Goal: Task Accomplishment & Management: Use online tool/utility

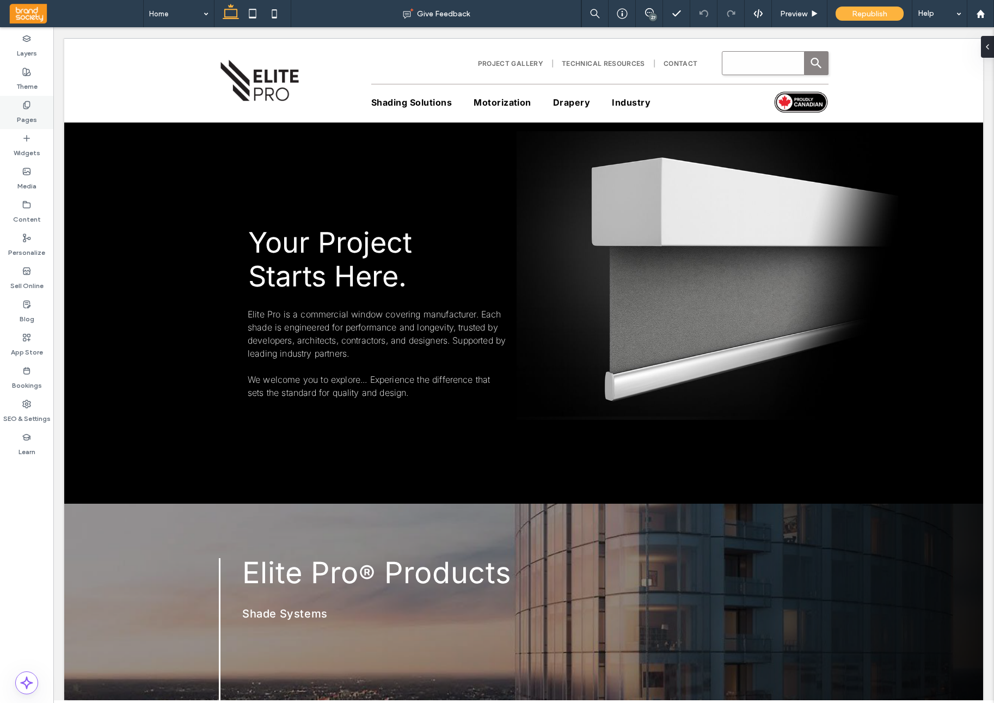
click at [28, 121] on label "Pages" at bounding box center [27, 116] width 20 height 15
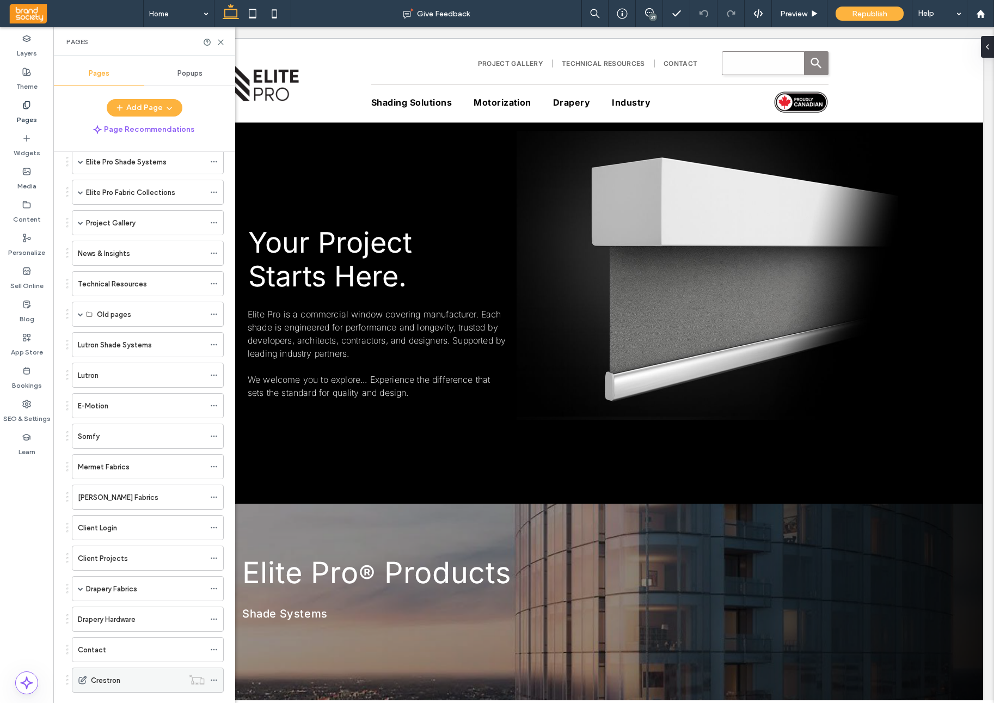
scroll to position [166, 0]
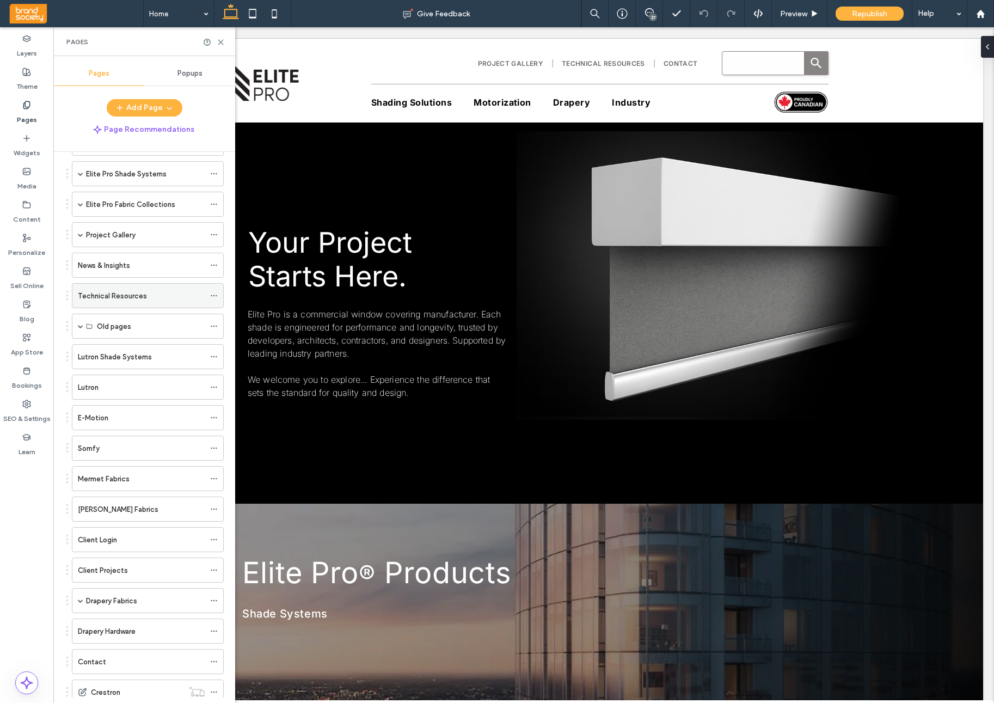
click at [139, 301] on label "Technical Resources" at bounding box center [112, 295] width 69 height 19
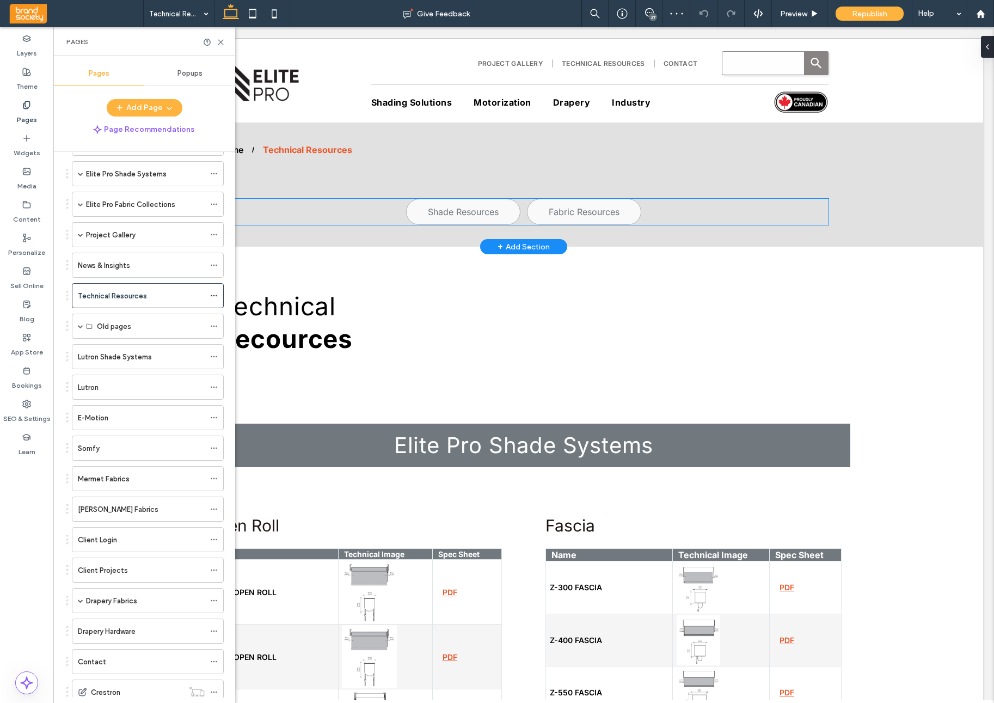
click at [358, 218] on div "Shade Resources Fabric Resources" at bounding box center [524, 212] width 610 height 26
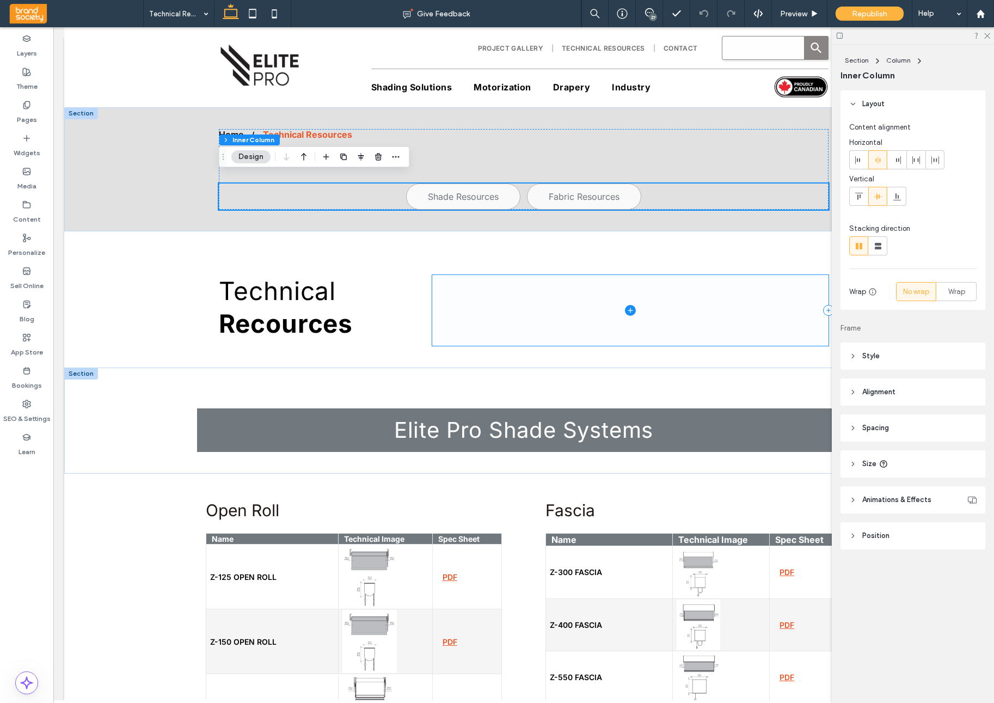
scroll to position [114, 0]
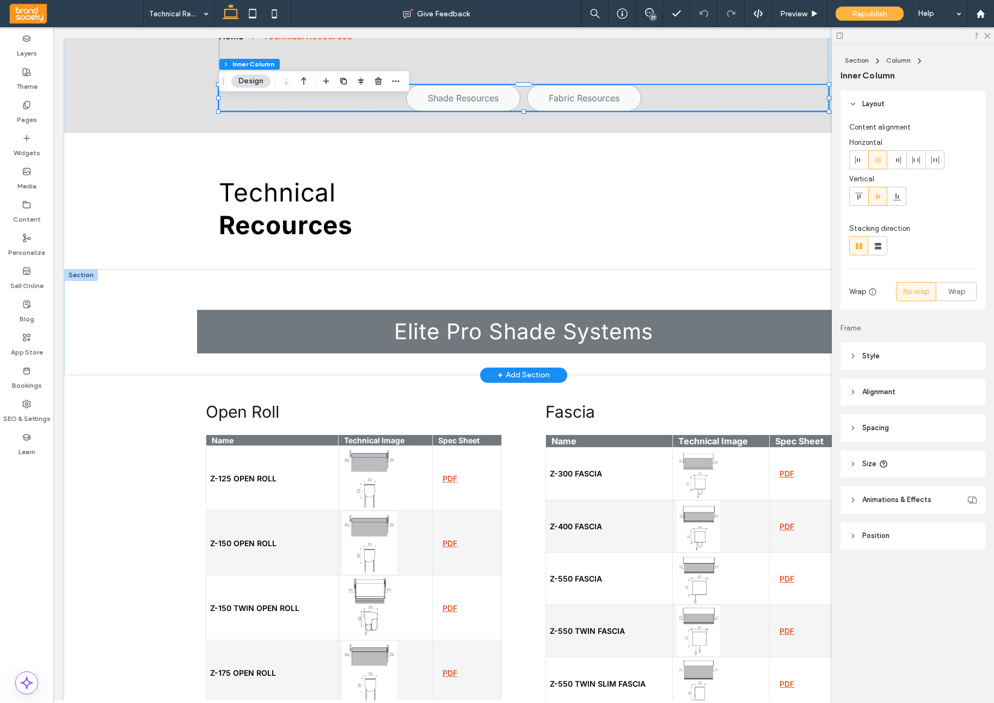
click at [82, 276] on div at bounding box center [81, 275] width 34 height 12
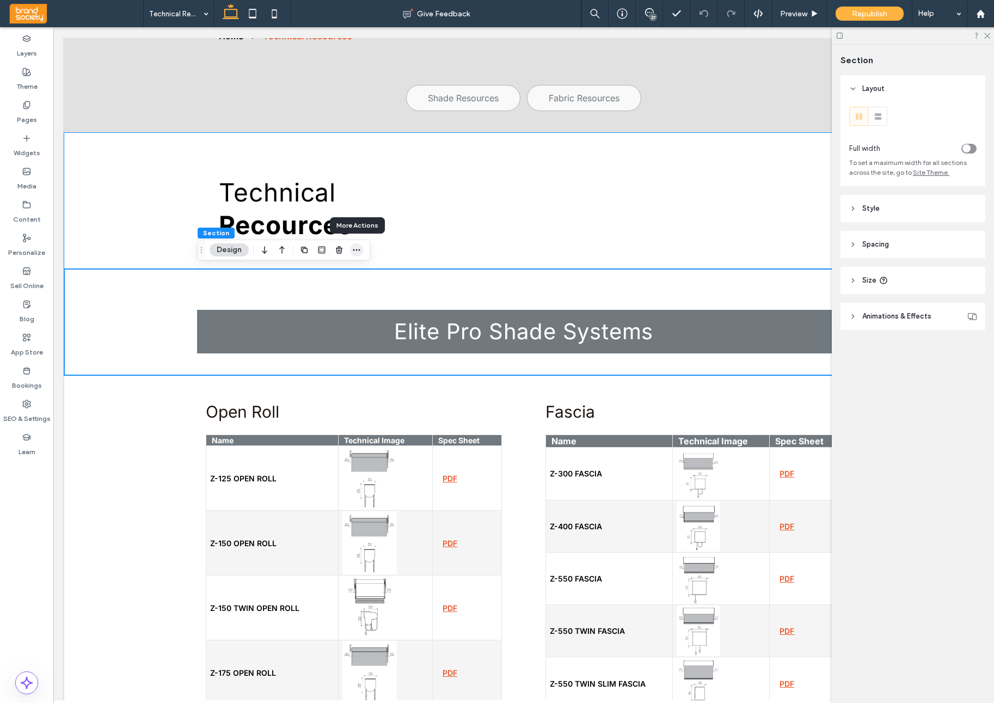
click at [360, 252] on icon "button" at bounding box center [356, 250] width 9 height 9
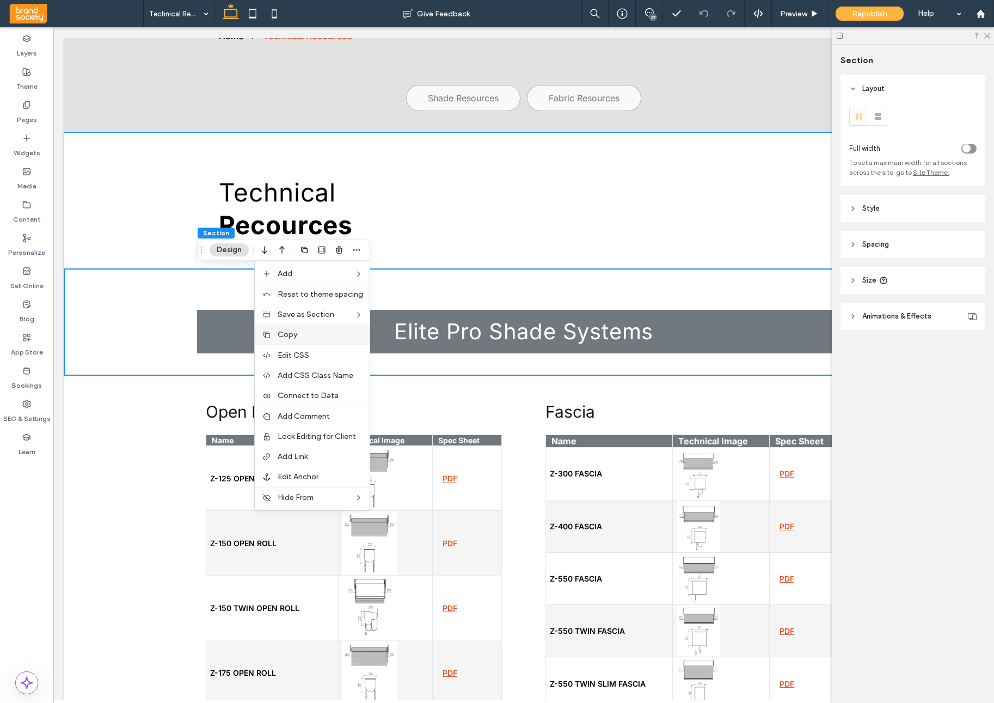
click at [303, 338] on label "Copy" at bounding box center [320, 334] width 85 height 9
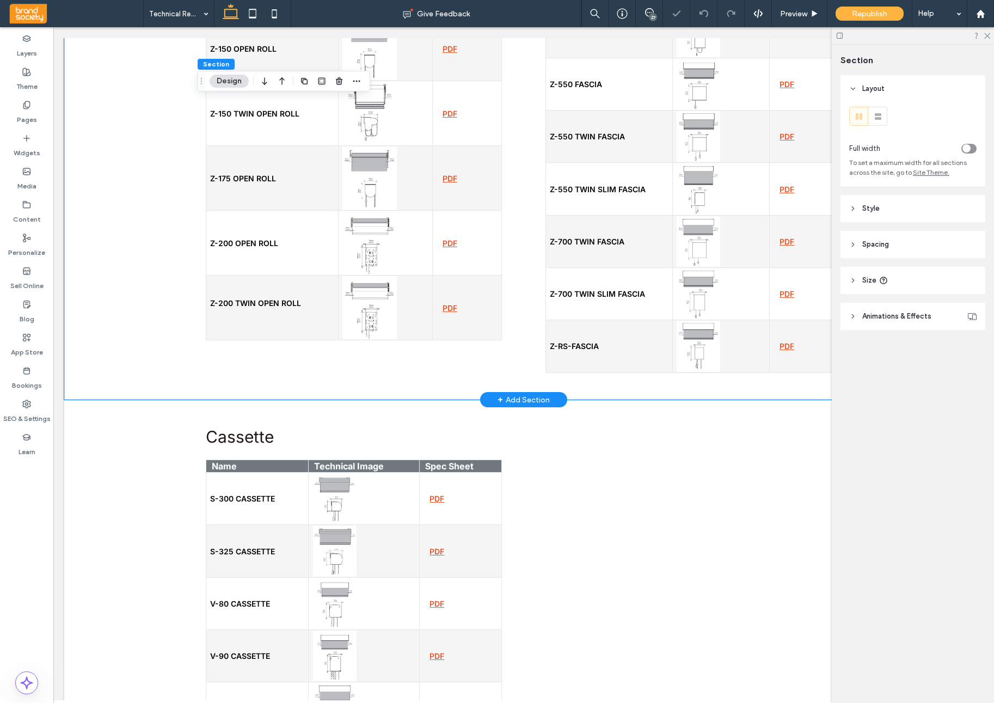
scroll to position [609, 0]
click at [104, 375] on div "Open Roll Name Technical Image Spec Sheet Z-125 OPEN ROLL PDF Z-150 OPEN ROLL P…" at bounding box center [523, 140] width 919 height 520
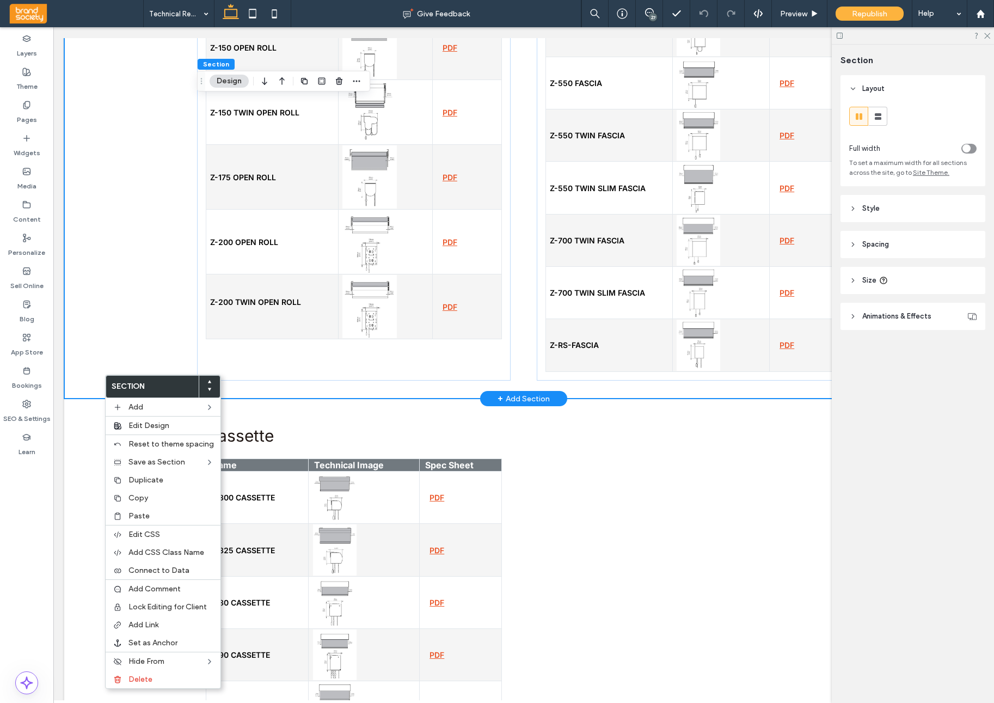
click at [123, 298] on div "Open Roll Name Technical Image Spec Sheet Z-125 OPEN ROLL PDF Z-150 OPEN ROLL P…" at bounding box center [523, 140] width 919 height 520
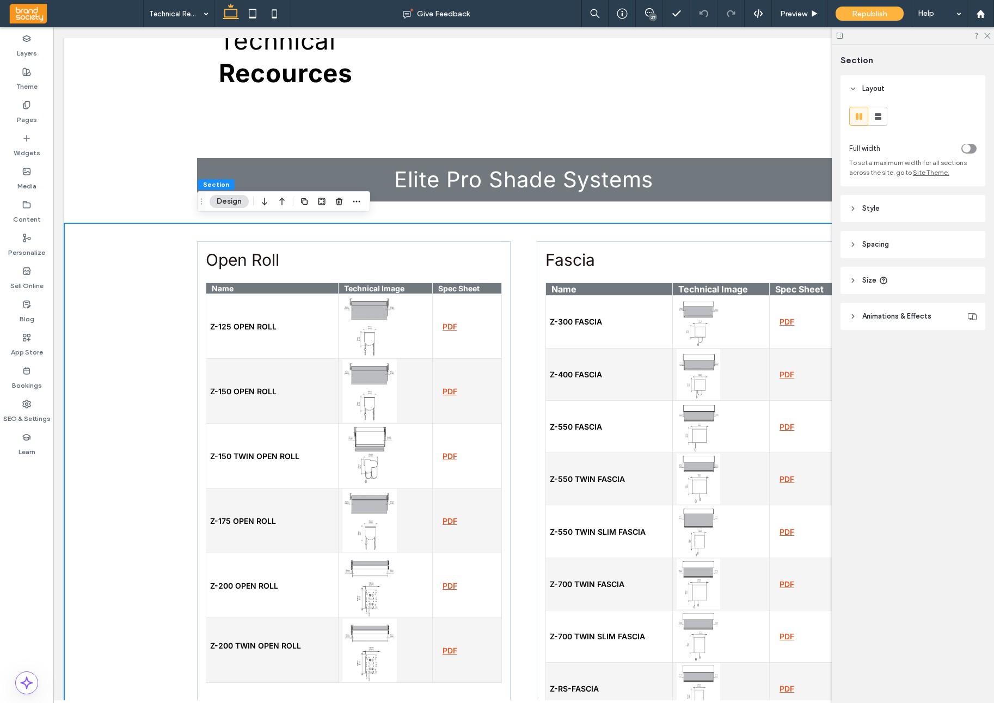
scroll to position [270, 0]
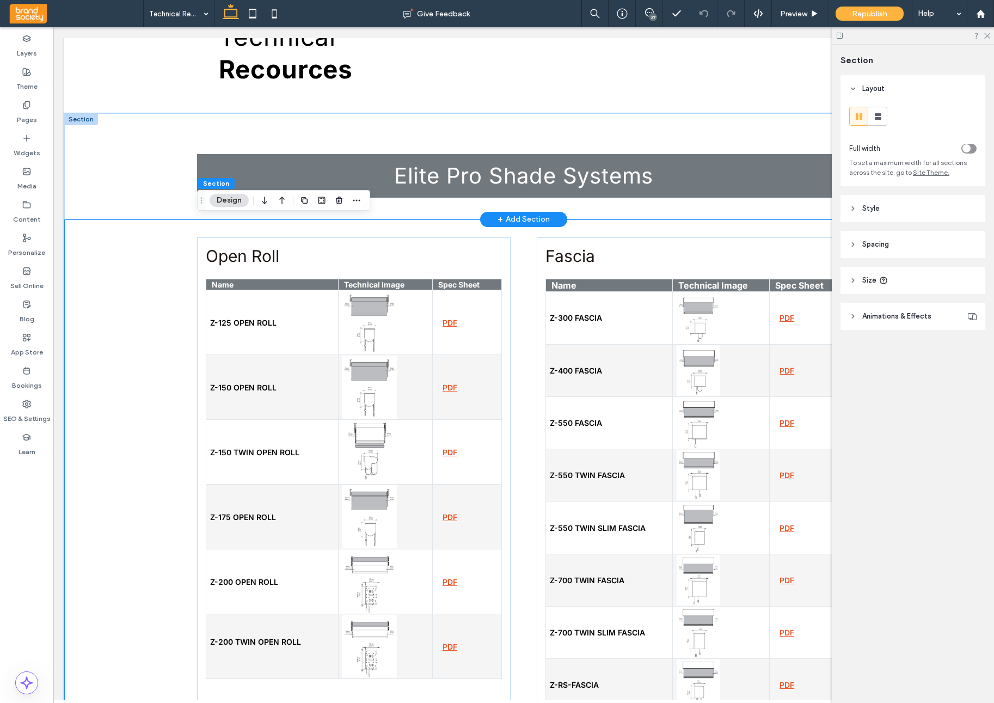
click at [92, 176] on div "Elite Pro Shade Systems" at bounding box center [523, 166] width 919 height 106
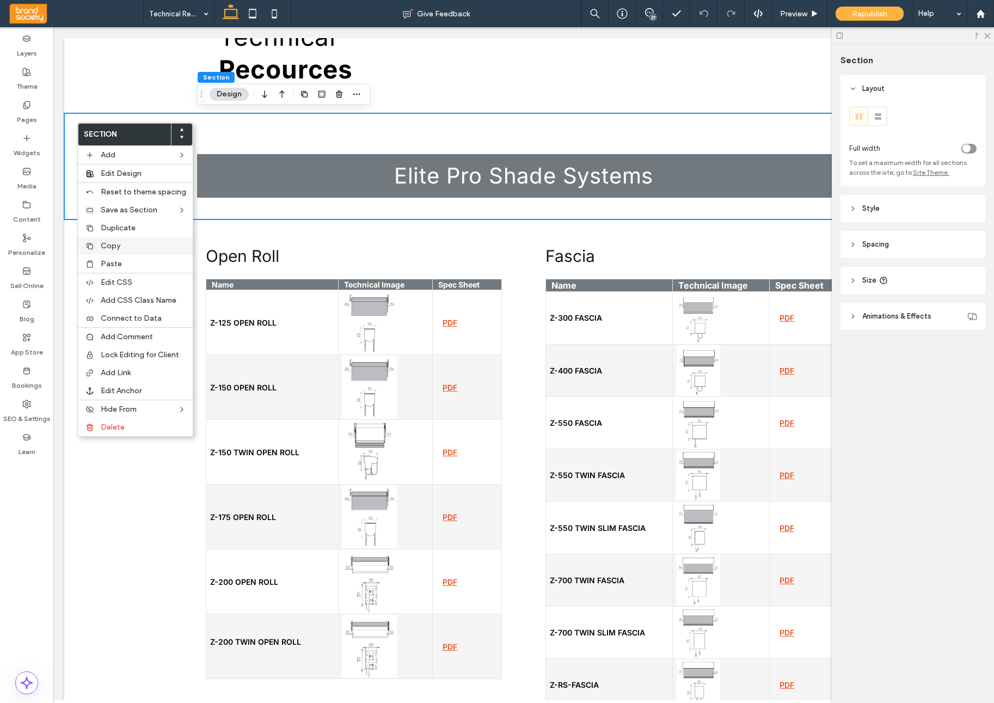
click at [149, 249] on label "Copy" at bounding box center [143, 245] width 85 height 9
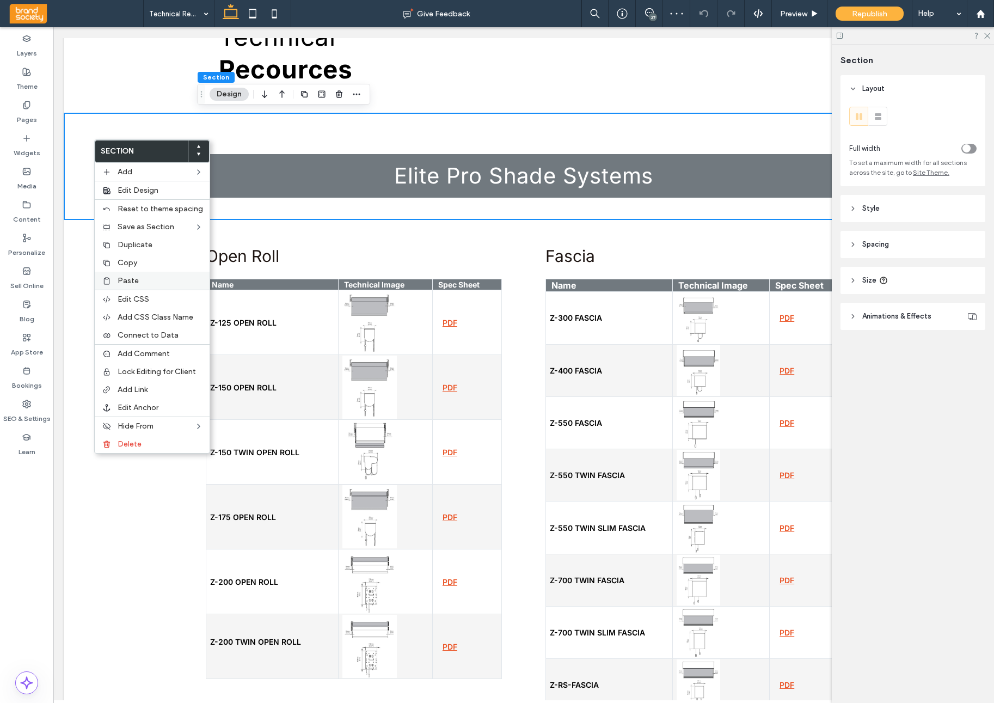
click at [154, 278] on label "Paste" at bounding box center [160, 280] width 85 height 9
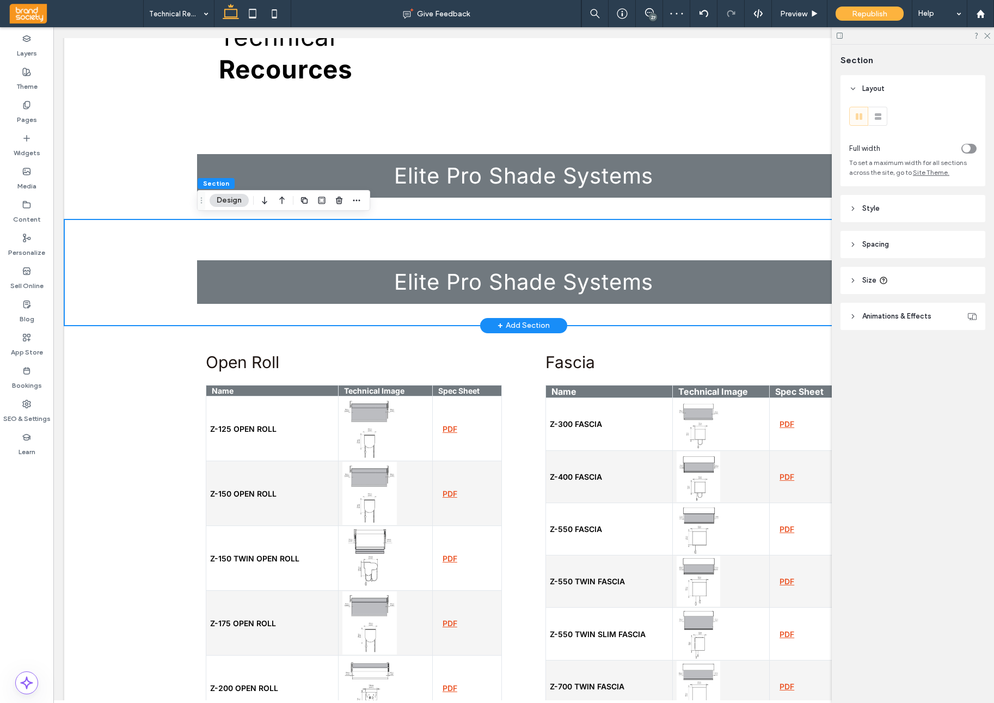
click at [145, 258] on div "Elite Pro Shade Systems" at bounding box center [523, 272] width 919 height 106
click at [262, 205] on icon "button" at bounding box center [264, 201] width 13 height 20
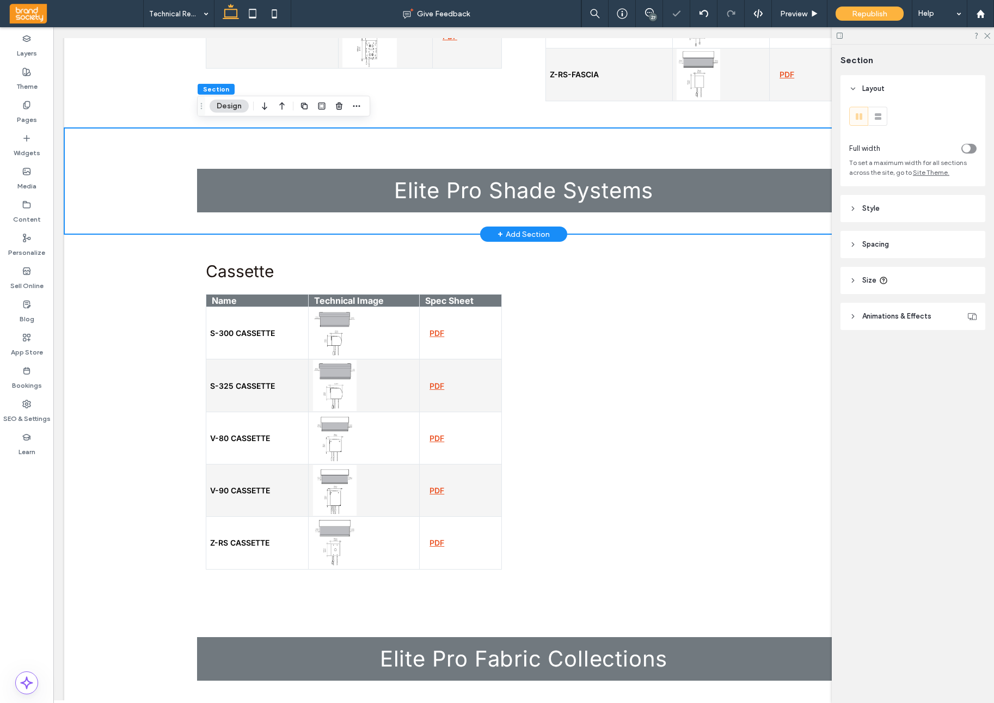
scroll to position [883, 0]
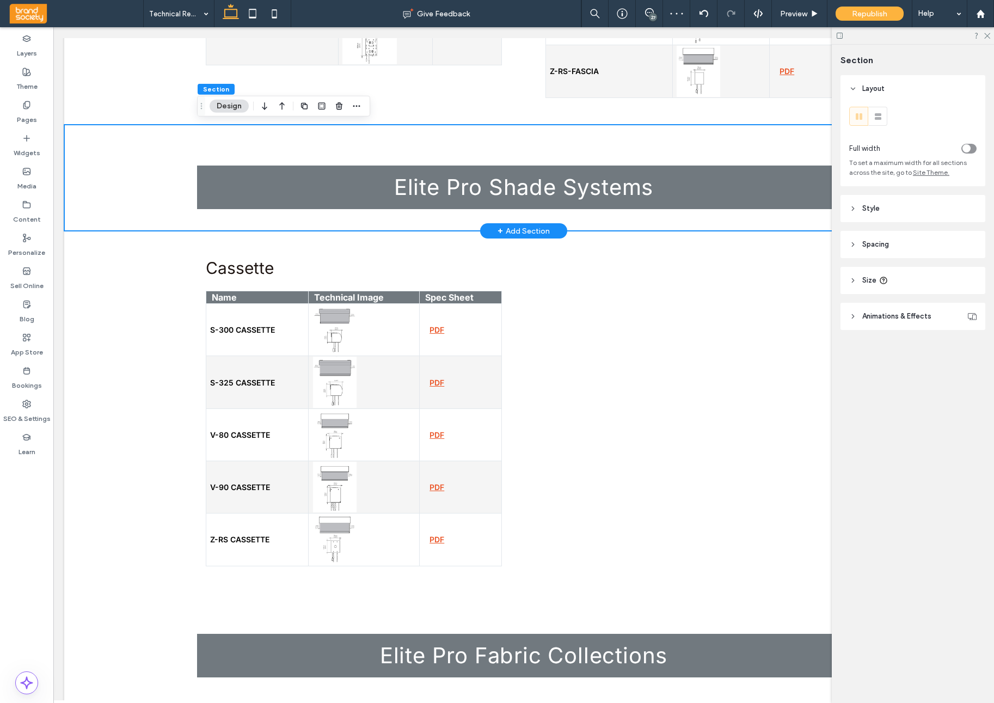
click at [144, 181] on div "Elite Pro Shade Systems" at bounding box center [523, 178] width 919 height 106
click at [265, 108] on use "button" at bounding box center [264, 106] width 5 height 8
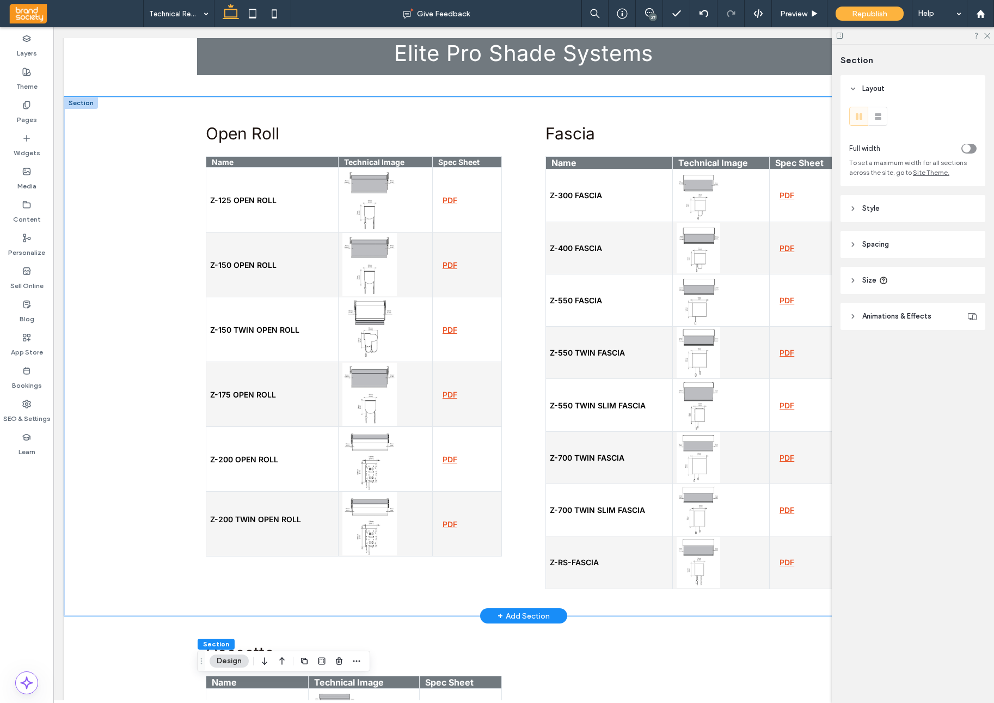
scroll to position [393, 0]
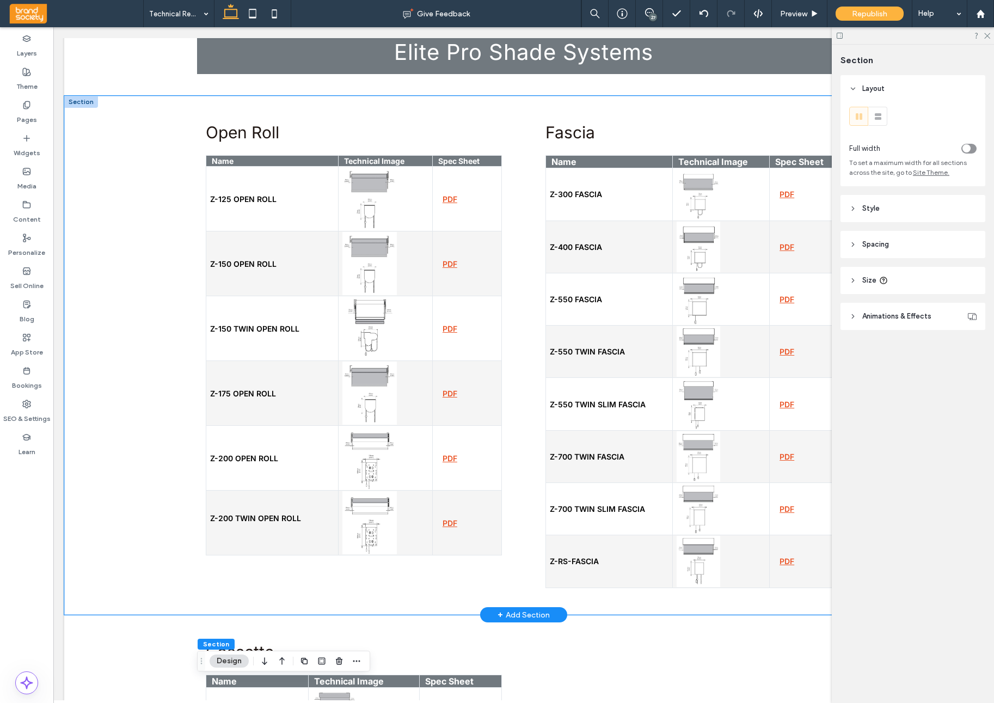
click at [138, 200] on div "Open Roll Name Technical Image Spec Sheet Z-125 OPEN ROLL PDF Z-150 OPEN ROLL P…" at bounding box center [523, 356] width 919 height 520
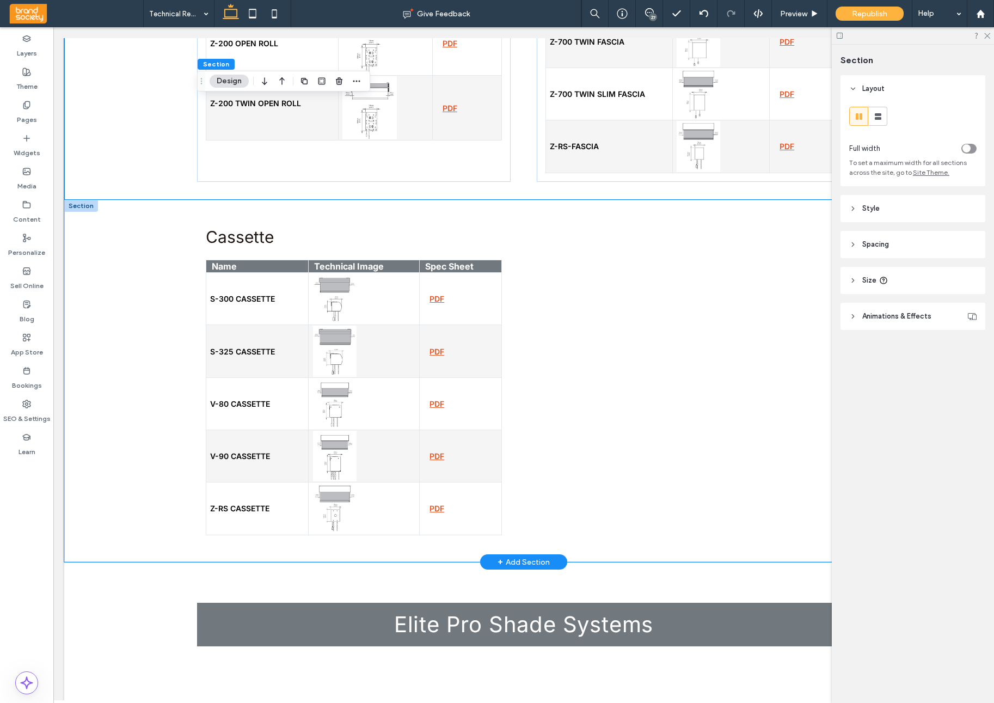
scroll to position [814, 0]
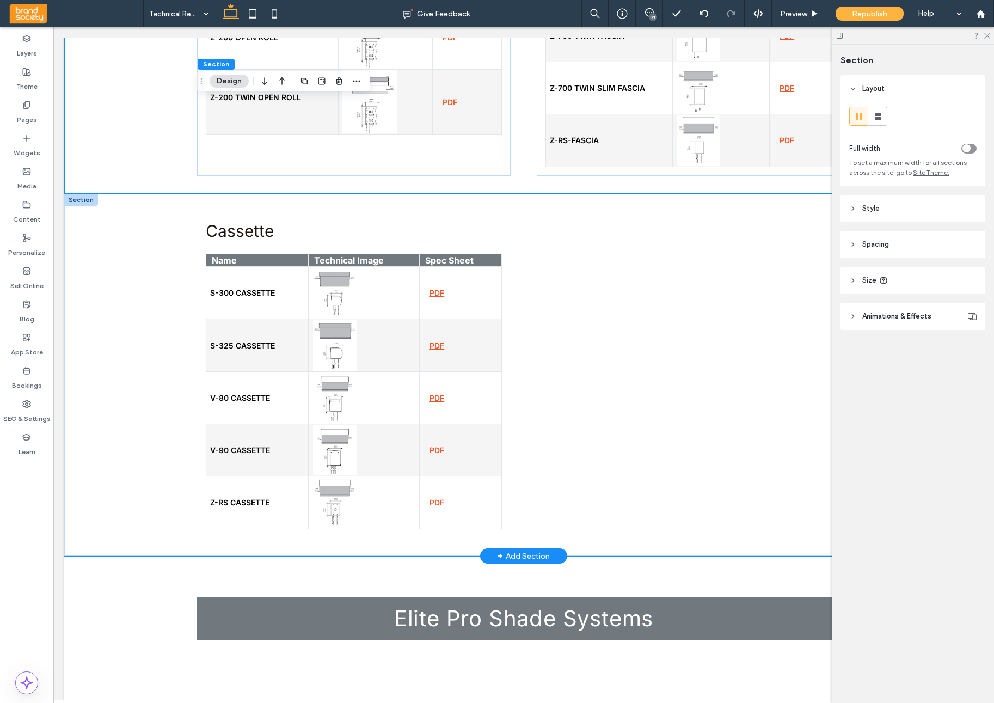
click at [119, 274] on div "Cassette Name Technical Image Spec Sheet S-300 CASSETTE PDF S-325 CASSETTE PDF …" at bounding box center [523, 375] width 919 height 362
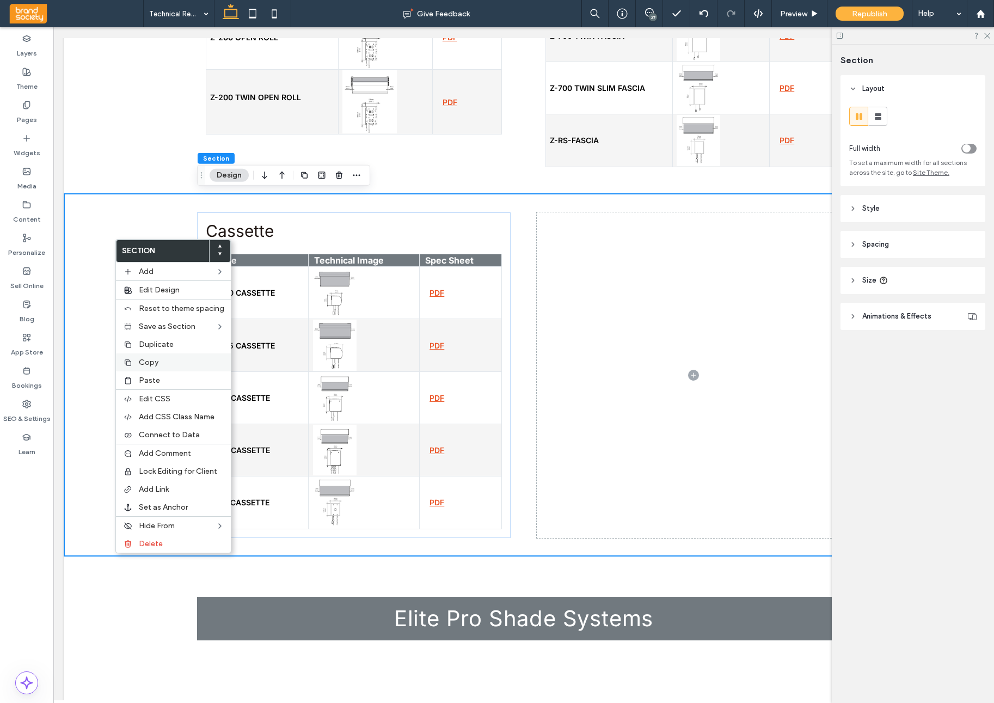
click at [172, 359] on label "Copy" at bounding box center [181, 362] width 85 height 9
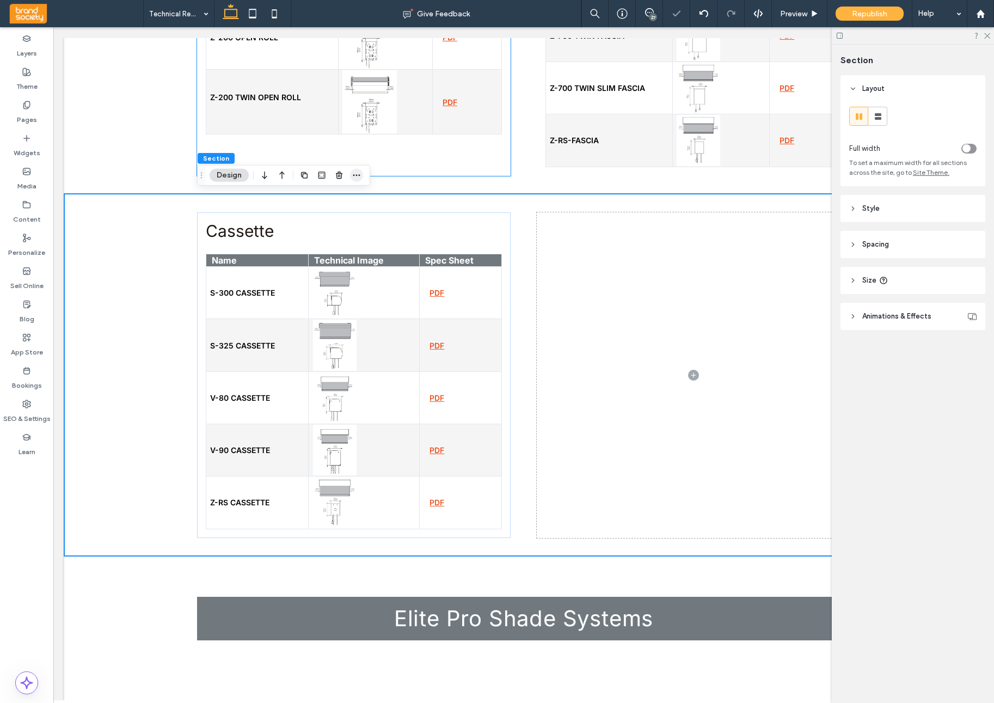
click at [360, 176] on icon "button" at bounding box center [356, 175] width 9 height 9
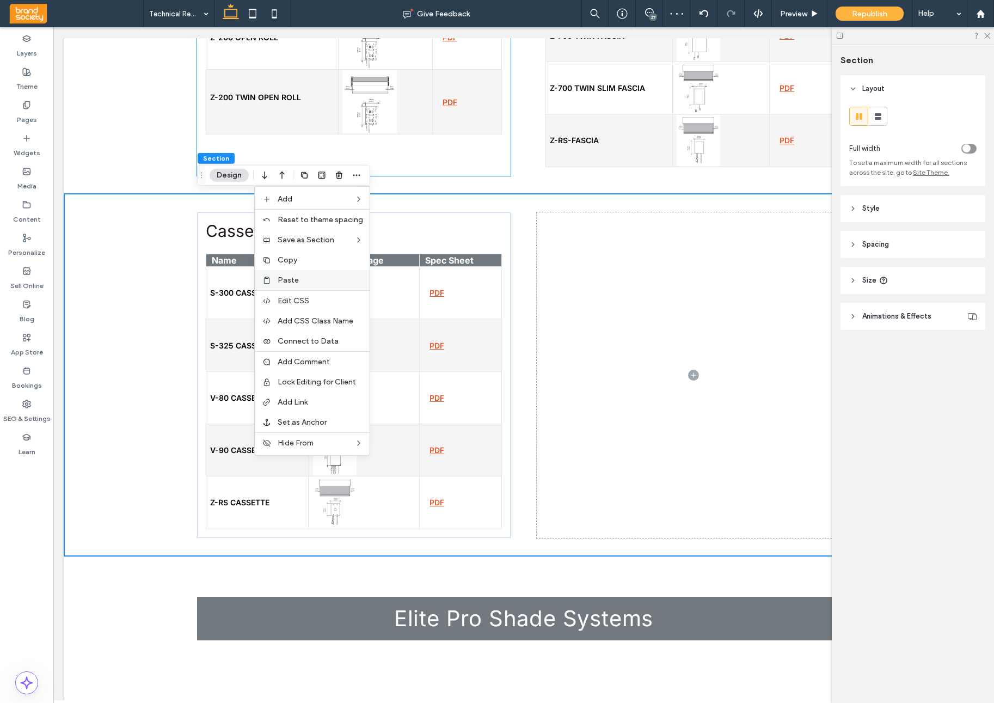
click at [320, 280] on label "Paste" at bounding box center [320, 280] width 85 height 9
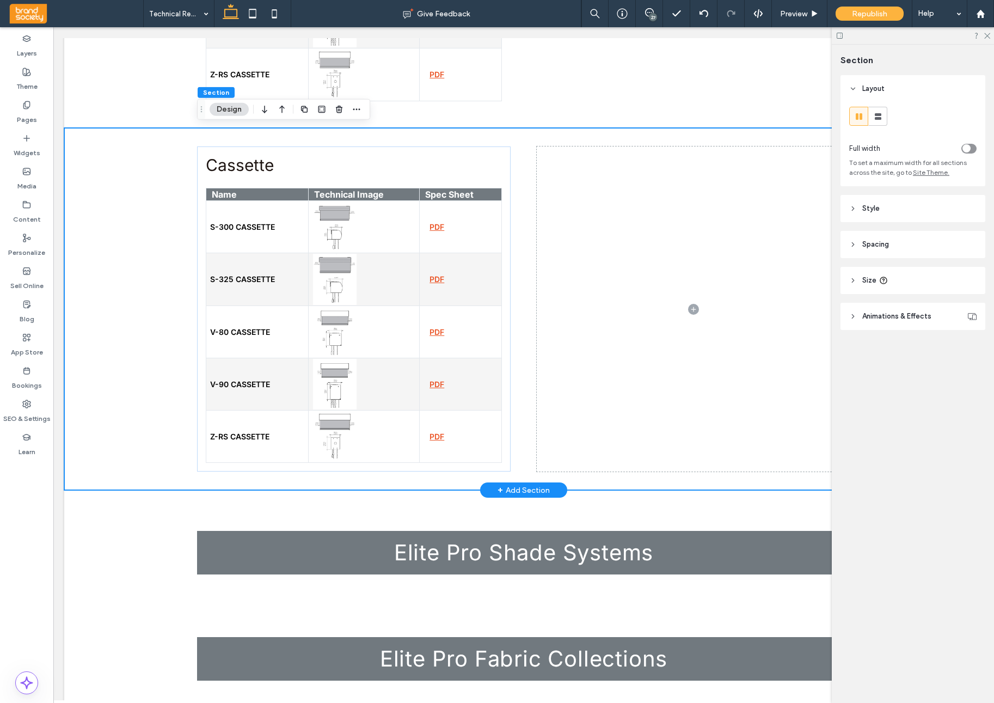
click at [152, 220] on div "Cassette Name Technical Image Spec Sheet S-300 CASSETTE PDF S-325 CASSETTE PDF …" at bounding box center [523, 309] width 919 height 362
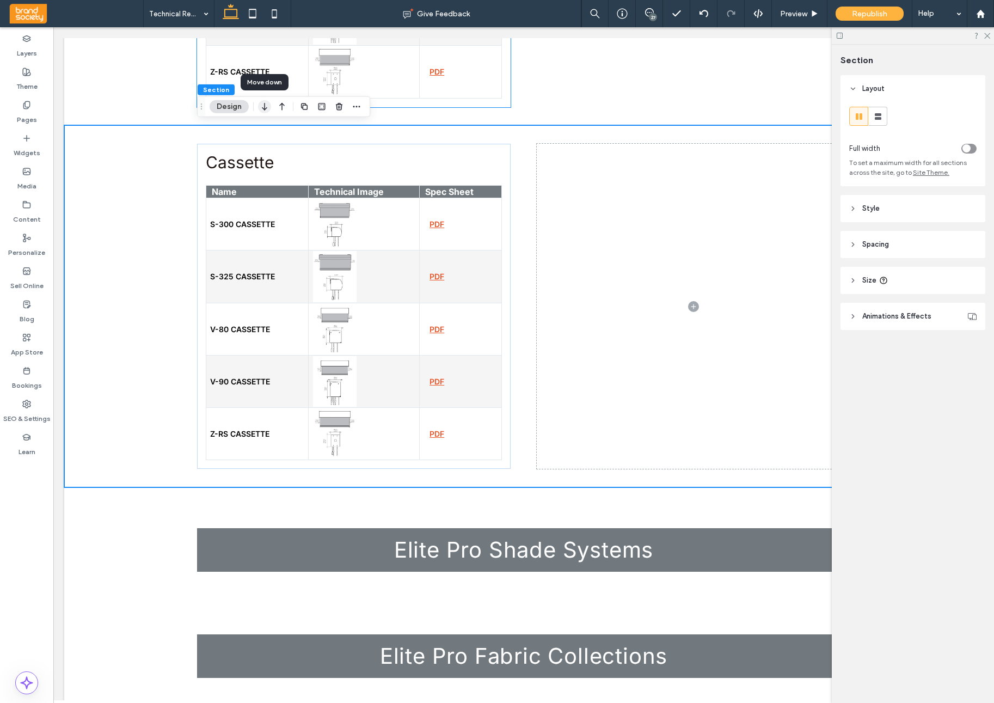
click at [267, 110] on icon "button" at bounding box center [264, 107] width 13 height 20
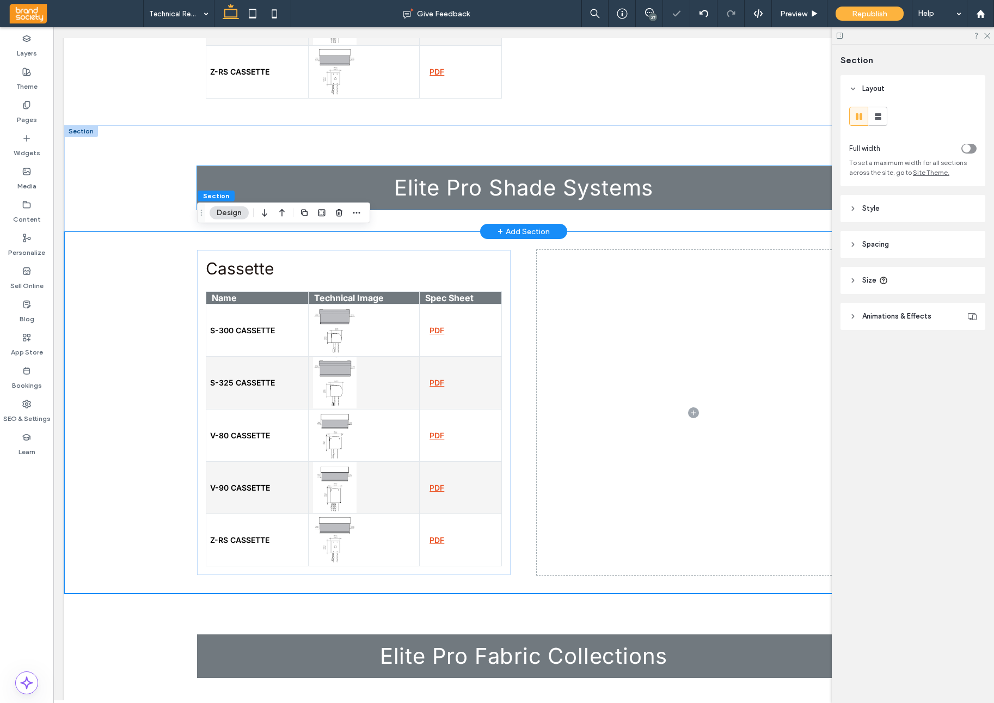
click at [499, 190] on span "Elite Pro Shade Systems" at bounding box center [523, 187] width 259 height 27
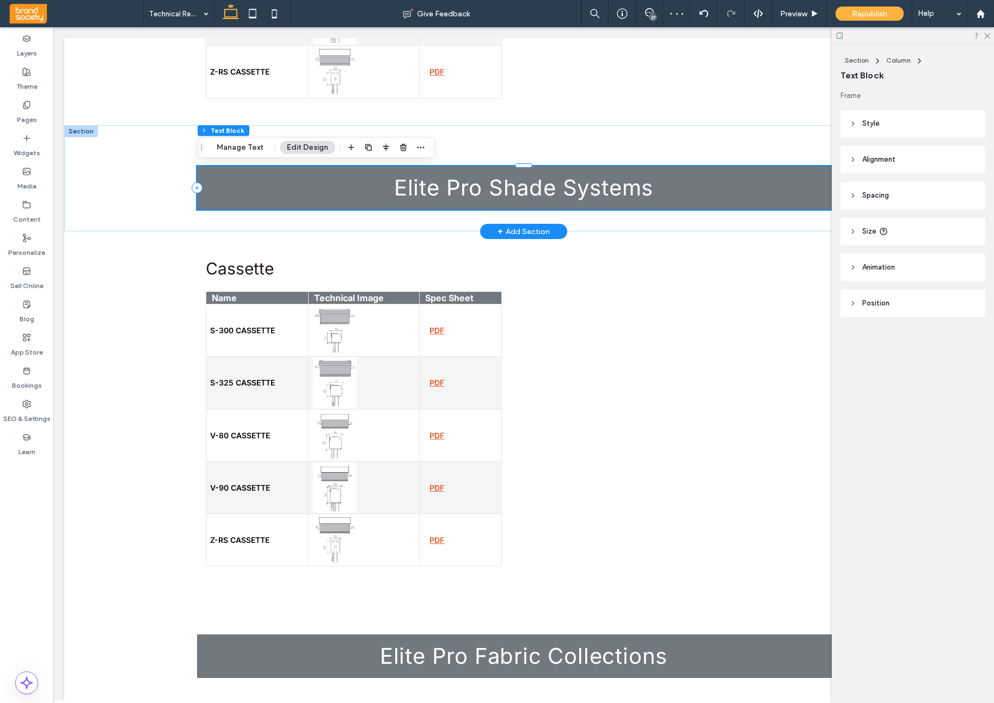
click at [496, 189] on span "Elite Pro Shade Systems" at bounding box center [523, 187] width 259 height 27
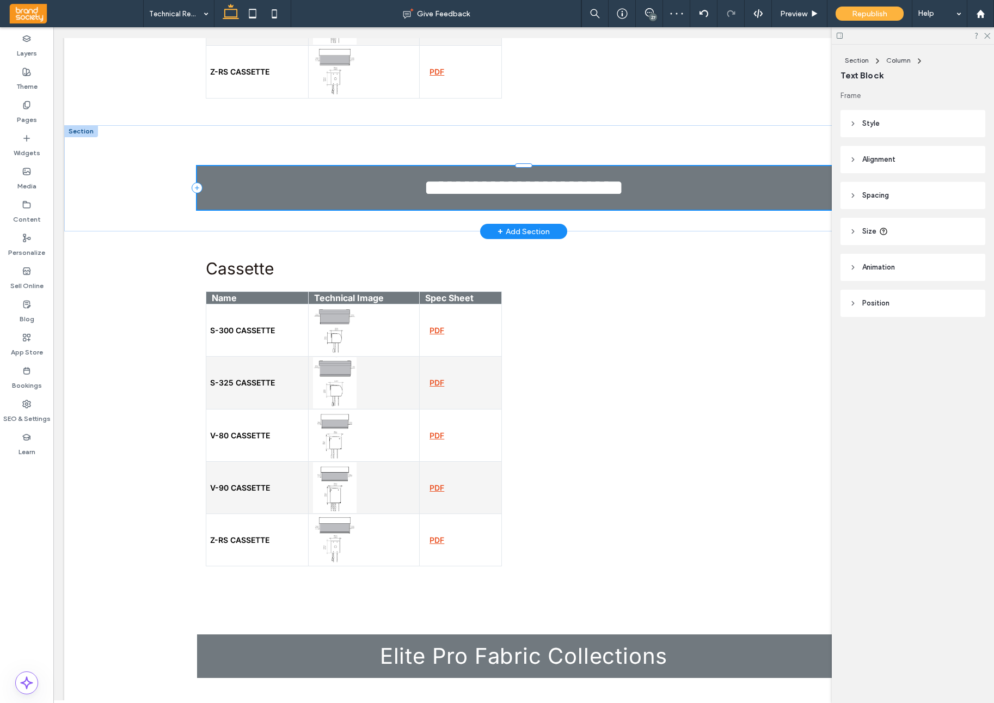
type input "*****"
type input "**"
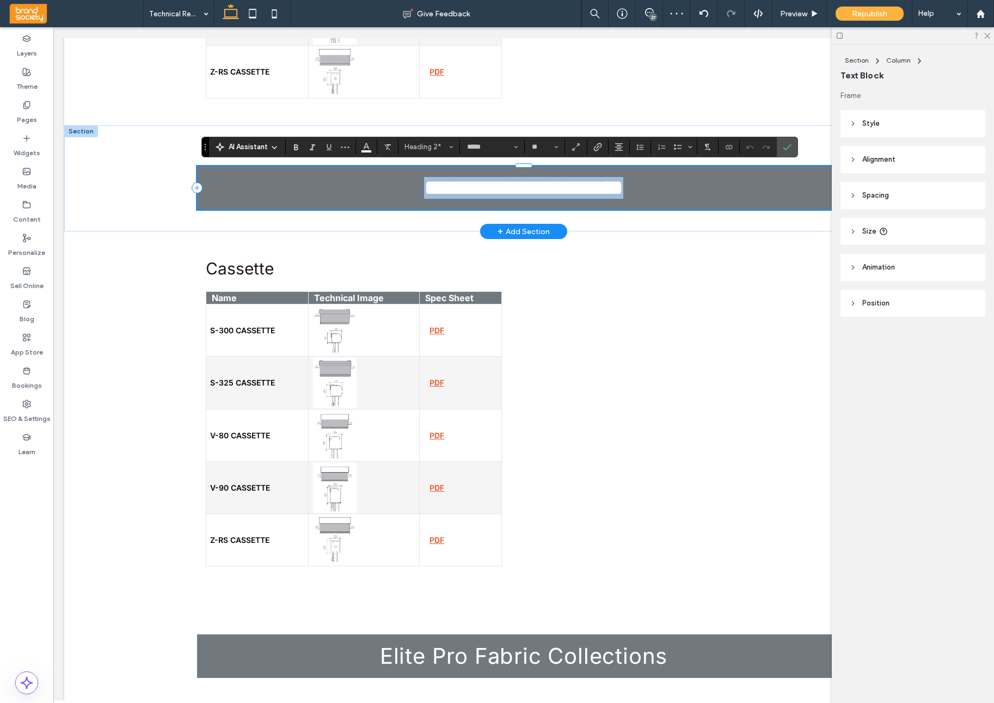
click at [497, 190] on span "**********" at bounding box center [523, 187] width 199 height 21
drag, startPoint x: 397, startPoint y: 190, endPoint x: 485, endPoint y: 191, distance: 87.7
click at [485, 191] on span "**********" at bounding box center [523, 187] width 199 height 21
click at [411, 188] on span "**********" at bounding box center [523, 187] width 225 height 21
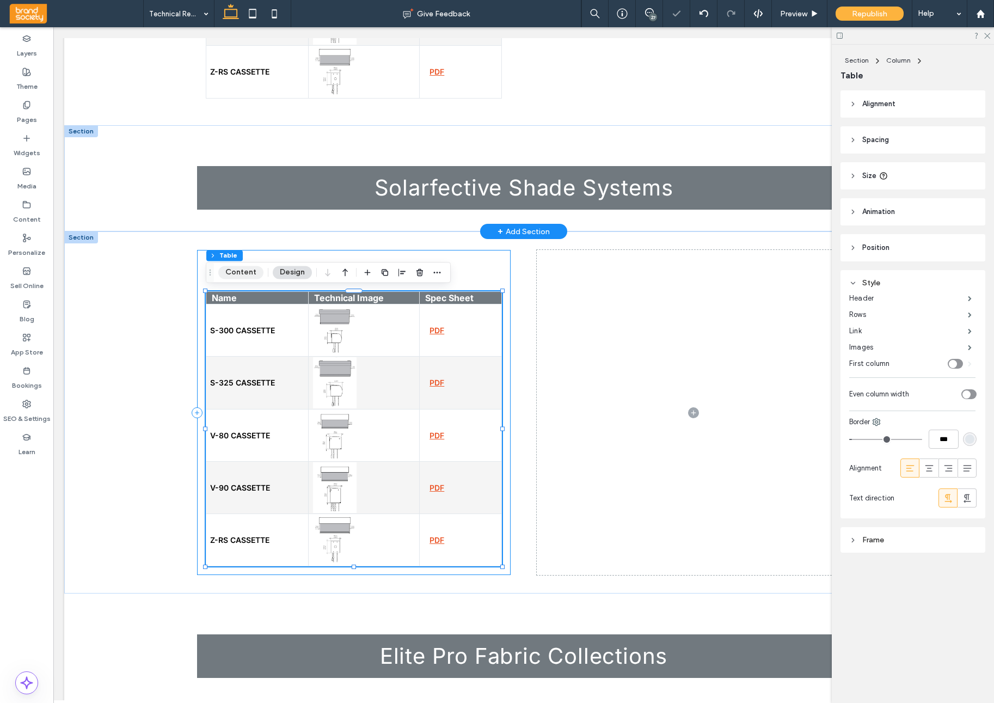
click at [240, 272] on button "Content" at bounding box center [240, 272] width 45 height 13
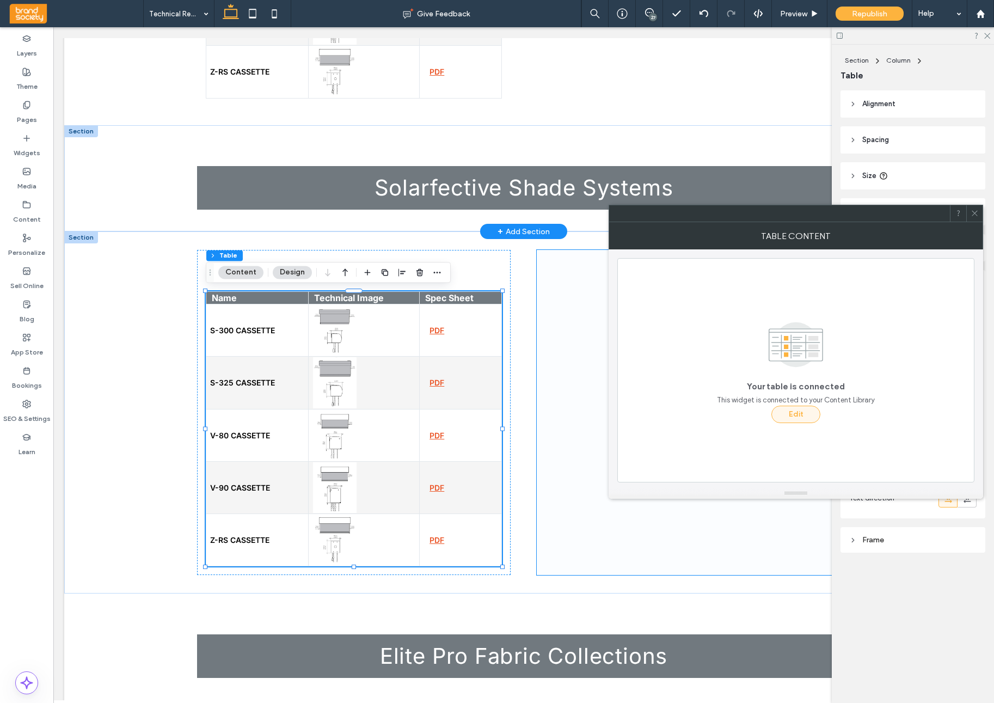
click at [799, 417] on button "Edit" at bounding box center [796, 414] width 49 height 17
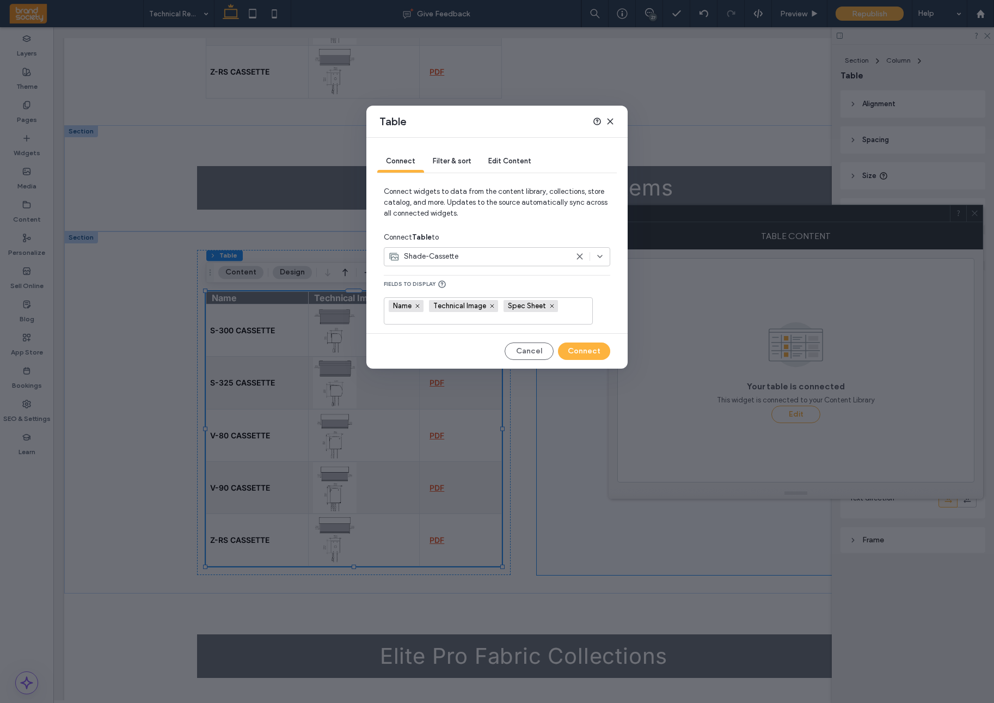
click at [601, 258] on icon at bounding box center [600, 256] width 9 height 9
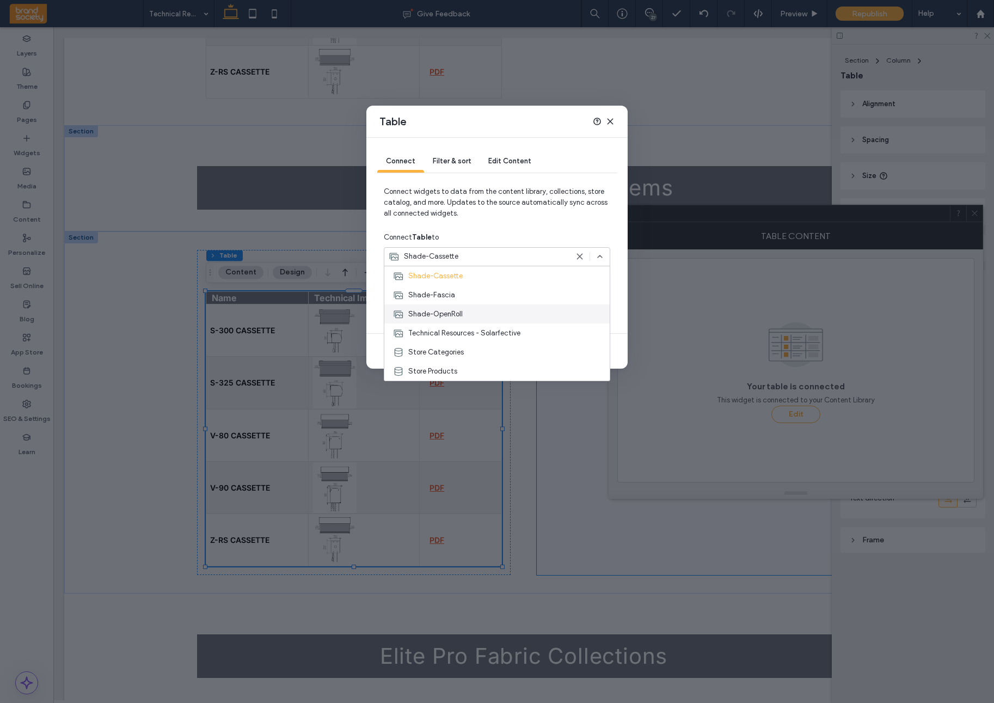
scroll to position [267, 0]
click at [523, 332] on div "Technical Resources - Solarfective" at bounding box center [496, 332] width 225 height 19
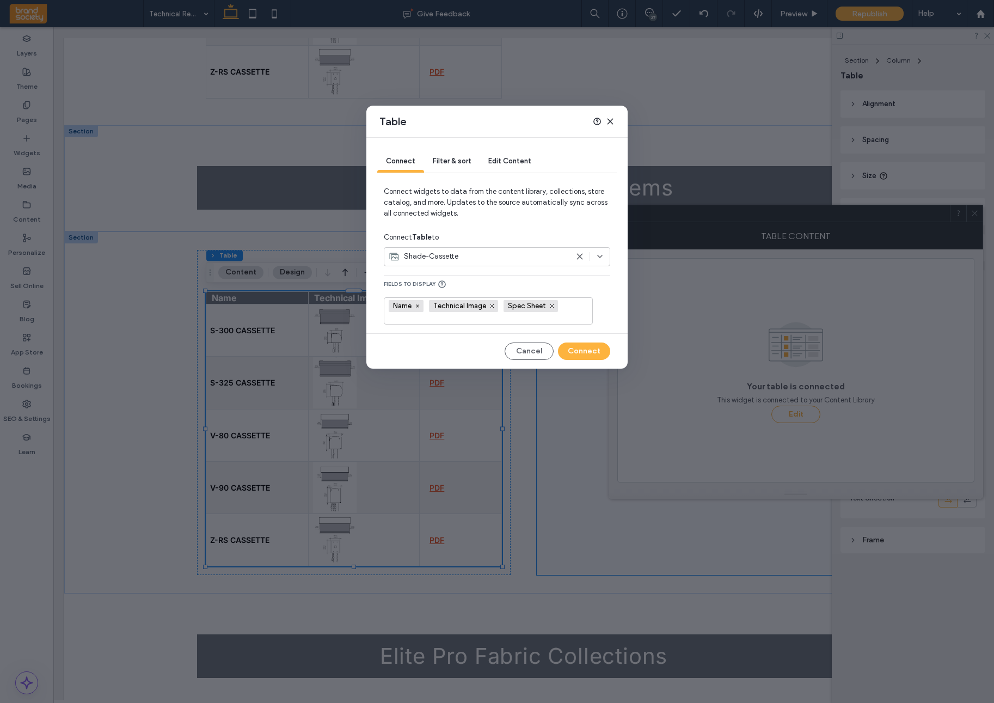
drag, startPoint x: 585, startPoint y: 351, endPoint x: 562, endPoint y: 279, distance: 75.4
click at [560, 282] on div "Connect Filter & sort Edit Content Connect widgets to data from the content lib…" at bounding box center [496, 253] width 261 height 231
click at [580, 260] on icon at bounding box center [580, 256] width 9 height 9
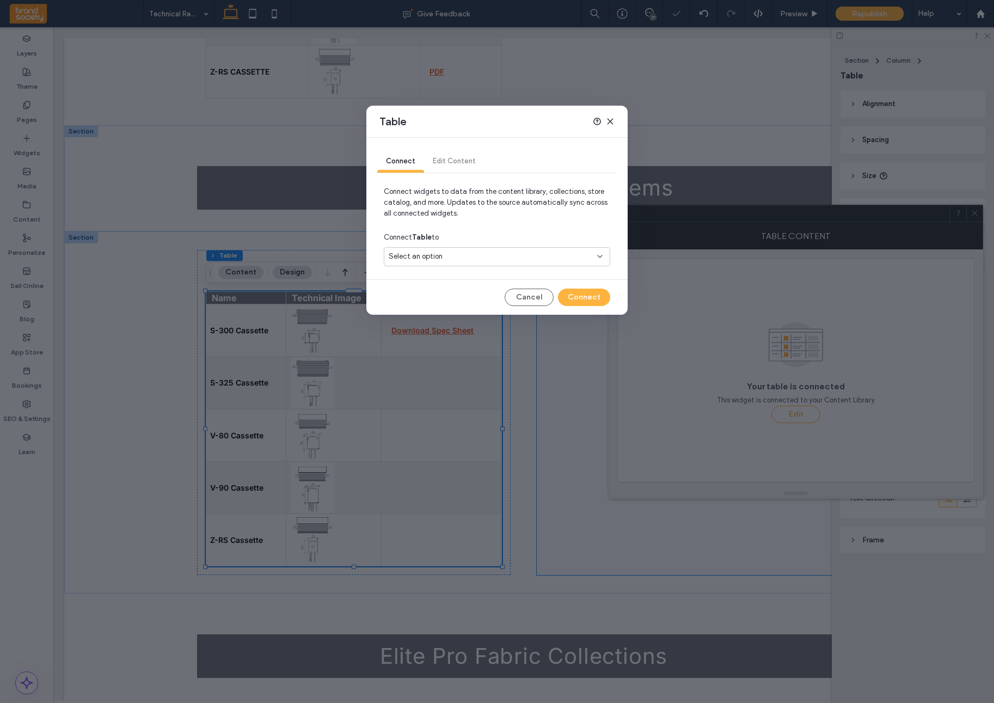
click at [572, 261] on div "Select an option" at bounding box center [491, 256] width 204 height 11
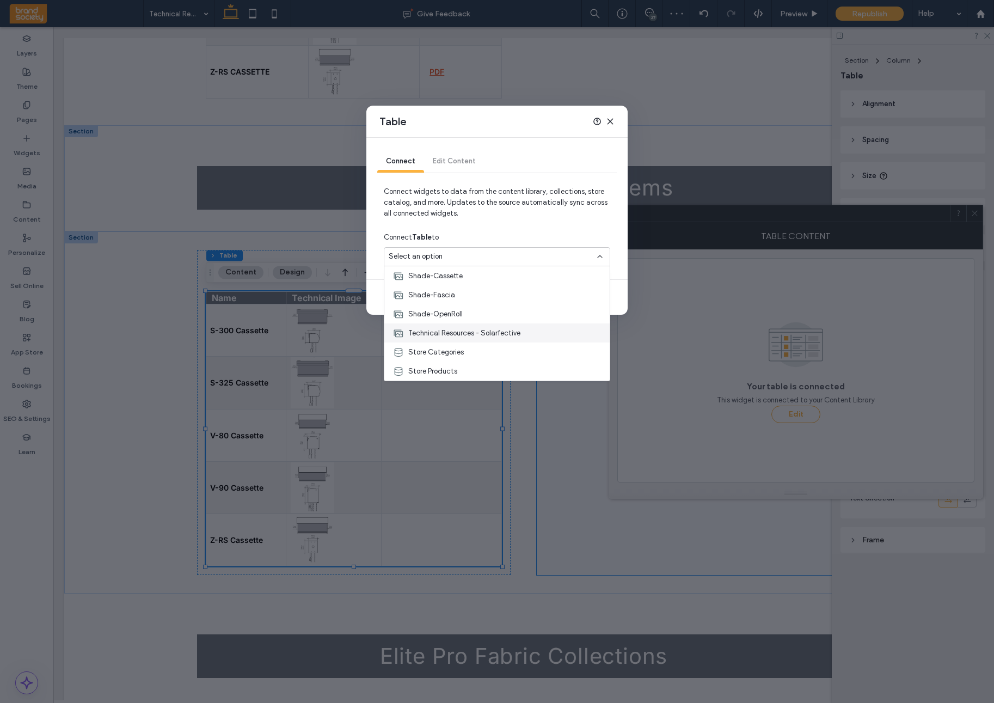
click at [519, 337] on span "Technical Resources - Solarfective" at bounding box center [464, 333] width 112 height 11
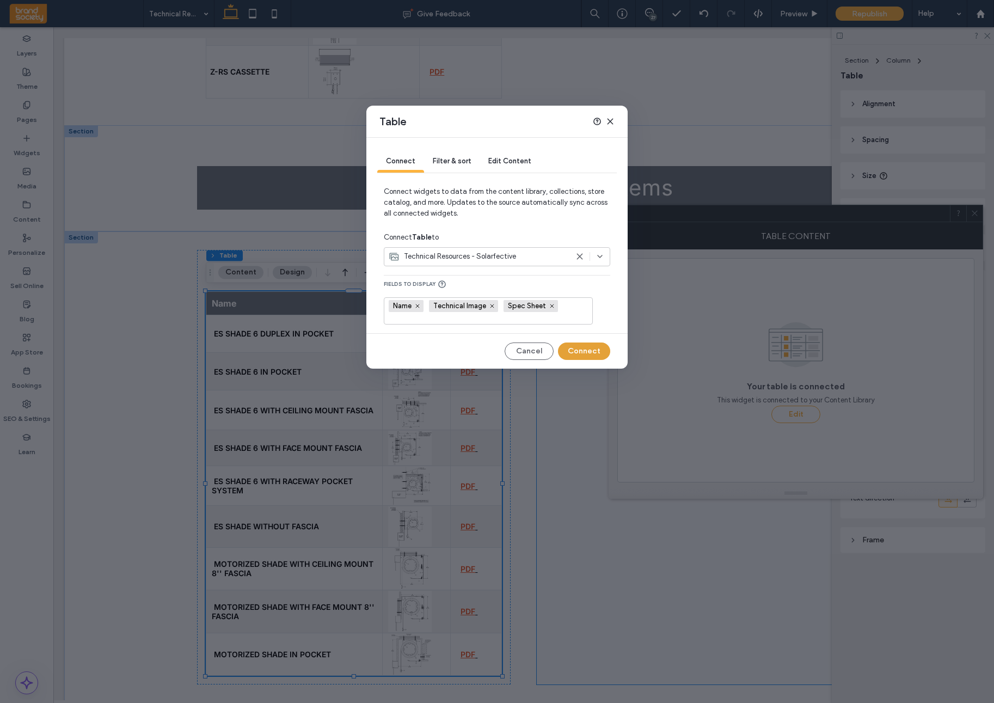
click at [585, 356] on button "Connect" at bounding box center [584, 351] width 52 height 17
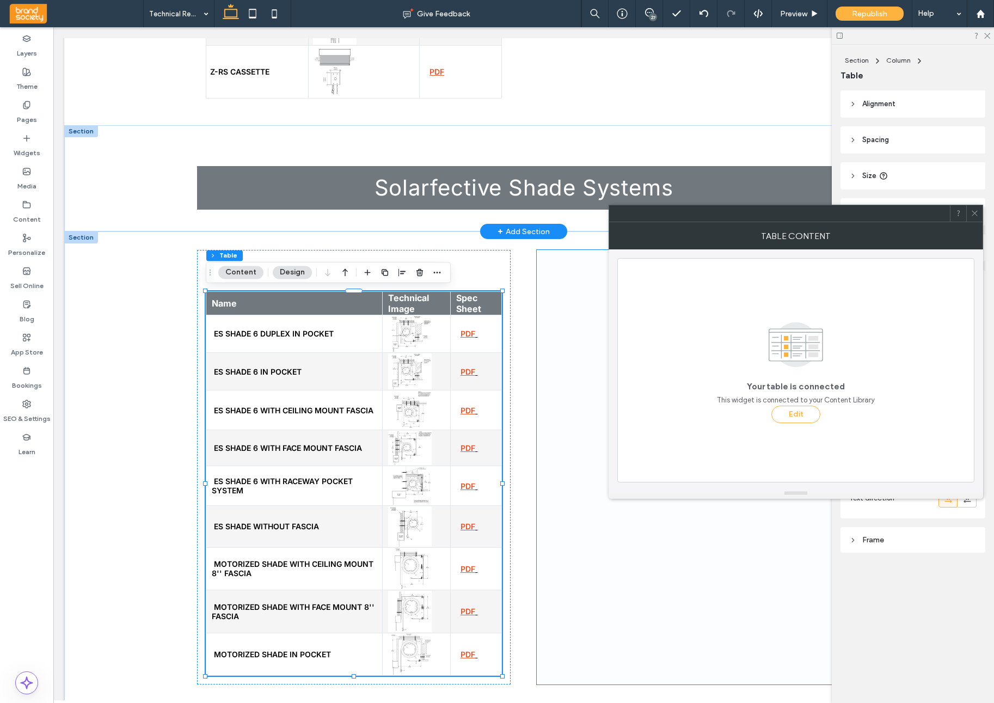
click at [914, 219] on span at bounding box center [975, 213] width 8 height 16
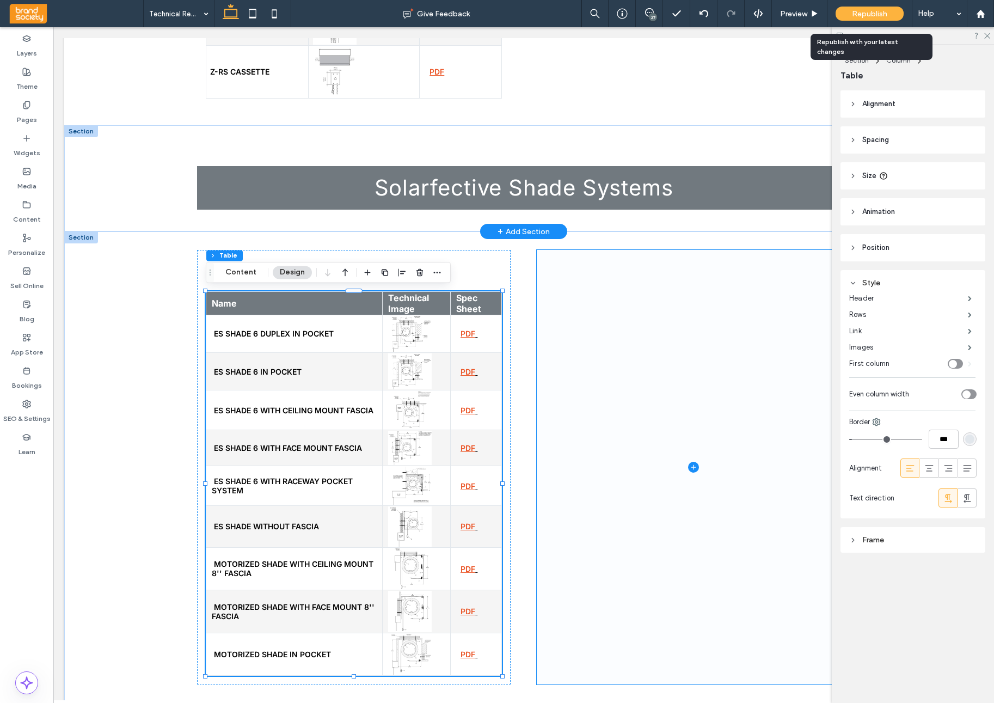
click at [870, 8] on div "Republish" at bounding box center [870, 14] width 68 height 14
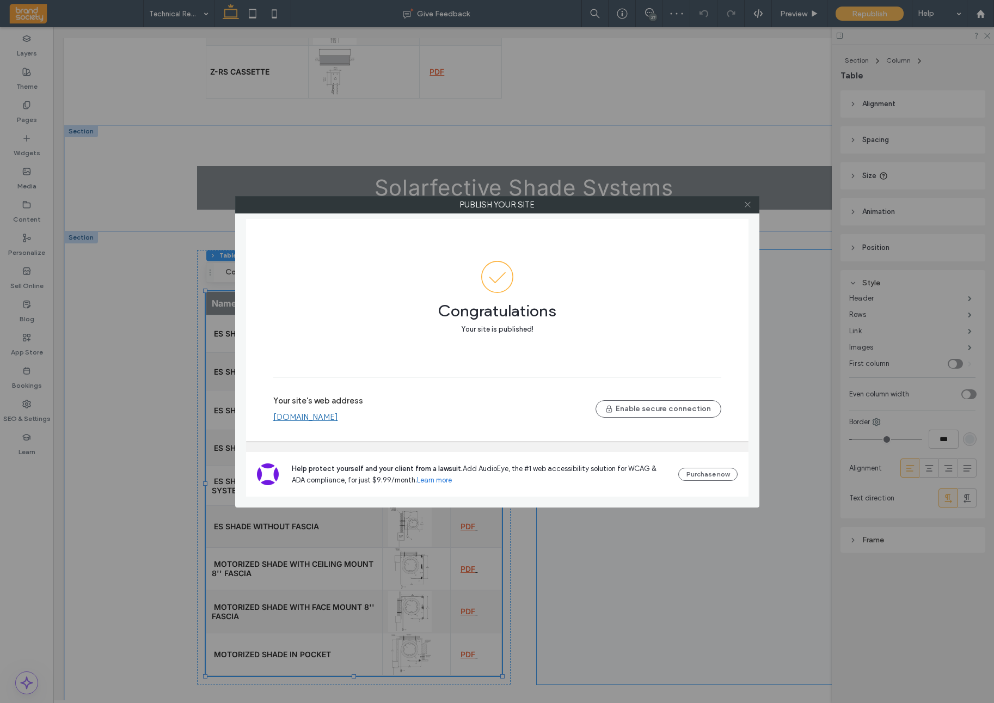
drag, startPoint x: 753, startPoint y: 209, endPoint x: 746, endPoint y: 209, distance: 7.1
click at [753, 209] on div at bounding box center [748, 205] width 16 height 16
click at [746, 208] on icon at bounding box center [748, 204] width 8 height 8
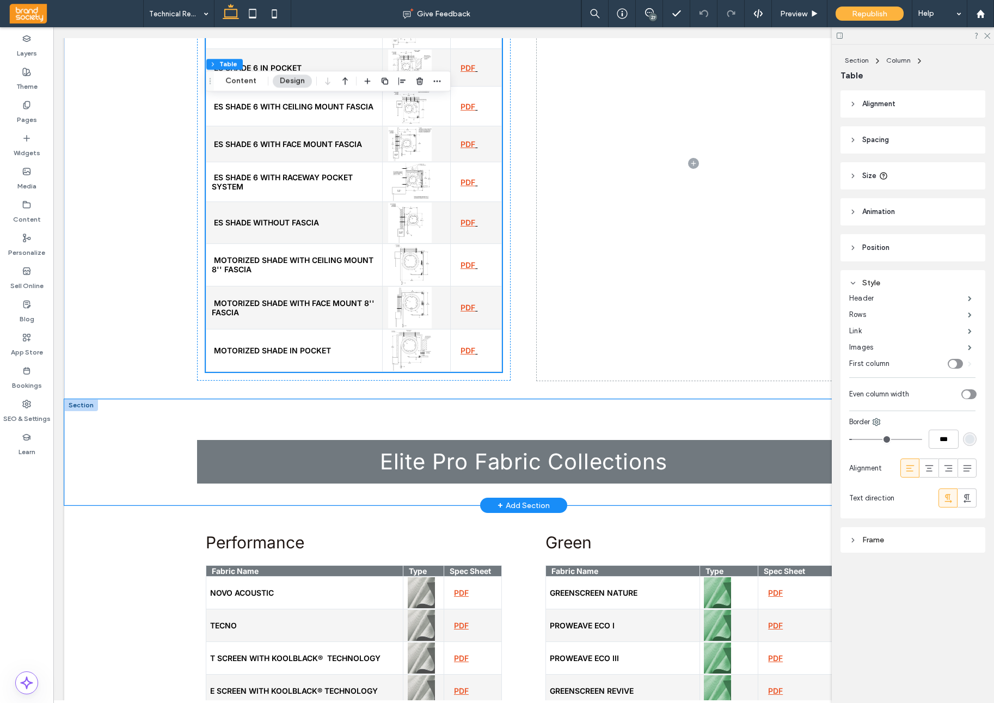
scroll to position [1547, 0]
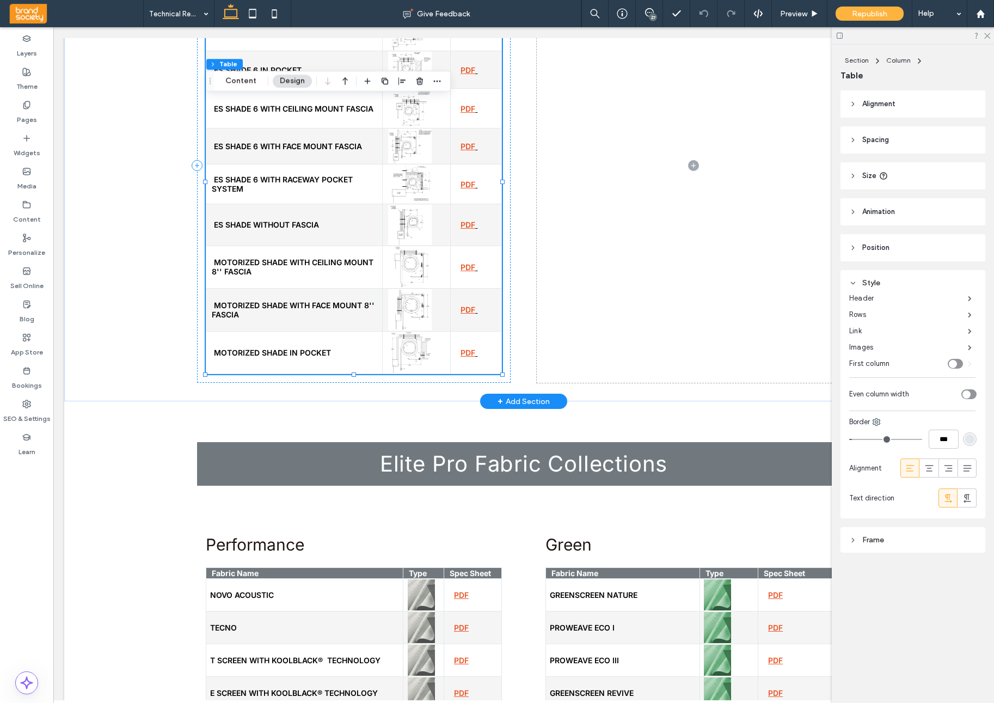
click at [295, 314] on td "MOTORIZED SHADE WITH FACE MOUNT 8'' FASCIA" at bounding box center [294, 310] width 176 height 44
click at [248, 83] on button "Content" at bounding box center [240, 81] width 45 height 13
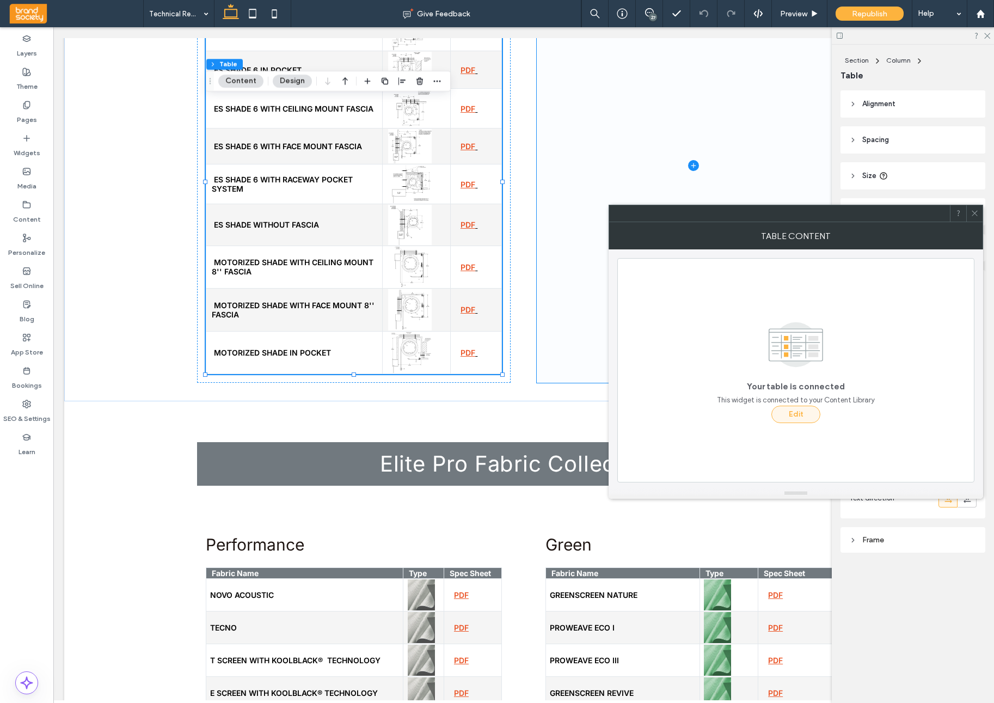
click at [784, 412] on button "Edit" at bounding box center [796, 414] width 49 height 17
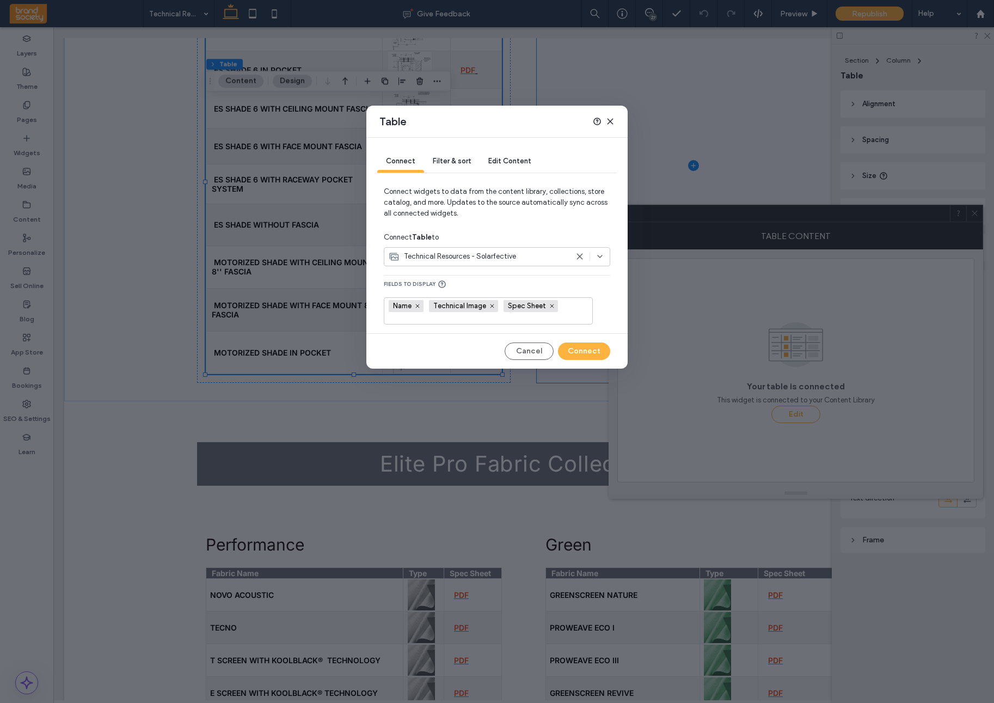
click at [502, 161] on span "Edit Content" at bounding box center [509, 161] width 43 height 8
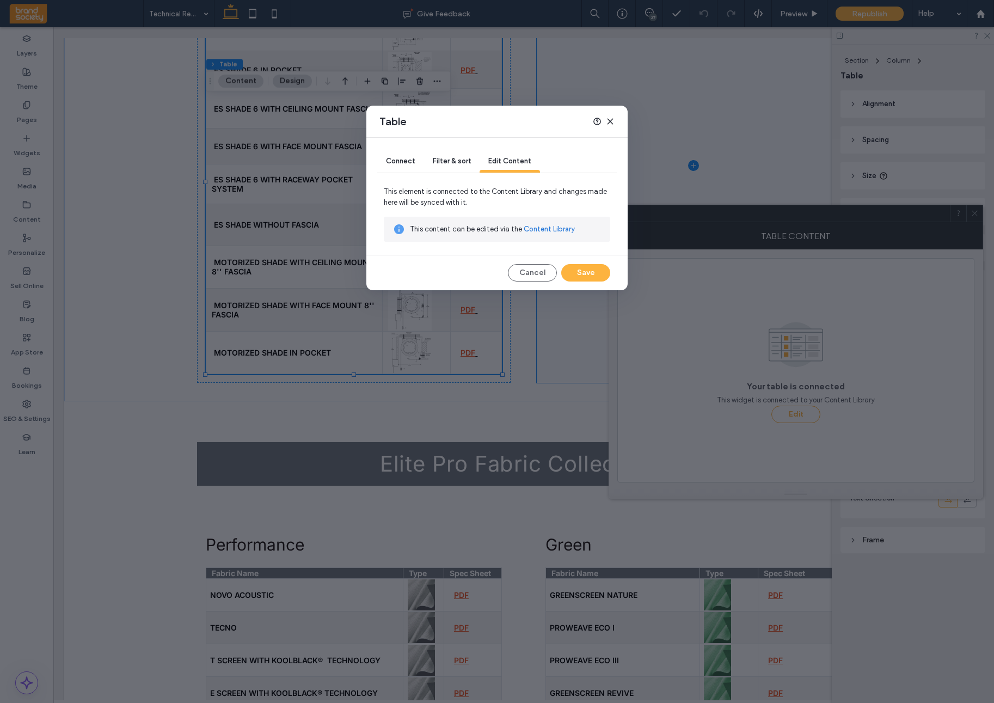
click at [551, 230] on link "Content Library" at bounding box center [549, 229] width 51 height 11
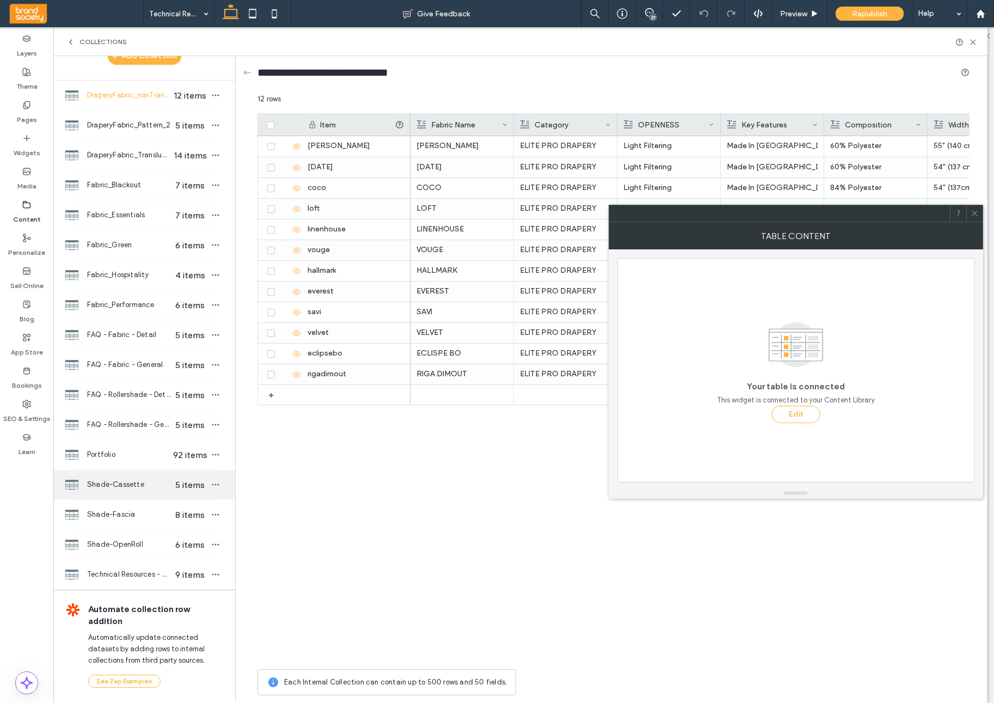
scroll to position [24, 0]
click at [121, 502] on span "Technical Resources - Solarfective" at bounding box center [129, 574] width 84 height 11
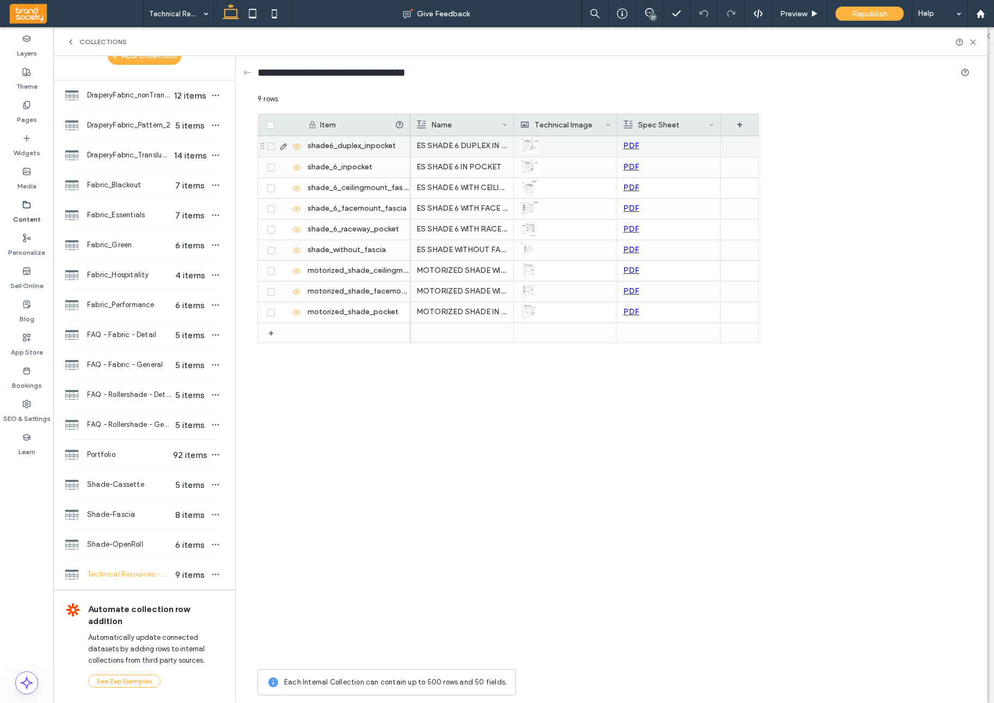
click at [441, 152] on p "ES SHADE 6 DUPLEX IN POCKET" at bounding box center [462, 146] width 91 height 20
click at [441, 152] on p "ES SHADE 6 DUPLEX IN POCKET" at bounding box center [462, 147] width 90 height 20
click at [435, 169] on p "ES SHADE 6 IN POCKET" at bounding box center [462, 167] width 91 height 20
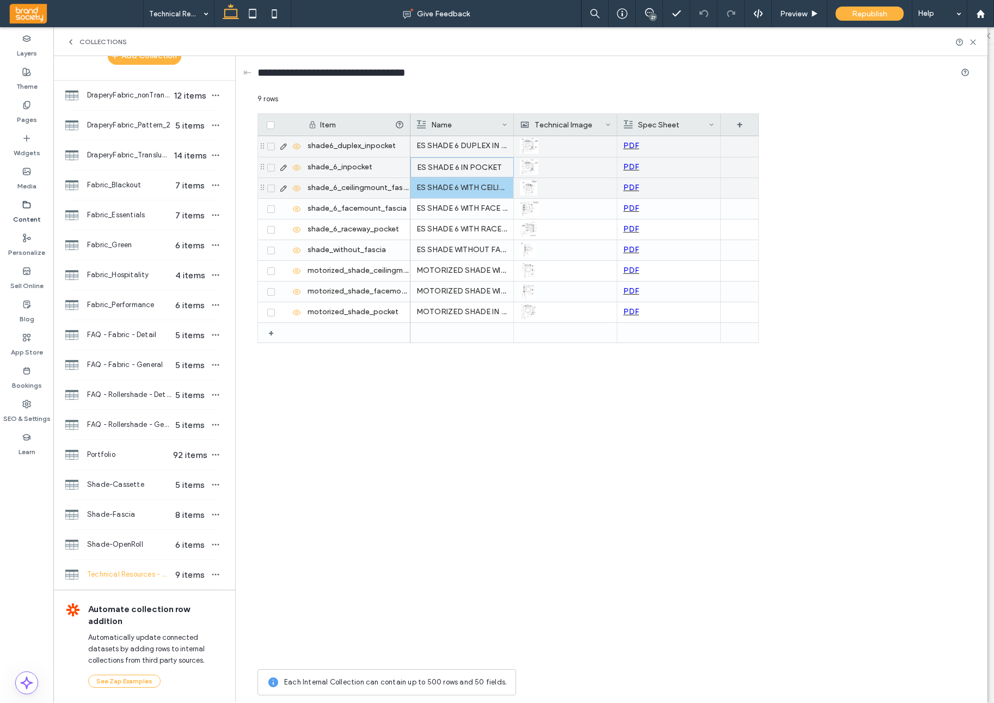
click at [427, 189] on p "ES SHADE 6 WITH CEILING MOUNT FASCIA" at bounding box center [462, 188] width 91 height 20
click at [424, 210] on p "ES SHADE 6 WITH FACE MOUNT FASCIA" at bounding box center [462, 209] width 91 height 20
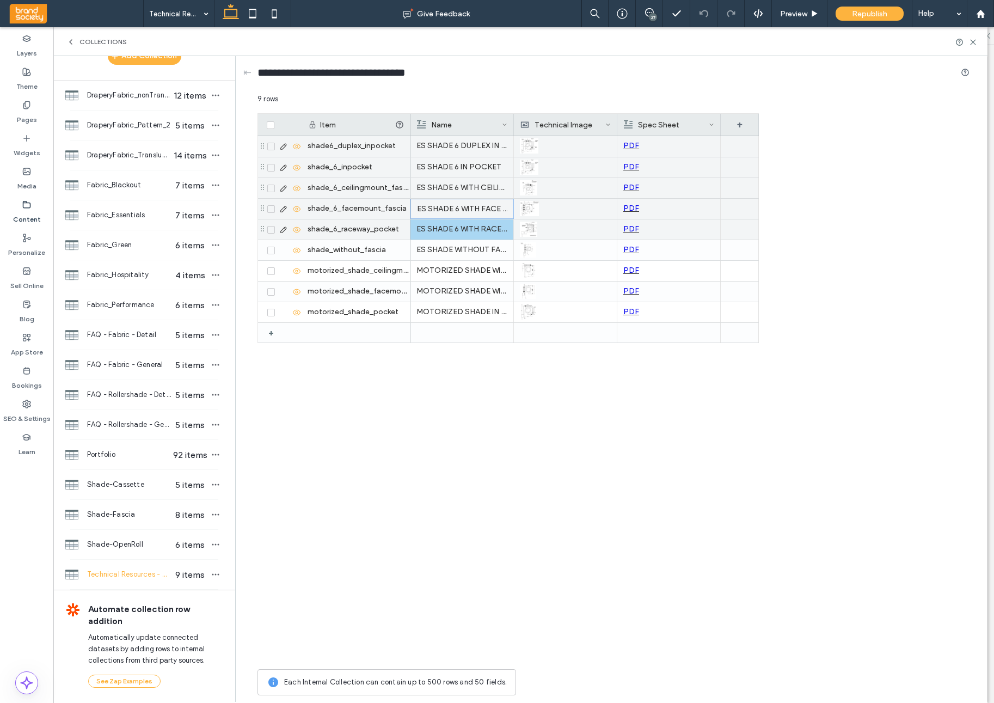
click at [429, 232] on p "ES SHADE 6 WITH RACEWAY POCKET SYSTEM" at bounding box center [462, 229] width 91 height 20
click at [431, 253] on p "ES SHADE WITHOUT FASCIA" at bounding box center [462, 250] width 91 height 20
click at [431, 253] on p "ES SHADE WITHOUT FASCIA" at bounding box center [462, 251] width 90 height 20
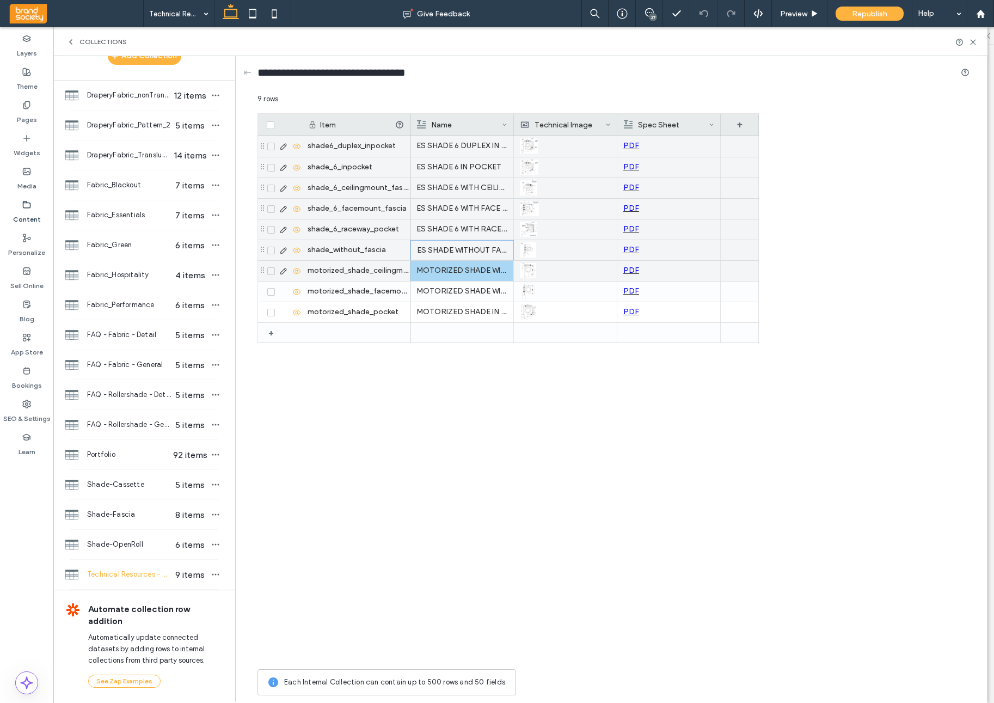
click at [433, 273] on p "MOTORIZED SHADE WITH CEILING MOUNT 8'' FASCIA" at bounding box center [462, 271] width 91 height 20
click at [435, 292] on p "MOTORIZED SHADE WITH FACE MOUNT 8'' FASCIA" at bounding box center [462, 292] width 91 height 20
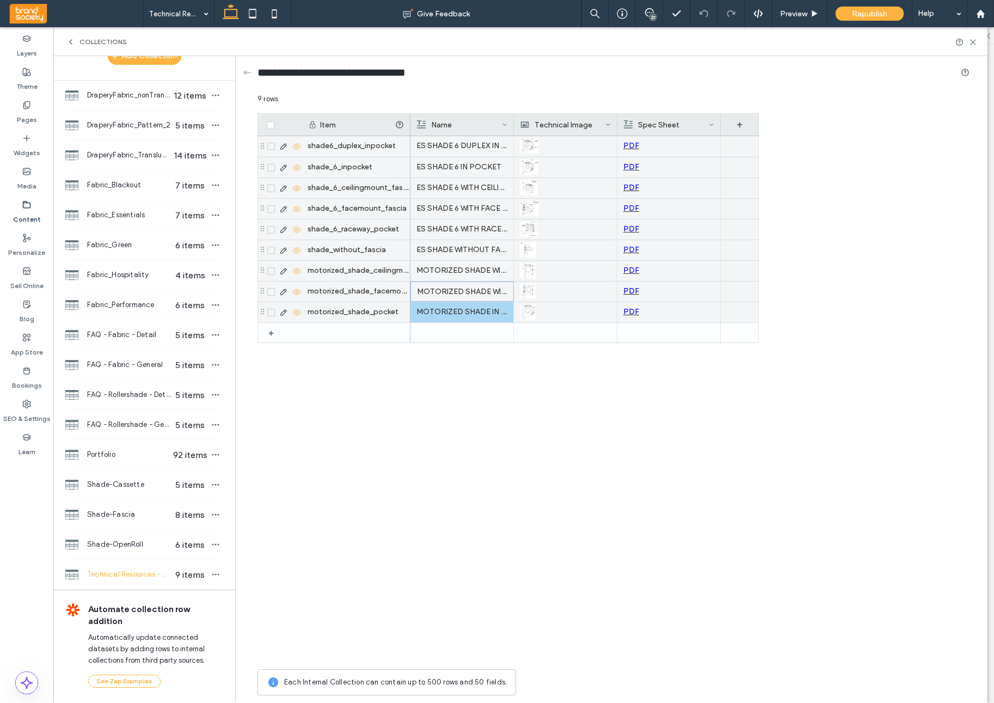
click at [435, 309] on p "MOTORIZED SHADE IN POCKET" at bounding box center [462, 312] width 91 height 20
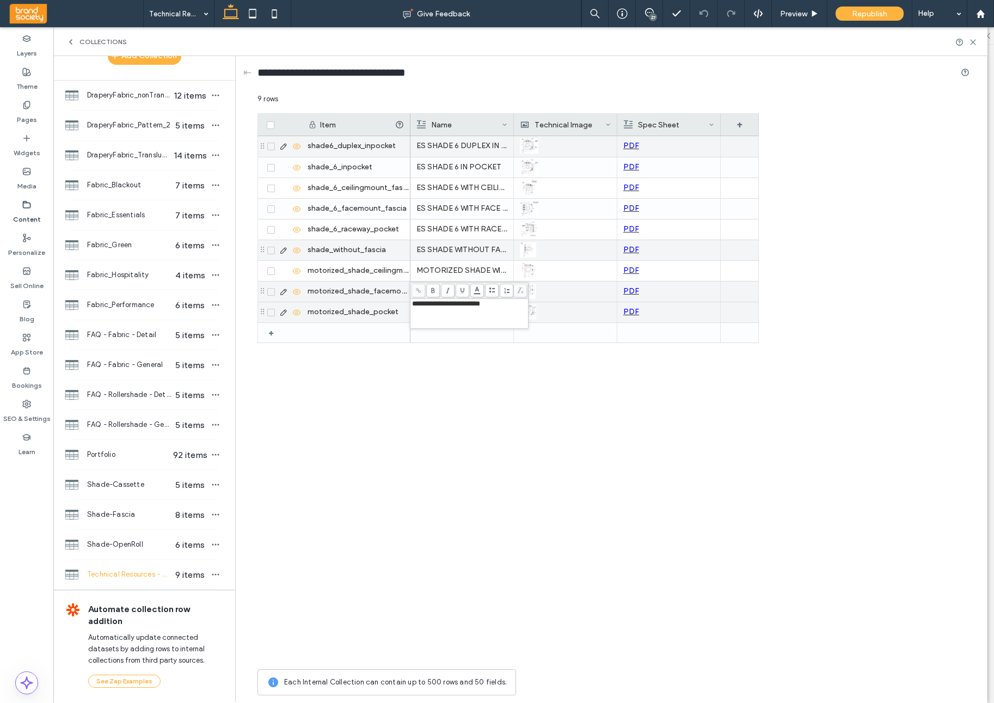
click at [914, 38] on div "Collections" at bounding box center [520, 41] width 934 height 29
click at [914, 41] on icon at bounding box center [973, 42] width 8 height 8
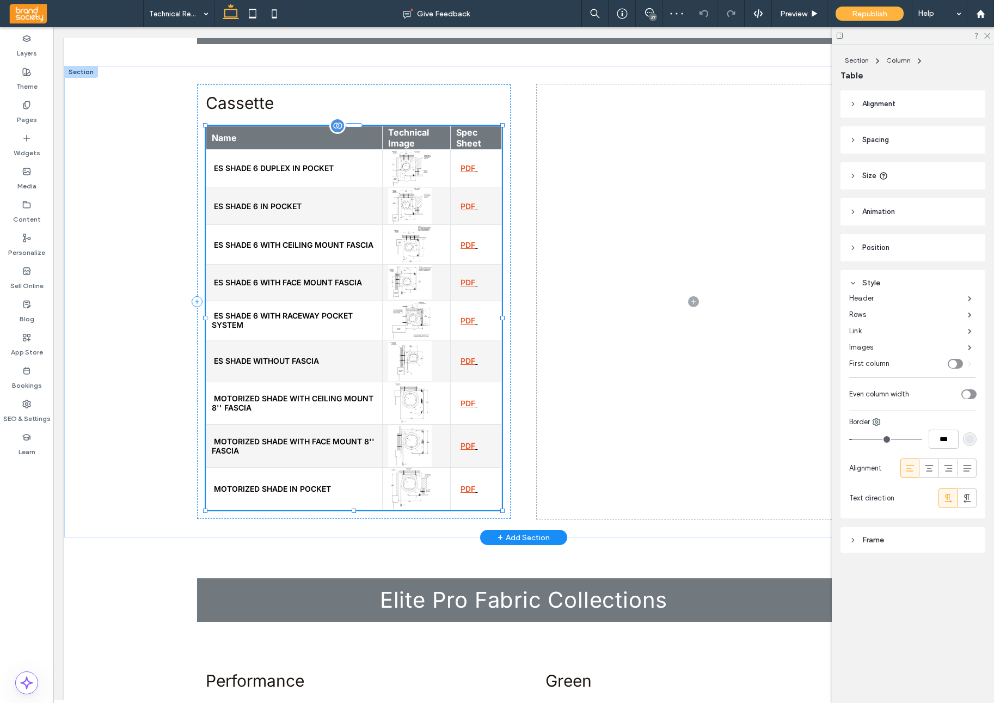
scroll to position [1410, 0]
click at [290, 319] on p "ES SHADE 6 WITH RACEWAY POCKET SYSTEM" at bounding box center [282, 320] width 141 height 19
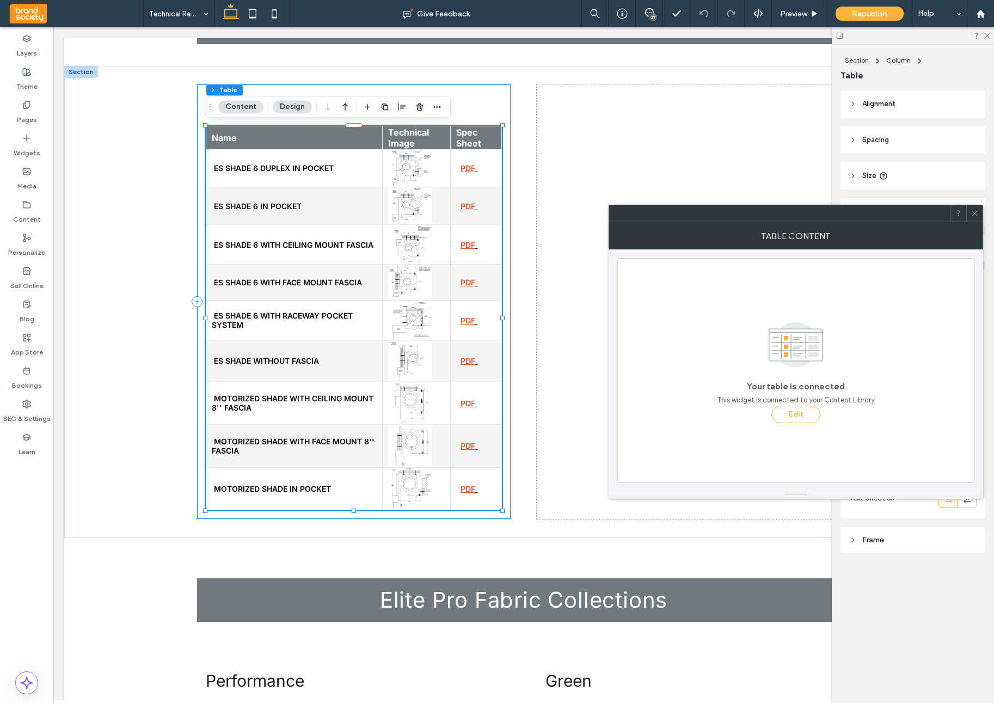
click at [292, 105] on button "Design" at bounding box center [292, 106] width 39 height 13
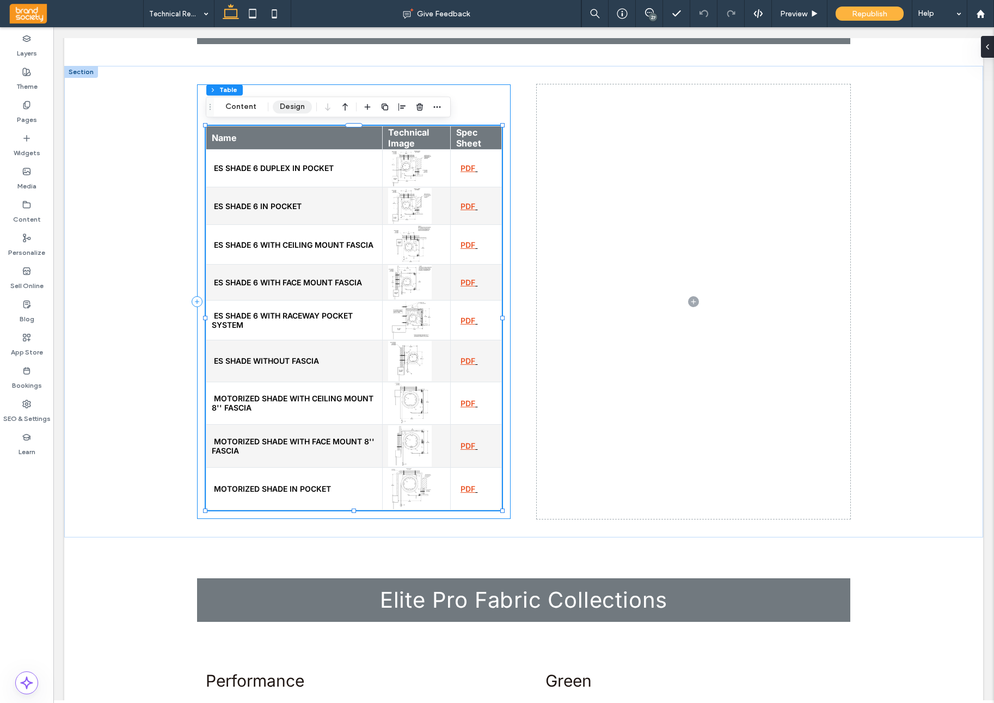
click at [290, 103] on button "Design" at bounding box center [292, 106] width 39 height 13
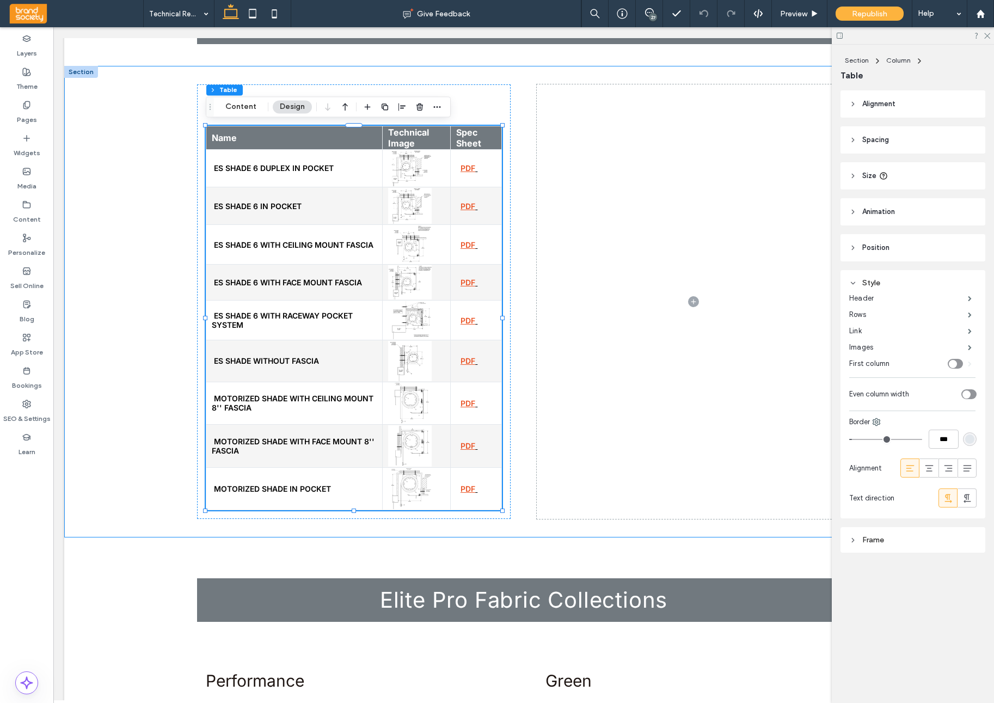
click at [853, 141] on icon at bounding box center [854, 140] width 8 height 8
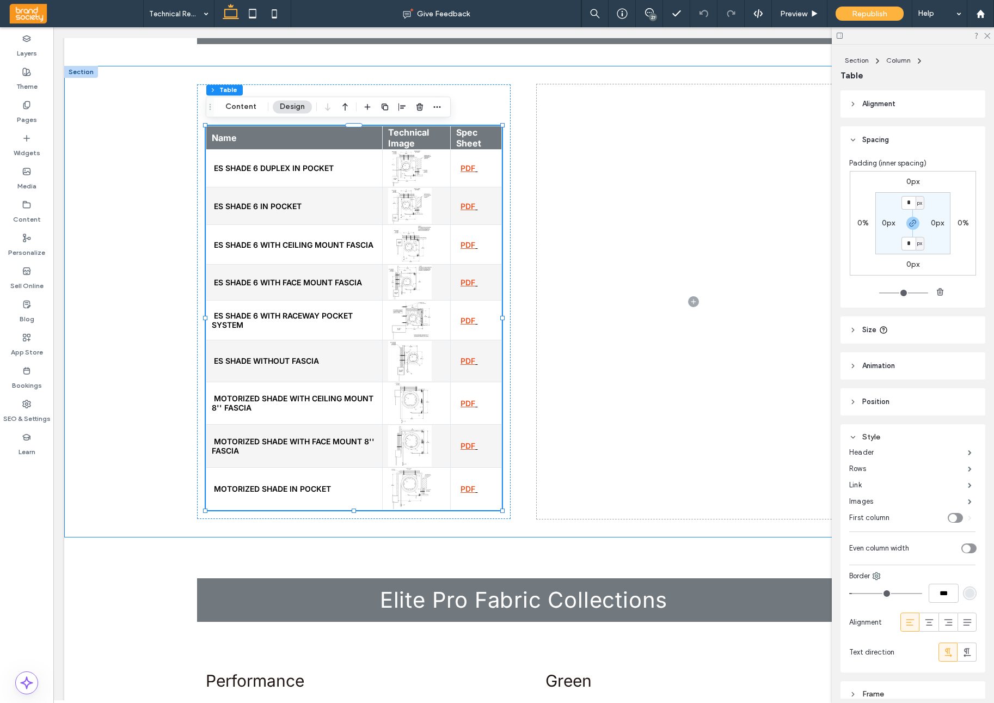
click at [856, 107] on icon at bounding box center [854, 104] width 8 height 8
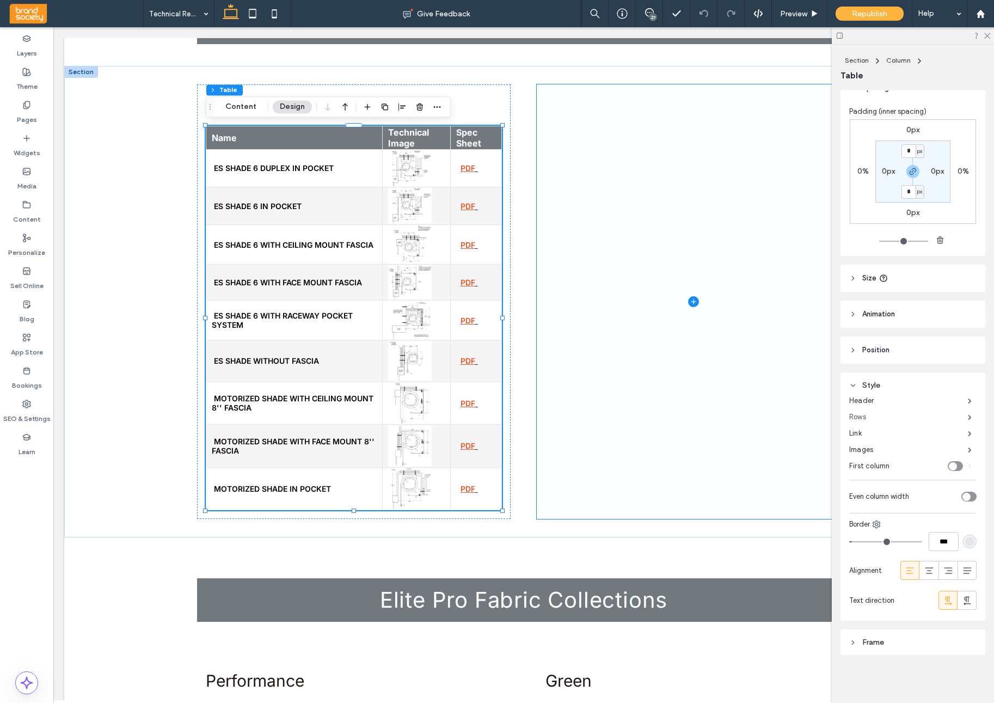
scroll to position [84, 0]
click at [876, 400] on label "Header" at bounding box center [909, 401] width 119 height 22
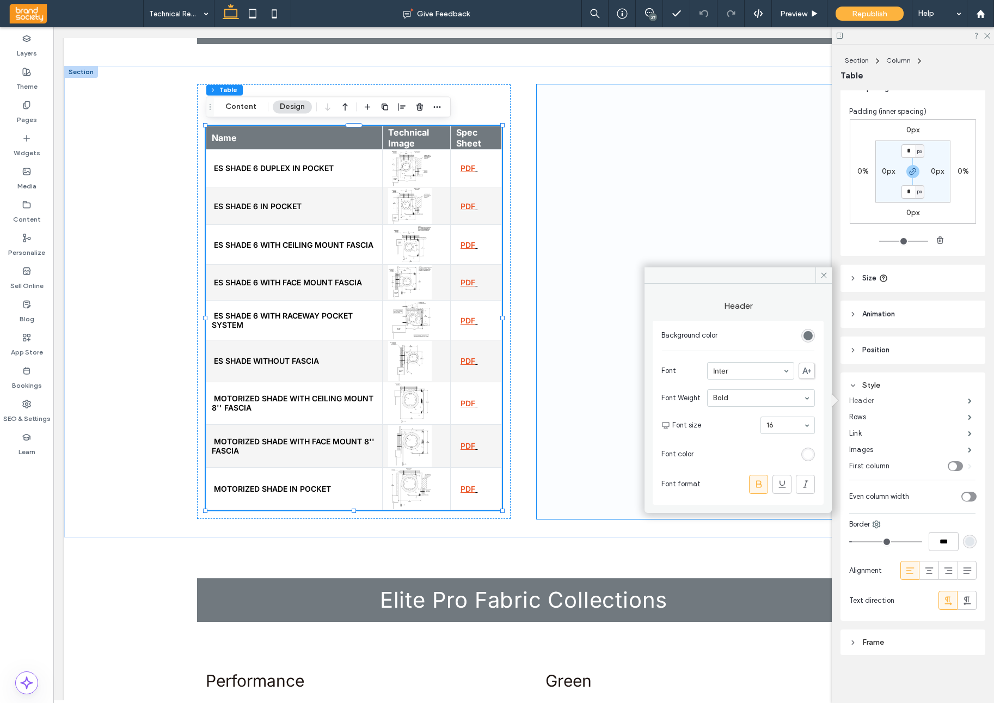
click at [876, 401] on label "Header" at bounding box center [909, 401] width 119 height 22
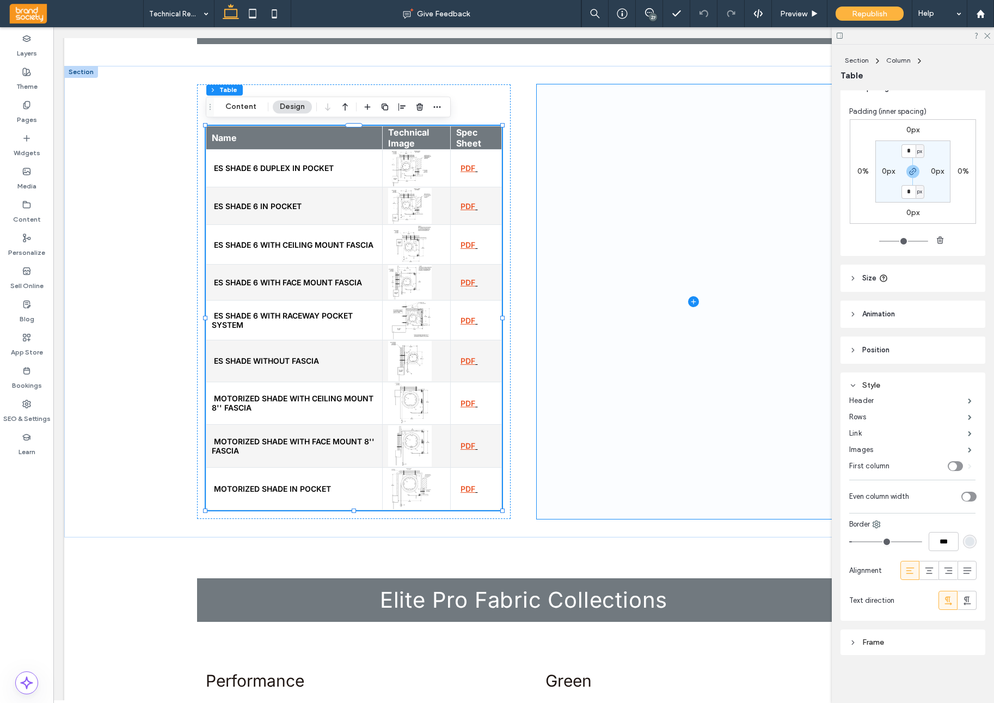
click at [912, 502] on icon at bounding box center [910, 570] width 11 height 11
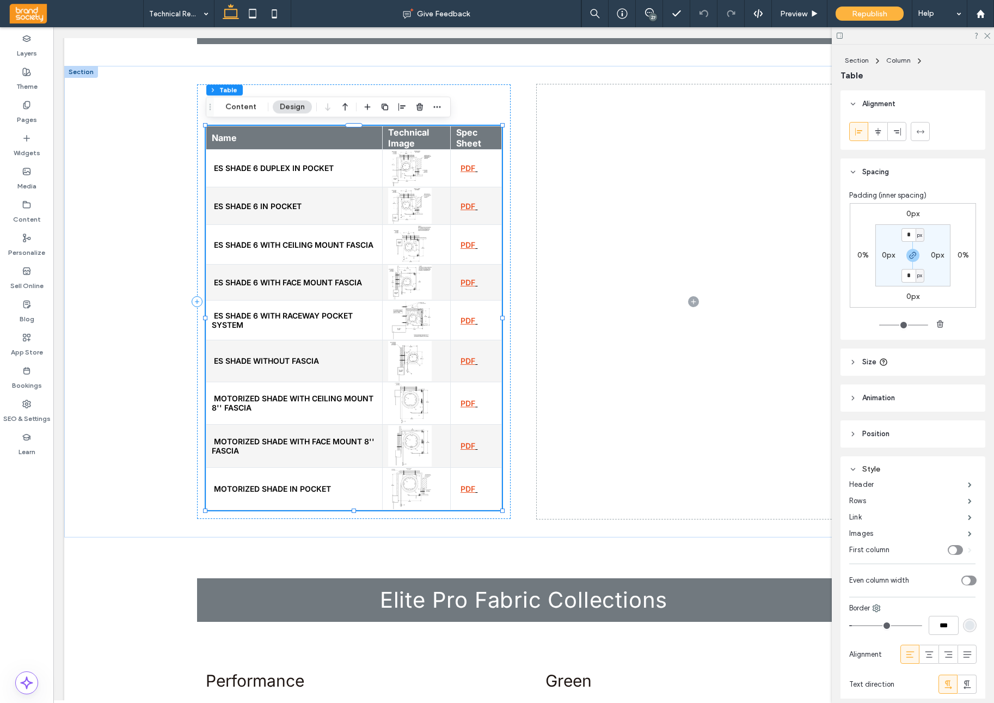
scroll to position [84, 0]
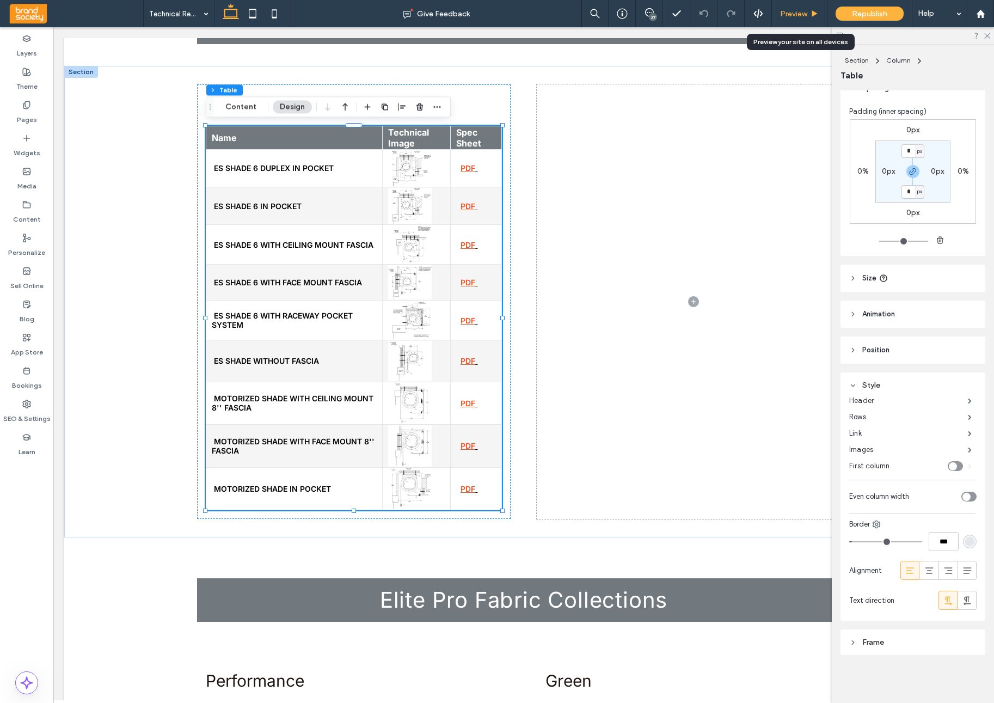
click at [798, 12] on span "Preview" at bounding box center [793, 13] width 27 height 9
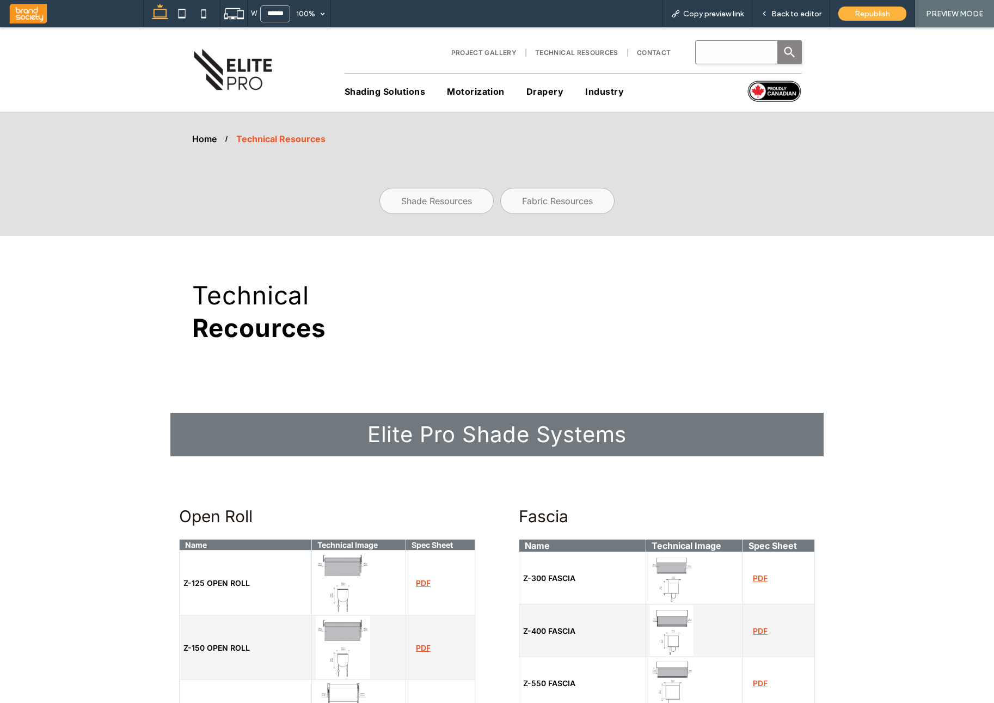
click at [632, 203] on div "Shade Resources Fabric Resources" at bounding box center [497, 201] width 610 height 26
click at [353, 194] on div "Shade Resources Fabric Resources" at bounding box center [497, 201] width 610 height 26
click at [779, 17] on span "Back to editor" at bounding box center [797, 13] width 50 height 9
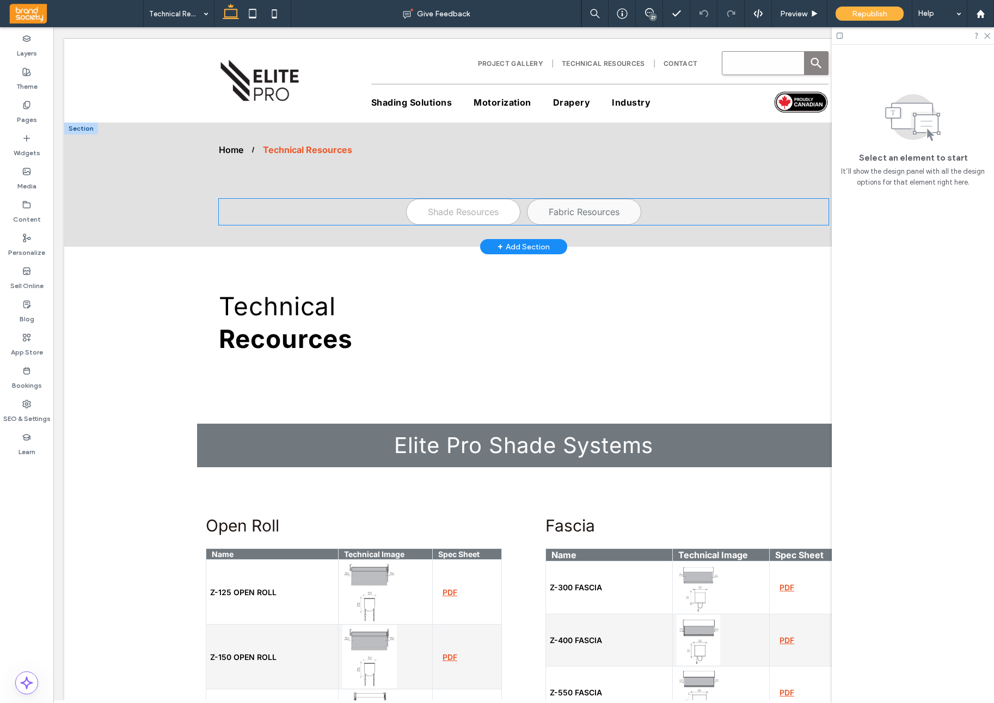
click at [484, 213] on span "Shade Resources" at bounding box center [463, 211] width 71 height 11
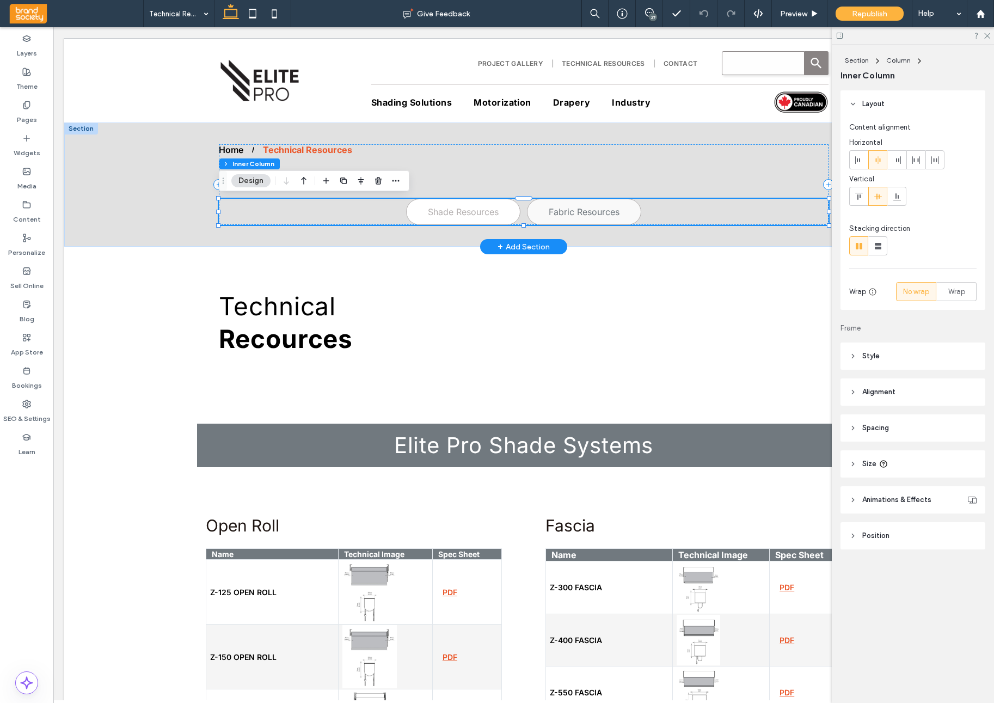
click at [482, 210] on span "Shade Resources" at bounding box center [463, 211] width 71 height 11
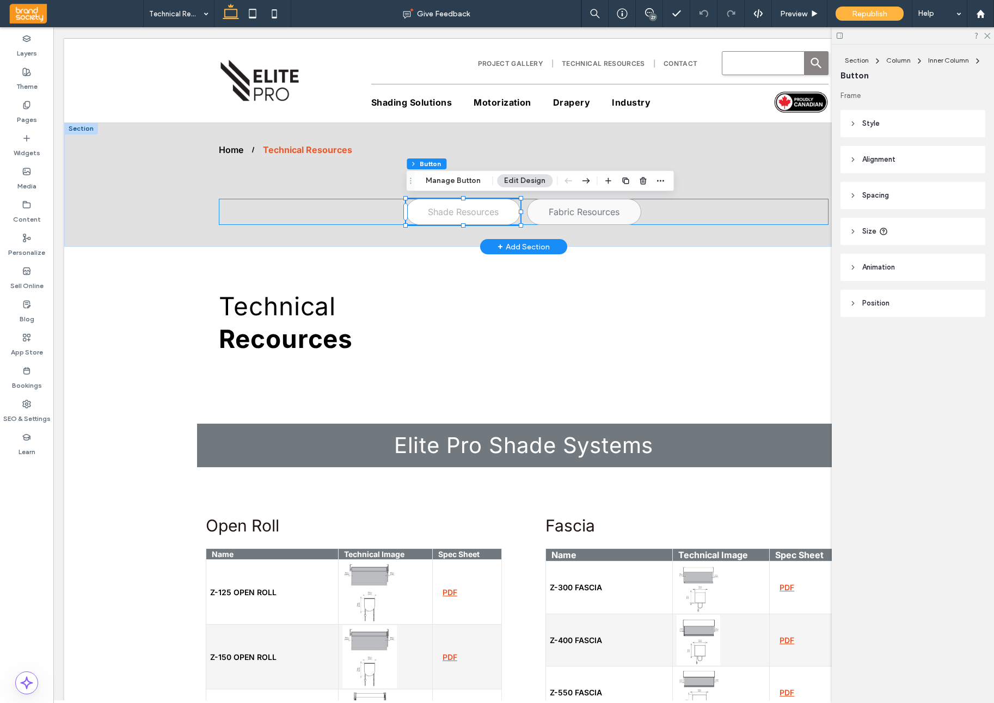
type input "**"
click at [482, 210] on span "Shade Resources" at bounding box center [463, 211] width 71 height 11
click at [479, 180] on button "Manage Button" at bounding box center [453, 180] width 69 height 13
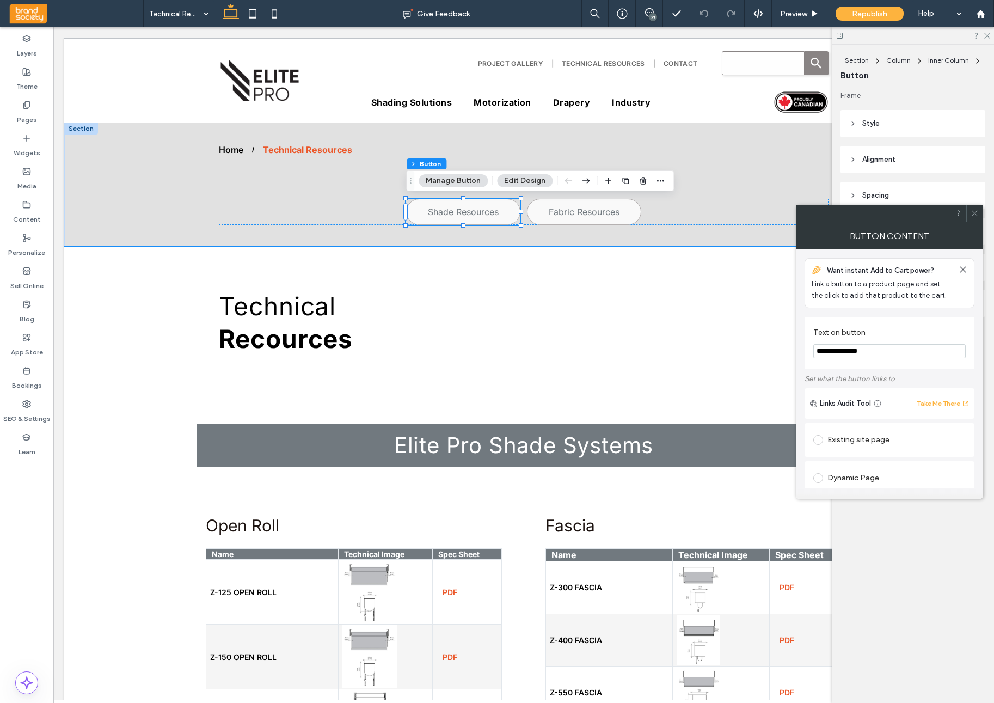
drag, startPoint x: 887, startPoint y: 351, endPoint x: 796, endPoint y: 348, distance: 91.0
click at [796, 348] on div "**********" at bounding box center [889, 368] width 187 height 239
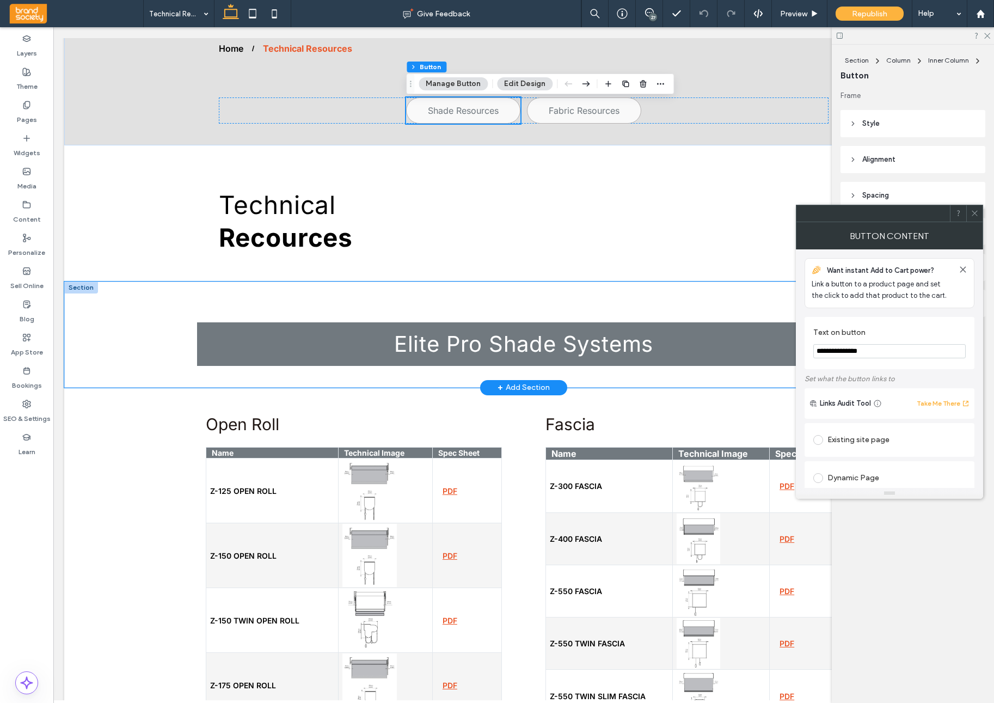
scroll to position [97, 0]
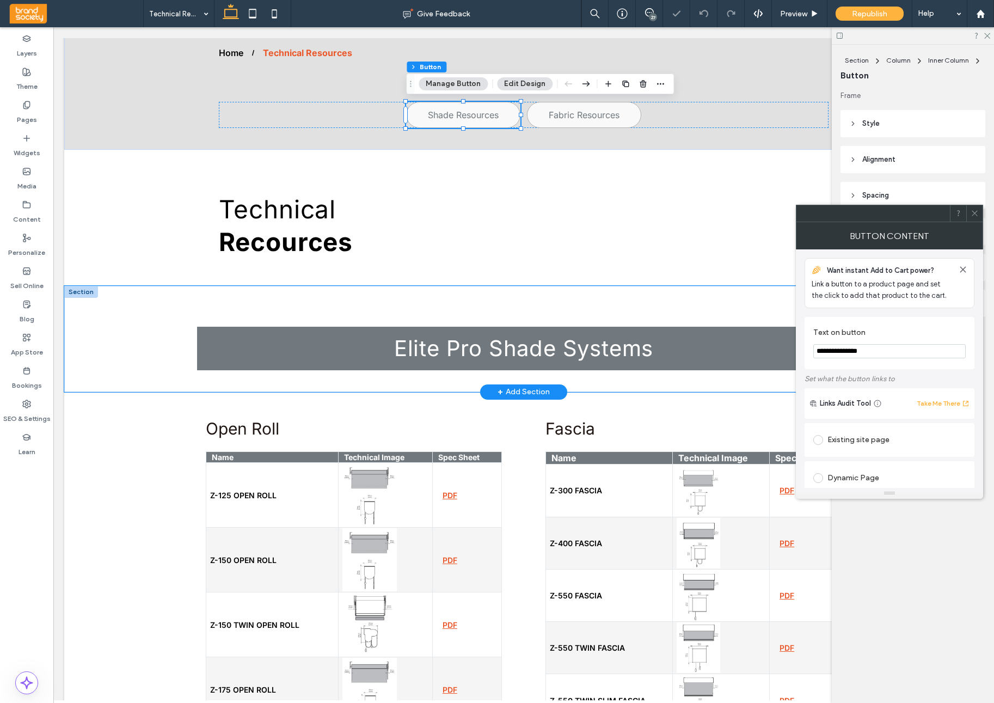
click at [131, 322] on div "Elite Pro Shade Systems" at bounding box center [523, 339] width 919 height 106
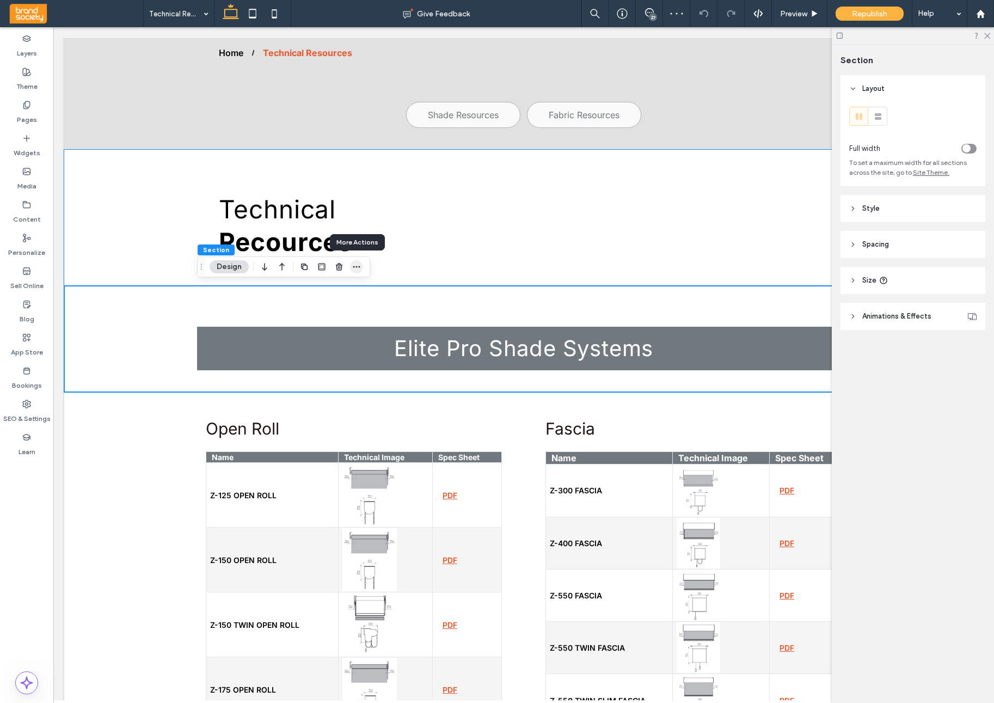
click at [356, 268] on icon "button" at bounding box center [356, 266] width 9 height 9
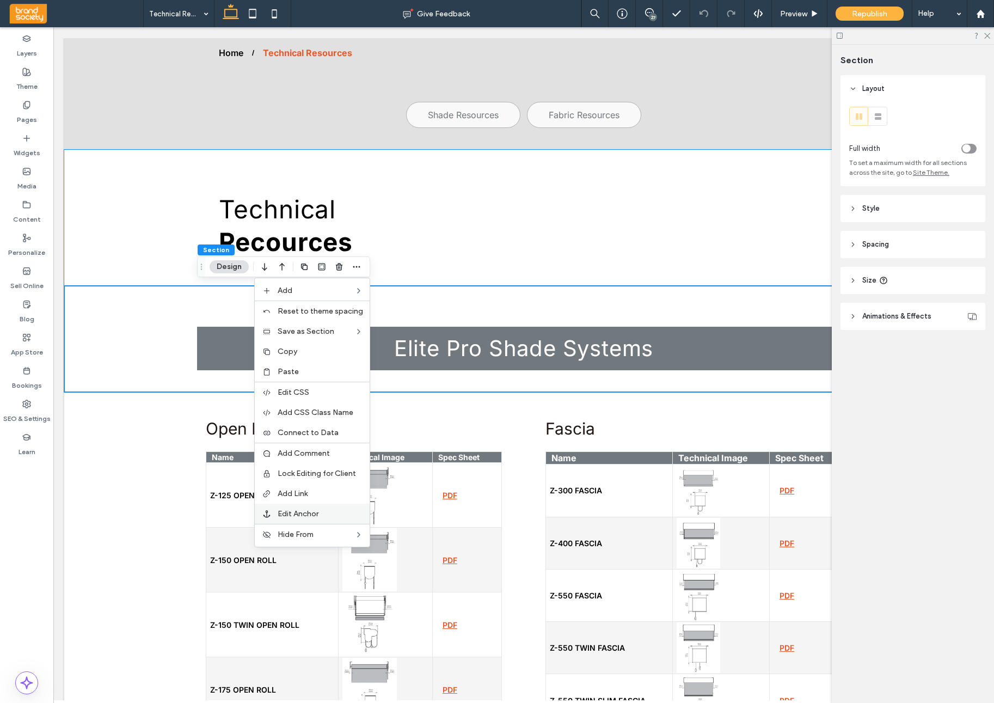
click at [299, 516] on span "Edit Anchor" at bounding box center [298, 513] width 41 height 9
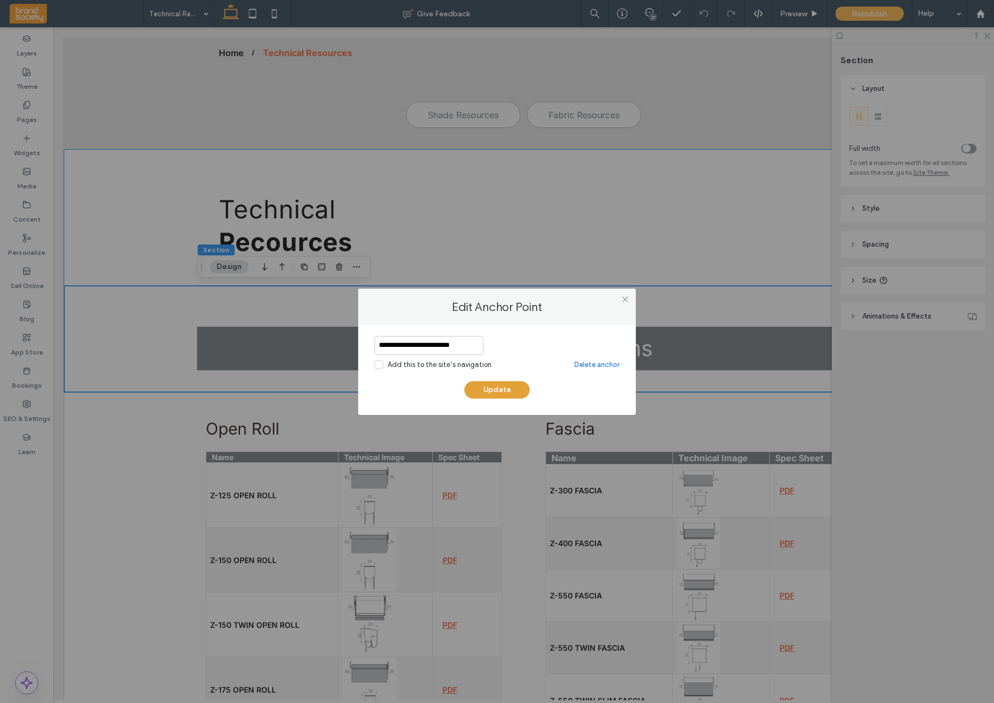
drag, startPoint x: 493, startPoint y: 387, endPoint x: 479, endPoint y: 386, distance: 13.7
click at [479, 386] on button "Update" at bounding box center [497, 389] width 65 height 17
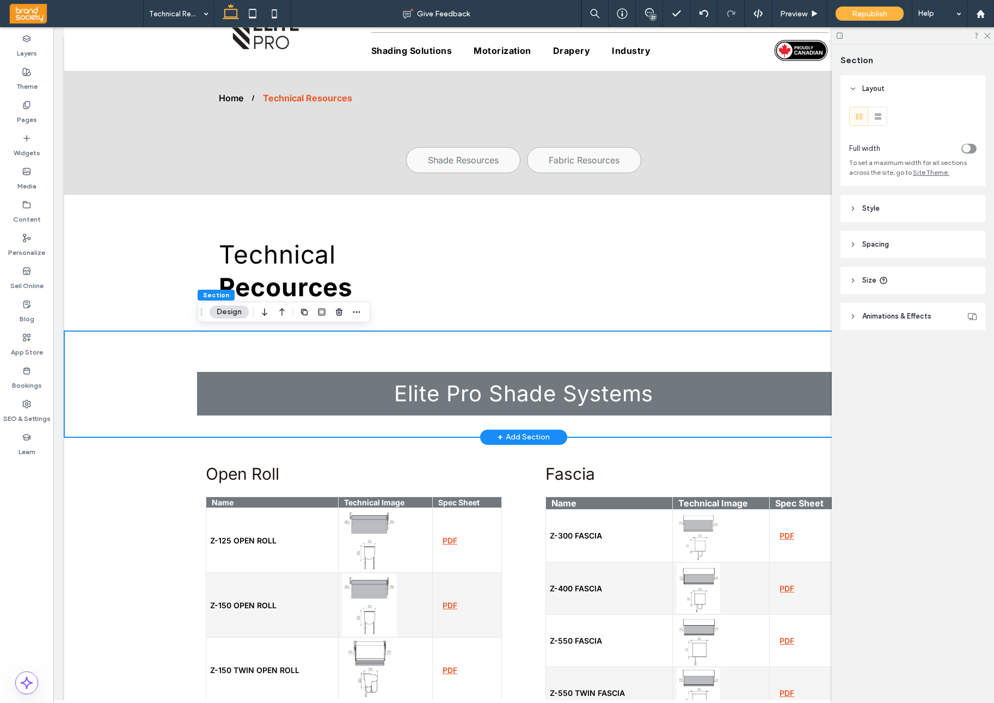
scroll to position [48, 0]
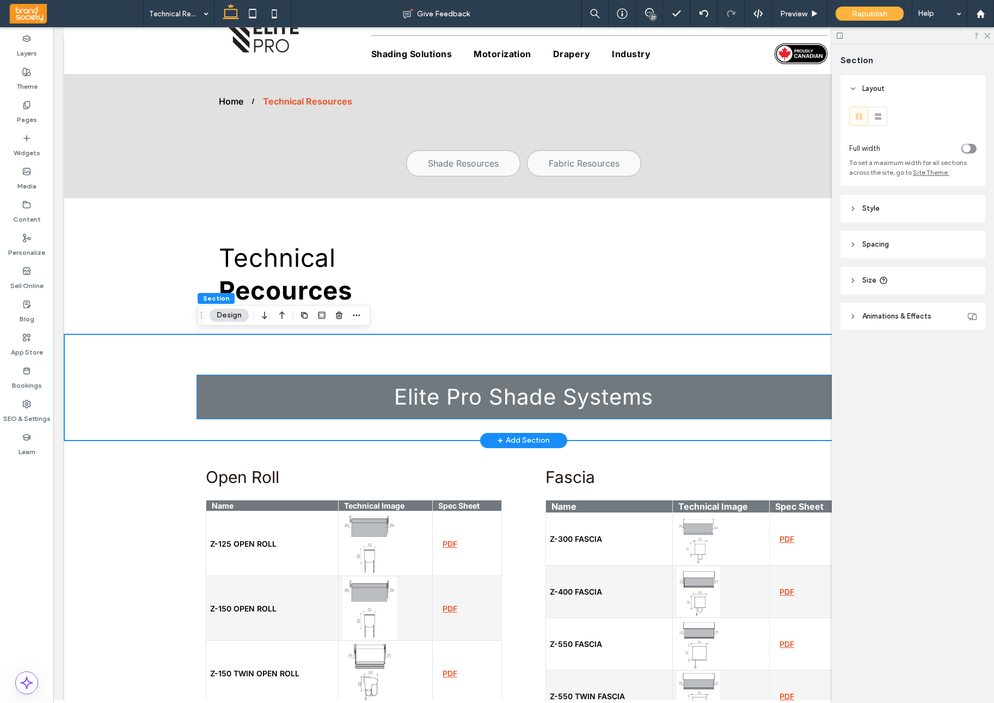
click at [624, 400] on span "Elite Pro Shade Systems" at bounding box center [523, 396] width 259 height 27
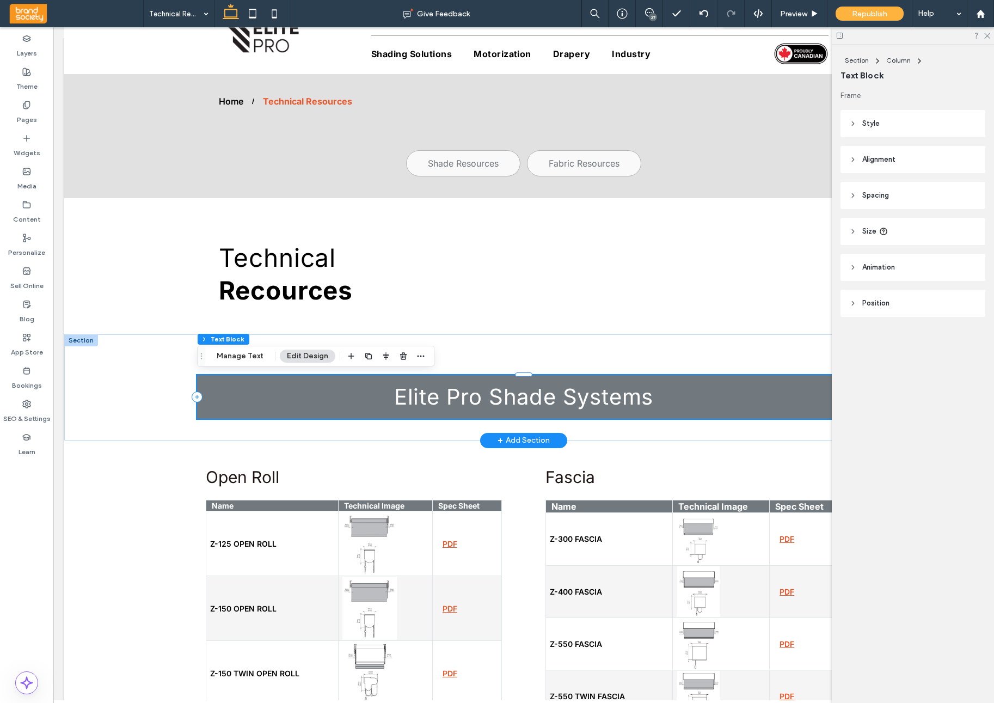
click at [624, 399] on span "Elite Pro Shade Systems" at bounding box center [523, 396] width 259 height 27
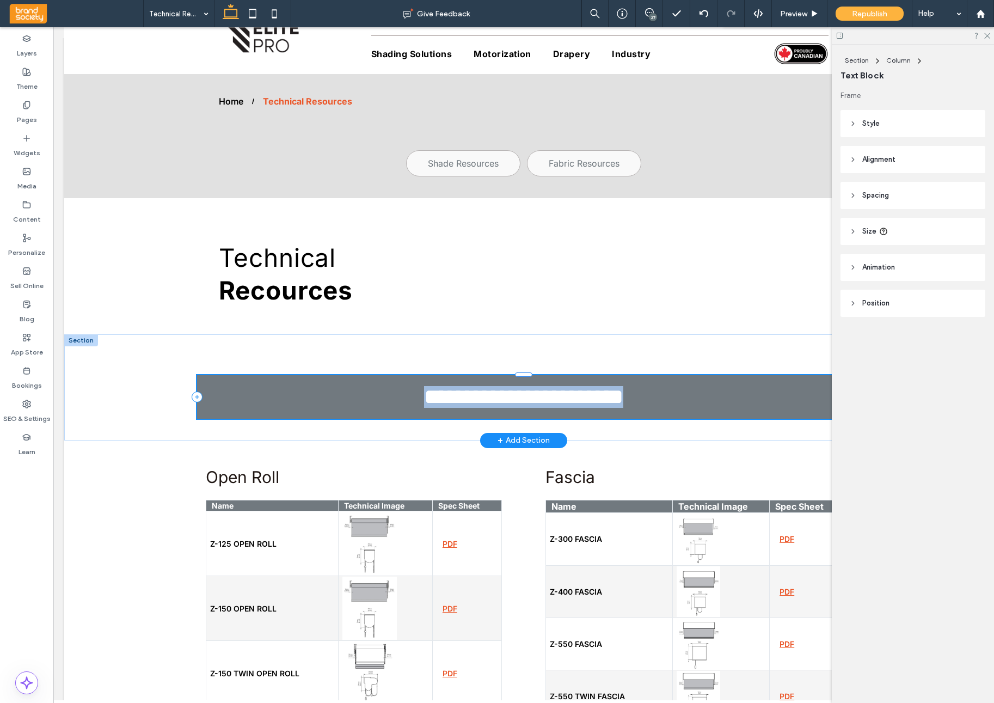
type input "*****"
type input "**"
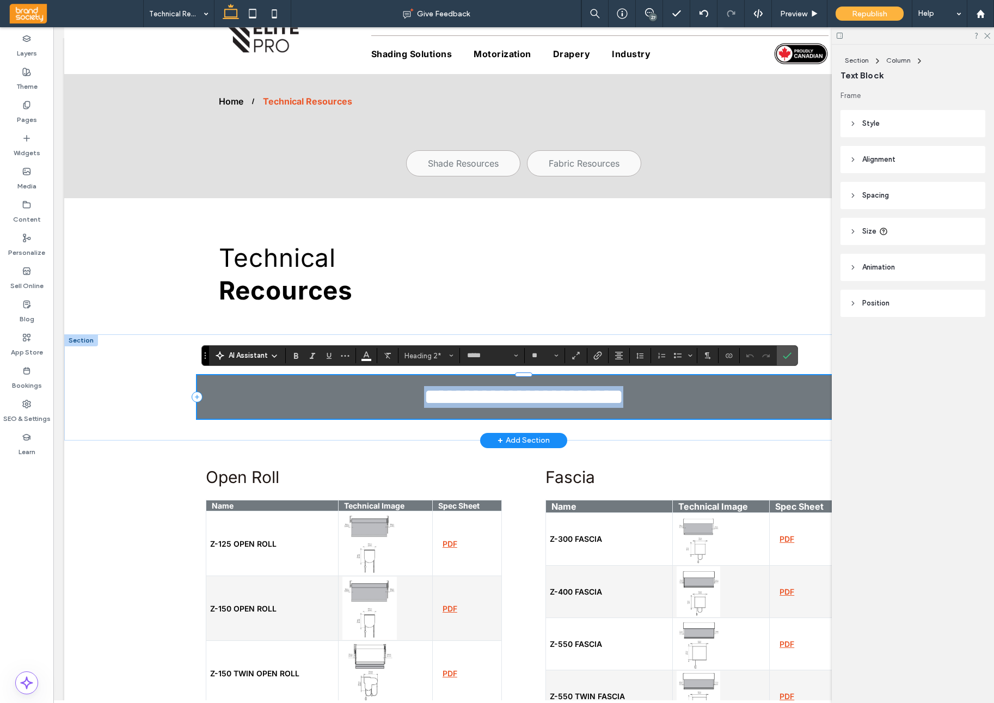
click at [599, 396] on span "**********" at bounding box center [523, 396] width 199 height 21
drag, startPoint x: 565, startPoint y: 394, endPoint x: 653, endPoint y: 399, distance: 88.9
click at [624, 399] on span "**********" at bounding box center [523, 396] width 199 height 21
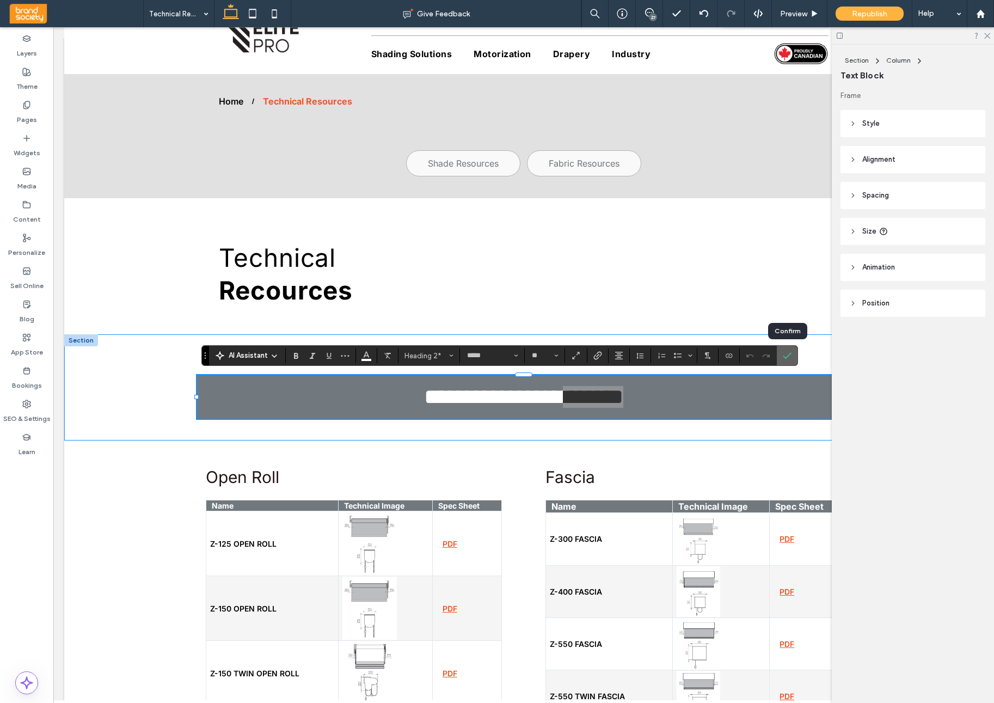
click at [786, 360] on span "Confirm" at bounding box center [785, 356] width 5 height 20
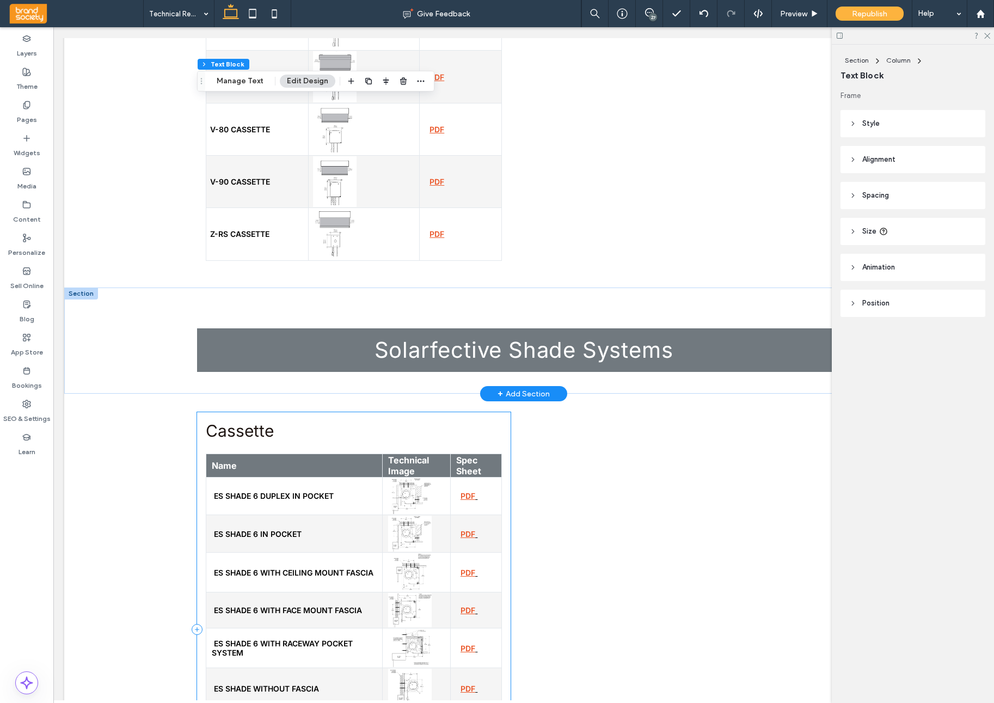
scroll to position [1092, 0]
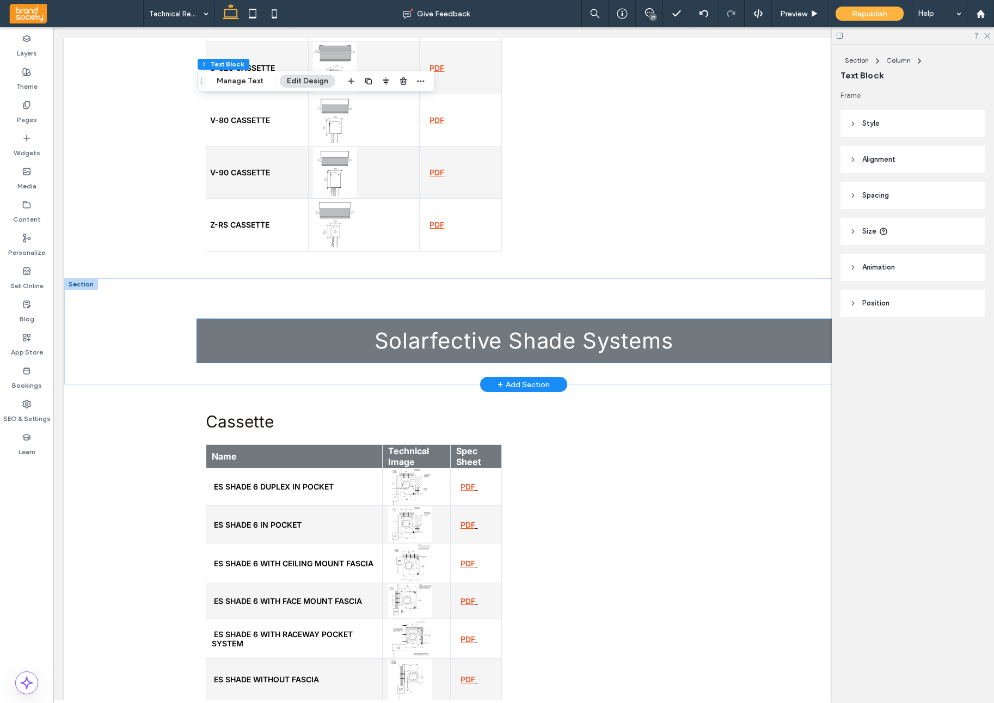
click at [421, 347] on span "Solarfective Shade Systems" at bounding box center [524, 340] width 299 height 27
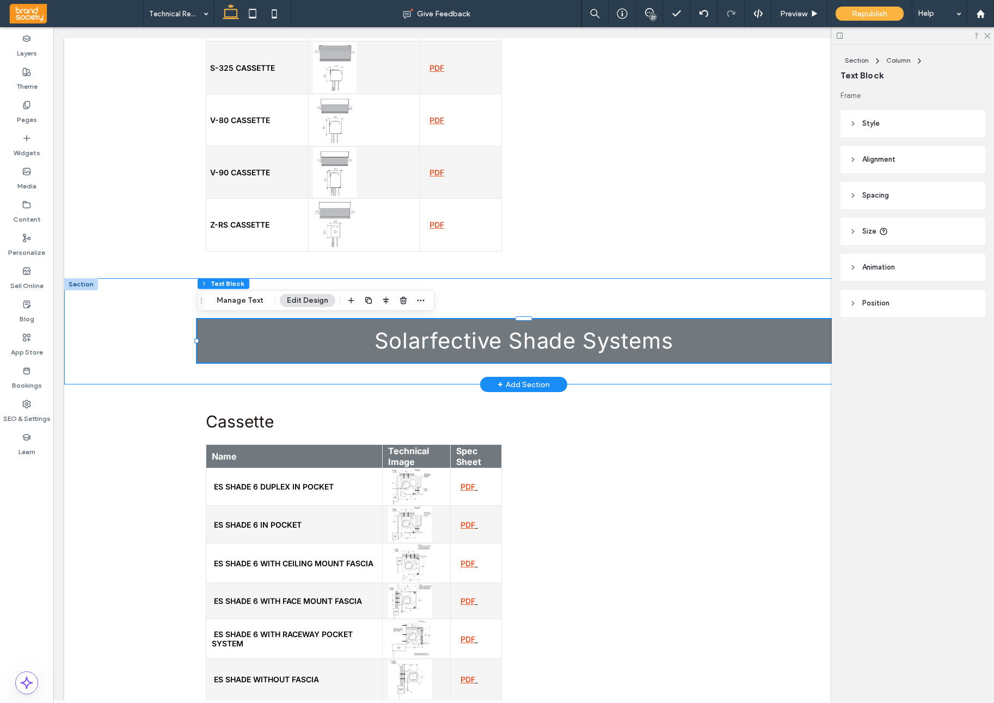
click at [101, 288] on div "Solarfective Shade Systems" at bounding box center [523, 331] width 919 height 106
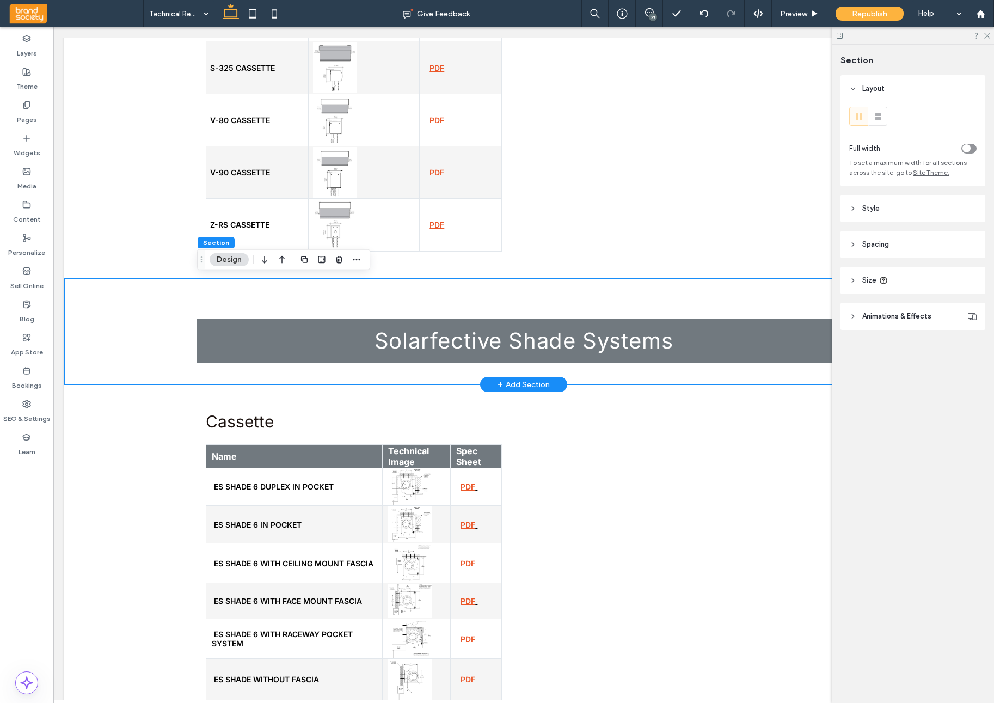
scroll to position [0, 3]
click at [99, 290] on div "Solarfective Shade Systems" at bounding box center [521, 331] width 919 height 106
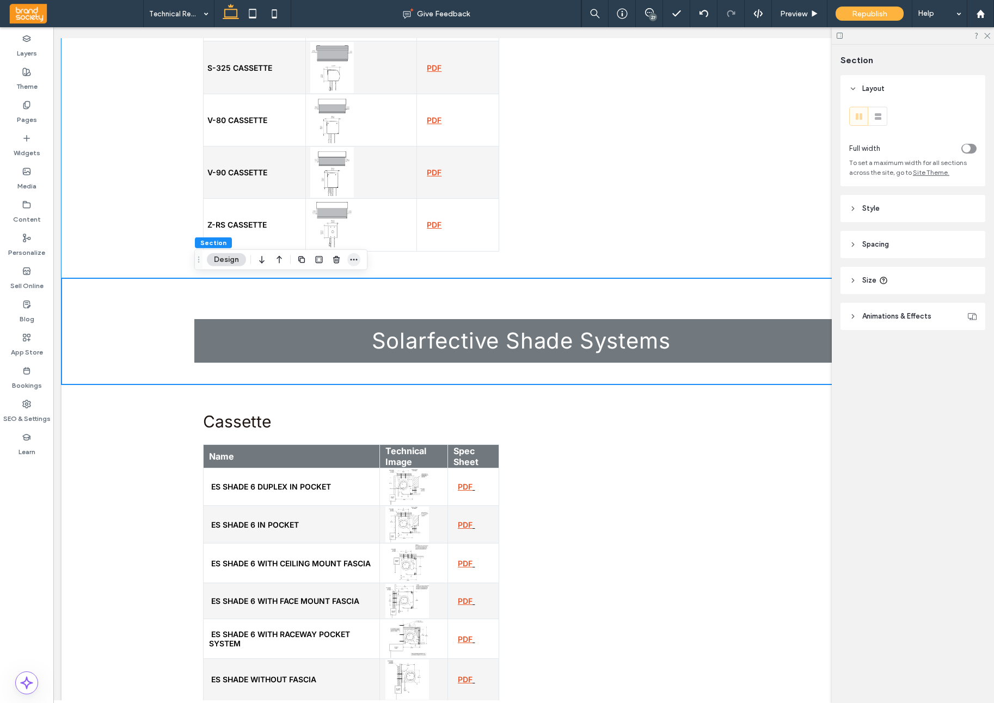
click at [350, 259] on icon "button" at bounding box center [354, 259] width 9 height 9
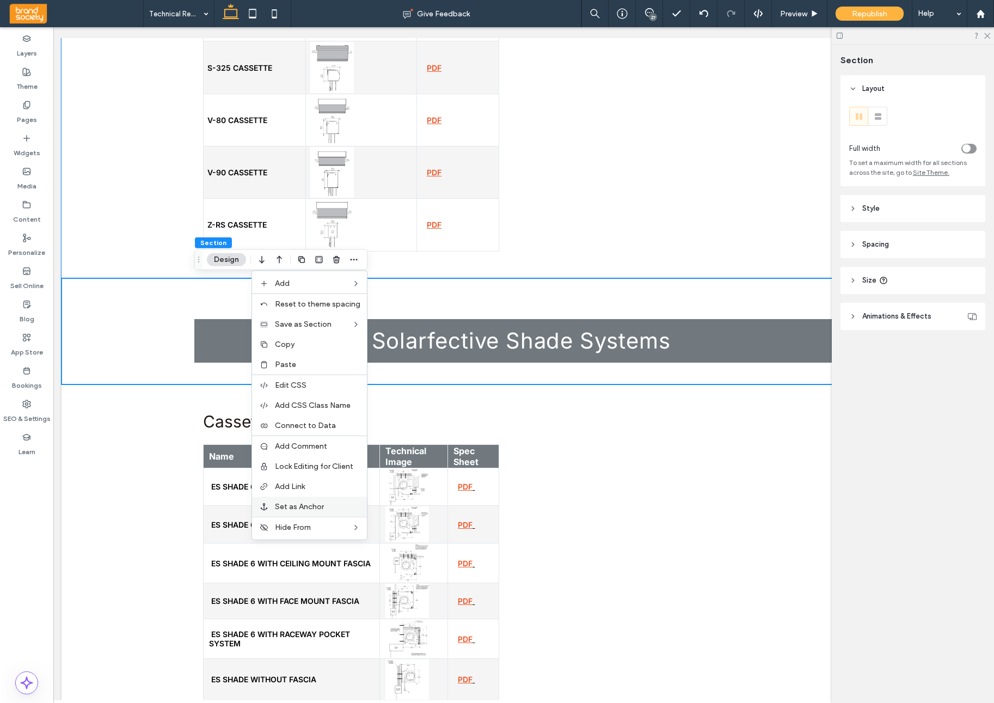
click at [330, 504] on label "Set as Anchor" at bounding box center [317, 506] width 85 height 9
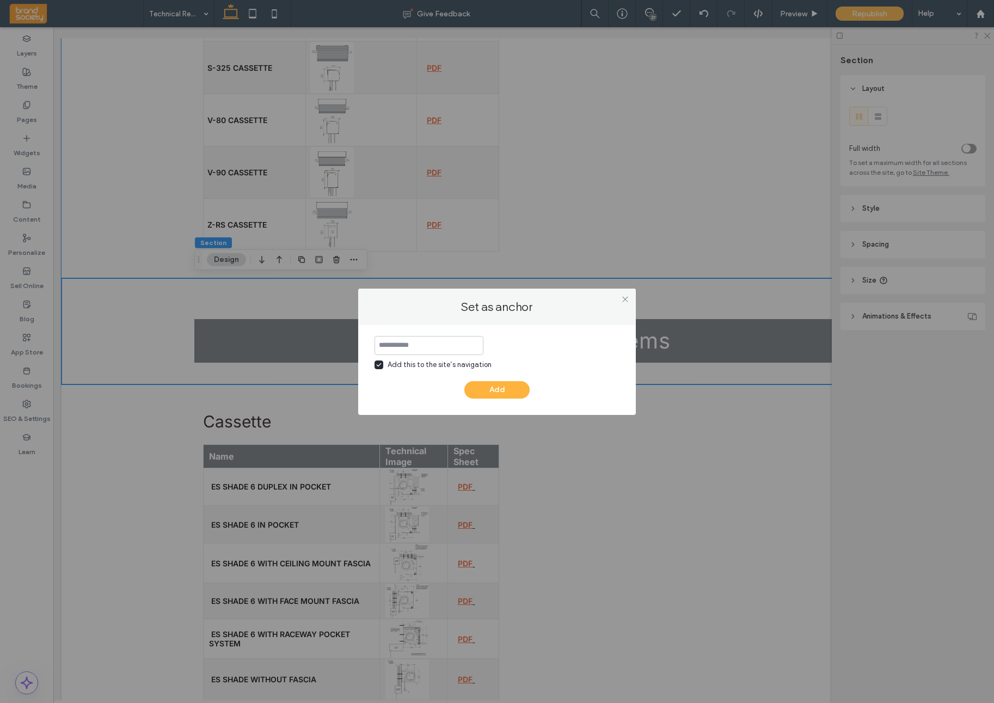
click at [384, 366] on label "Add this to the site’s navigation" at bounding box center [433, 364] width 117 height 11
click at [393, 347] on input at bounding box center [429, 345] width 109 height 19
type input "**********"
click at [491, 387] on button "Add" at bounding box center [497, 389] width 65 height 17
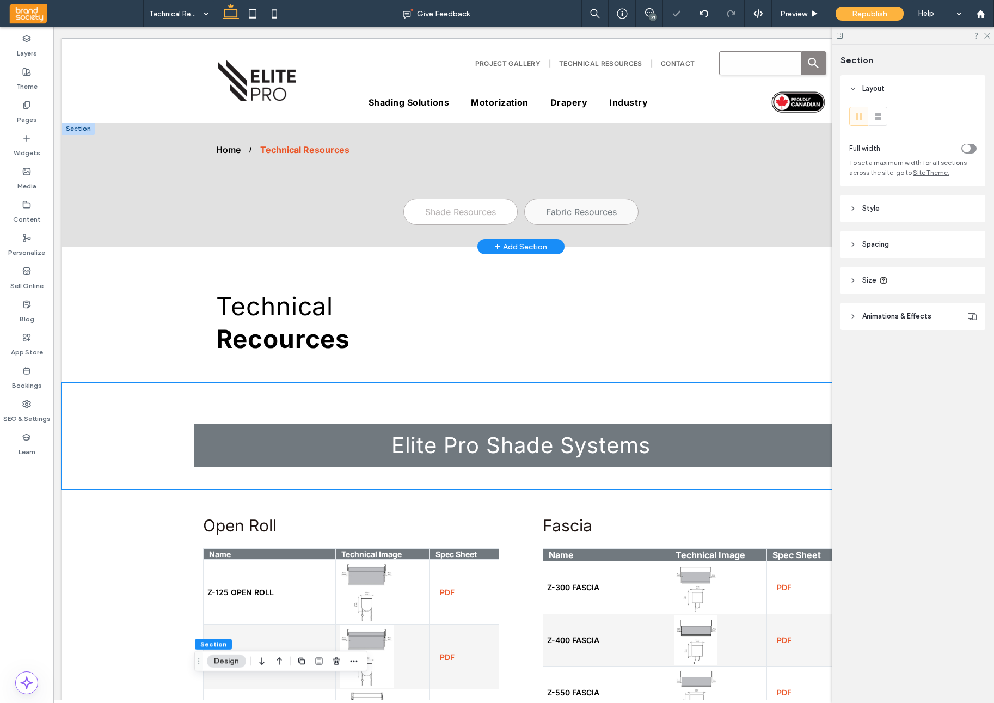
scroll to position [0, 0]
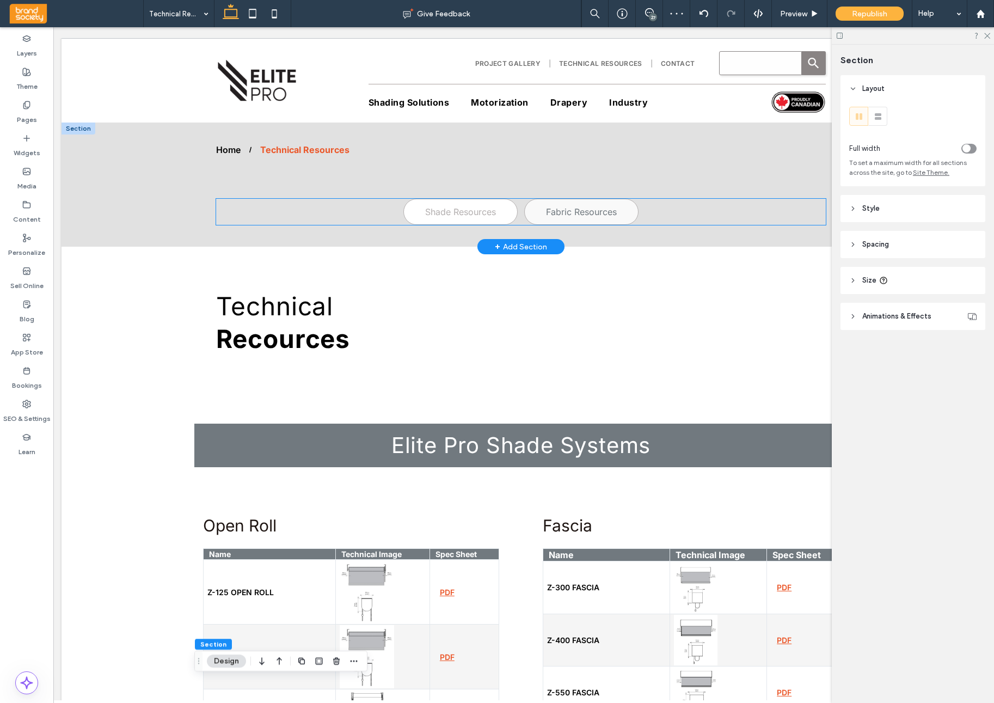
click at [453, 215] on span "Shade Resources" at bounding box center [460, 211] width 71 height 11
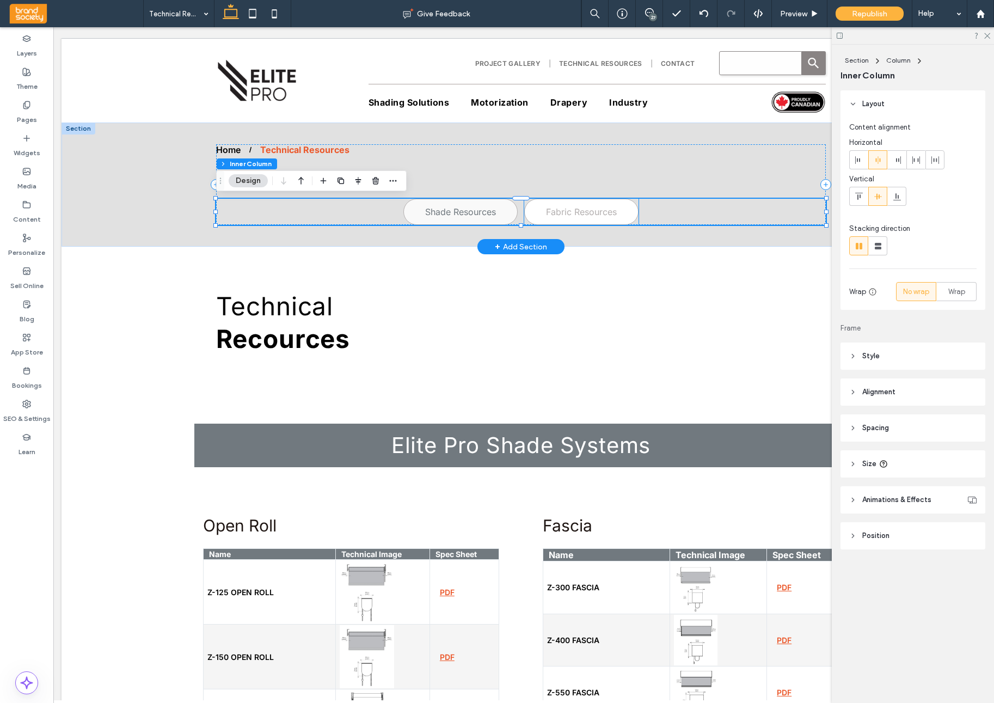
click at [588, 217] on span "Fabric Resources" at bounding box center [581, 211] width 71 height 11
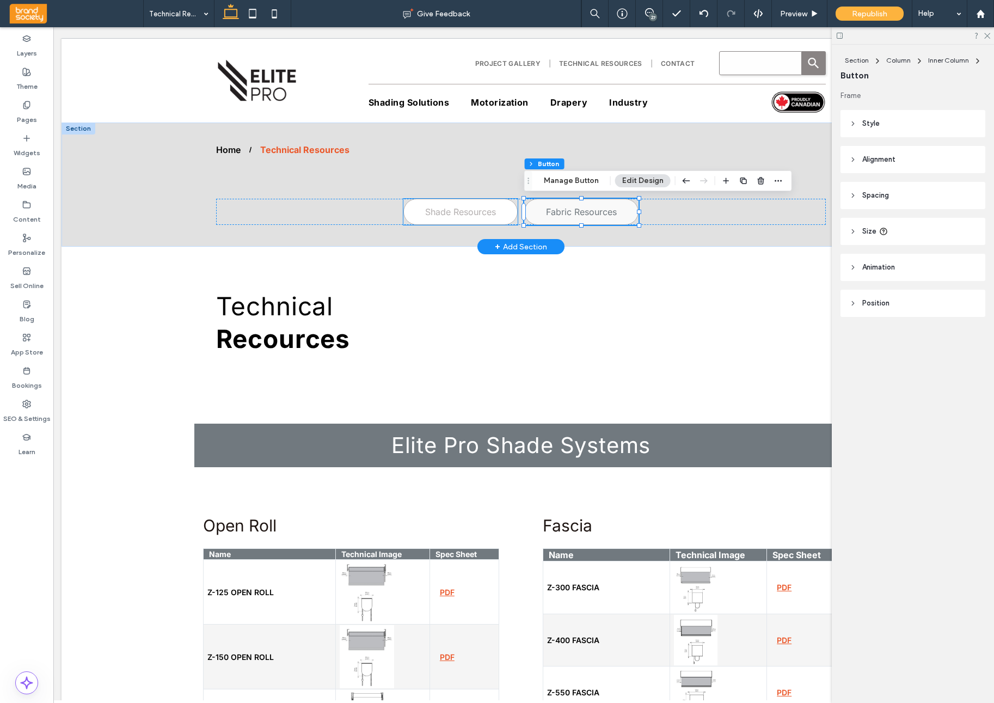
click at [432, 212] on span "Shade Resources" at bounding box center [460, 211] width 71 height 11
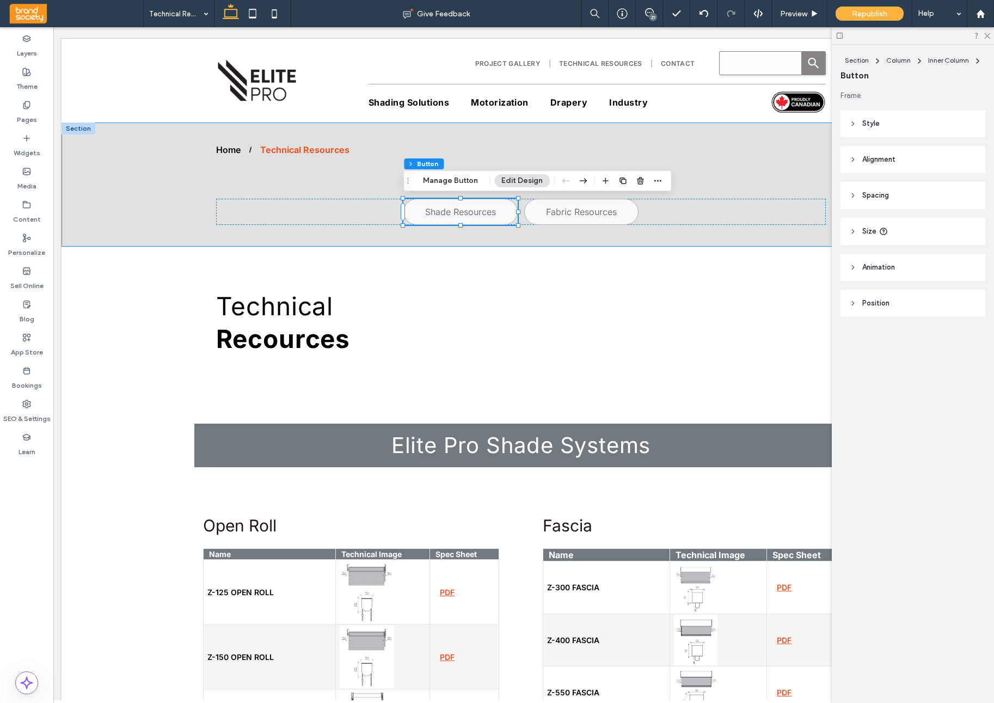
click at [851, 124] on icon at bounding box center [854, 124] width 8 height 8
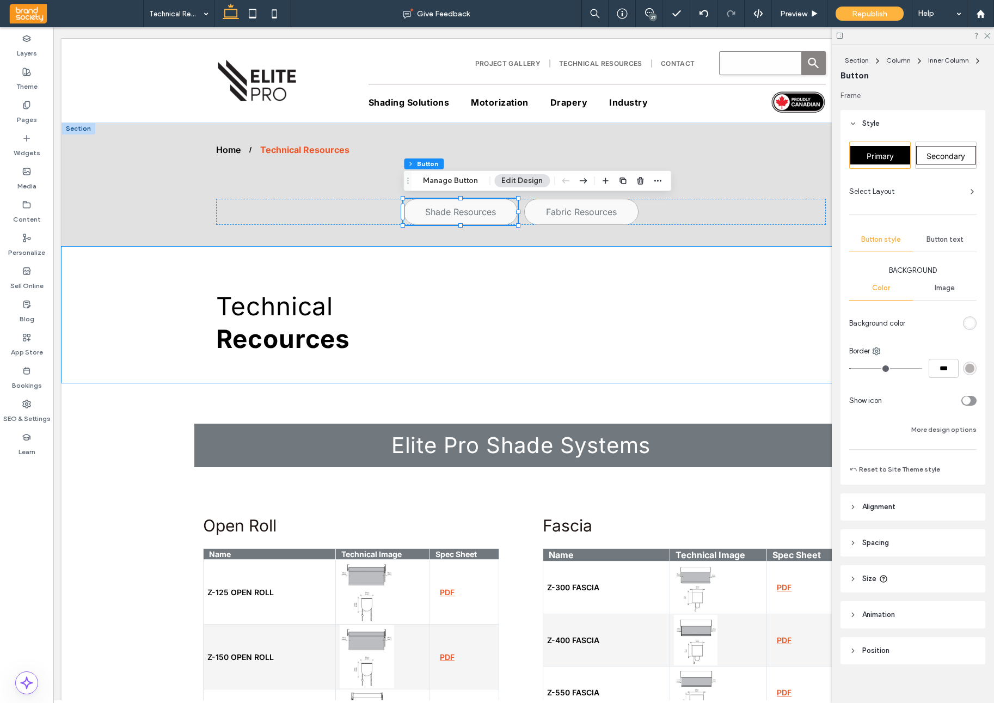
click at [948, 237] on span "Button text" at bounding box center [945, 239] width 37 height 9
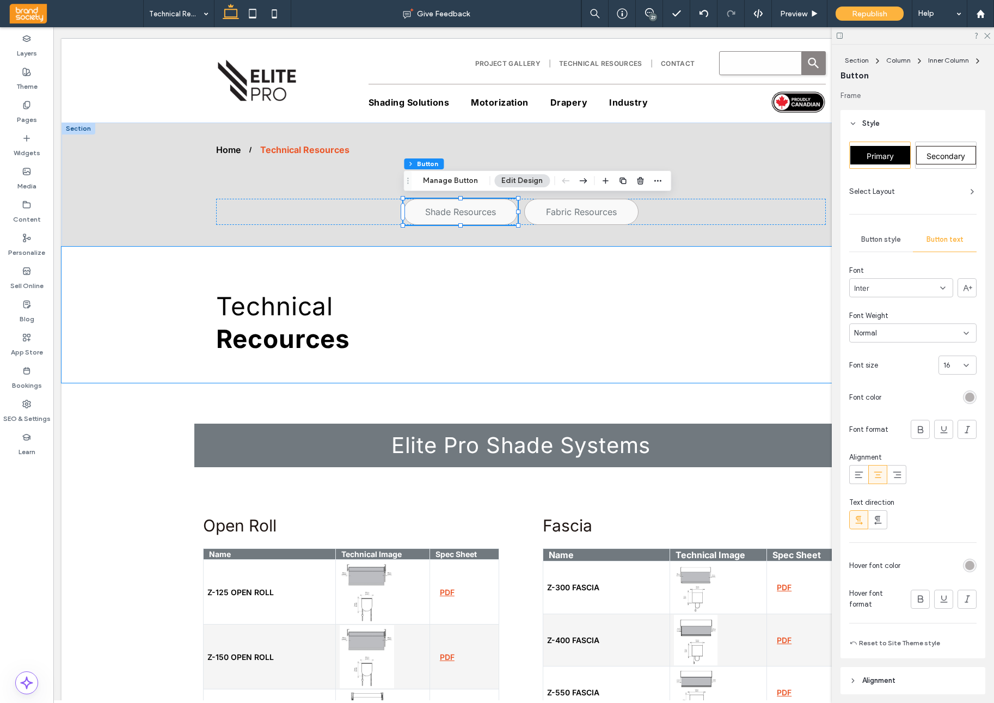
click at [953, 364] on div "16" at bounding box center [951, 365] width 15 height 11
type input "**"
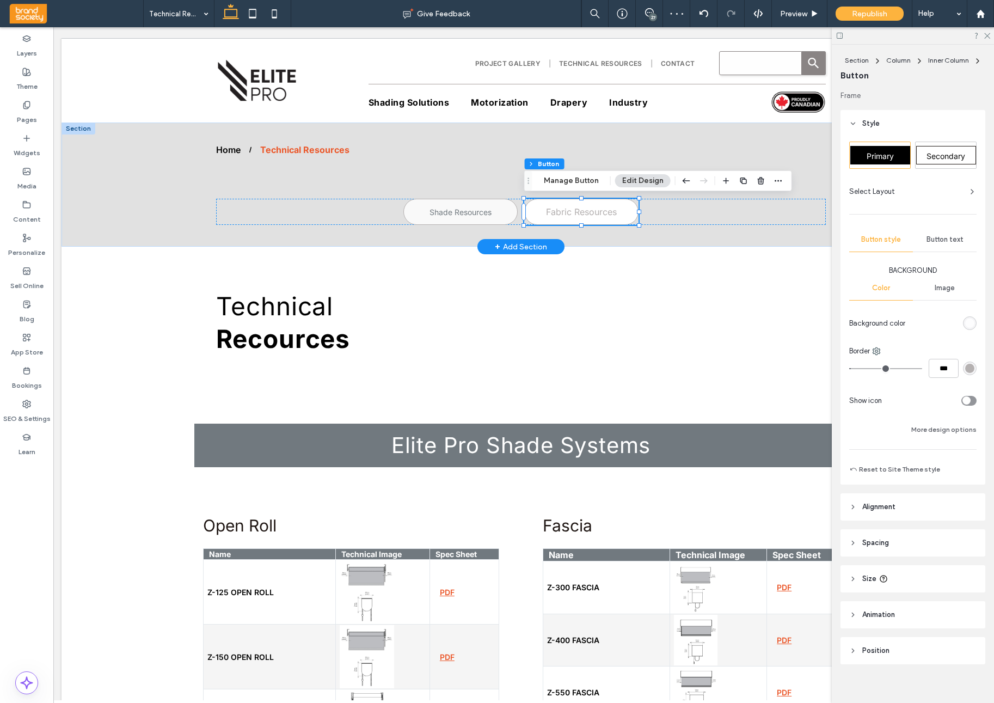
click at [600, 216] on span "Fabric Resources" at bounding box center [581, 211] width 71 height 11
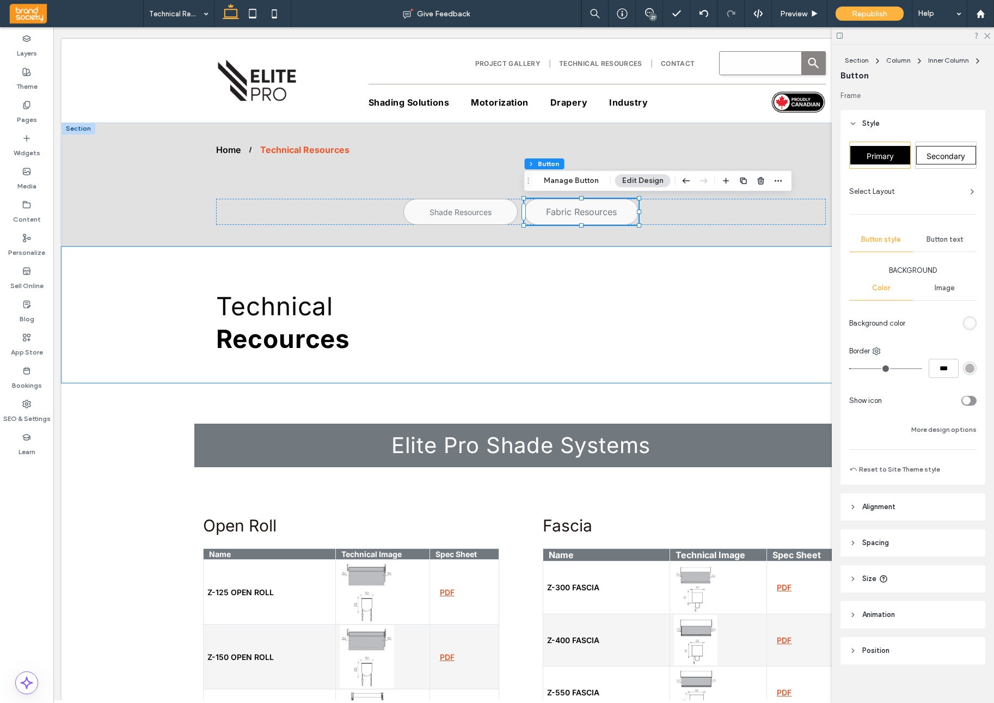
click at [944, 240] on span "Button text" at bounding box center [945, 239] width 37 height 9
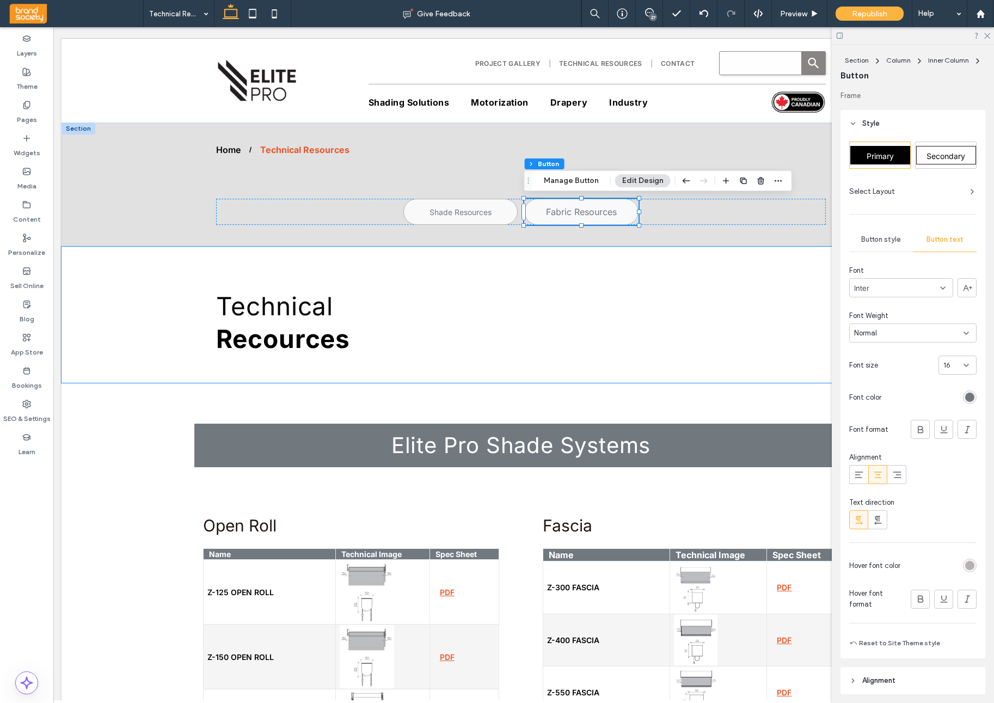
click at [952, 363] on div "16" at bounding box center [951, 365] width 15 height 11
click at [954, 366] on div "16" at bounding box center [951, 365] width 15 height 11
click at [951, 480] on div "14" at bounding box center [957, 479] width 37 height 19
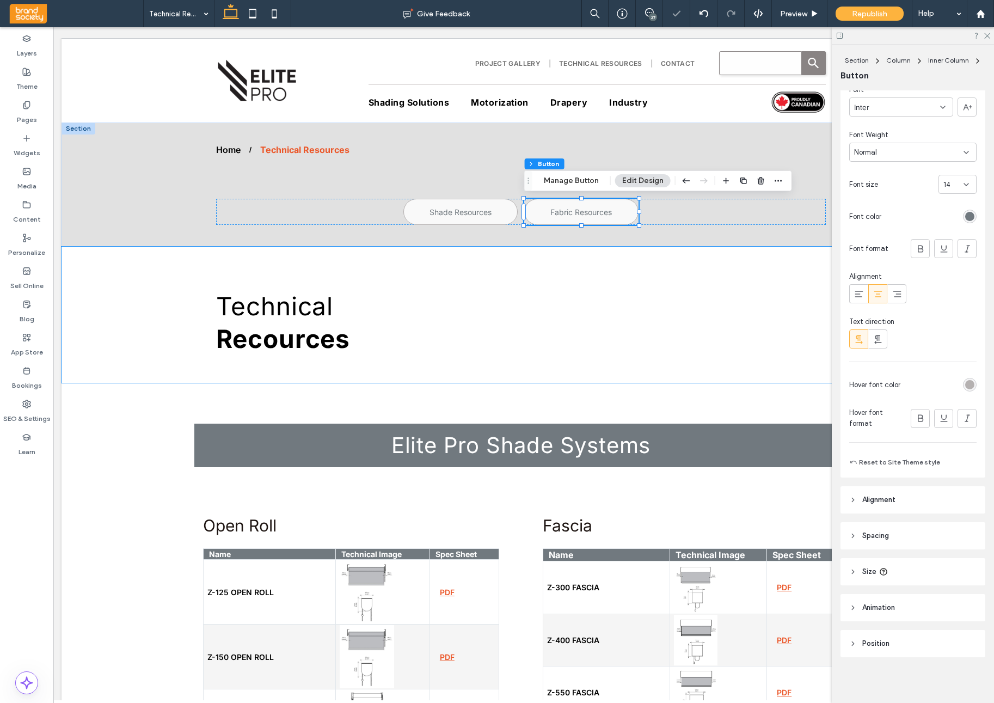
scroll to position [180, 0]
click at [857, 567] on header "Size" at bounding box center [913, 572] width 145 height 27
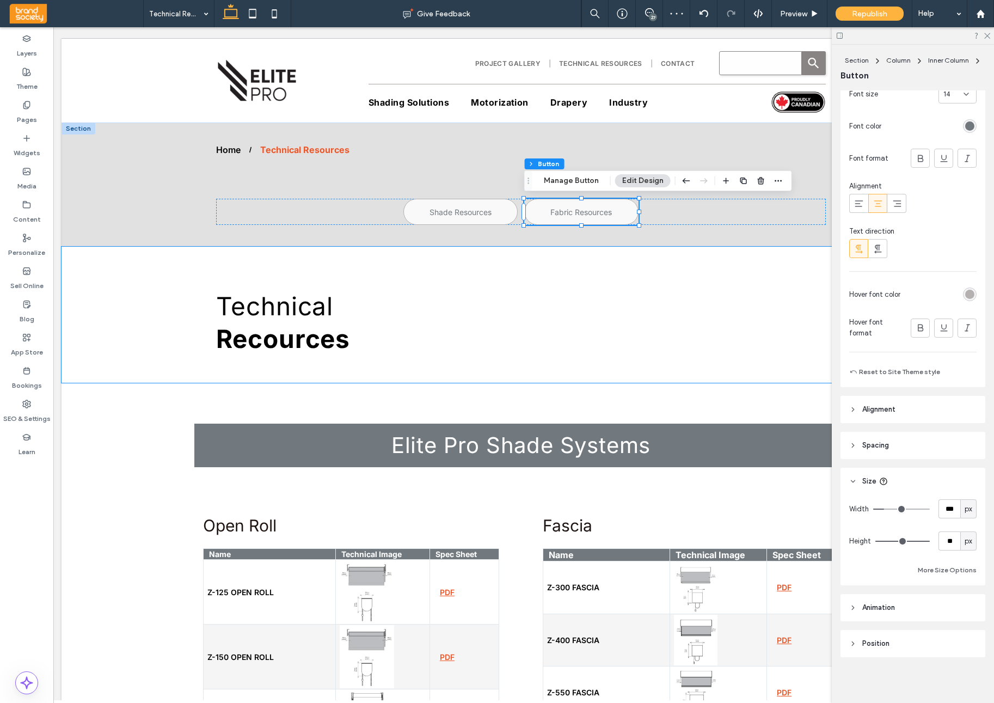
scroll to position [271, 0]
click at [943, 503] on input "***" at bounding box center [950, 509] width 22 height 19
click at [942, 504] on input "***" at bounding box center [950, 509] width 22 height 19
click at [947, 508] on input "***" at bounding box center [950, 509] width 22 height 19
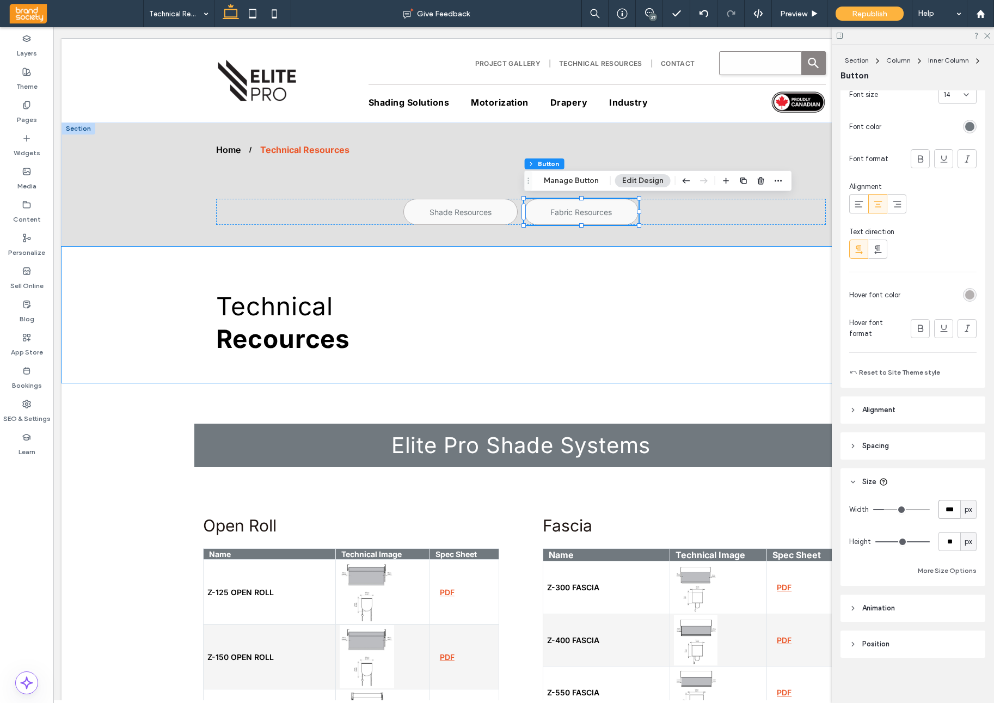
click at [947, 508] on input "***" at bounding box center [950, 509] width 22 height 19
click at [949, 538] on input "**" at bounding box center [950, 541] width 22 height 19
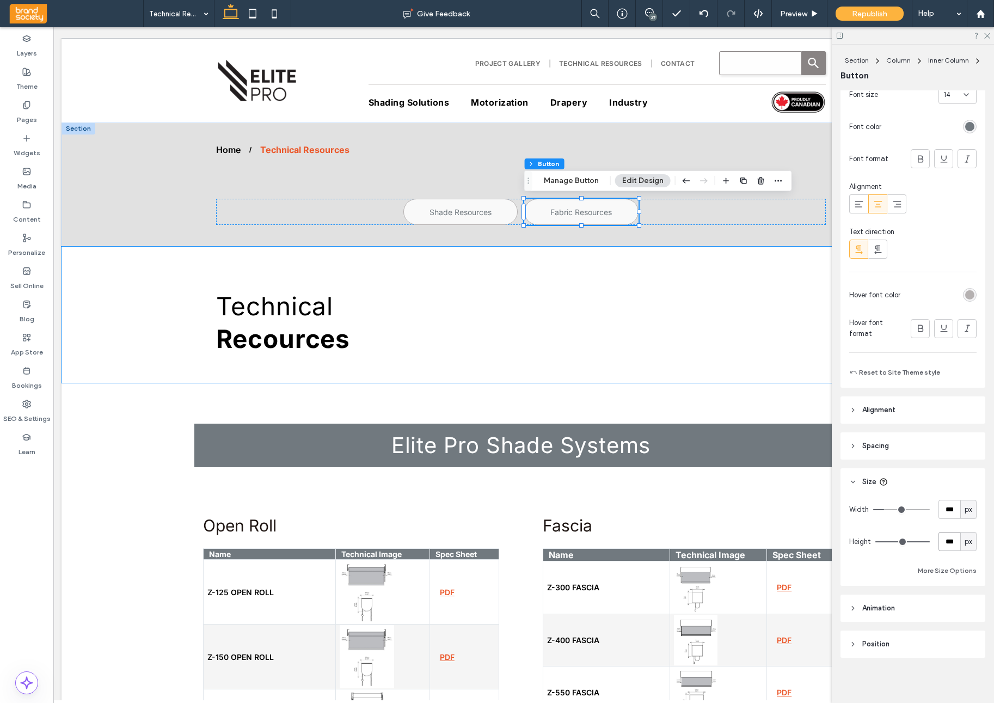
type input "***"
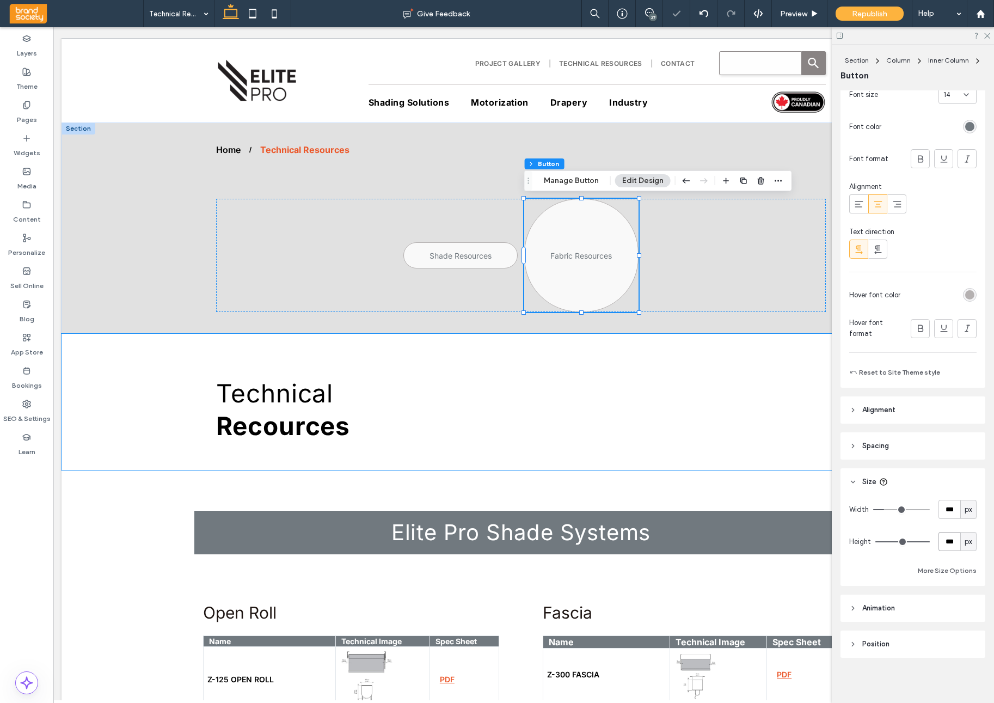
click at [950, 539] on input "***" at bounding box center [950, 541] width 22 height 19
click at [949, 539] on input "***" at bounding box center [950, 541] width 22 height 19
type input "**"
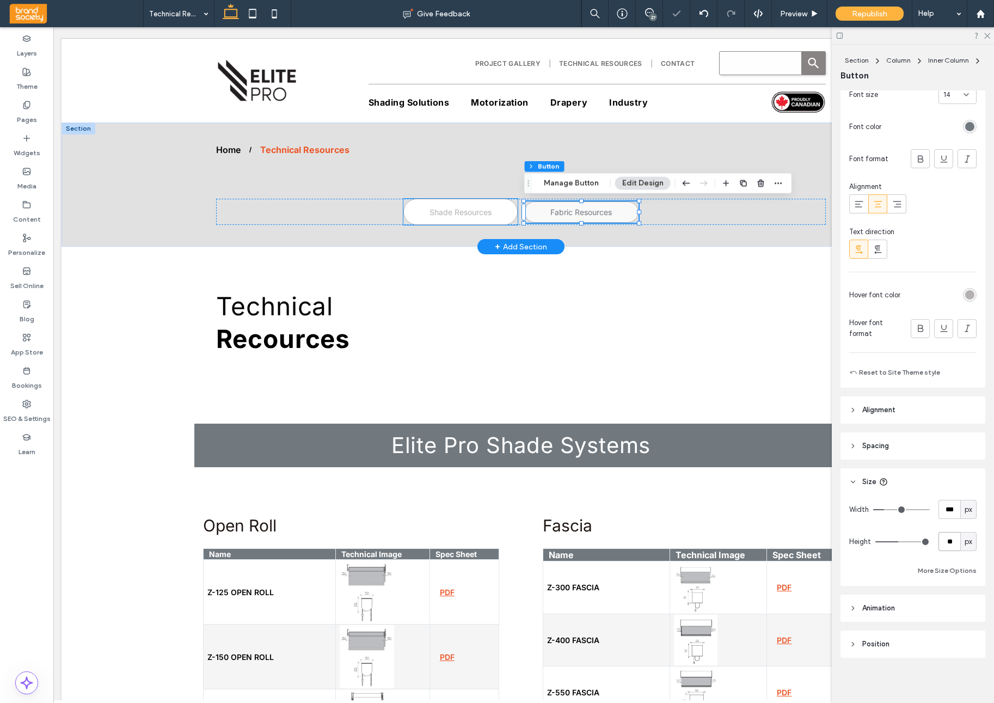
click at [510, 213] on link "Shade Resources" at bounding box center [461, 212] width 114 height 26
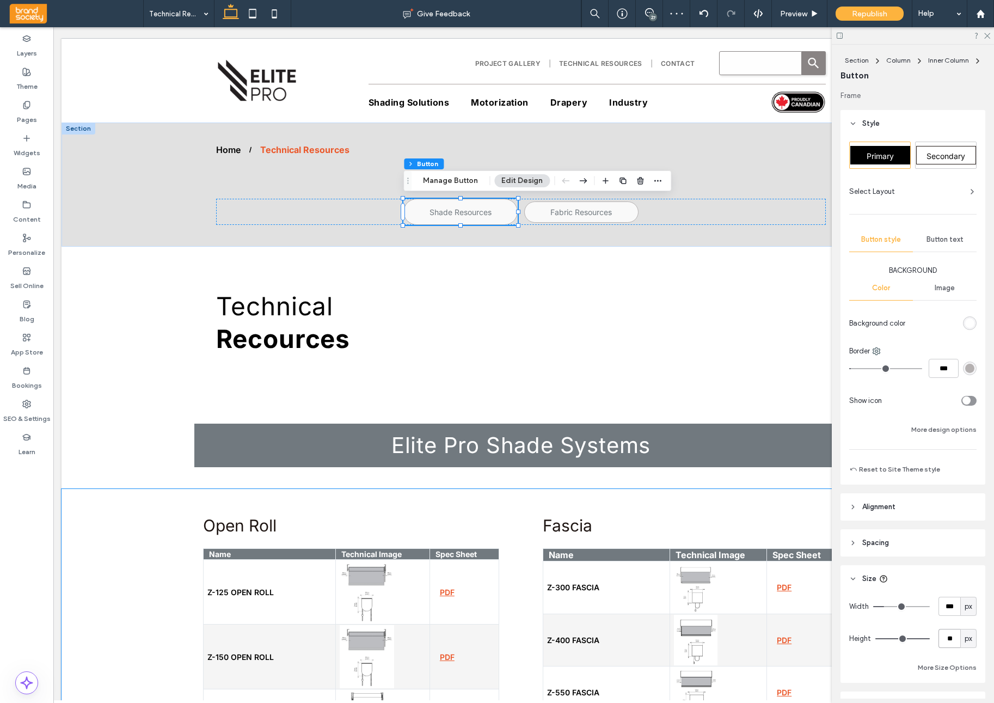
click at [956, 639] on input "**" at bounding box center [950, 638] width 22 height 19
type input "**"
click at [468, 209] on span "Shade Resources" at bounding box center [461, 210] width 62 height 9
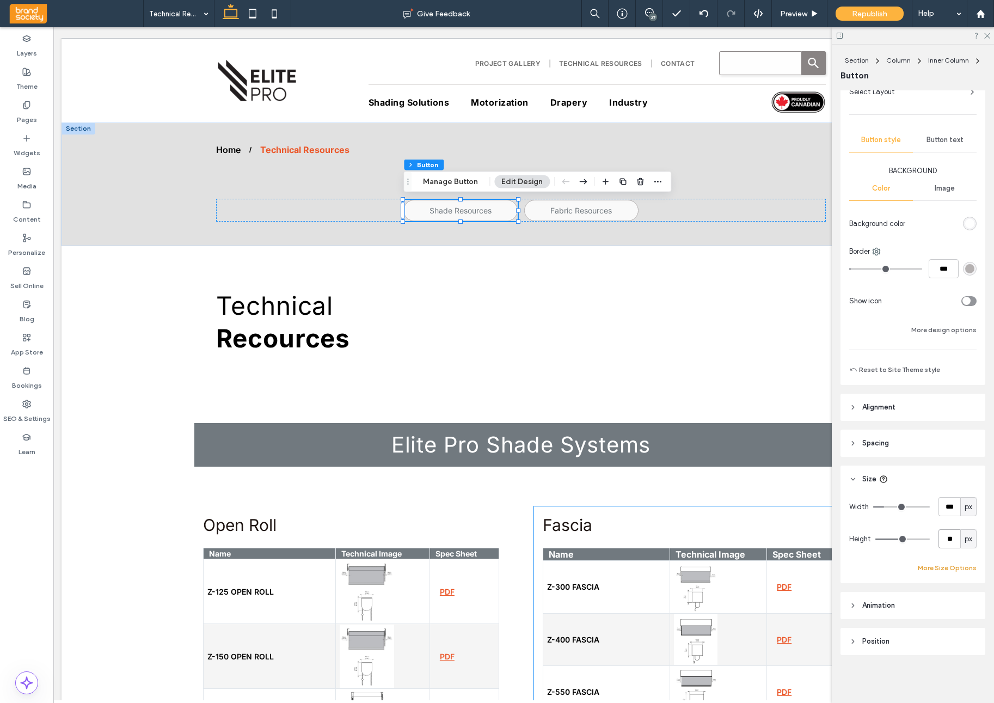
scroll to position [100, 0]
click at [950, 570] on button "More Size Options" at bounding box center [947, 567] width 59 height 13
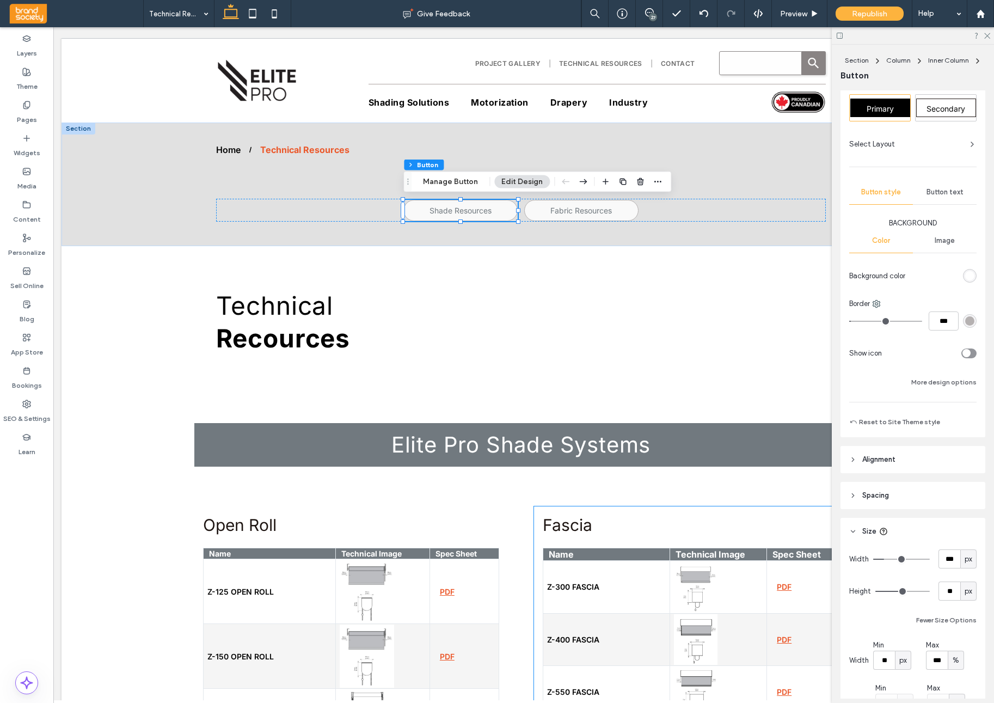
scroll to position [40, 0]
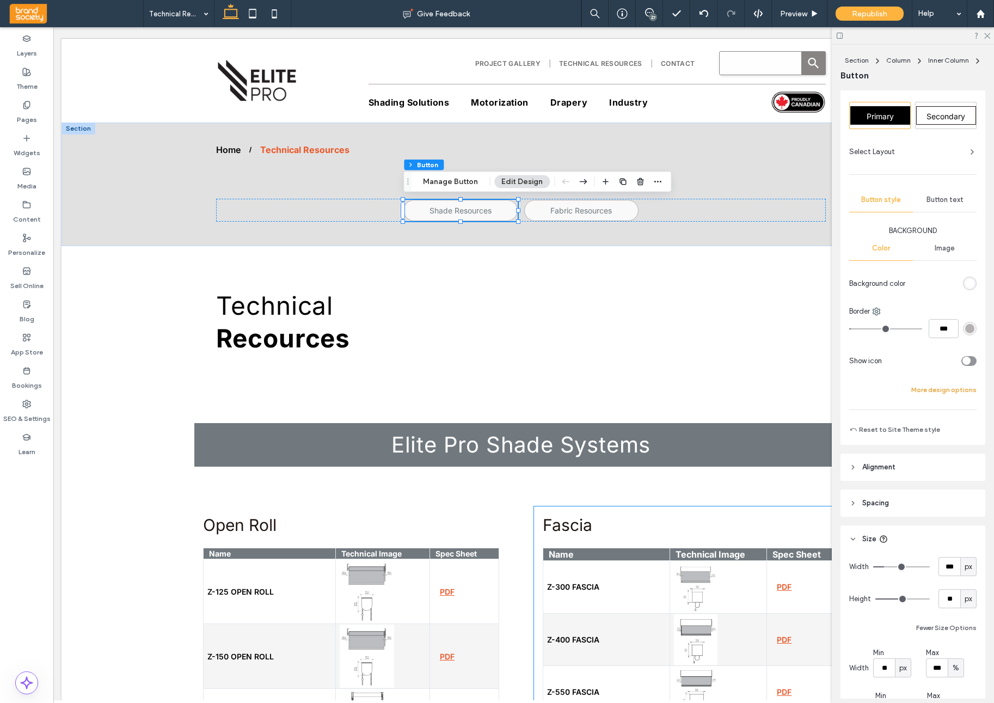
click at [950, 392] on button "More design options" at bounding box center [944, 389] width 65 height 13
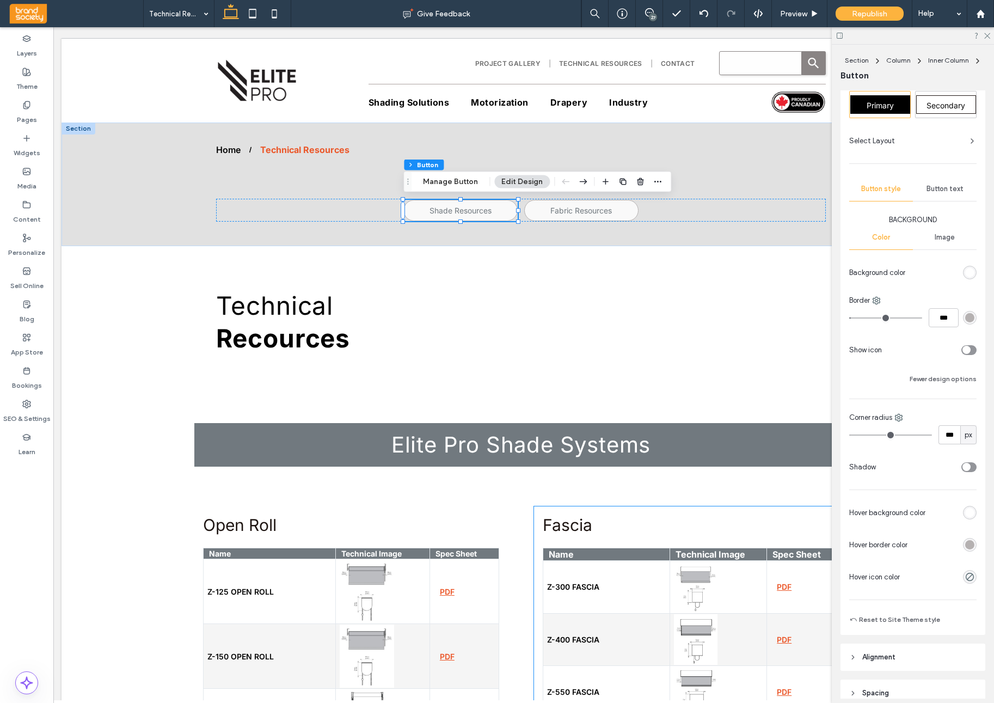
scroll to position [51, 0]
click at [948, 436] on input "***" at bounding box center [950, 434] width 22 height 19
click at [947, 436] on input "***" at bounding box center [950, 434] width 22 height 19
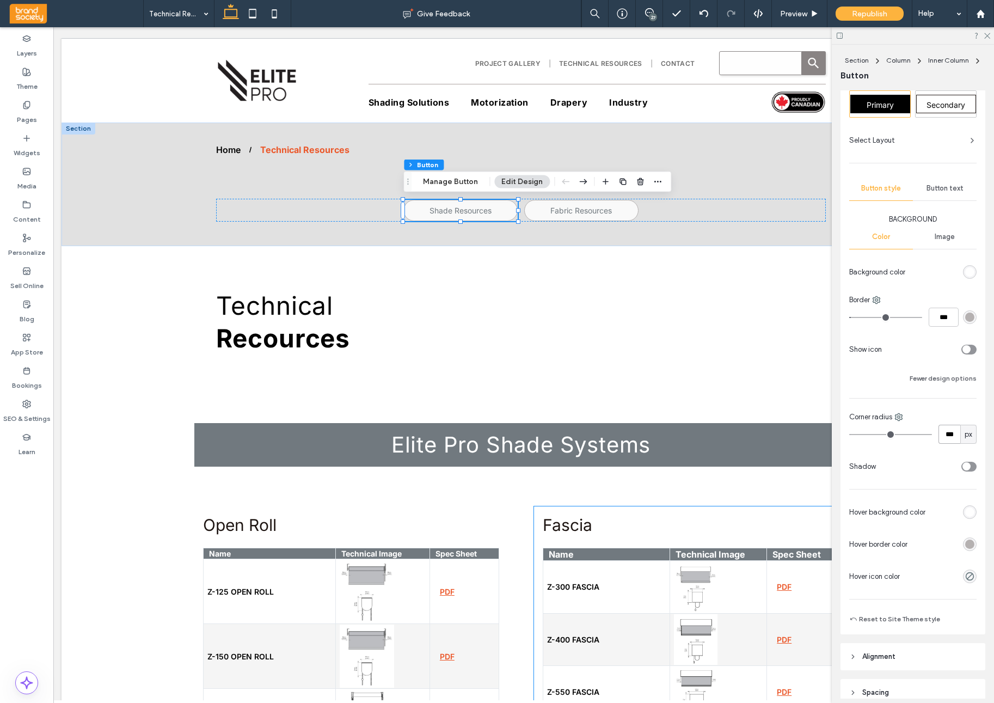
click at [947, 436] on input "***" at bounding box center [950, 434] width 22 height 19
type input "**"
click at [626, 208] on link "Fabric Resources" at bounding box center [581, 210] width 114 height 21
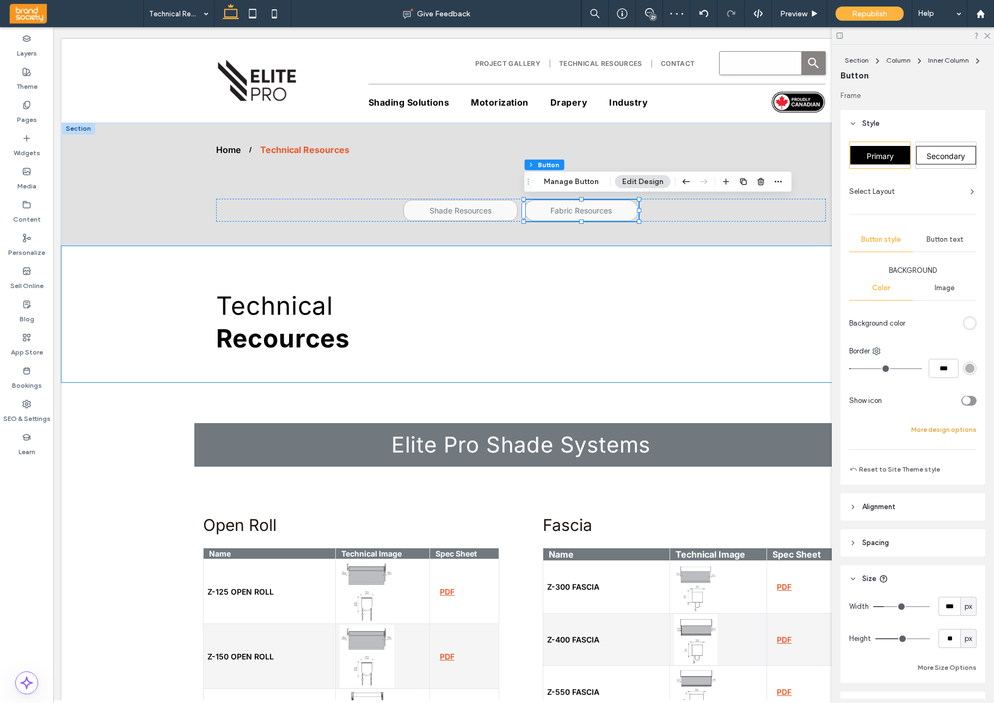
drag, startPoint x: 952, startPoint y: 426, endPoint x: 954, endPoint y: 432, distance: 6.2
click at [952, 428] on button "More design options" at bounding box center [944, 429] width 65 height 13
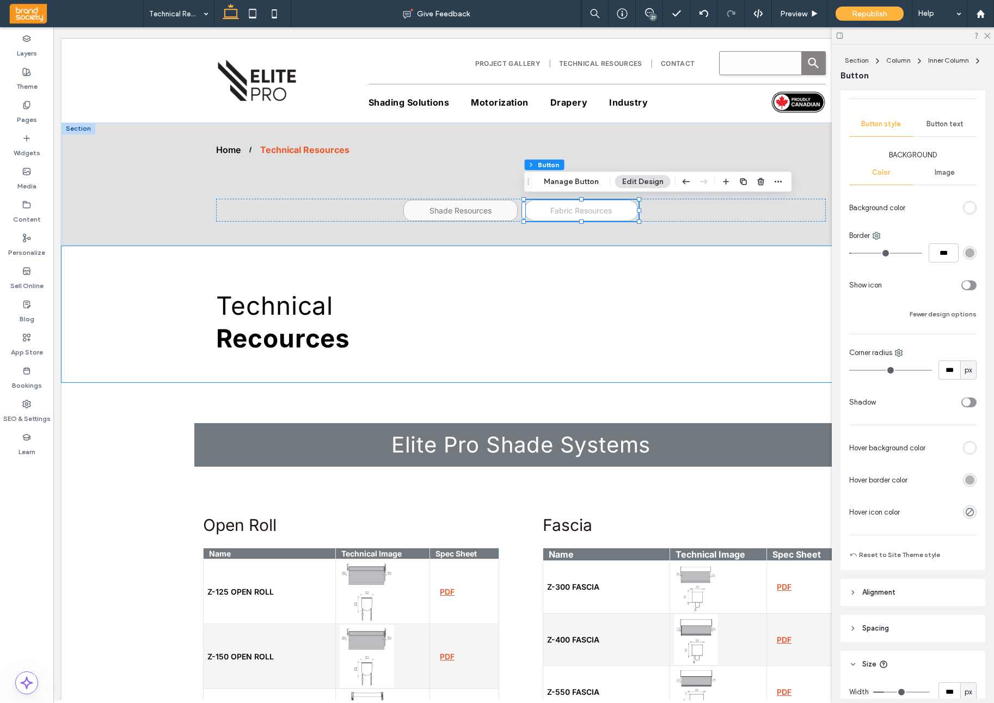
scroll to position [118, 0]
click at [945, 374] on input "***" at bounding box center [950, 367] width 22 height 19
type input "**"
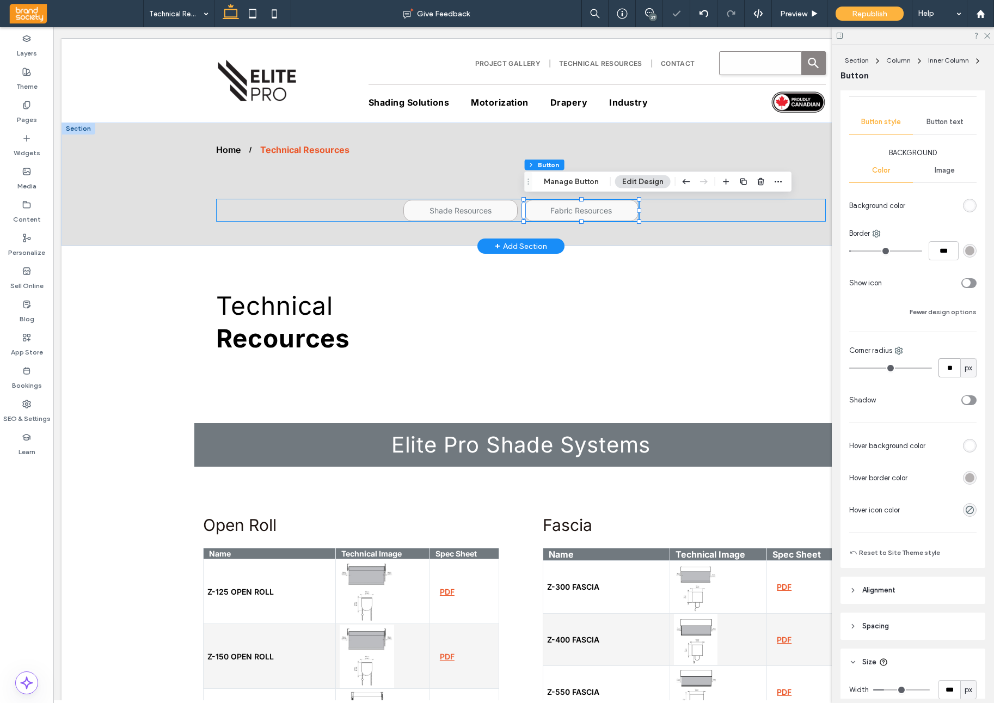
click at [662, 216] on div "Shade Resources Fabric Resources" at bounding box center [521, 210] width 610 height 23
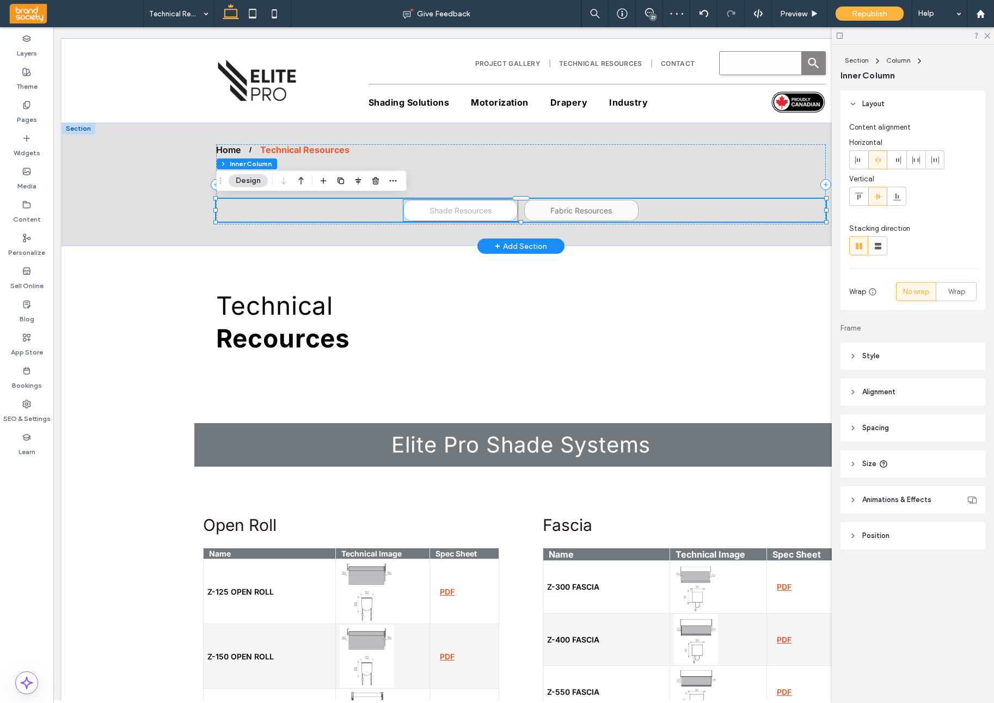
click at [475, 205] on link "Shade Resources" at bounding box center [461, 210] width 114 height 21
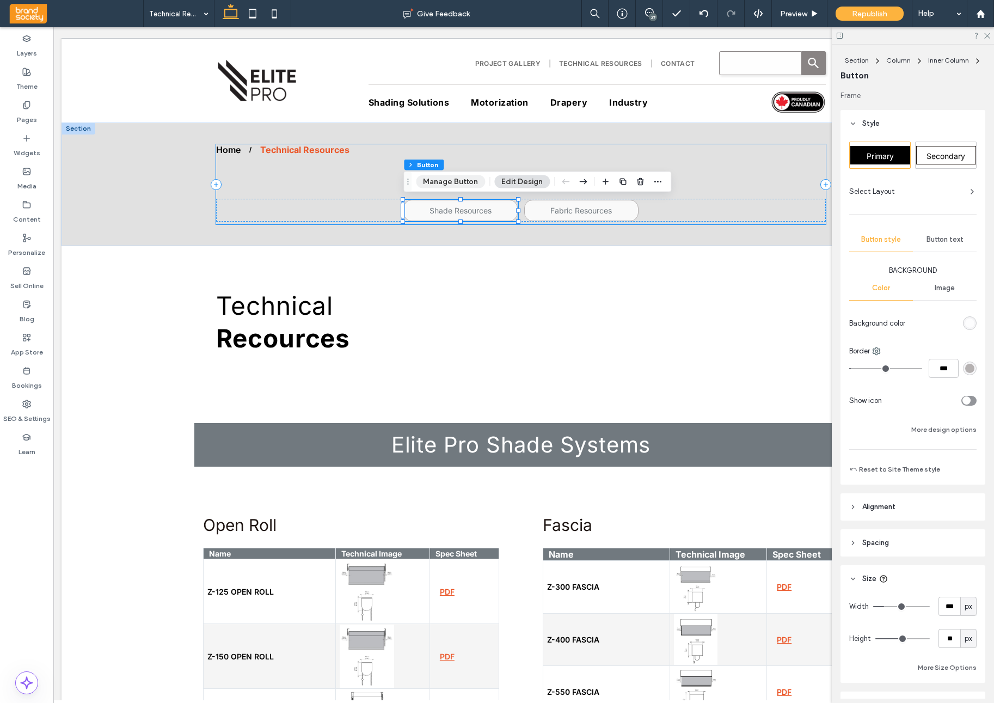
click at [457, 184] on button "Manage Button" at bounding box center [450, 181] width 69 height 13
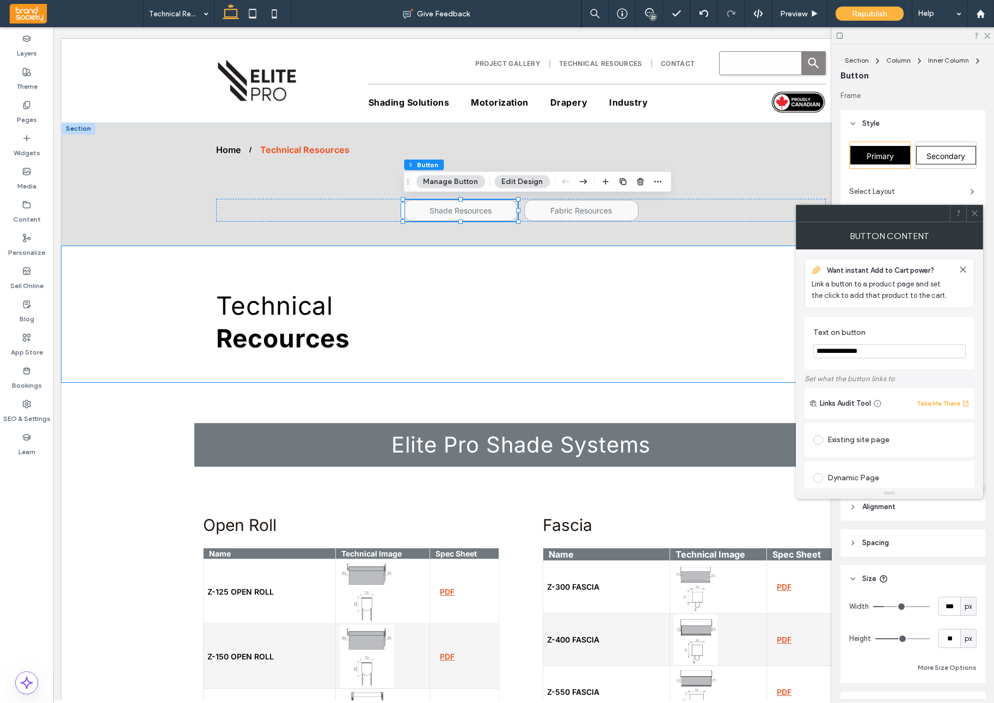
drag, startPoint x: 895, startPoint y: 351, endPoint x: 811, endPoint y: 345, distance: 84.6
click at [810, 346] on div "**********" at bounding box center [890, 343] width 170 height 52
click at [879, 341] on input "**********" at bounding box center [890, 343] width 152 height 14
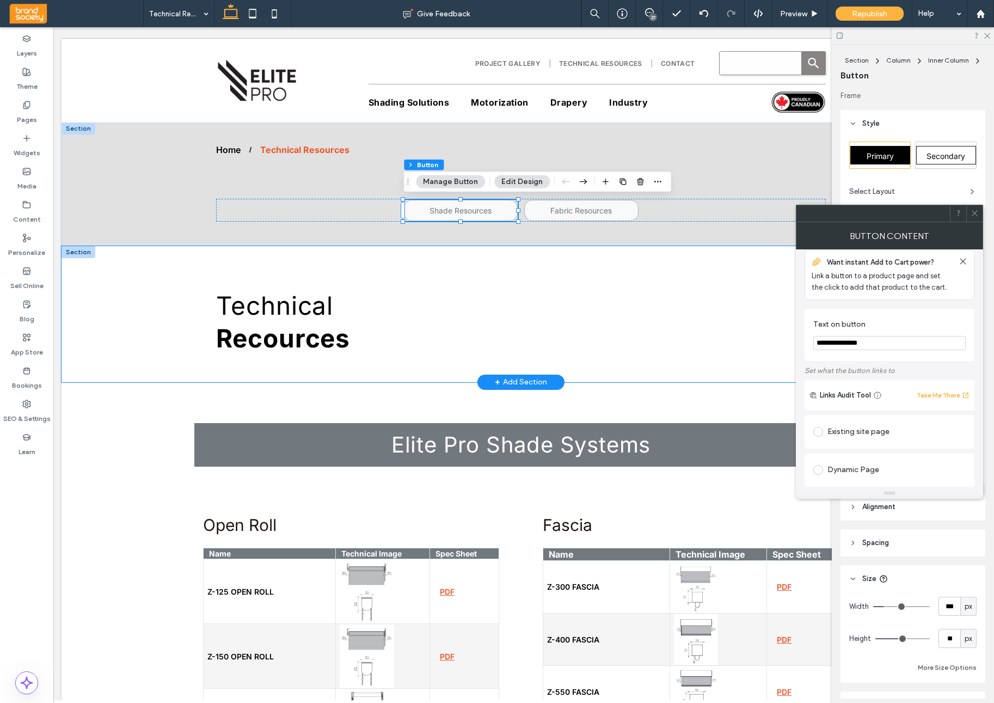
drag, startPoint x: 931, startPoint y: 369, endPoint x: 780, endPoint y: 338, distance: 154.0
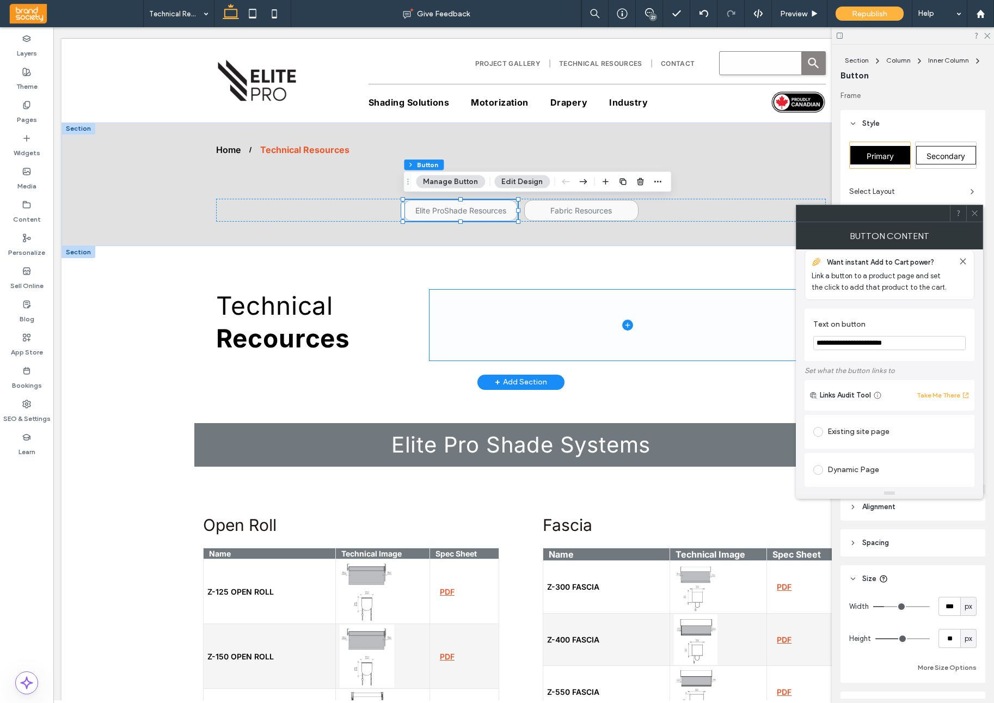
type input "**********"
click at [914, 345] on input "**********" at bounding box center [890, 343] width 152 height 14
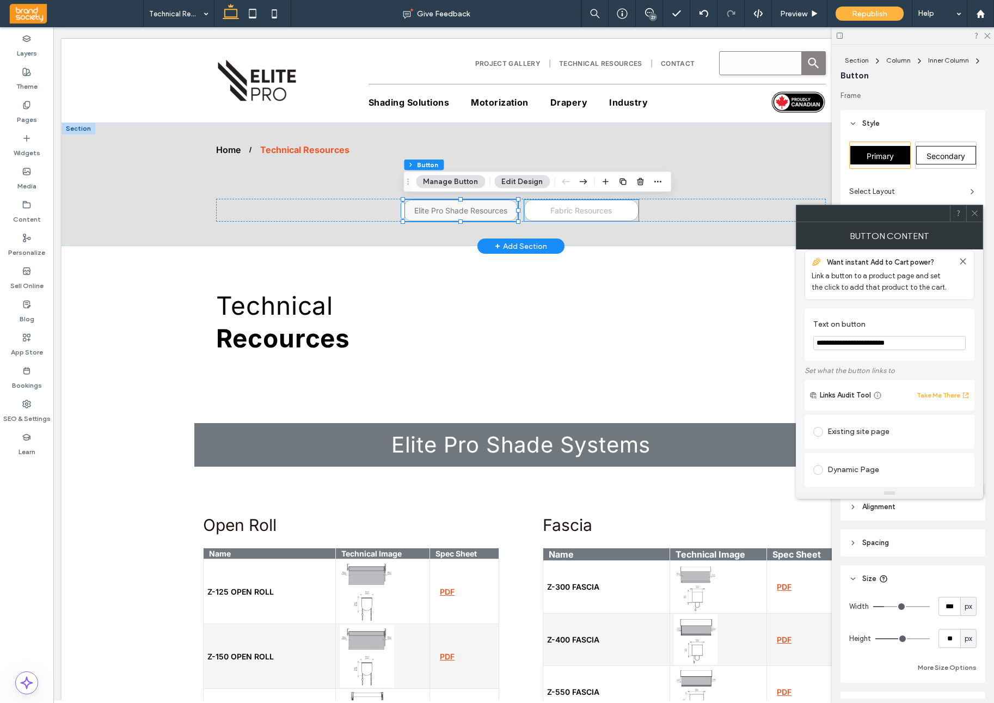
click at [546, 215] on link "Fabric Resources" at bounding box center [581, 210] width 114 height 21
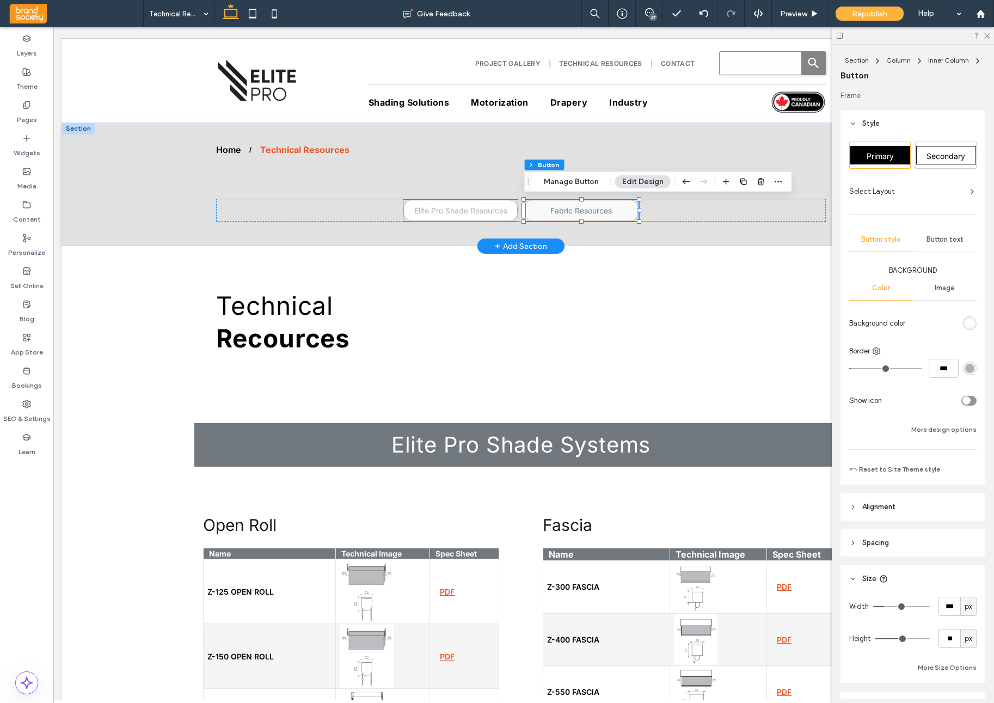
click at [488, 210] on span "Elite Pro Shade Resources" at bounding box center [460, 210] width 93 height 9
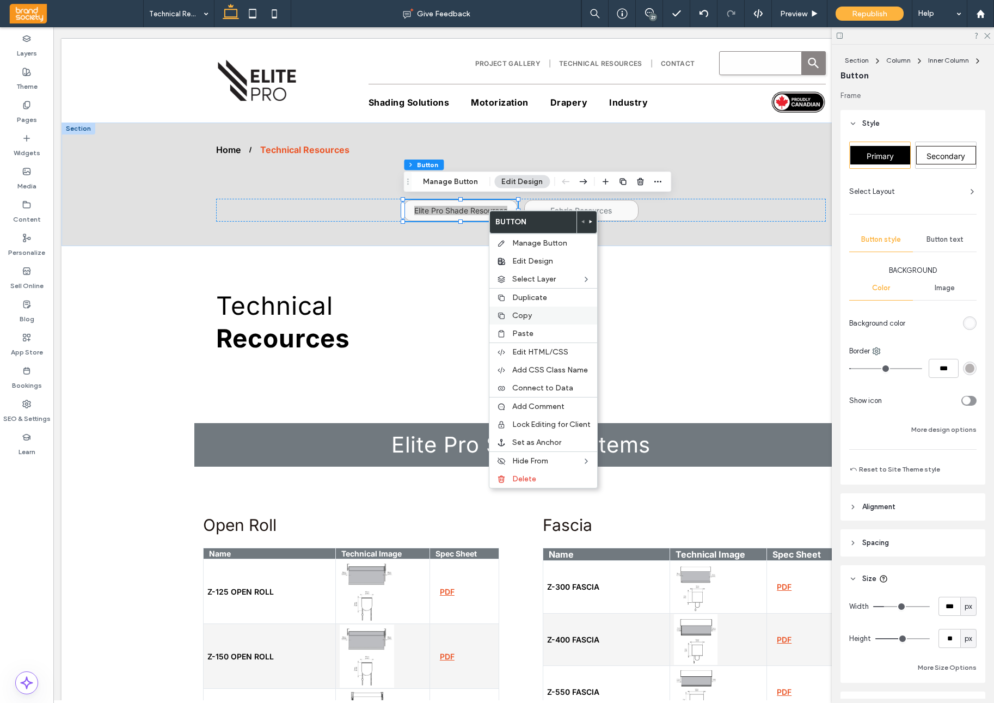
click at [534, 319] on label "Copy" at bounding box center [551, 315] width 78 height 9
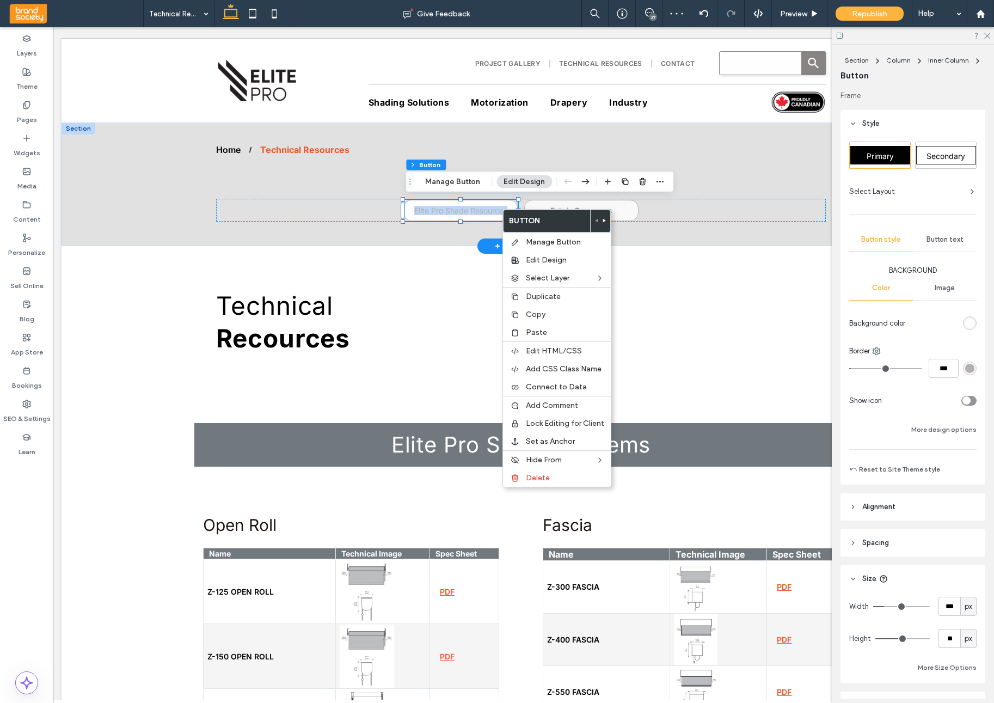
scroll to position [0, 1]
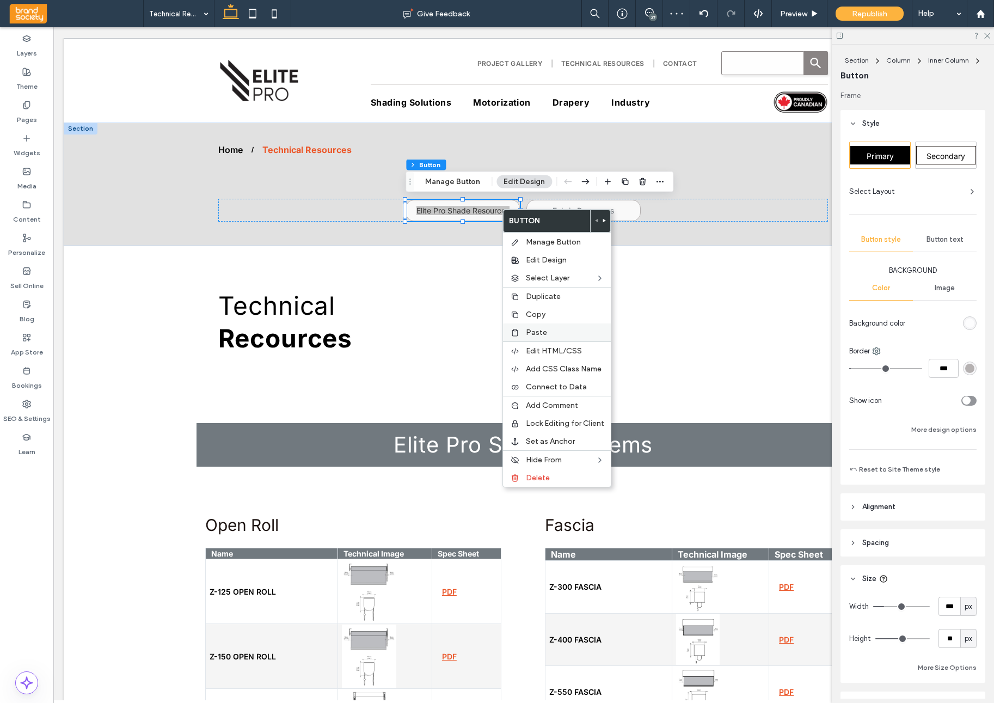
click at [547, 334] on label "Paste" at bounding box center [565, 332] width 78 height 9
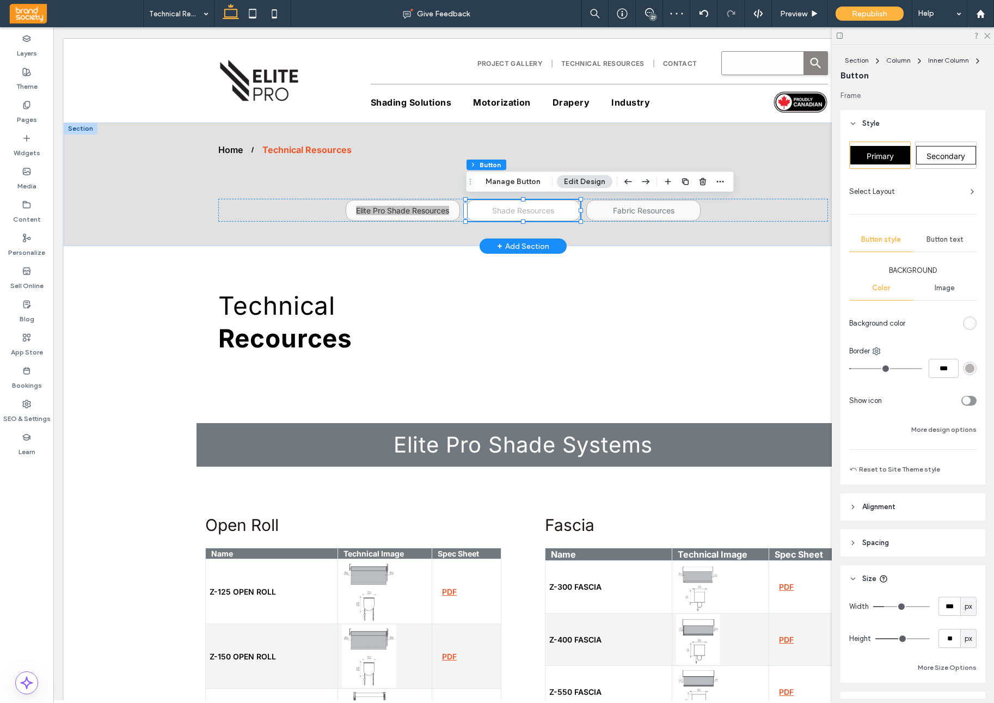
click at [535, 213] on span "Shade Resources" at bounding box center [523, 210] width 62 height 9
click at [571, 181] on button "Edit Design" at bounding box center [585, 181] width 56 height 13
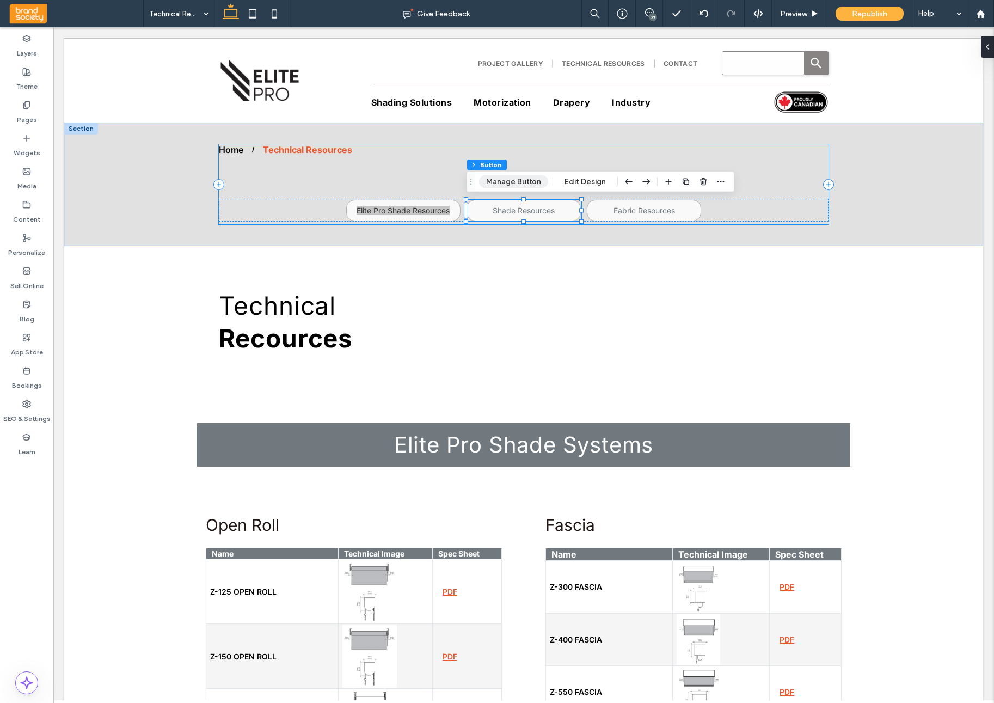
click at [520, 180] on button "Manage Button" at bounding box center [513, 181] width 69 height 13
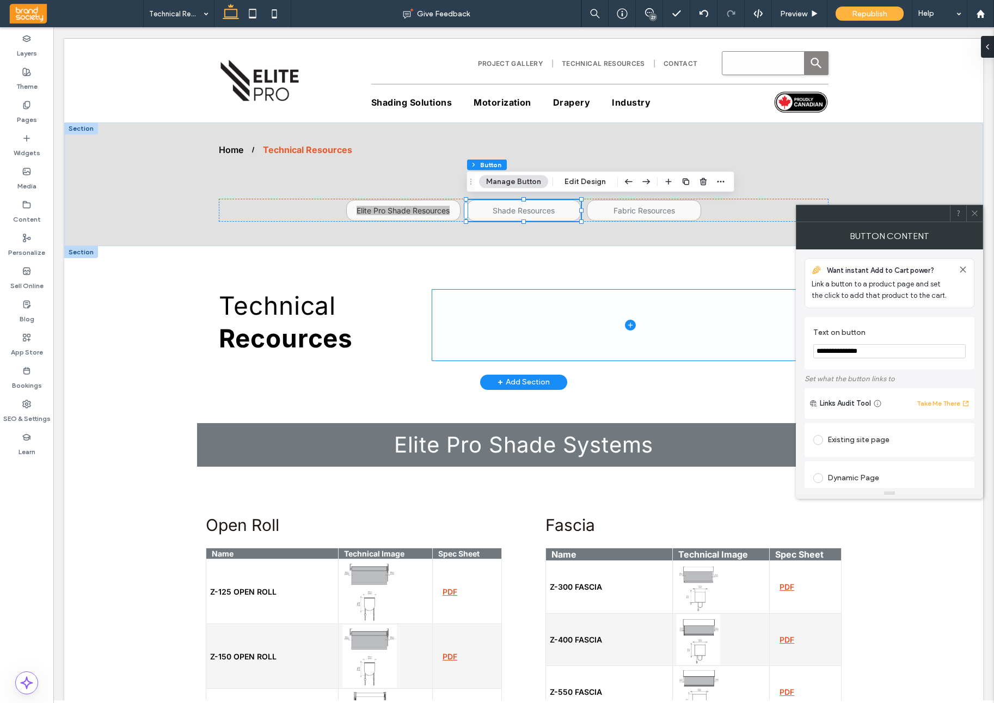
drag, startPoint x: 933, startPoint y: 379, endPoint x: 787, endPoint y: 343, distance: 150.4
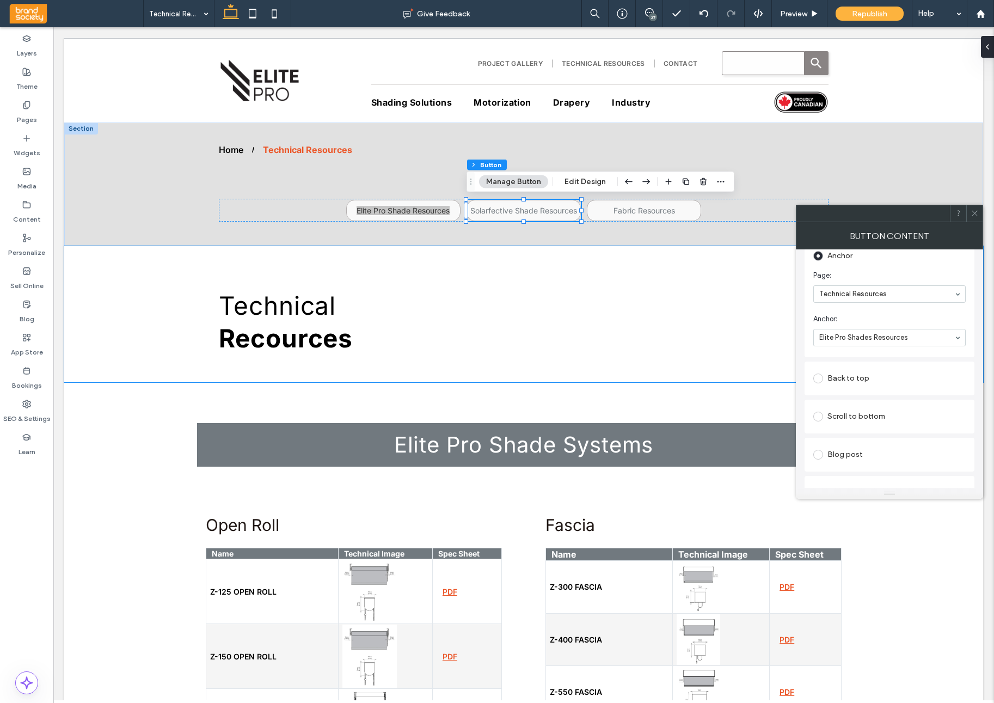
scroll to position [366, 0]
type input "**********"
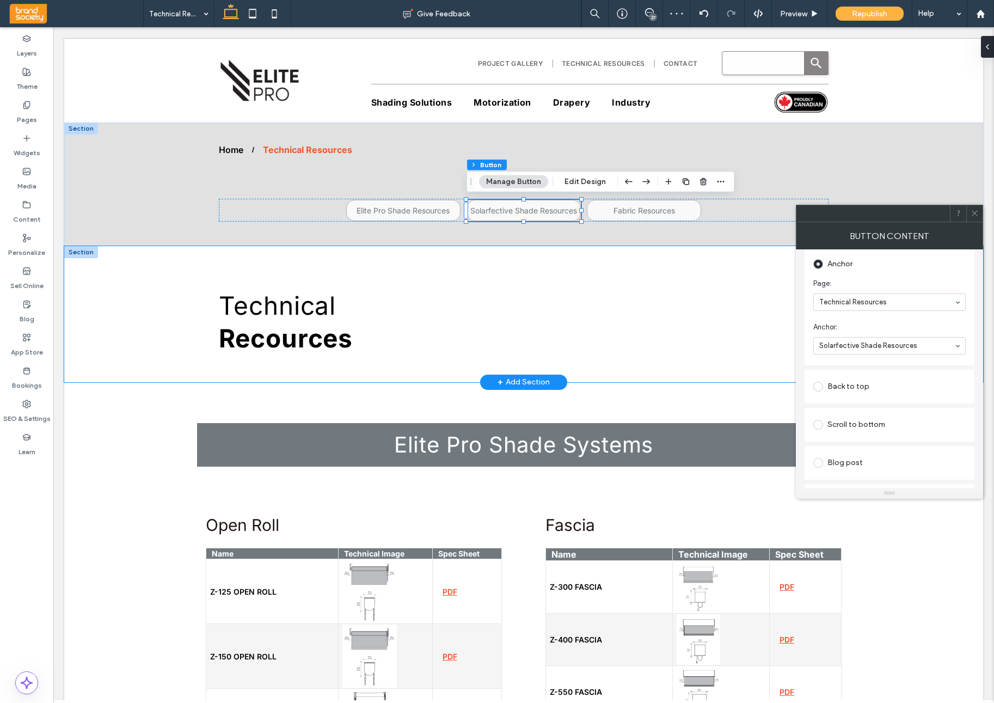
click at [656, 258] on div "Technical Recources" at bounding box center [523, 314] width 653 height 136
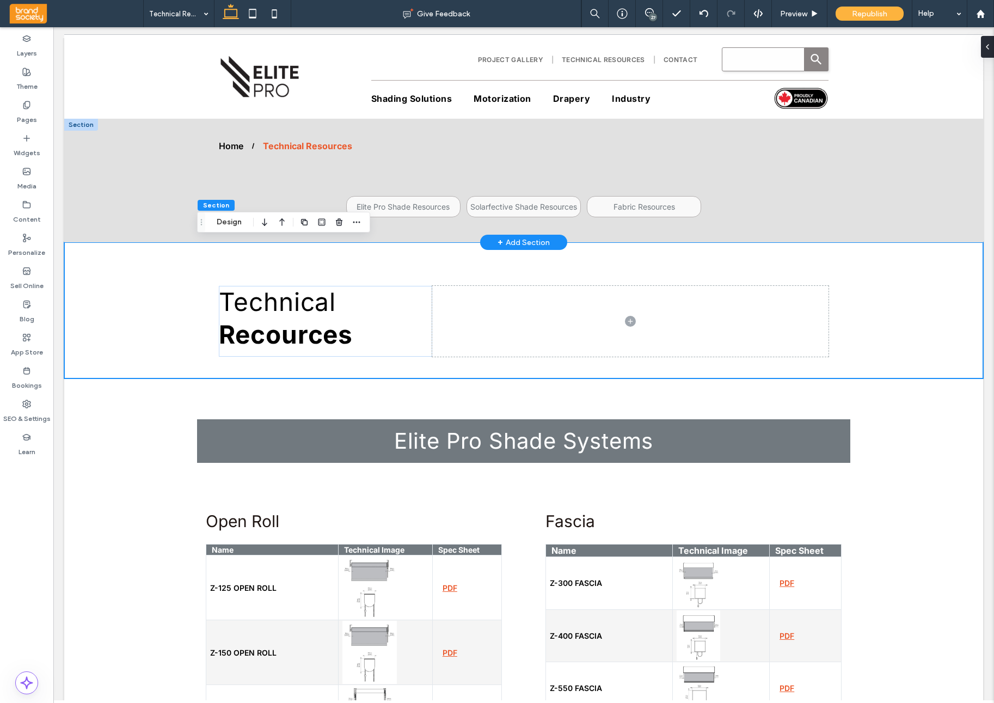
scroll to position [6, 0]
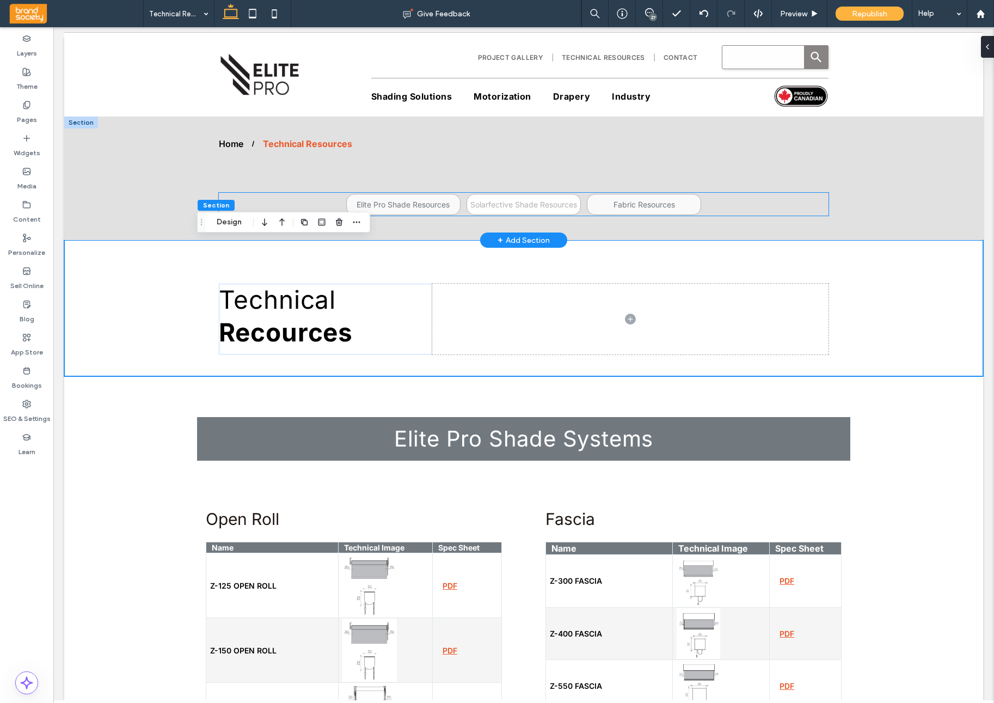
click at [552, 200] on span "Solarfective Shade Resources" at bounding box center [524, 204] width 107 height 9
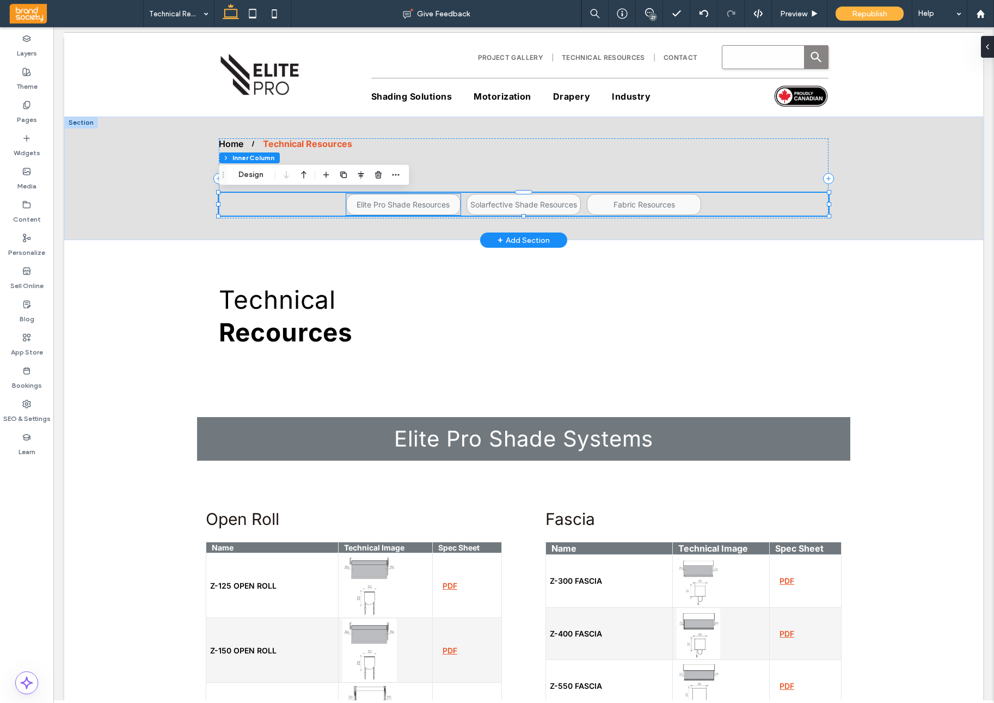
click at [420, 205] on span "Elite Pro Shade Resources" at bounding box center [403, 204] width 93 height 9
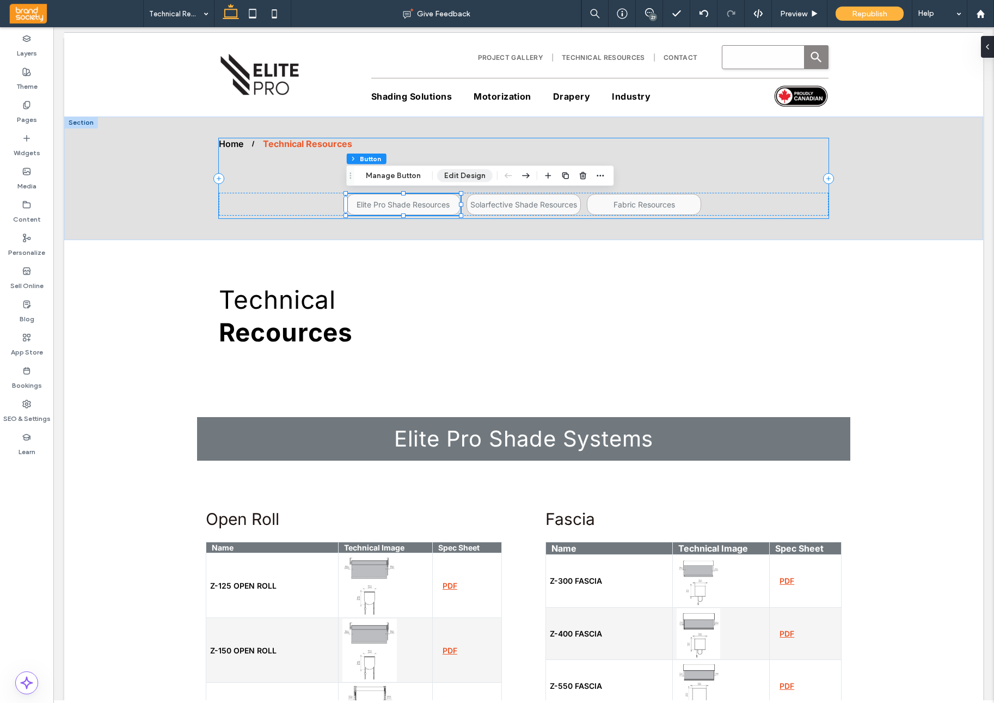
click at [462, 176] on button "Edit Design" at bounding box center [465, 175] width 56 height 13
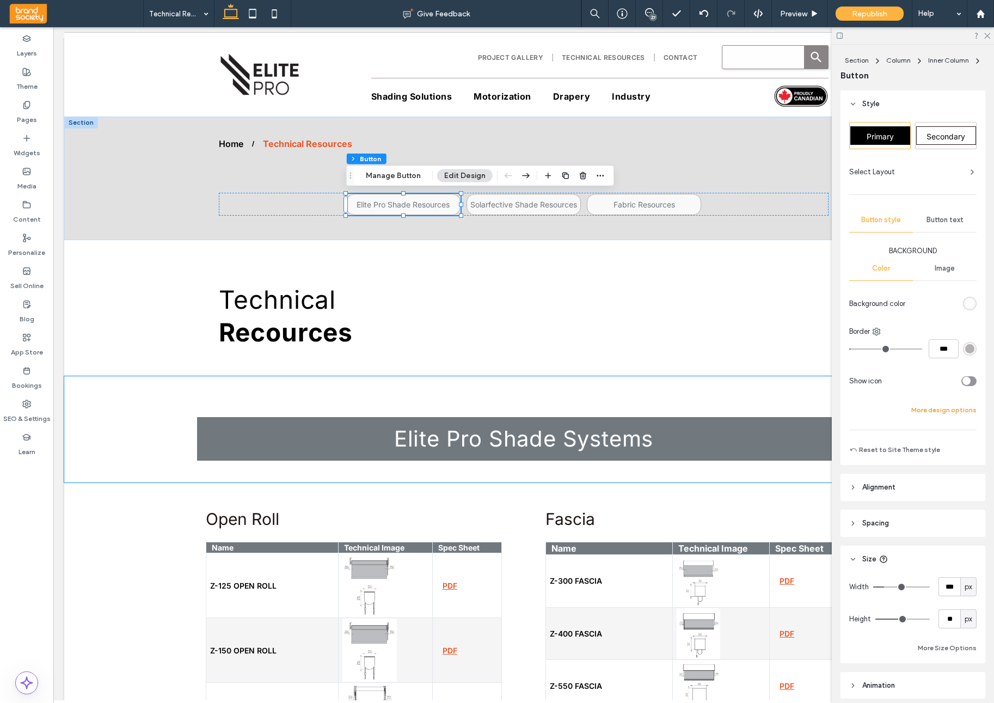
scroll to position [38, 0]
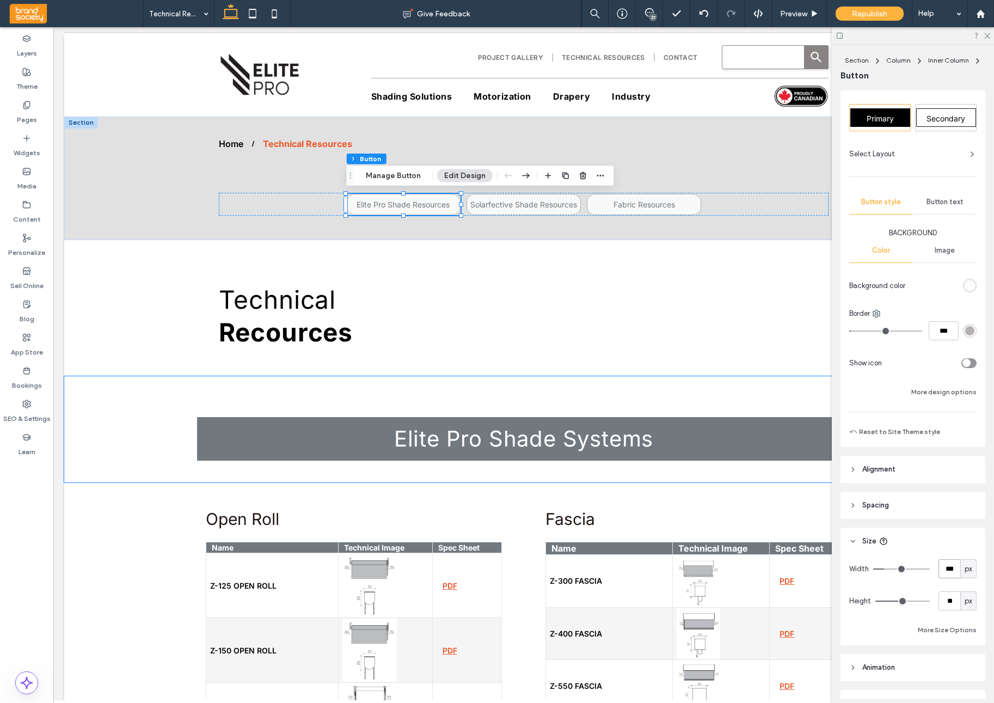
click at [943, 567] on input "***" at bounding box center [950, 568] width 22 height 19
click at [944, 567] on input "***" at bounding box center [950, 568] width 22 height 19
click at [943, 567] on input "***" at bounding box center [950, 568] width 22 height 19
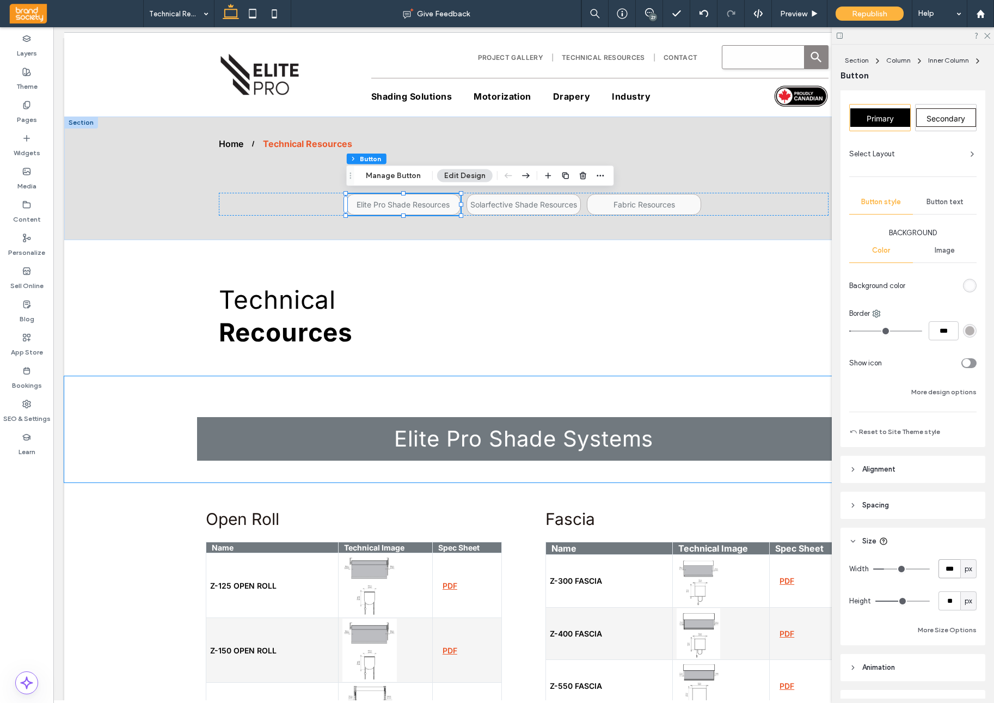
type input "***"
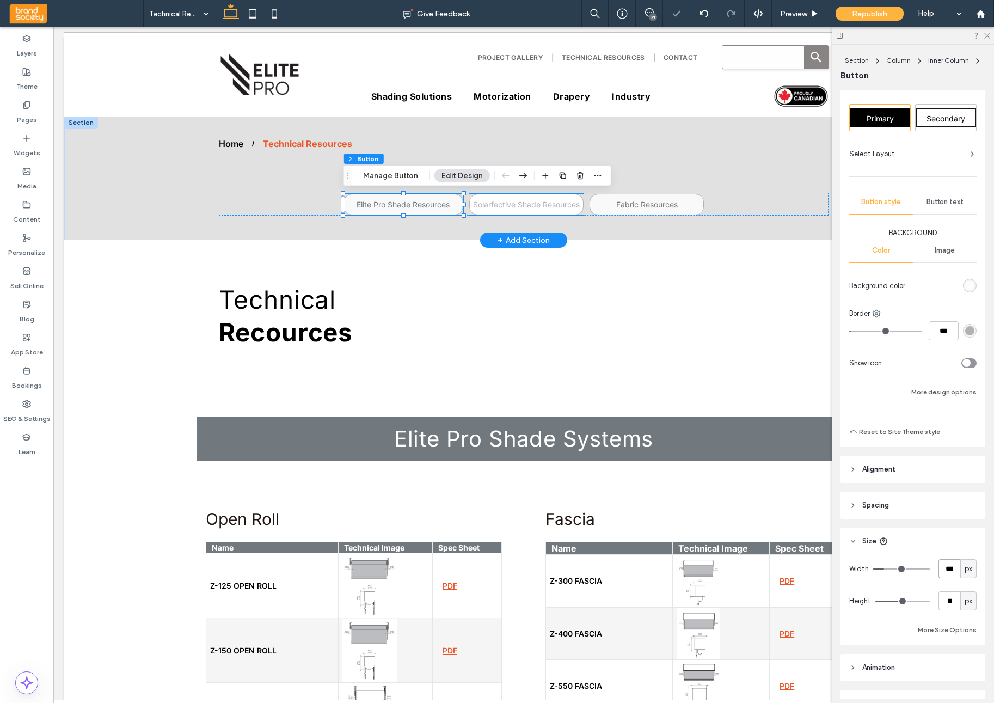
click at [568, 204] on span "Solarfective Shade Resources" at bounding box center [526, 204] width 107 height 9
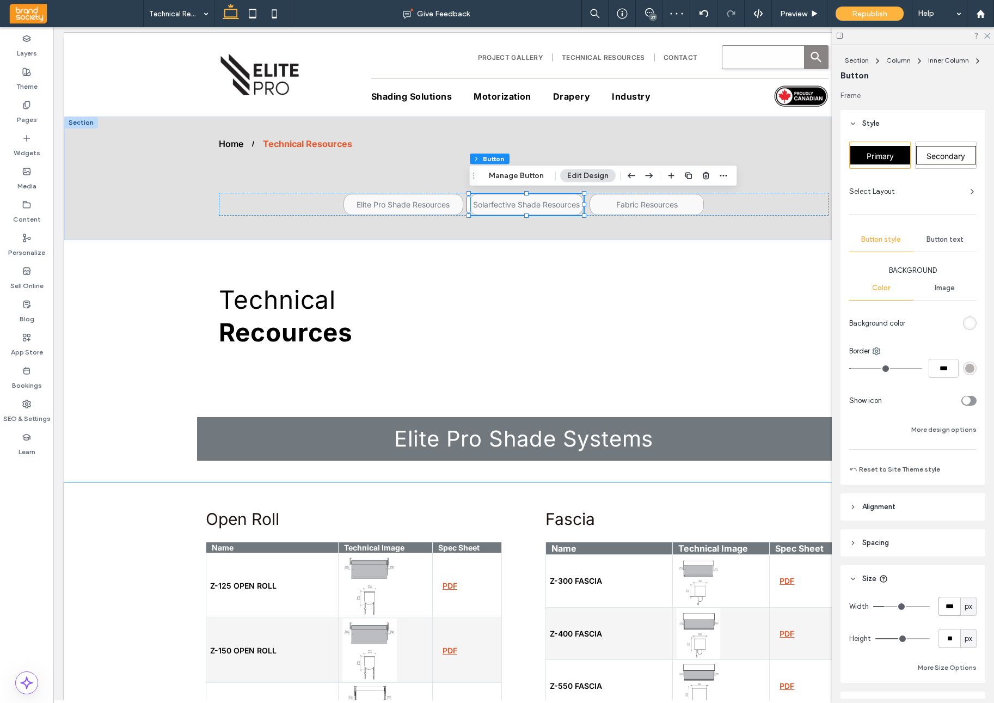
click at [946, 604] on input "***" at bounding box center [950, 606] width 22 height 19
type input "***"
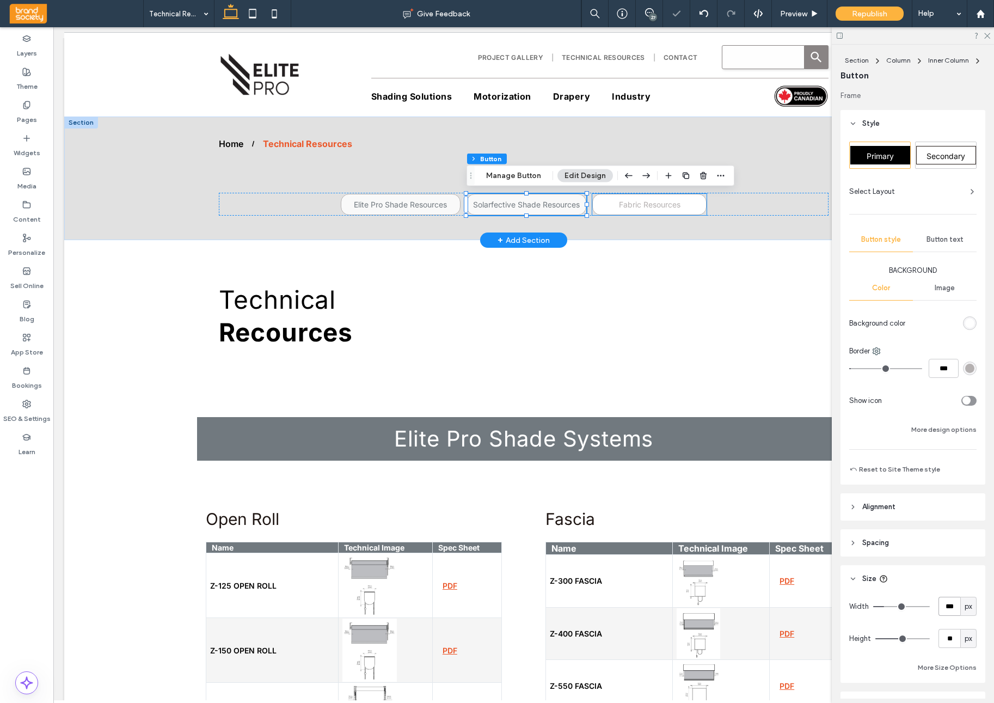
click at [698, 201] on link "Fabric Resources" at bounding box center [649, 204] width 114 height 21
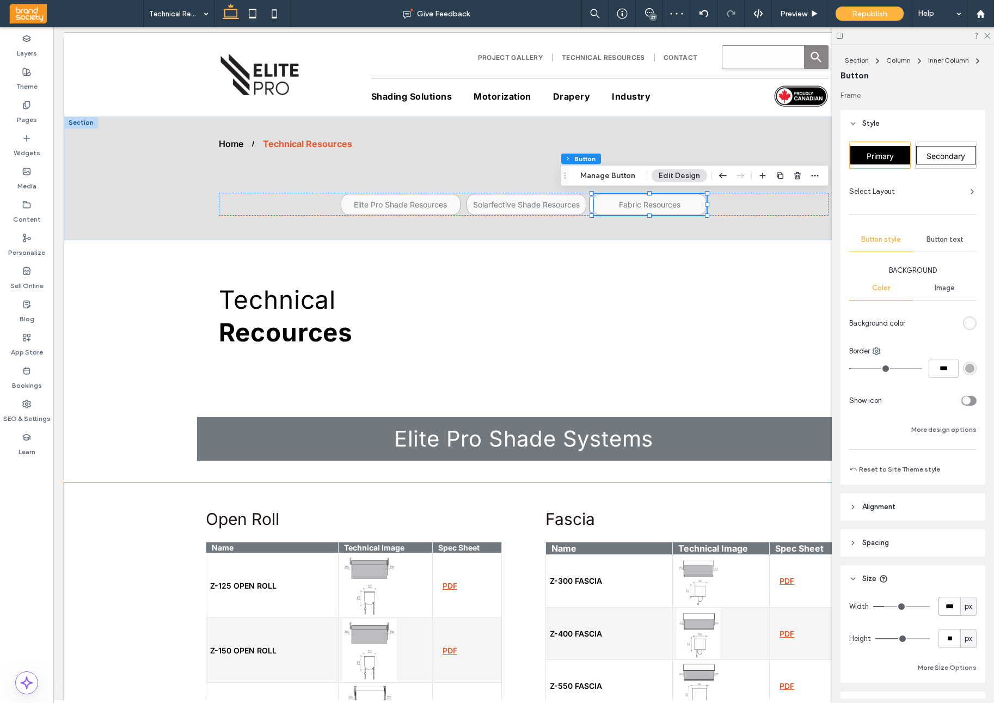
click at [954, 608] on input "***" at bounding box center [950, 606] width 22 height 19
type input "***"
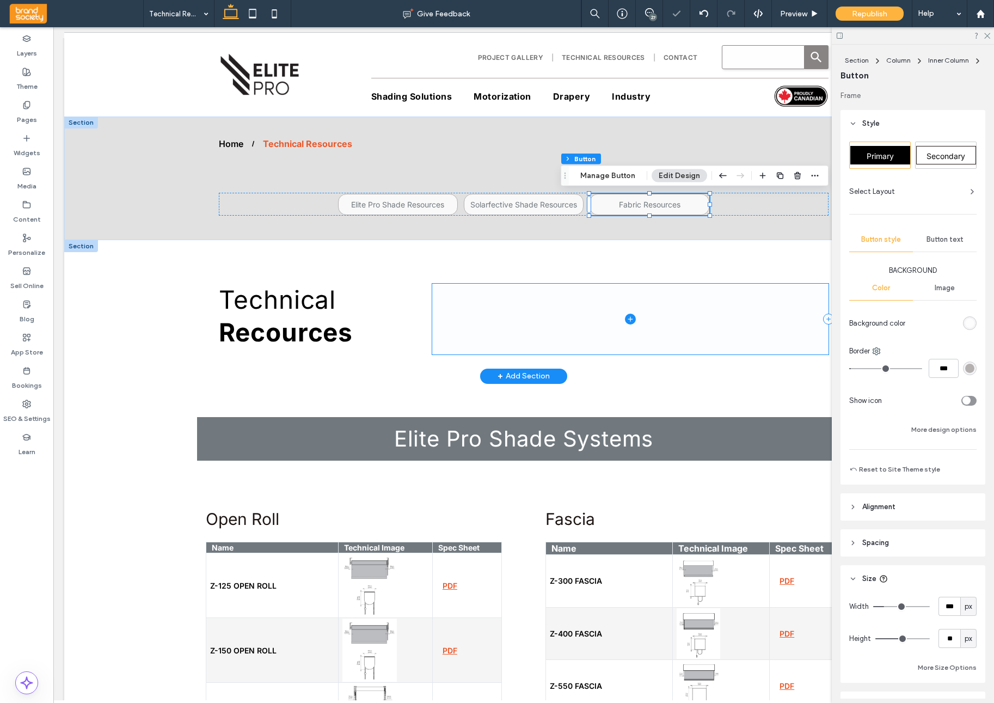
click at [694, 343] on span at bounding box center [630, 319] width 396 height 71
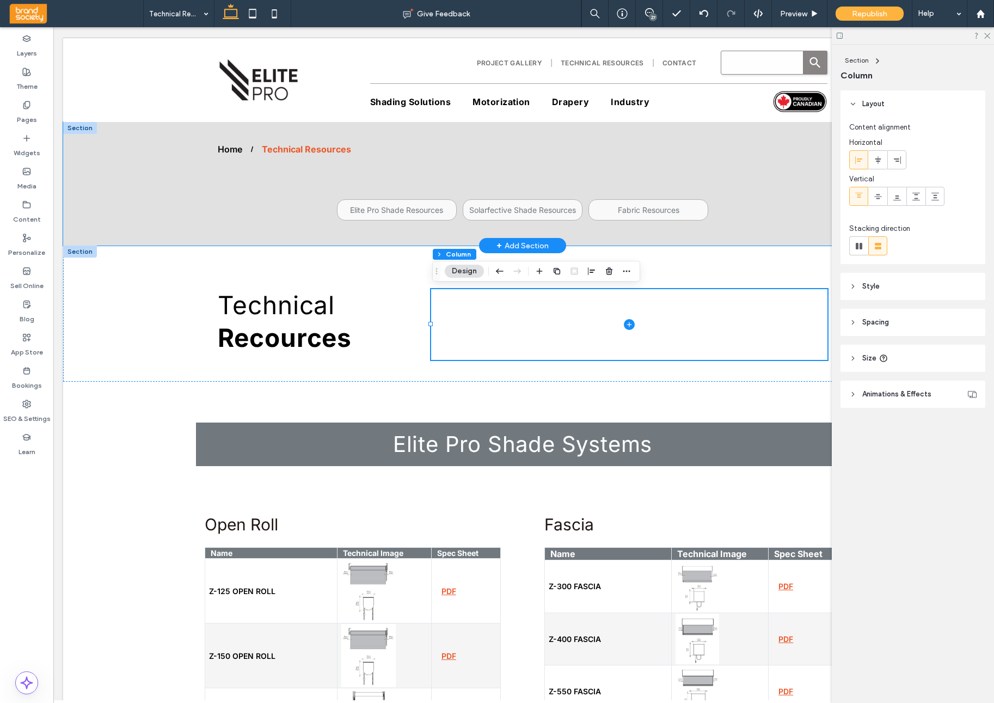
scroll to position [3, 0]
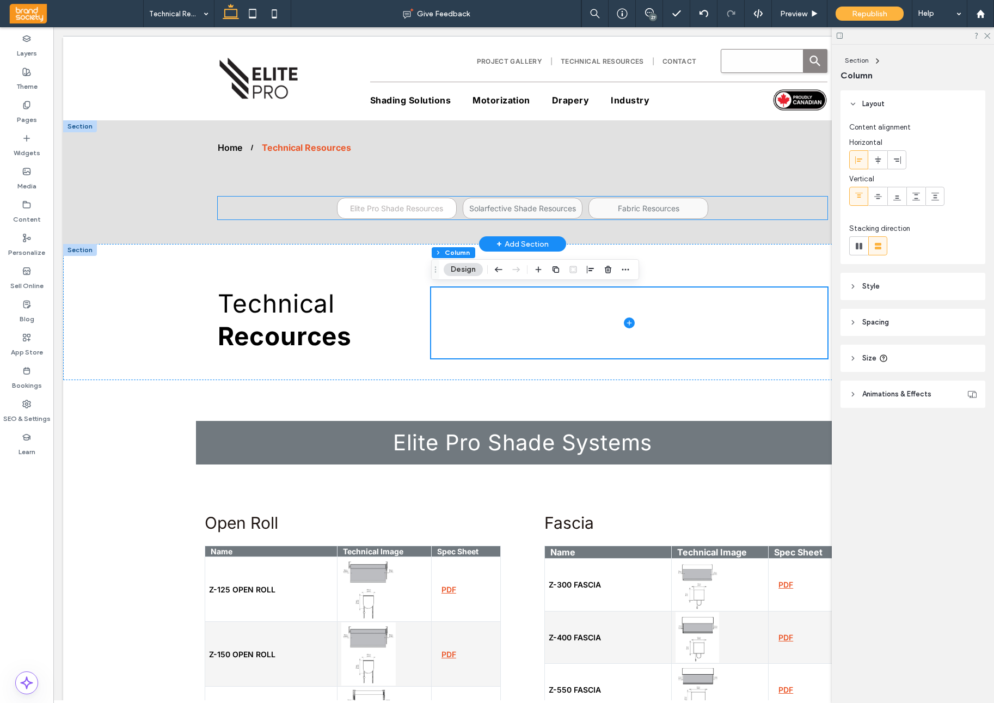
click at [435, 208] on span "Elite Pro Shade Resources" at bounding box center [396, 208] width 93 height 9
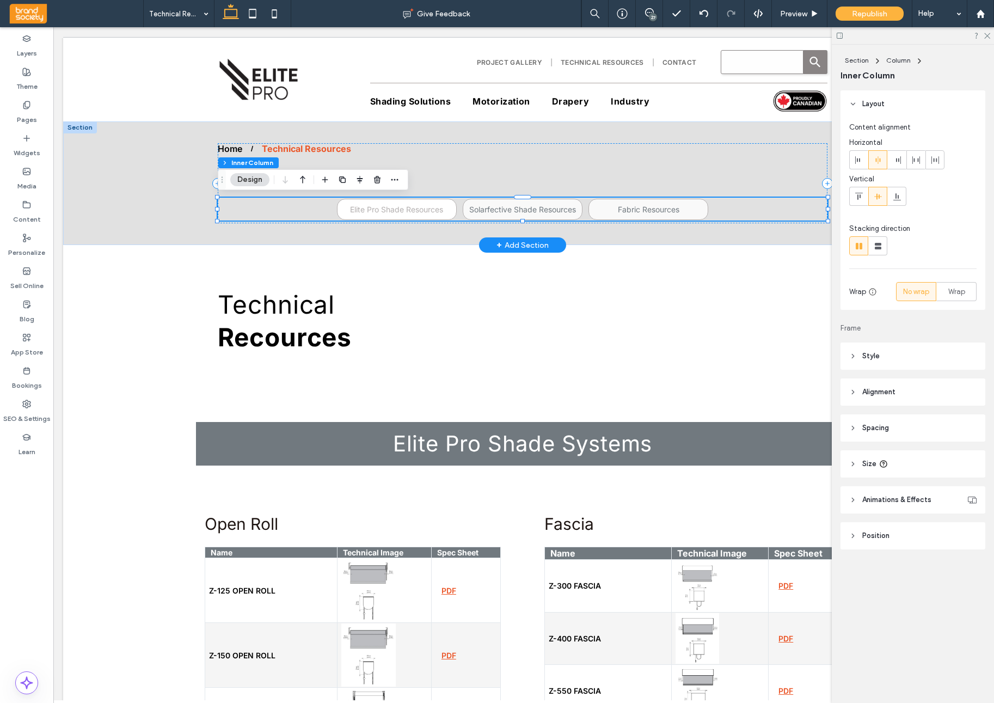
click at [435, 209] on span "Elite Pro Shade Resources" at bounding box center [396, 209] width 93 height 9
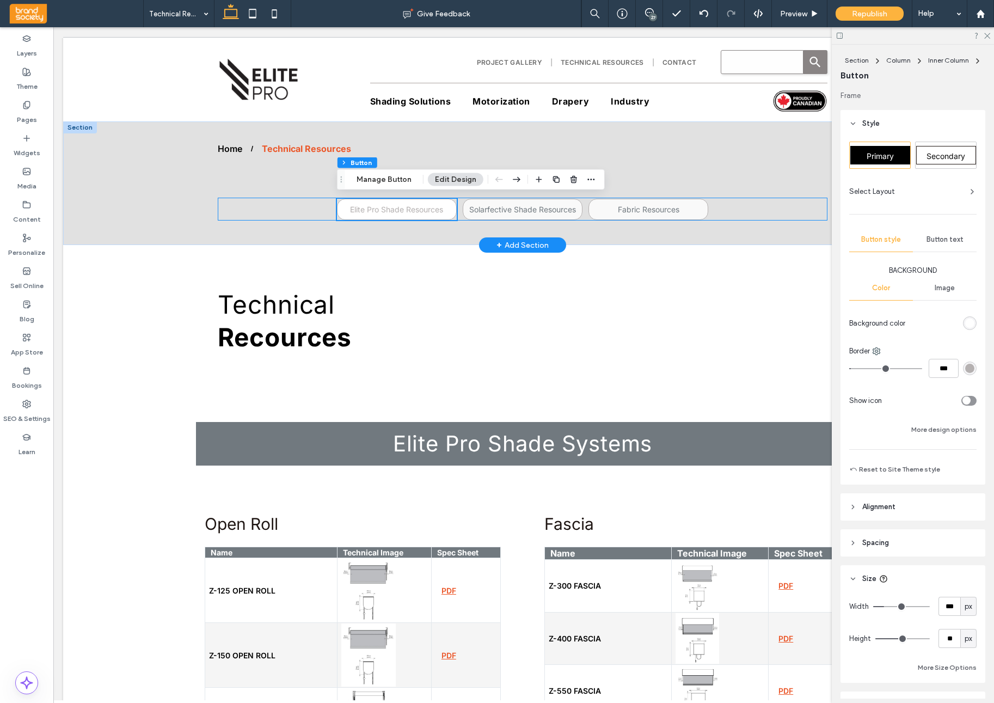
type input "**"
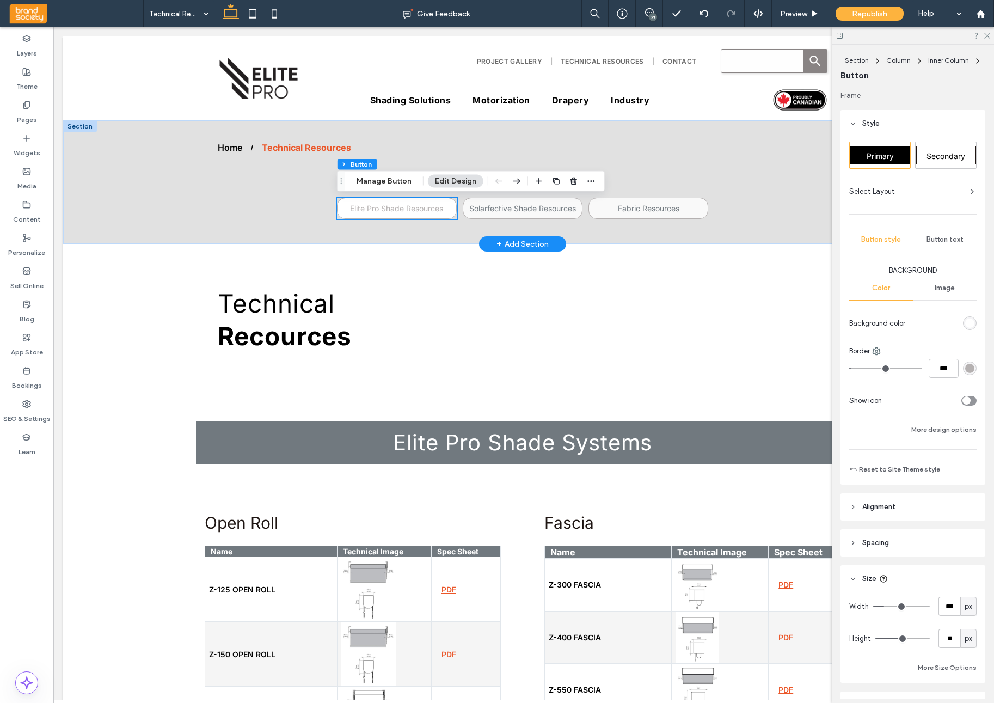
click at [435, 208] on span "Elite Pro Shade Resources" at bounding box center [396, 208] width 93 height 9
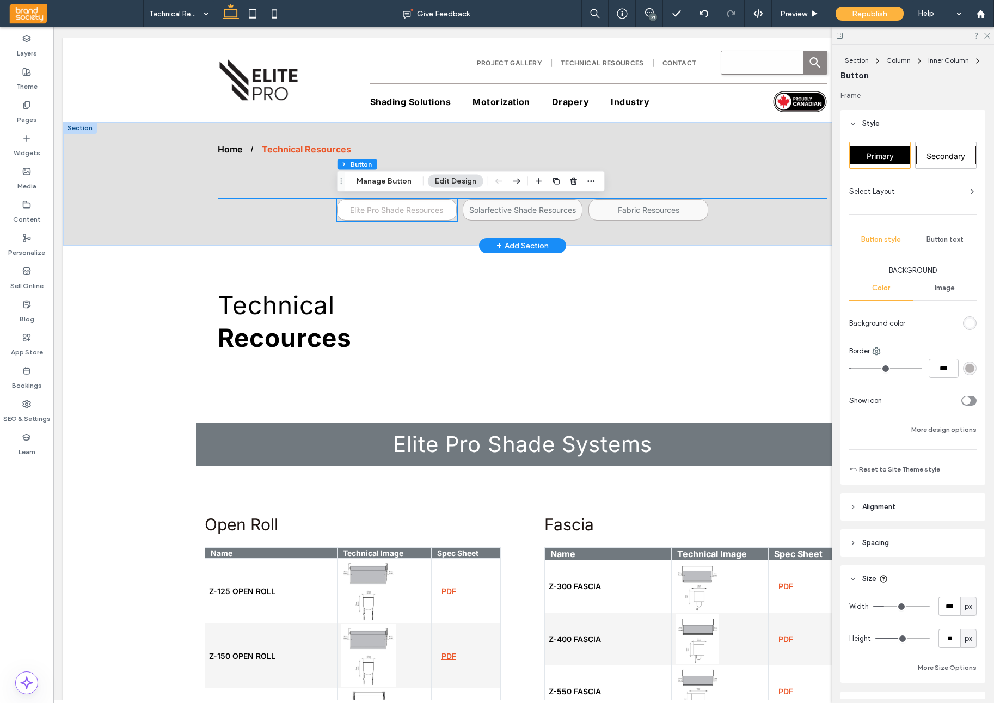
click at [435, 208] on span "Elite Pro Shade Resources" at bounding box center [396, 209] width 93 height 9
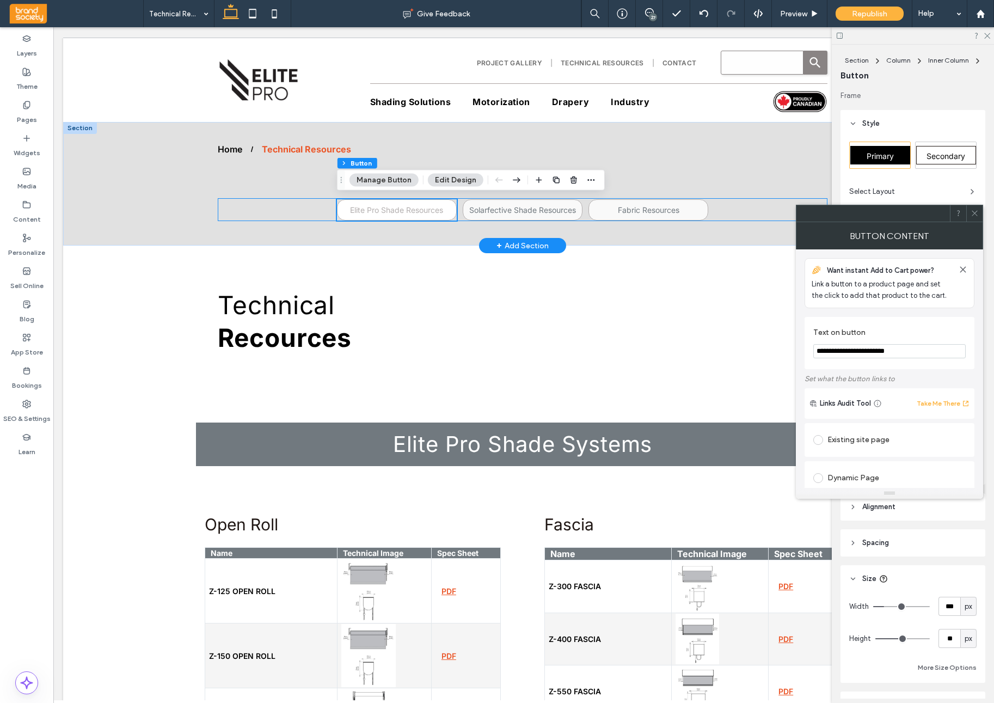
scroll to position [2, 0]
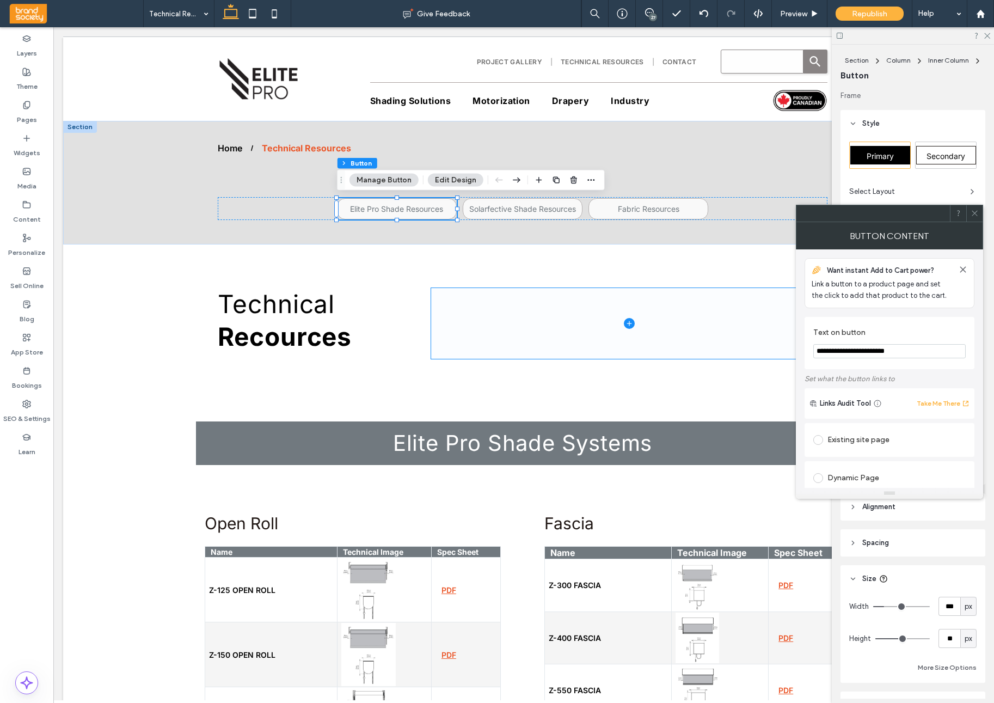
click at [909, 352] on input "**********" at bounding box center [890, 351] width 152 height 14
type input "**********"
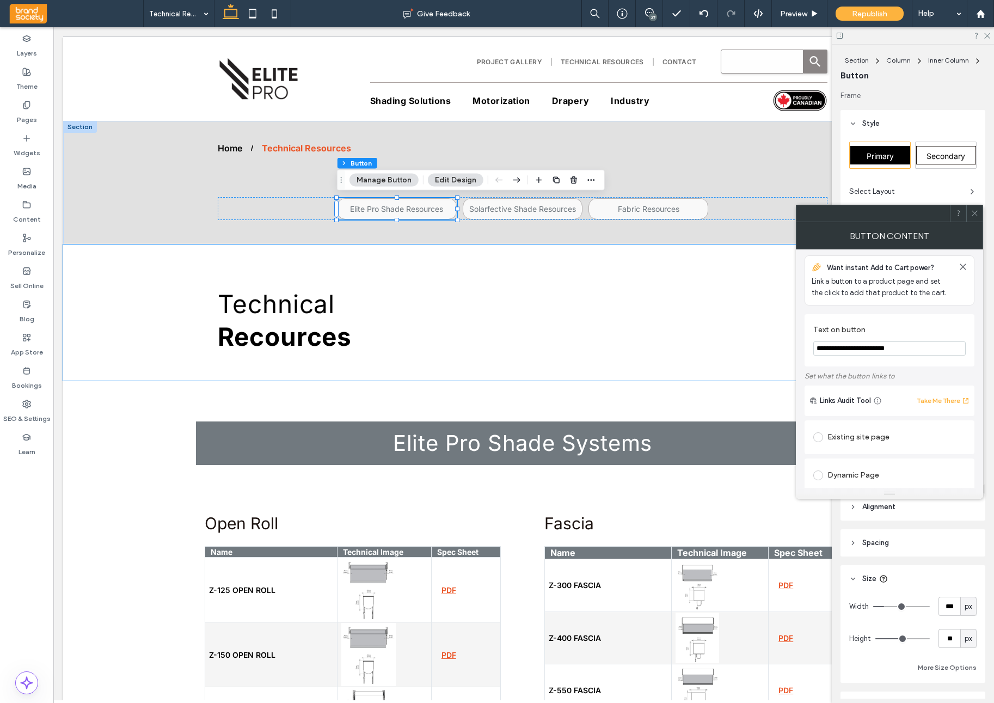
drag, startPoint x: 976, startPoint y: 213, endPoint x: 888, endPoint y: 239, distance: 91.3
click at [976, 214] on icon at bounding box center [975, 213] width 8 height 8
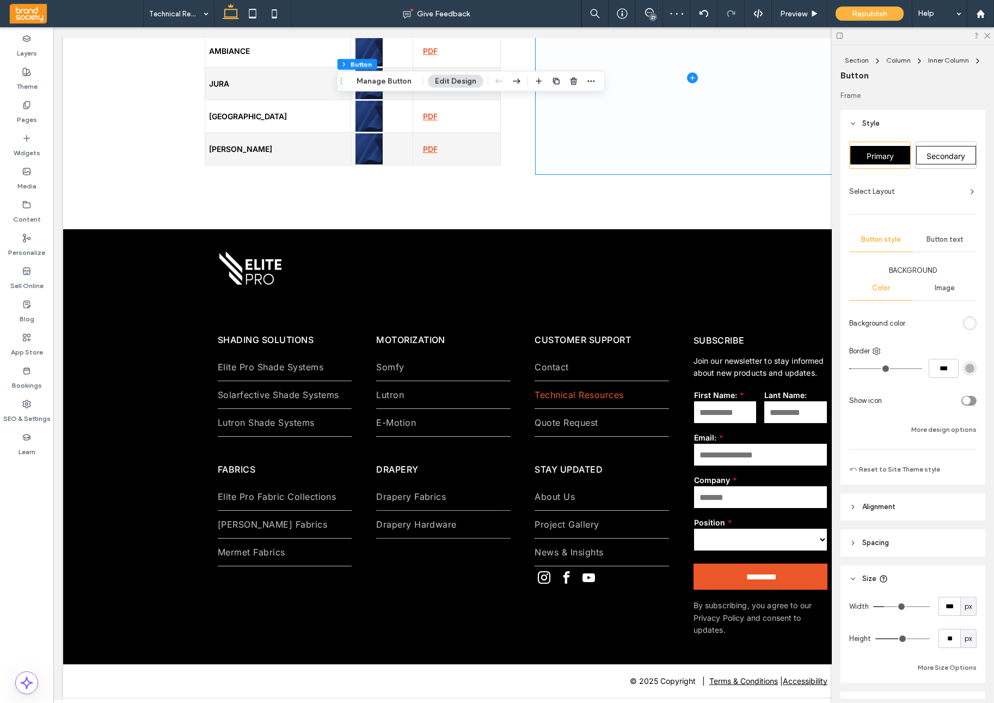
scroll to position [2711, 0]
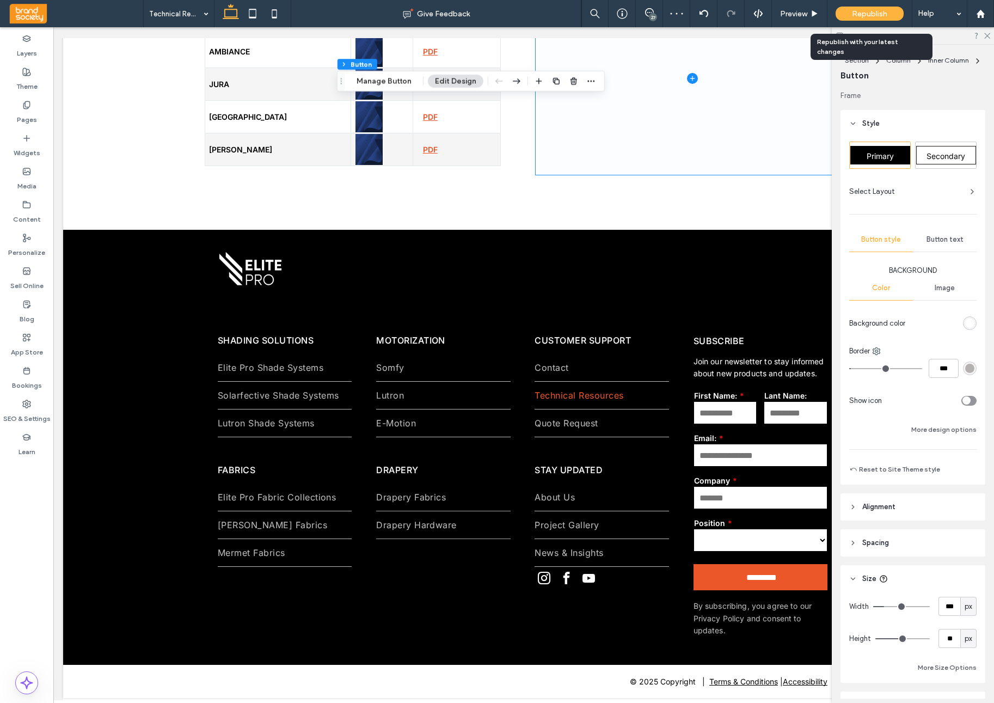
click at [871, 22] on div "Republish" at bounding box center [870, 13] width 68 height 27
click at [871, 13] on span "Republish" at bounding box center [869, 13] width 35 height 9
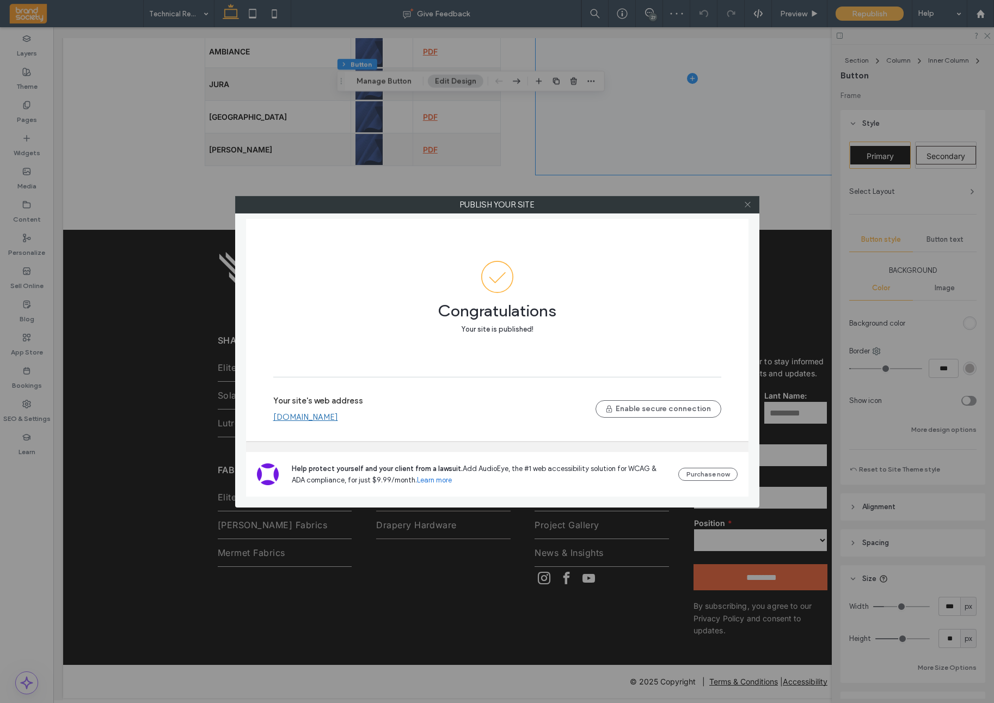
click at [749, 205] on icon at bounding box center [748, 204] width 8 height 8
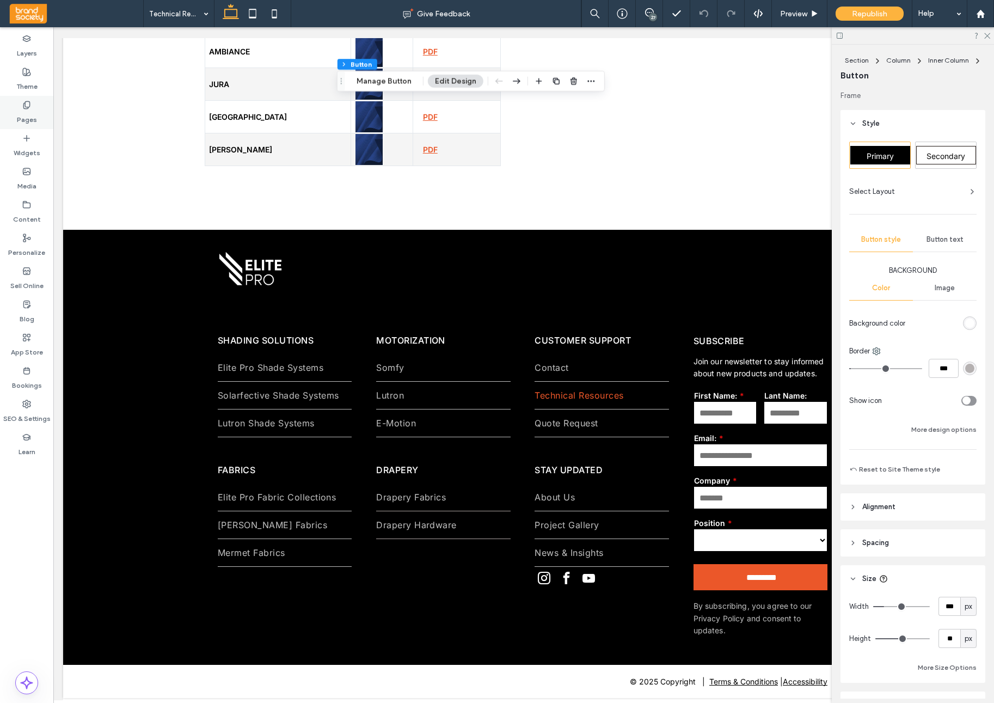
click at [30, 111] on label "Pages" at bounding box center [27, 116] width 20 height 15
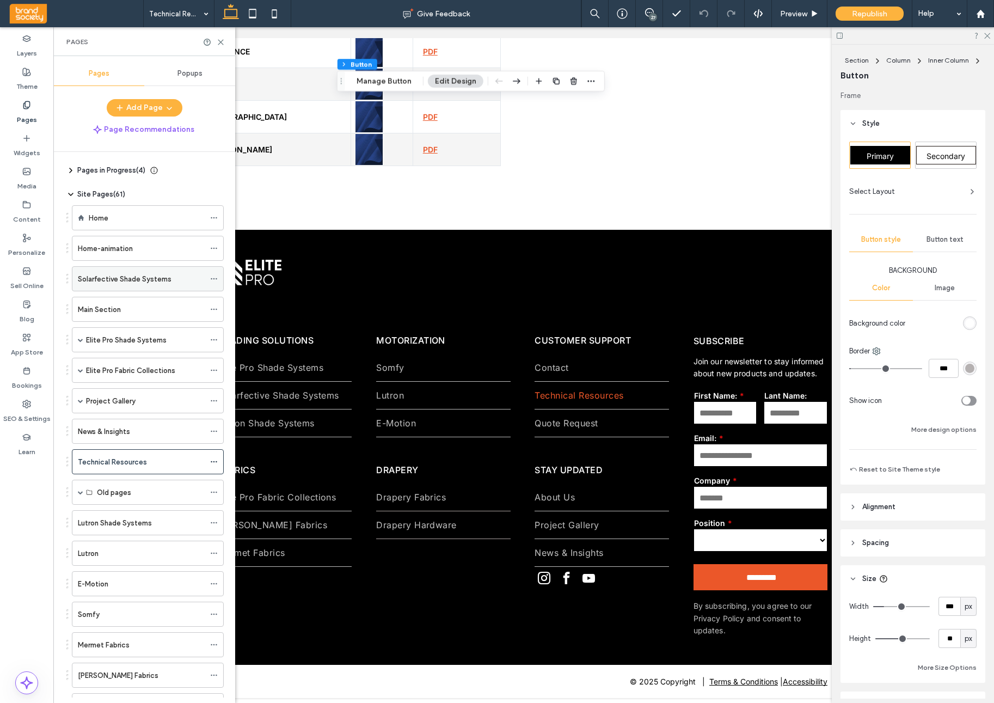
click at [136, 283] on label "Solarfective Shade Systems" at bounding box center [125, 279] width 94 height 19
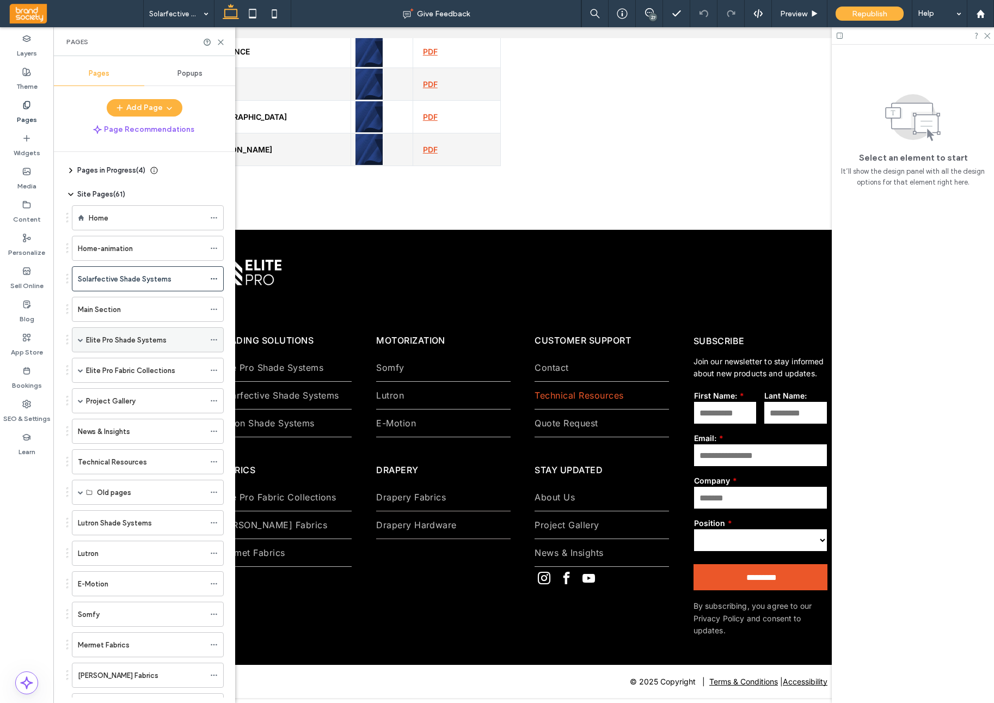
click at [139, 344] on label "Elite Pro Shade Systems" at bounding box center [126, 340] width 81 height 19
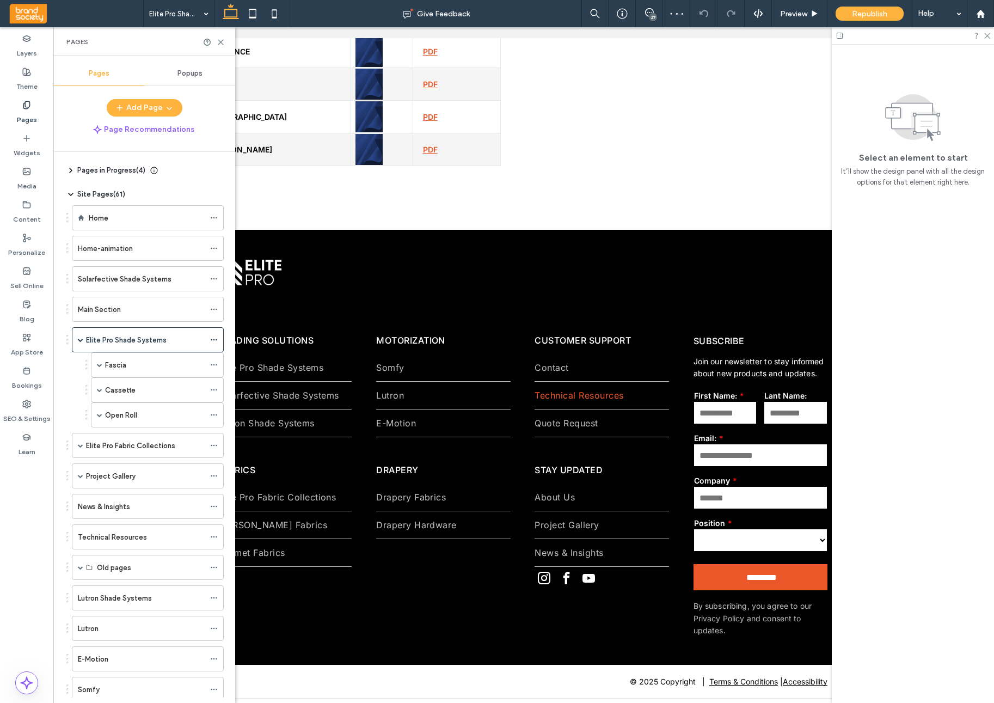
scroll to position [0, 1]
click at [222, 41] on use at bounding box center [220, 42] width 5 height 5
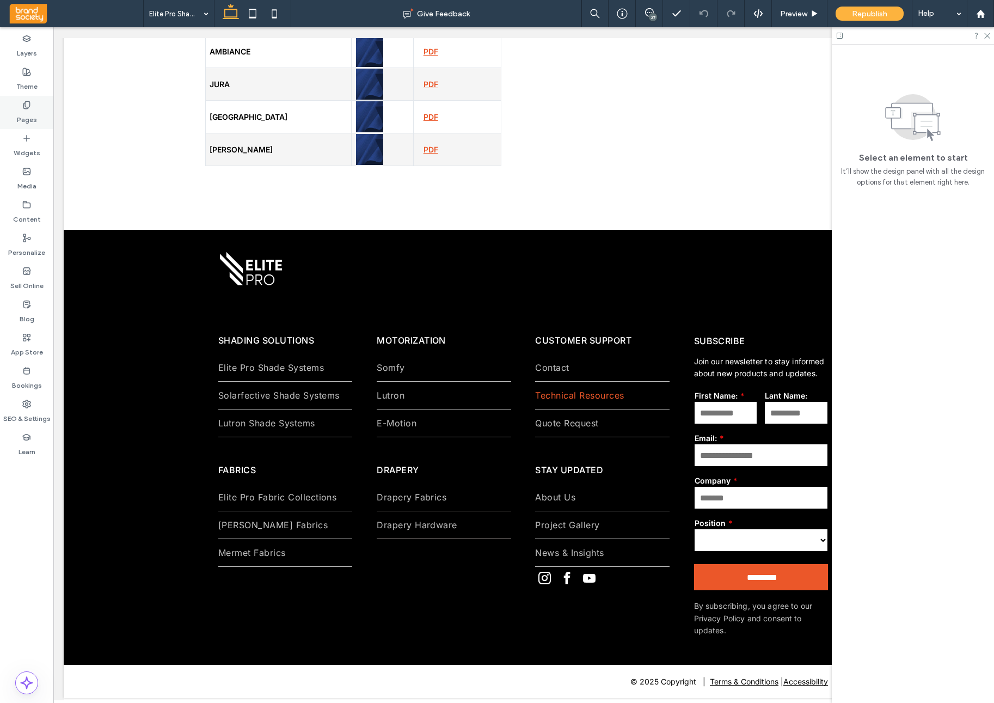
click at [23, 116] on label "Pages" at bounding box center [27, 116] width 20 height 15
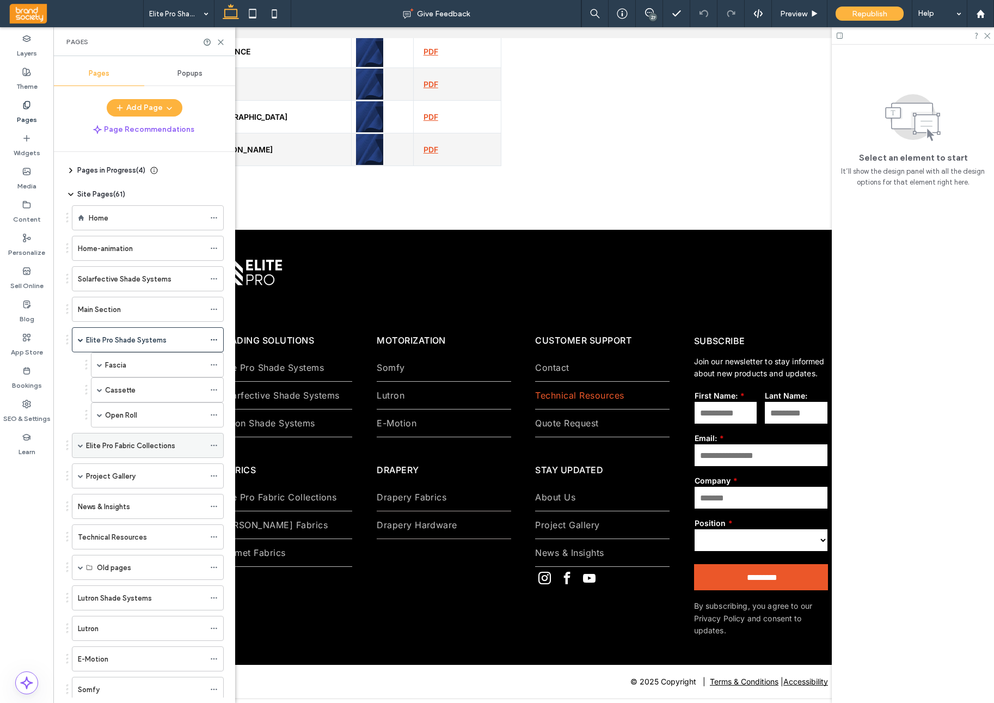
click at [158, 451] on div "Elite Pro Fabric Collections" at bounding box center [145, 445] width 119 height 24
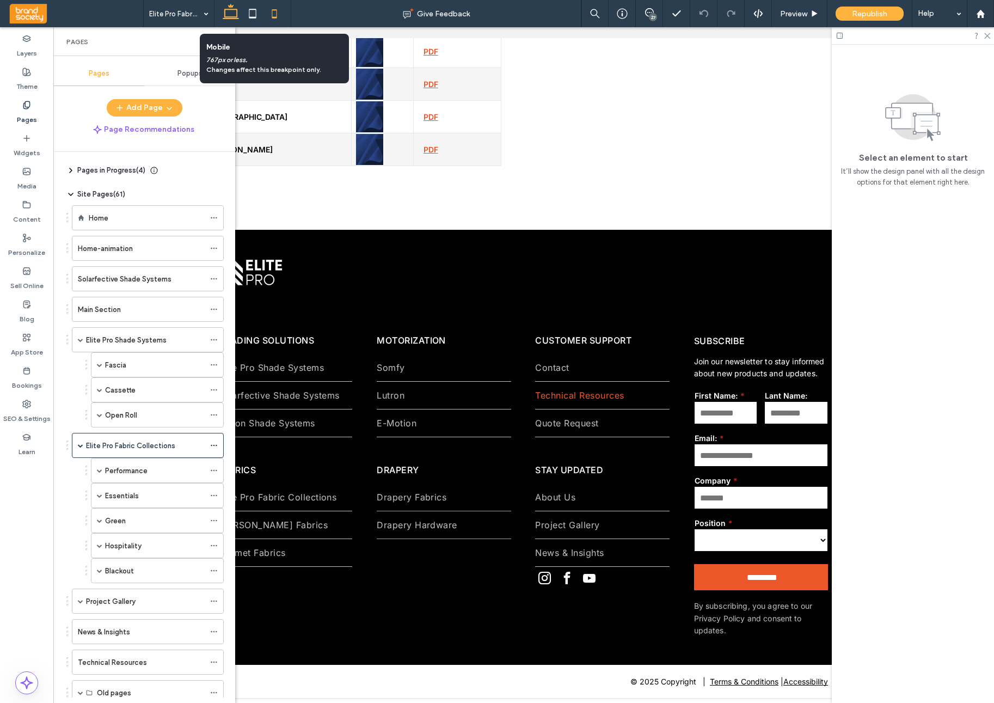
click at [276, 16] on icon at bounding box center [275, 14] width 22 height 22
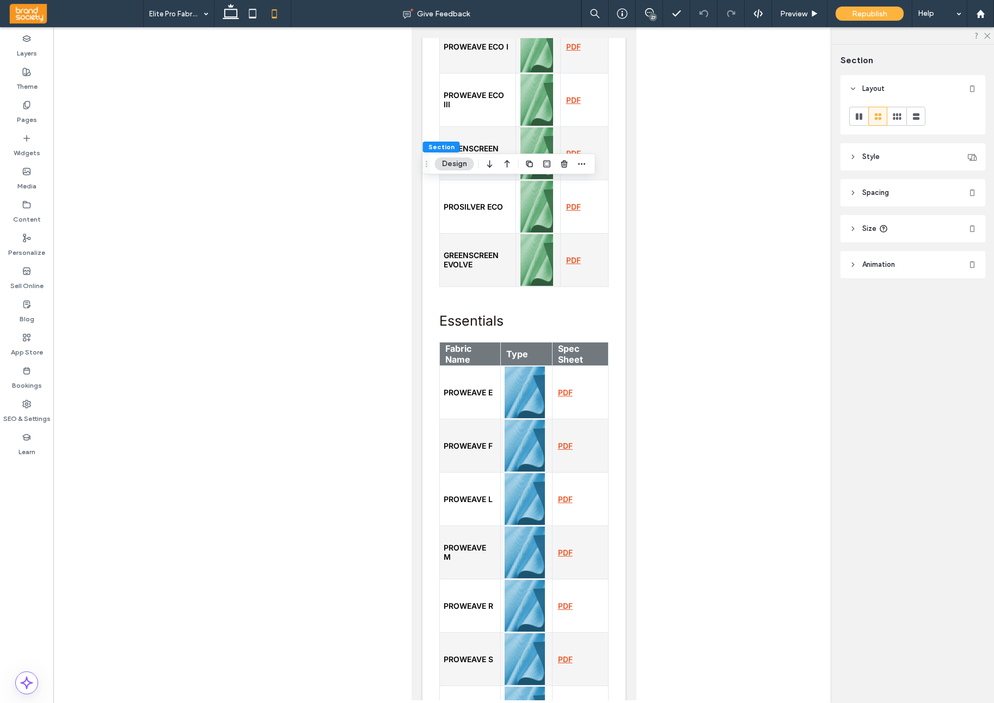
click at [853, 192] on use at bounding box center [853, 193] width 2 height 4
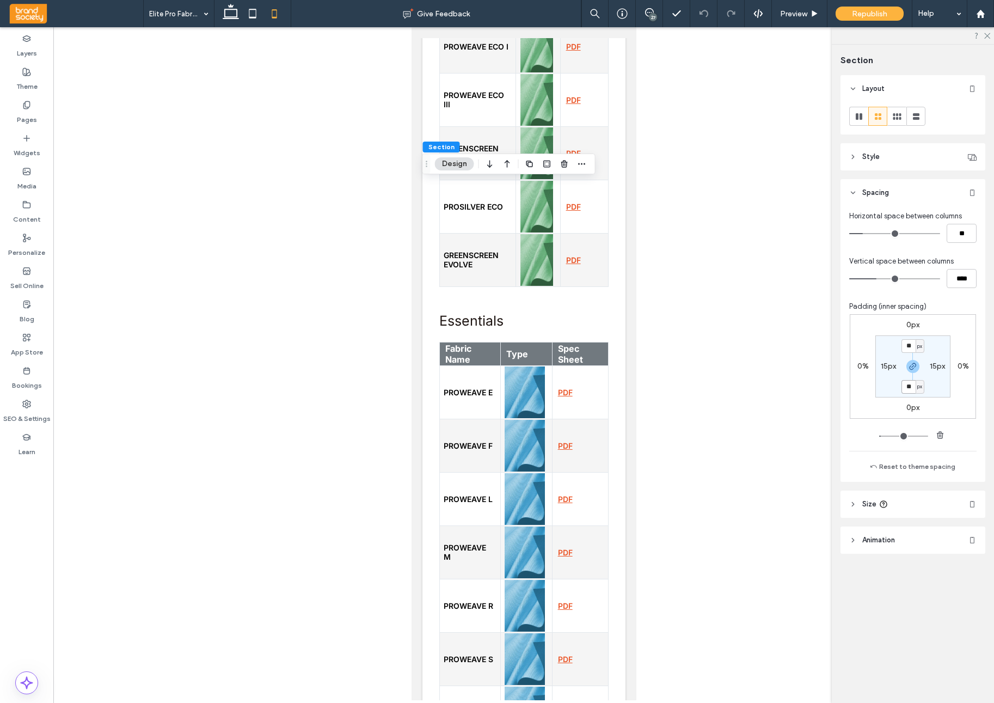
click at [911, 392] on input "**" at bounding box center [909, 387] width 14 height 14
click at [915, 372] on span "button" at bounding box center [913, 366] width 13 height 13
click at [911, 388] on label "15px" at bounding box center [913, 386] width 15 height 9
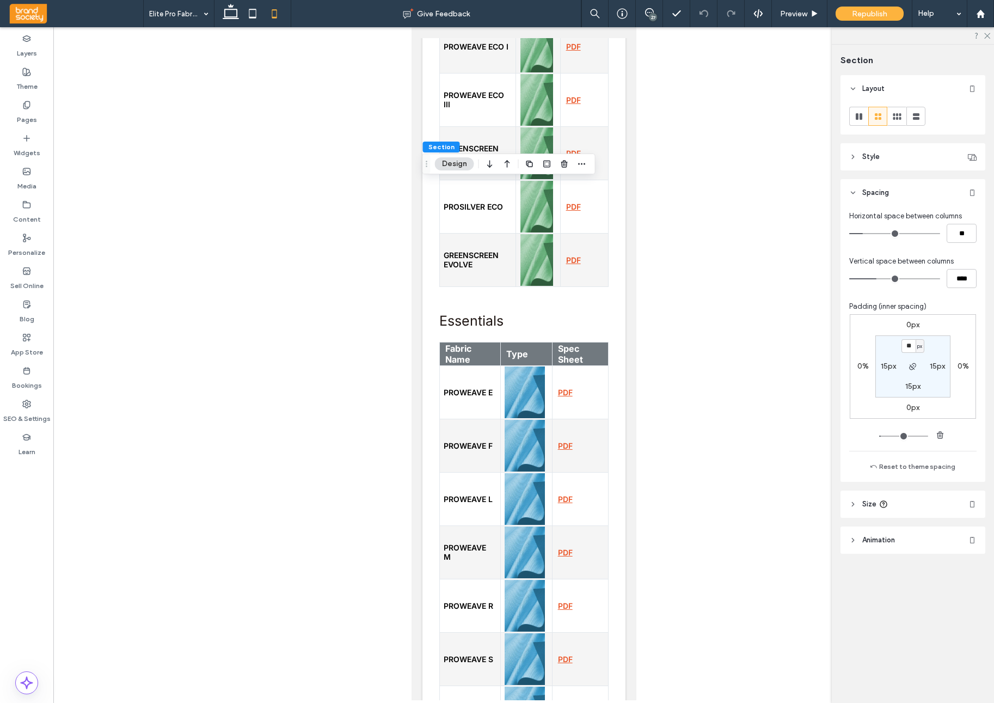
type input "**"
click at [911, 388] on input "**" at bounding box center [909, 387] width 14 height 14
type input "**"
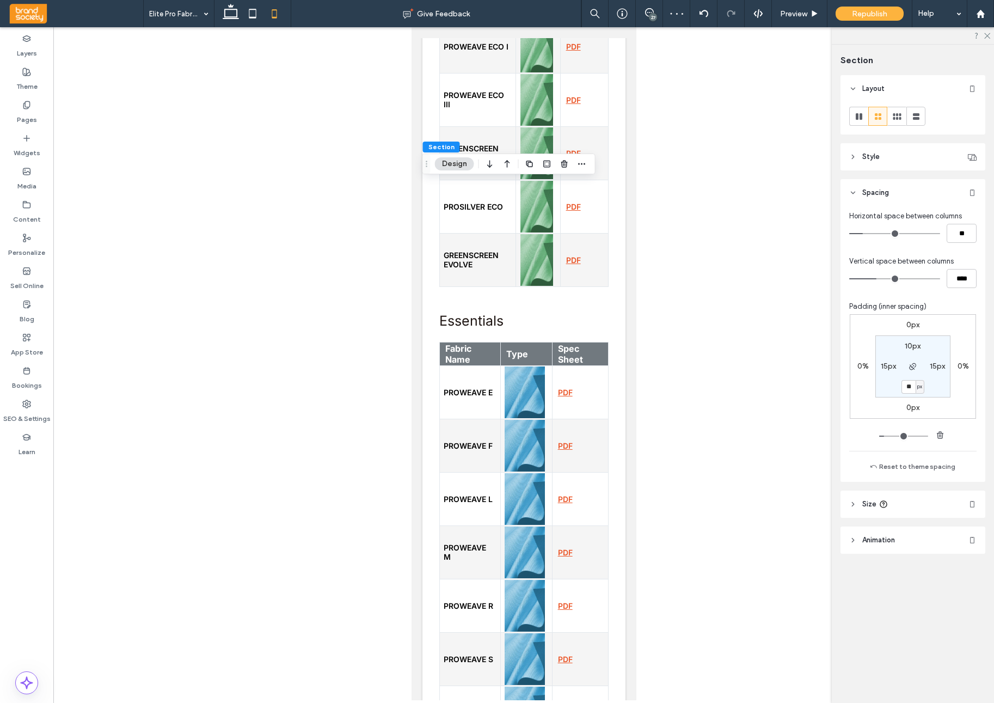
drag, startPoint x: 913, startPoint y: 386, endPoint x: 901, endPoint y: 386, distance: 12.0
click at [899, 386] on section "10px 15px ** px 15px" at bounding box center [913, 366] width 75 height 62
type input "**"
click at [774, 440] on div at bounding box center [523, 363] width 941 height 673
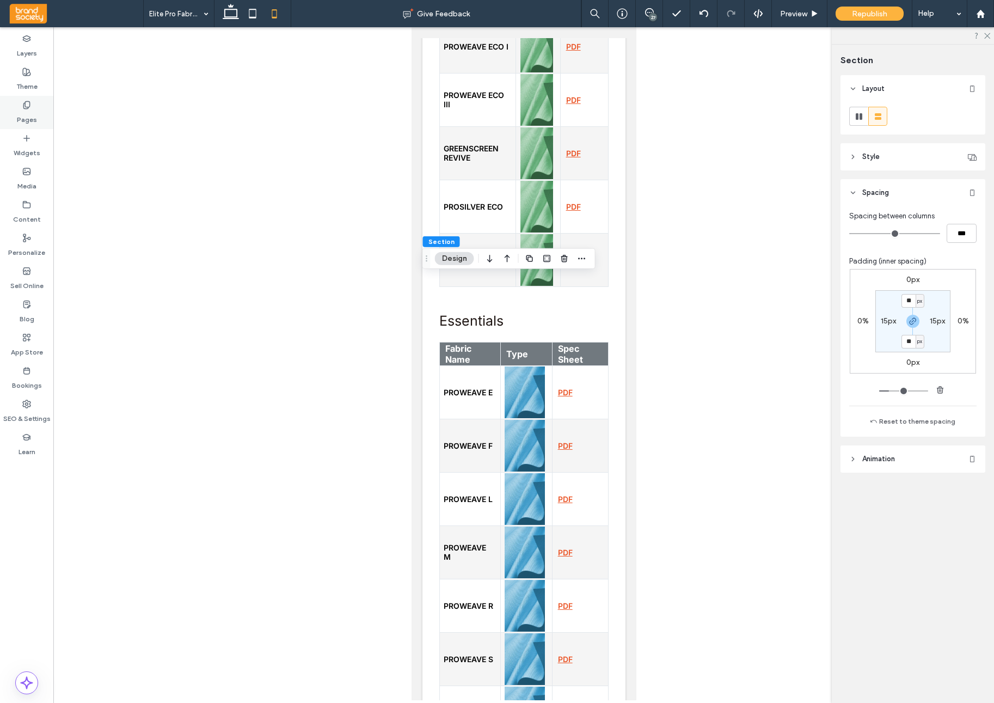
click at [26, 107] on use at bounding box center [26, 104] width 6 height 7
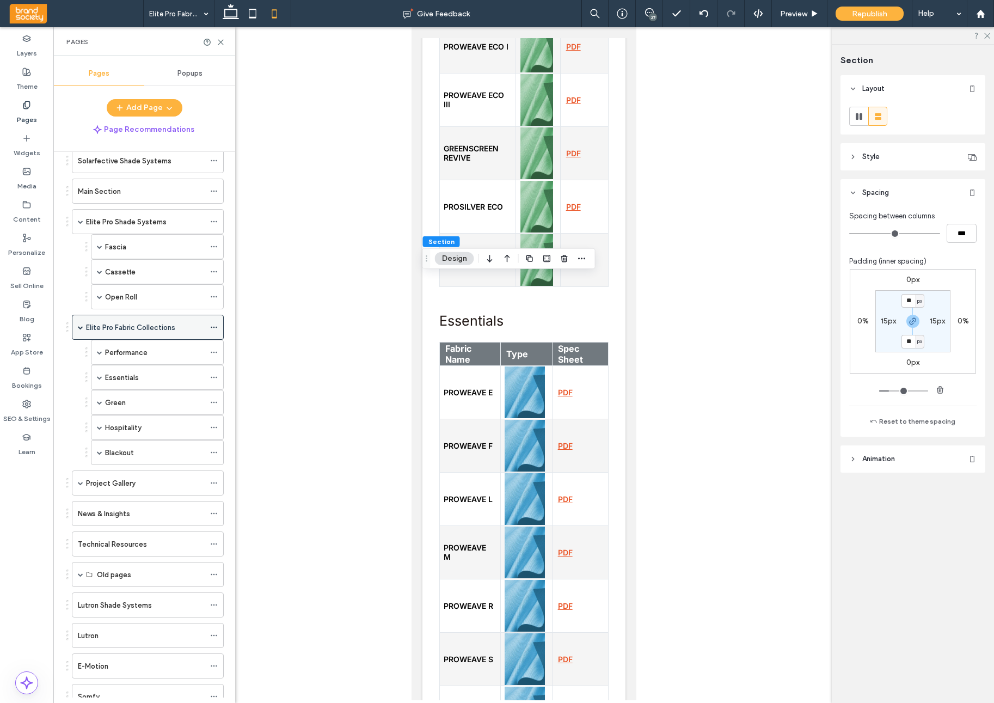
scroll to position [144, 0]
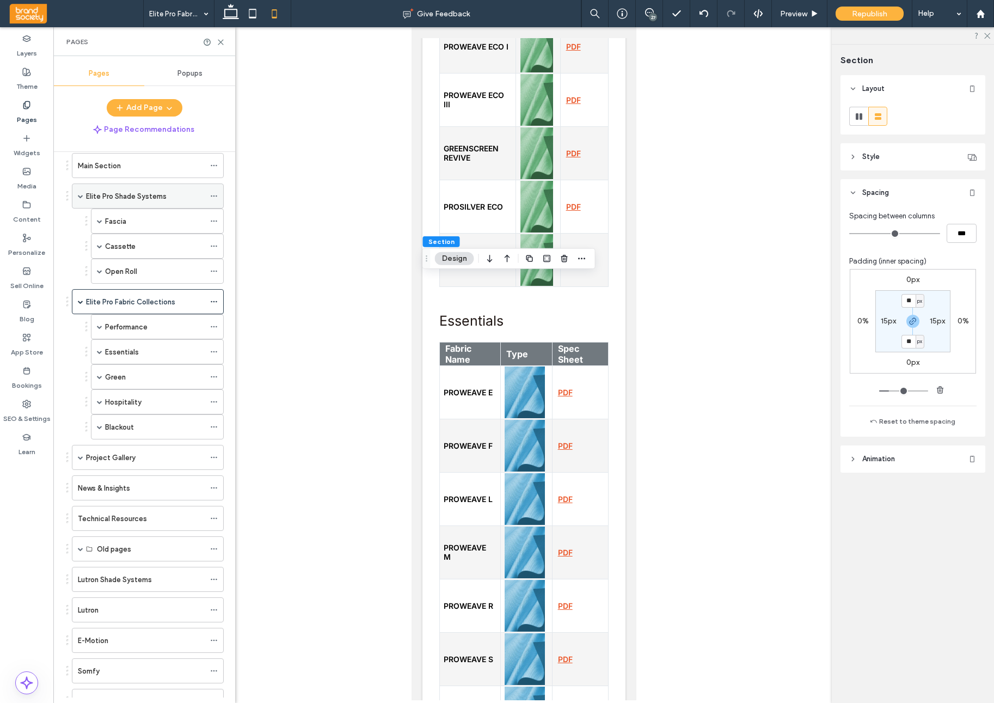
click at [162, 194] on label "Elite Pro Shade Systems" at bounding box center [126, 196] width 81 height 19
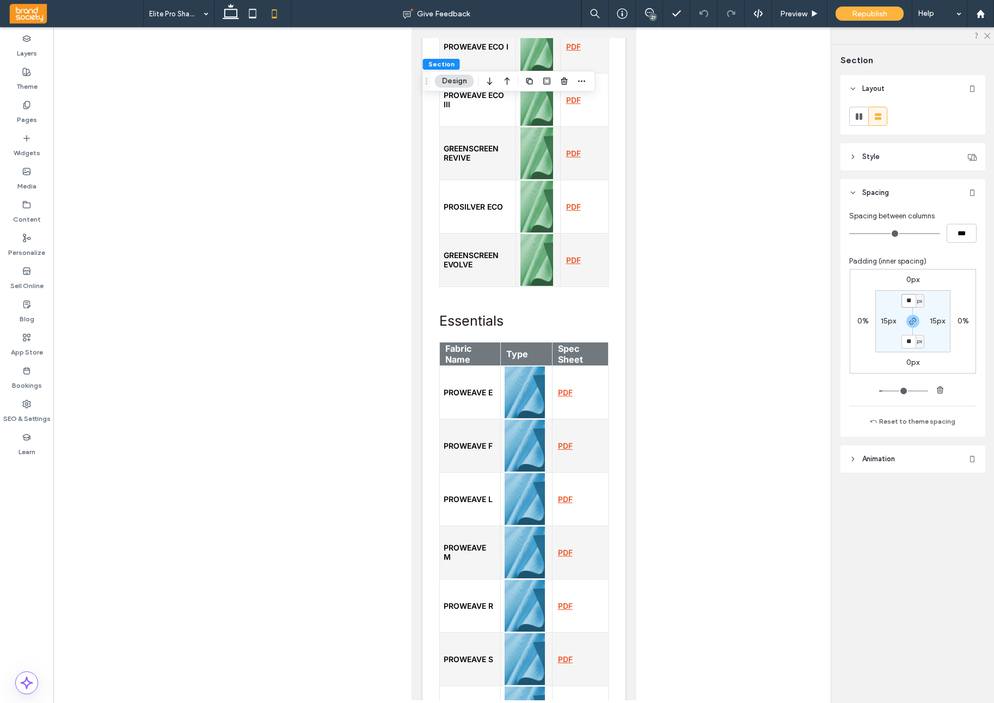
click at [911, 299] on input "**" at bounding box center [909, 301] width 14 height 14
type input "**"
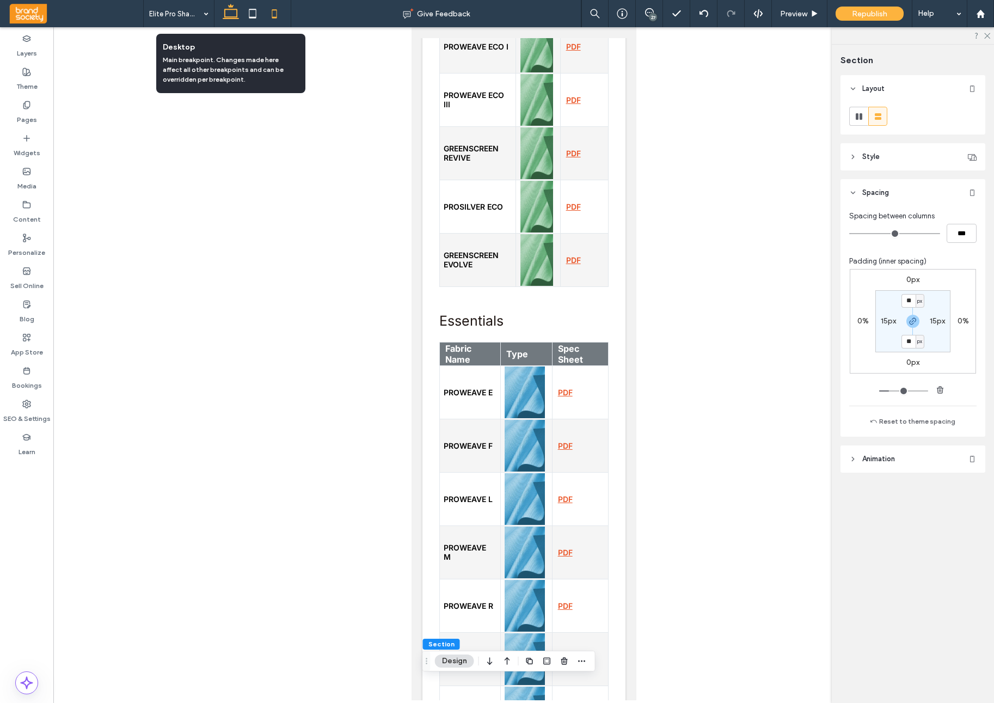
click at [228, 17] on use at bounding box center [231, 11] width 16 height 15
type input "*"
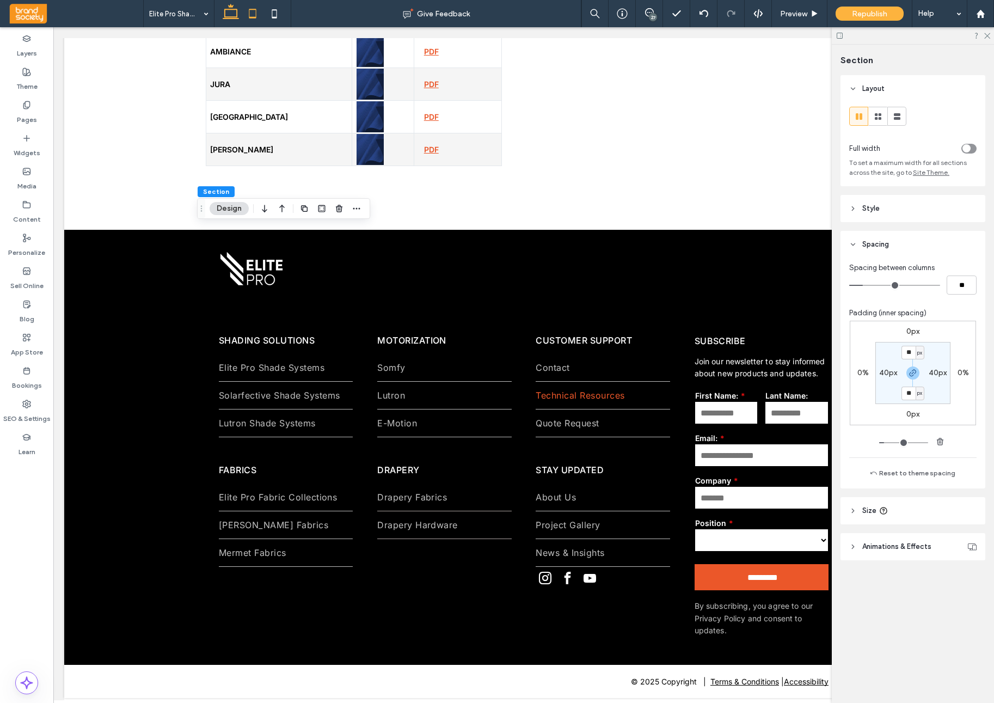
click at [253, 17] on use at bounding box center [252, 13] width 7 height 9
type input "**"
type input "*"
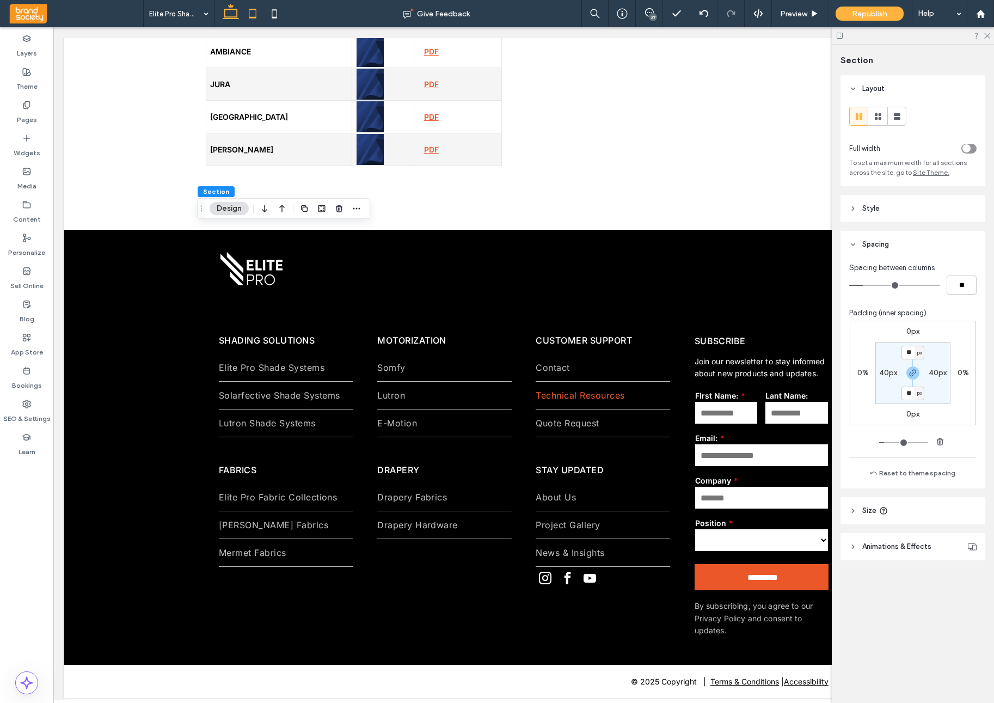
type input "*"
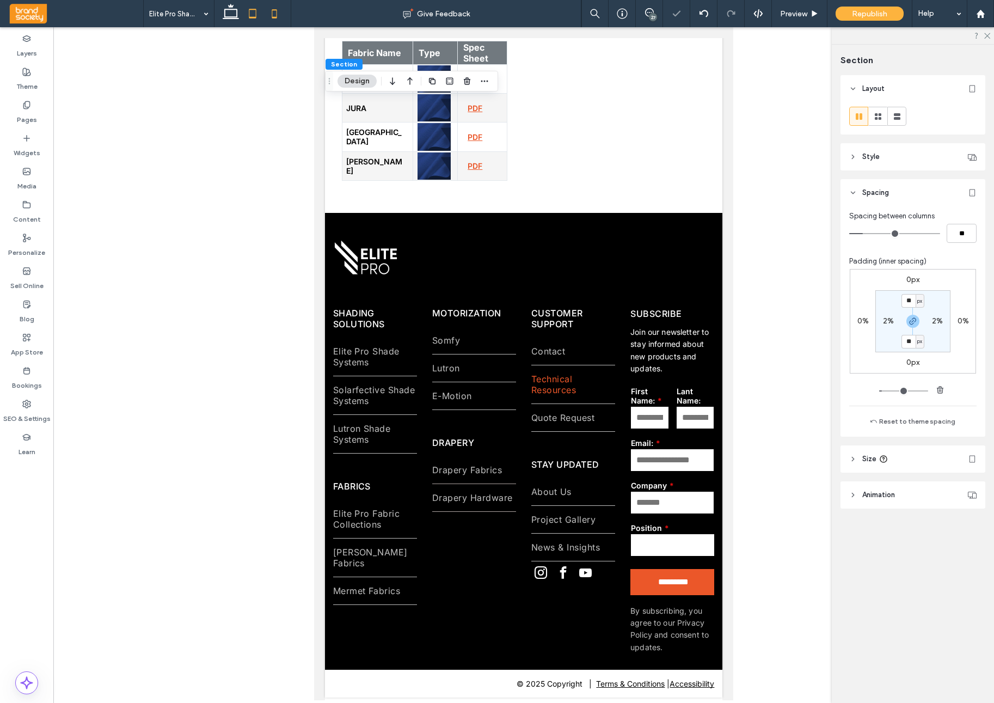
click at [275, 17] on use at bounding box center [274, 13] width 5 height 9
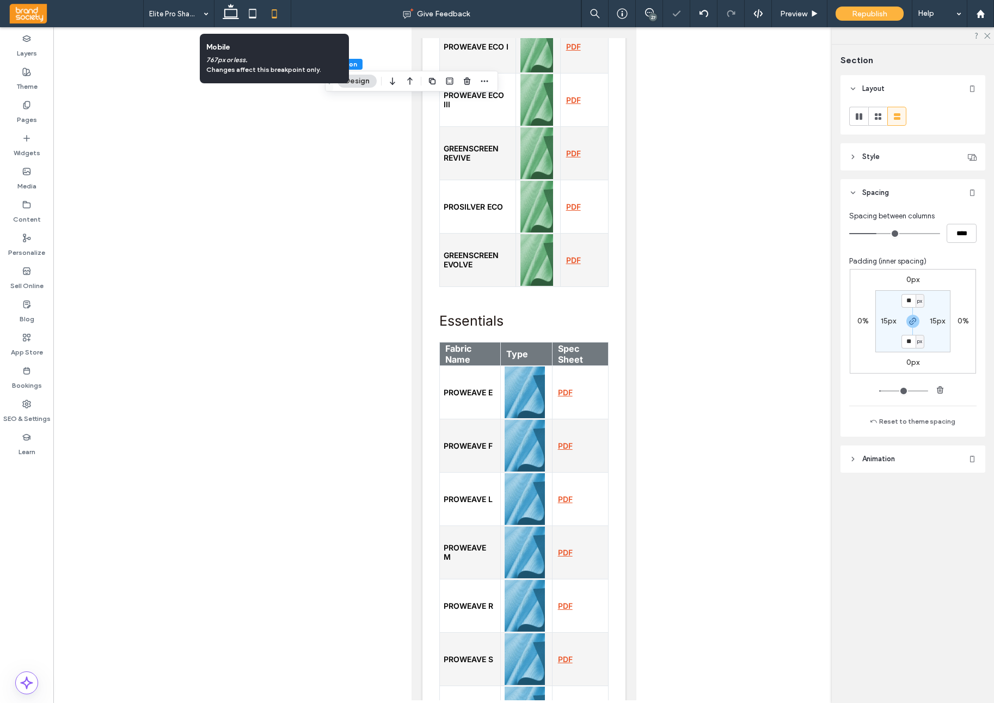
type input "**"
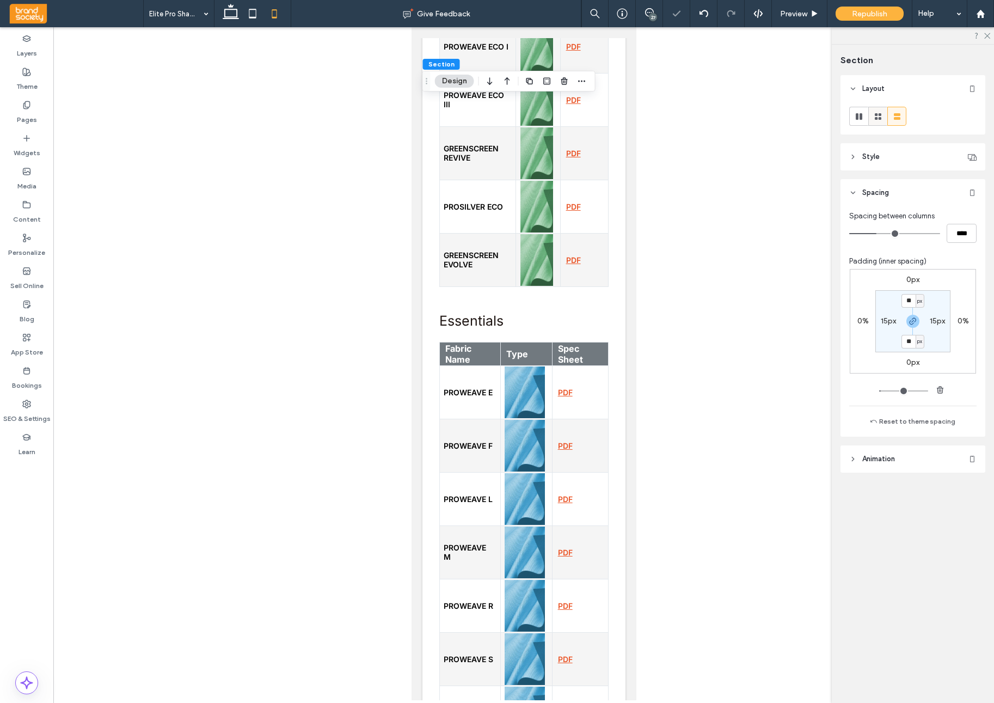
click at [876, 119] on use at bounding box center [878, 116] width 7 height 7
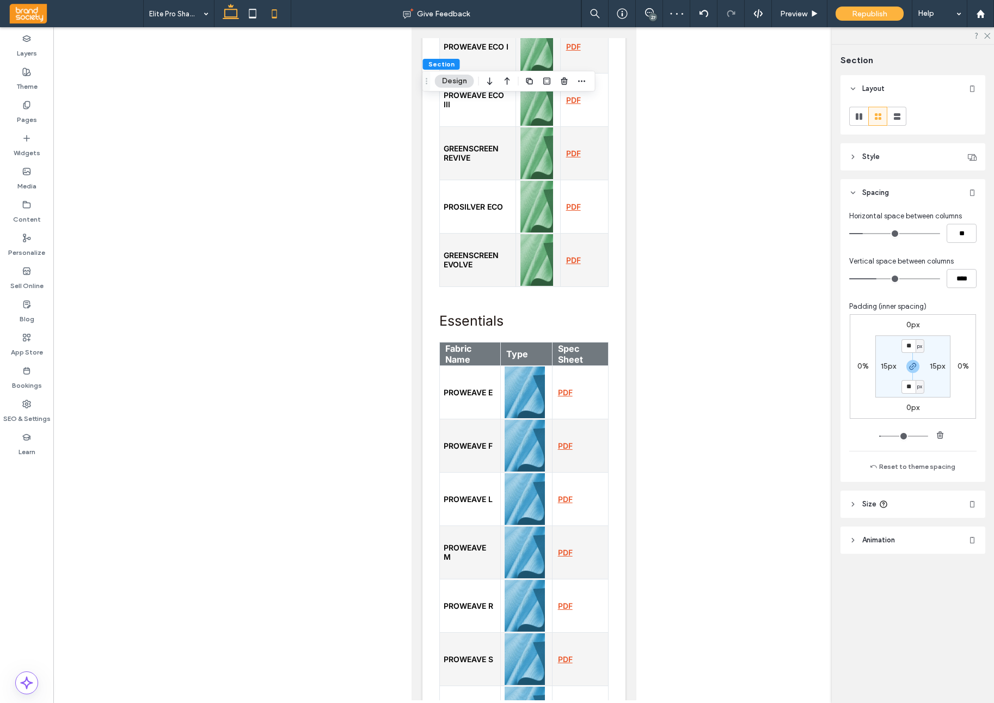
click at [234, 18] on icon at bounding box center [231, 14] width 22 height 22
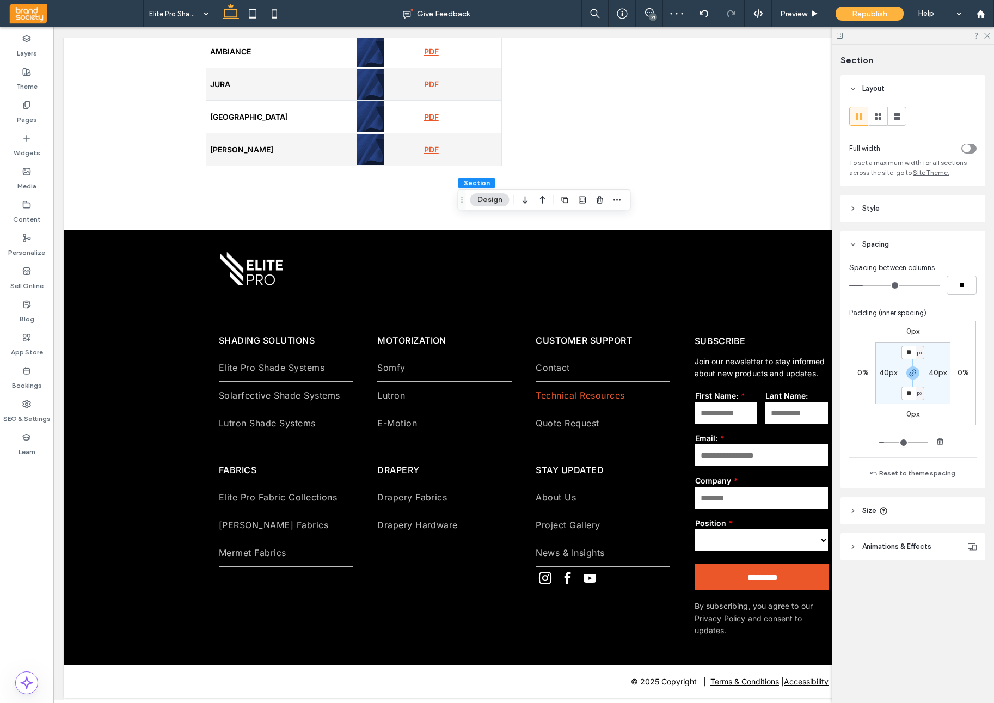
type input "**"
type input "***"
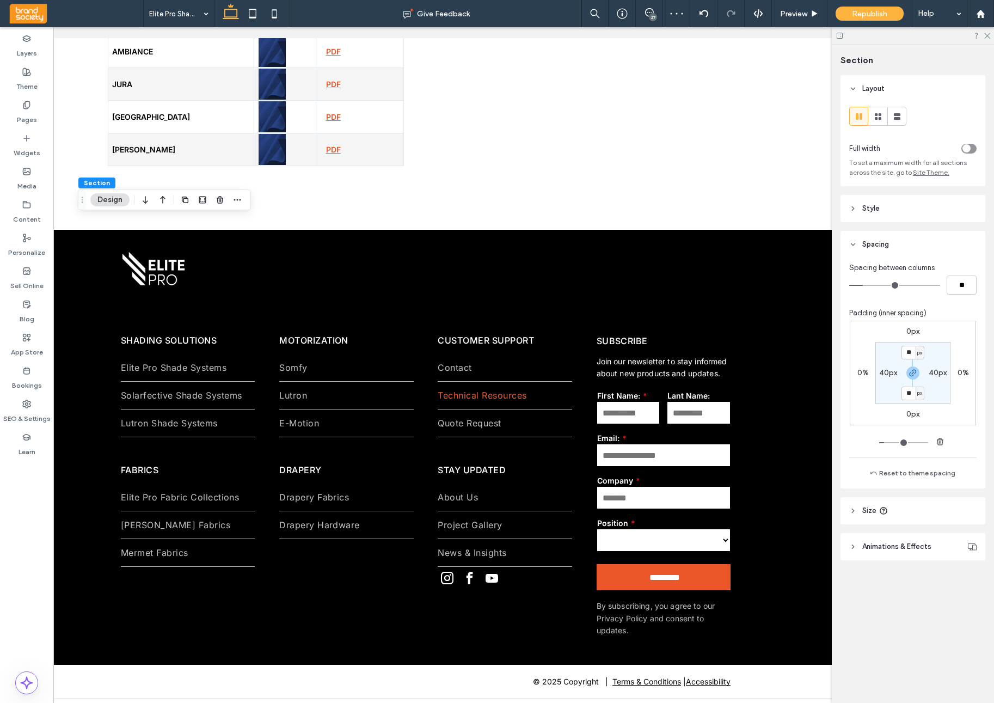
scroll to position [0, 126]
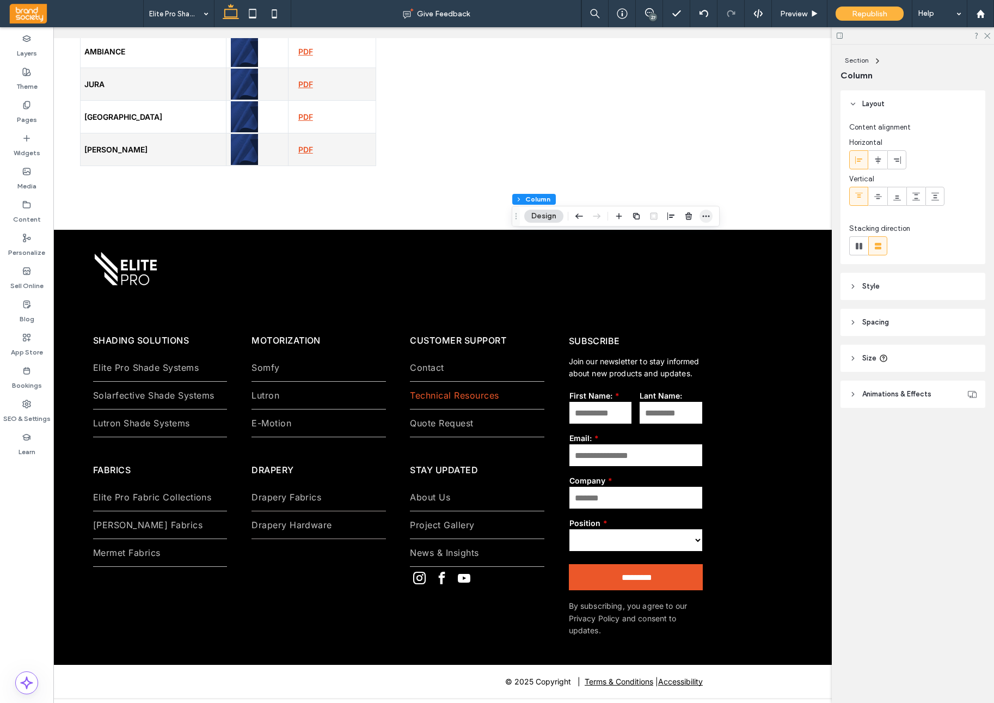
click at [707, 215] on icon "button" at bounding box center [706, 216] width 9 height 9
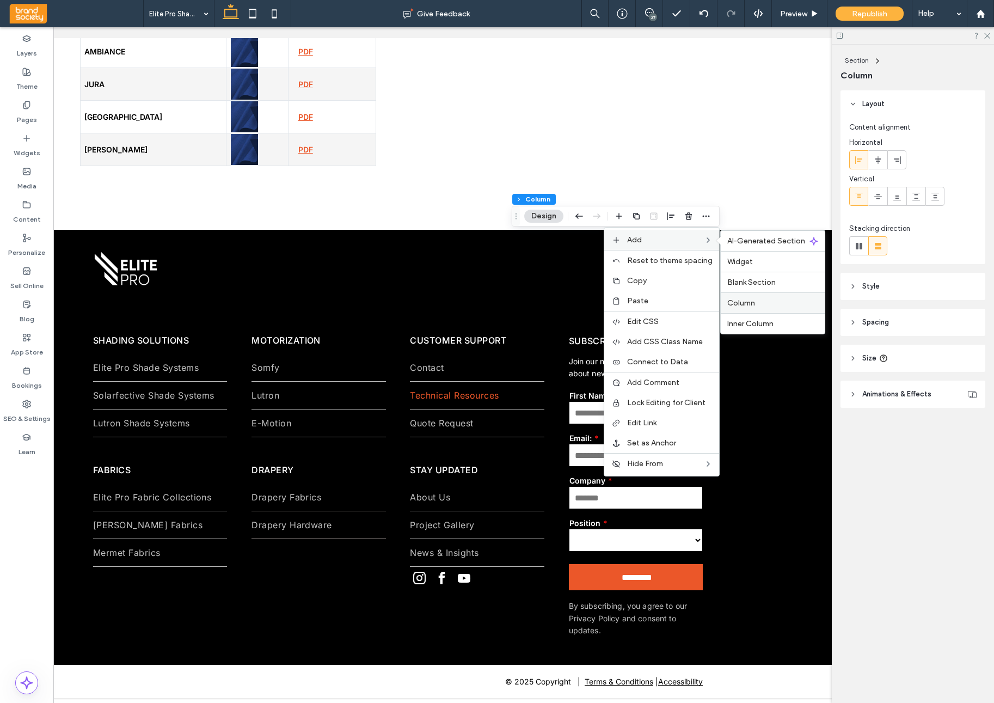
click at [755, 299] on span "Column" at bounding box center [742, 302] width 28 height 9
type input "**"
type input "*****"
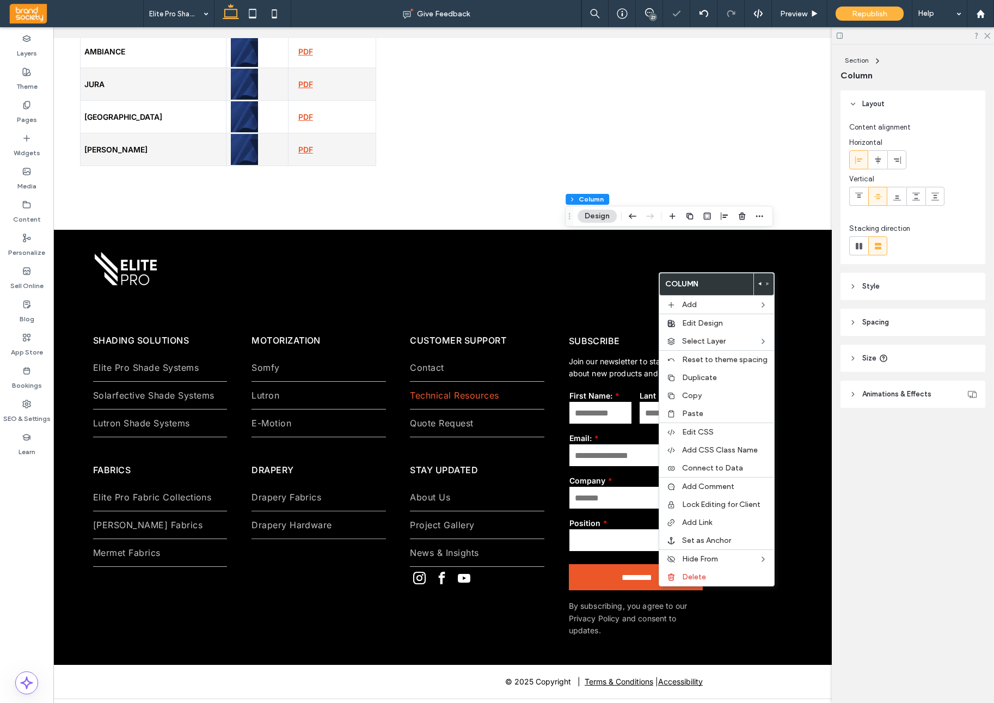
scroll to position [0, 119]
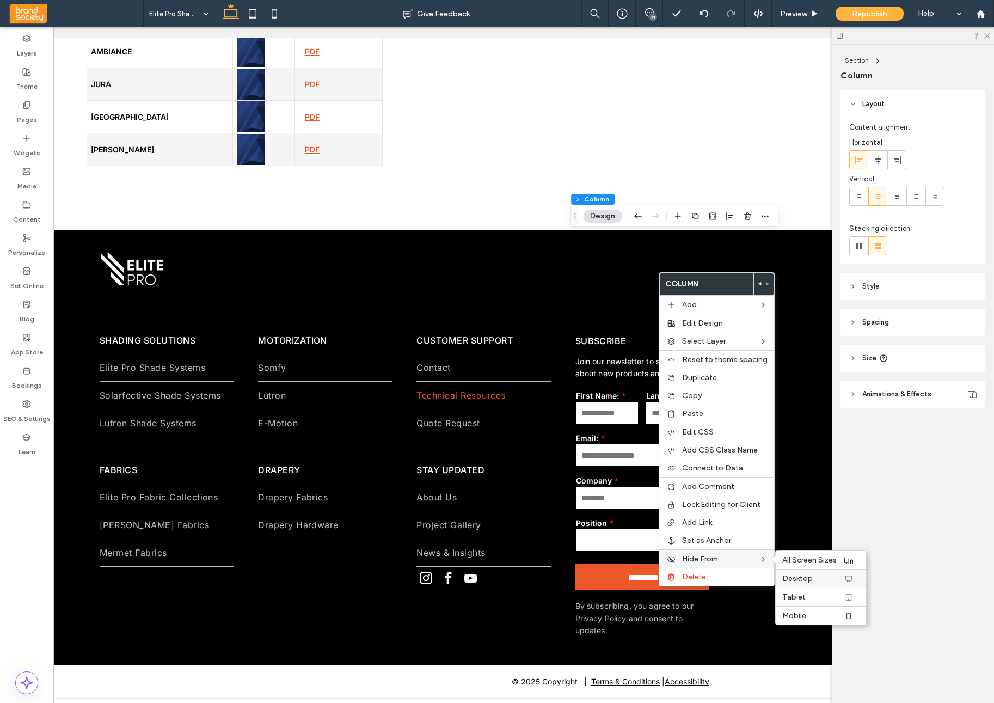
click at [835, 578] on label "Desktop" at bounding box center [813, 578] width 61 height 9
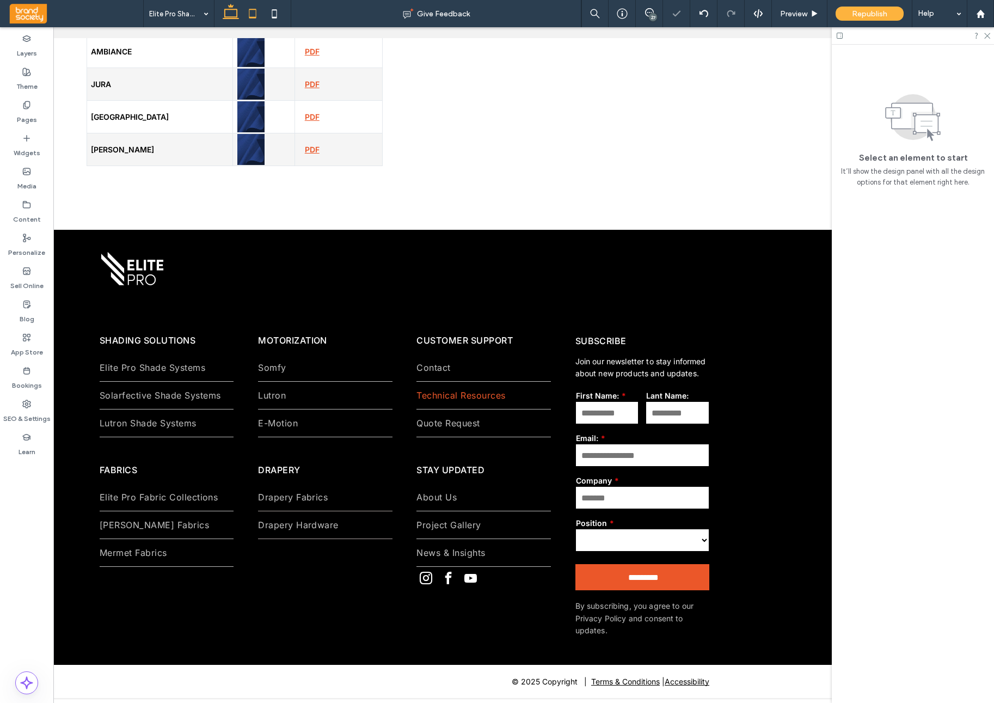
click at [253, 16] on icon at bounding box center [253, 14] width 22 height 22
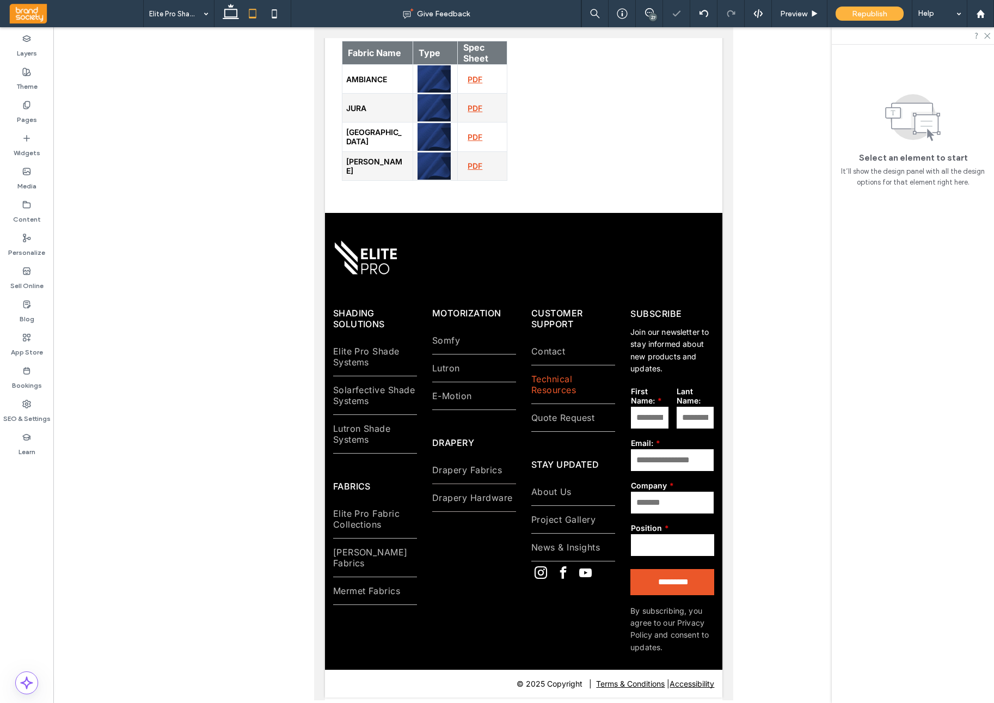
scroll to position [0, 0]
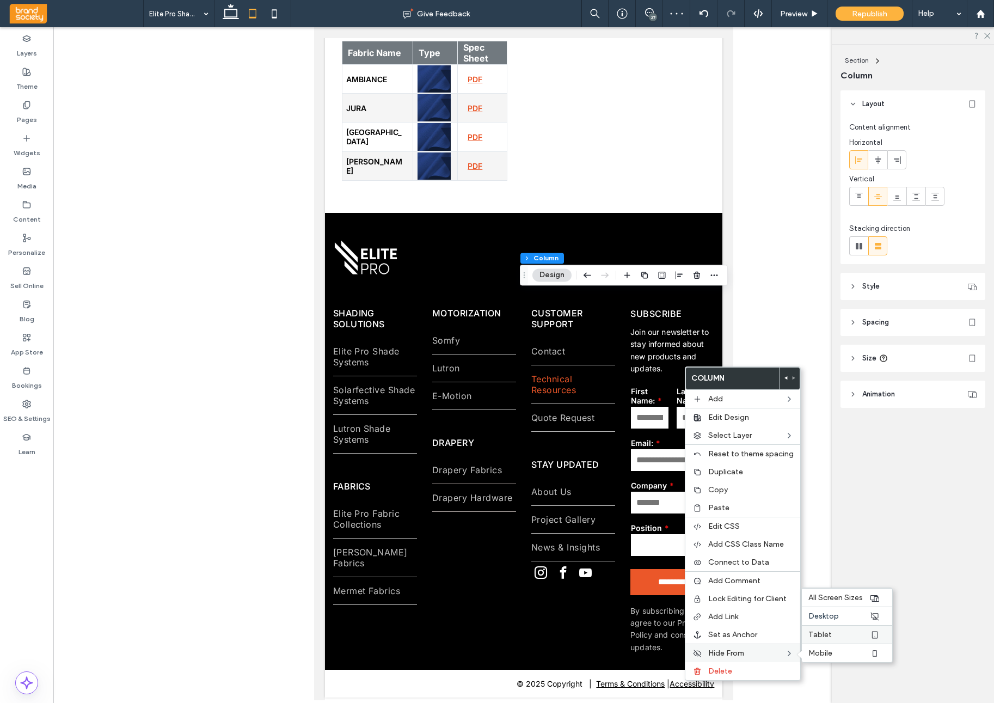
click at [825, 633] on span "Tablet" at bounding box center [820, 634] width 23 height 9
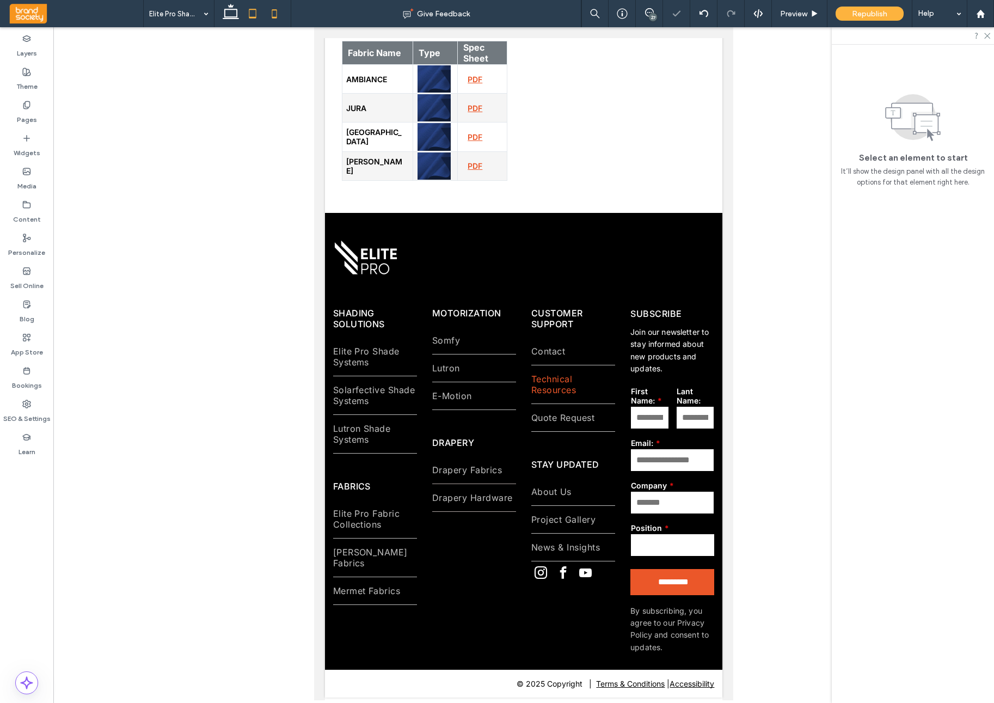
click at [280, 13] on icon at bounding box center [275, 14] width 22 height 22
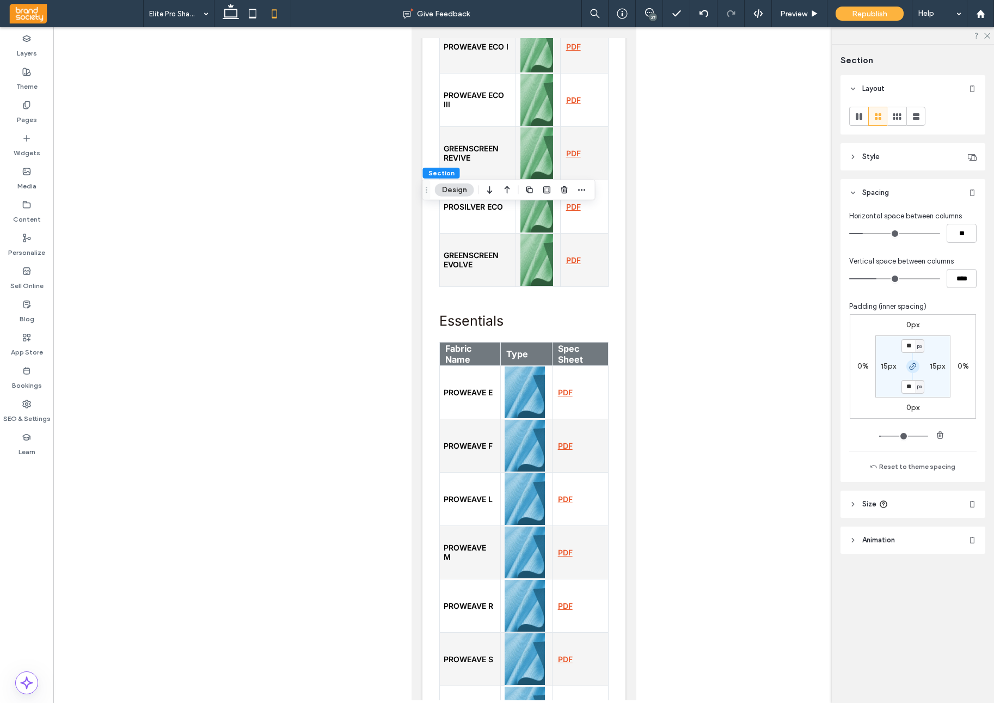
drag, startPoint x: 913, startPoint y: 366, endPoint x: 914, endPoint y: 372, distance: 6.6
click at [913, 366] on use "button" at bounding box center [913, 366] width 7 height 7
click at [908, 390] on label "25px" at bounding box center [913, 386] width 17 height 9
type input "**"
click at [909, 390] on input "**" at bounding box center [909, 387] width 14 height 14
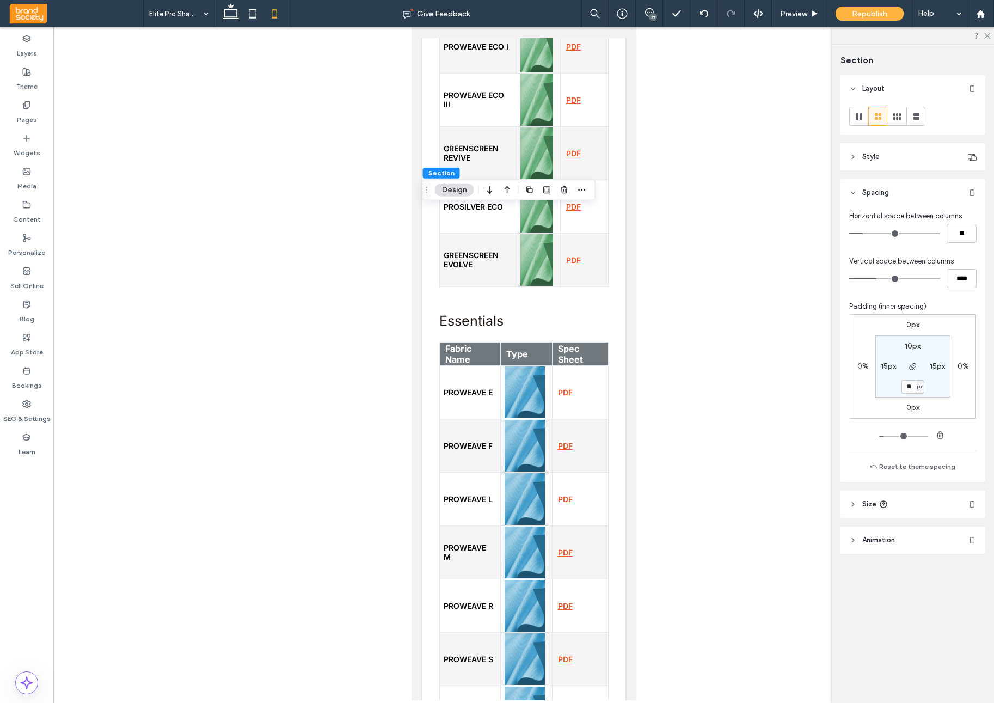
click at [909, 390] on input "**" at bounding box center [909, 387] width 14 height 14
type input "**"
click at [25, 112] on label "Pages" at bounding box center [27, 116] width 20 height 15
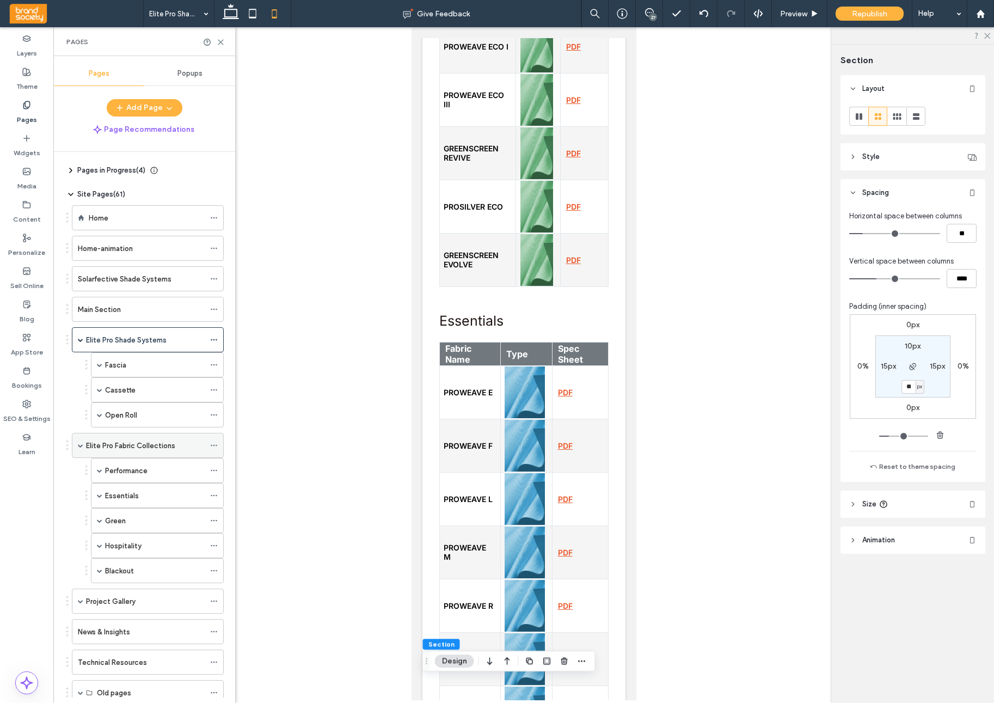
click at [158, 445] on label "Elite Pro Fabric Collections" at bounding box center [130, 445] width 89 height 19
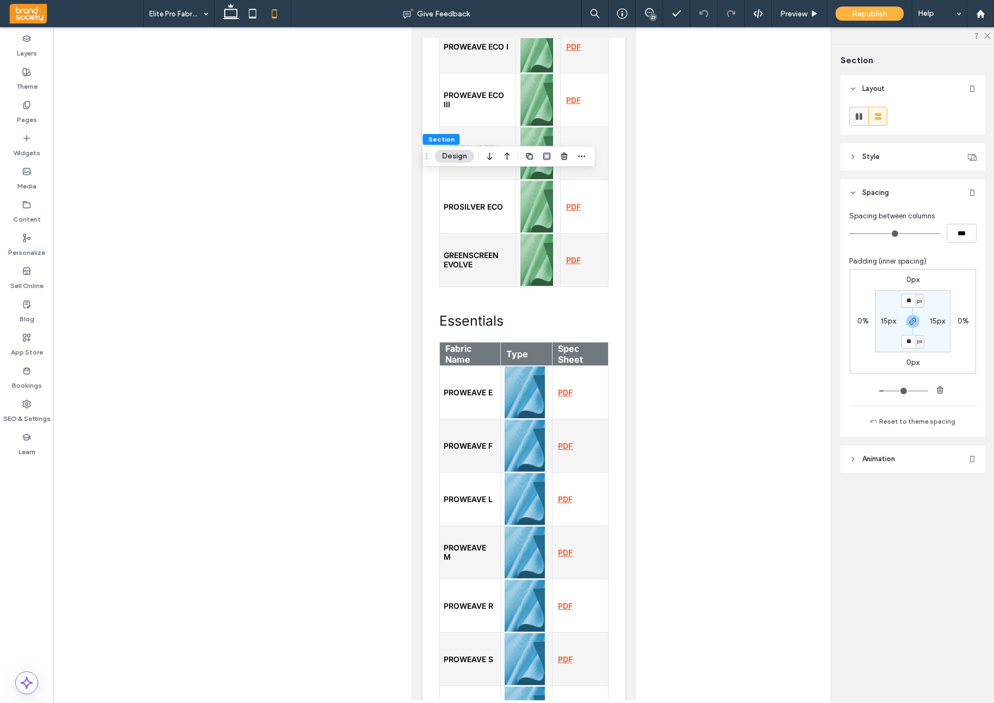
click at [864, 120] on icon at bounding box center [859, 116] width 11 height 11
click at [878, 119] on use at bounding box center [878, 116] width 7 height 7
click at [856, 157] on icon at bounding box center [854, 157] width 8 height 8
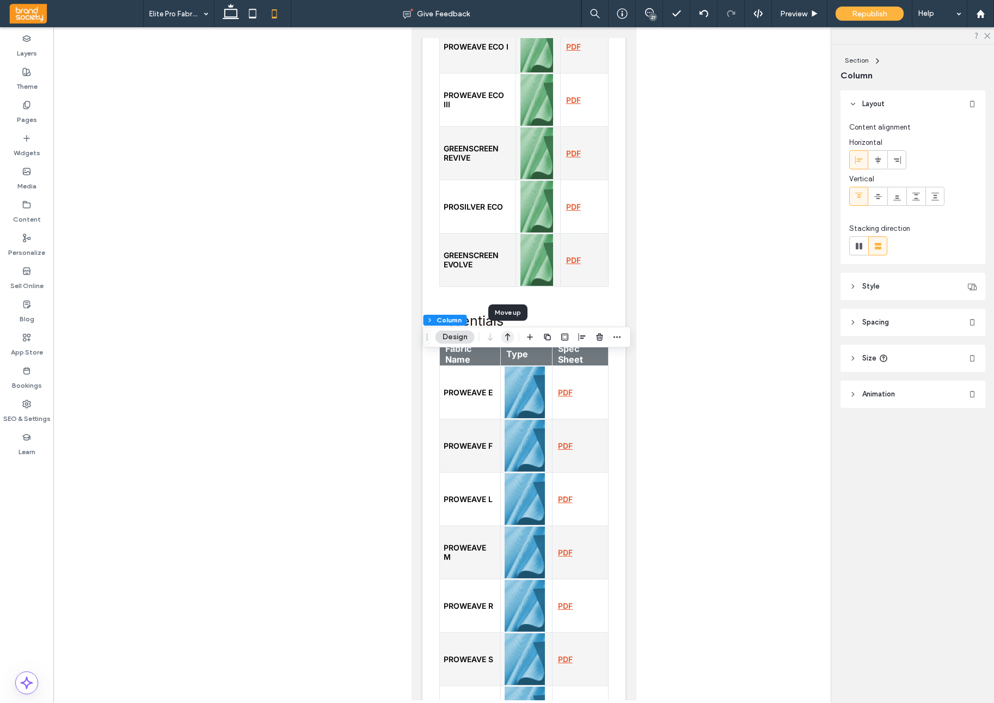
click at [509, 338] on icon "button" at bounding box center [508, 337] width 13 height 20
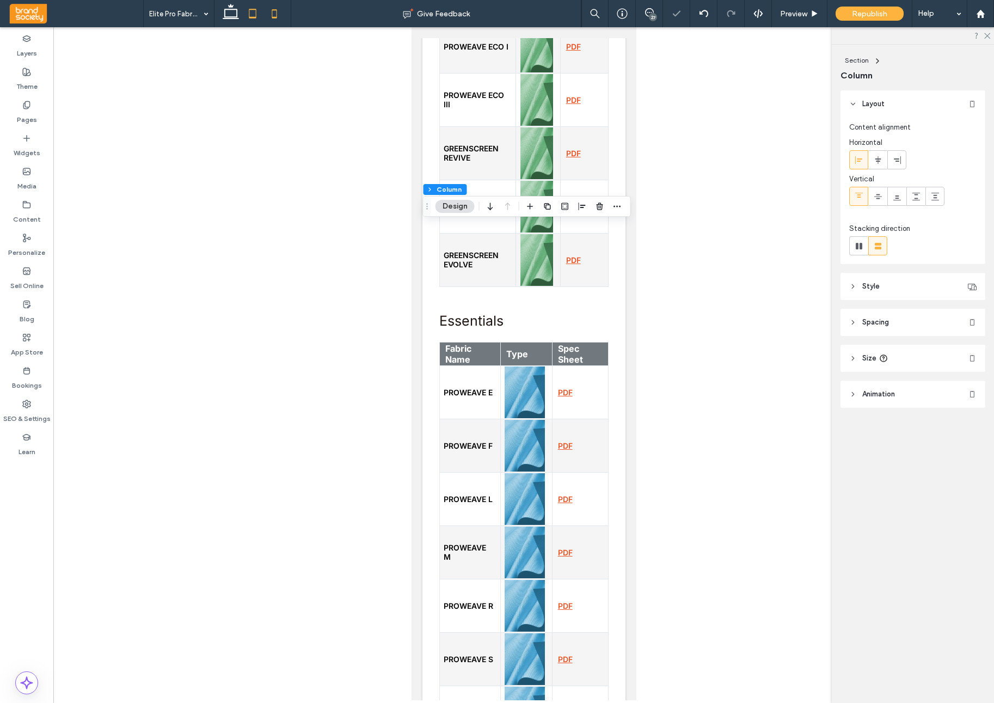
click at [252, 12] on icon at bounding box center [253, 14] width 22 height 22
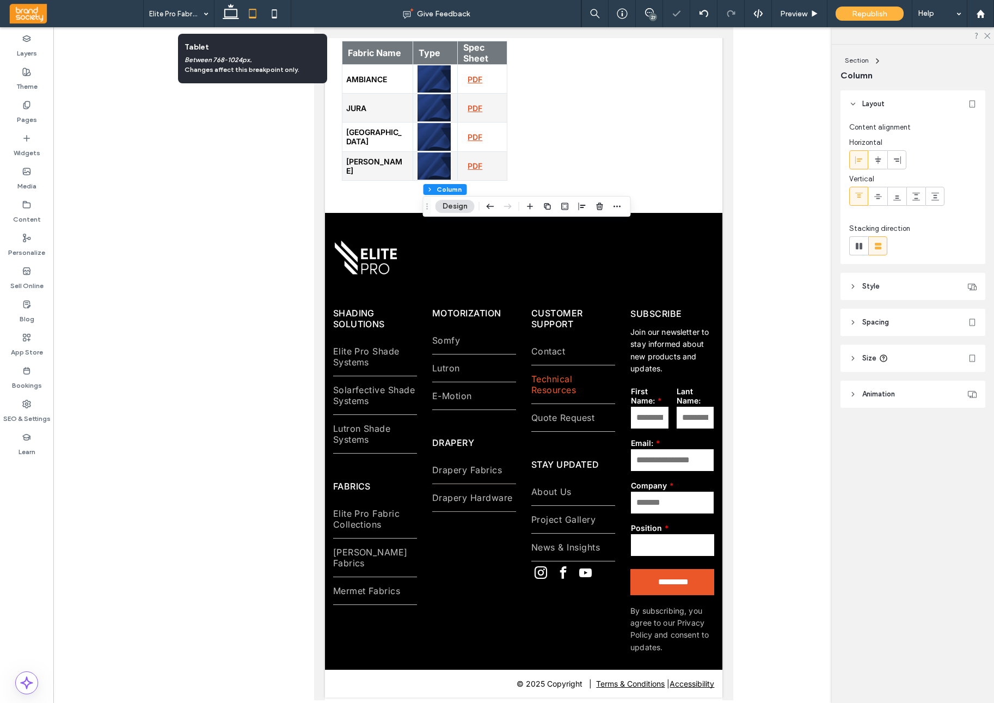
type input "*"
type input "**"
type input "*****"
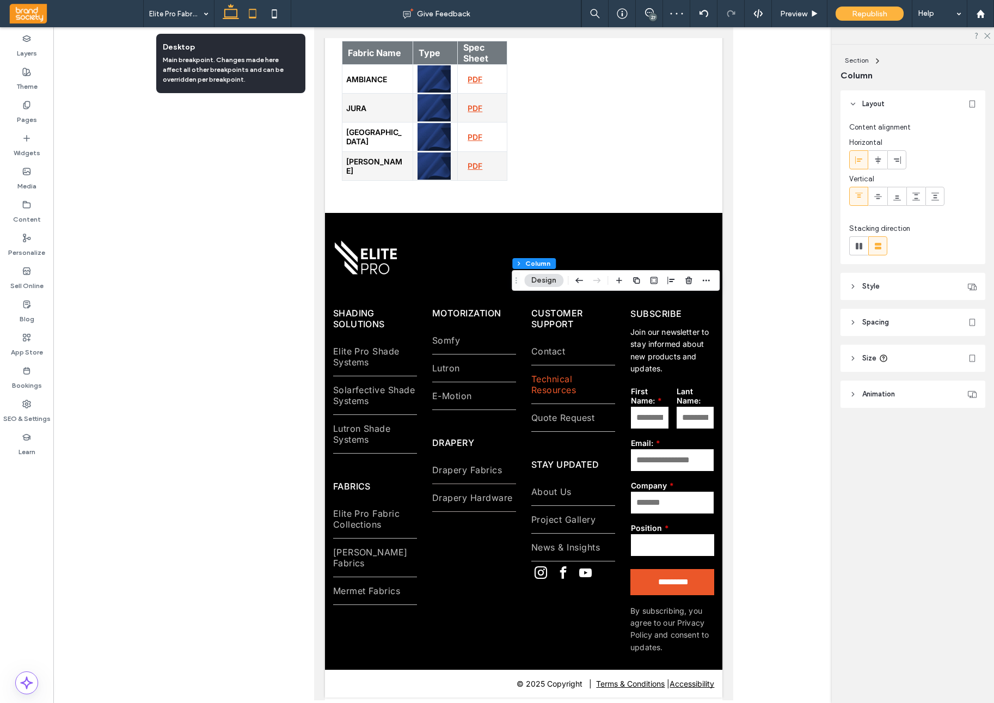
click at [228, 13] on icon at bounding box center [231, 14] width 22 height 22
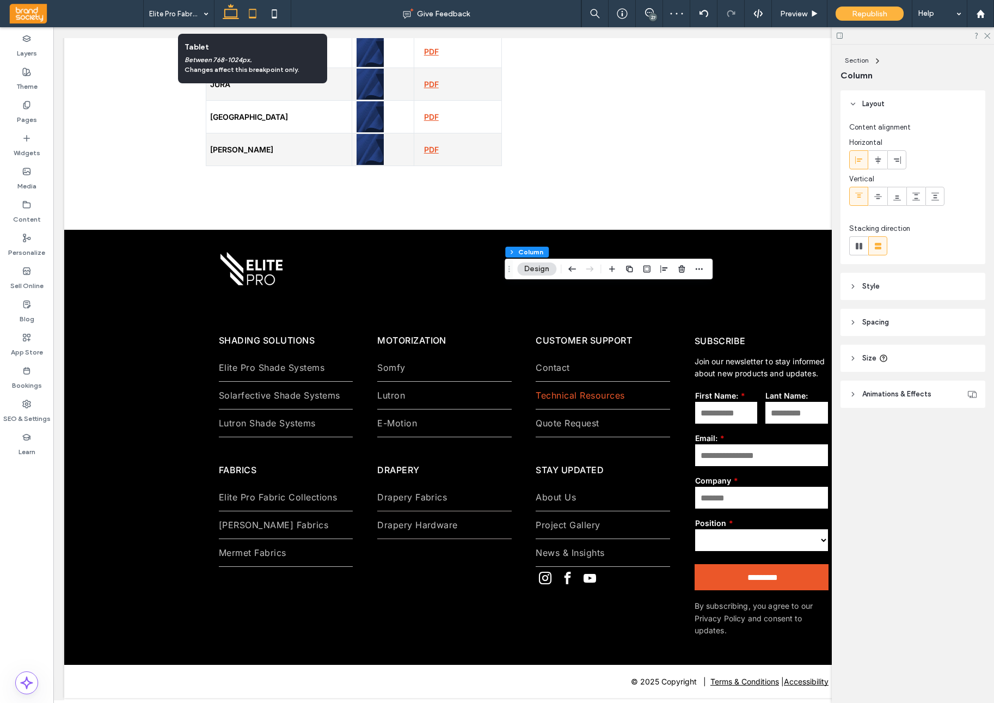
drag, startPoint x: 252, startPoint y: 15, endPoint x: 262, endPoint y: 16, distance: 10.4
click at [252, 15] on icon at bounding box center [253, 14] width 22 height 22
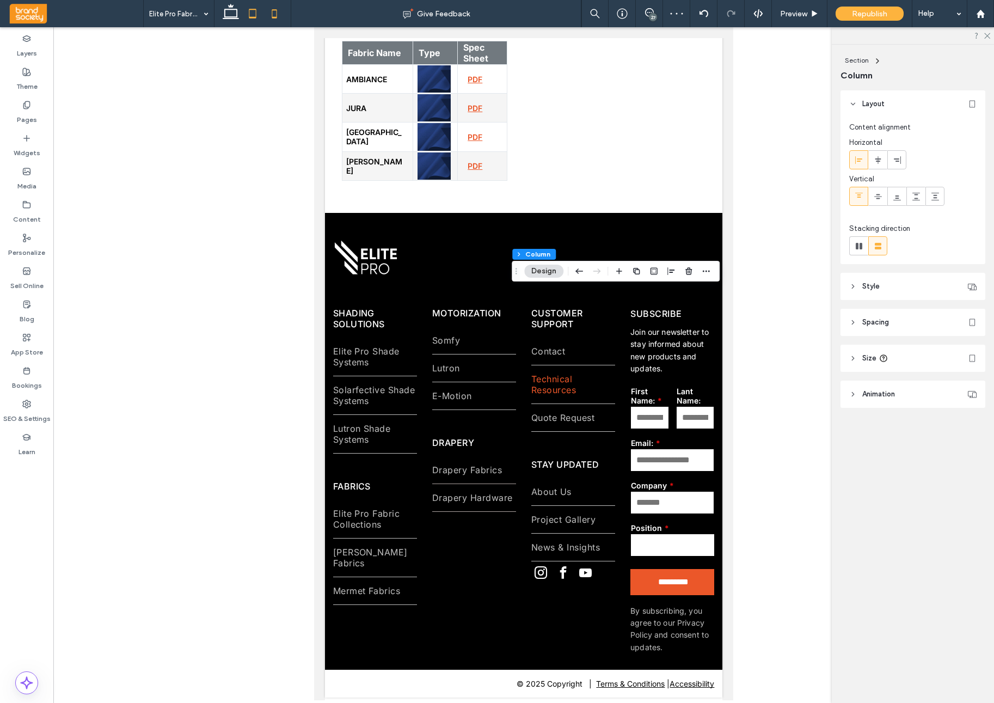
click at [280, 16] on icon at bounding box center [275, 14] width 22 height 22
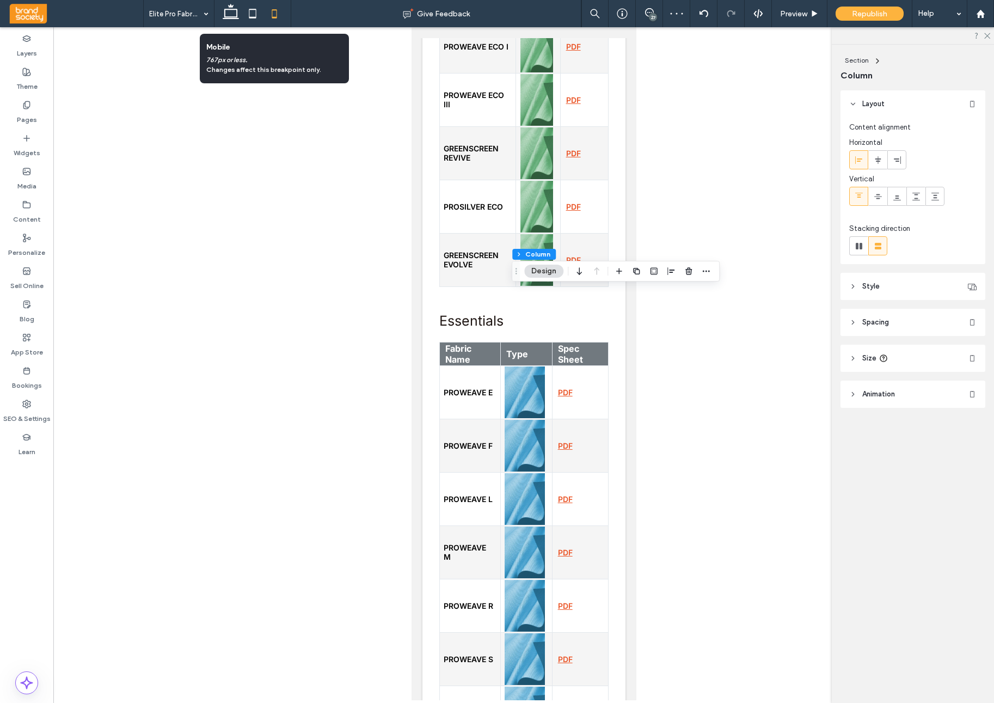
type input "**"
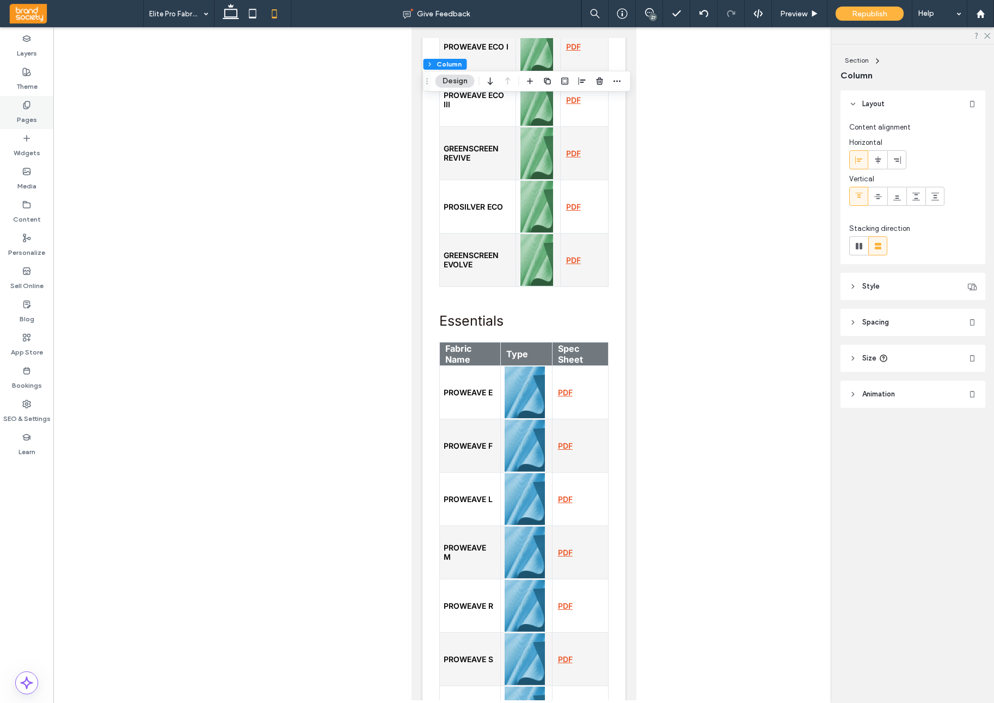
click at [22, 98] on div "Pages" at bounding box center [26, 112] width 53 height 33
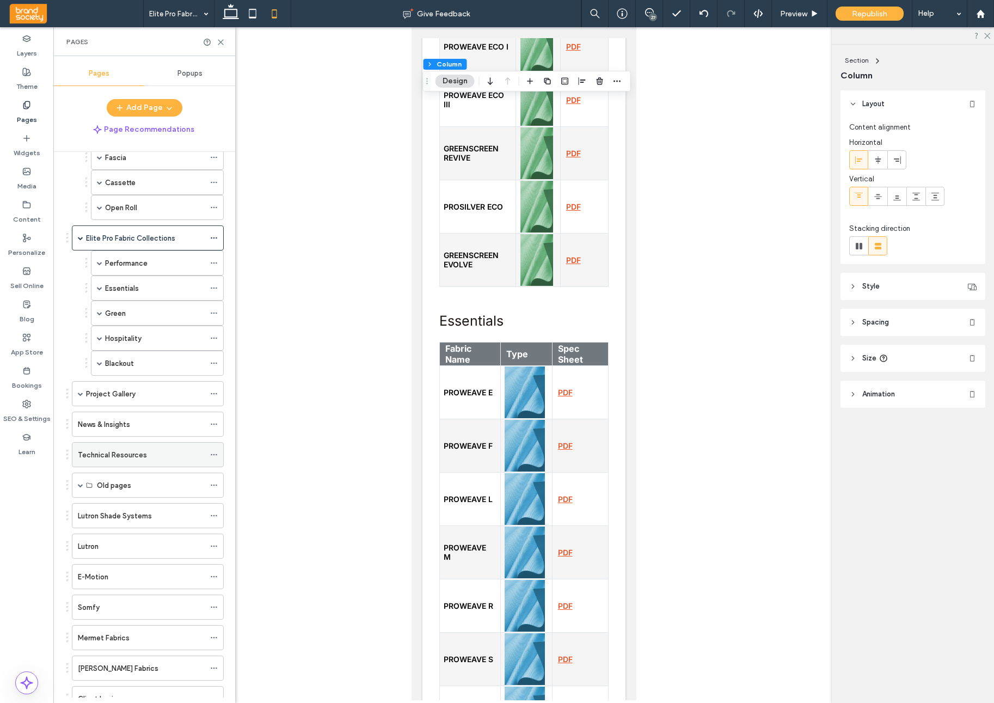
scroll to position [213, 0]
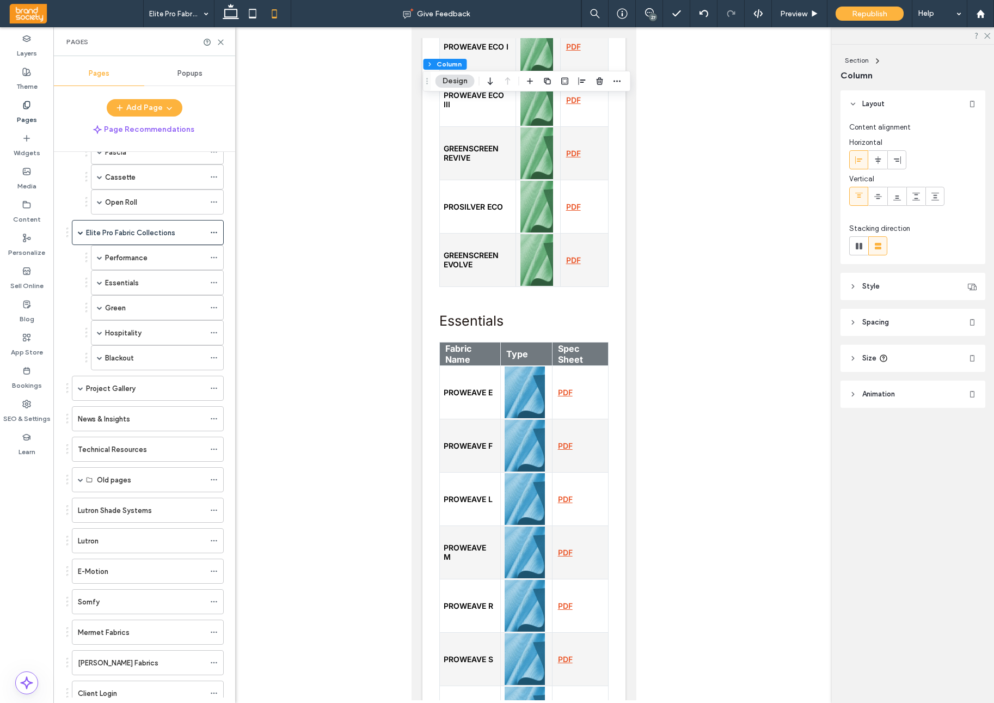
click at [138, 250] on div "Performance" at bounding box center [155, 258] width 100 height 24
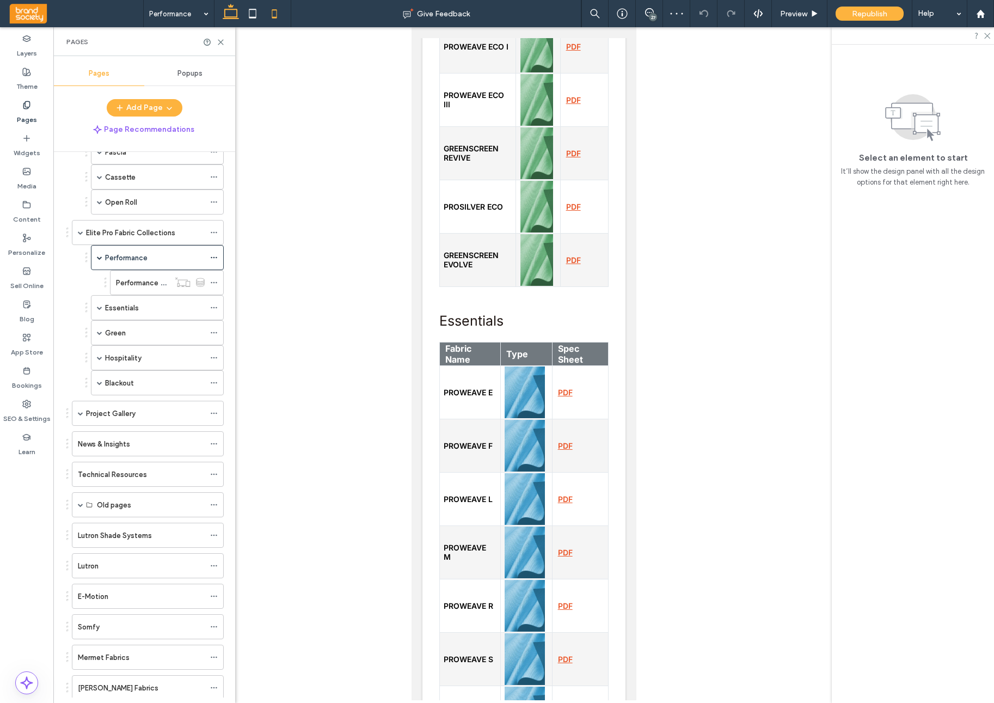
click at [230, 15] on icon at bounding box center [231, 14] width 22 height 22
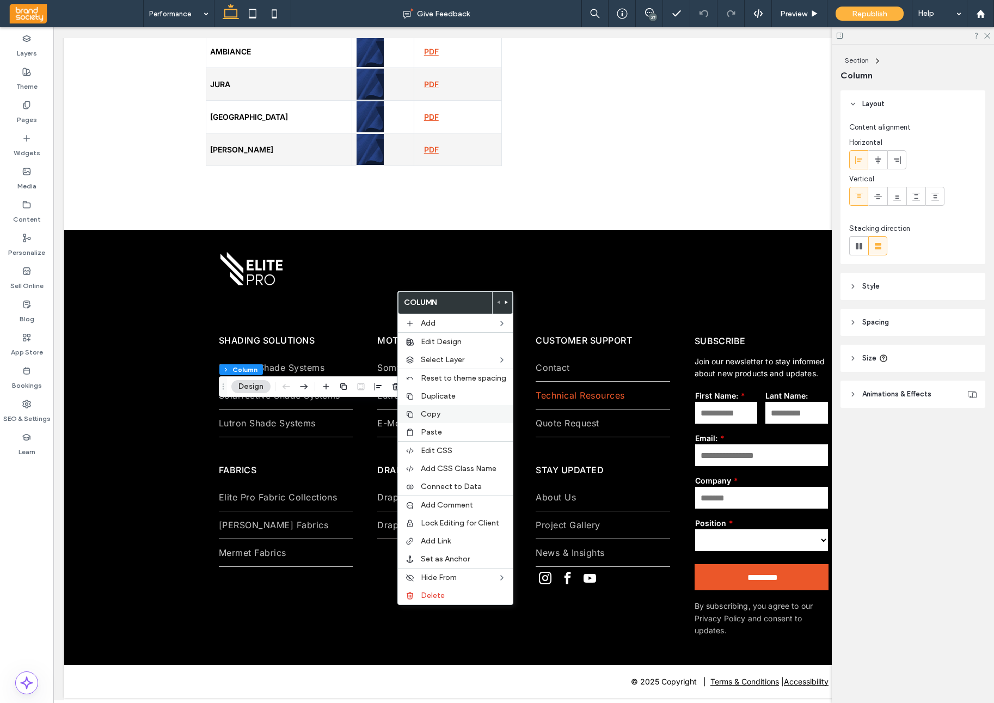
click at [434, 414] on span "Copy" at bounding box center [431, 414] width 20 height 9
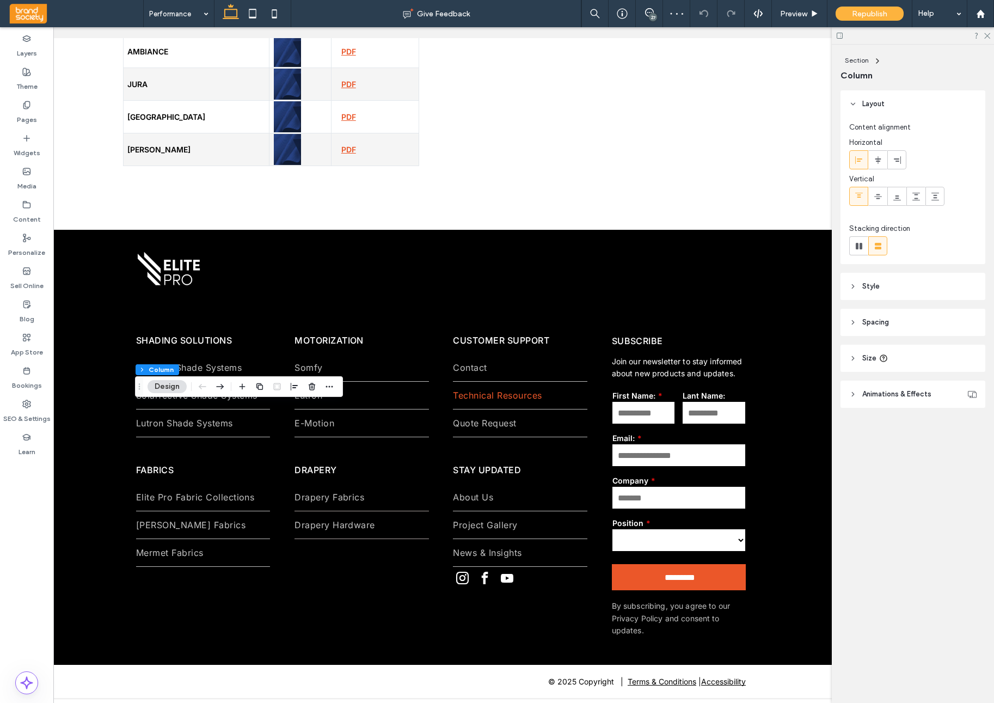
scroll to position [0, 84]
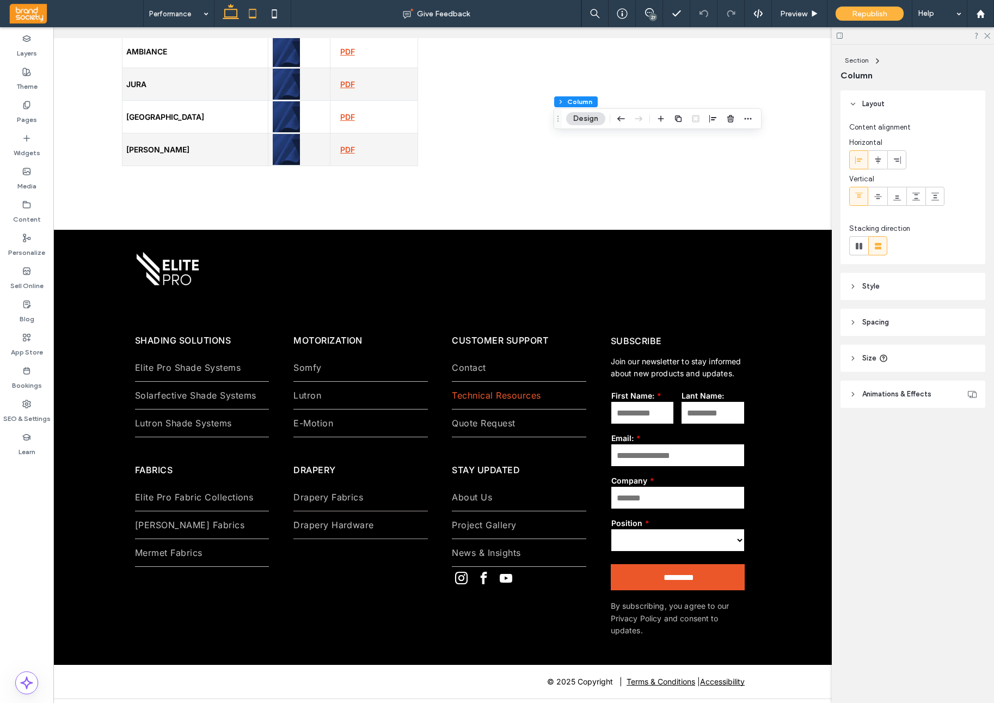
click at [256, 19] on icon at bounding box center [253, 14] width 22 height 22
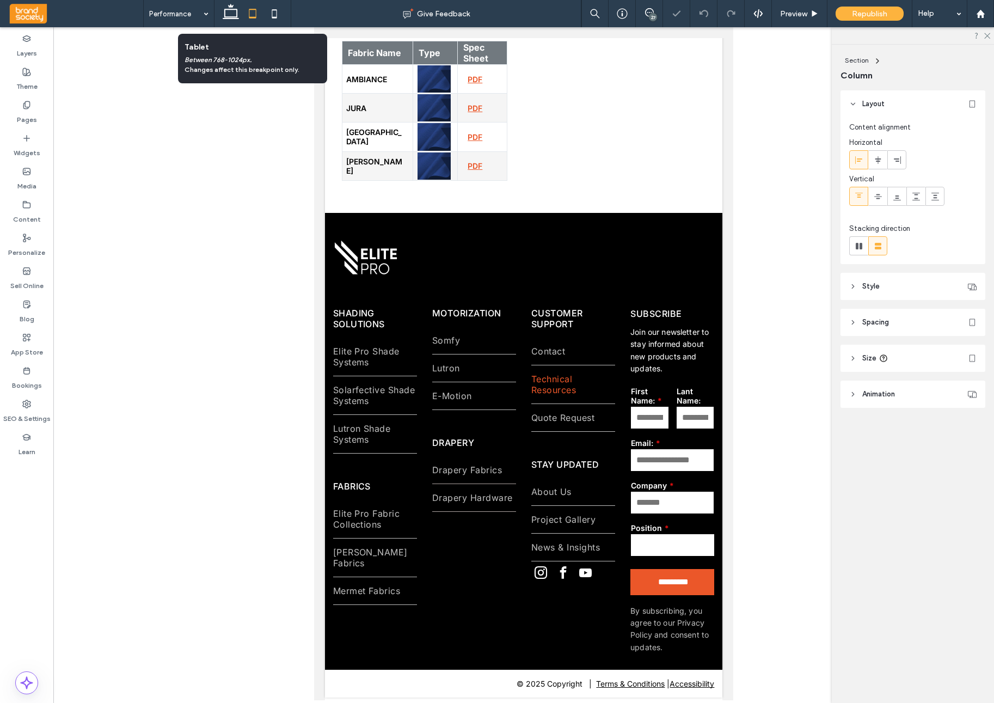
scroll to position [0, 0]
click at [276, 17] on use at bounding box center [274, 13] width 5 height 9
type input "**"
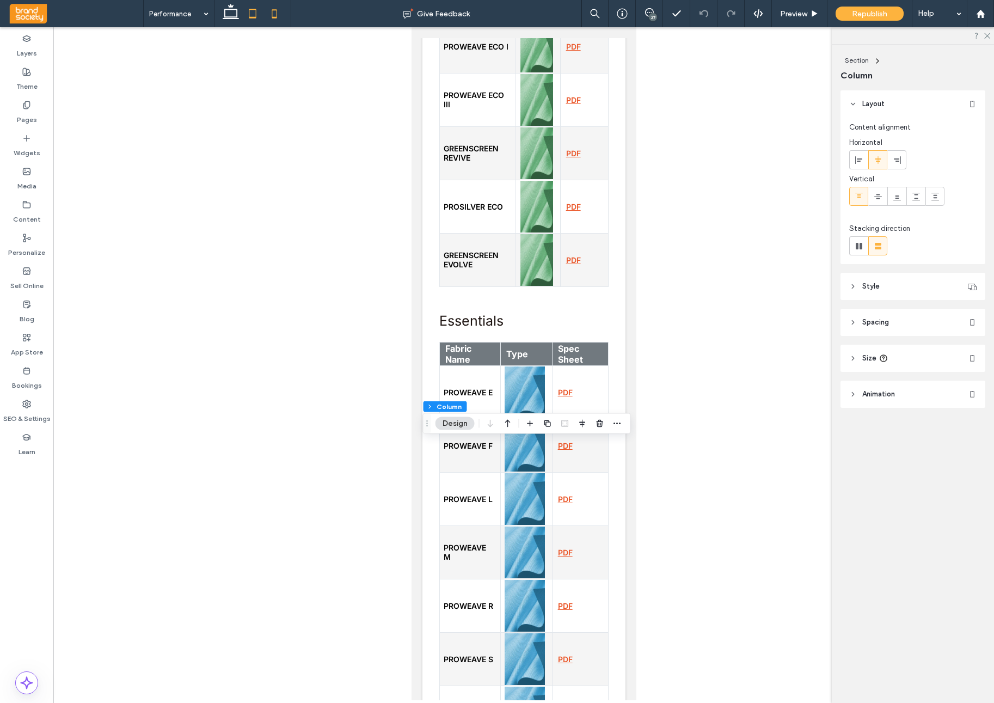
click at [259, 19] on icon at bounding box center [253, 14] width 22 height 22
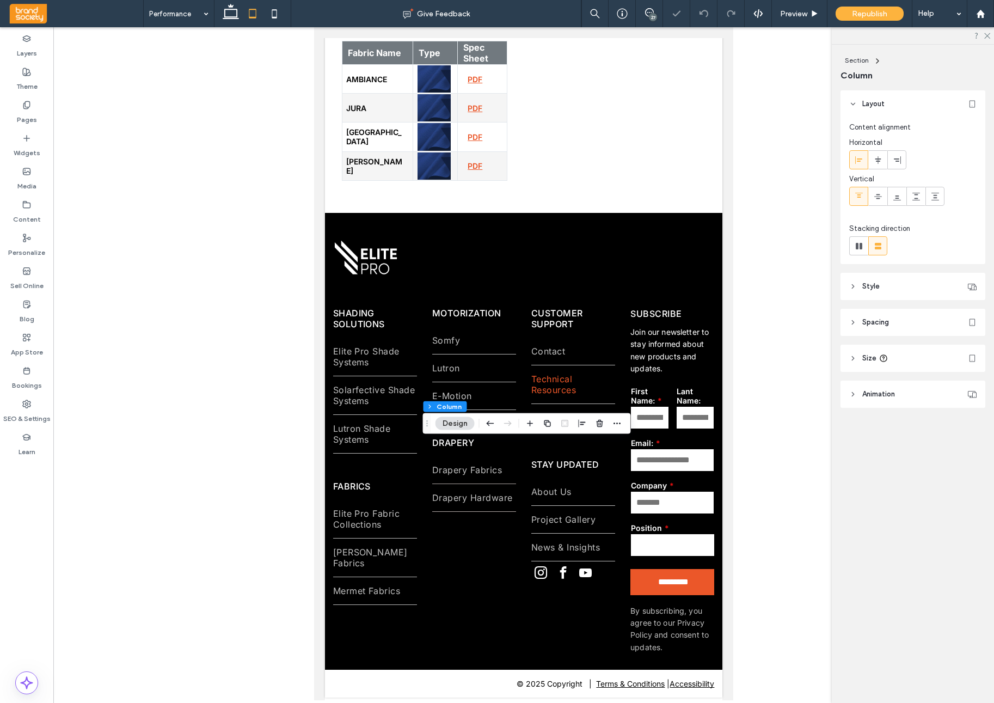
type input "**"
type input "*****"
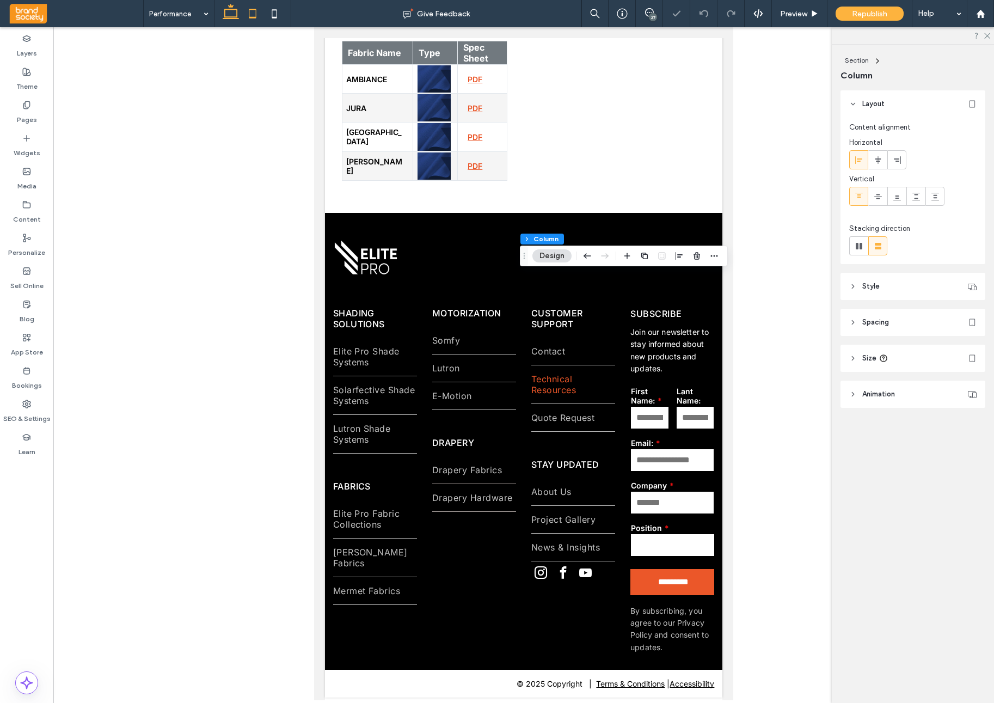
click at [235, 18] on icon at bounding box center [231, 14] width 22 height 22
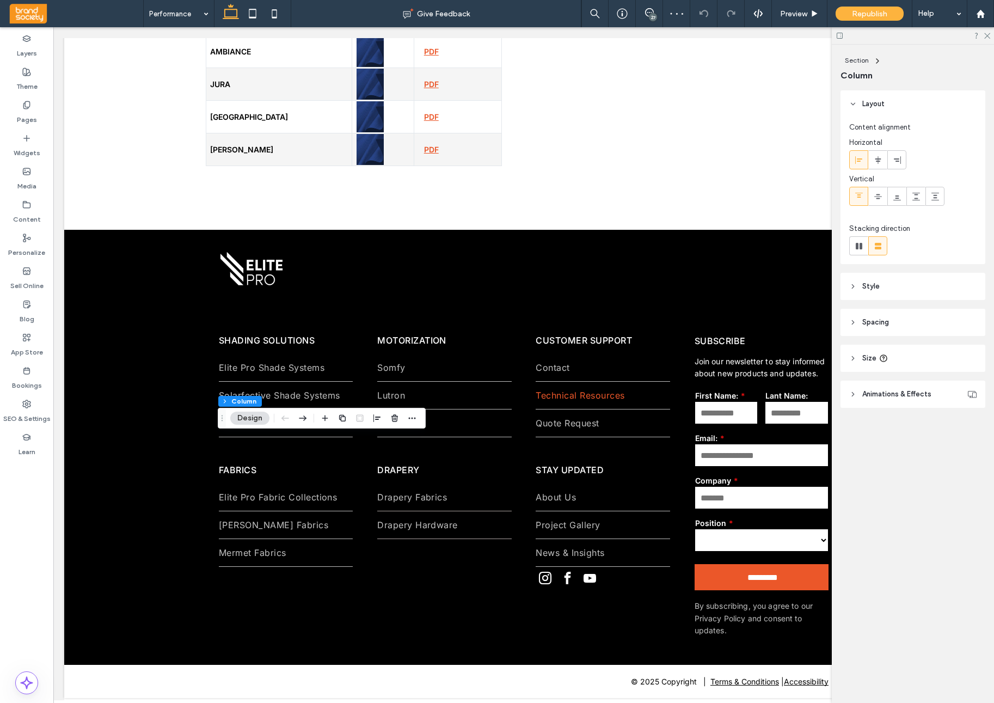
scroll to position [0, 2]
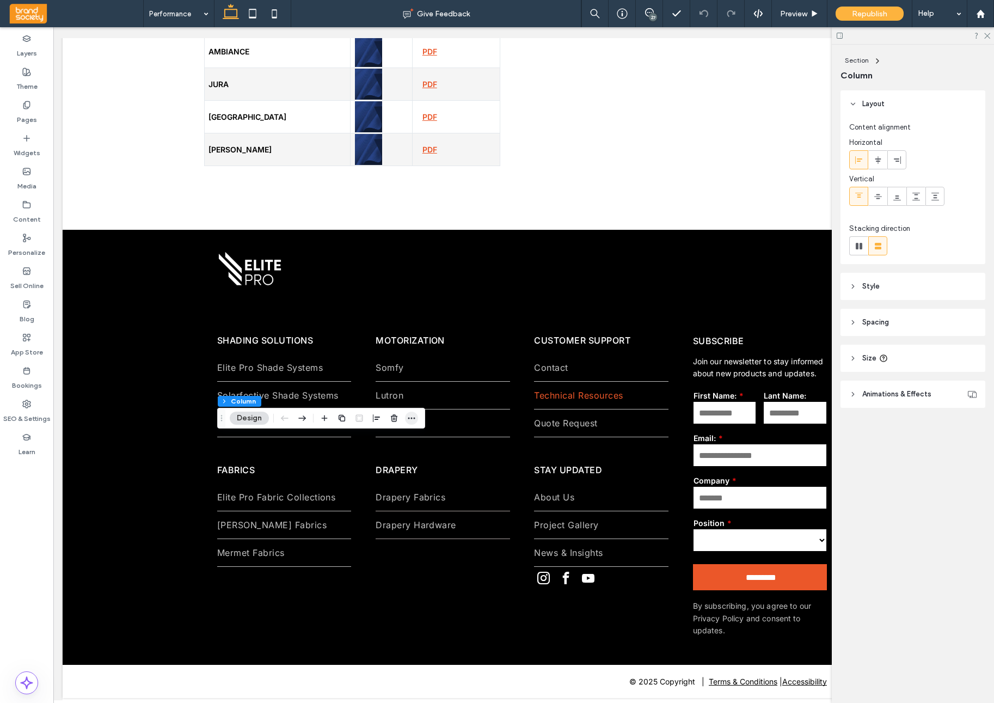
click at [413, 421] on icon "button" at bounding box center [411, 418] width 9 height 9
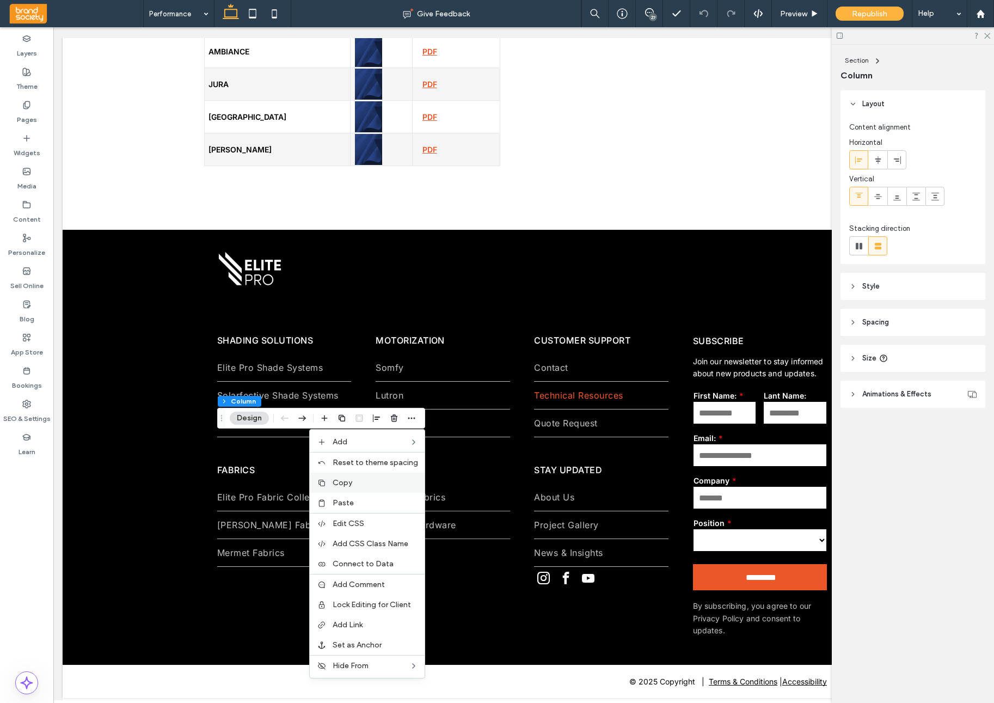
click at [366, 485] on label "Copy" at bounding box center [375, 482] width 85 height 9
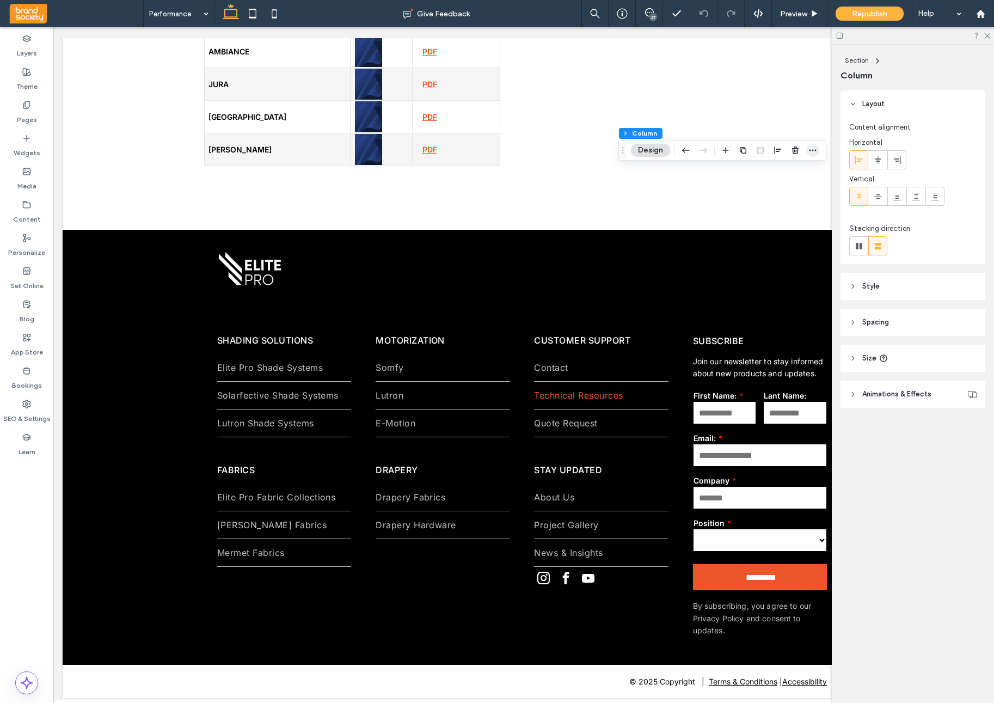
click at [811, 150] on icon "button" at bounding box center [813, 150] width 9 height 9
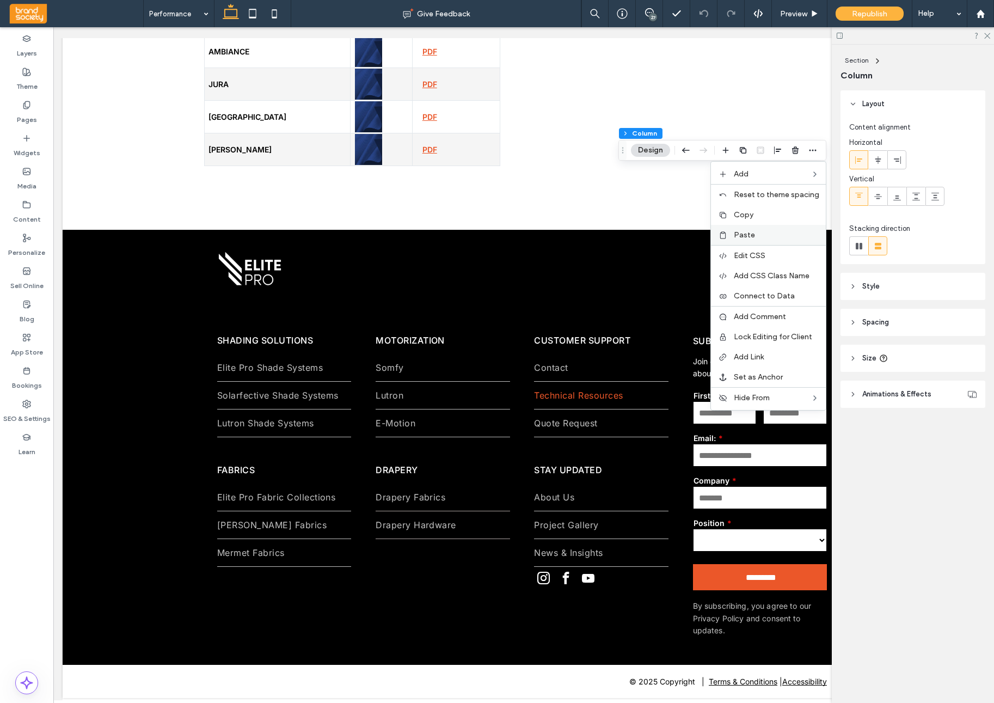
click at [767, 231] on label "Paste" at bounding box center [776, 234] width 85 height 9
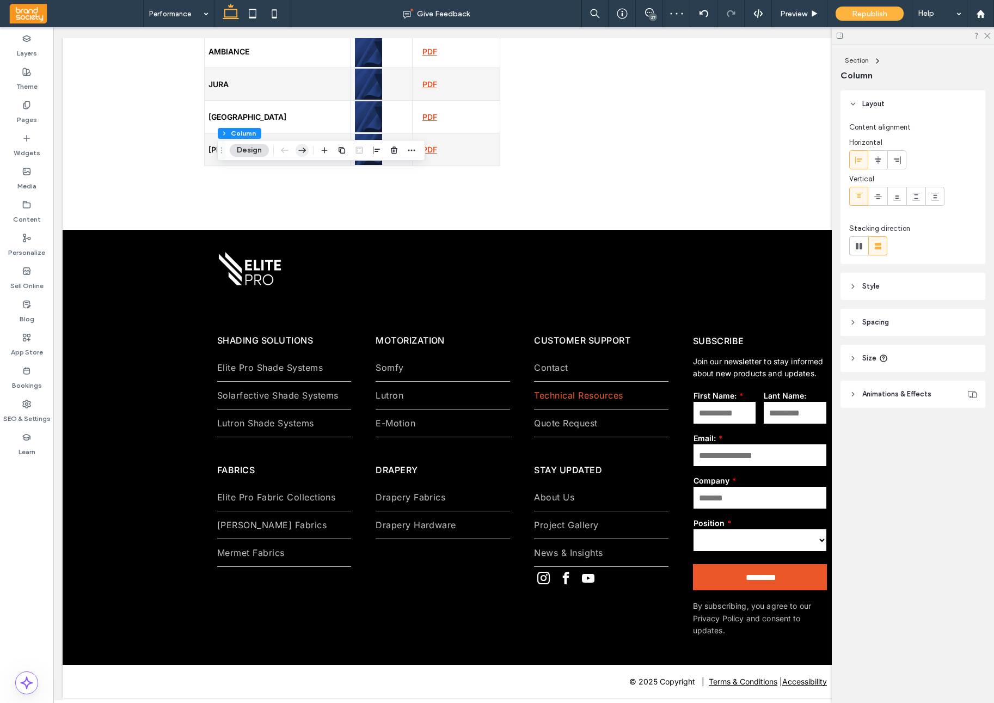
click at [300, 150] on icon "button" at bounding box center [302, 150] width 13 height 20
click at [462, 154] on icon "button" at bounding box center [459, 150] width 13 height 20
click at [619, 151] on use "button" at bounding box center [617, 150] width 8 height 5
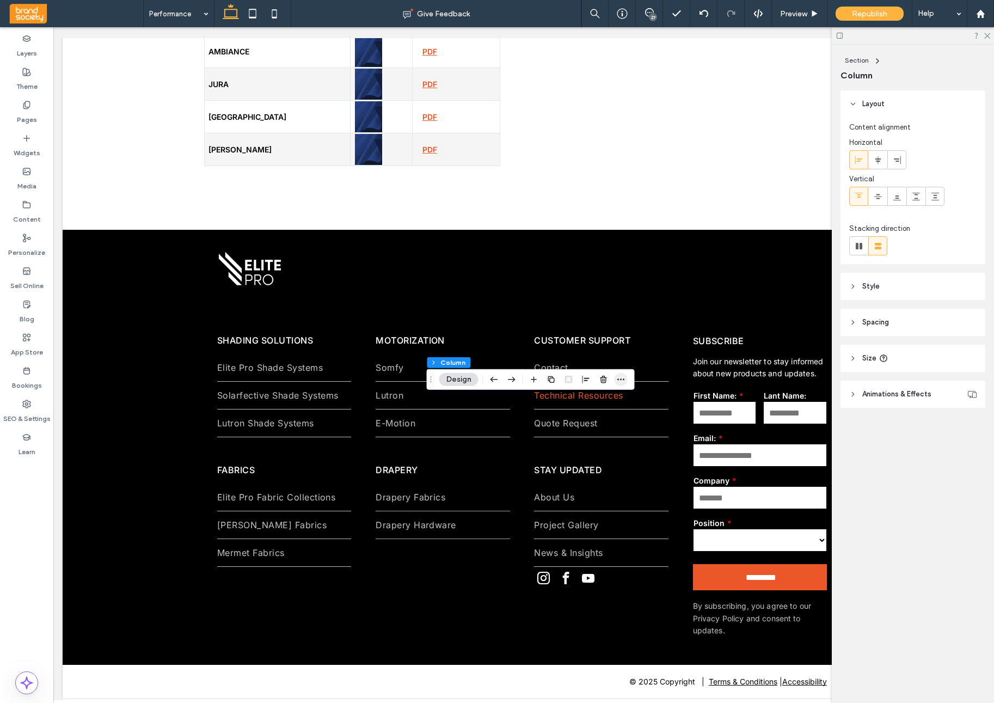
click at [622, 381] on icon "button" at bounding box center [621, 379] width 9 height 9
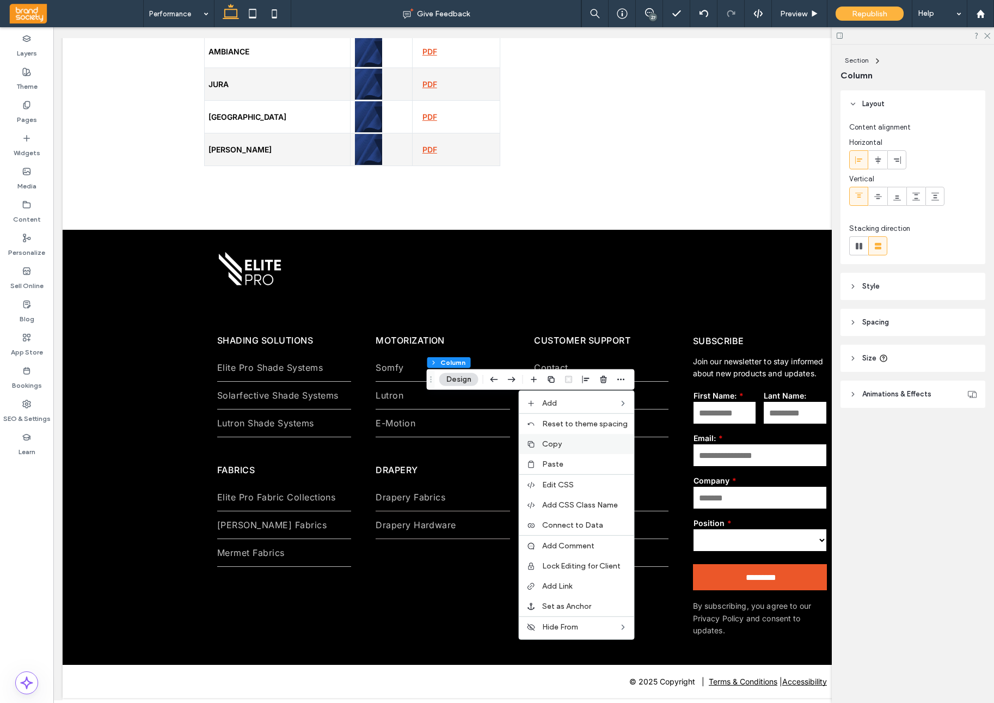
click at [569, 446] on label "Copy" at bounding box center [584, 443] width 85 height 9
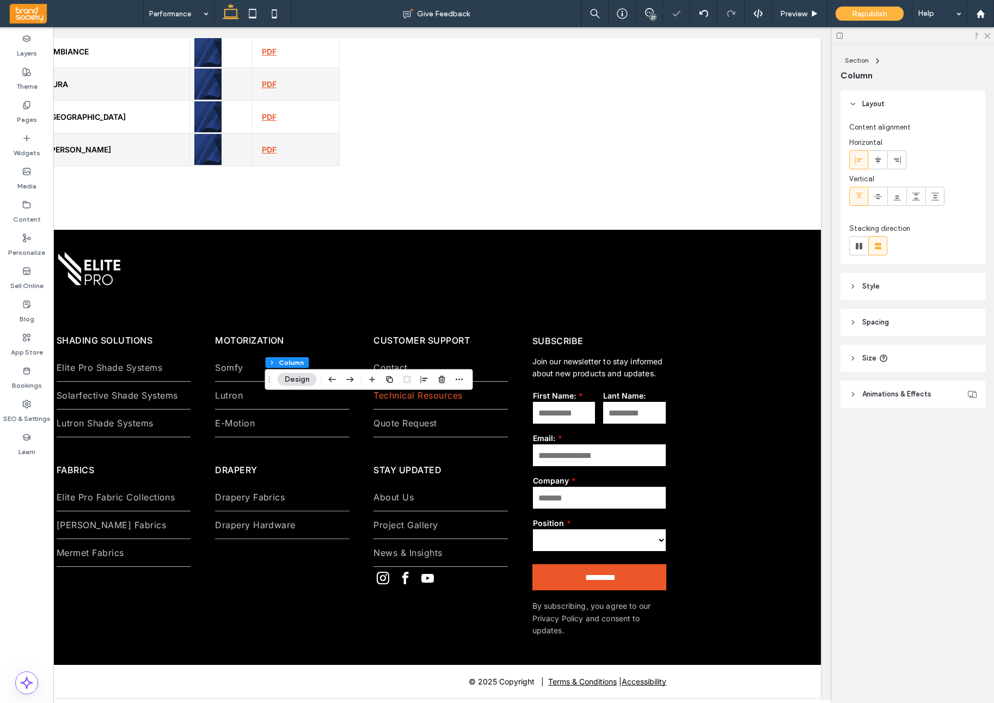
scroll to position [0, 162]
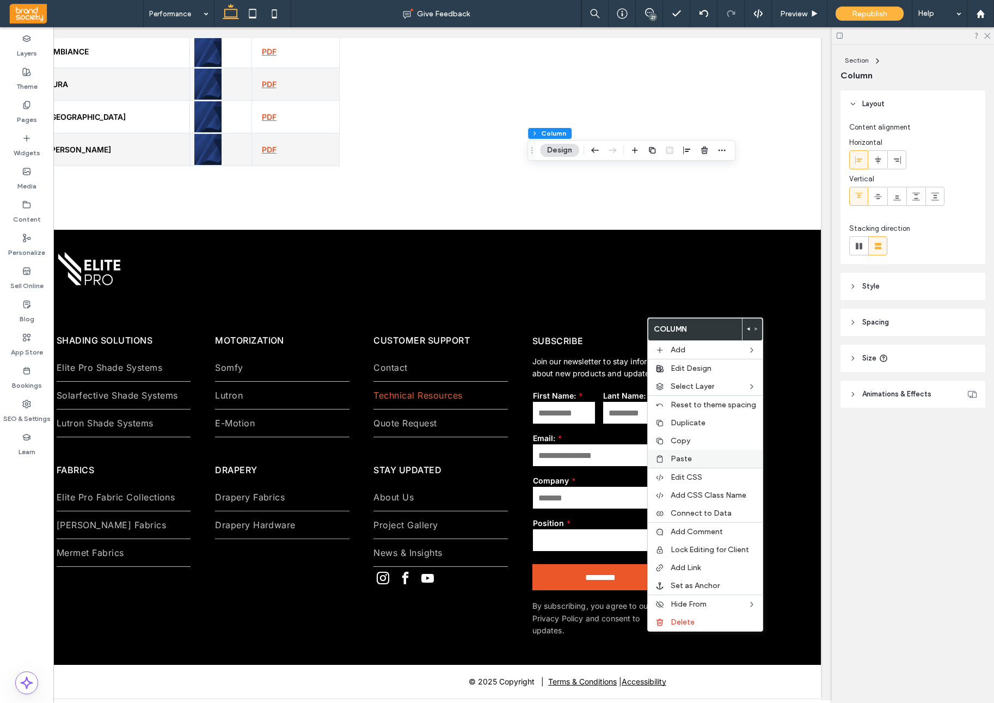
click at [682, 457] on span "Paste" at bounding box center [681, 458] width 21 height 9
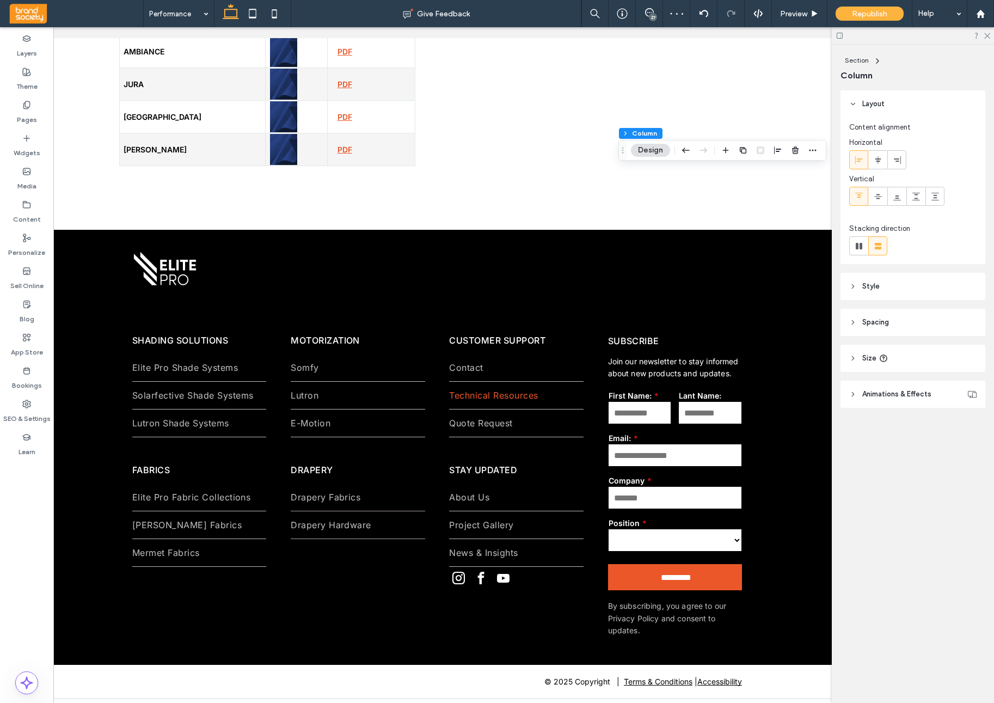
scroll to position [0, 86]
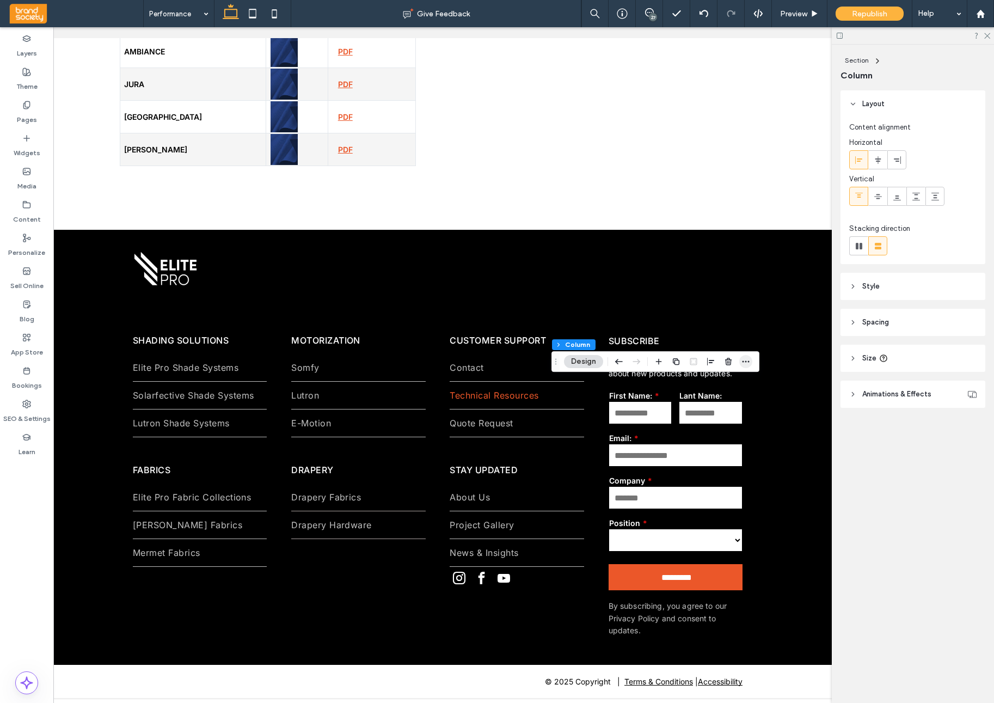
click at [748, 364] on icon "button" at bounding box center [746, 361] width 9 height 9
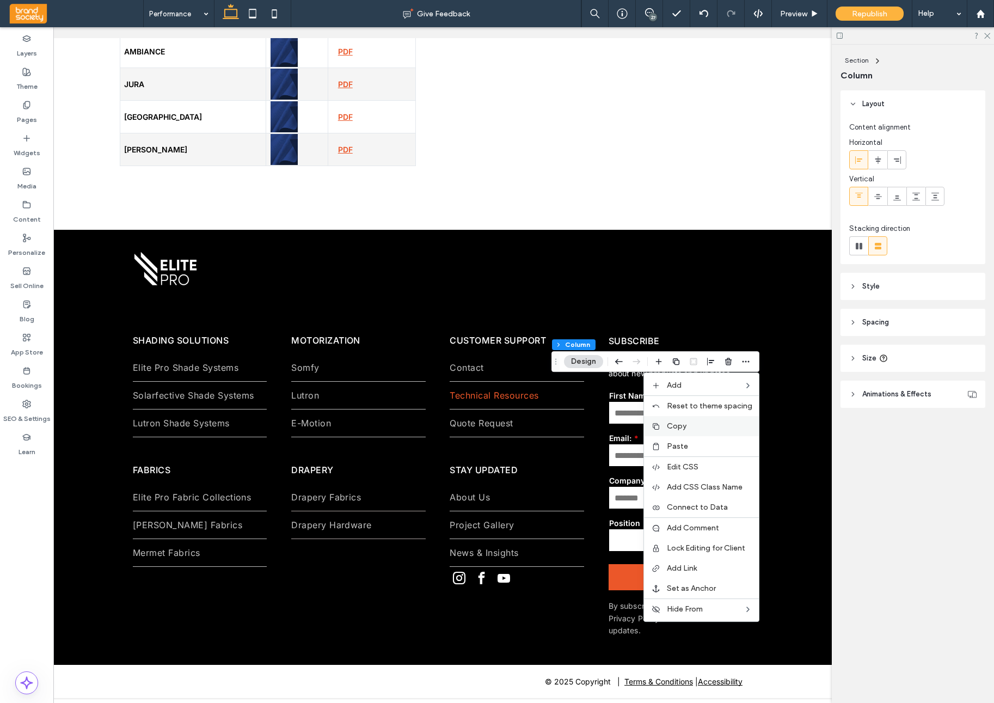
click at [706, 424] on label "Copy" at bounding box center [709, 425] width 85 height 9
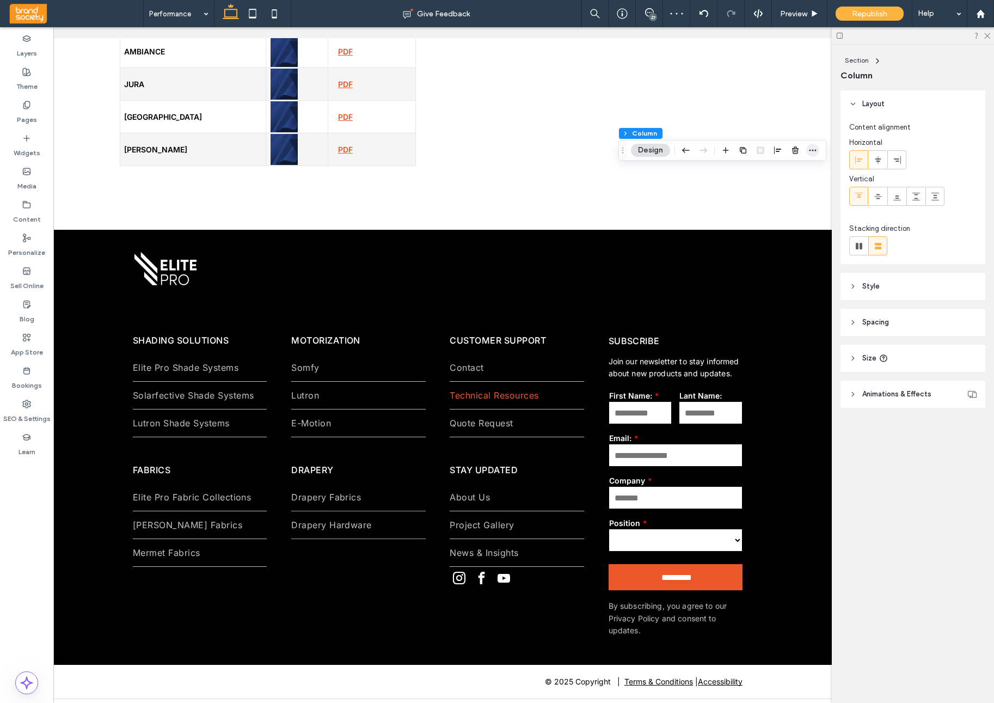
click at [817, 150] on span "button" at bounding box center [812, 150] width 13 height 13
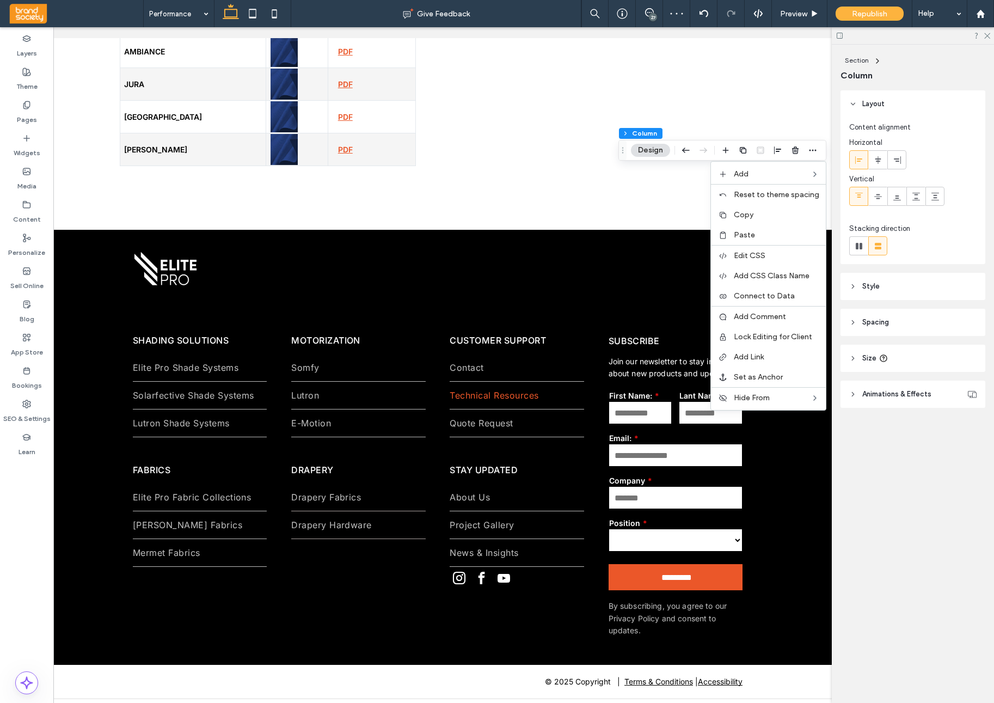
click at [777, 230] on div "Paste" at bounding box center [768, 235] width 115 height 20
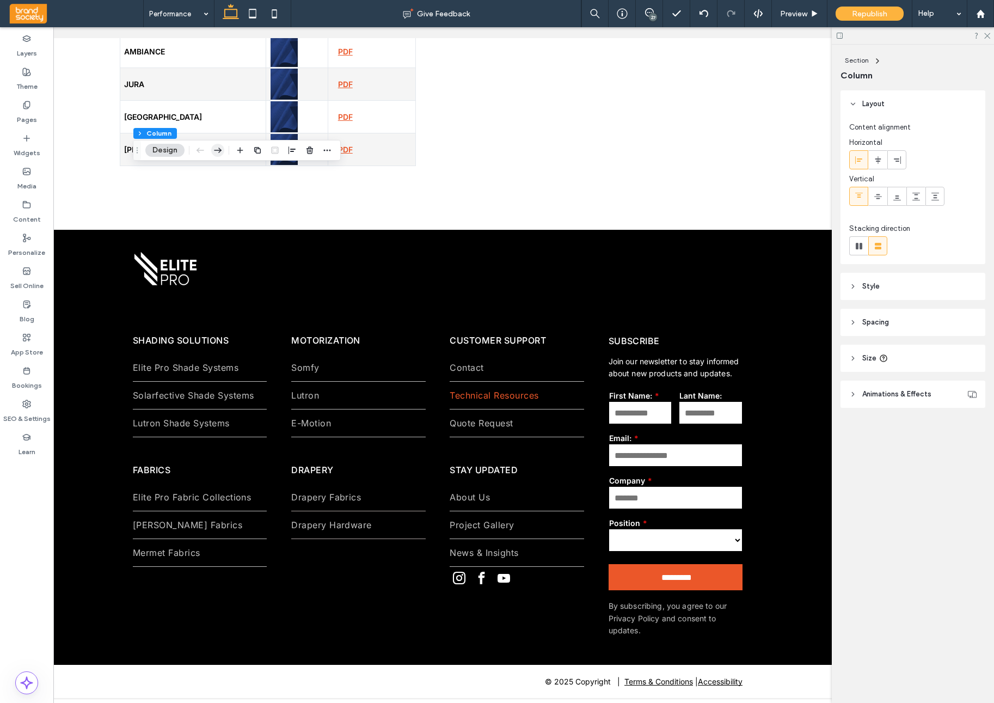
click at [218, 149] on icon "button" at bounding box center [217, 150] width 13 height 20
click at [327, 152] on icon "button" at bounding box center [322, 150] width 13 height 20
click at [430, 153] on icon "button" at bounding box center [427, 150] width 13 height 20
click at [532, 151] on icon "button" at bounding box center [532, 150] width 13 height 20
click at [634, 151] on icon "button" at bounding box center [636, 150] width 13 height 20
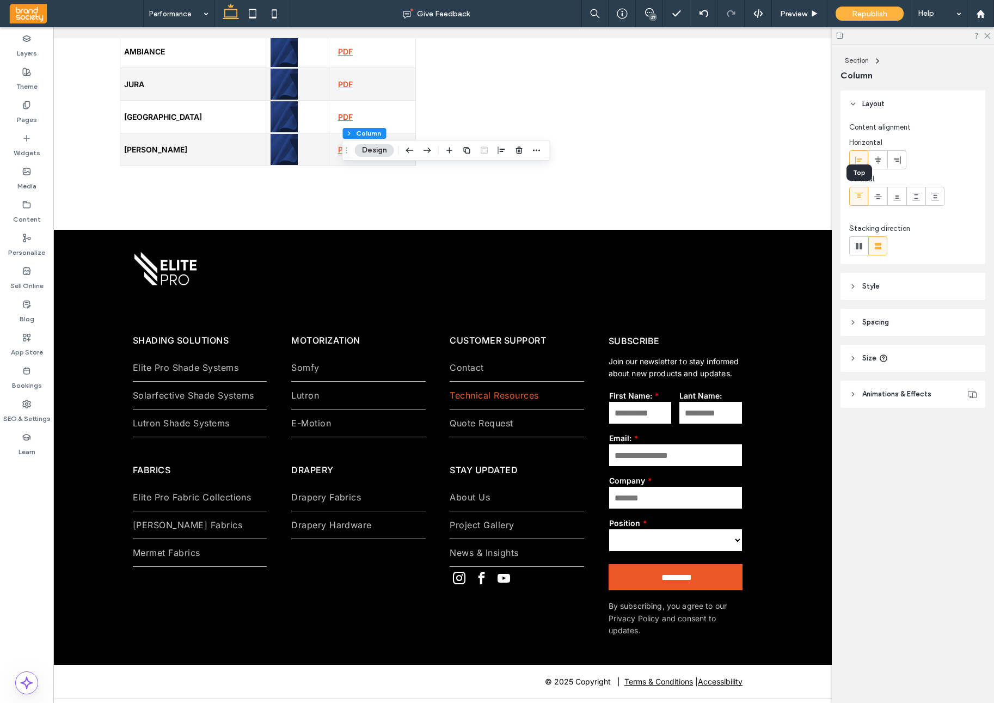
click at [859, 194] on icon at bounding box center [859, 196] width 9 height 9
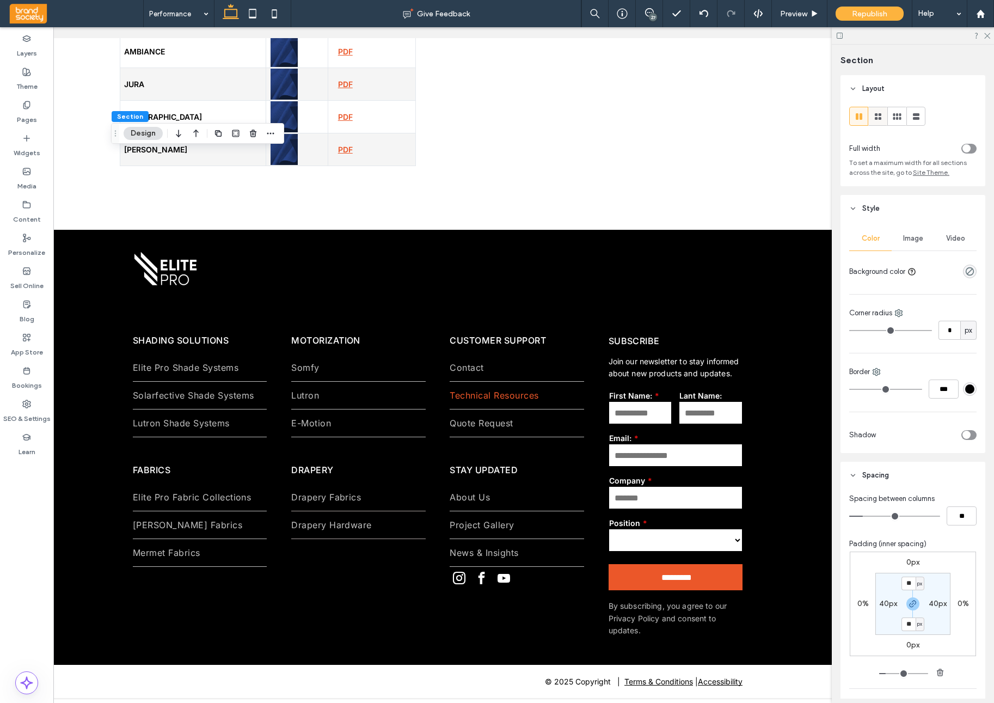
click at [882, 118] on icon at bounding box center [878, 116] width 11 height 11
click at [897, 119] on use at bounding box center [897, 116] width 8 height 7
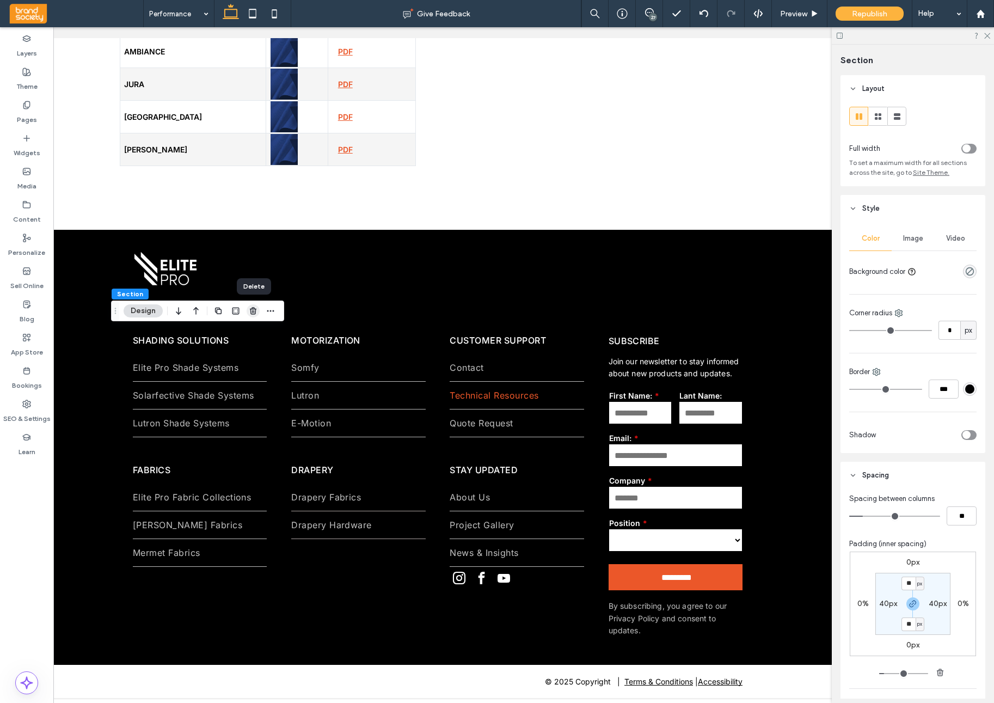
click at [256, 313] on icon "button" at bounding box center [253, 311] width 9 height 9
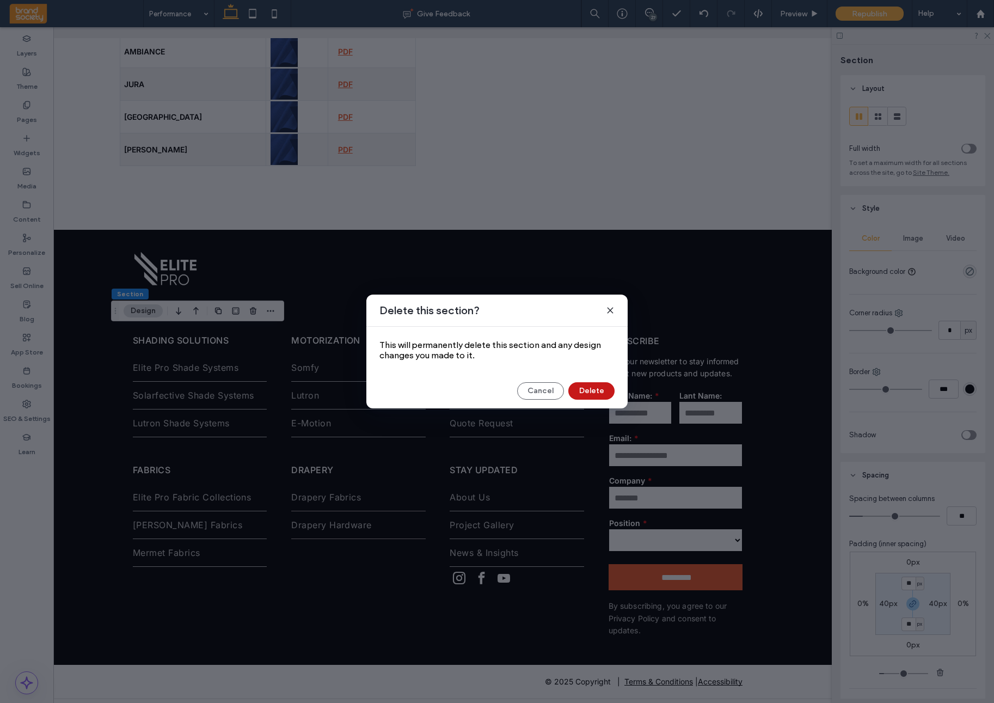
click at [594, 388] on button "Delete" at bounding box center [592, 390] width 46 height 17
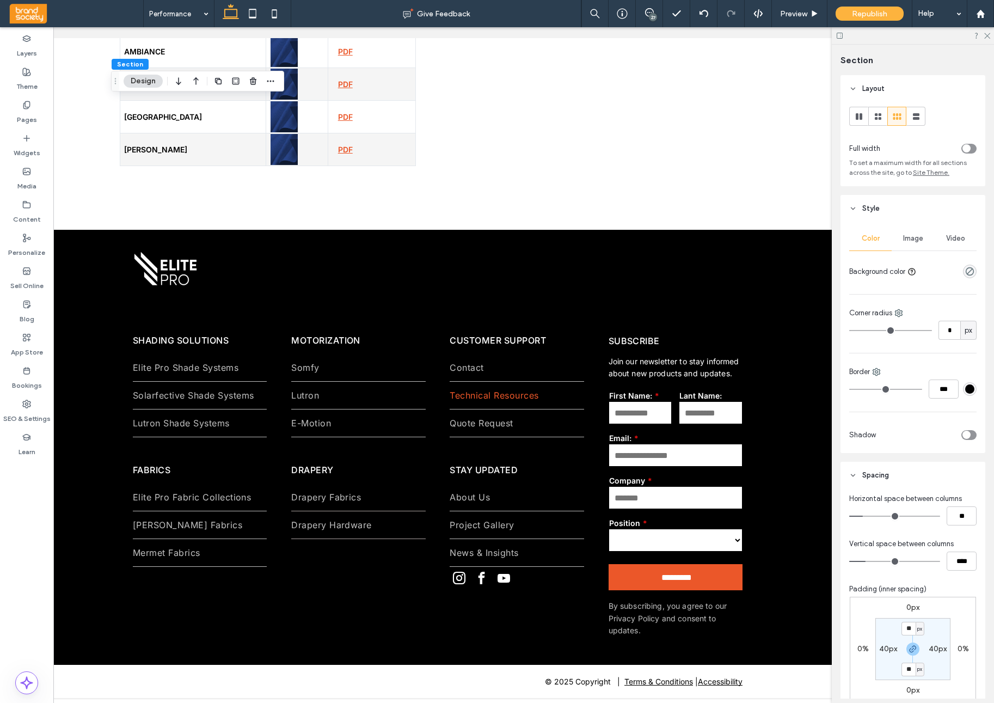
drag, startPoint x: 913, startPoint y: 651, endPoint x: 913, endPoint y: 661, distance: 9.8
click at [913, 651] on icon "button" at bounding box center [913, 649] width 9 height 9
click at [909, 670] on label "30px" at bounding box center [913, 668] width 17 height 9
type input "**"
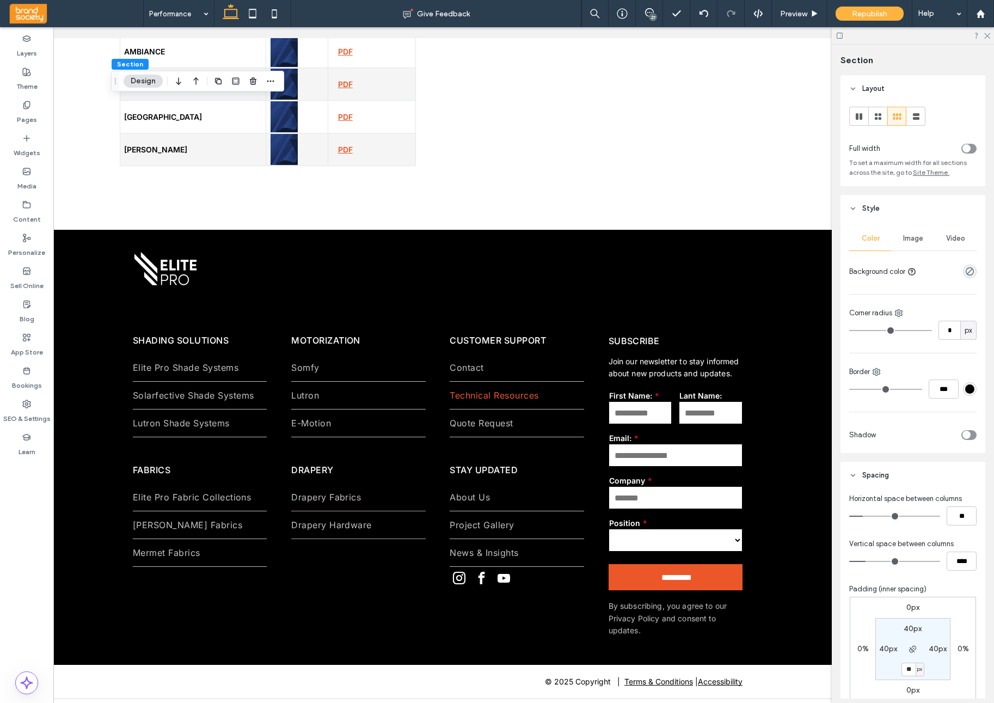
type input "**"
click at [911, 673] on input "**" at bounding box center [909, 670] width 14 height 14
type input "**"
click at [251, 18] on use at bounding box center [252, 13] width 7 height 9
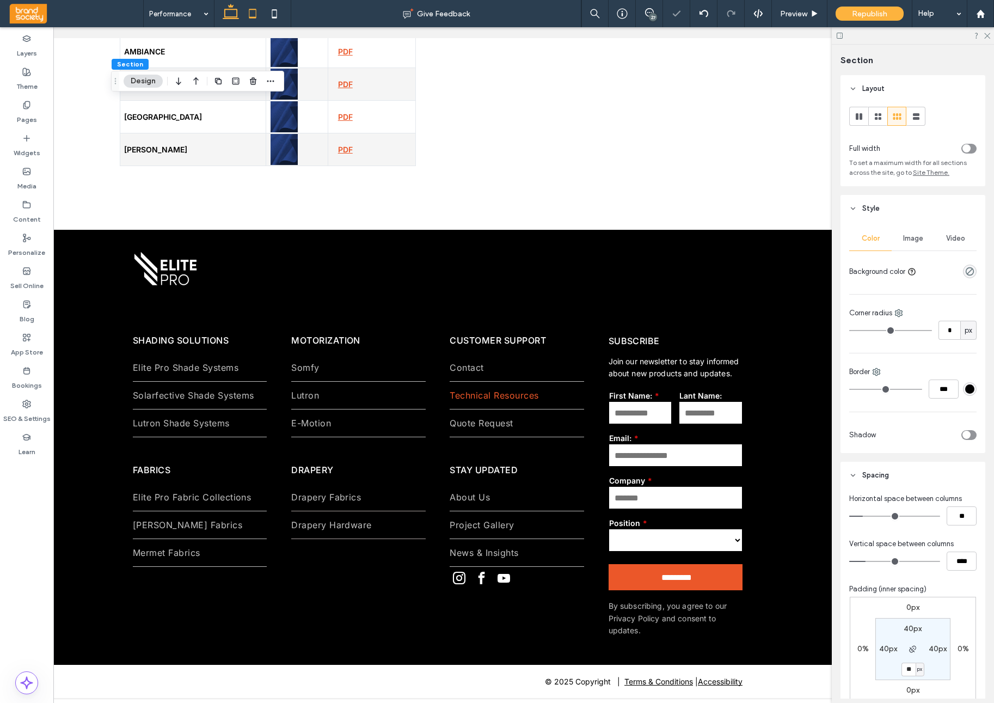
type input "**"
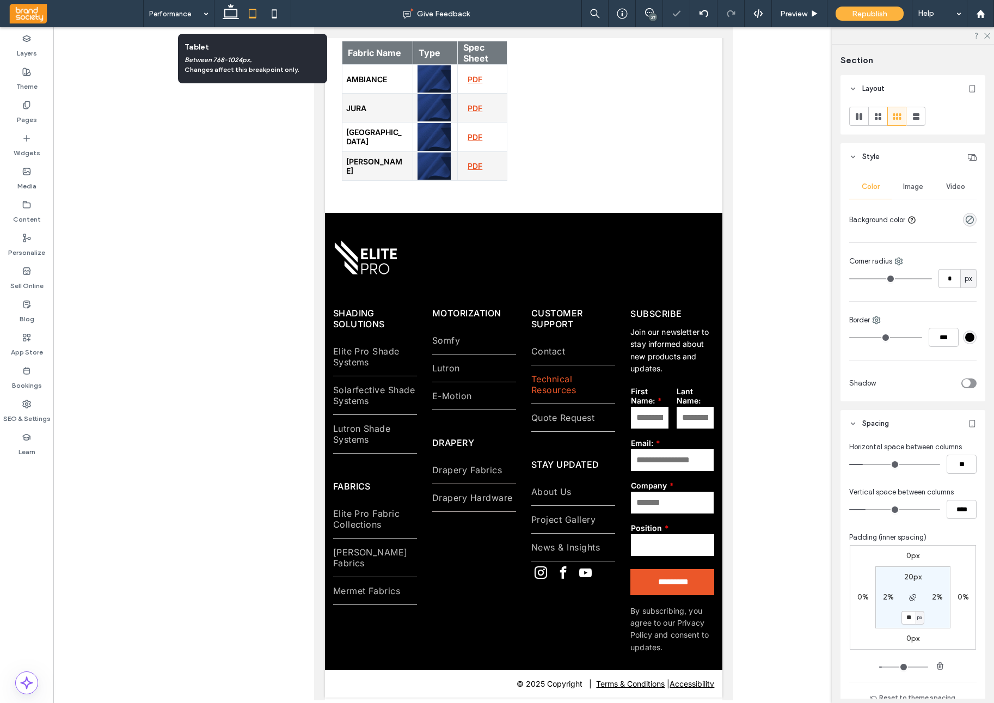
scroll to position [0, 0]
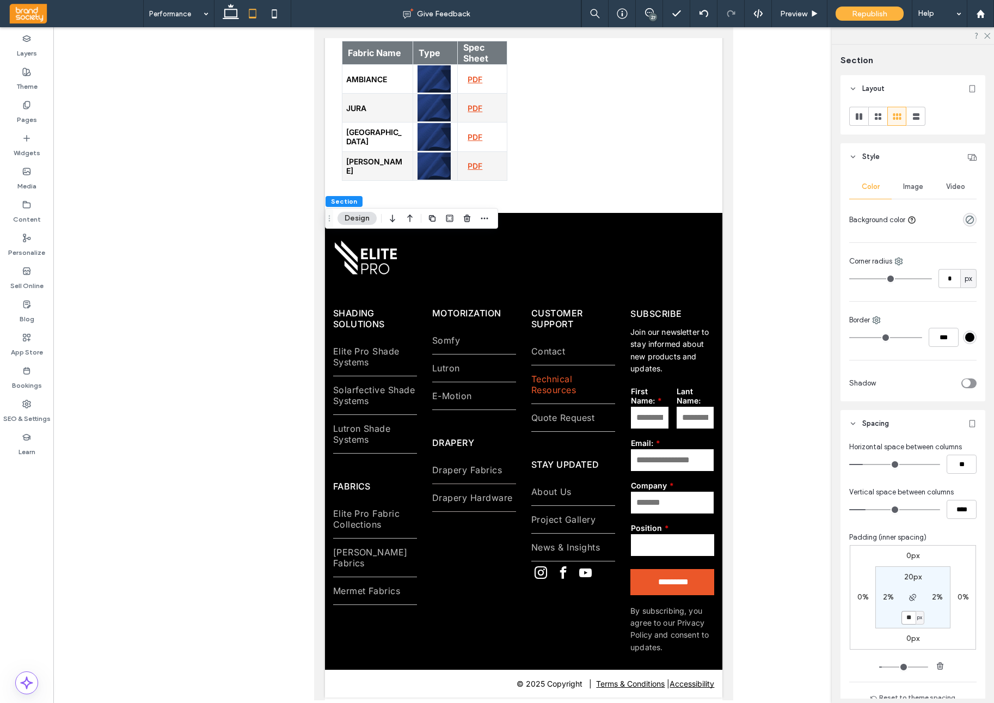
click at [914, 619] on input "**" at bounding box center [909, 618] width 14 height 14
type input "**"
click at [279, 11] on icon at bounding box center [275, 14] width 22 height 22
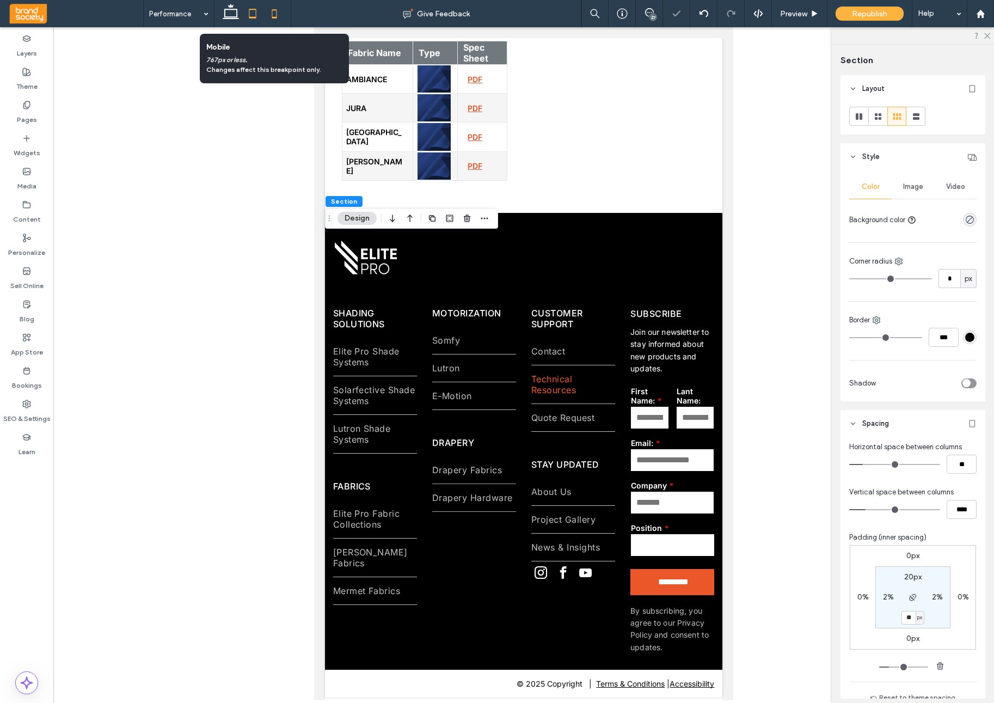
type input "**"
type input "****"
type input "**"
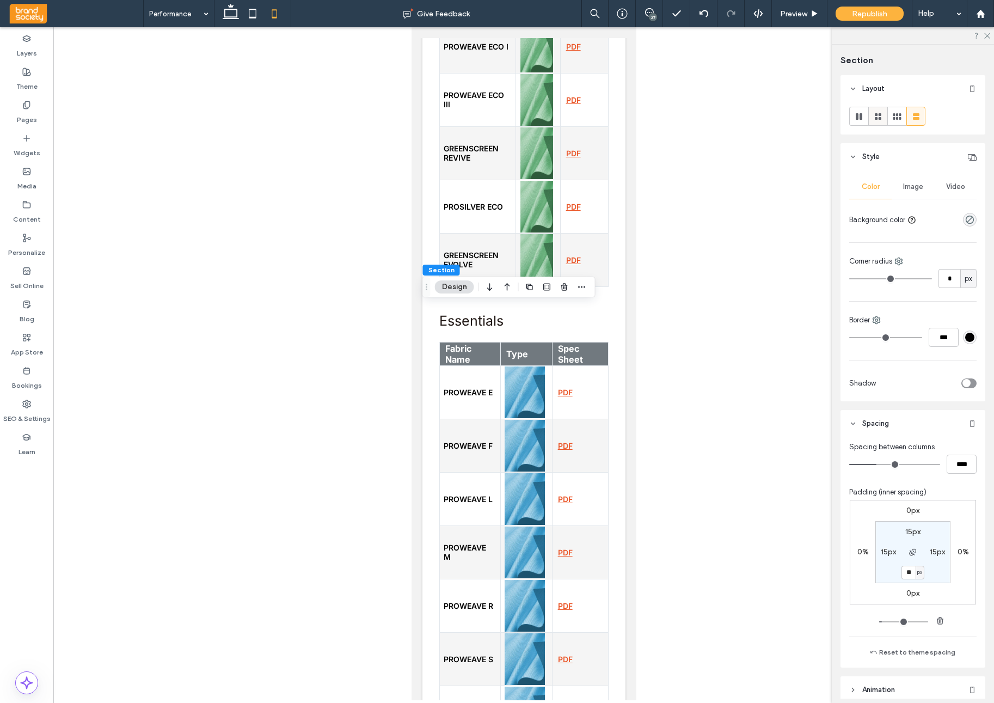
click at [882, 119] on icon at bounding box center [878, 116] width 11 height 11
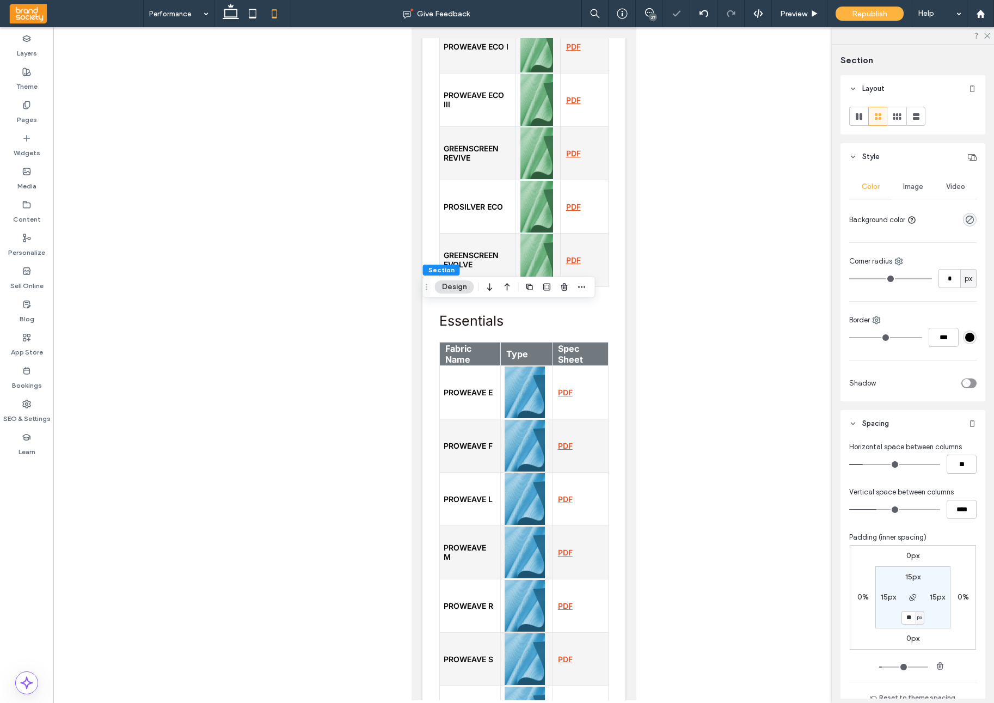
type input "***"
click at [910, 618] on input "**" at bounding box center [909, 618] width 14 height 14
type input "**"
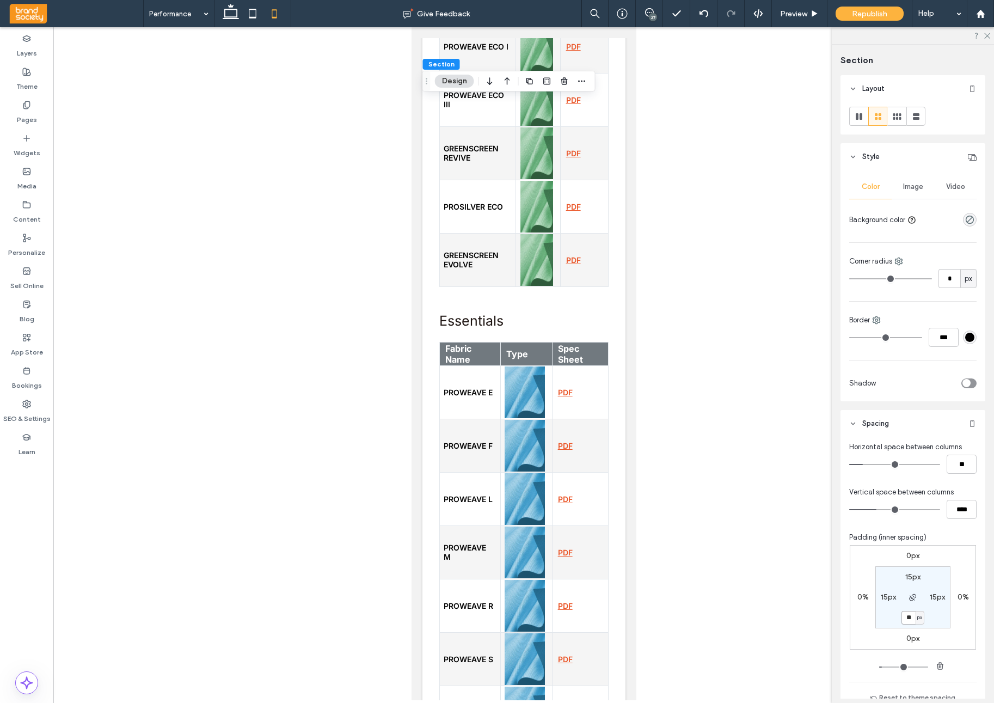
type input "**"
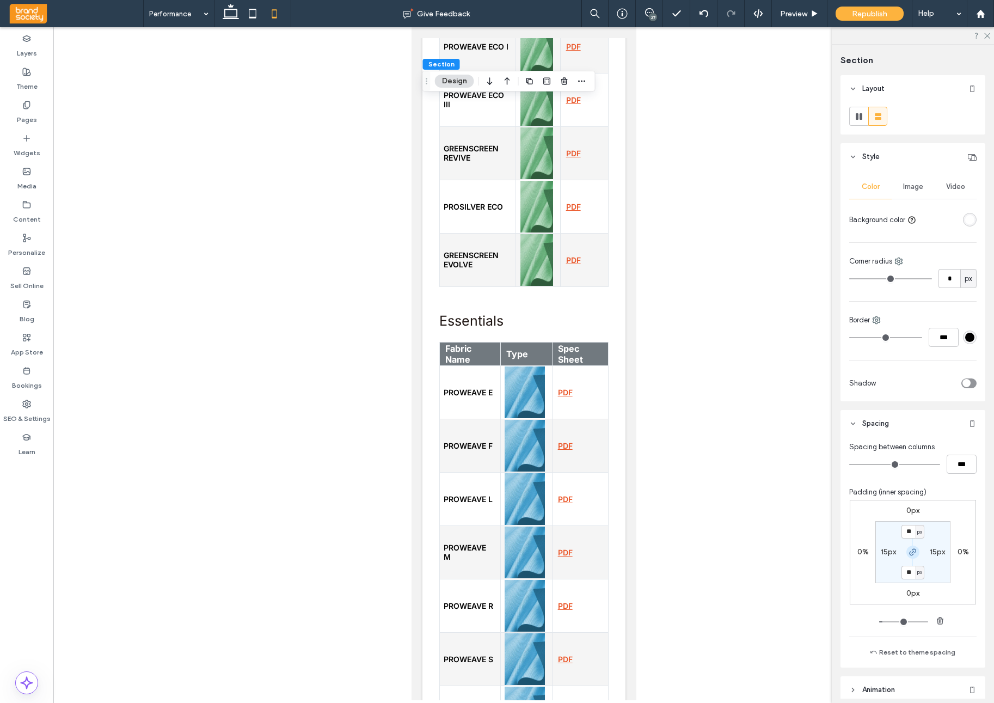
click at [914, 554] on icon "button" at bounding box center [913, 552] width 9 height 9
click at [911, 571] on label "15px" at bounding box center [913, 571] width 15 height 9
type input "**"
drag, startPoint x: 914, startPoint y: 573, endPoint x: 928, endPoint y: 581, distance: 16.1
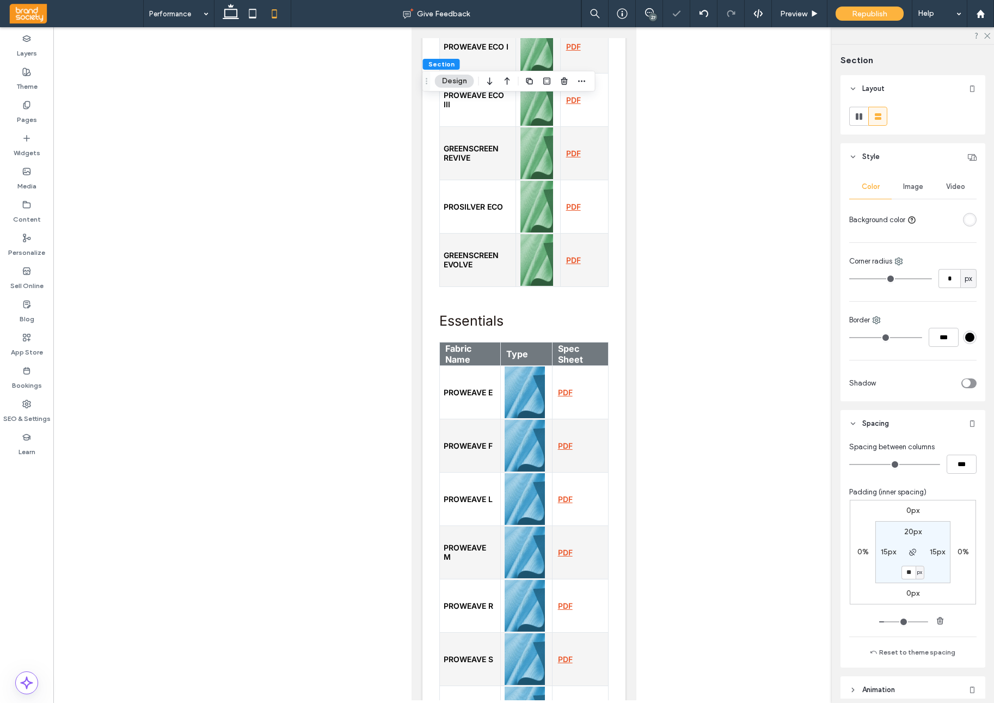
click at [897, 572] on section "20px 15px ** px 15px" at bounding box center [913, 552] width 75 height 62
click at [232, 14] on icon at bounding box center [231, 14] width 22 height 22
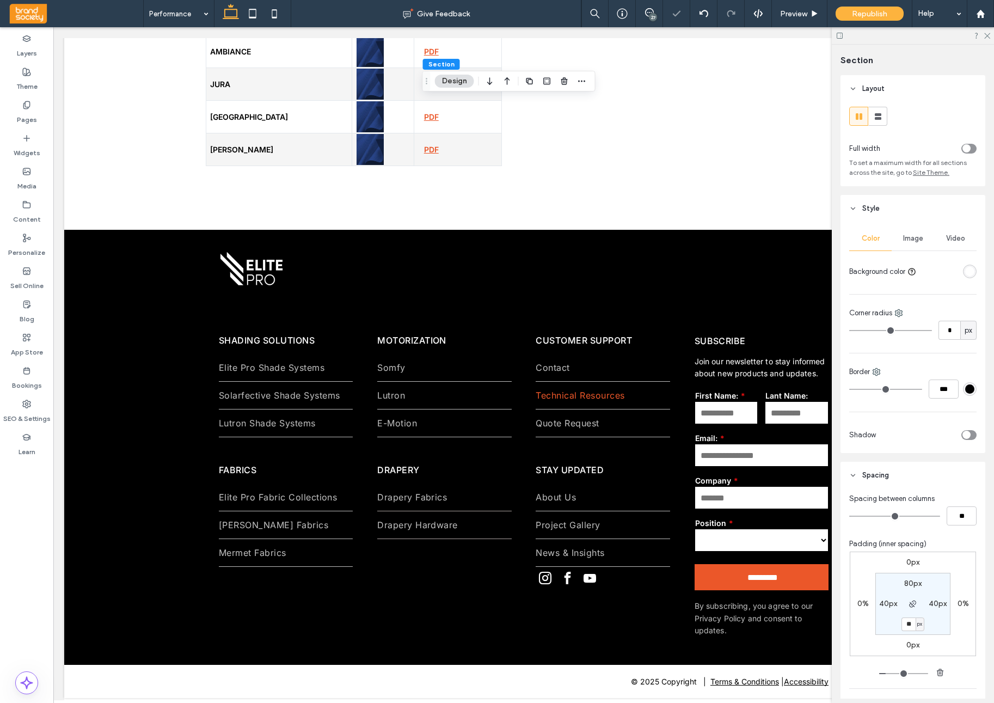
type input "**"
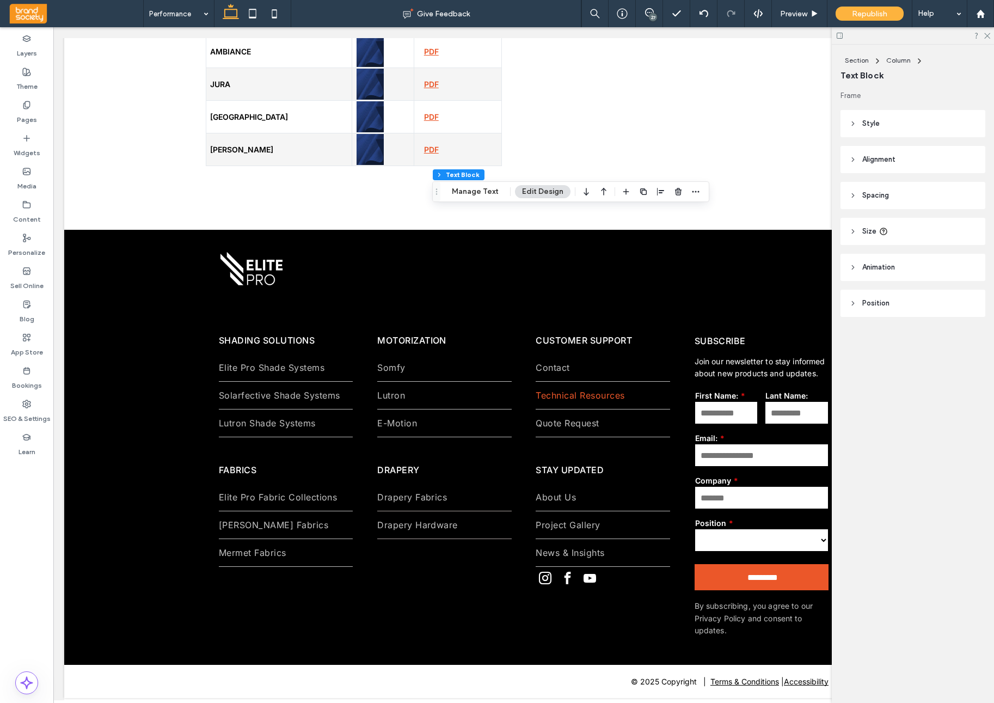
click at [543, 192] on button "Edit Design" at bounding box center [543, 191] width 56 height 13
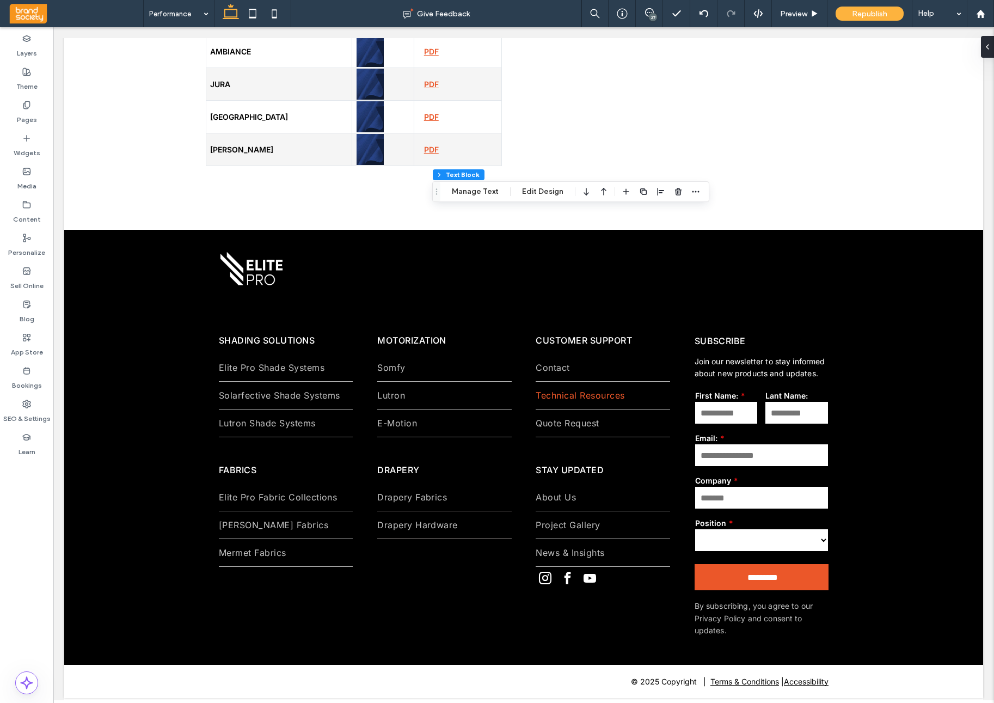
click at [524, 199] on div "Section Column Text Block Manage Text Edit Design" at bounding box center [570, 191] width 277 height 21
click at [531, 193] on button "Edit Design" at bounding box center [543, 191] width 56 height 13
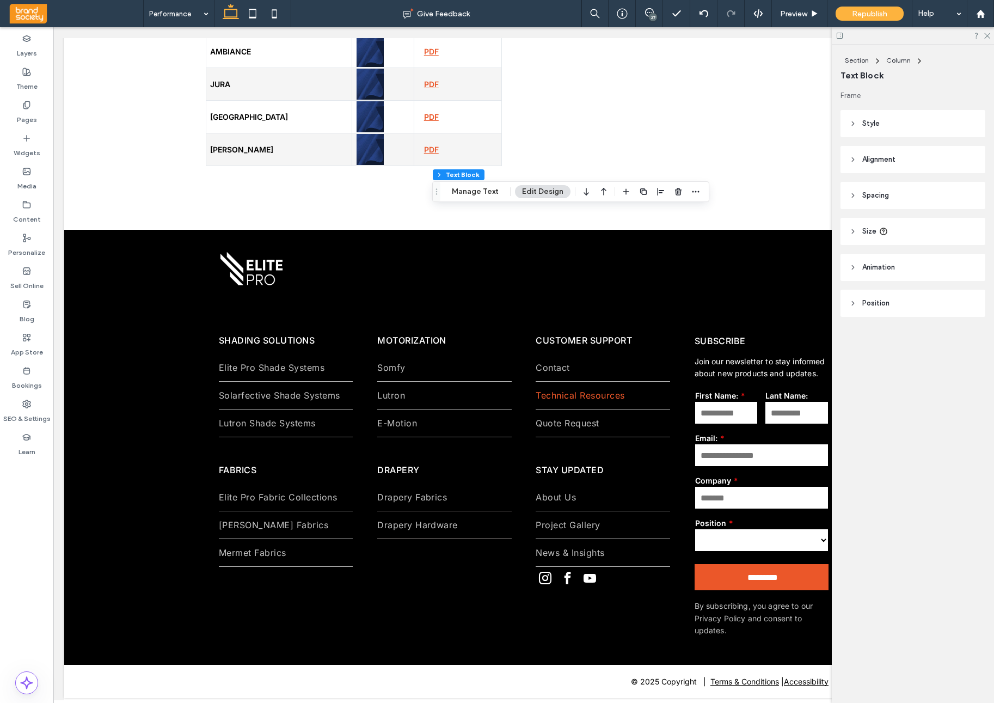
click at [852, 123] on header "Style" at bounding box center [913, 123] width 145 height 27
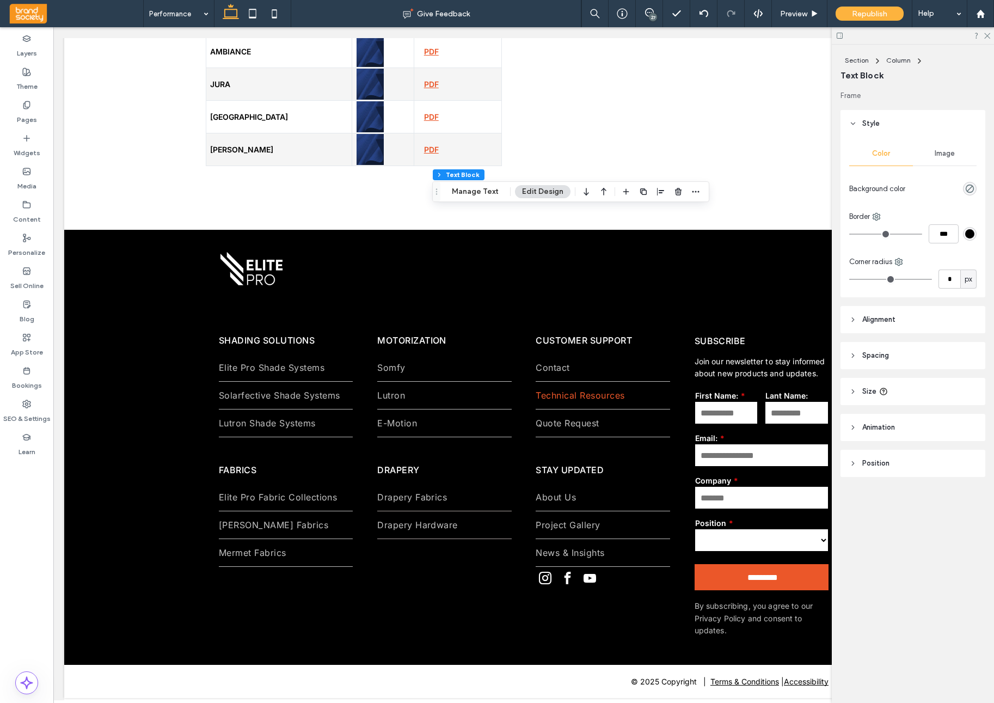
click at [942, 155] on span "Image" at bounding box center [945, 153] width 20 height 9
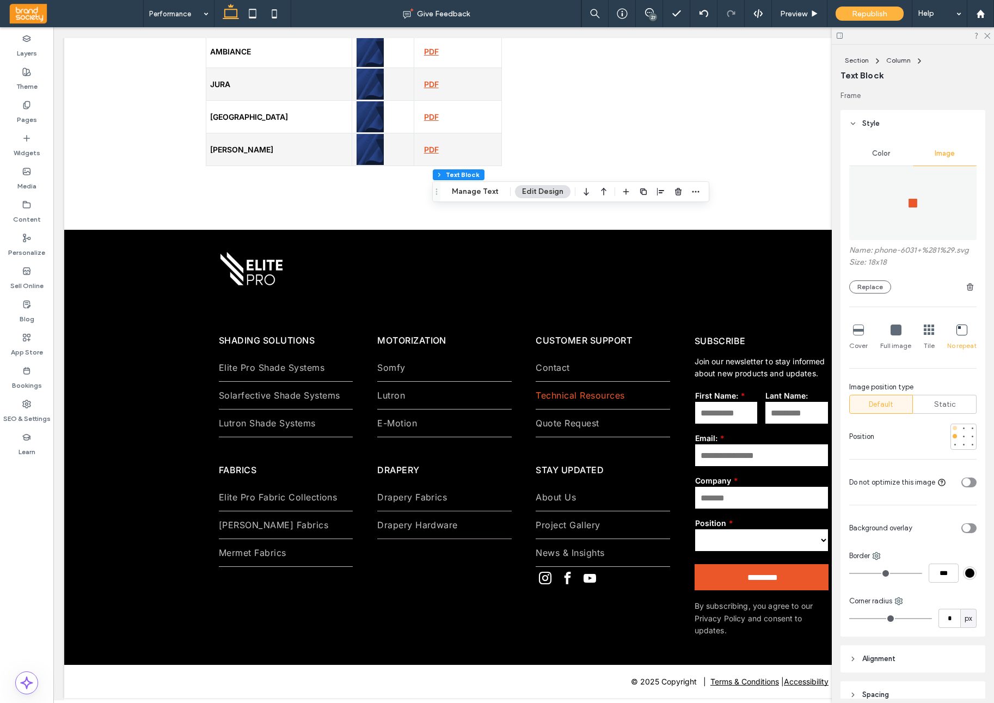
click at [957, 430] on div at bounding box center [955, 428] width 8 height 8
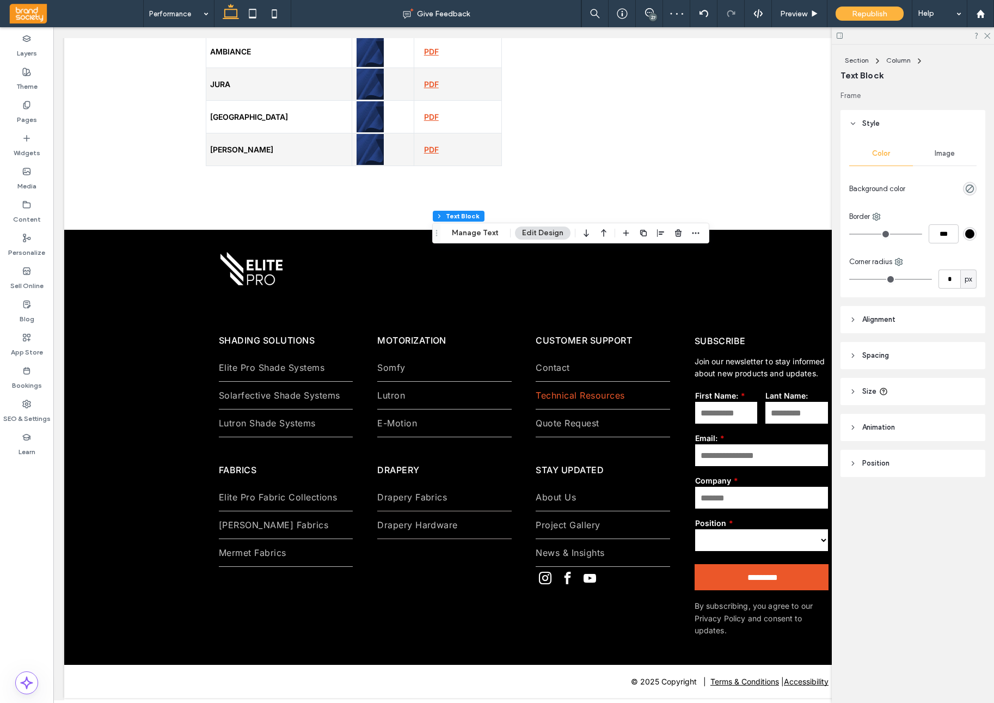
click at [941, 157] on span "Image" at bounding box center [945, 153] width 20 height 9
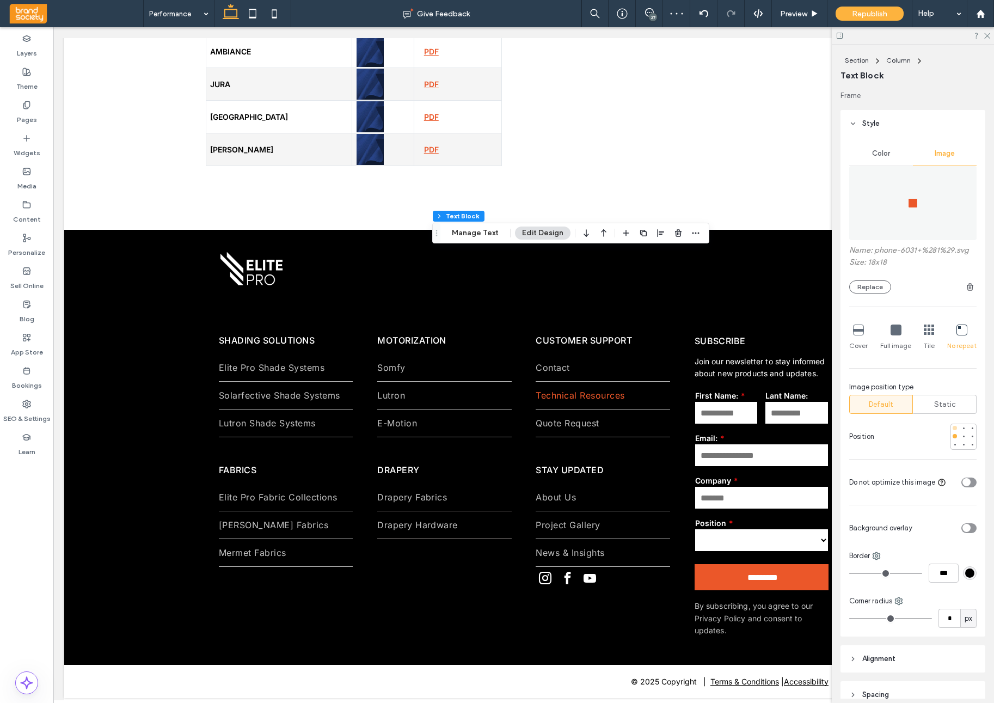
click at [955, 430] on div at bounding box center [955, 428] width 4 height 4
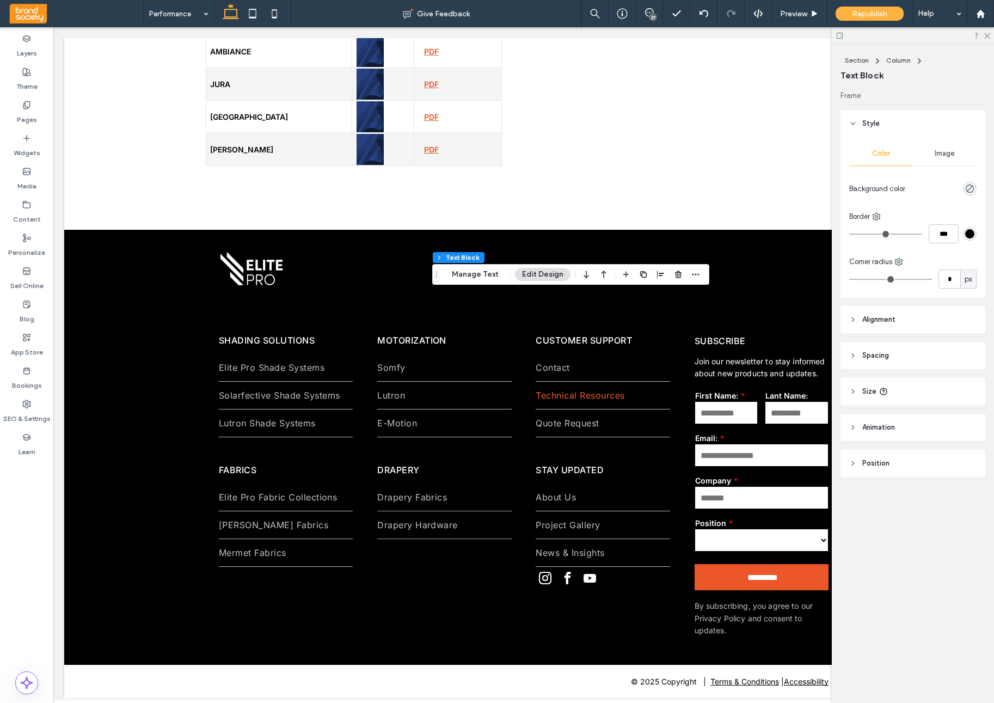
click at [948, 158] on div "Image" at bounding box center [945, 154] width 64 height 24
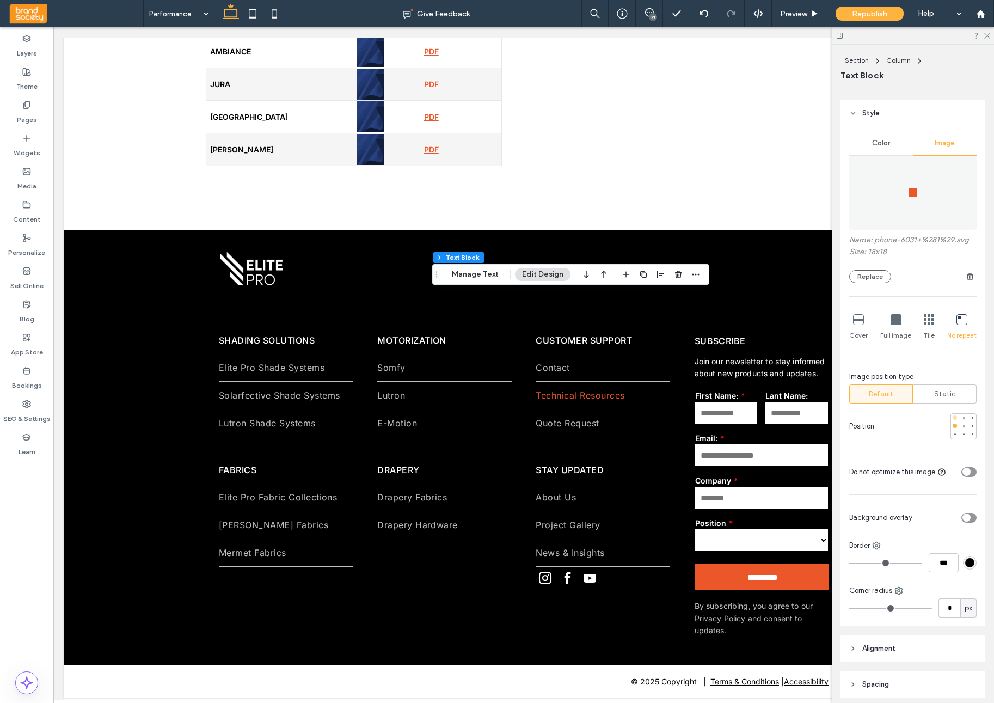
click at [954, 416] on div at bounding box center [955, 418] width 4 height 4
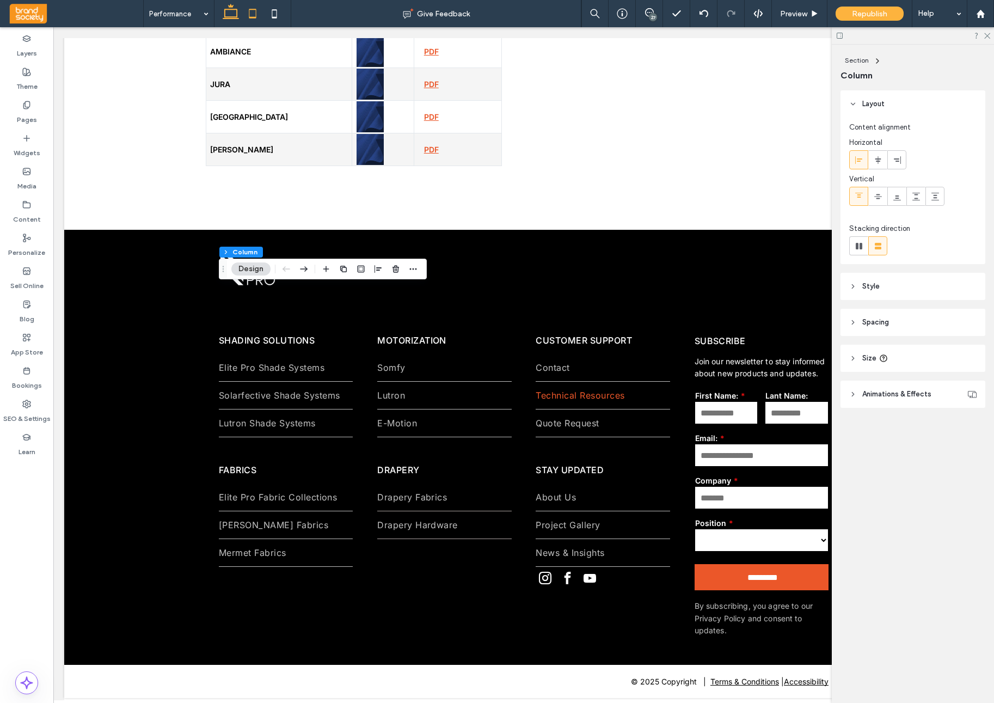
click at [255, 14] on icon at bounding box center [253, 14] width 22 height 22
type input "**"
type input "*****"
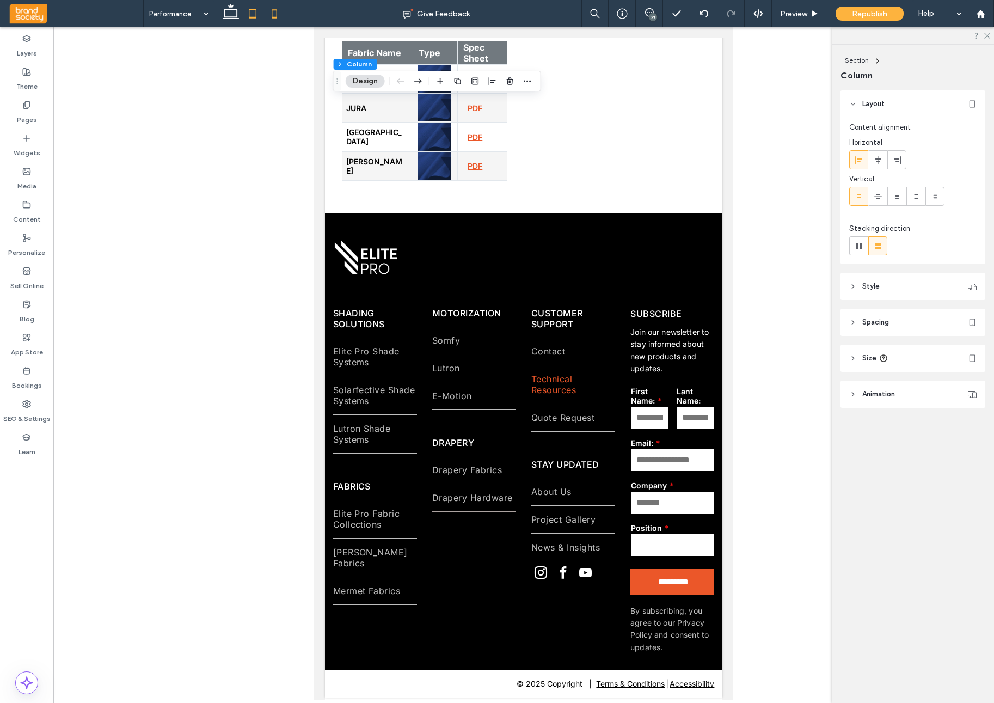
click at [277, 16] on use at bounding box center [274, 13] width 5 height 9
type input "**"
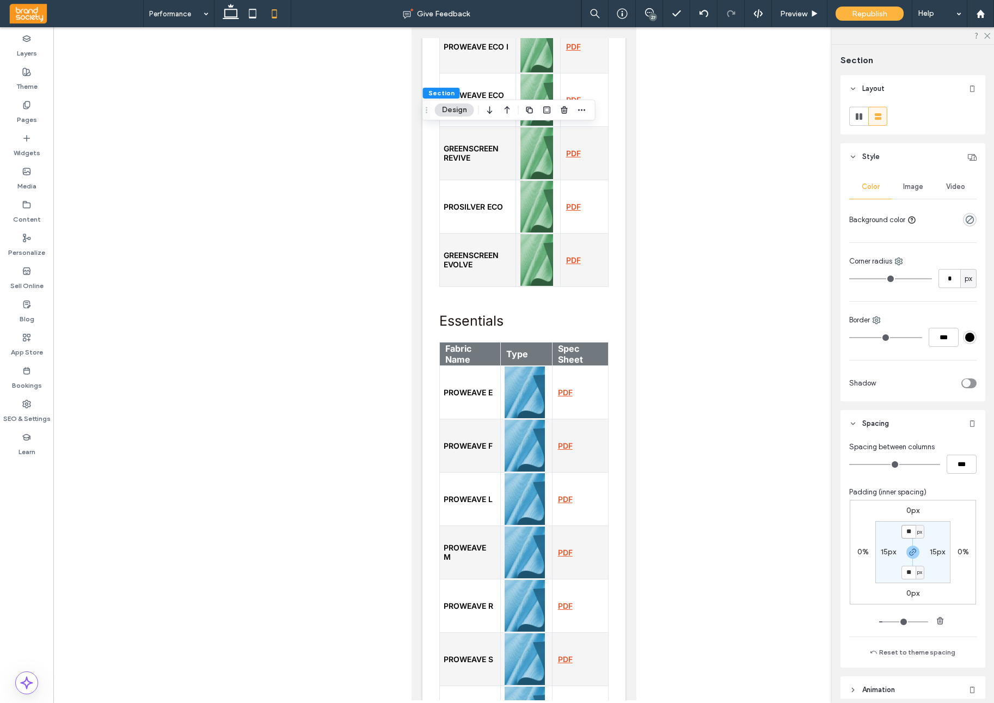
drag, startPoint x: 913, startPoint y: 531, endPoint x: 877, endPoint y: 526, distance: 37.0
click at [877, 526] on section "** px 15px ** px 15px" at bounding box center [913, 552] width 75 height 62
type input "**"
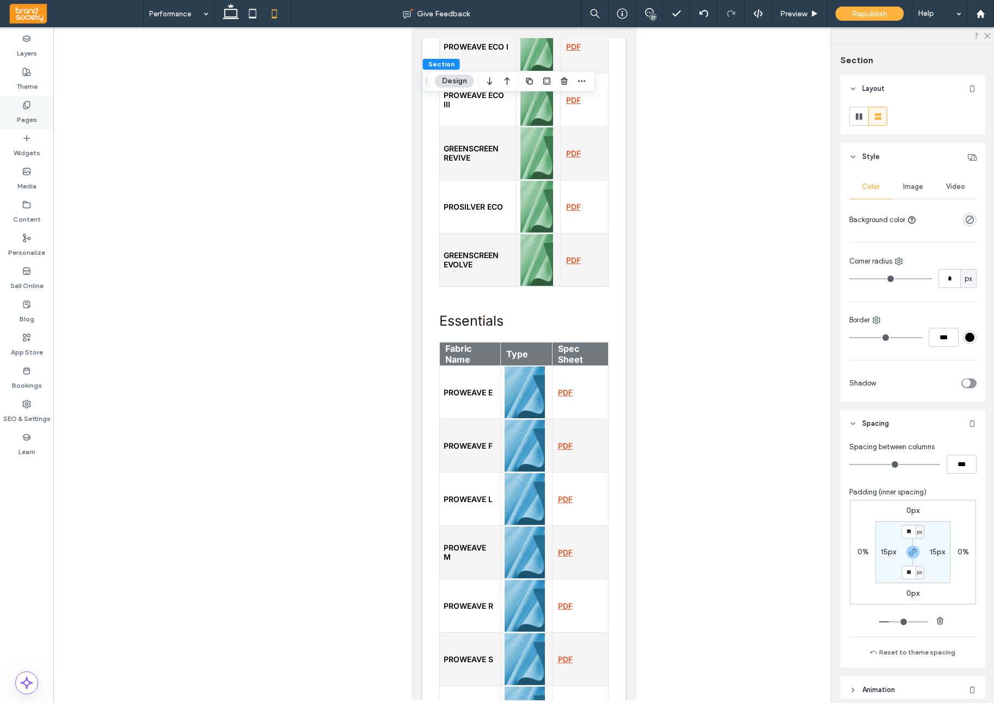
click at [28, 111] on label "Pages" at bounding box center [27, 116] width 20 height 15
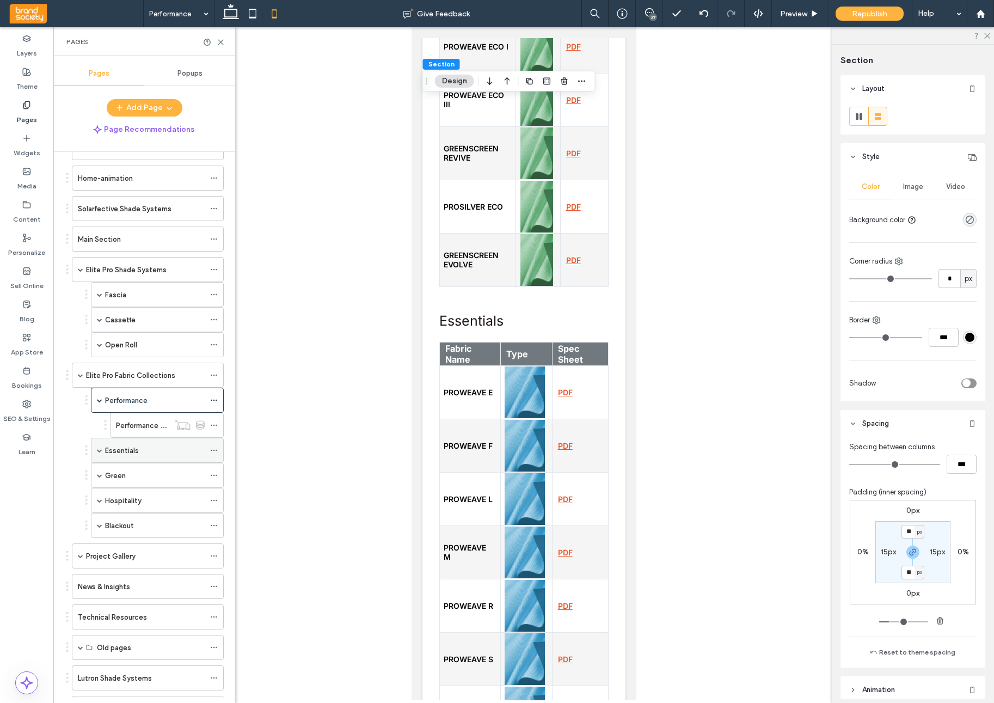
scroll to position [73, 0]
click at [166, 453] on div "Essentials" at bounding box center [155, 447] width 100 height 11
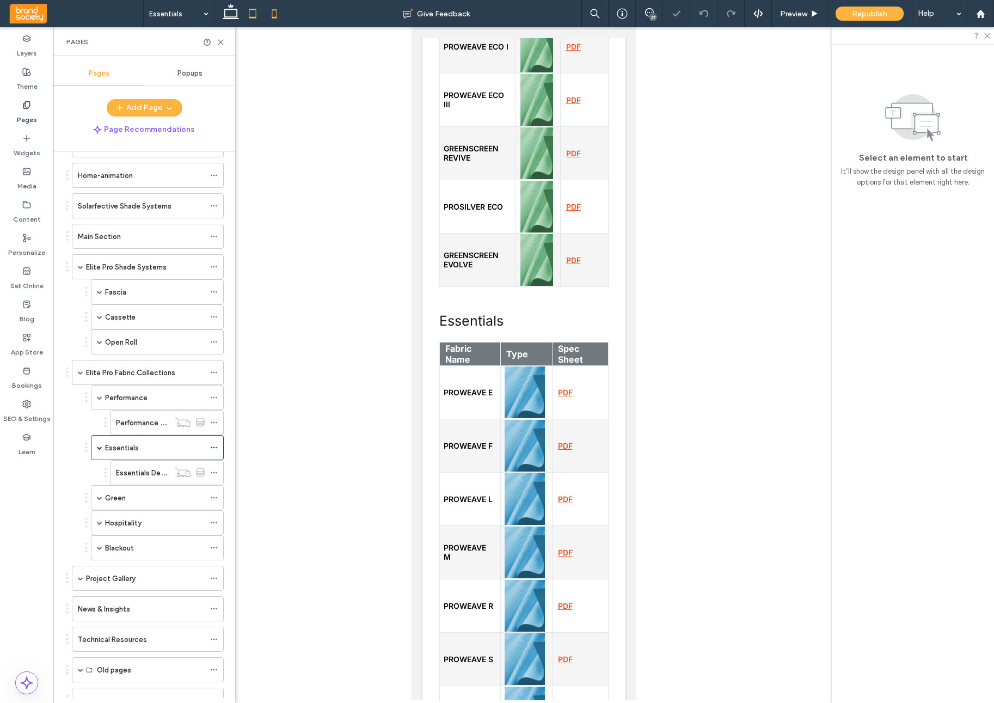
click at [252, 22] on icon at bounding box center [253, 14] width 22 height 22
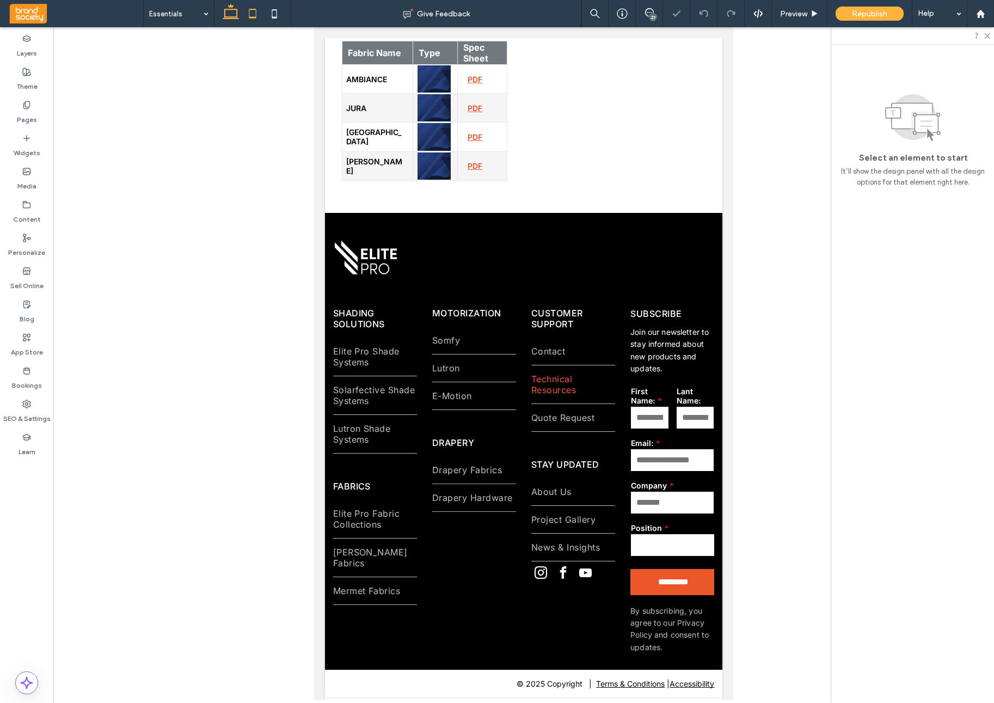
click at [236, 20] on icon at bounding box center [231, 14] width 22 height 22
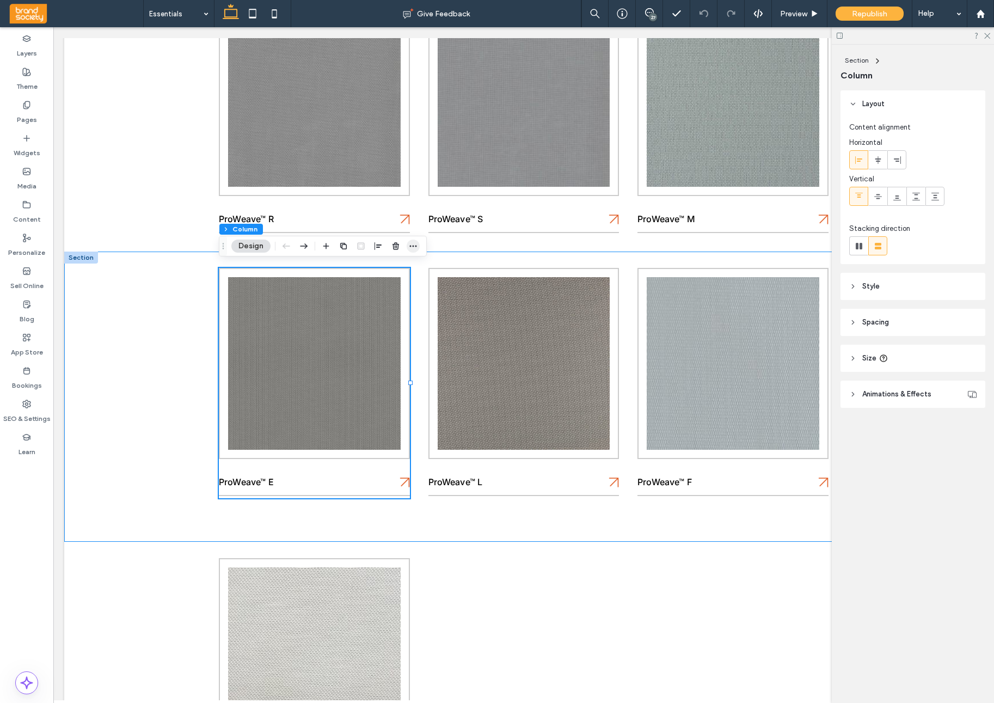
click at [414, 248] on icon "button" at bounding box center [413, 246] width 9 height 9
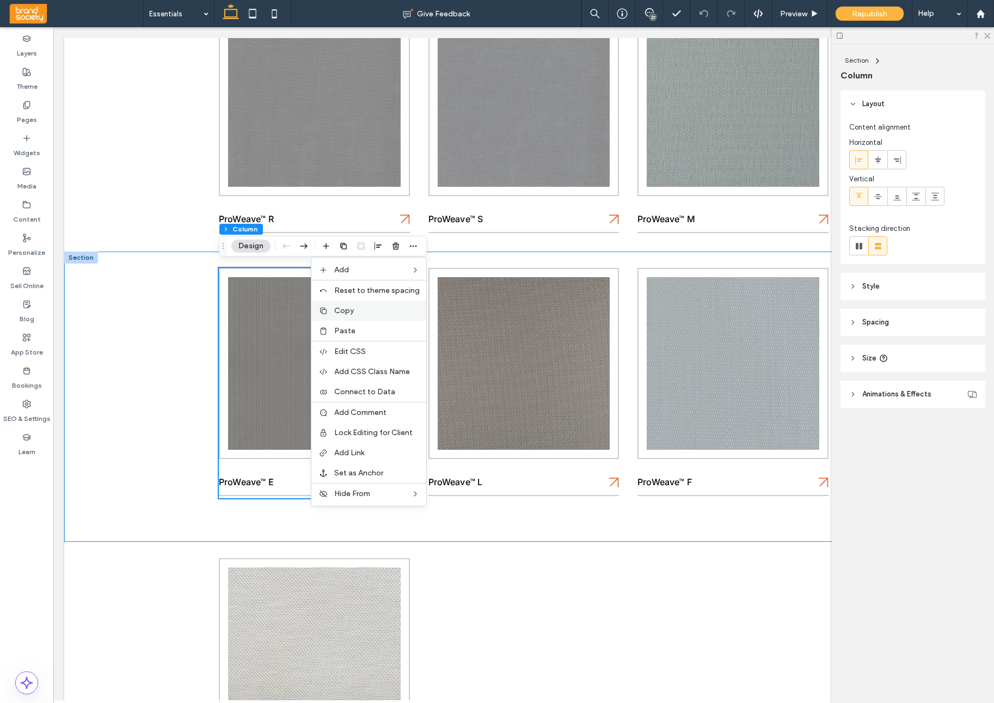
click at [364, 308] on label "Copy" at bounding box center [376, 310] width 85 height 9
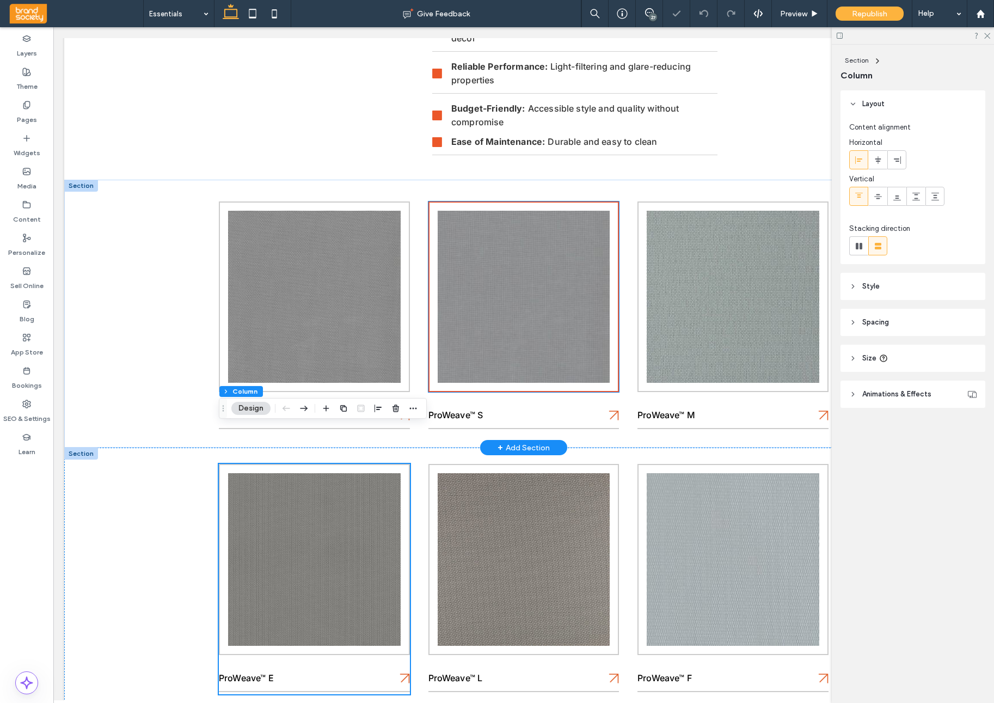
scroll to position [364, 0]
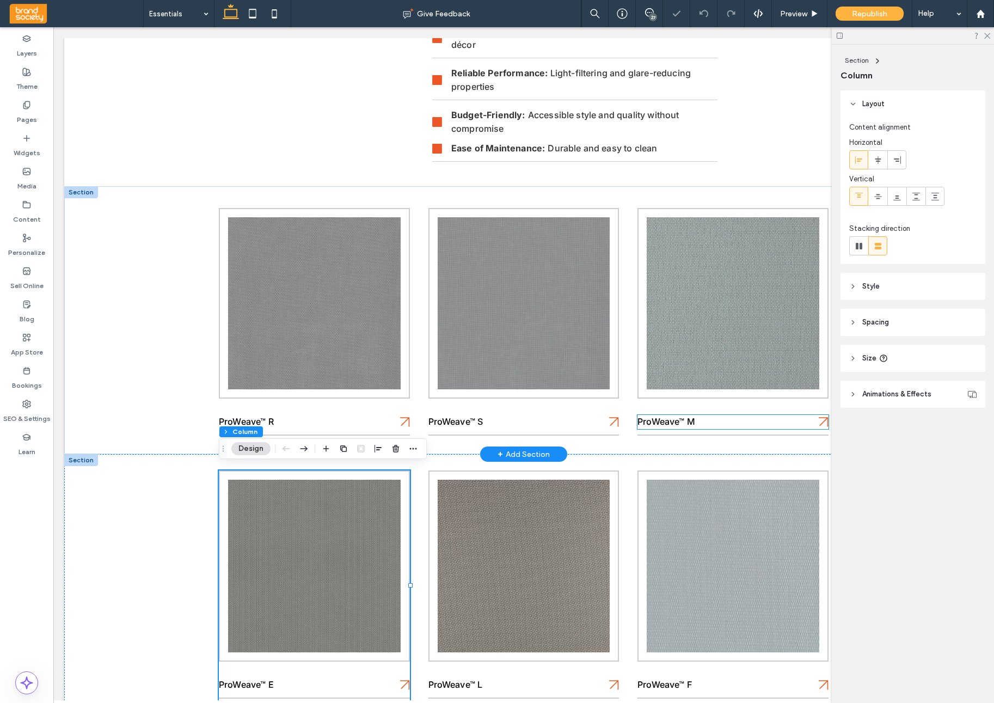
click at [747, 415] on p "ProWeave™ M" at bounding box center [724, 422] width 172 height 14
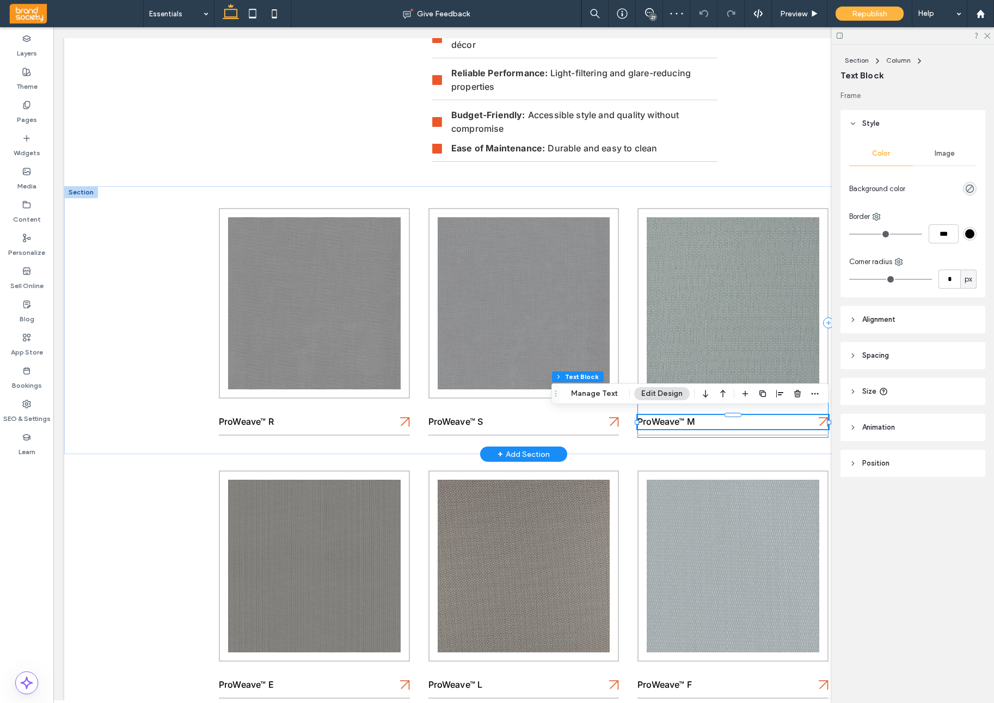
click at [748, 407] on div "ProWeave™ M" at bounding box center [733, 323] width 191 height 230
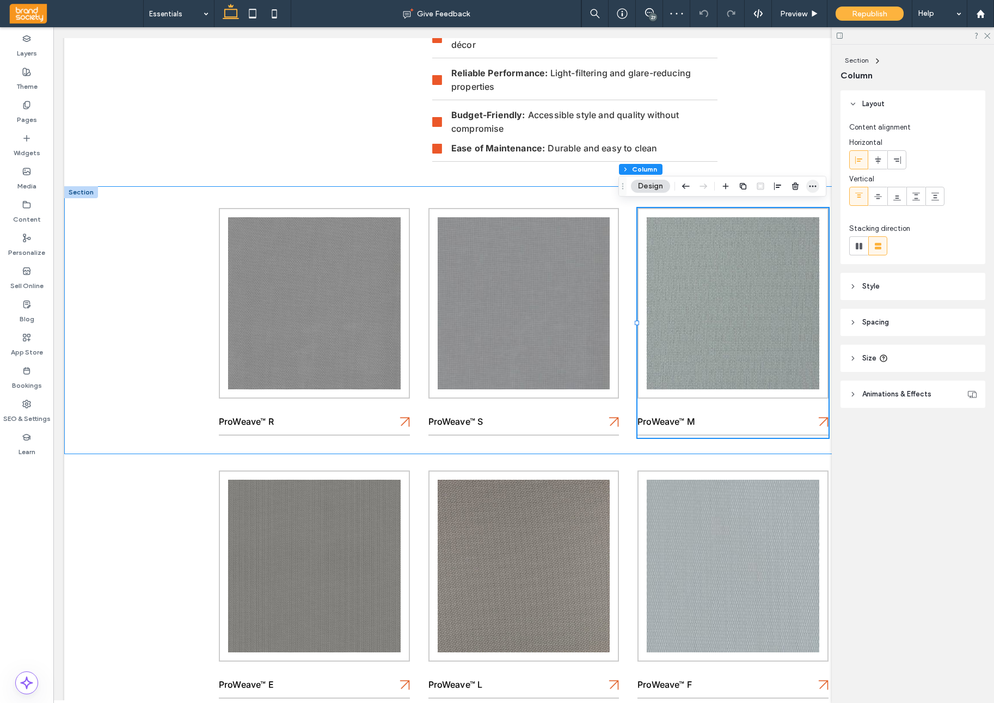
click at [809, 187] on icon "button" at bounding box center [813, 186] width 9 height 9
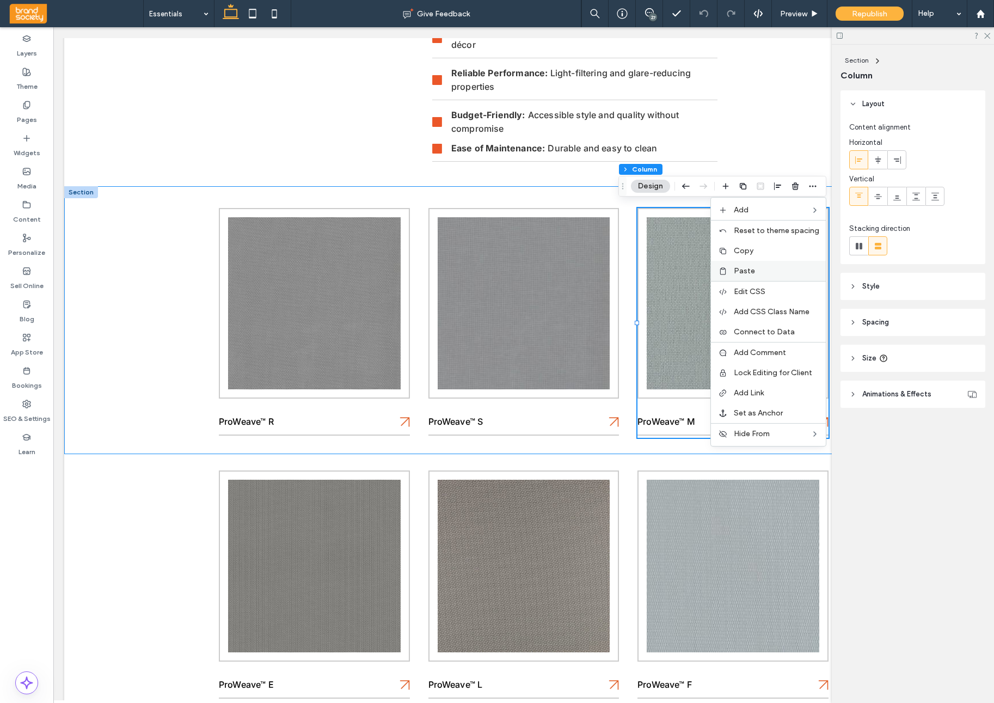
click at [766, 271] on label "Paste" at bounding box center [776, 270] width 85 height 9
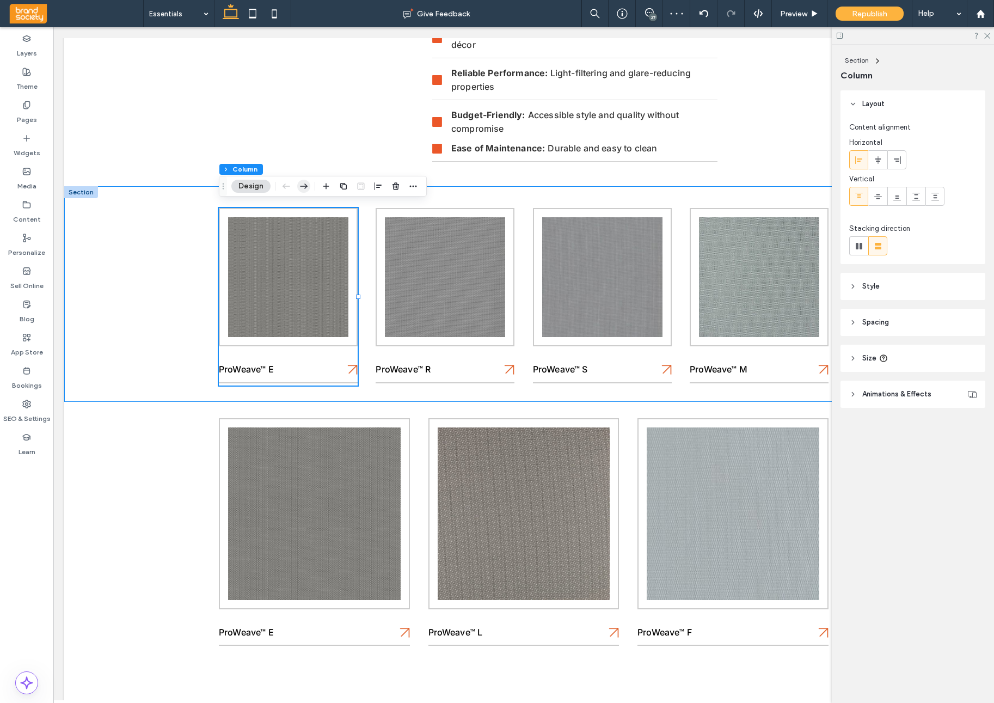
click at [304, 186] on icon "button" at bounding box center [303, 186] width 13 height 20
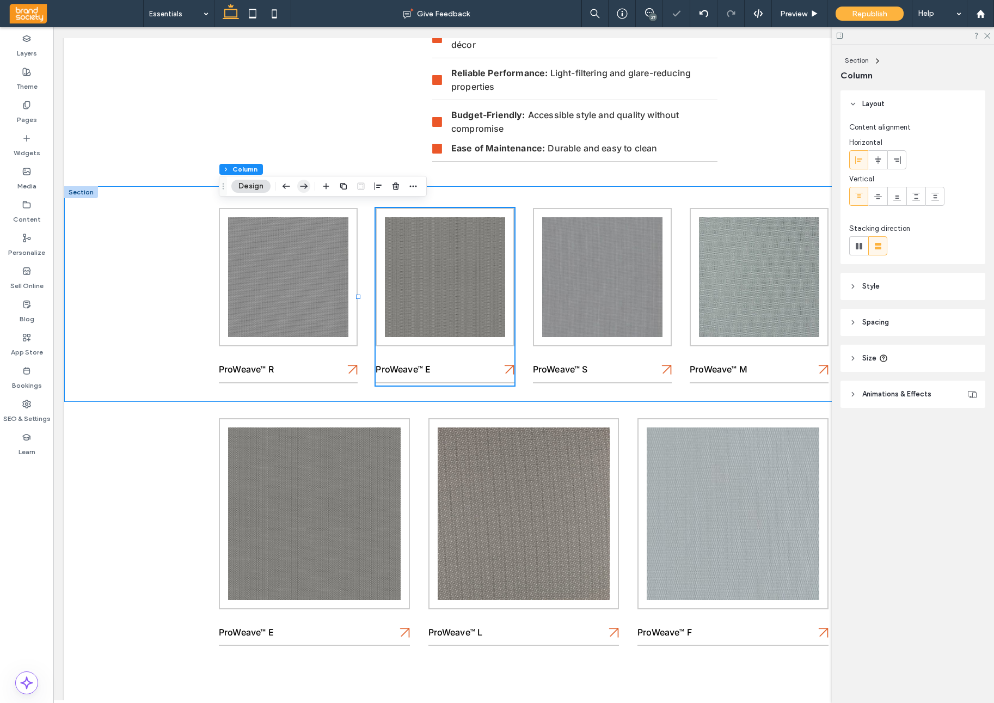
click at [304, 186] on icon "button" at bounding box center [303, 186] width 13 height 20
click at [304, 186] on div "ProWeave™ R ProWeave™ E ProWeave™ S ProWeave™ M" at bounding box center [523, 294] width 653 height 216
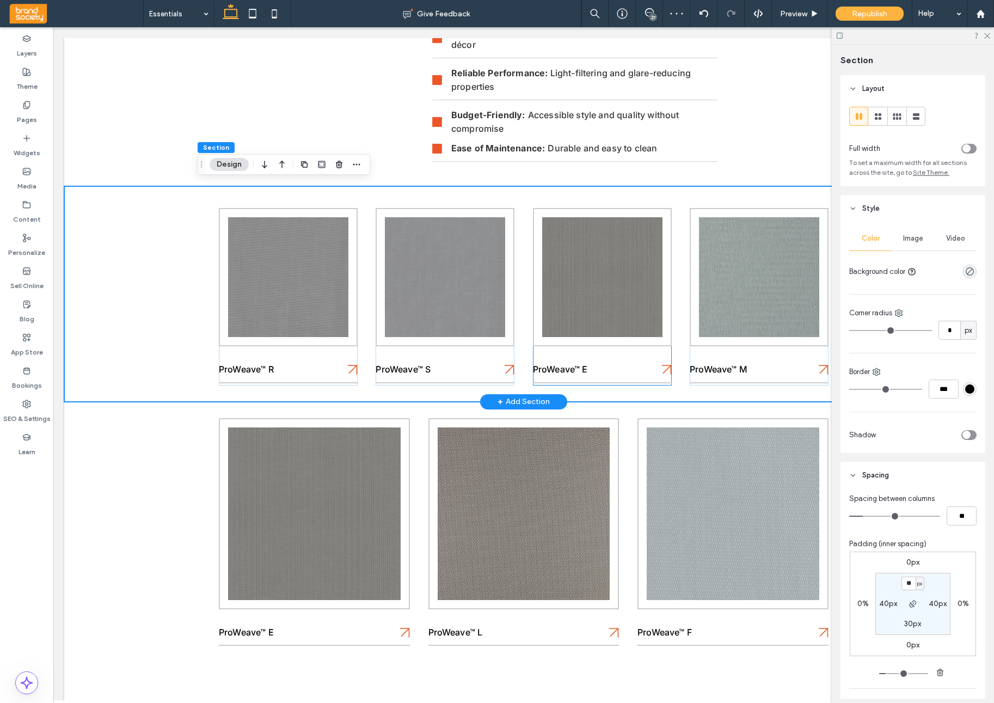
click at [632, 355] on div "ProWeave™ E" at bounding box center [602, 297] width 139 height 178
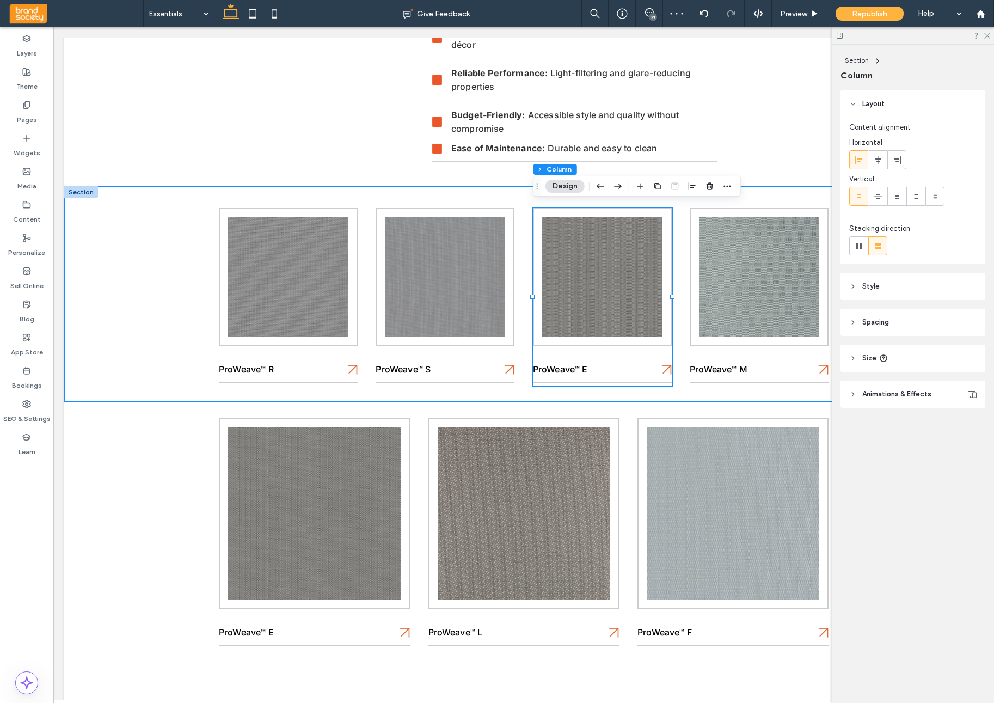
scroll to position [0, 0]
click at [618, 187] on icon "button" at bounding box center [618, 186] width 13 height 20
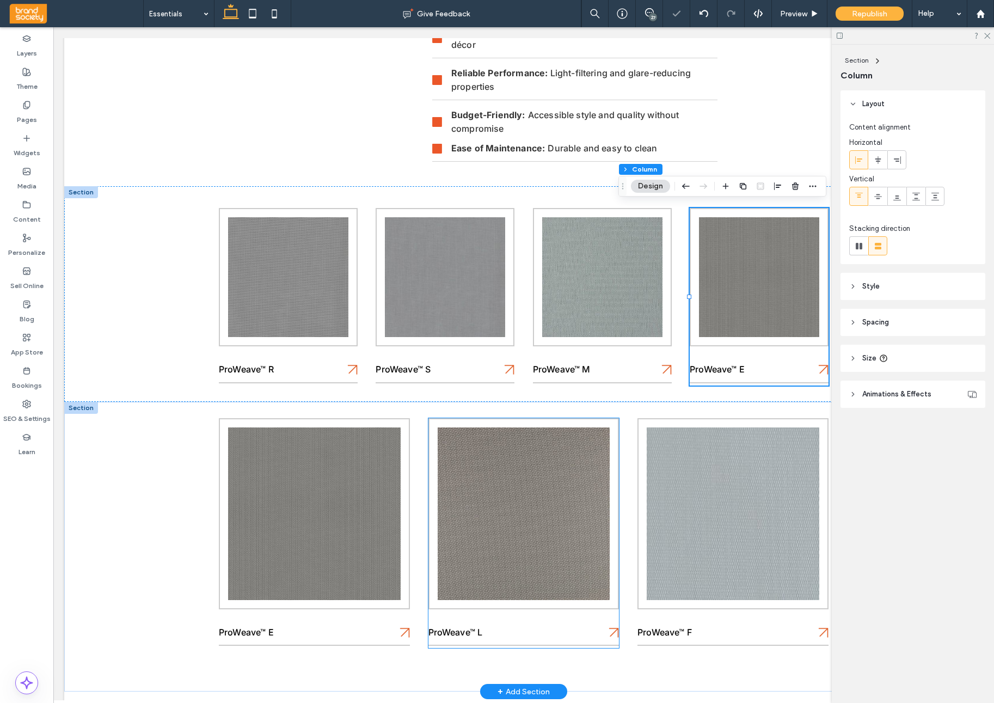
click at [540, 615] on div "ProWeave™ L" at bounding box center [524, 533] width 191 height 230
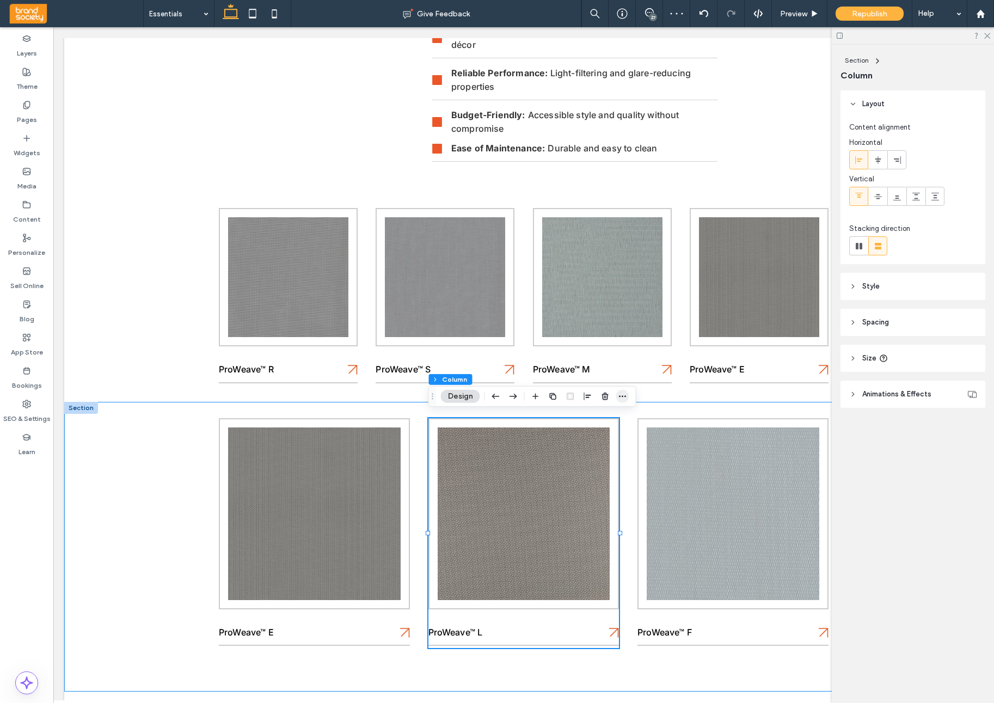
click at [624, 395] on icon "button" at bounding box center [623, 396] width 9 height 9
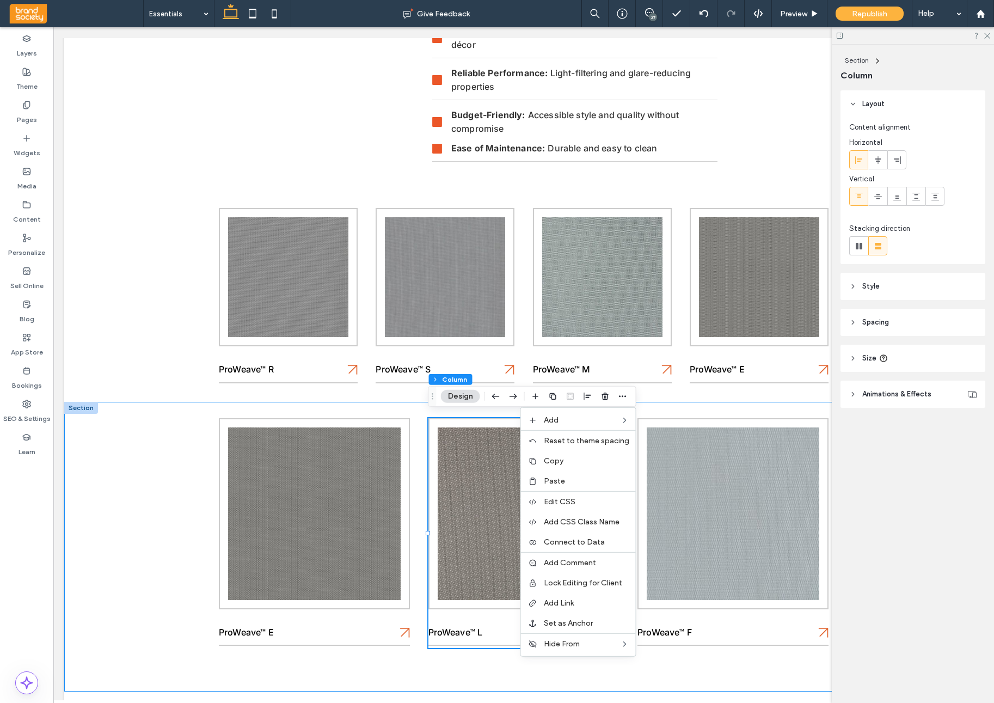
click at [580, 461] on label "Copy" at bounding box center [586, 460] width 85 height 9
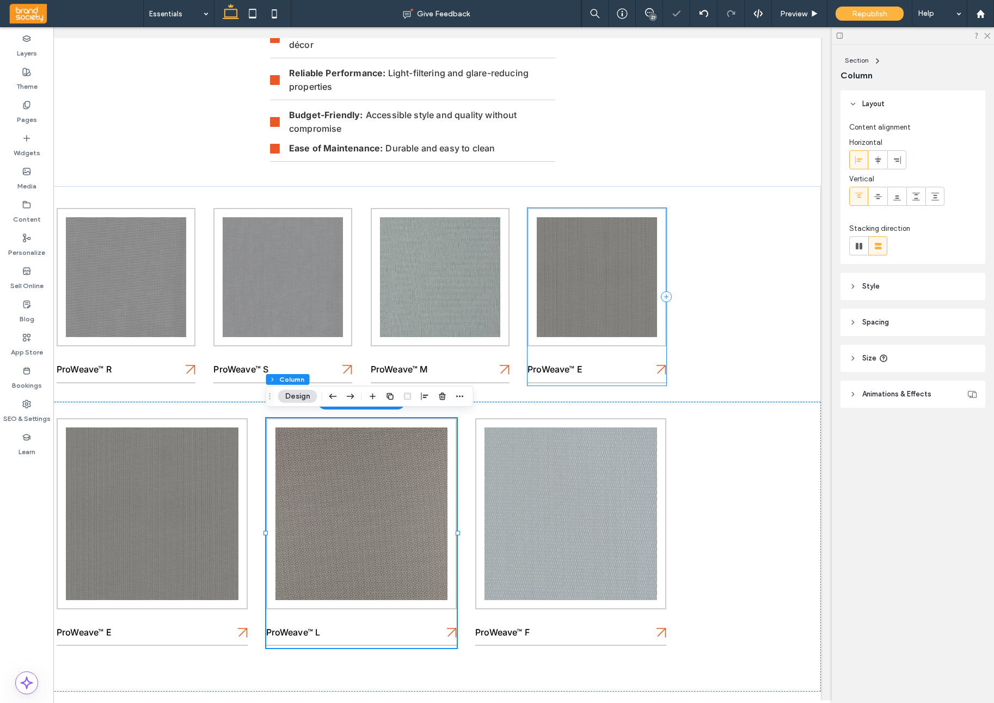
scroll to position [0, 162]
click at [630, 352] on div "ProWeave™ E" at bounding box center [597, 297] width 139 height 178
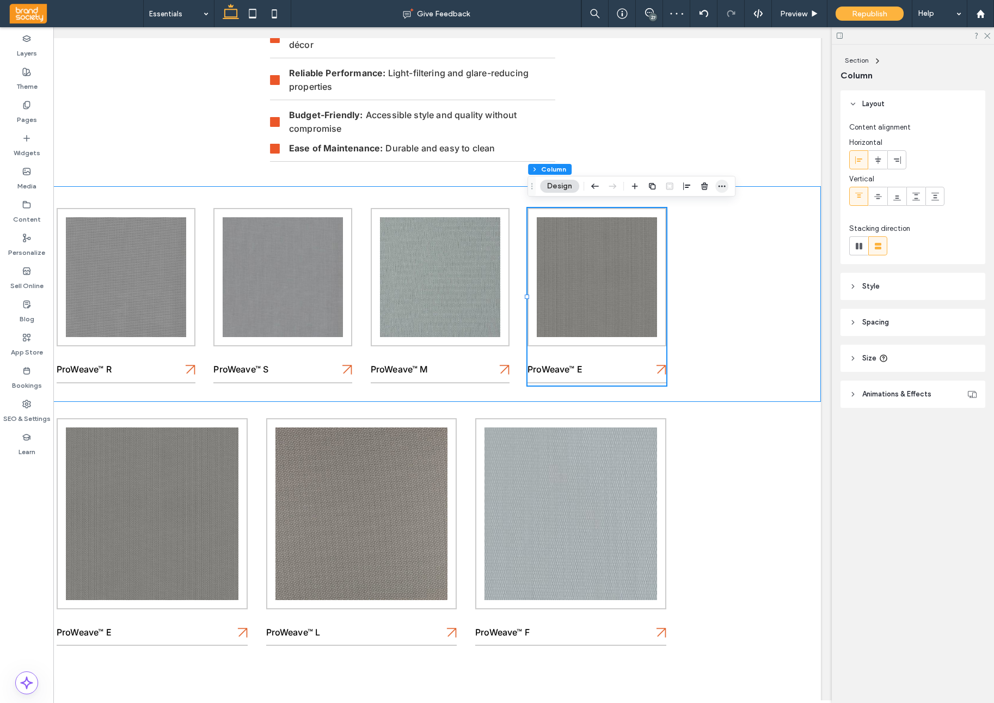
click at [722, 187] on icon "button" at bounding box center [722, 186] width 9 height 9
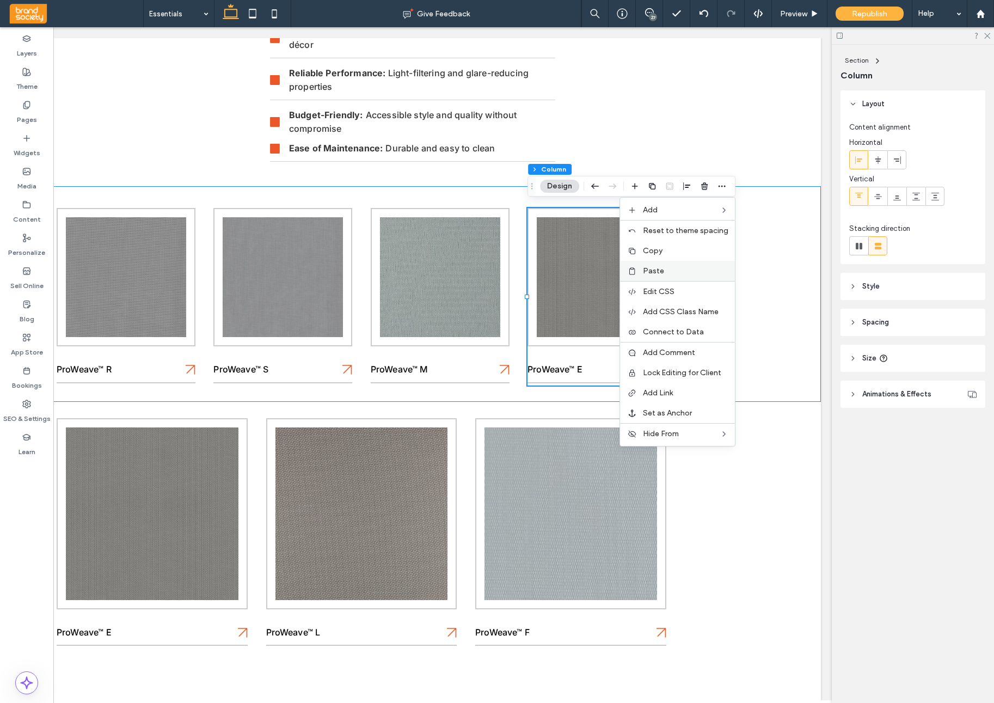
click at [685, 270] on label "Paste" at bounding box center [685, 270] width 85 height 9
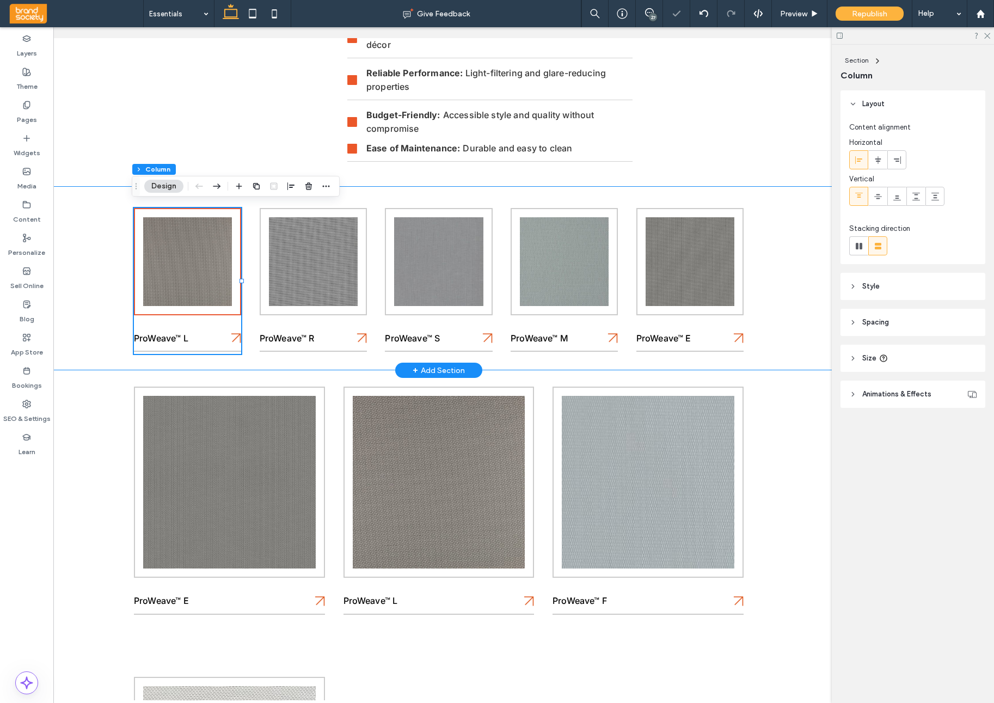
scroll to position [0, 83]
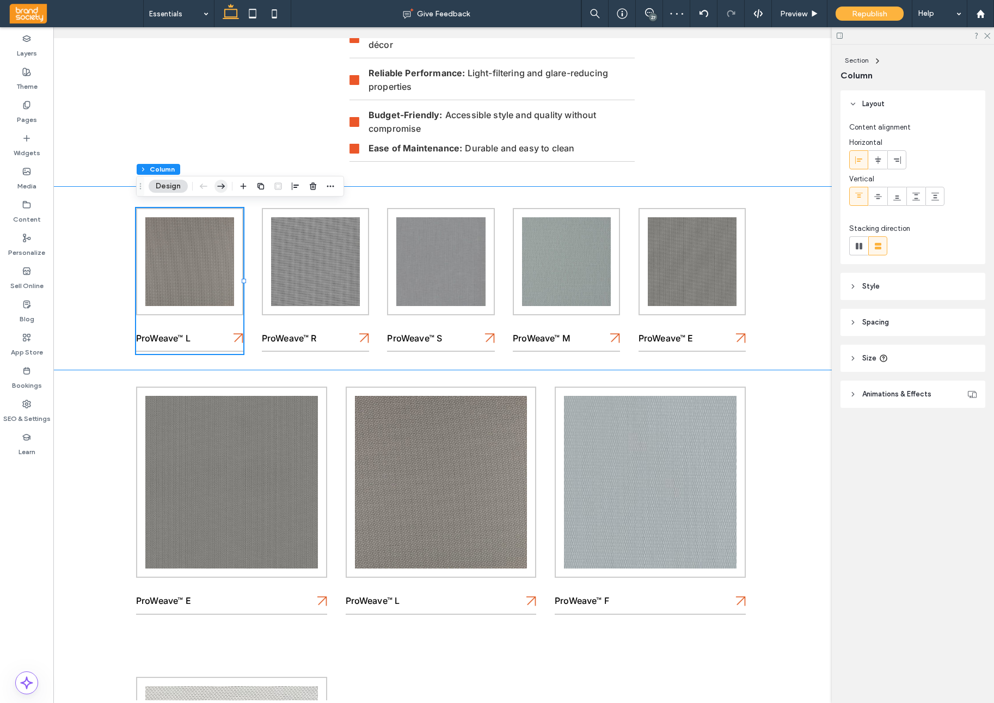
click at [221, 187] on icon "button" at bounding box center [221, 186] width 13 height 20
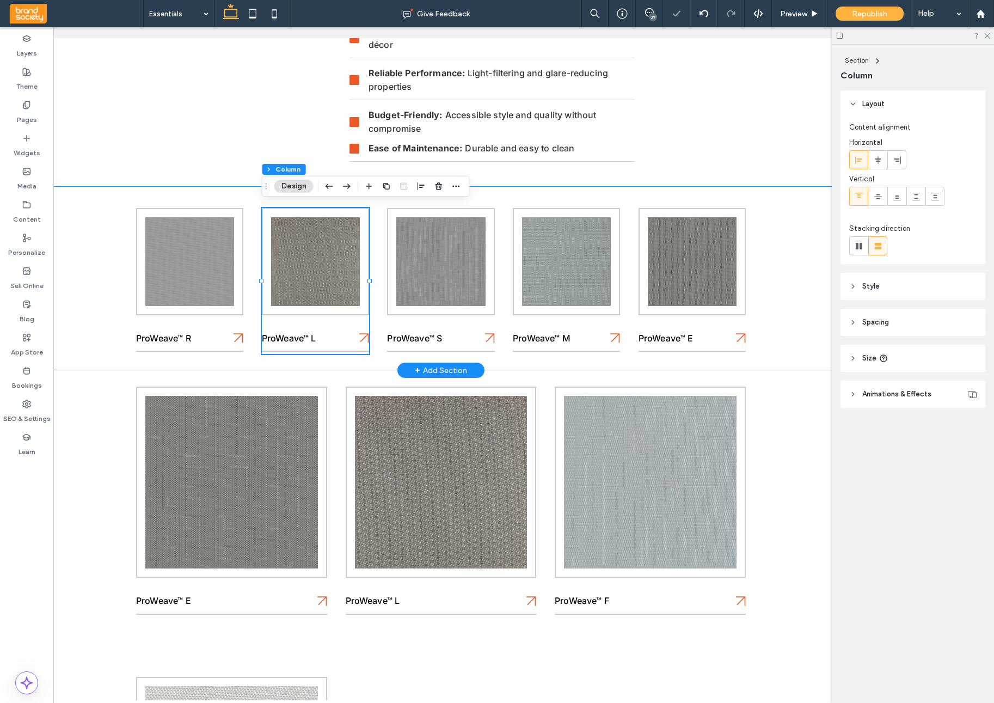
drag, startPoint x: 192, startPoint y: 215, endPoint x: 223, endPoint y: 189, distance: 40.2
click at [221, 187] on div "ProWeave™ R ProWeave™ L ProWeave™ S ProWeave™ M ProWeave™ E" at bounding box center [440, 278] width 653 height 185
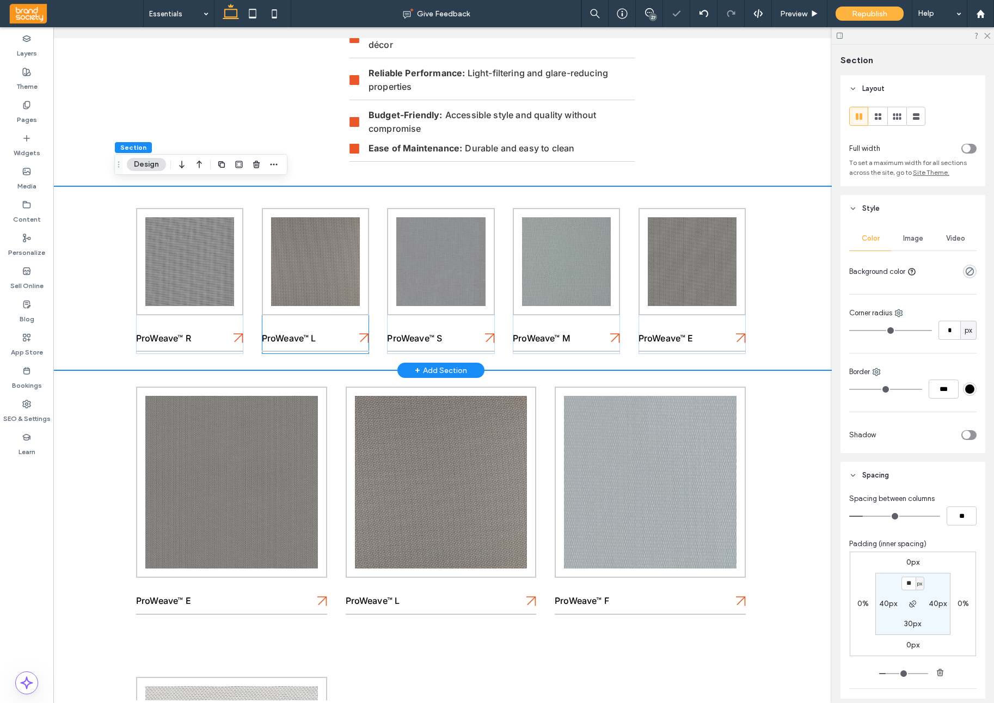
click at [343, 324] on div "ProWeave™ L" at bounding box center [315, 281] width 107 height 146
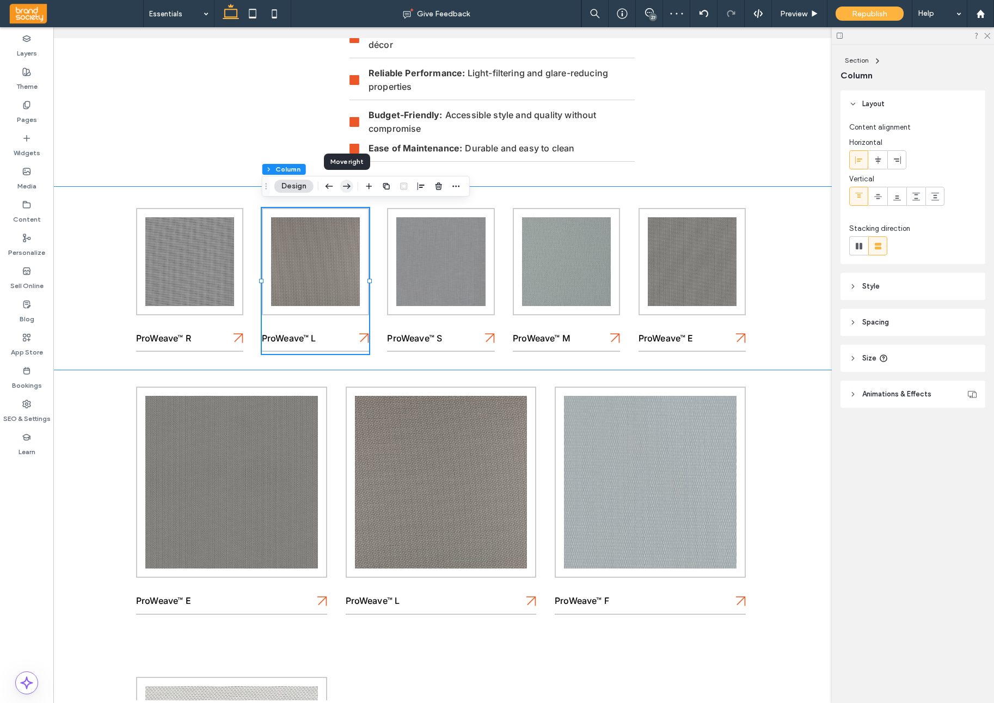
click at [348, 188] on use "button" at bounding box center [347, 186] width 8 height 5
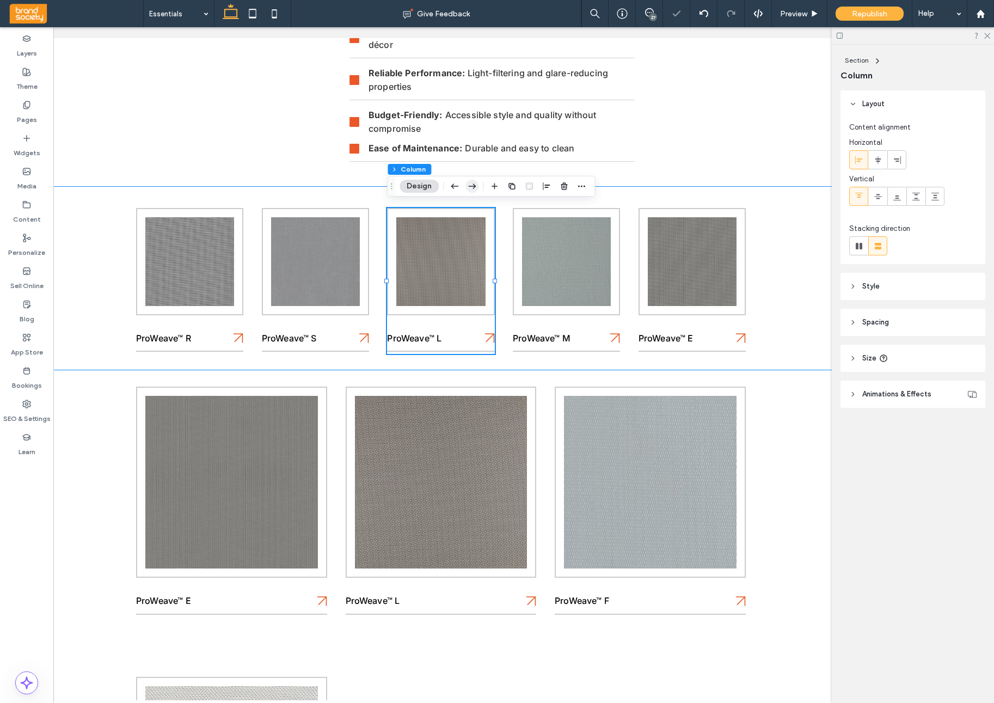
click at [479, 185] on icon "button" at bounding box center [472, 186] width 13 height 20
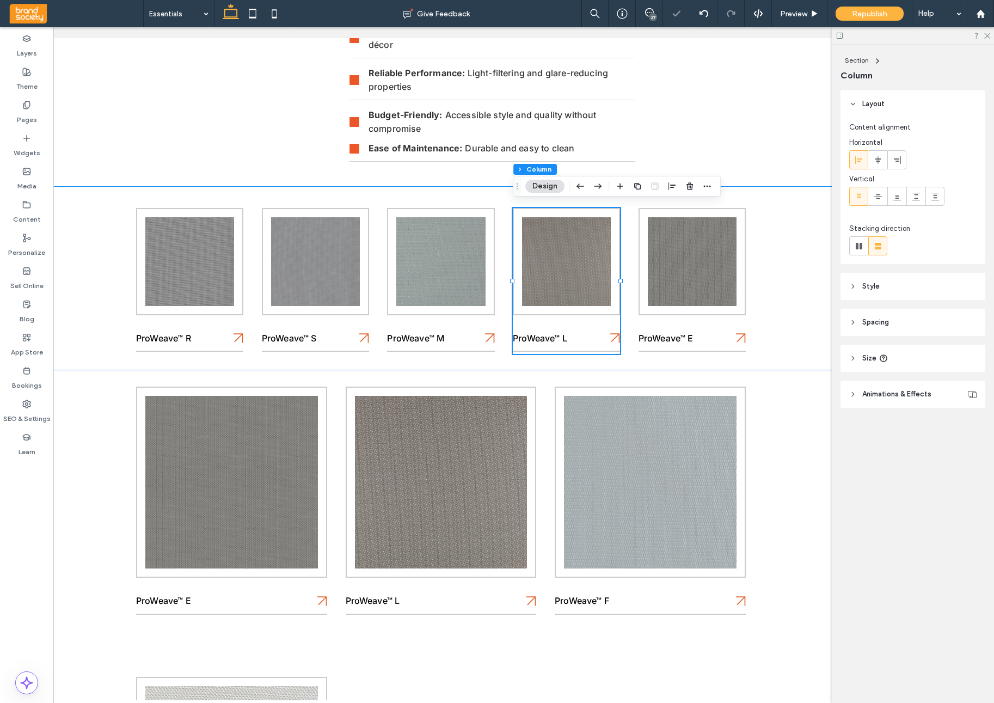
click at [603, 187] on icon "button" at bounding box center [597, 186] width 13 height 20
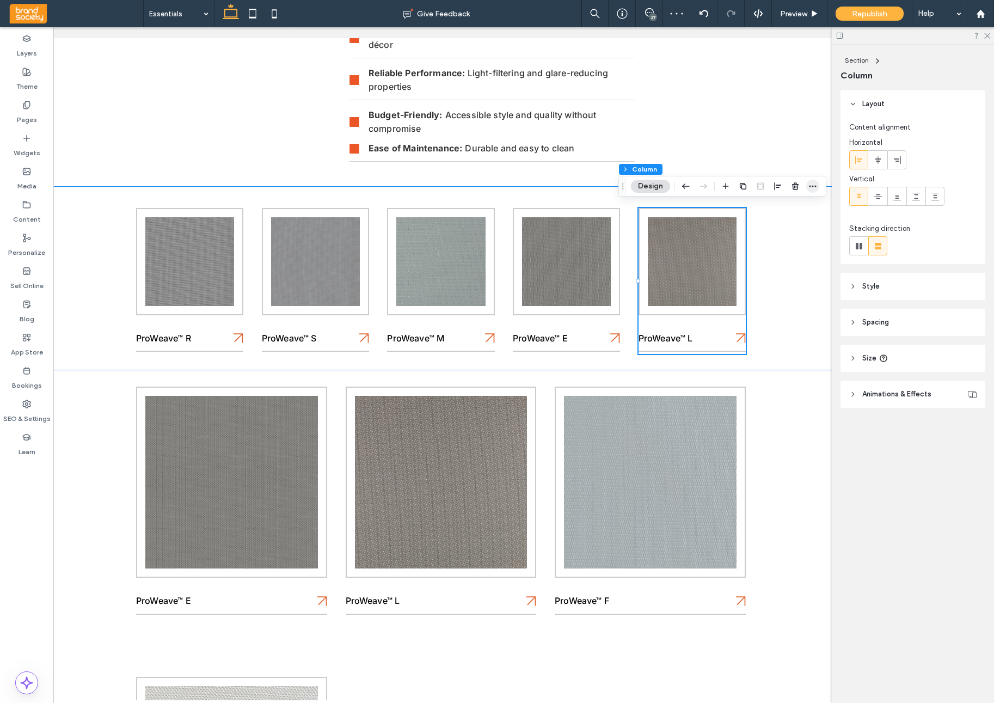
click at [815, 187] on icon "button" at bounding box center [813, 186] width 9 height 9
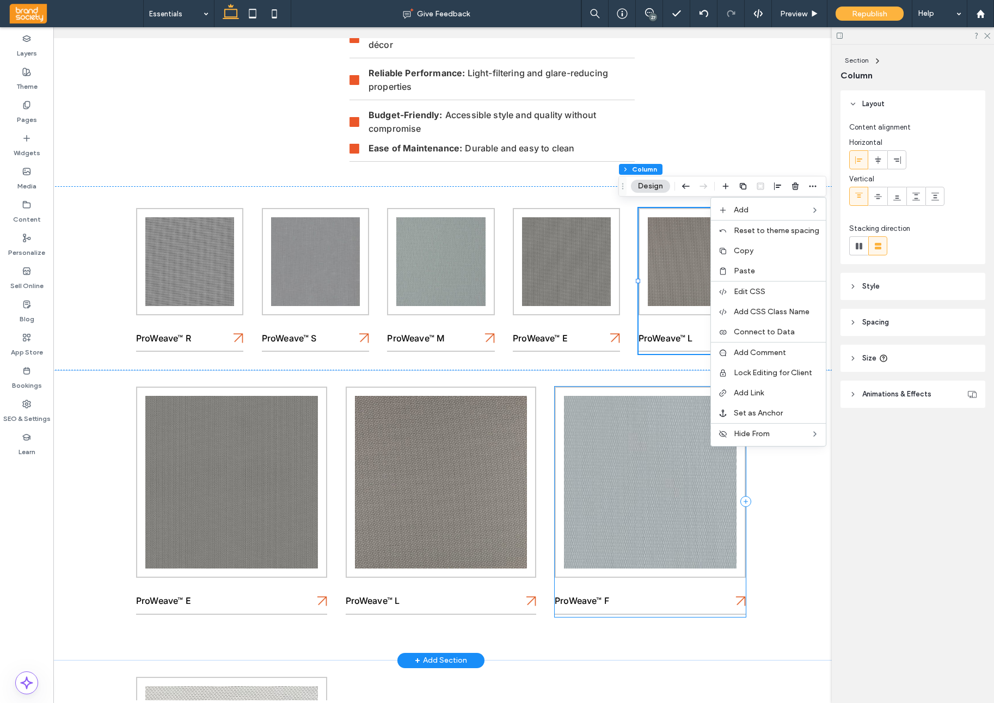
click at [666, 581] on div "ProWeave™ F" at bounding box center [650, 502] width 191 height 230
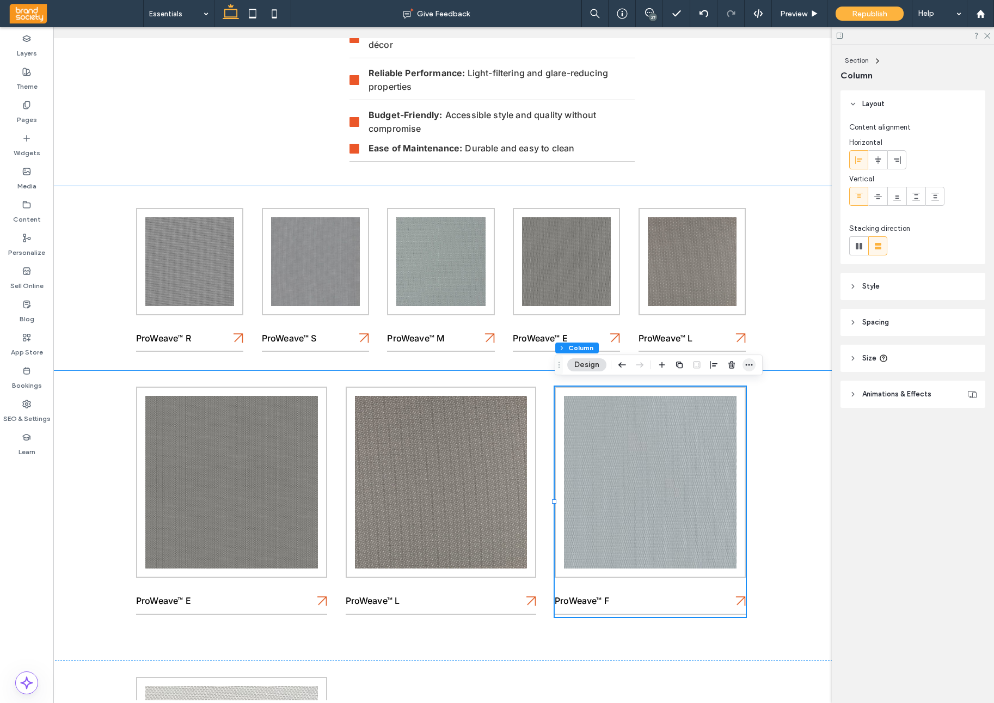
click at [747, 366] on icon "button" at bounding box center [749, 364] width 9 height 9
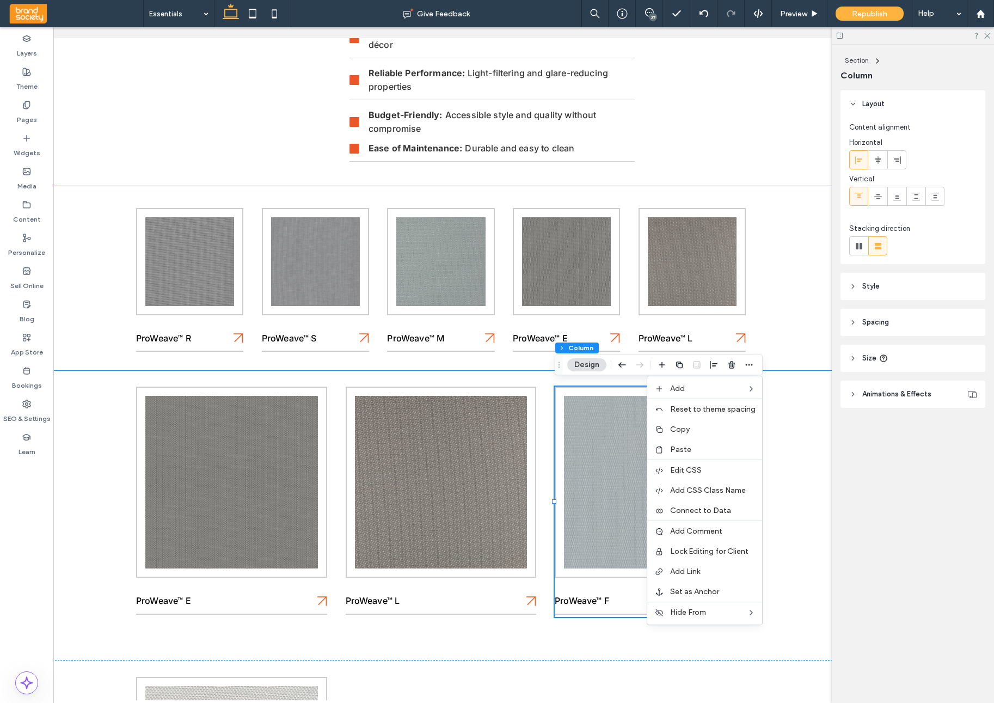
drag, startPoint x: 695, startPoint y: 430, endPoint x: 695, endPoint y: 420, distance: 10.4
click at [695, 429] on label "Copy" at bounding box center [712, 429] width 85 height 9
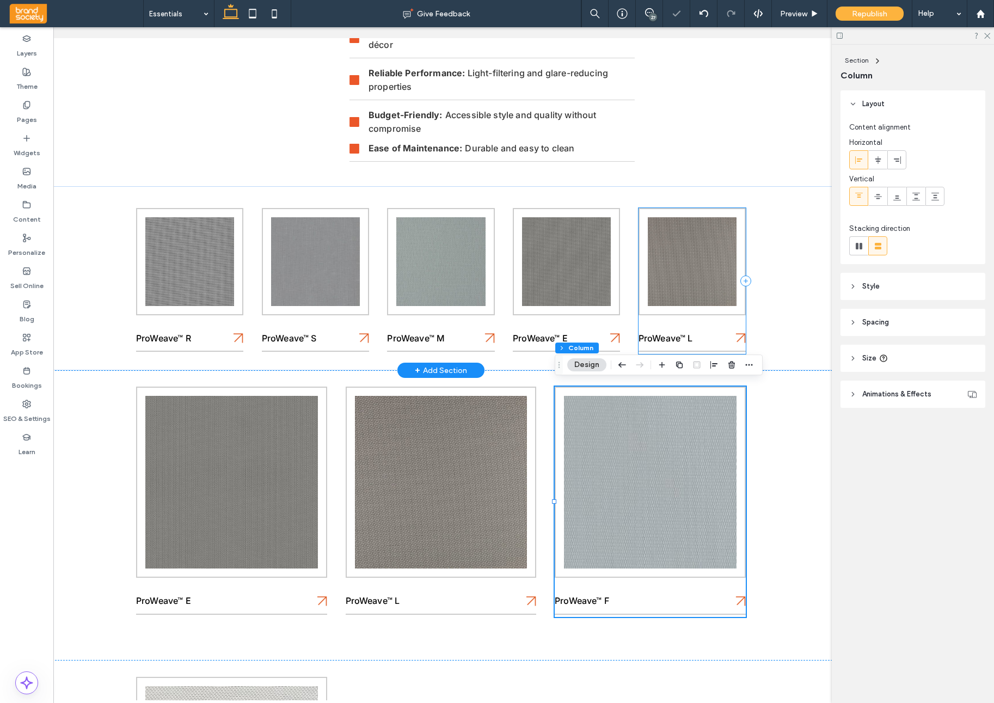
click at [718, 321] on div "ProWeave™ L" at bounding box center [692, 281] width 107 height 146
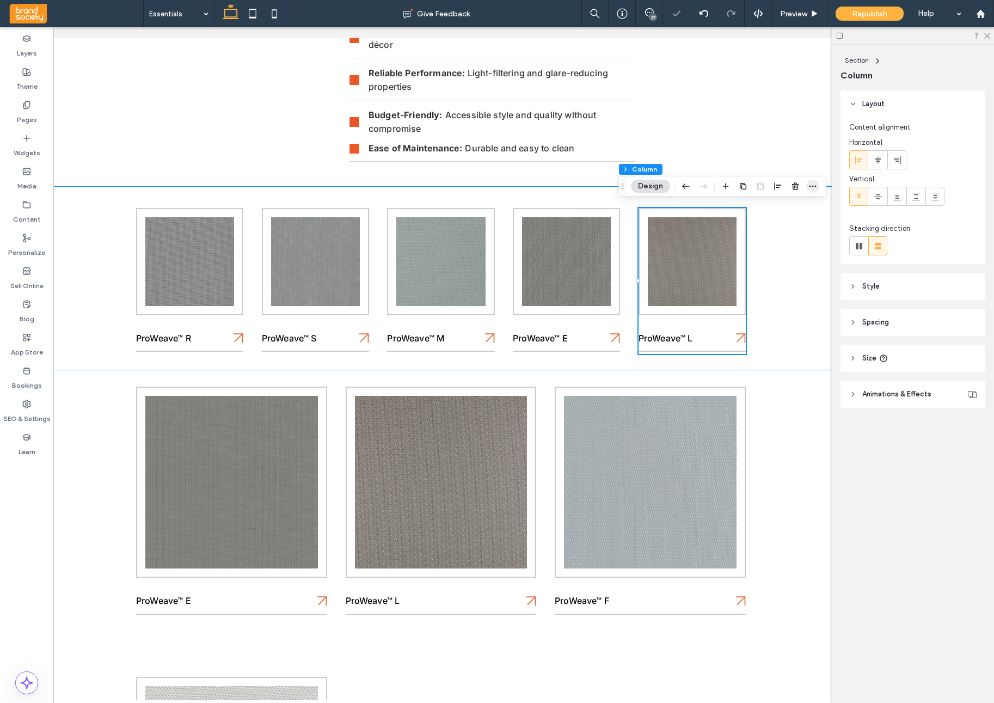
click at [813, 185] on icon "button" at bounding box center [813, 186] width 9 height 9
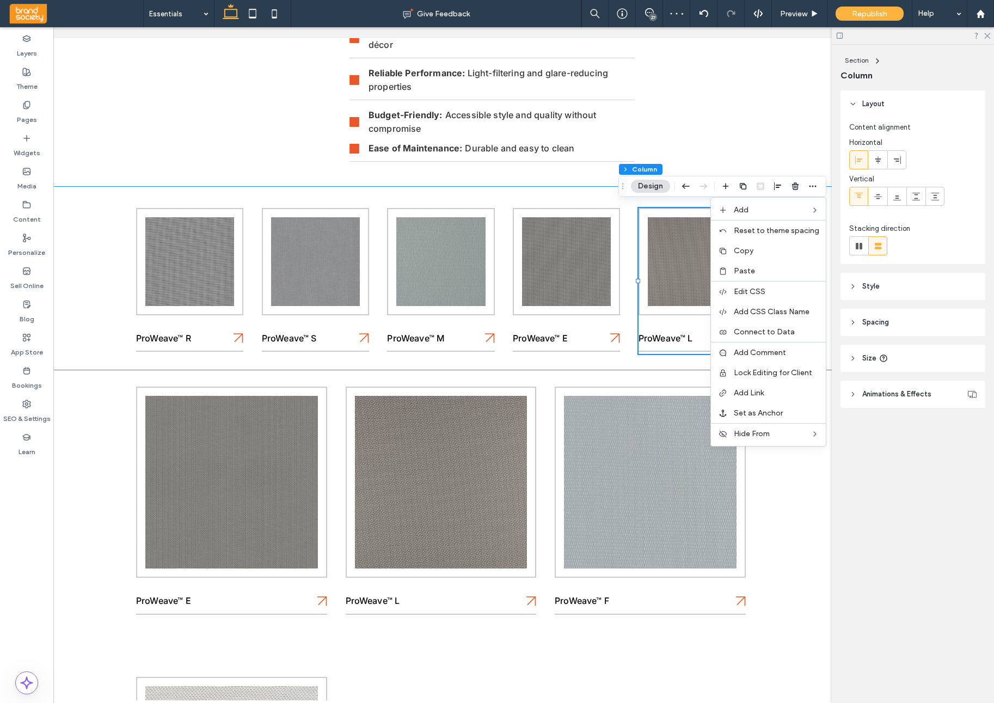
click at [770, 268] on label "Paste" at bounding box center [776, 270] width 85 height 9
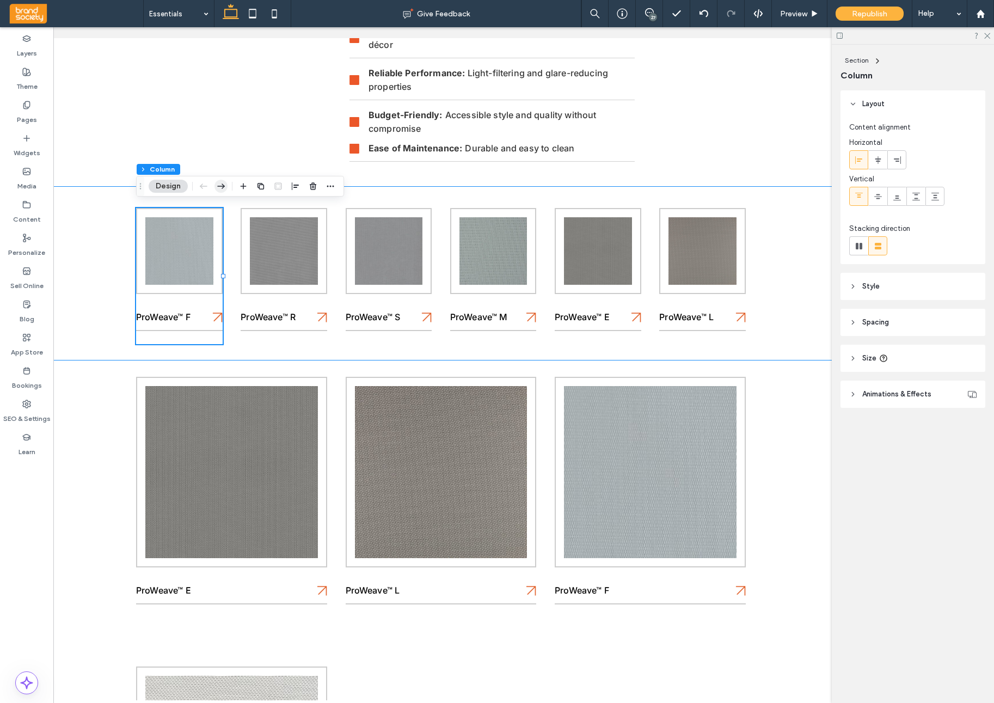
click at [224, 186] on use "button" at bounding box center [221, 186] width 8 height 5
drag, startPoint x: 195, startPoint y: 213, endPoint x: 224, endPoint y: 186, distance: 40.1
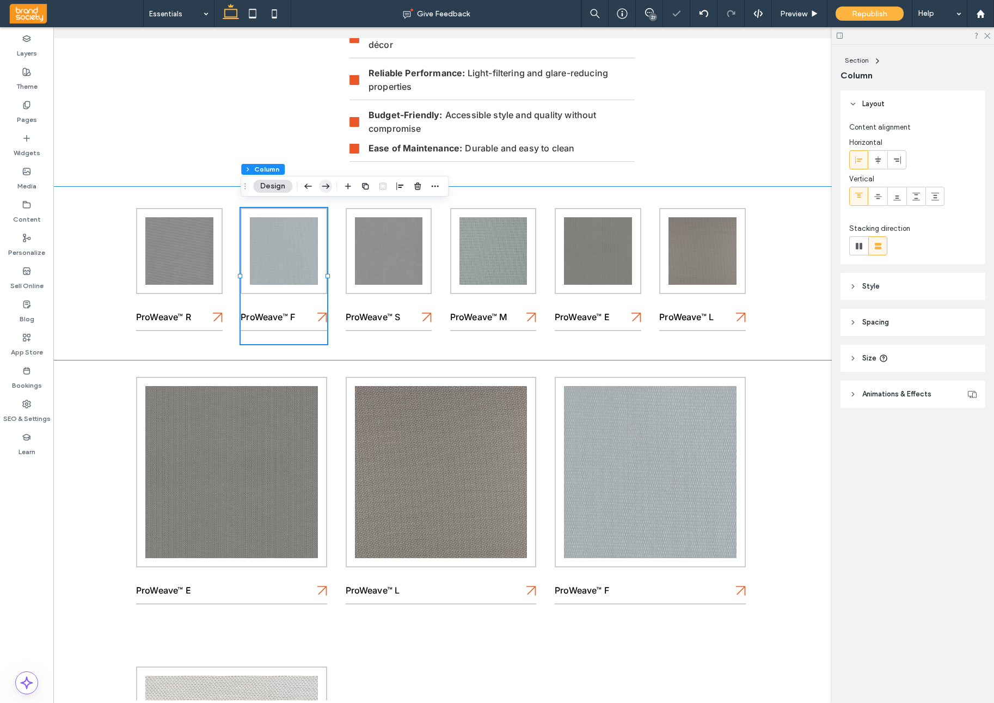
click at [326, 187] on icon "button" at bounding box center [325, 186] width 13 height 20
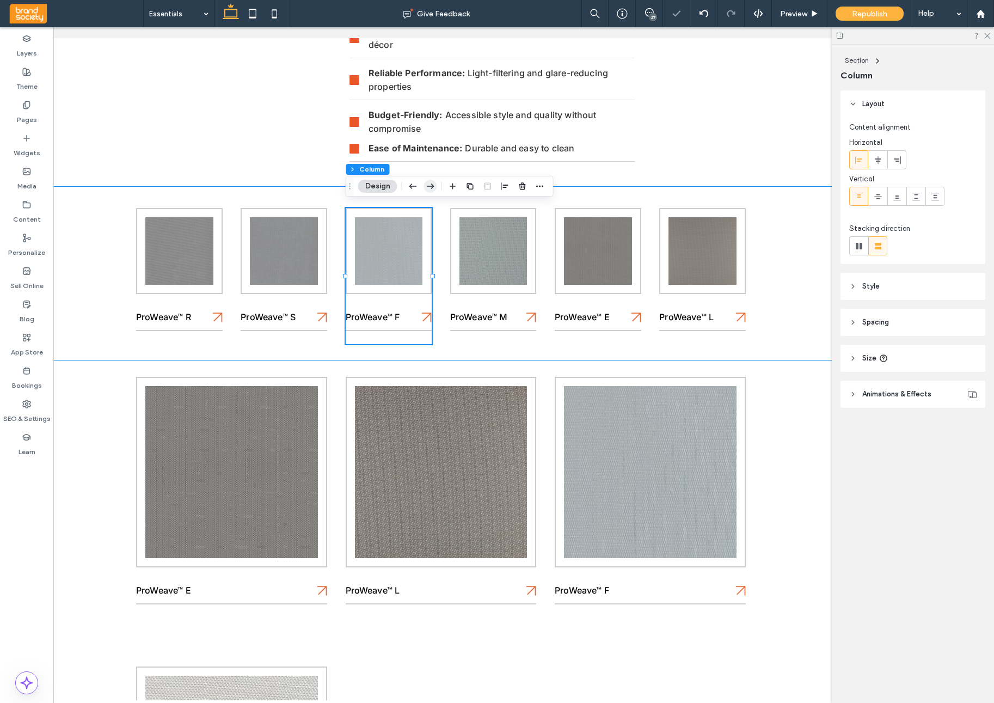
drag, startPoint x: 433, startPoint y: 187, endPoint x: 432, endPoint y: 194, distance: 6.7
click at [433, 188] on icon "button" at bounding box center [430, 186] width 13 height 20
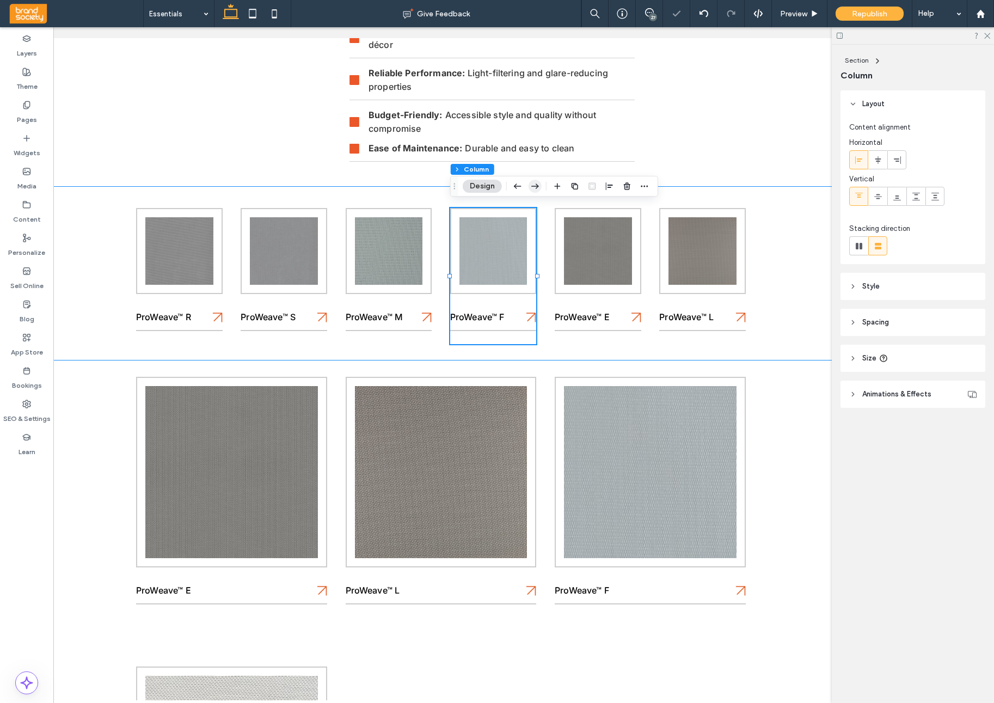
click at [541, 189] on icon "button" at bounding box center [535, 186] width 13 height 20
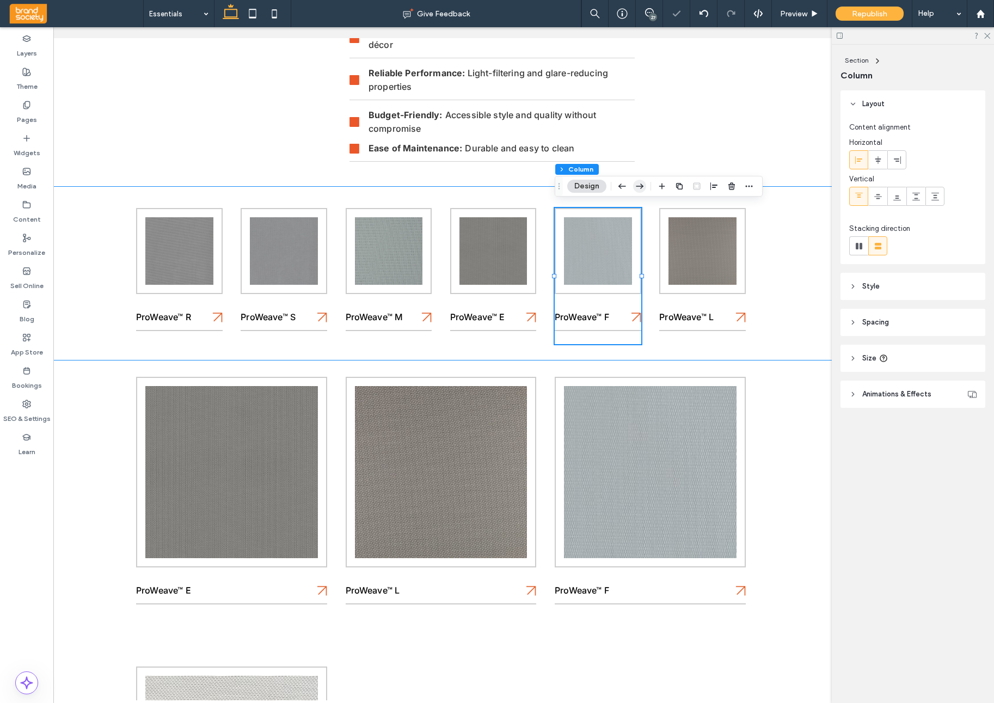
click at [647, 190] on div "Section Column Design" at bounding box center [659, 186] width 208 height 21
click at [645, 190] on icon "button" at bounding box center [639, 186] width 13 height 20
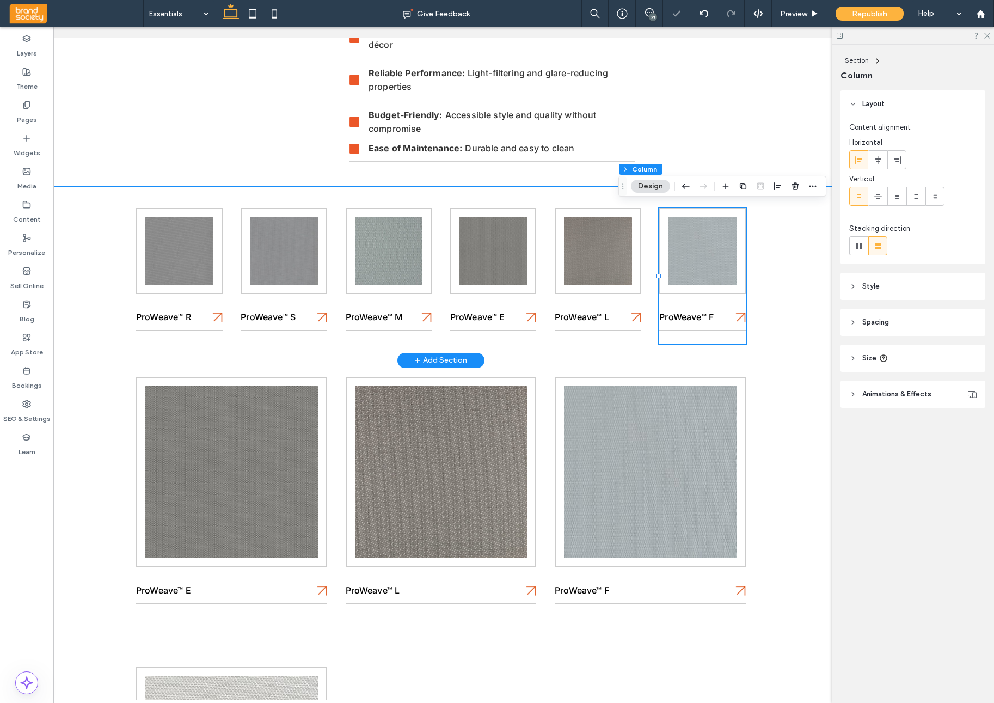
click at [117, 232] on div "ProWeave™ R ProWeave™ S ProWeave™ M ProWeave™ E ProWeave™ L ProWeave™ F" at bounding box center [440, 273] width 653 height 174
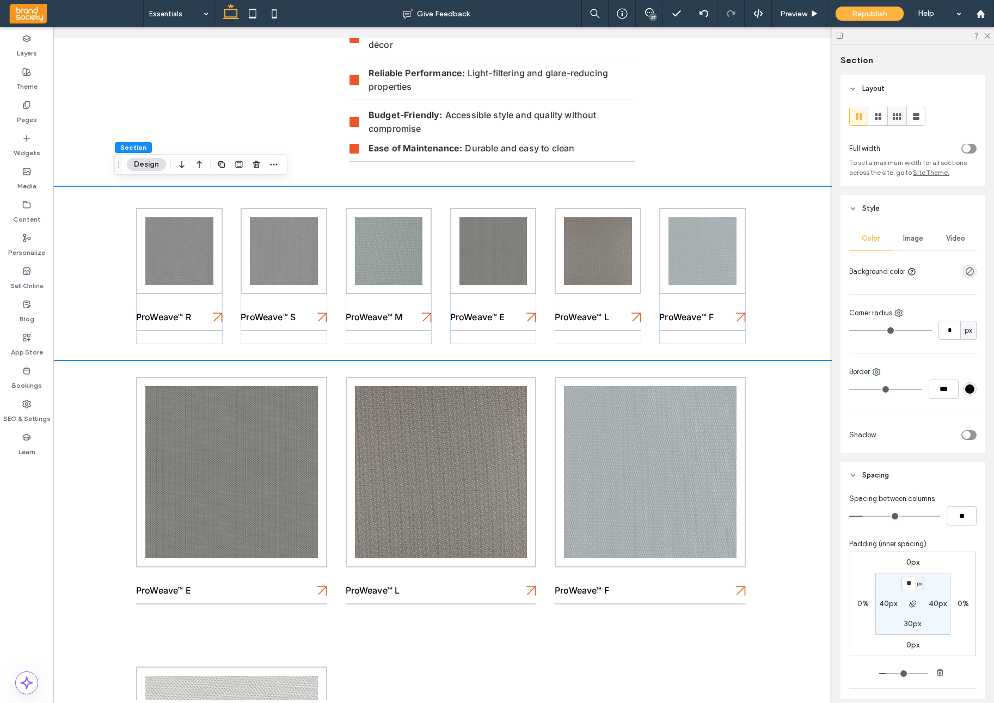
click at [902, 119] on icon at bounding box center [897, 116] width 11 height 11
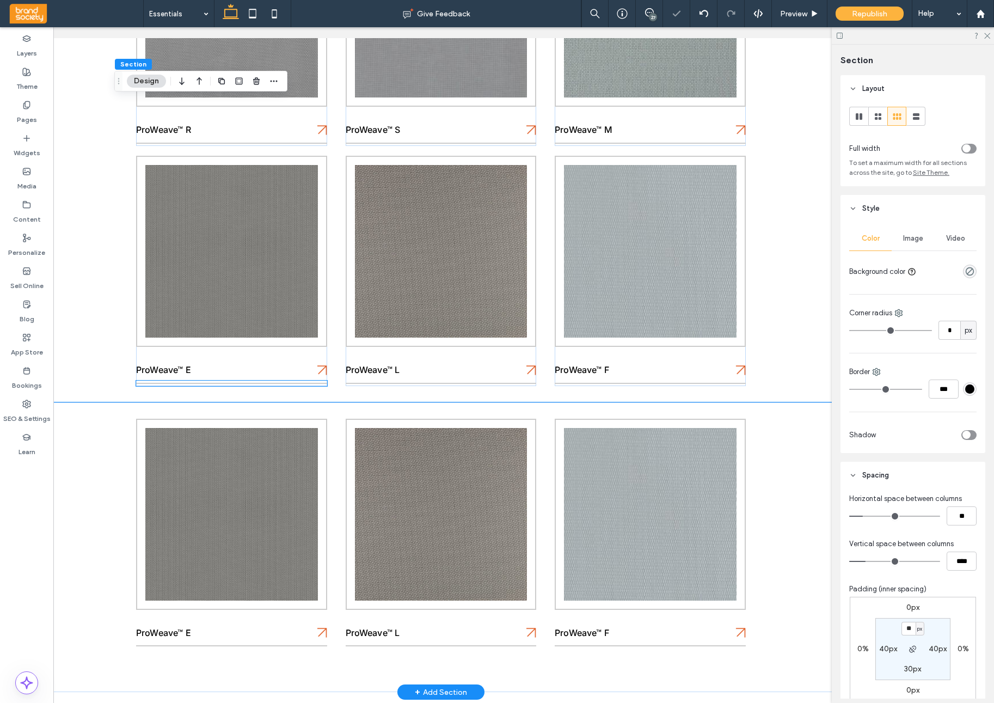
scroll to position [661, 0]
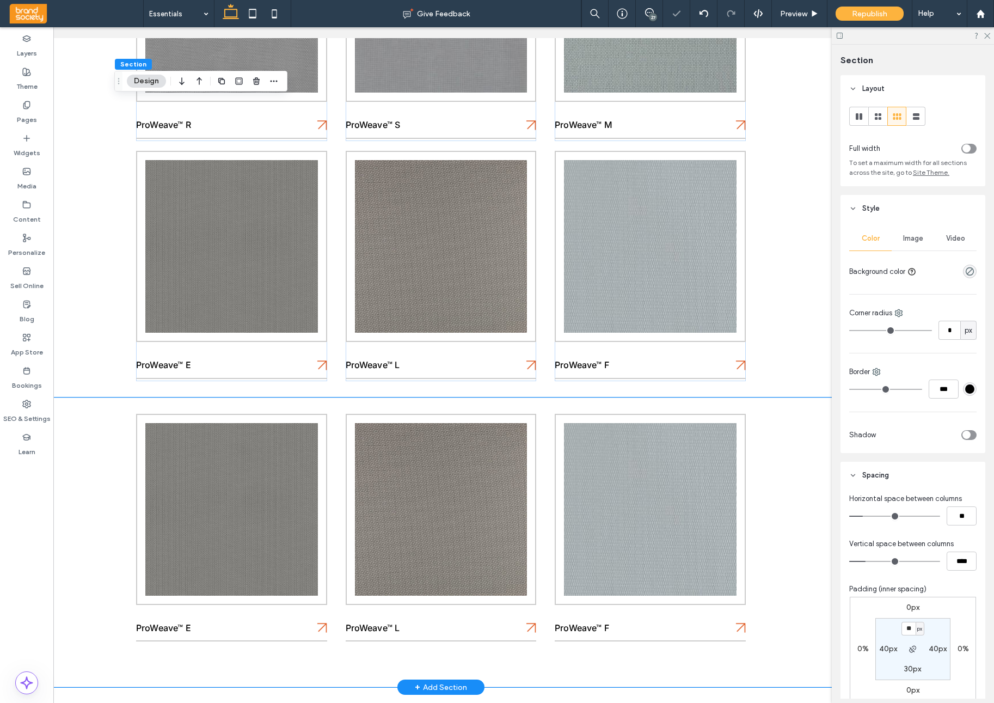
click at [93, 441] on div "ProWeave™ E ProWeave™ L ProWeave™ F" at bounding box center [440, 543] width 919 height 290
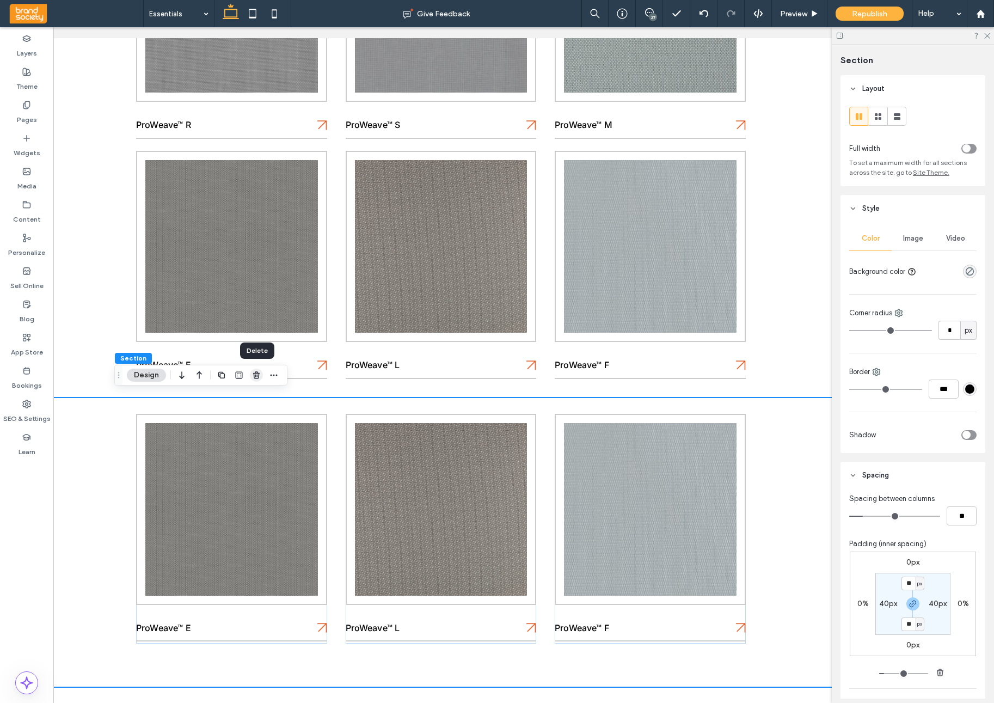
click at [259, 377] on use "button" at bounding box center [256, 374] width 7 height 7
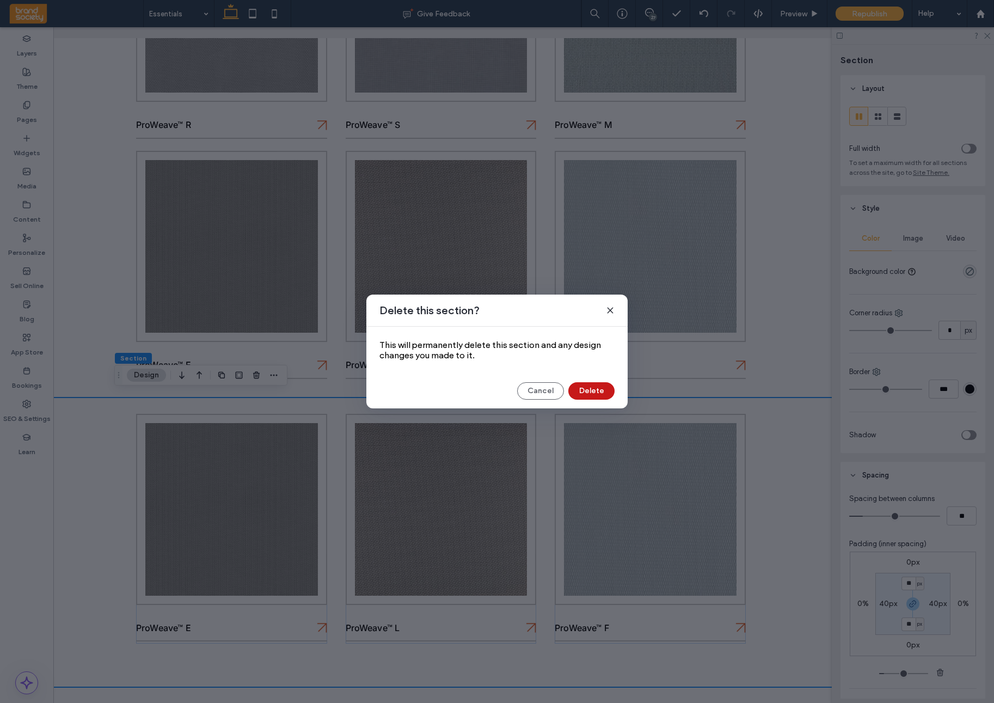
click at [592, 392] on button "Delete" at bounding box center [592, 390] width 46 height 17
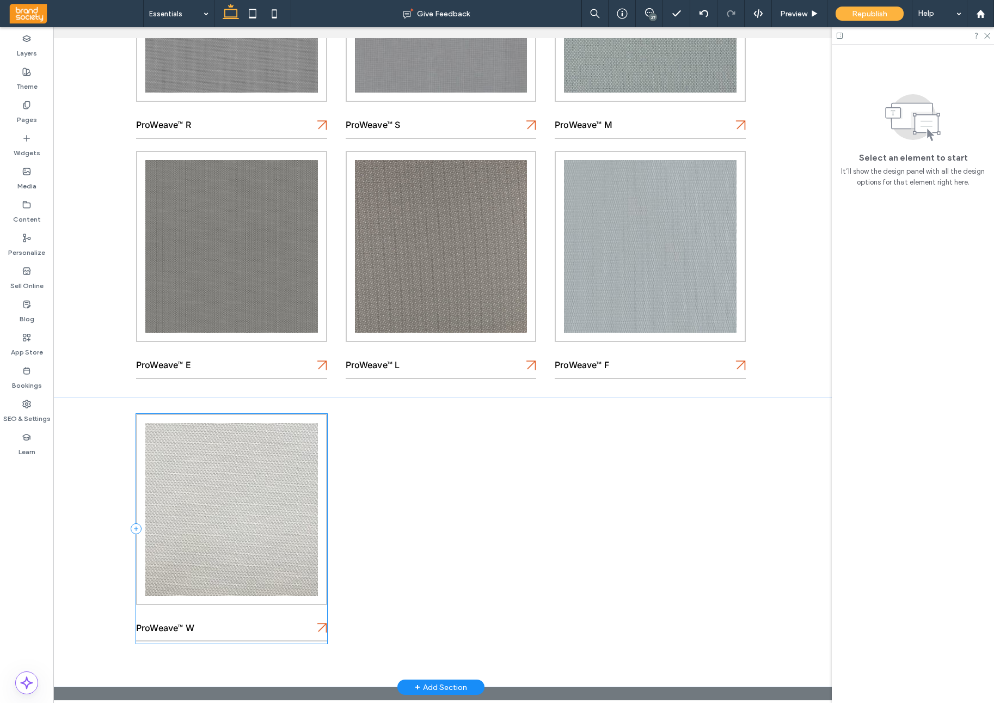
click at [282, 614] on div "ProWeave™ W" at bounding box center [231, 529] width 191 height 230
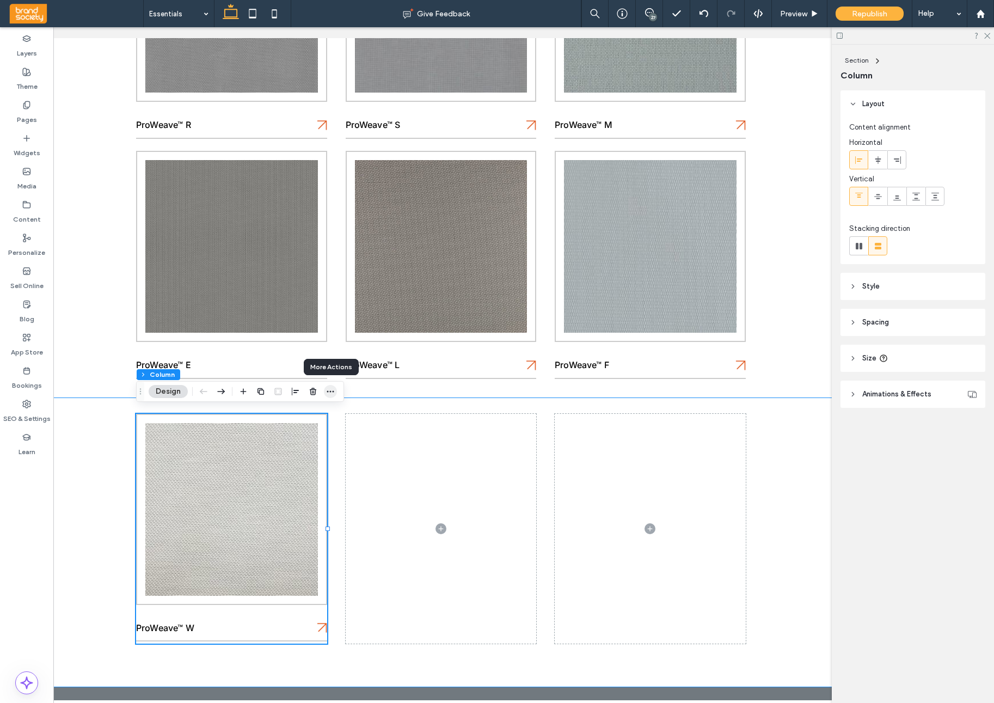
click at [329, 392] on icon "button" at bounding box center [330, 391] width 9 height 9
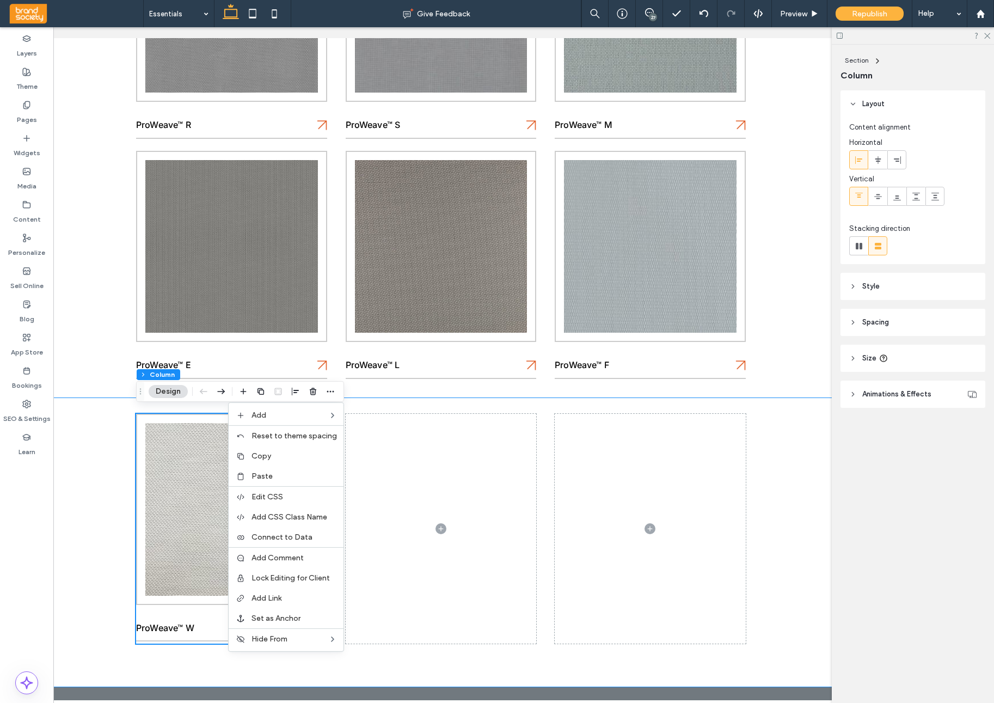
click at [283, 456] on label "Copy" at bounding box center [294, 455] width 85 height 9
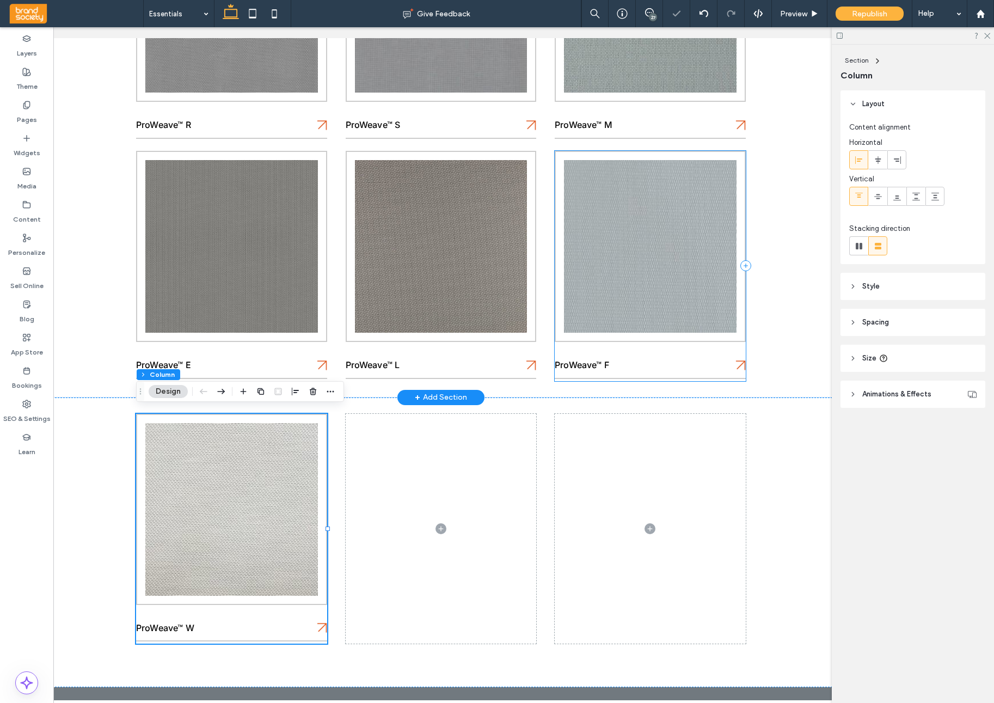
click at [706, 350] on div "ProWeave™ F" at bounding box center [650, 266] width 191 height 230
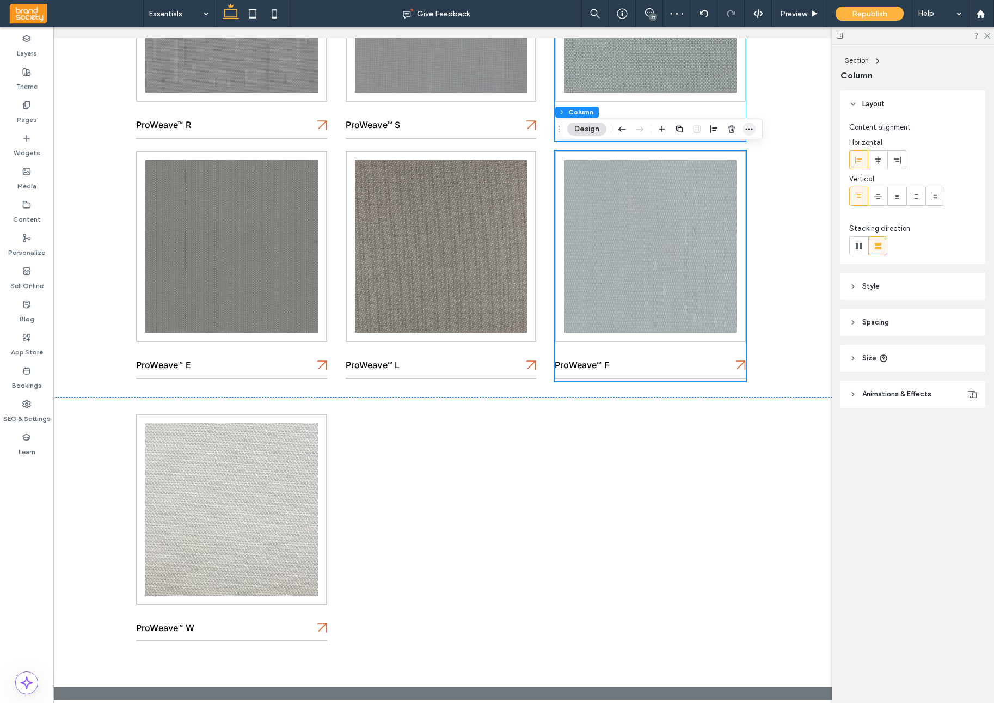
click at [755, 129] on span "button" at bounding box center [749, 129] width 13 height 13
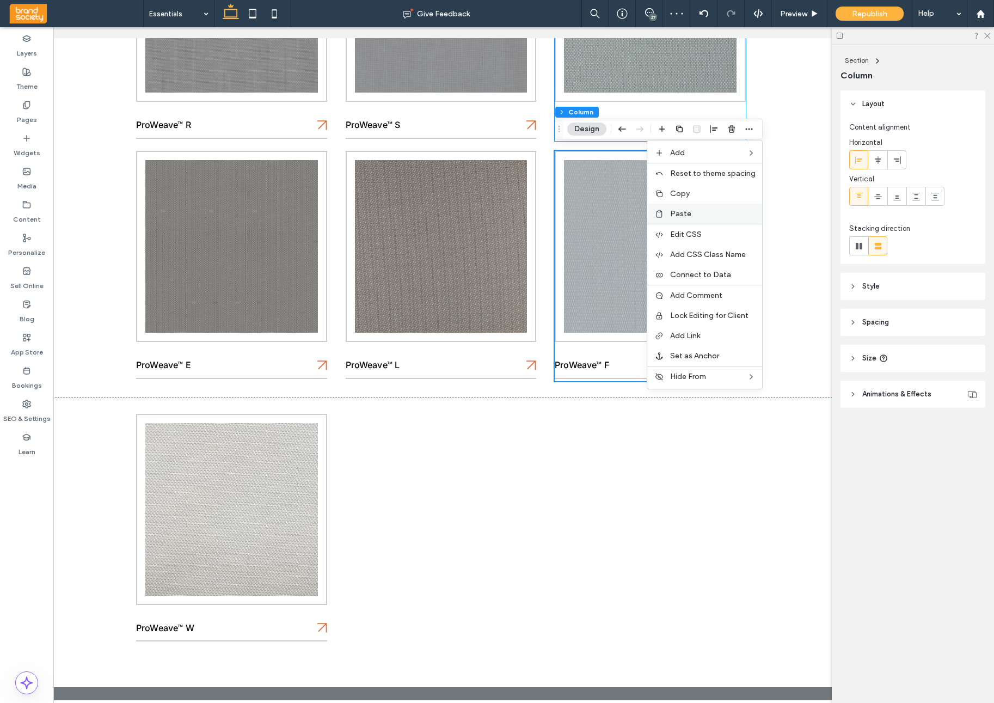
click at [701, 218] on div "Paste" at bounding box center [704, 214] width 115 height 20
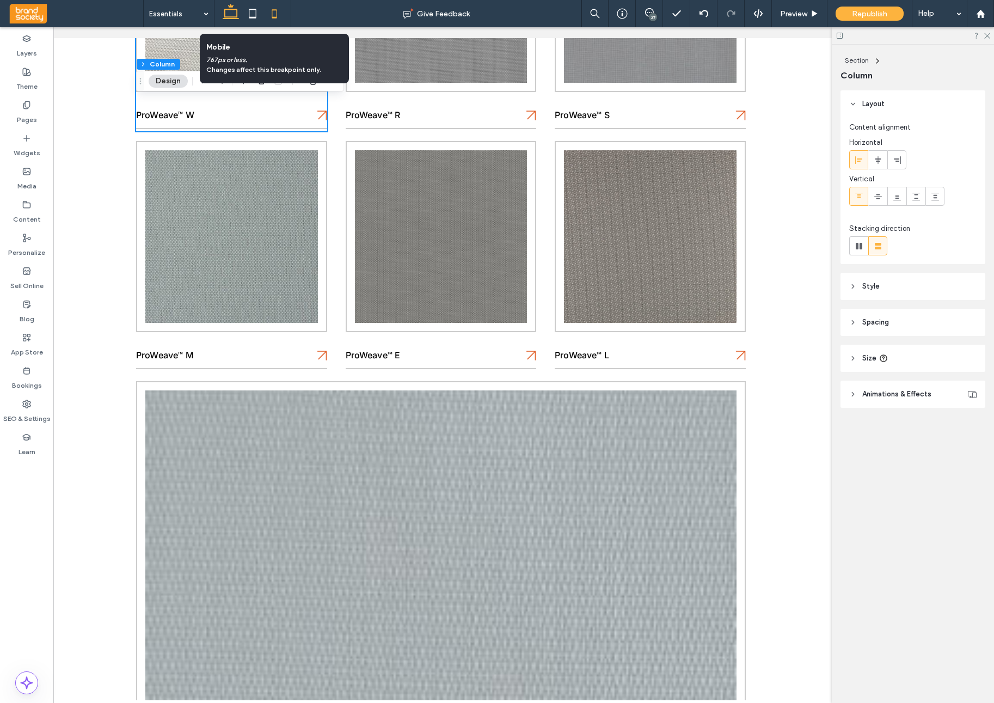
click at [276, 19] on icon at bounding box center [275, 14] width 22 height 22
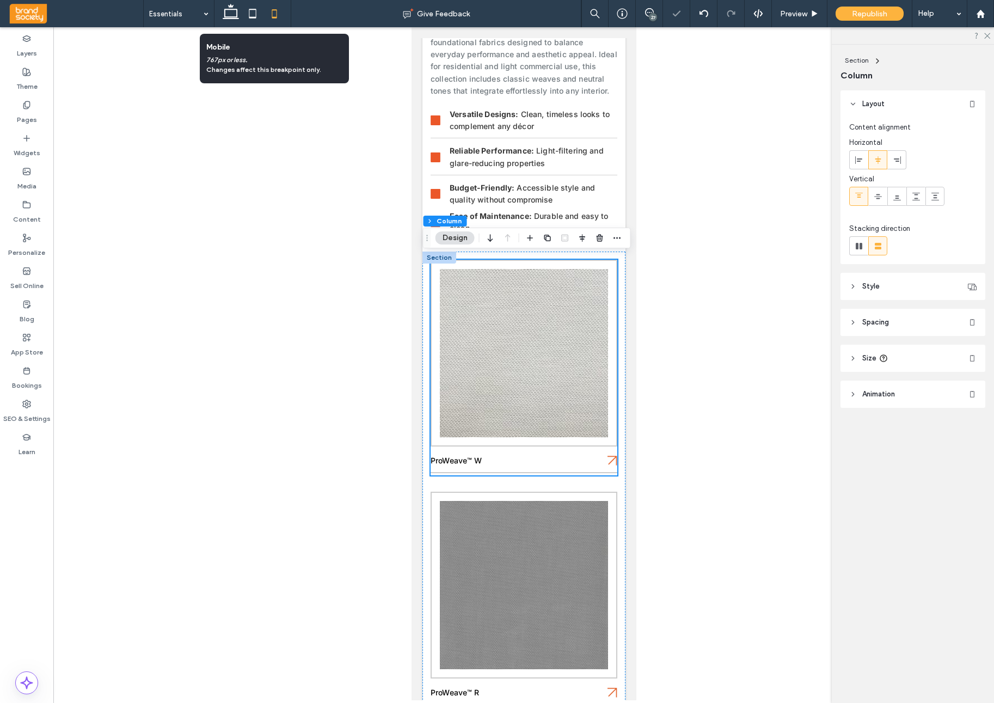
scroll to position [0, 0]
click at [261, 15] on icon at bounding box center [253, 14] width 22 height 22
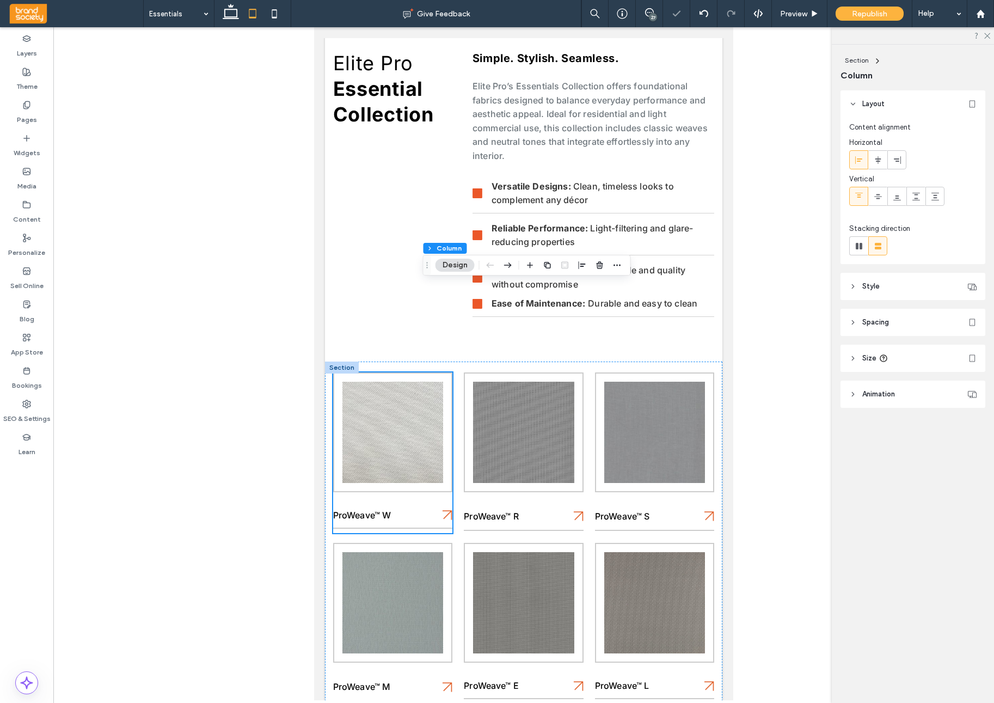
scroll to position [280, 0]
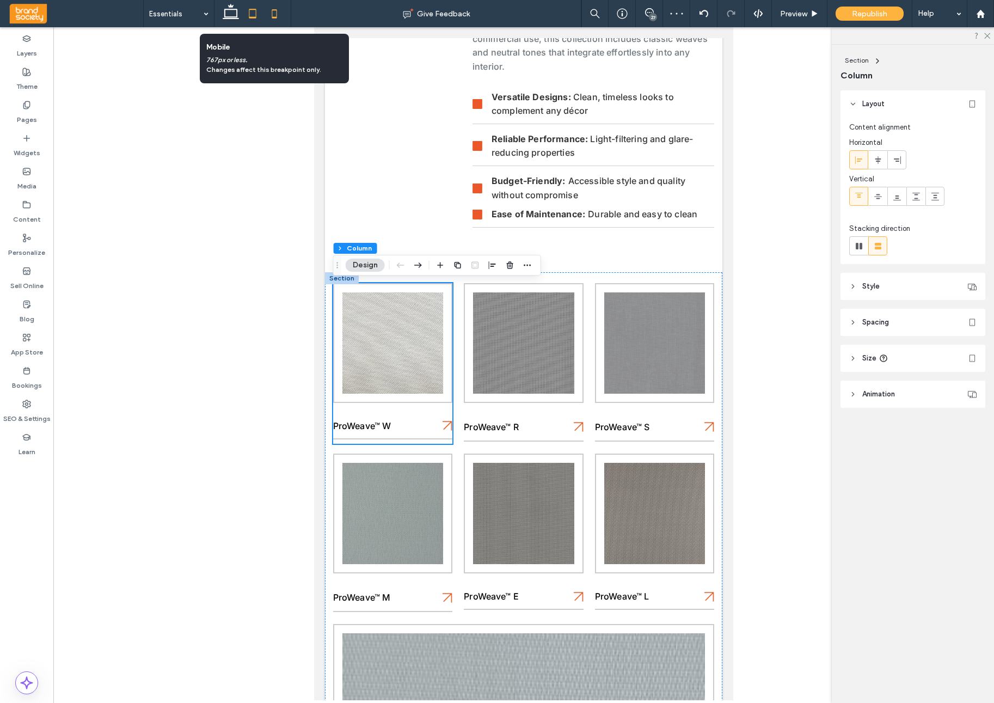
click at [277, 18] on icon at bounding box center [275, 14] width 22 height 22
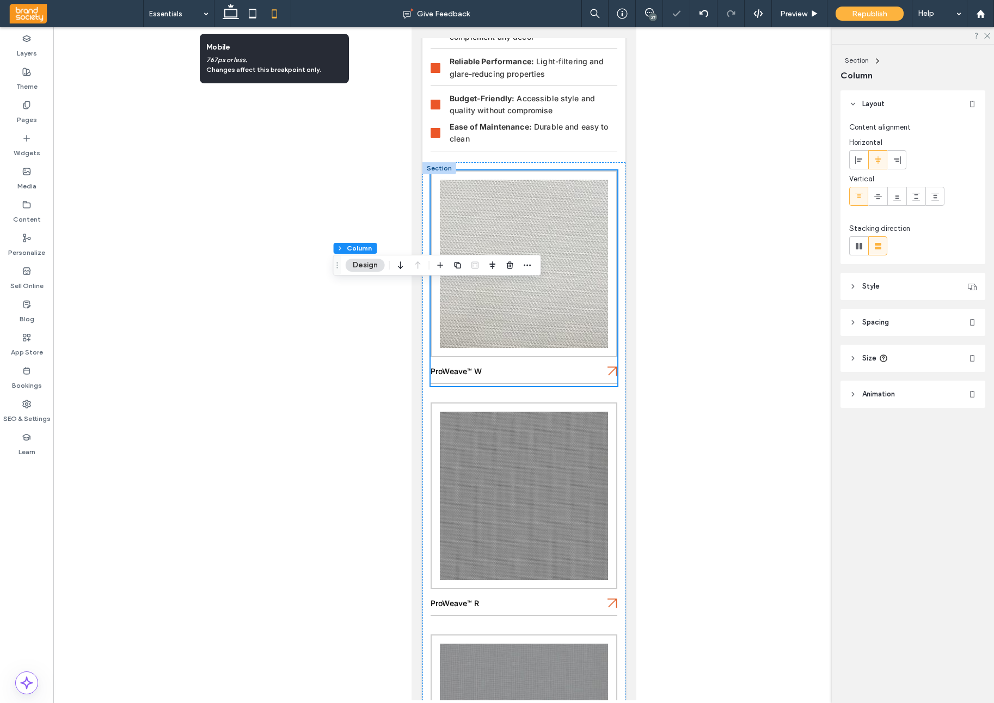
type input "**"
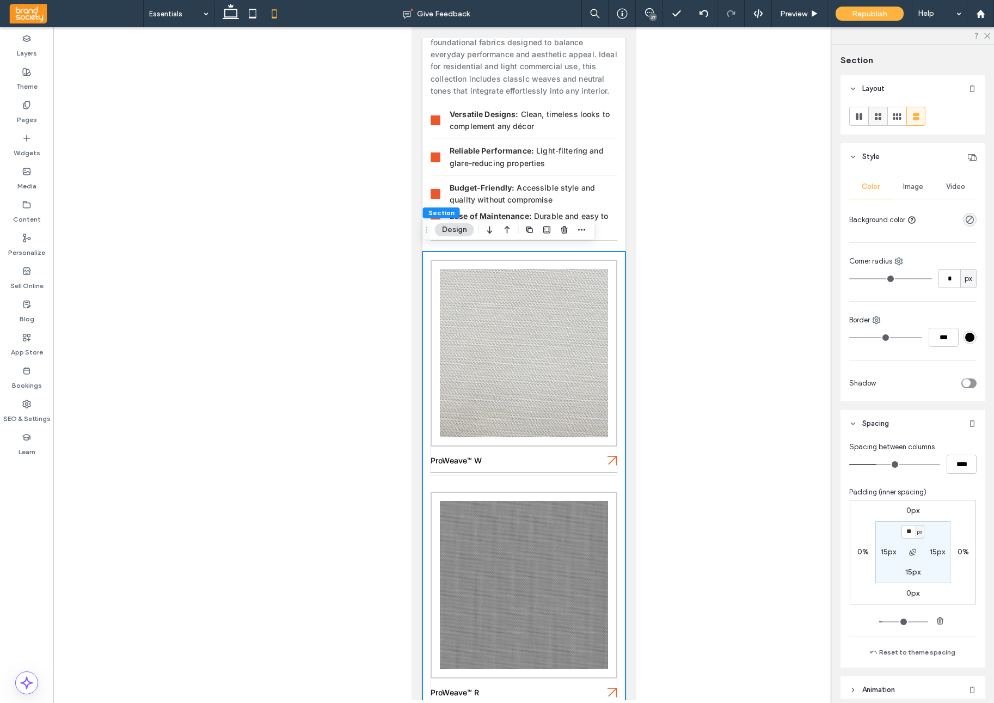
click at [879, 118] on use at bounding box center [878, 116] width 7 height 7
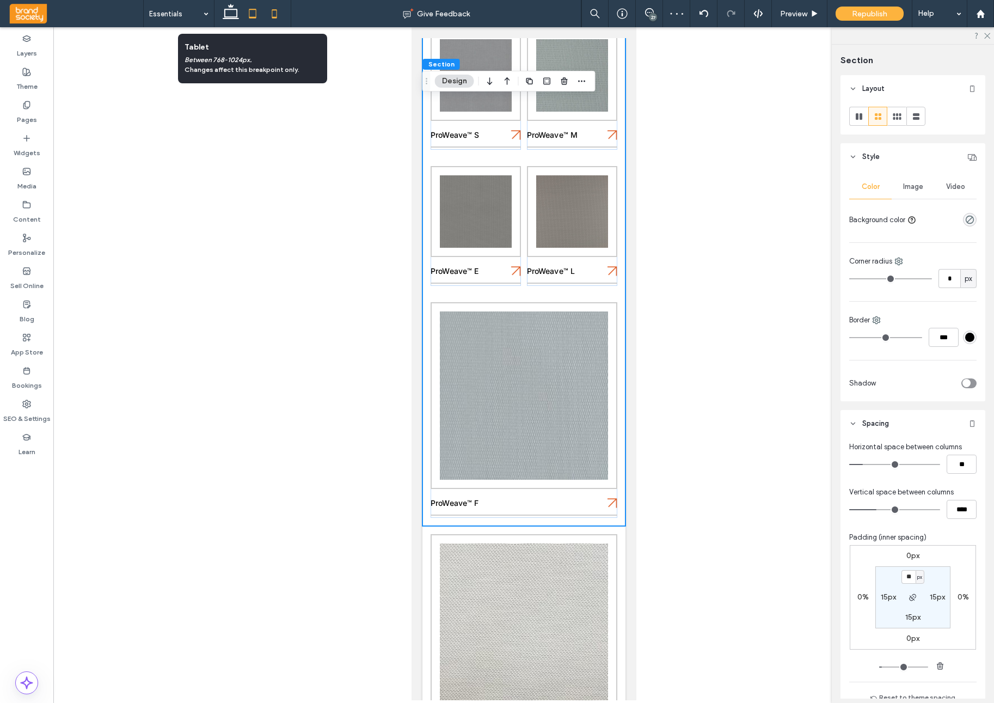
click at [252, 16] on icon at bounding box center [253, 14] width 22 height 22
type input "**"
type input "****"
type input "**"
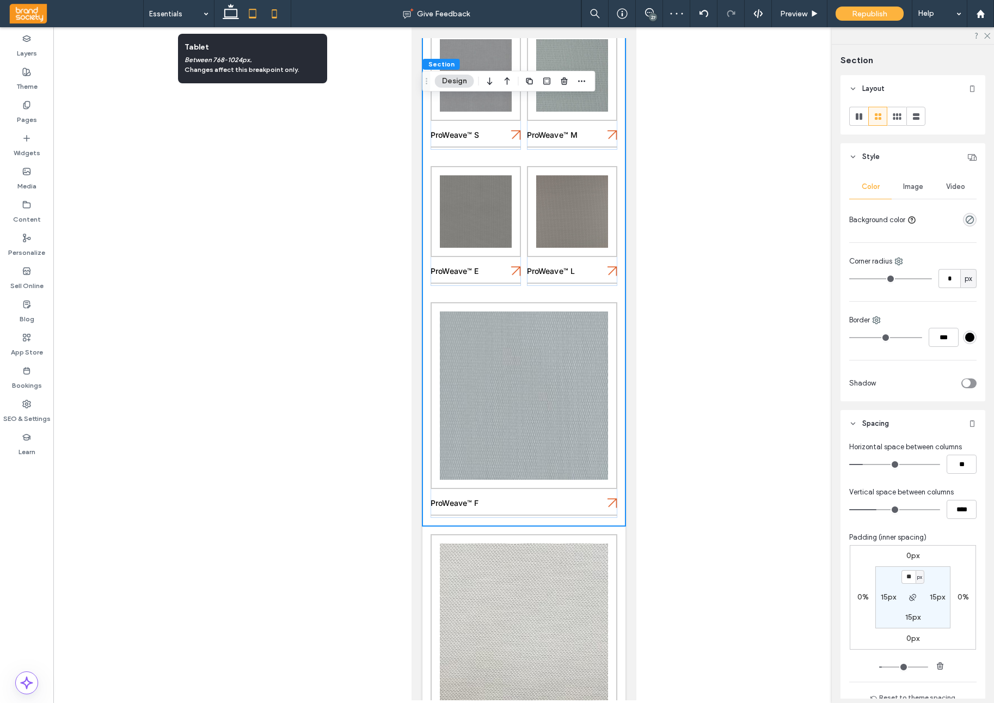
type input "***"
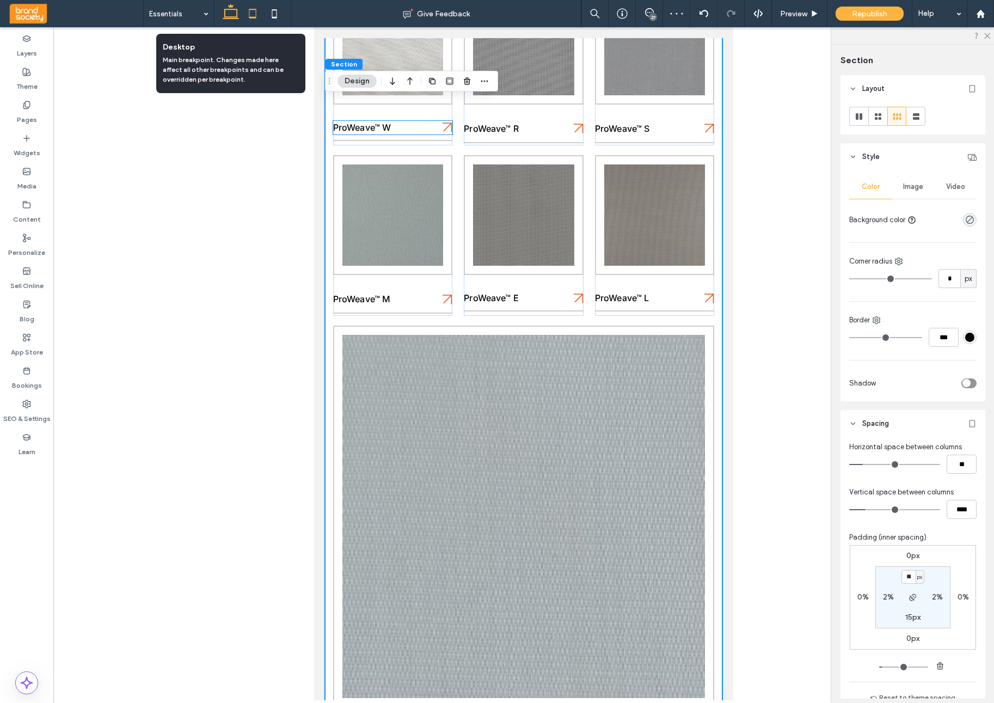
click at [235, 20] on icon at bounding box center [231, 14] width 22 height 22
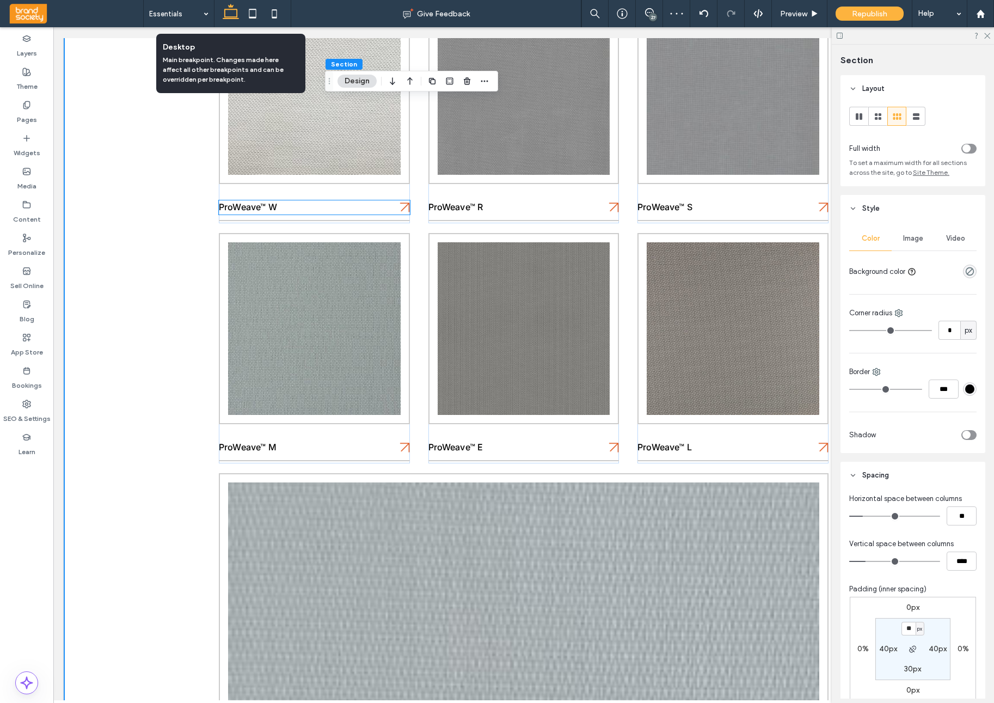
type input "**"
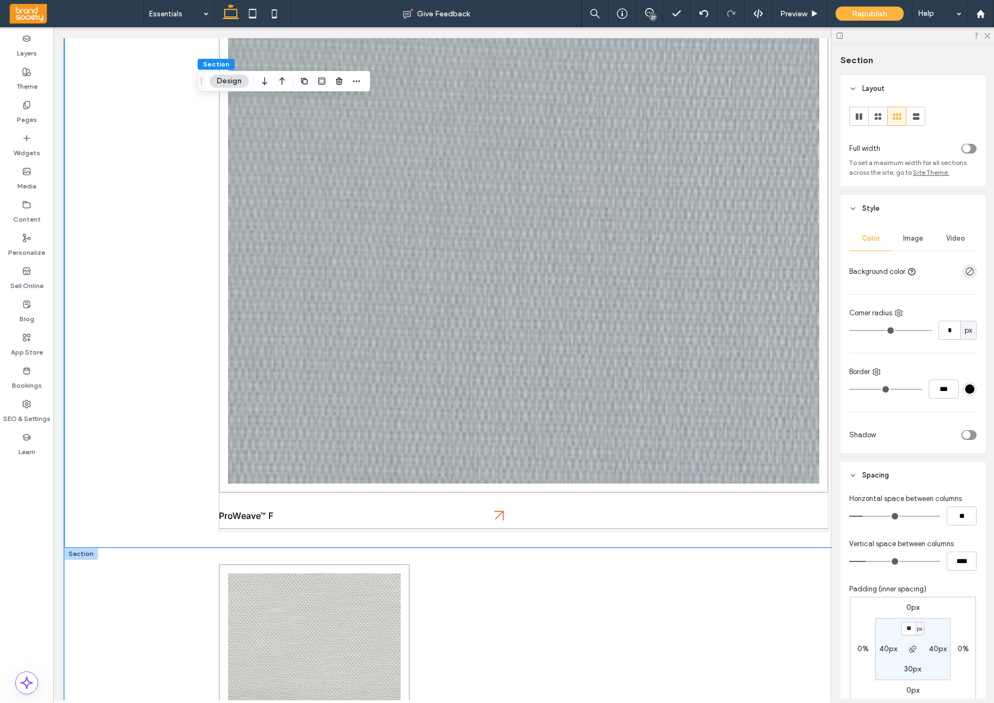
scroll to position [1169, 0]
click at [739, 510] on div "ProWeave™ F" at bounding box center [524, 206] width 610 height 649
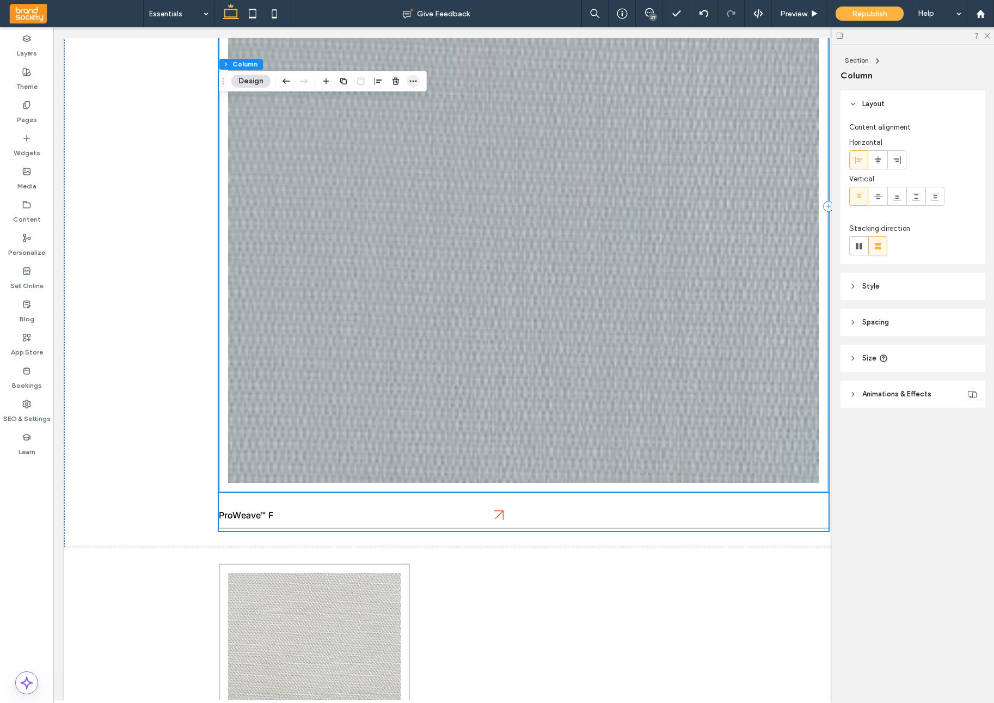
click at [414, 79] on icon "button" at bounding box center [413, 81] width 9 height 9
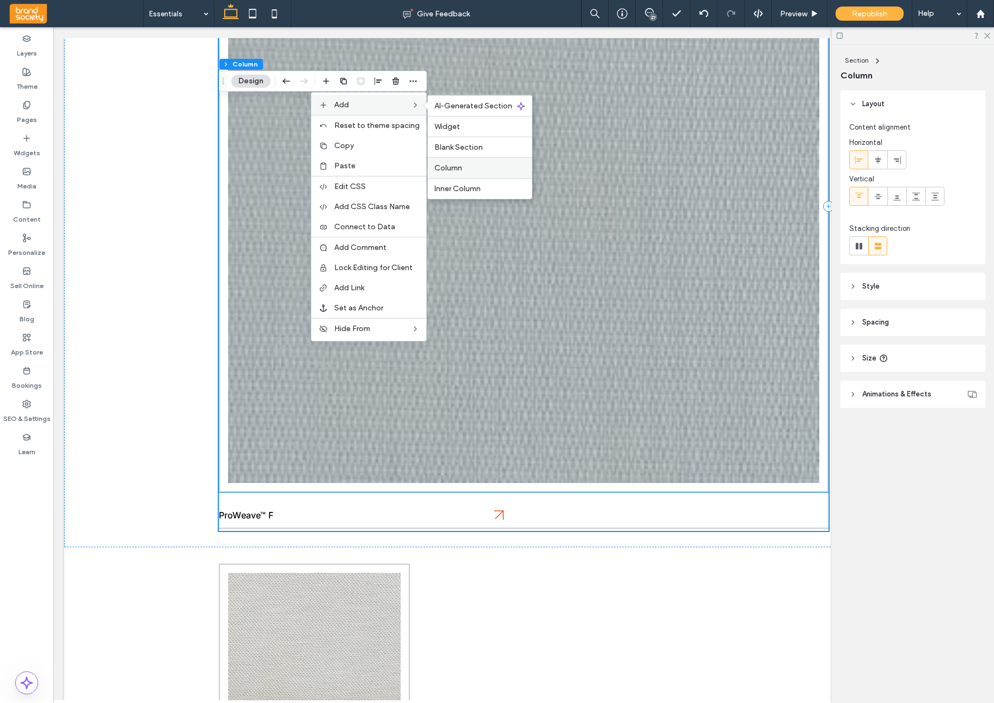
click at [458, 169] on span "Column" at bounding box center [449, 167] width 28 height 9
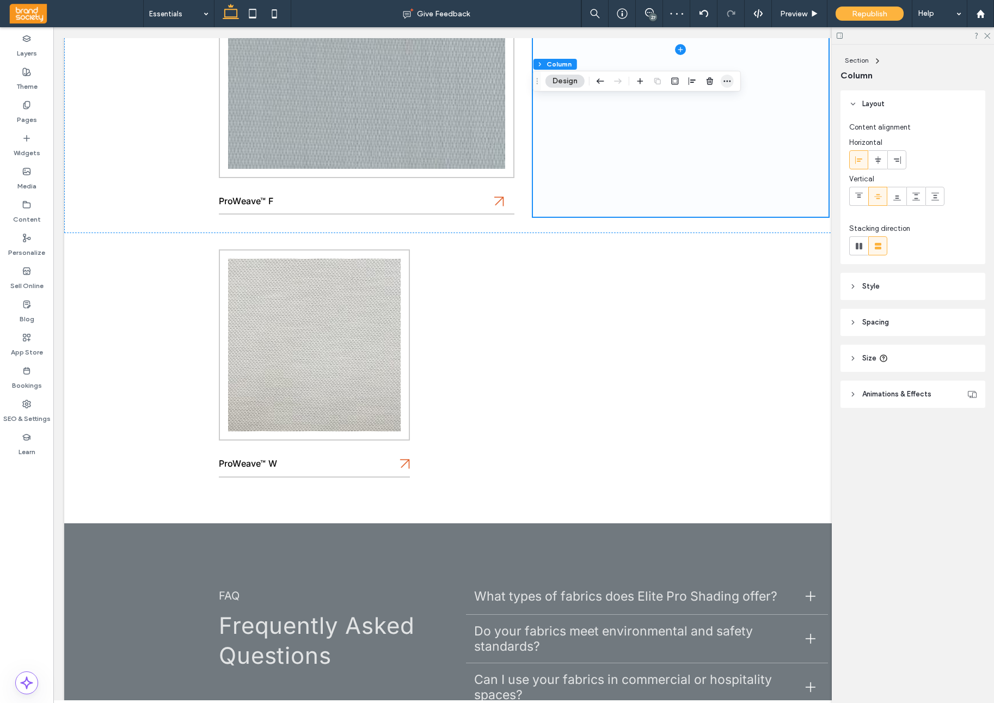
click at [730, 82] on icon "button" at bounding box center [727, 81] width 9 height 9
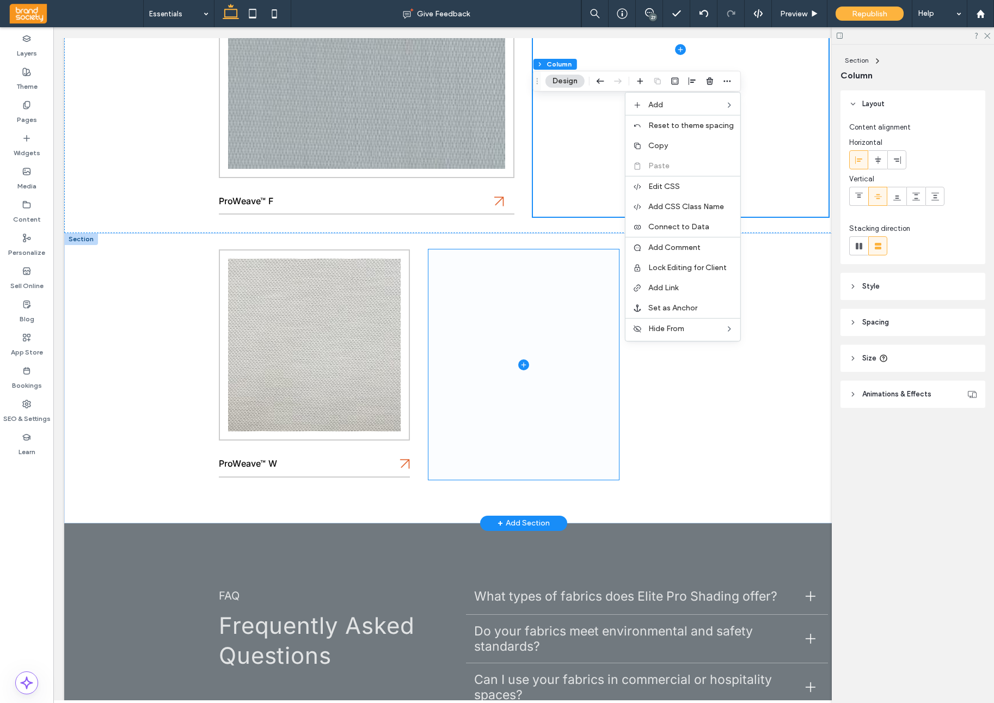
click at [593, 308] on span at bounding box center [524, 364] width 191 height 230
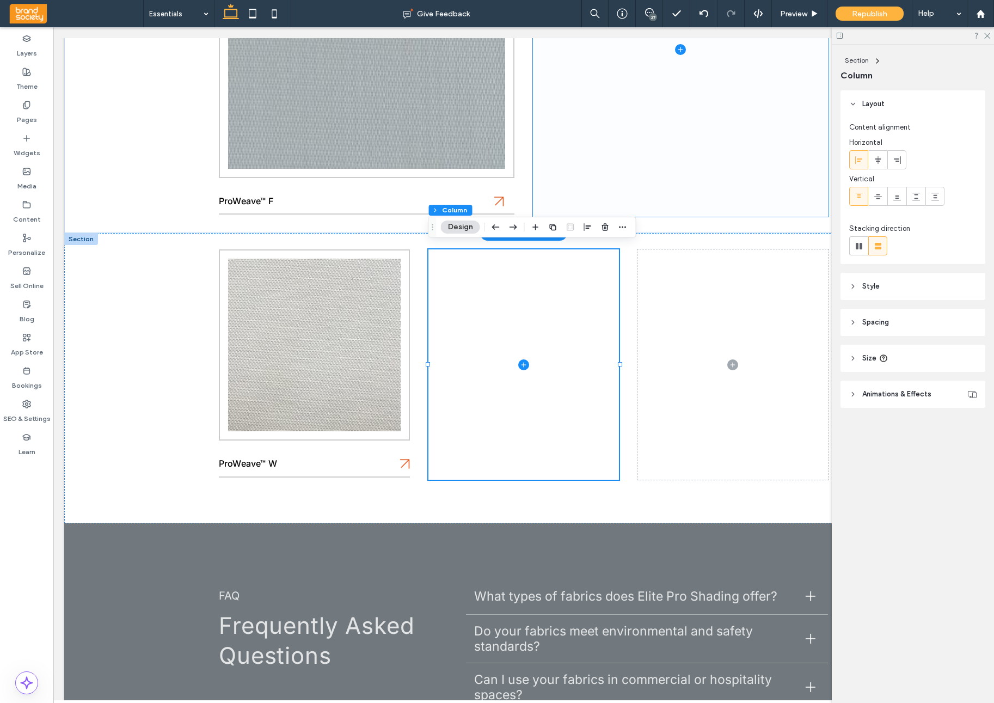
click at [613, 194] on span at bounding box center [681, 49] width 296 height 335
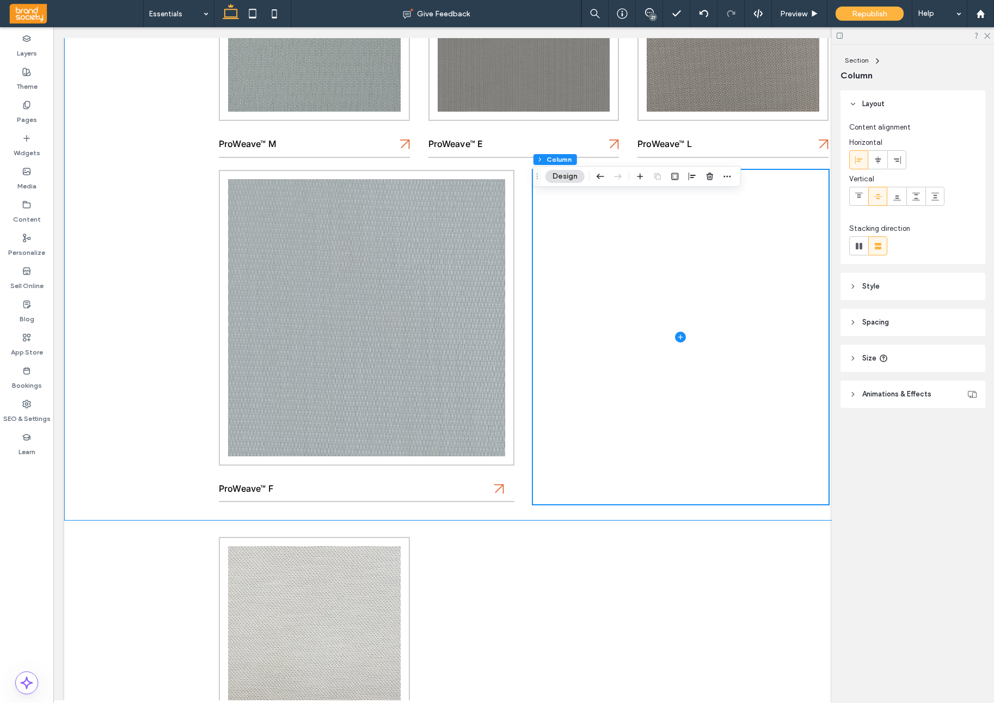
scroll to position [849, 0]
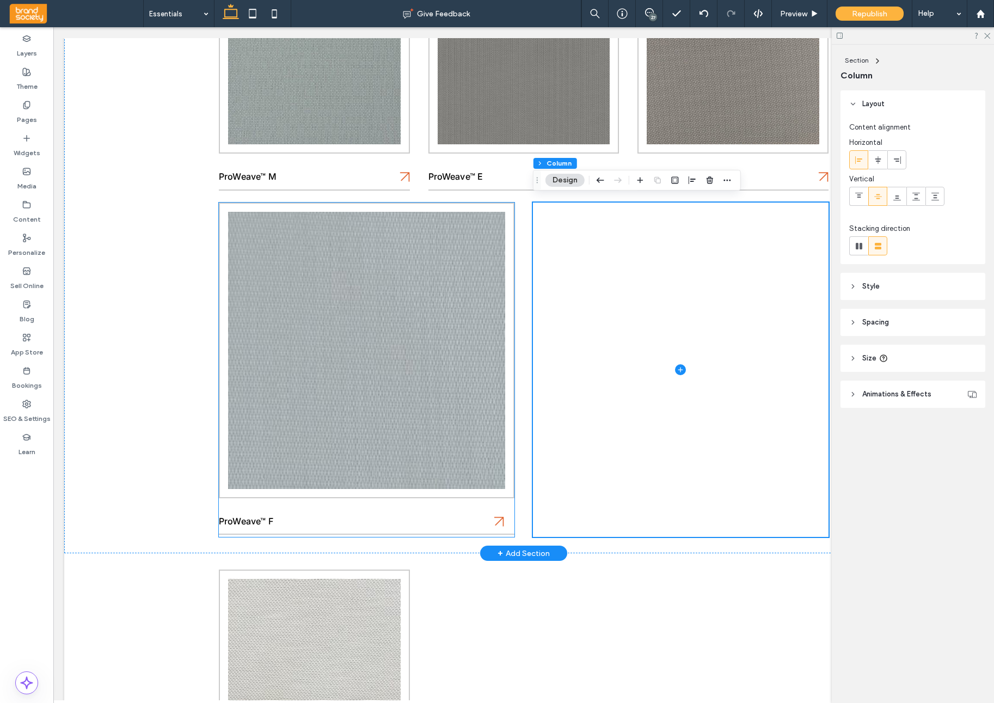
click at [399, 506] on div "ProWeave™ F" at bounding box center [367, 370] width 296 height 335
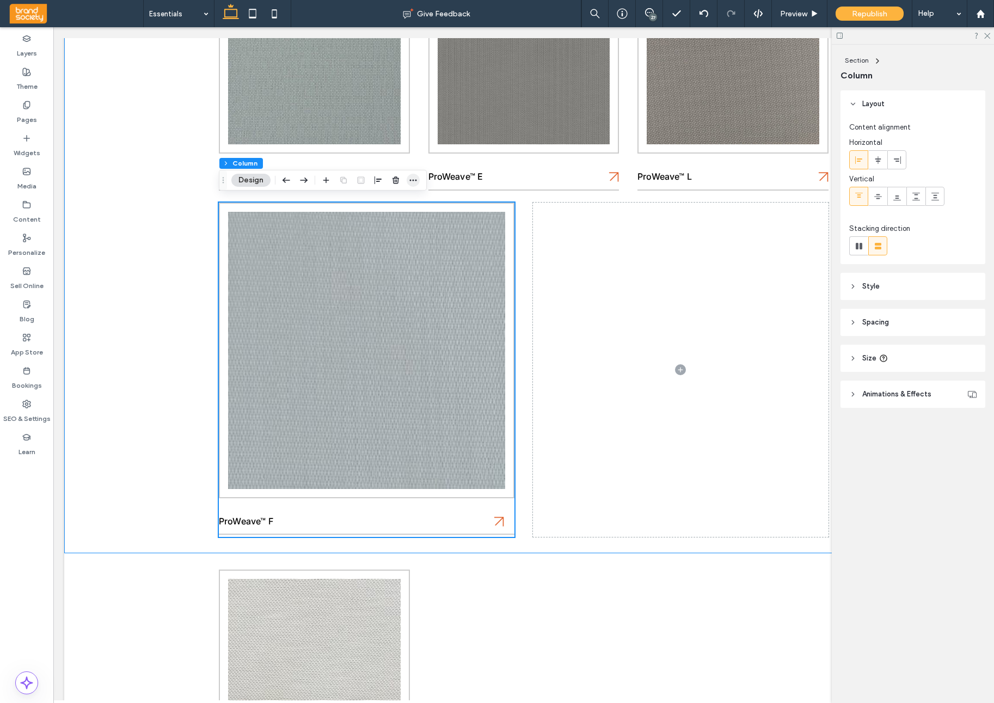
click at [412, 179] on icon "button" at bounding box center [413, 180] width 9 height 9
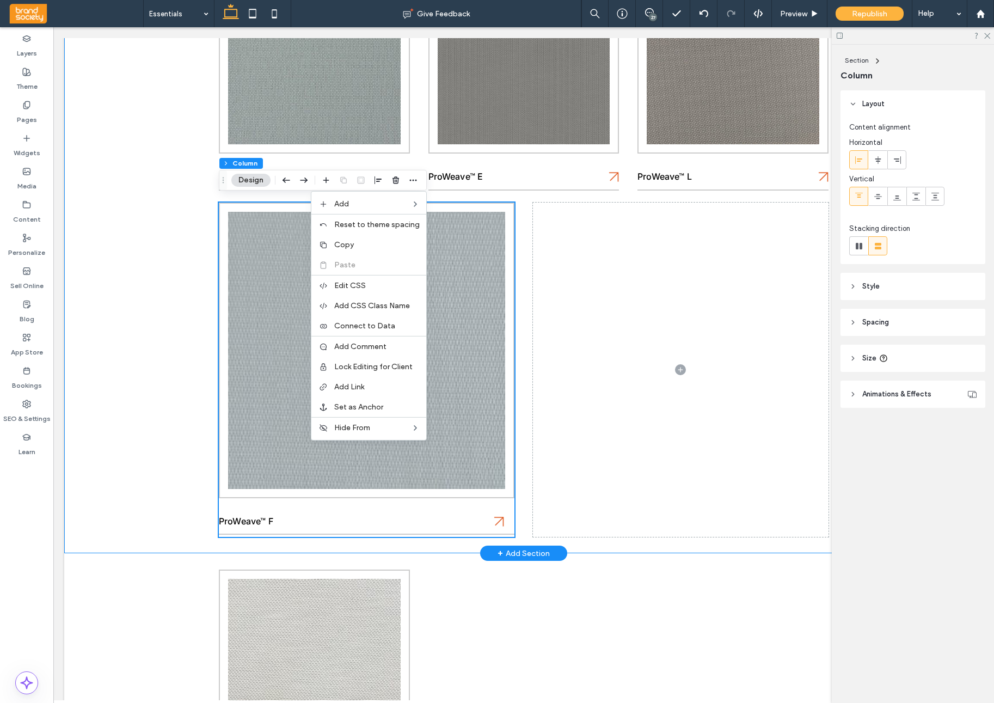
click at [559, 194] on div "ProWeave™ W ProWeave™ R ProWeave™ S ProWeave™ M ProWeave™ E ProWeave™ L ProWeav…" at bounding box center [523, 127] width 653 height 853
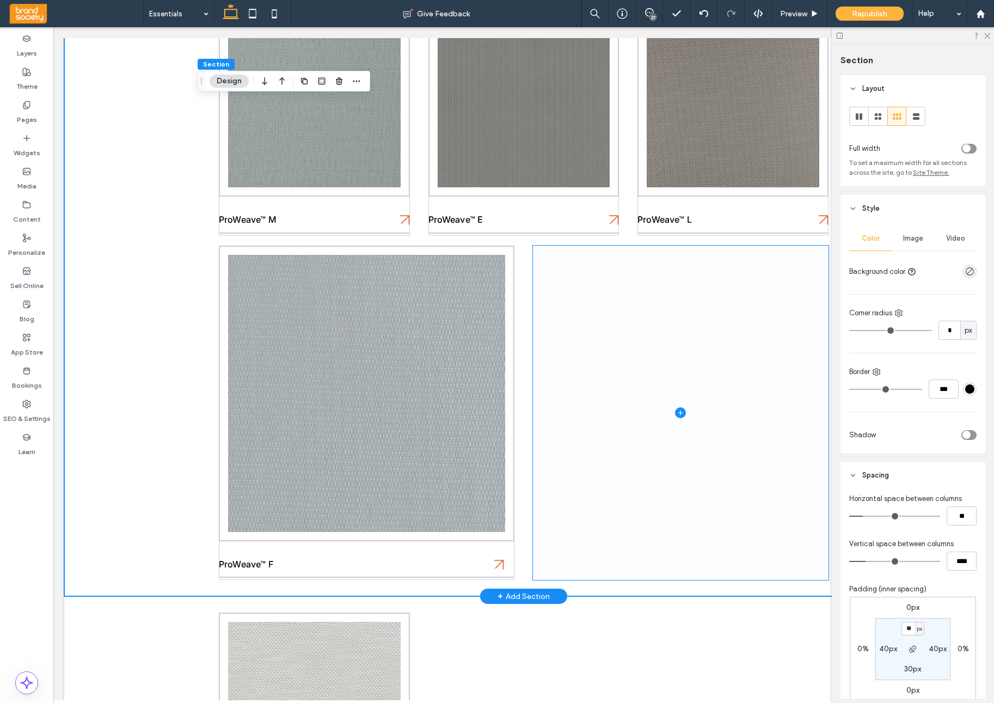
scroll to position [795, 0]
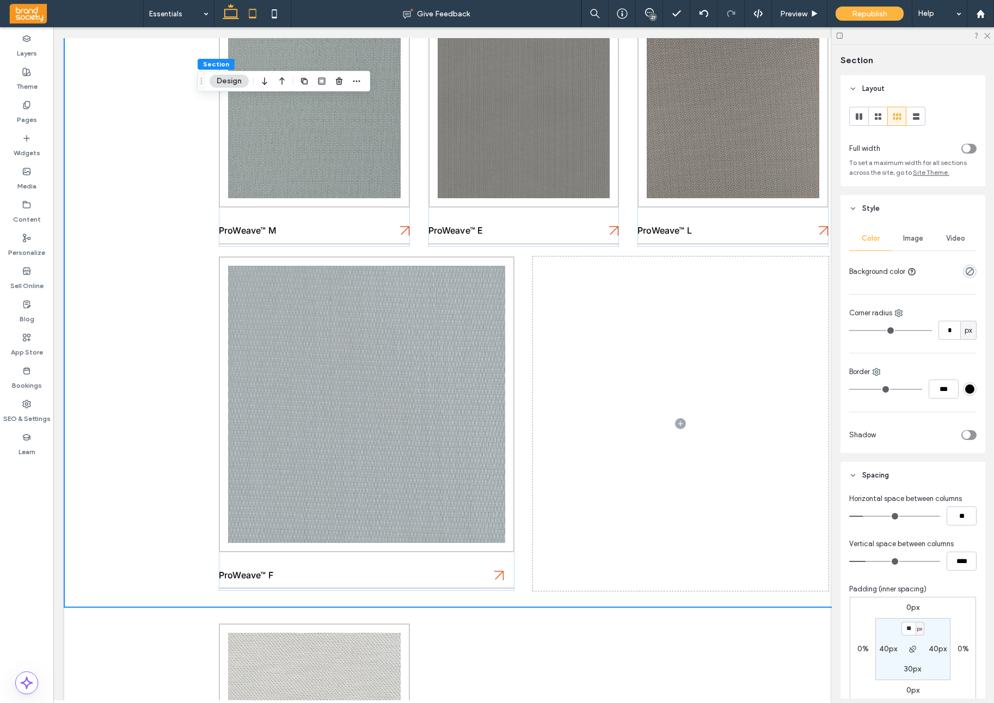
click at [257, 16] on icon at bounding box center [253, 14] width 22 height 22
type input "**"
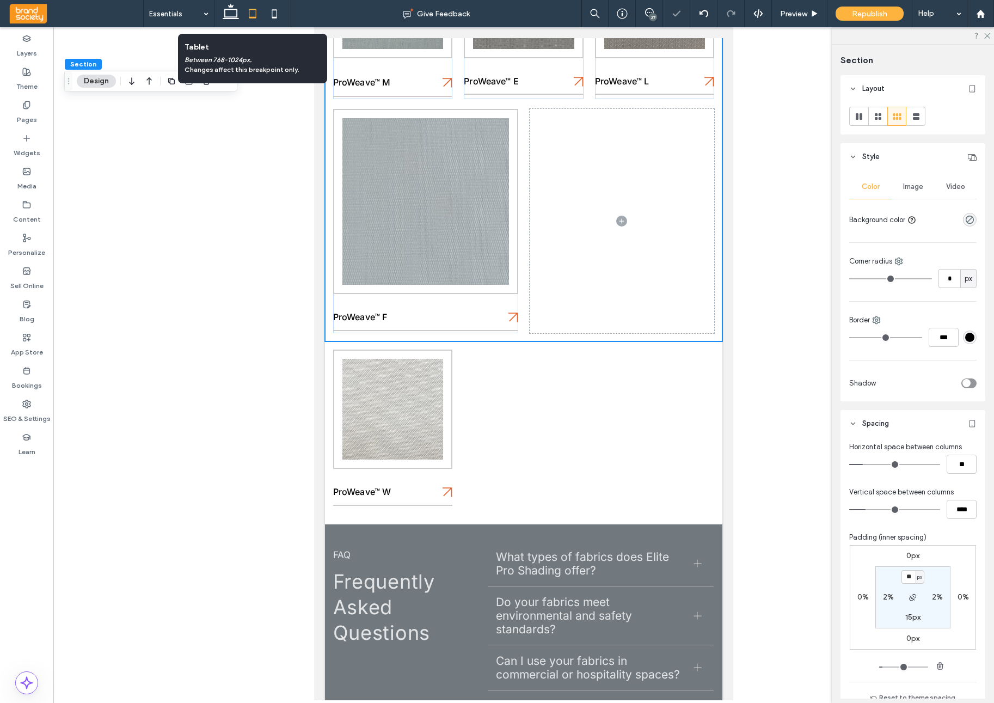
scroll to position [480, 0]
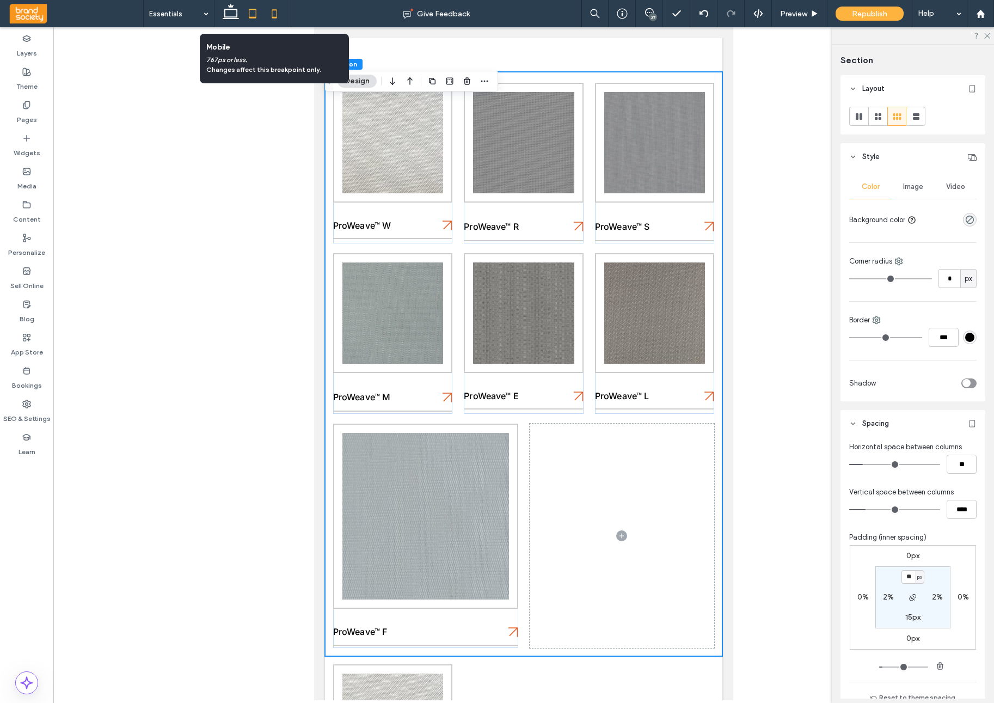
click at [276, 16] on icon at bounding box center [275, 14] width 22 height 22
type input "**"
type input "****"
type input "**"
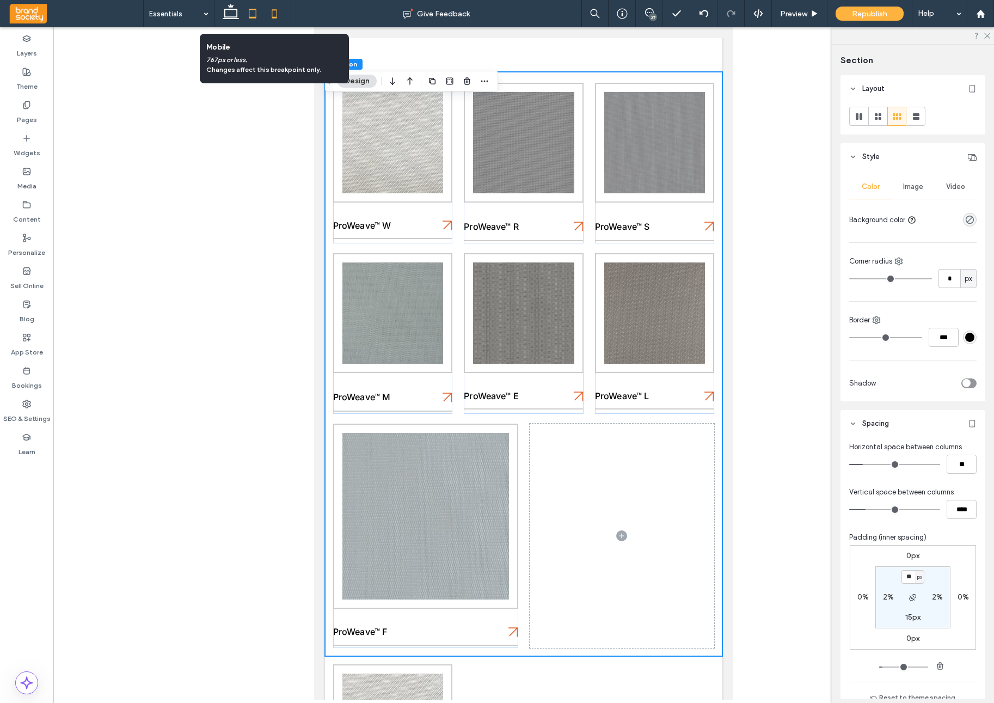
type input "***"
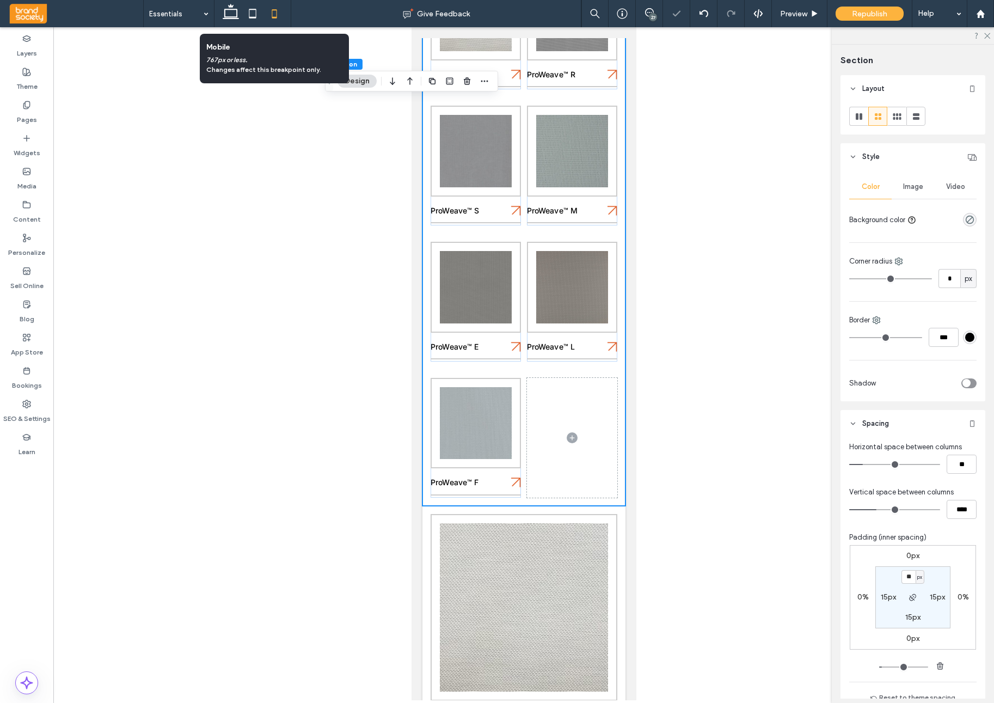
scroll to position [346, 0]
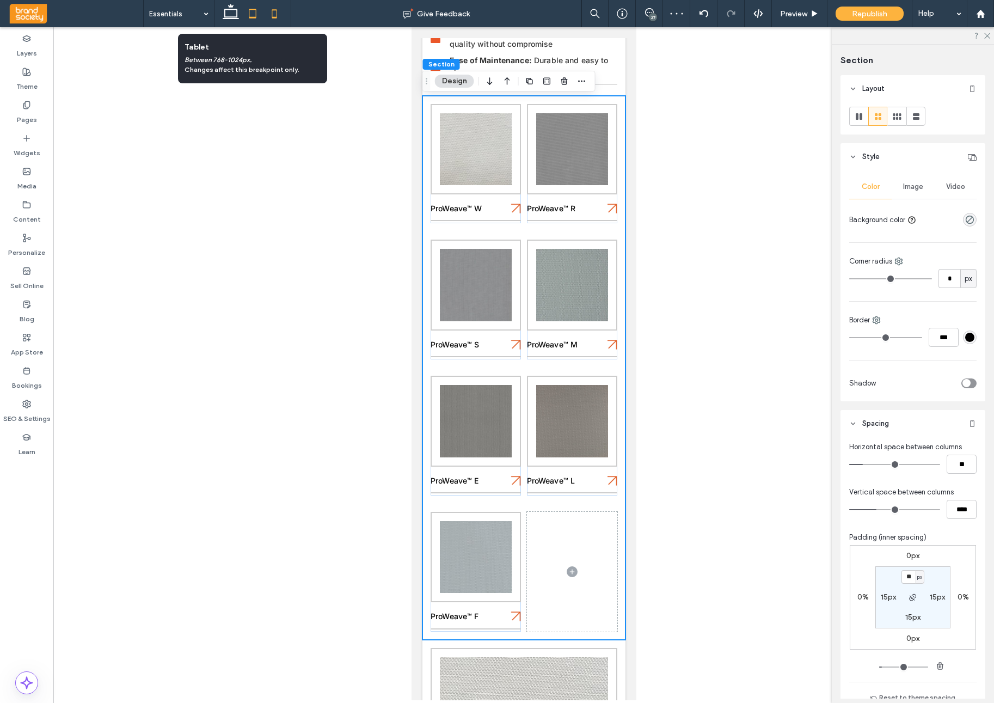
click at [255, 16] on icon at bounding box center [253, 14] width 22 height 22
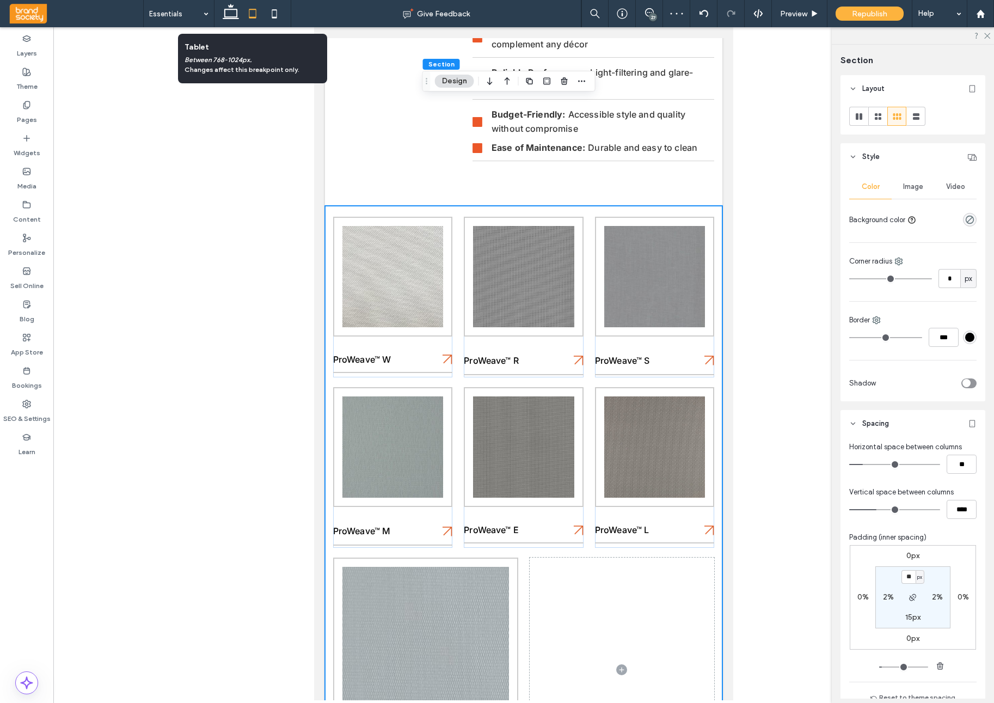
type input "**"
type input "****"
type input "**"
type input "***"
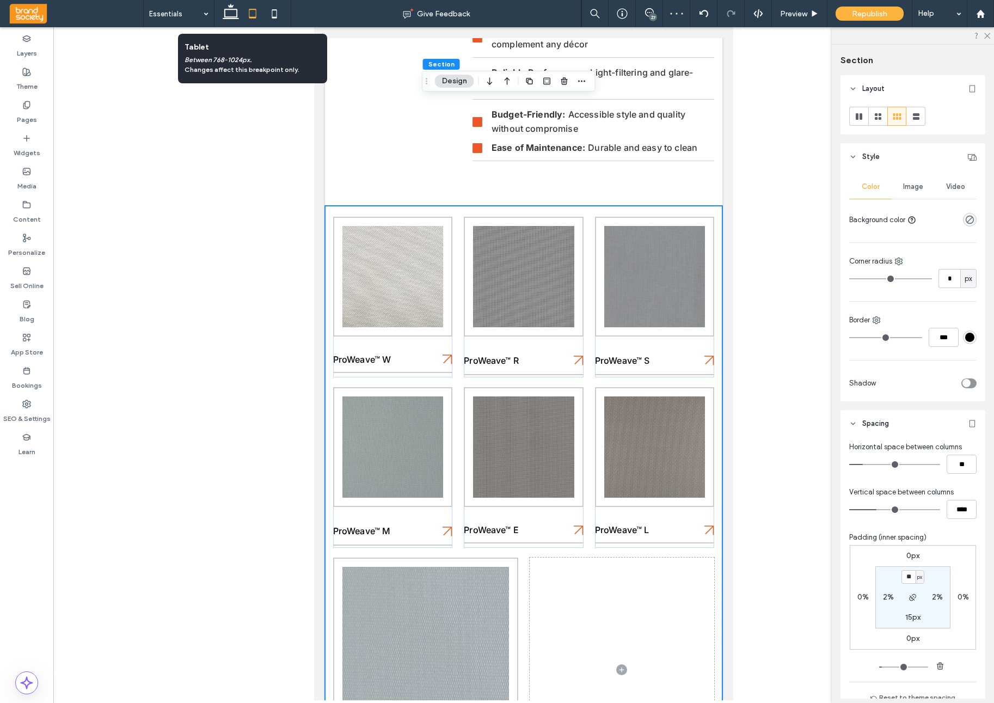
type input "***"
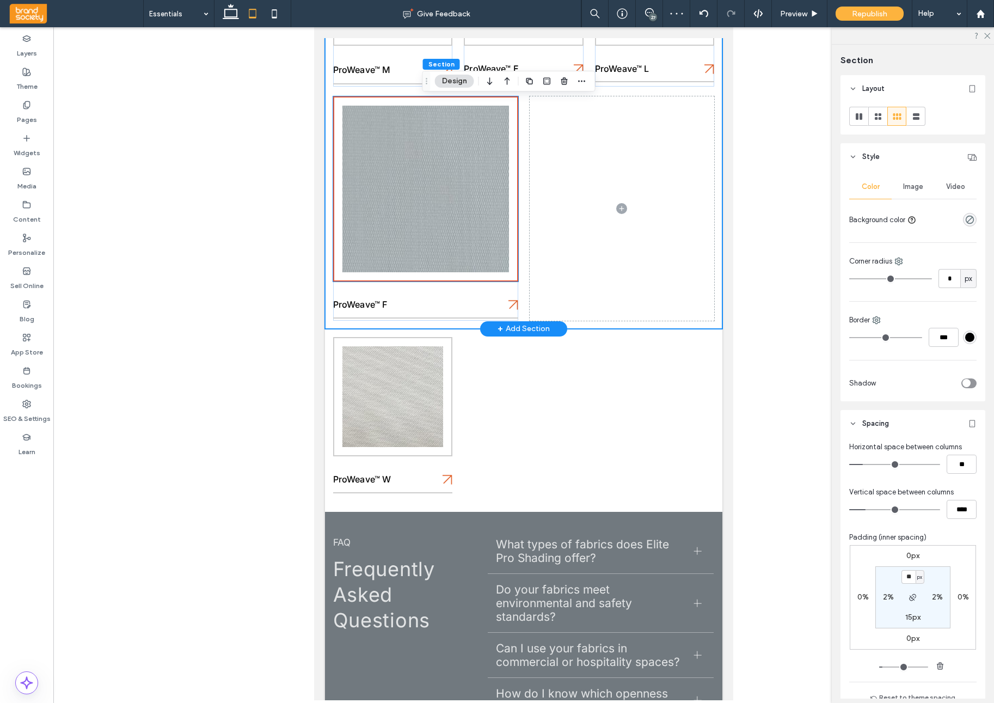
scroll to position [820, 0]
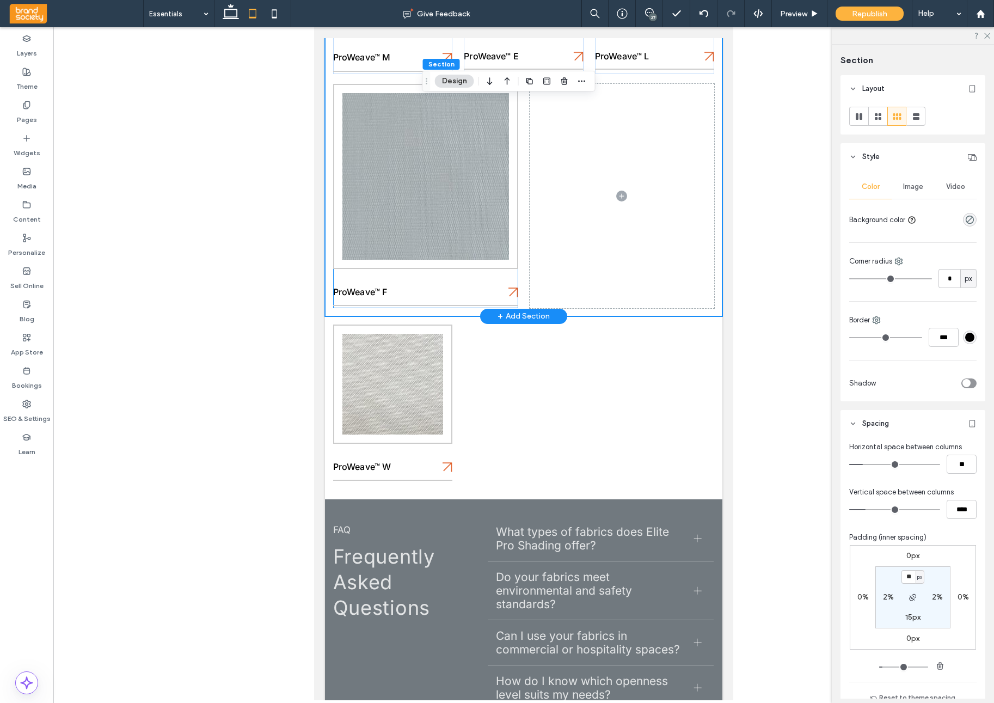
click at [481, 279] on div "ProWeave™ F" at bounding box center [425, 196] width 185 height 224
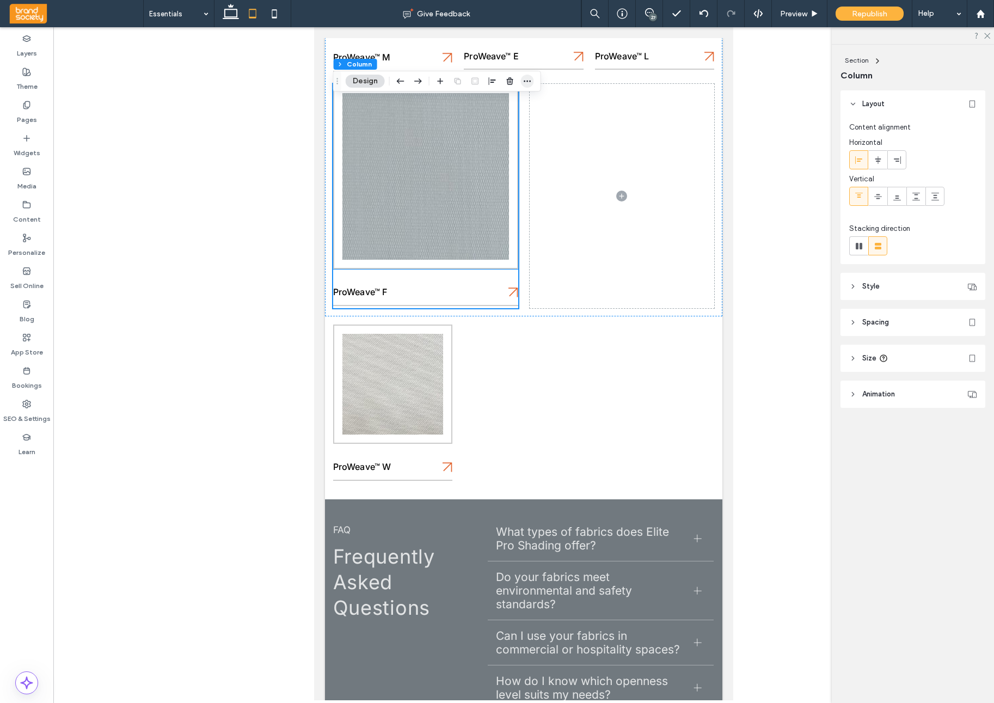
click at [529, 80] on icon "button" at bounding box center [527, 81] width 9 height 9
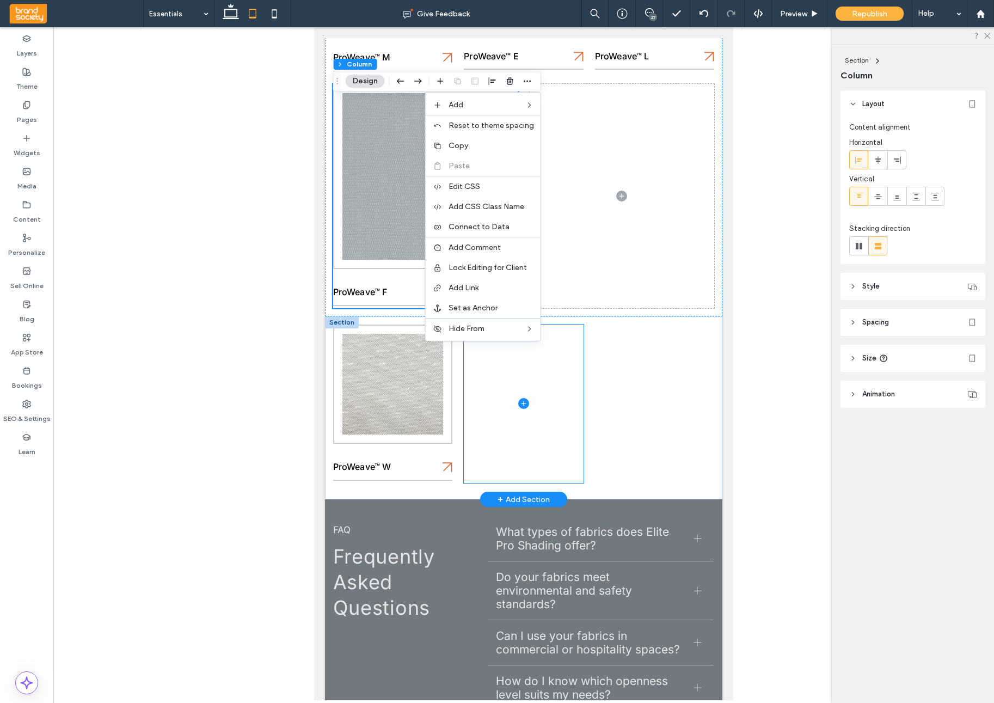
click at [518, 425] on span at bounding box center [524, 404] width 120 height 158
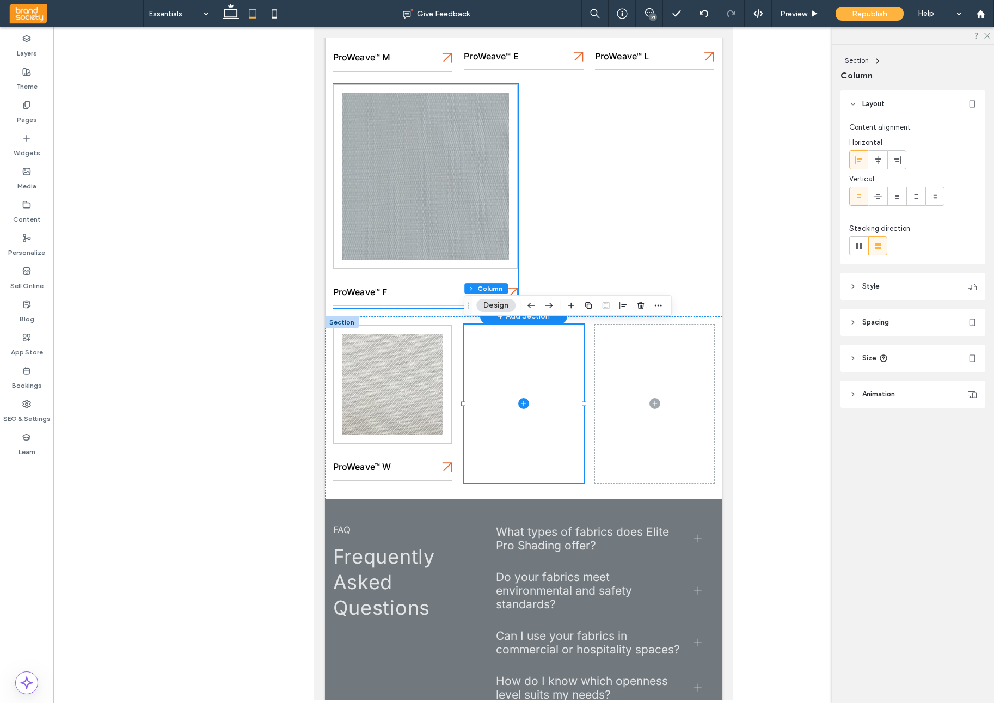
click at [425, 280] on div "ProWeave™ F" at bounding box center [425, 196] width 185 height 224
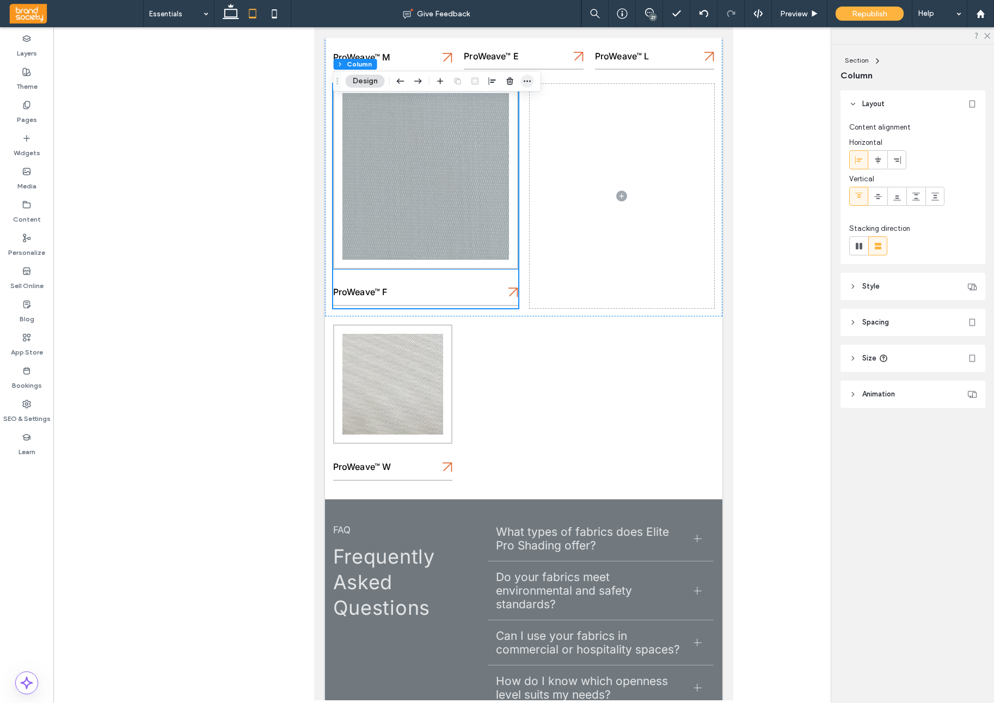
click at [524, 81] on use "button" at bounding box center [527, 82] width 7 height 2
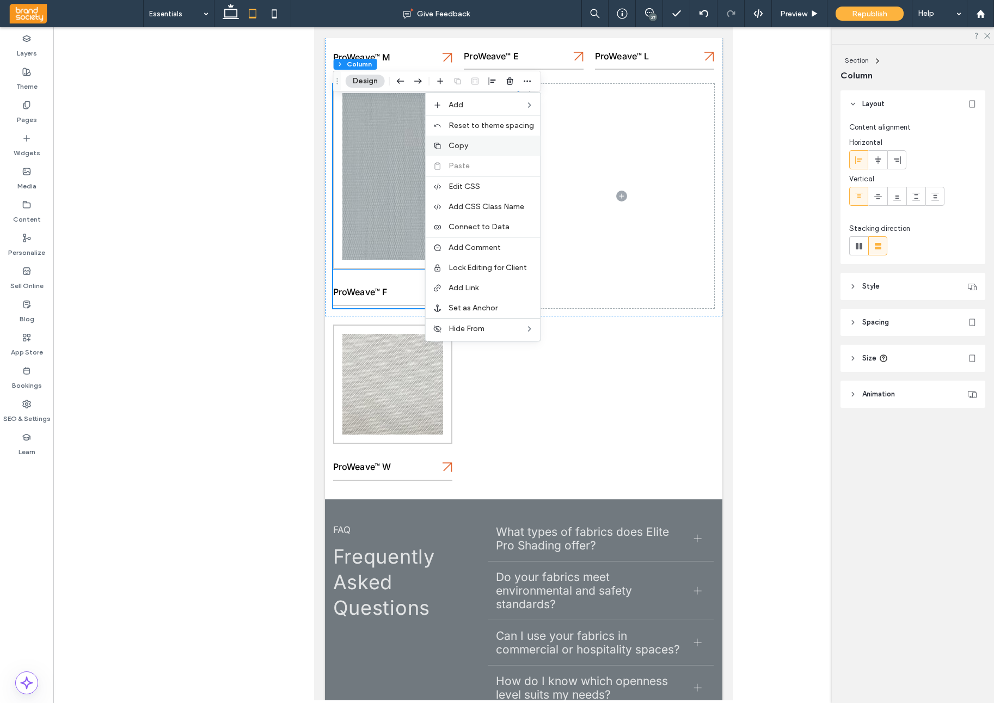
click at [486, 144] on label "Copy" at bounding box center [491, 145] width 85 height 9
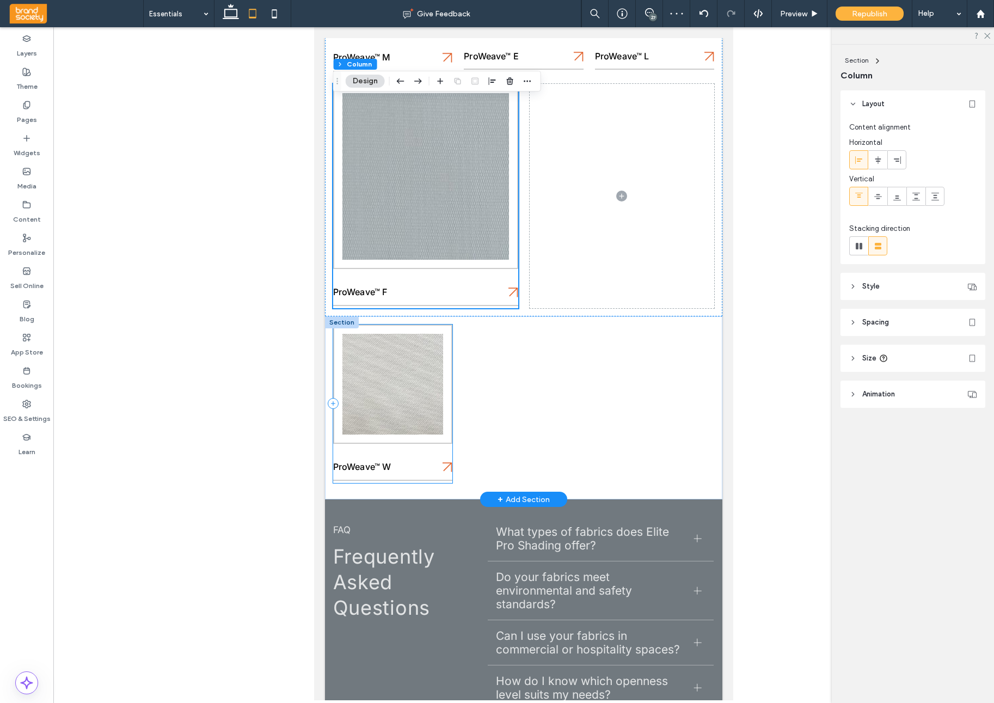
click at [424, 456] on div "ProWeave™ W" at bounding box center [393, 404] width 120 height 158
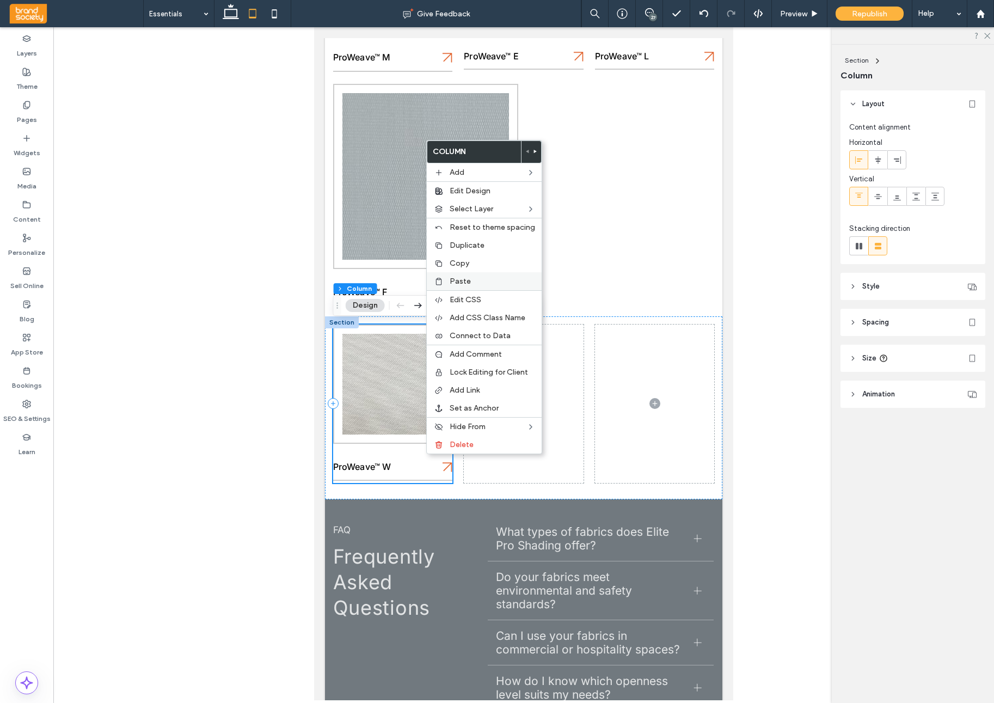
click at [468, 280] on span "Paste" at bounding box center [460, 281] width 21 height 9
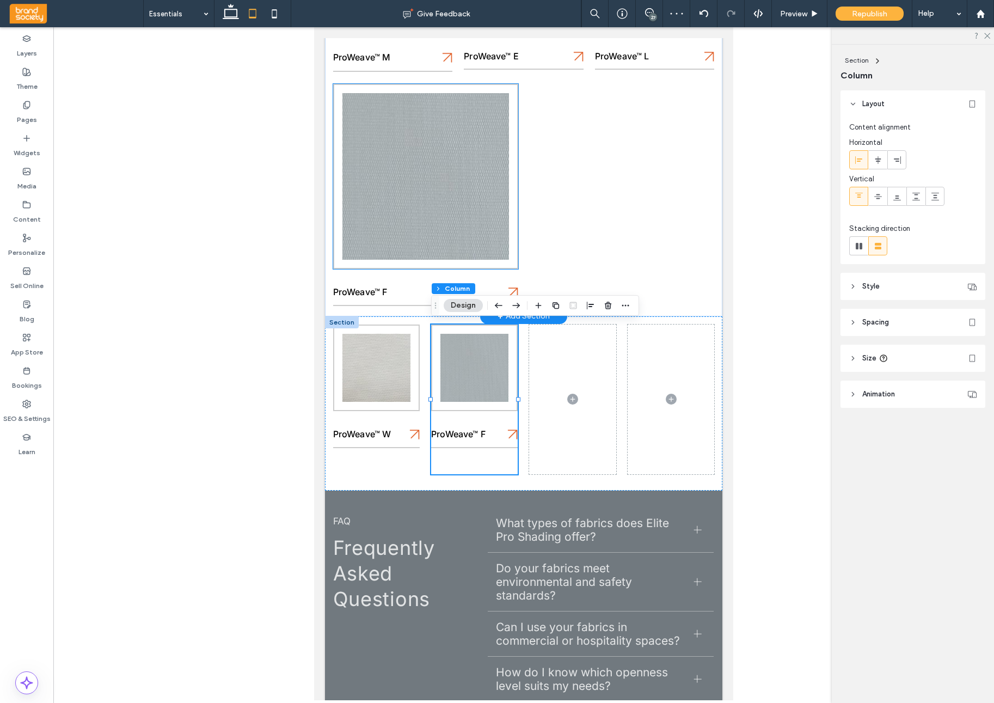
scroll to position [818, 0]
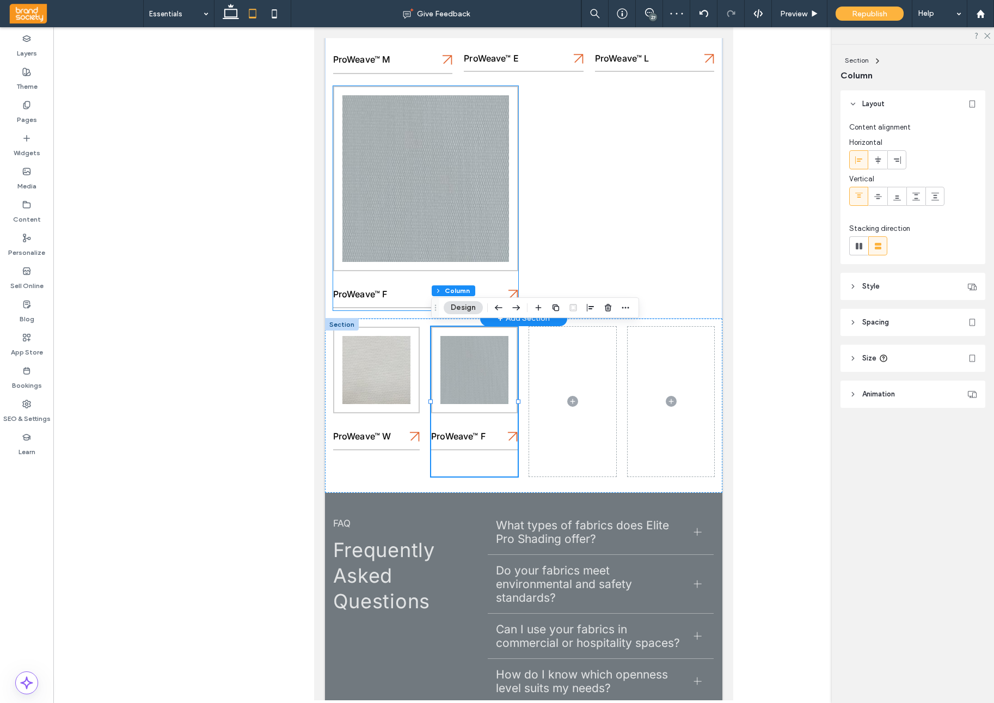
click at [418, 282] on div "ProWeave™ F" at bounding box center [425, 198] width 185 height 224
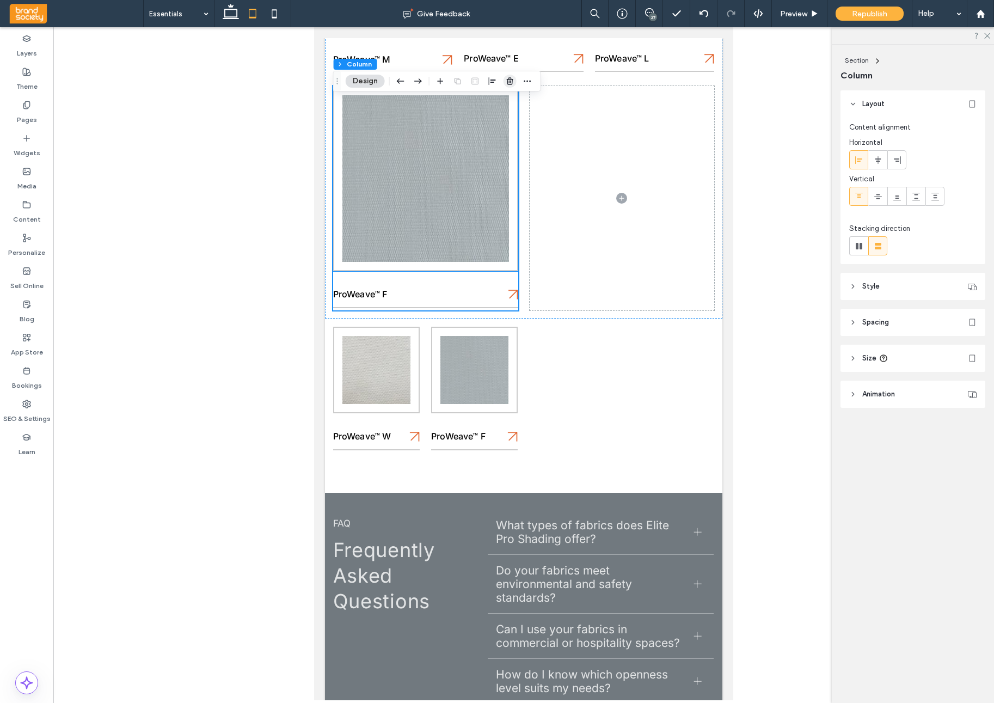
click at [511, 82] on use "button" at bounding box center [510, 80] width 7 height 7
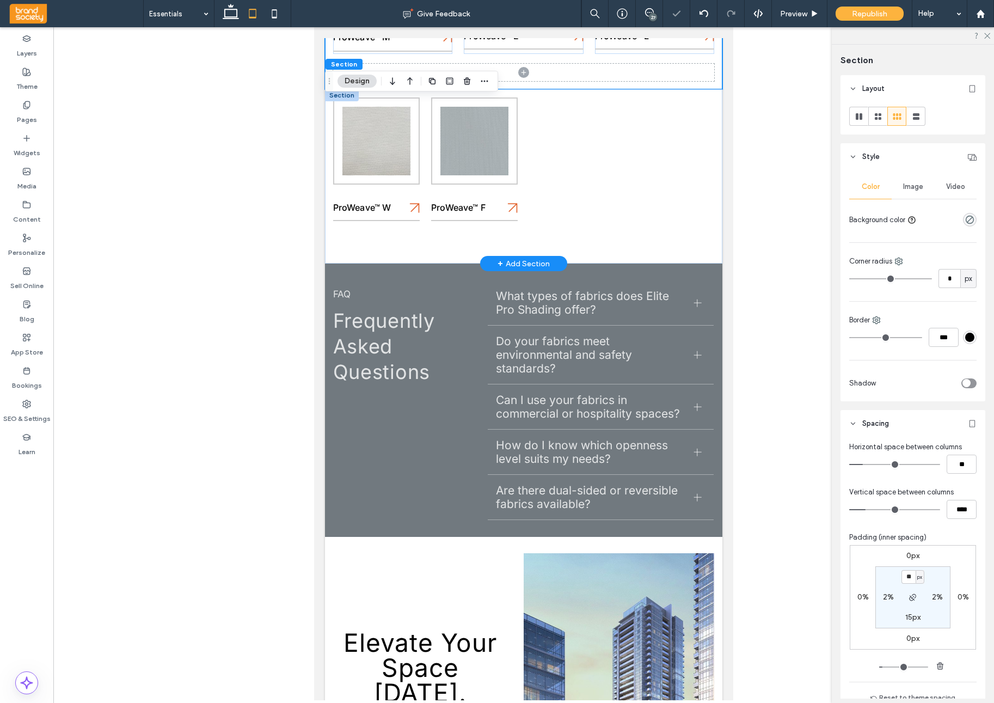
scroll to position [844, 0]
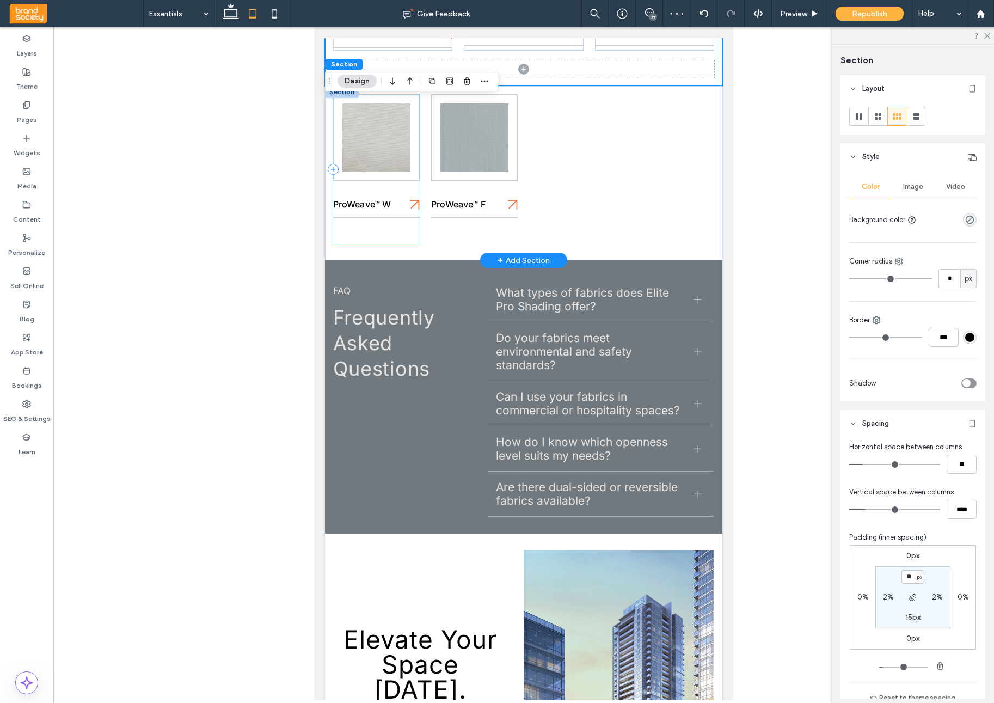
click at [392, 182] on div "ProWeave™ W" at bounding box center [376, 169] width 87 height 150
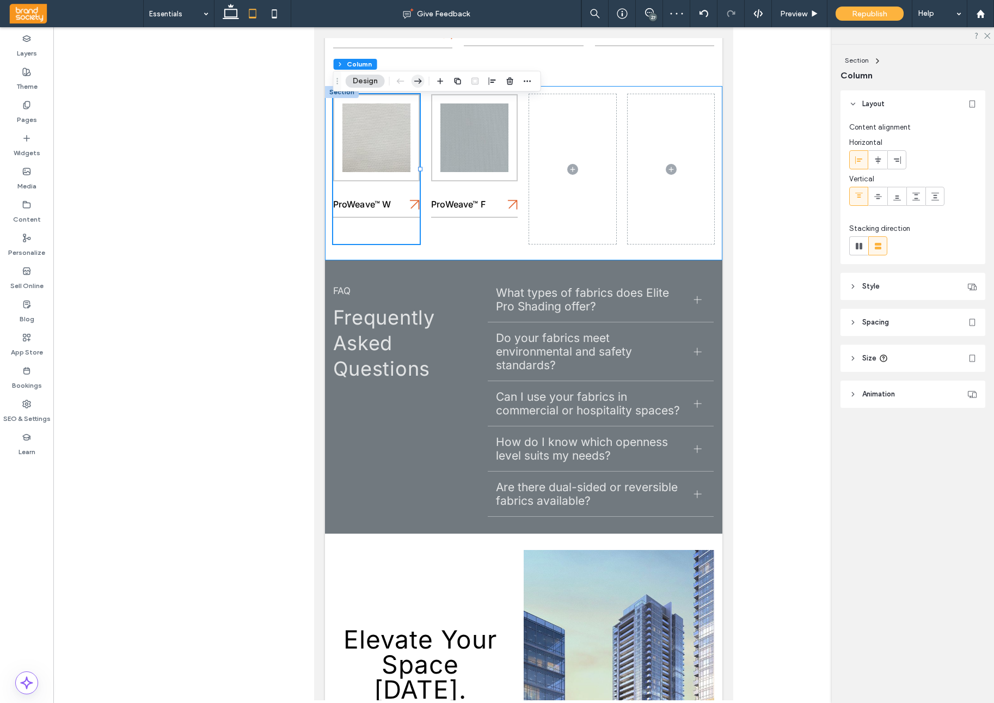
click at [422, 83] on icon "button" at bounding box center [418, 81] width 13 height 20
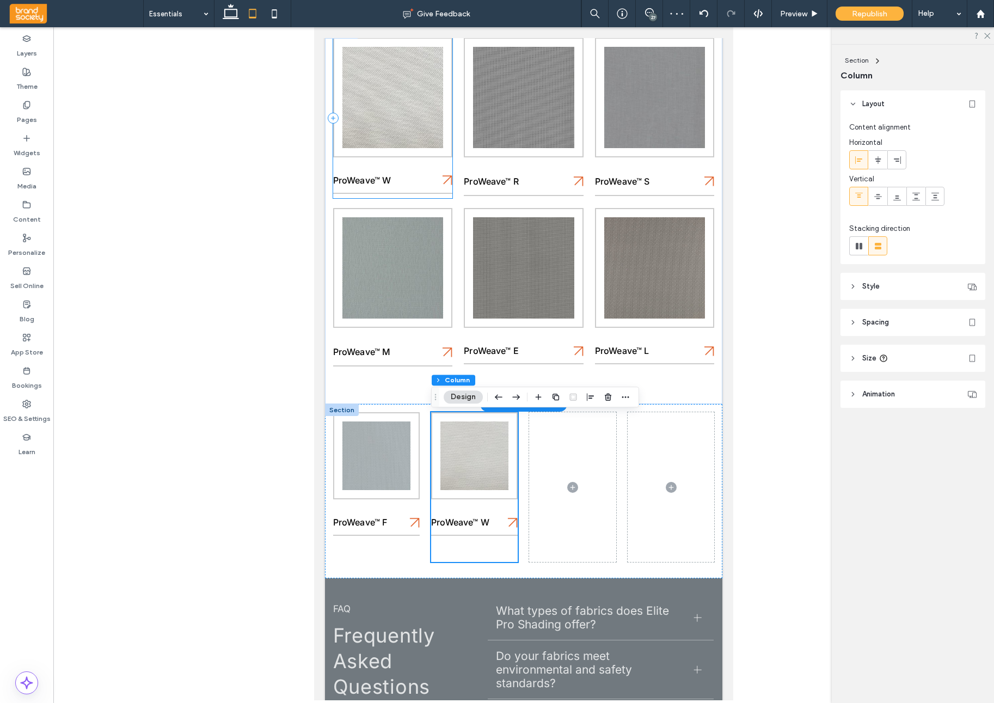
scroll to position [521, 0]
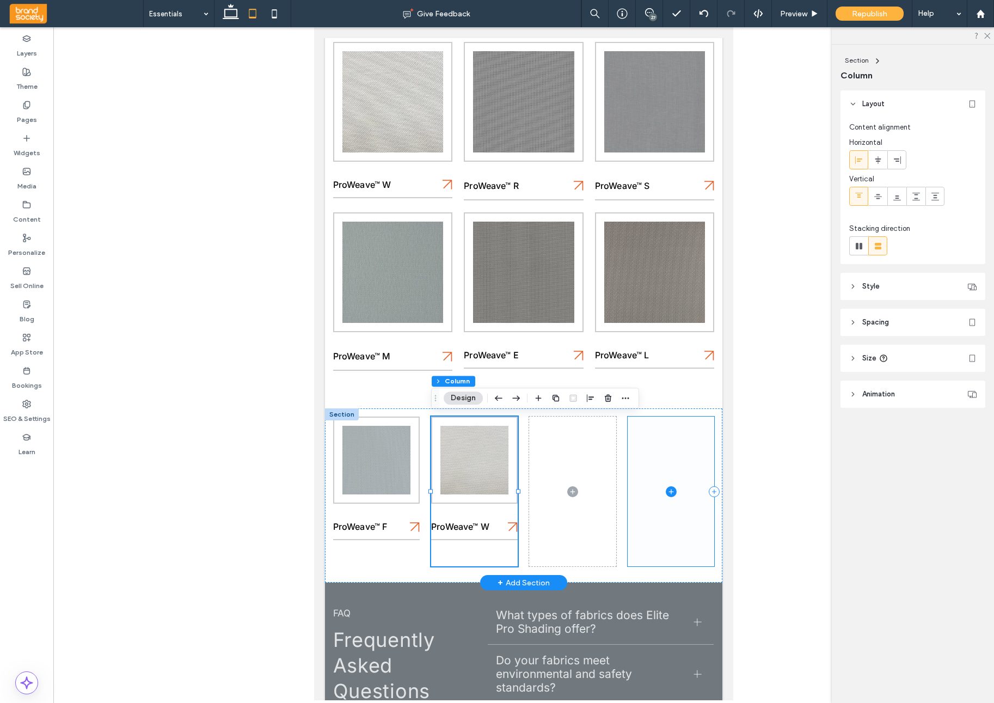
click at [651, 448] on span at bounding box center [671, 492] width 87 height 150
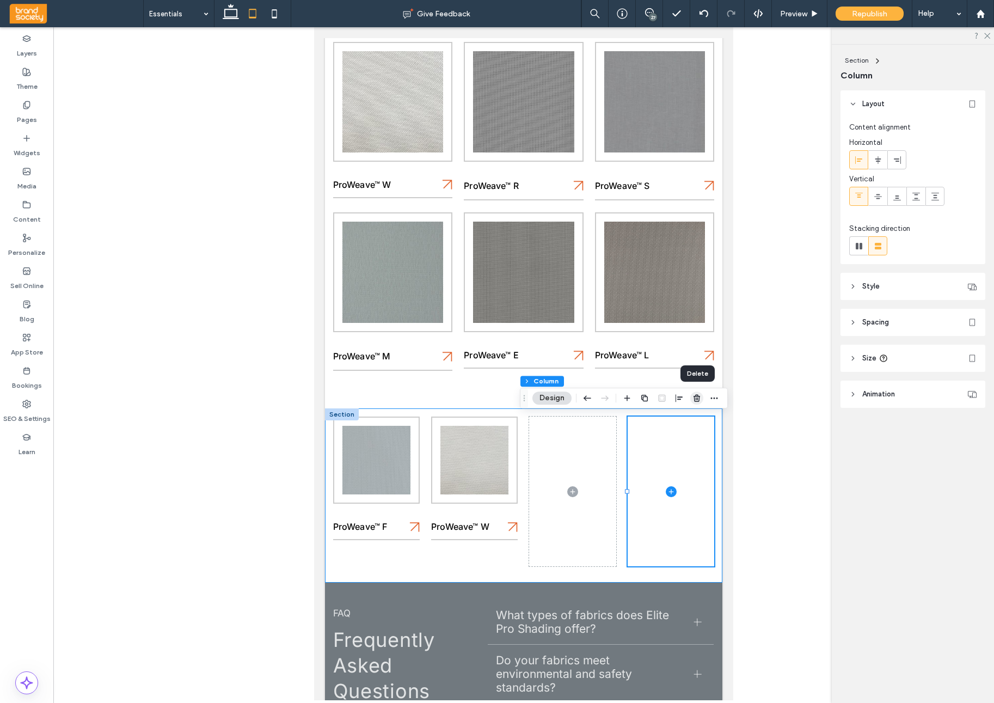
click at [698, 401] on icon "button" at bounding box center [697, 398] width 9 height 9
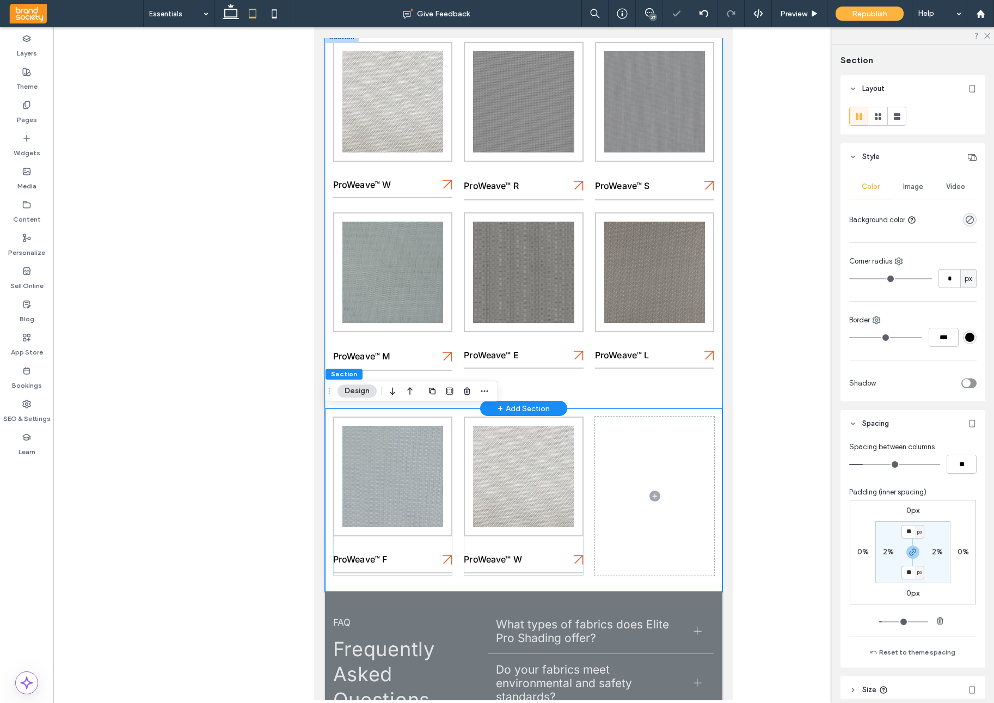
scroll to position [520, 0]
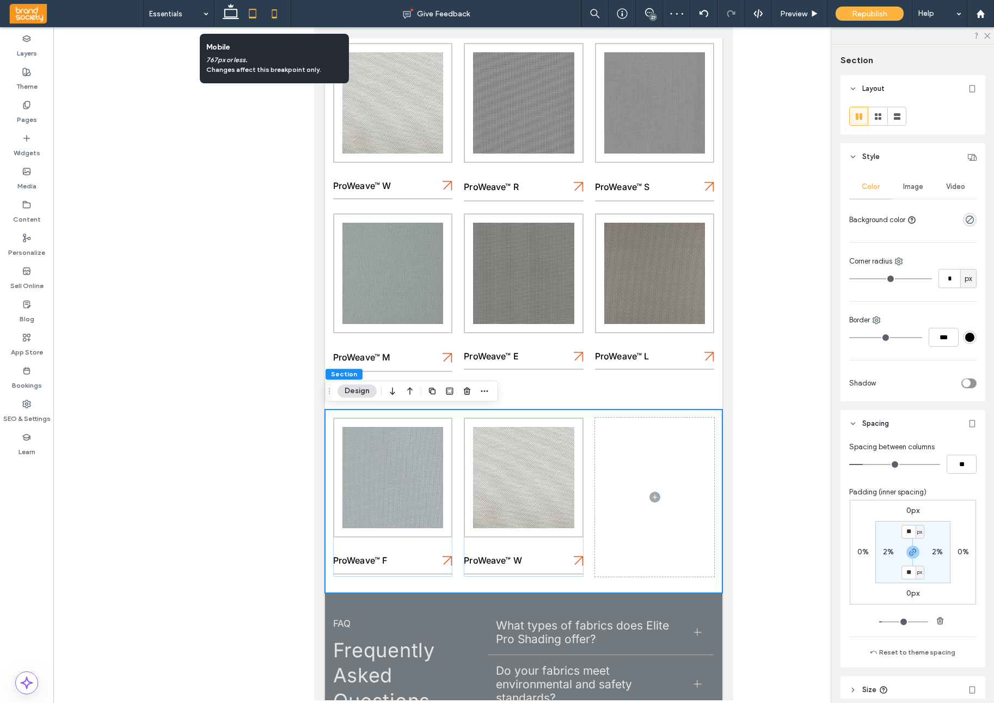
click at [279, 12] on icon at bounding box center [275, 14] width 22 height 22
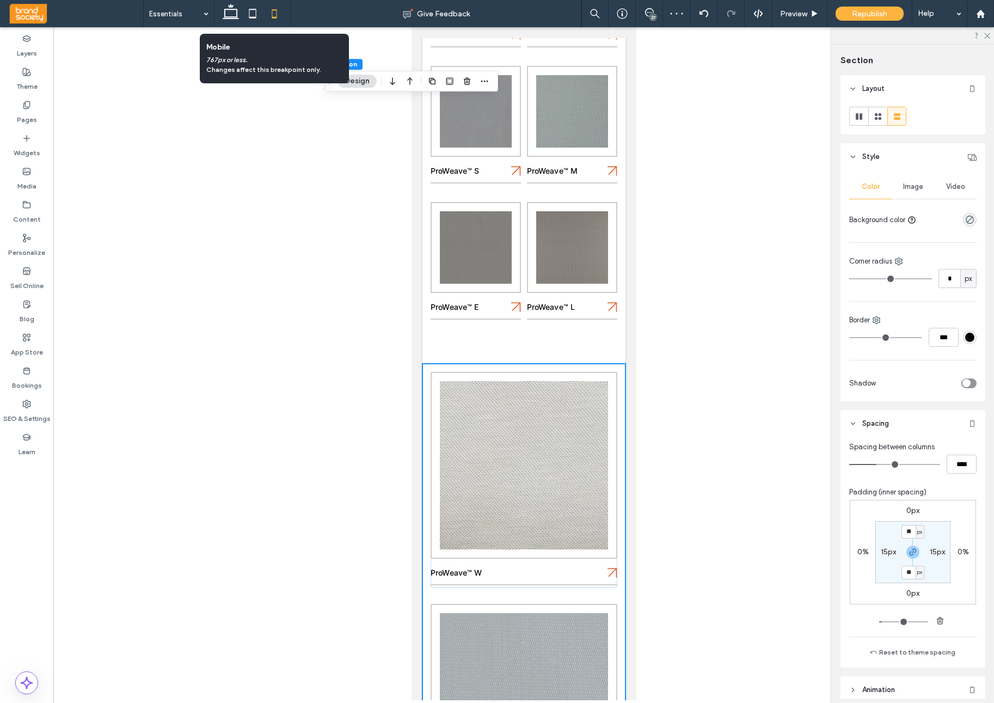
type input "**"
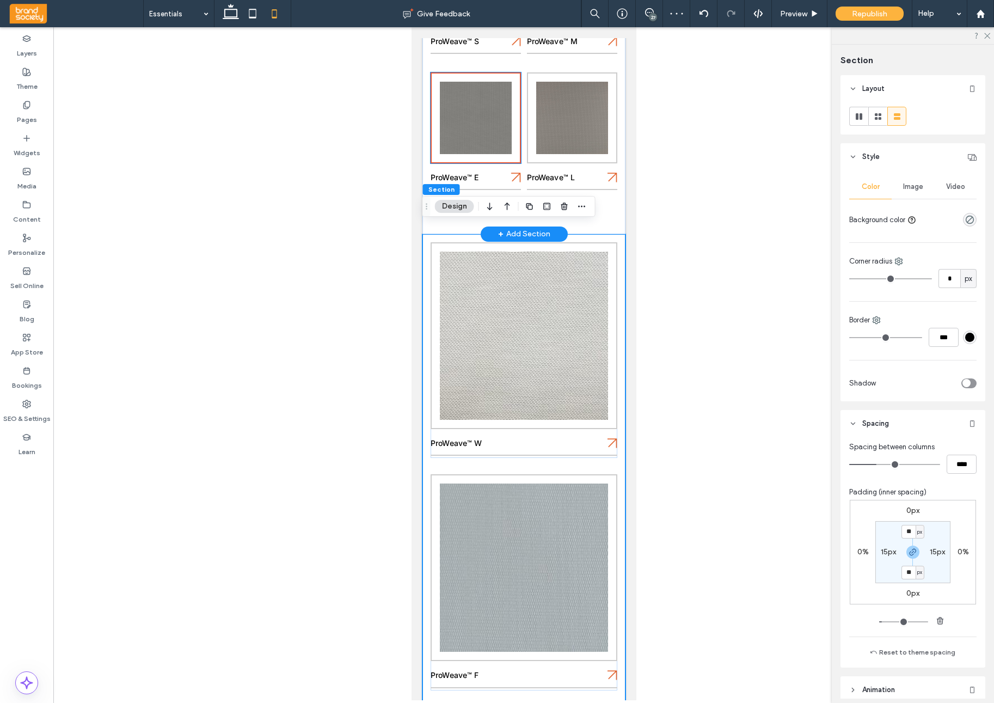
scroll to position [621, 0]
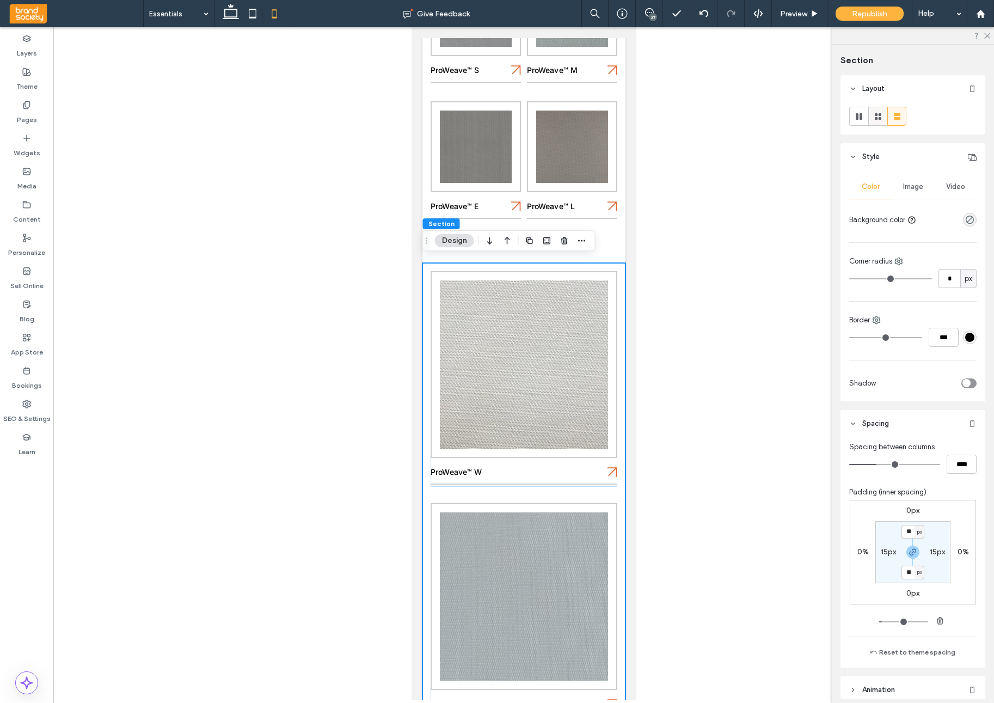
click at [878, 118] on icon at bounding box center [878, 116] width 11 height 11
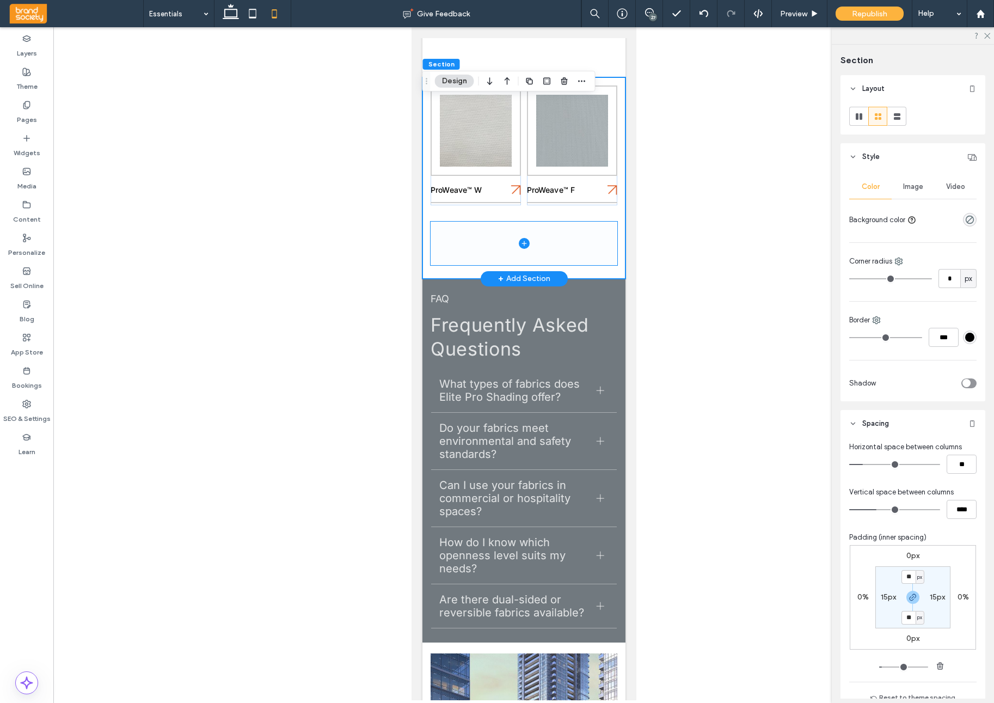
scroll to position [805, 0]
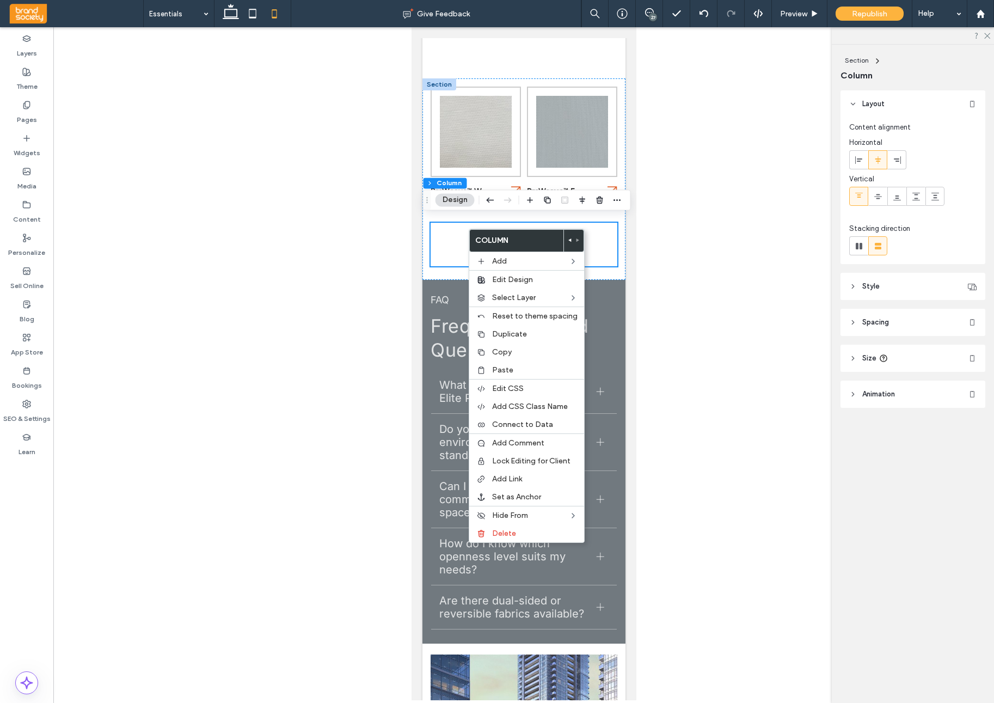
drag, startPoint x: 667, startPoint y: 289, endPoint x: 637, endPoint y: 280, distance: 31.3
click at [667, 289] on div at bounding box center [523, 363] width 941 height 673
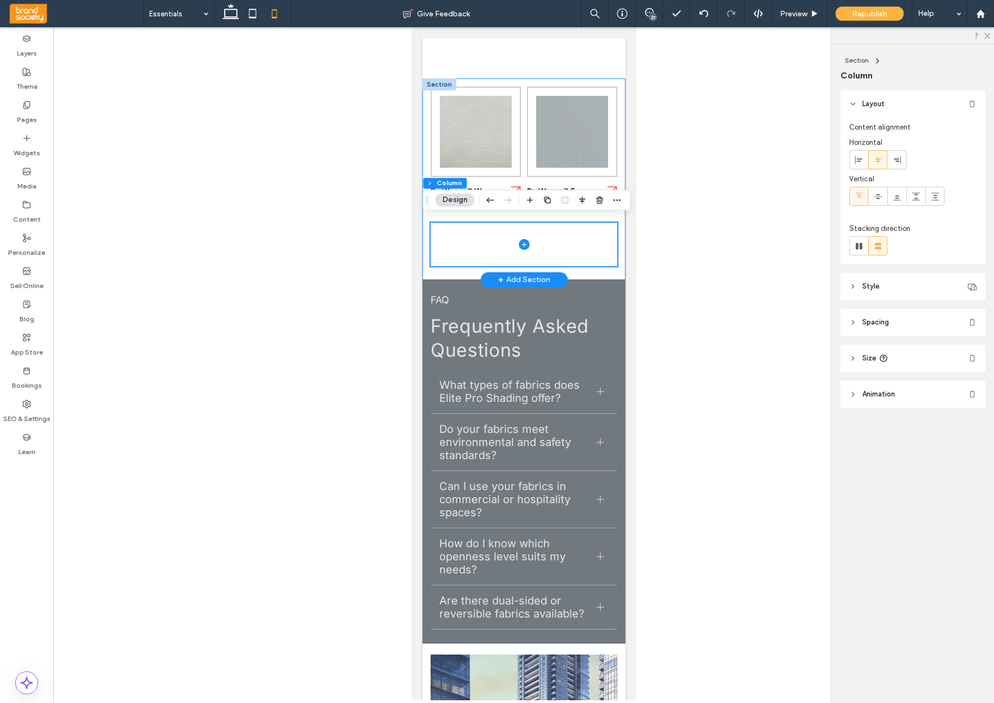
click at [432, 266] on div "ProWeave™ W ProWeave™ F" at bounding box center [523, 178] width 203 height 201
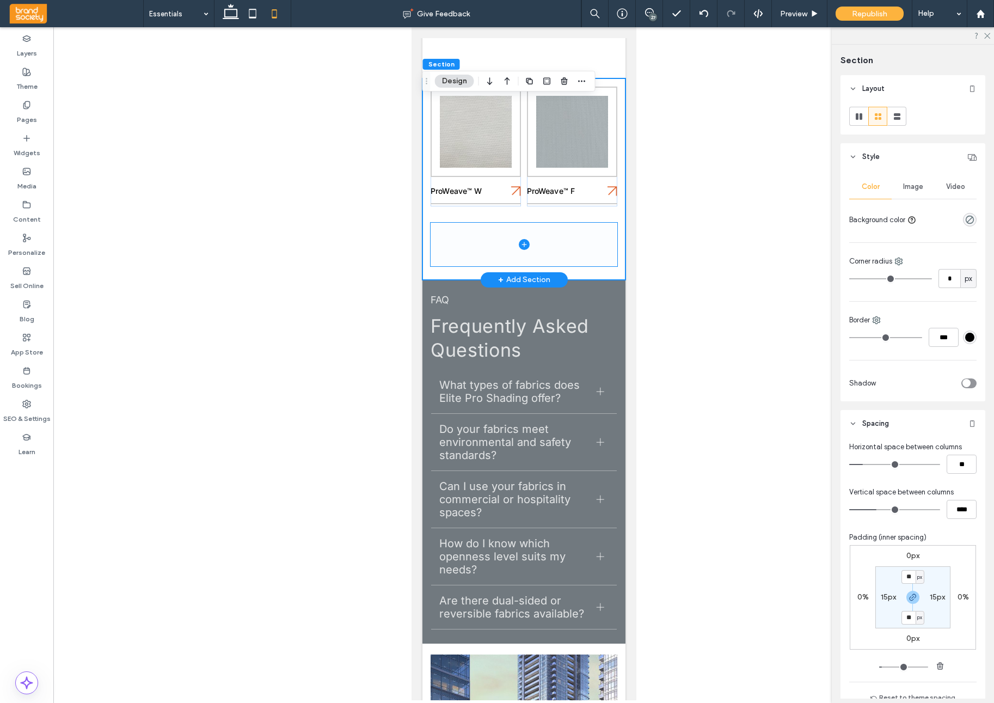
click at [454, 230] on span at bounding box center [523, 245] width 187 height 44
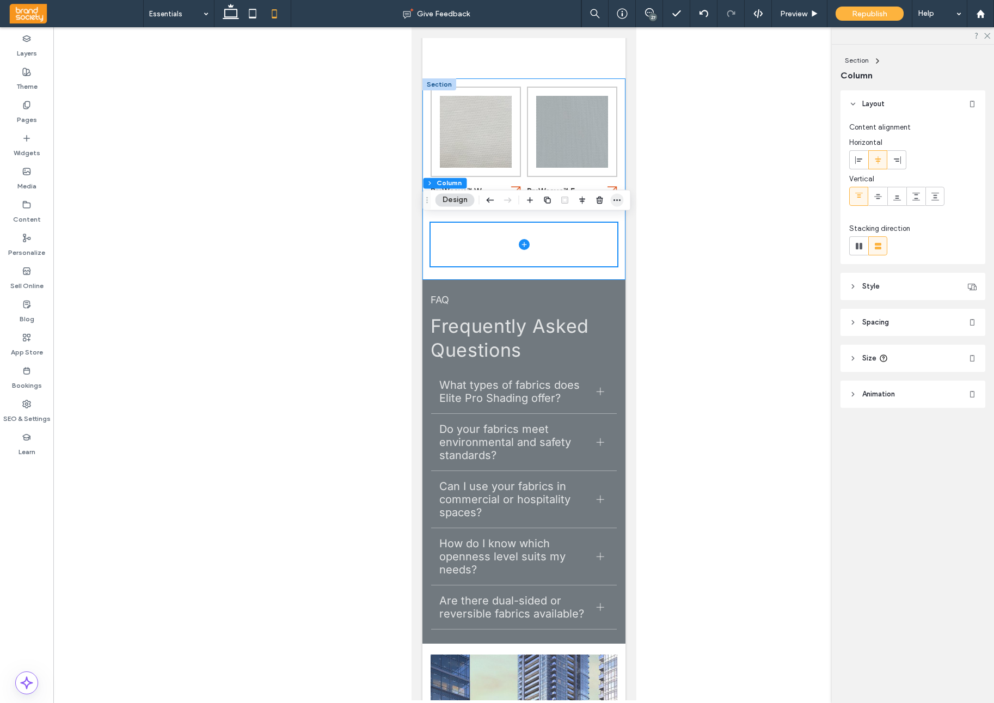
click at [620, 201] on icon "button" at bounding box center [617, 199] width 9 height 9
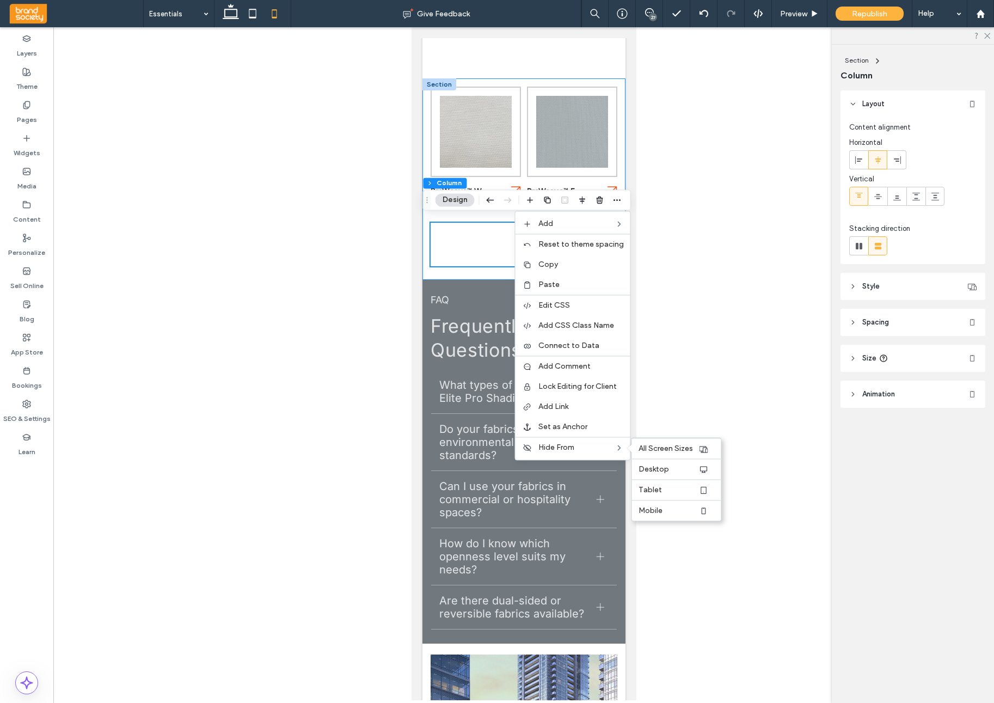
click at [661, 511] on span "Mobile" at bounding box center [651, 510] width 24 height 9
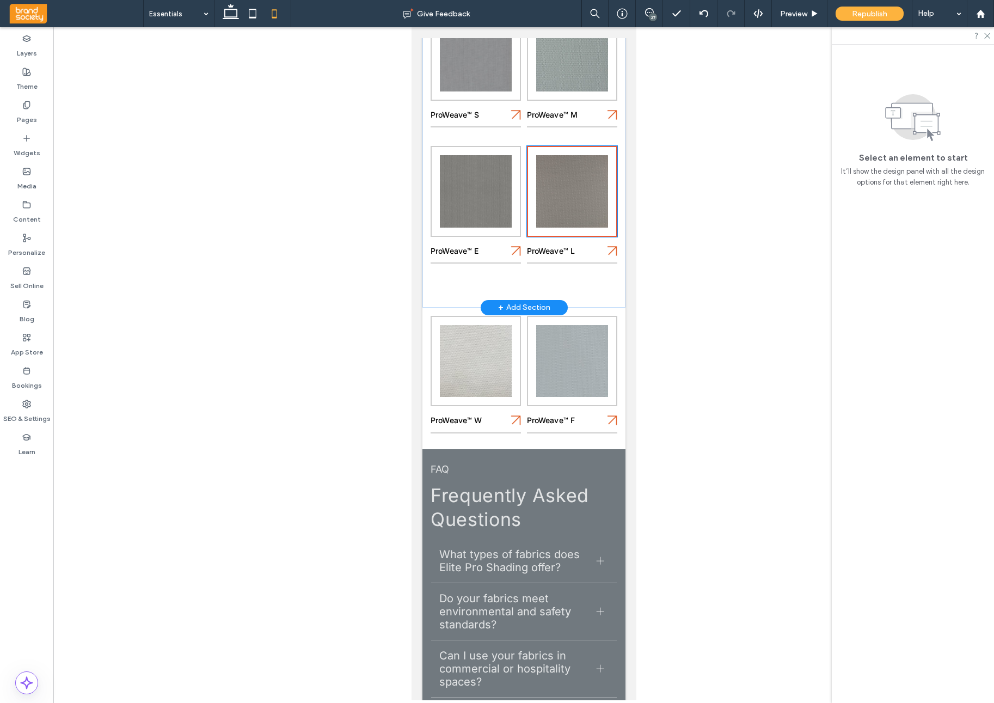
scroll to position [550, 0]
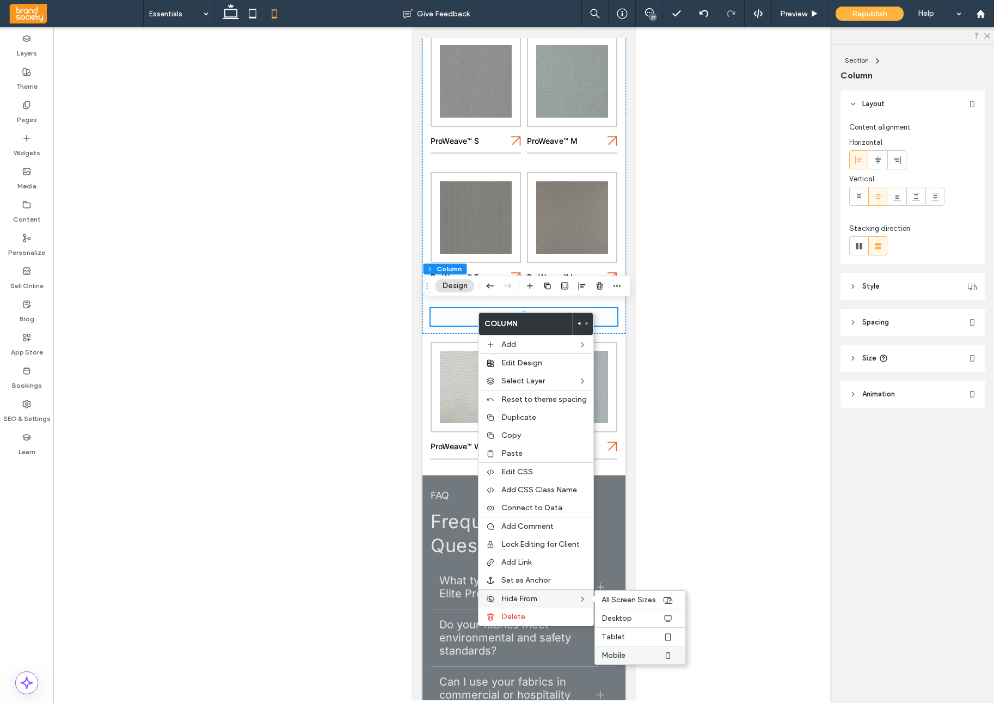
click at [619, 653] on span "Mobile" at bounding box center [614, 655] width 24 height 9
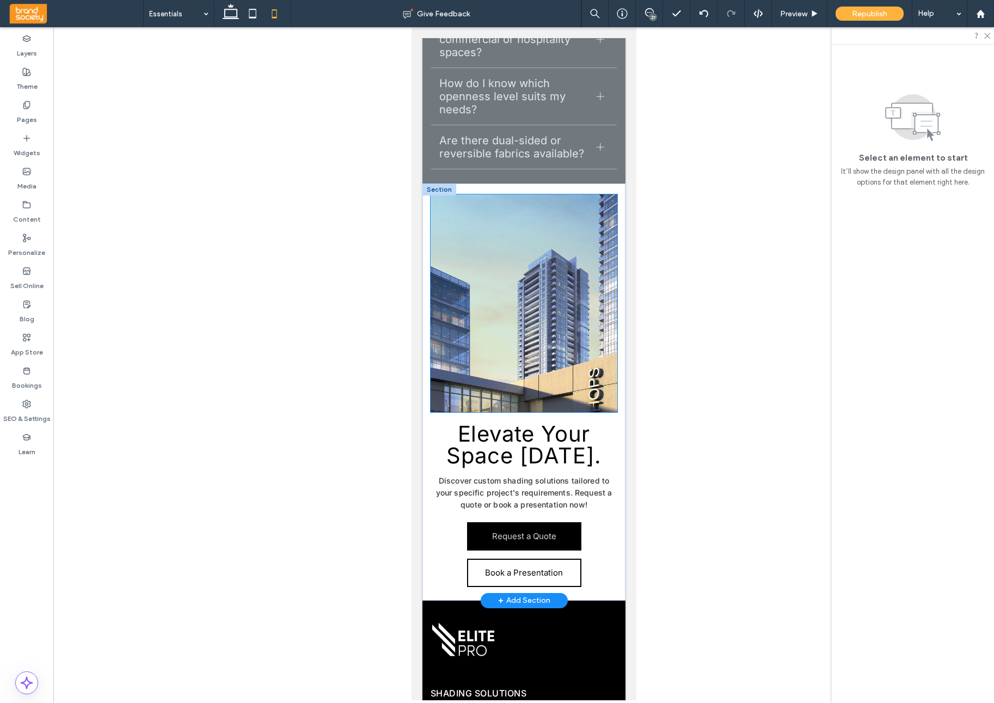
scroll to position [1170, 0]
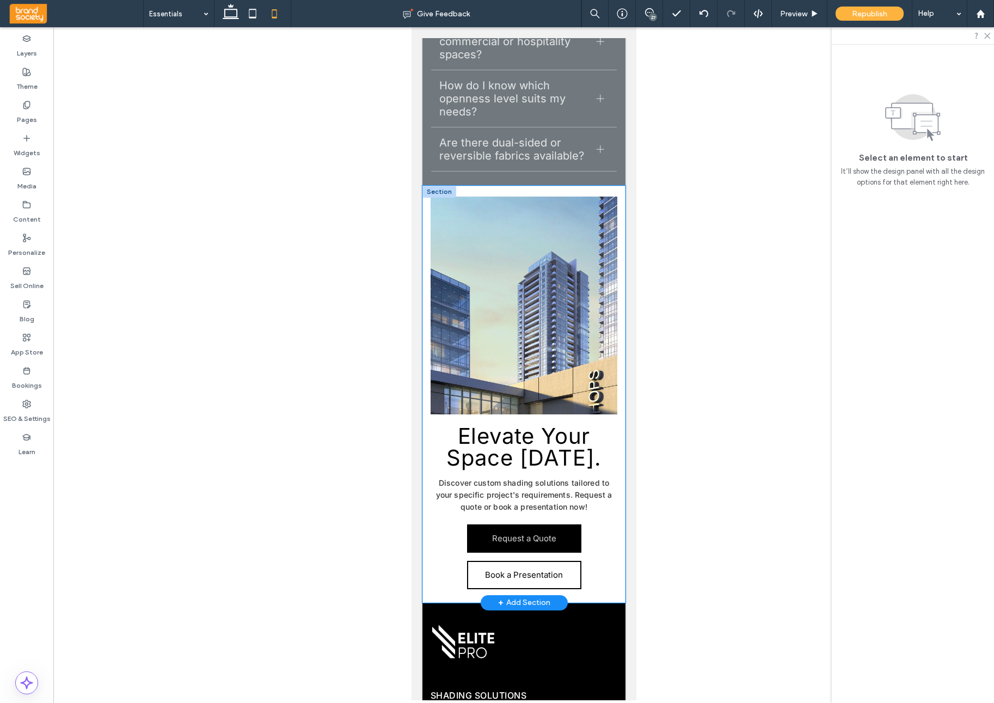
click at [427, 540] on div "Elevate Your Space Today. Discover custom shading solutions tailored to your sp…" at bounding box center [523, 394] width 203 height 417
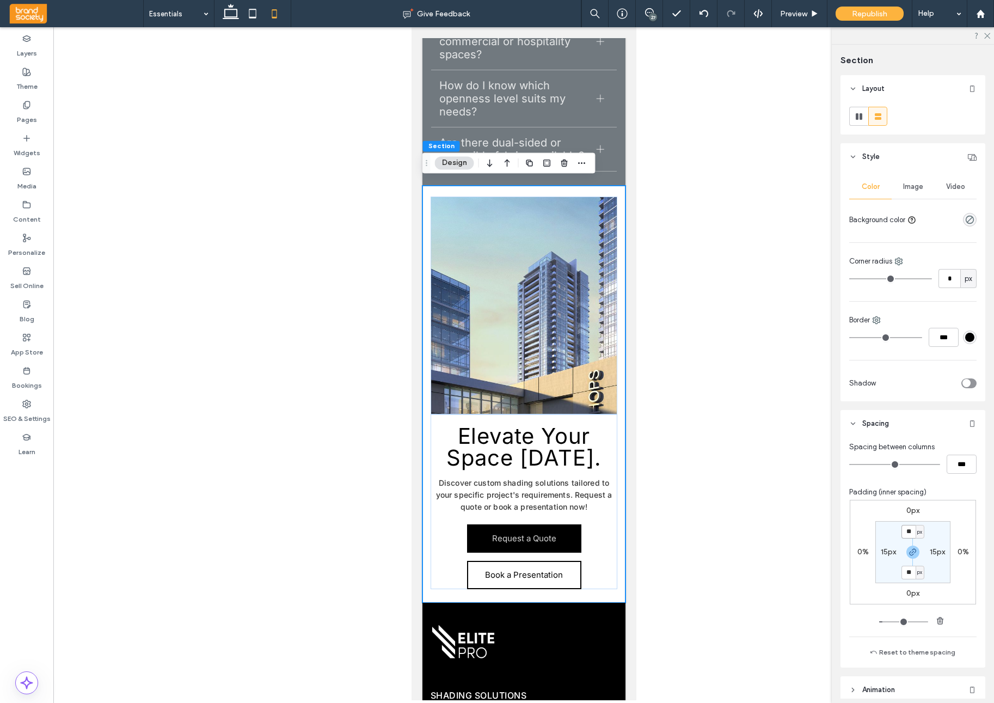
click at [913, 532] on input "**" at bounding box center [909, 532] width 14 height 14
type input "**"
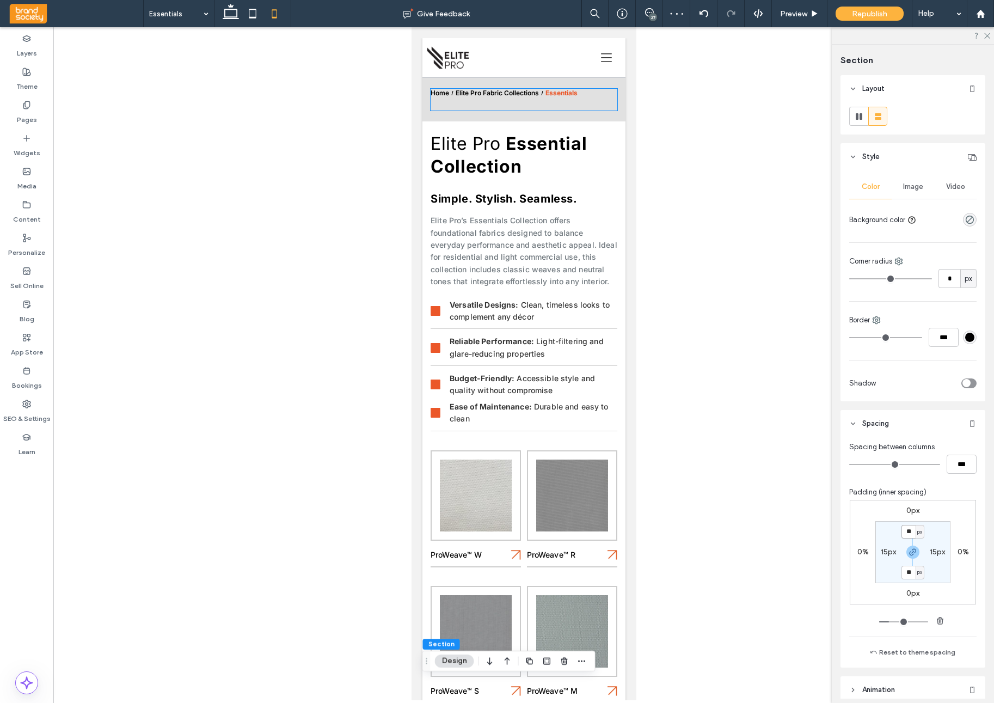
scroll to position [0, 0]
click at [259, 16] on icon at bounding box center [253, 14] width 22 height 22
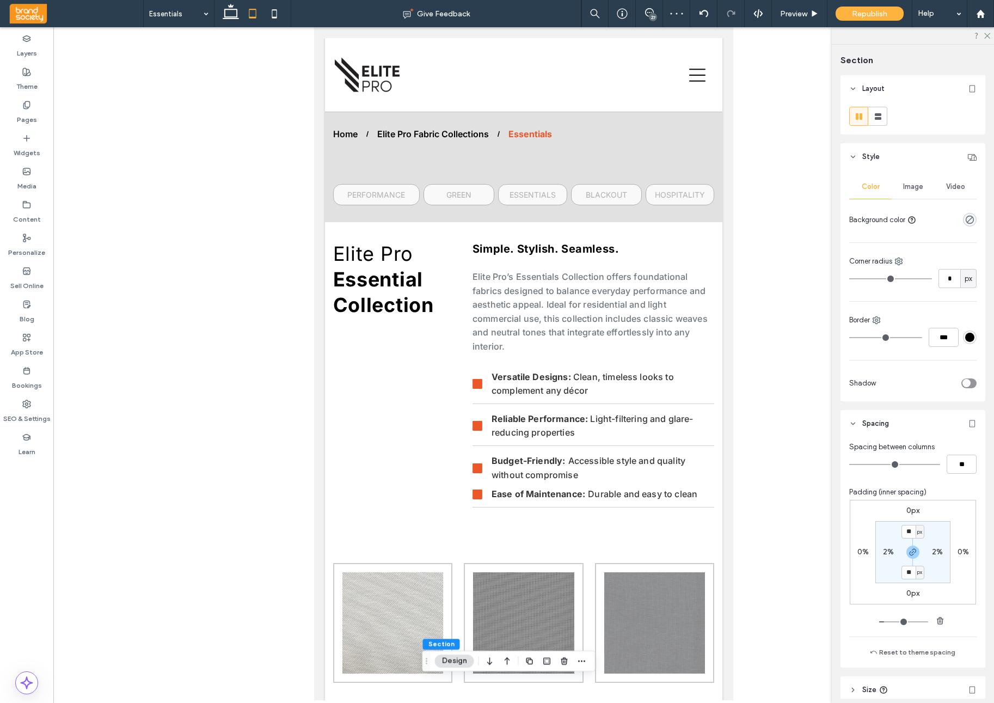
type input "**"
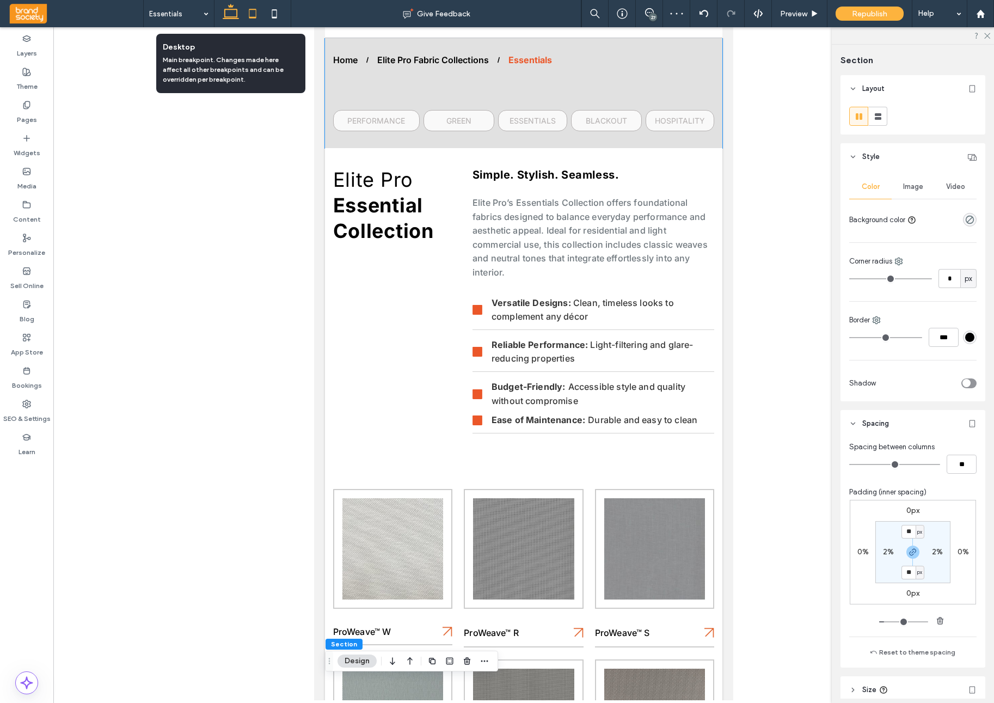
click at [233, 15] on icon at bounding box center [231, 14] width 22 height 22
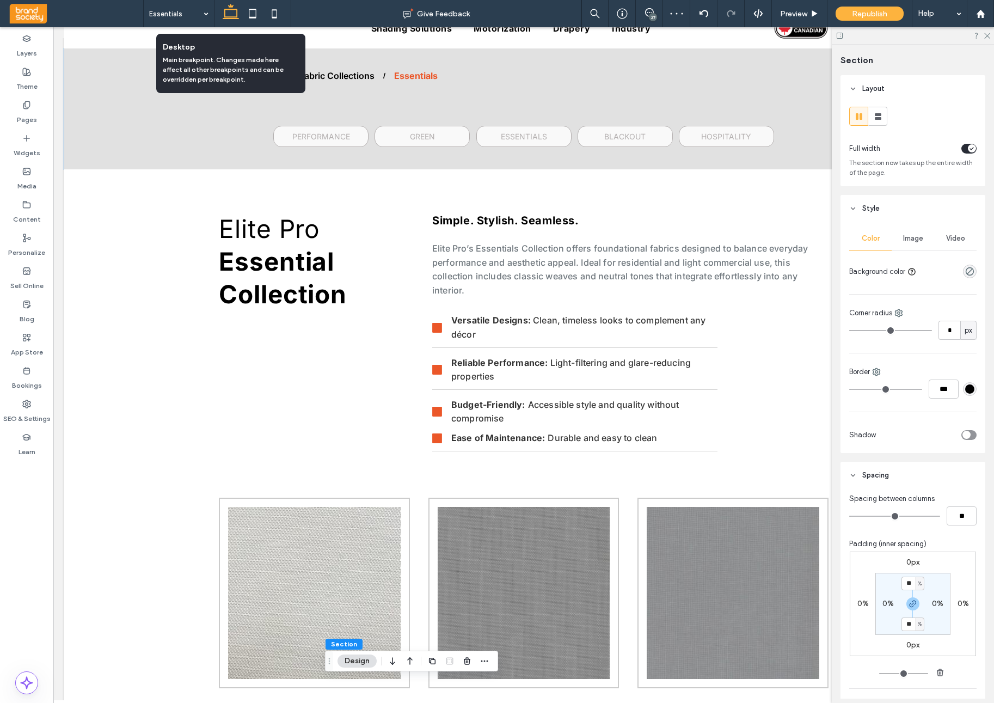
type input "*"
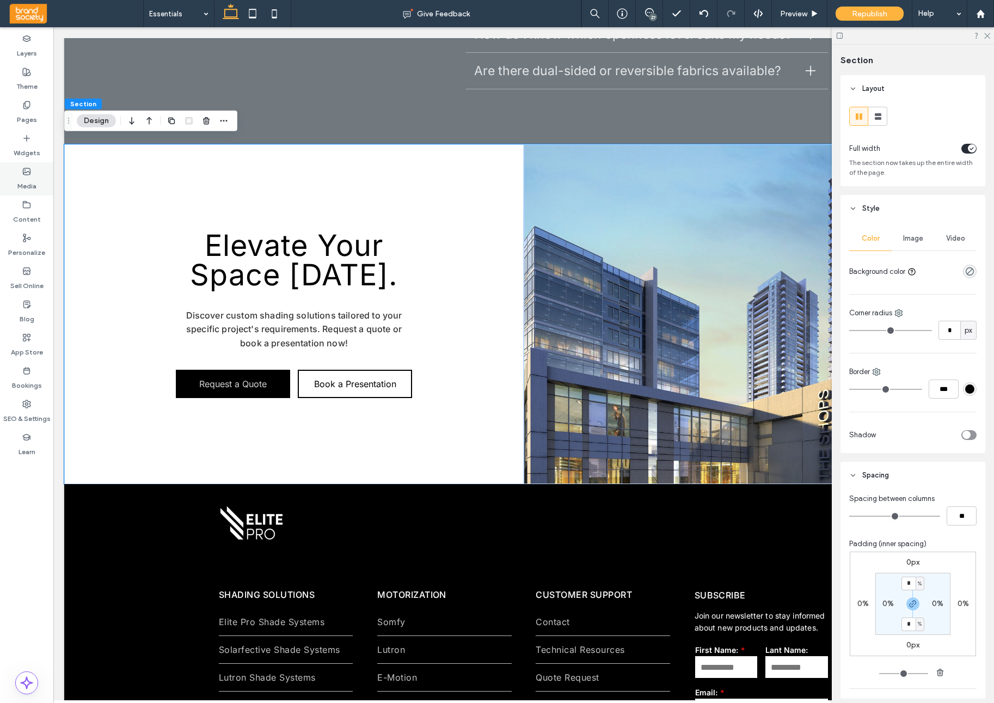
scroll to position [1548, 0]
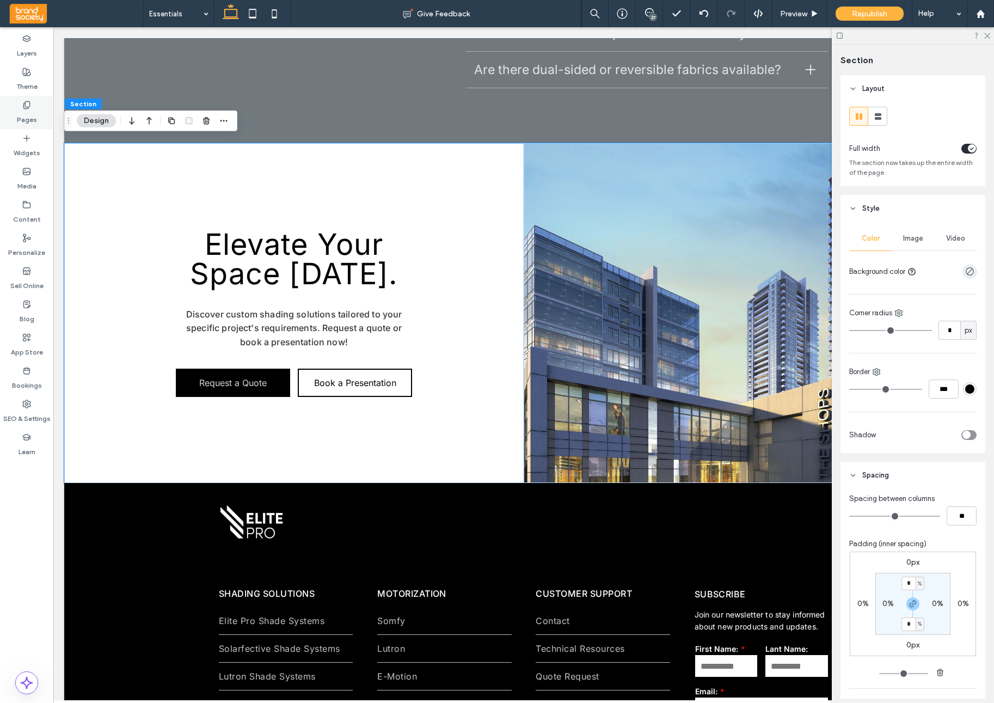
click at [31, 109] on div "Pages" at bounding box center [26, 112] width 53 height 33
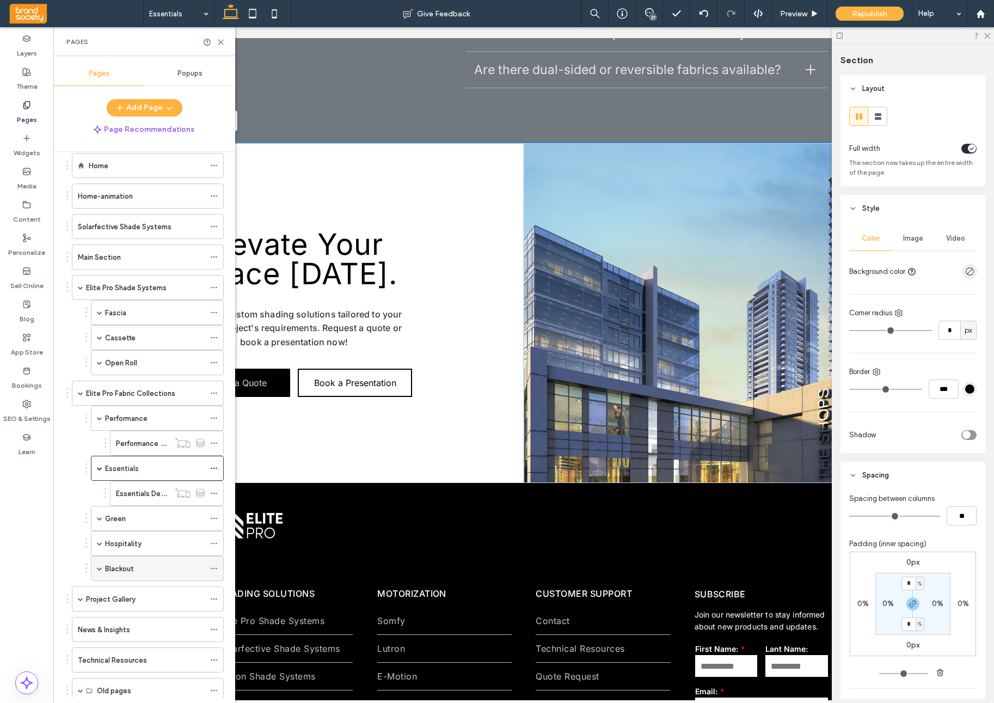
scroll to position [56, 0]
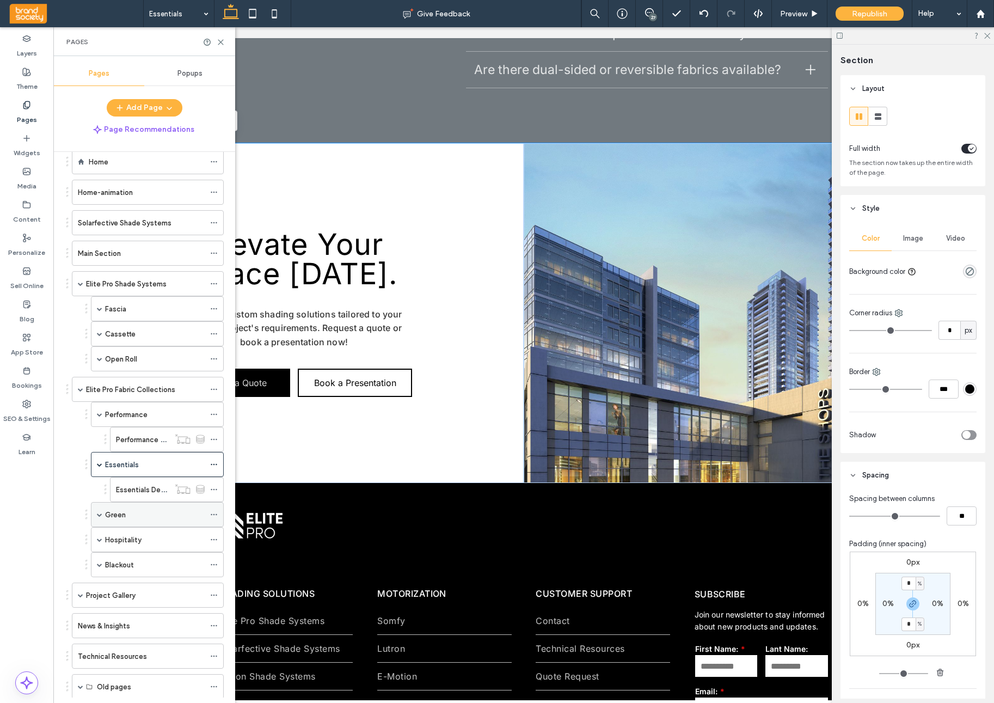
click at [162, 518] on div "Green" at bounding box center [155, 514] width 100 height 11
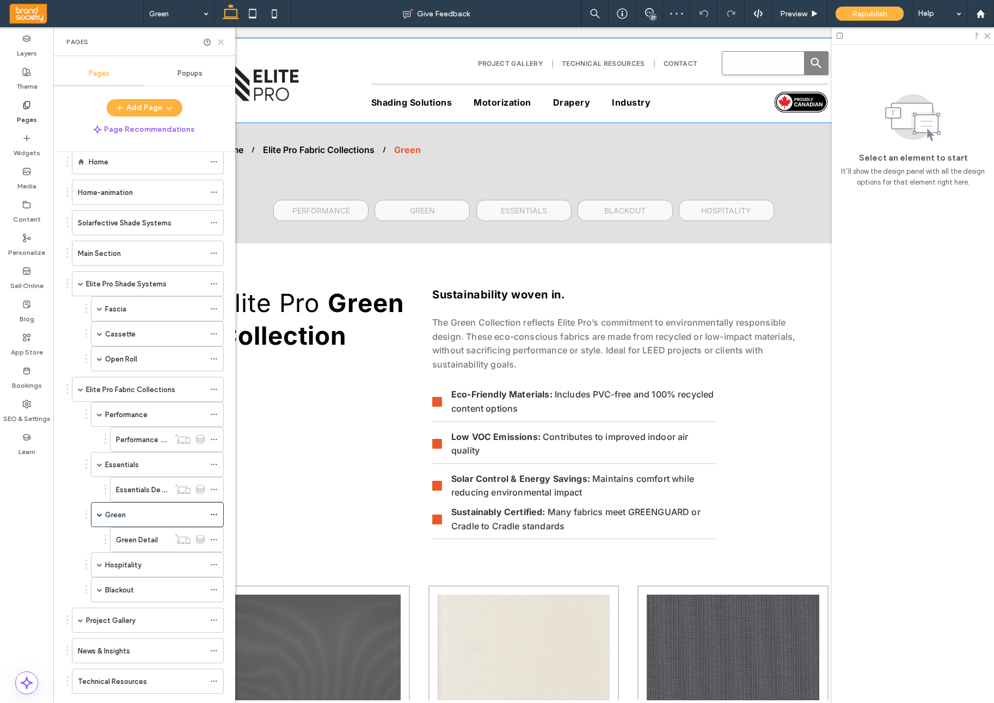
click at [224, 45] on icon at bounding box center [221, 42] width 8 height 8
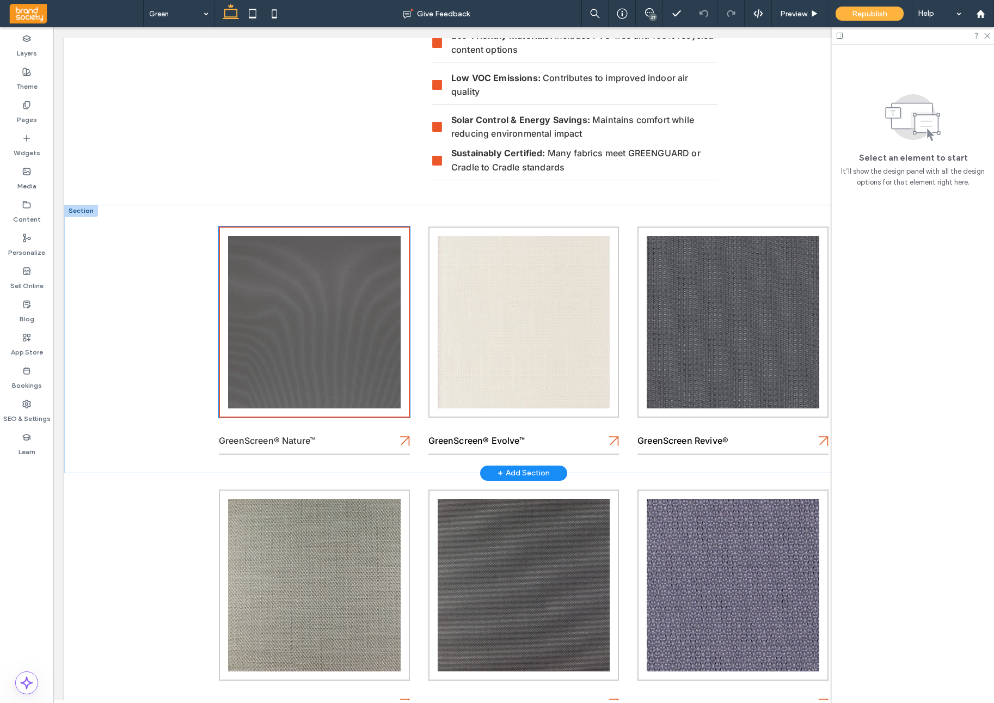
scroll to position [368, 0]
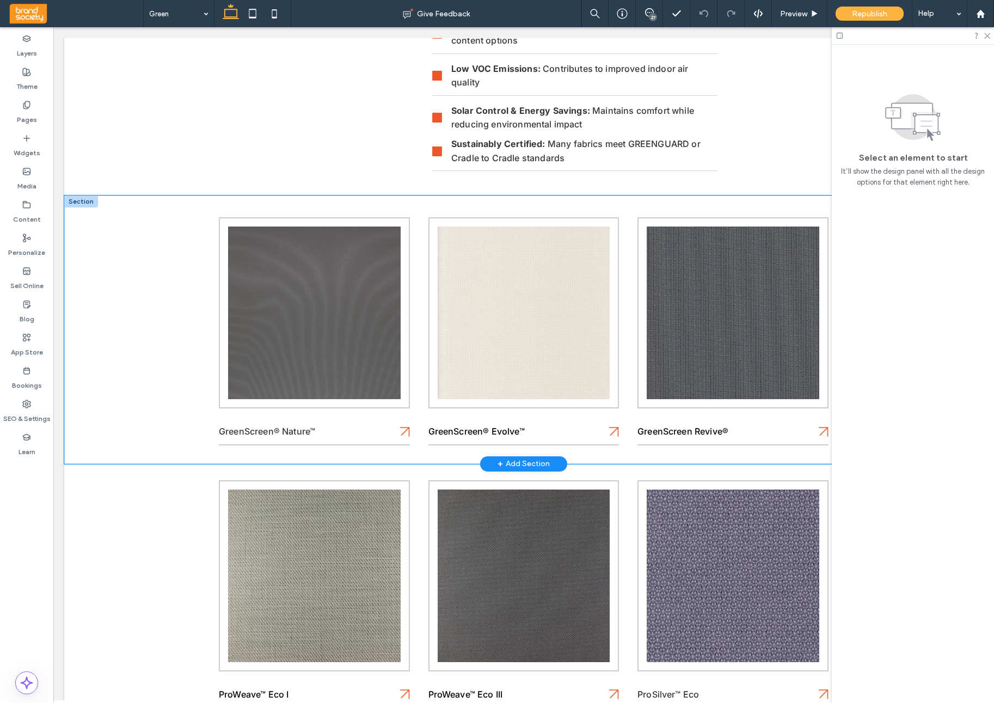
click at [182, 323] on div "GreenScreen® Nature™ GreenScreen® Evolve™ GreenScreen Revive®" at bounding box center [523, 329] width 919 height 268
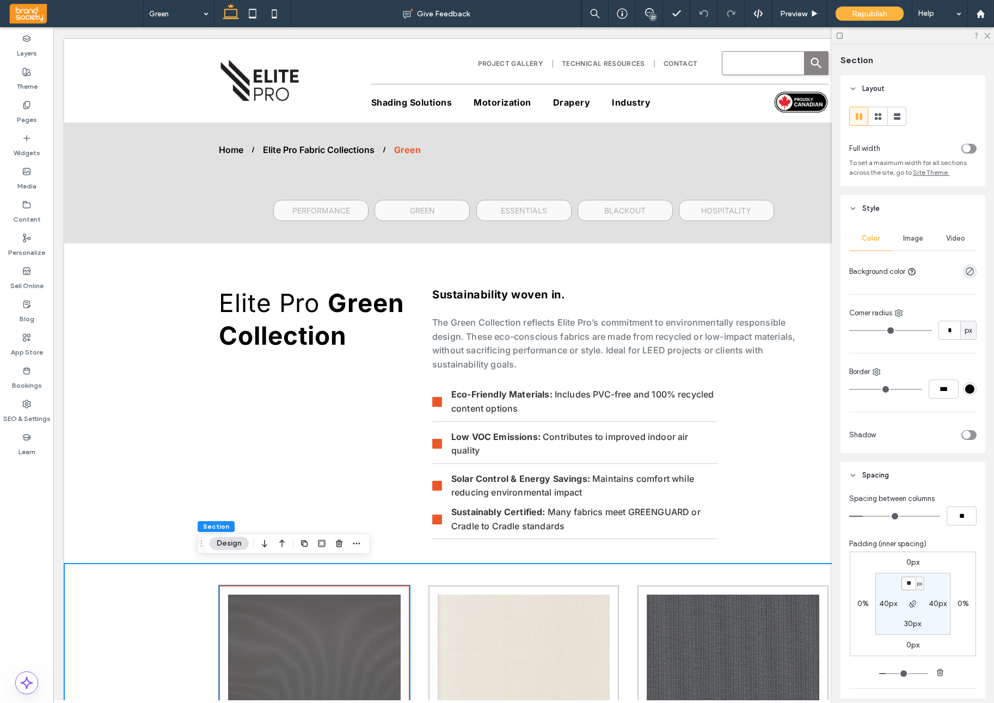
scroll to position [0, 0]
click at [25, 107] on icon at bounding box center [26, 105] width 9 height 9
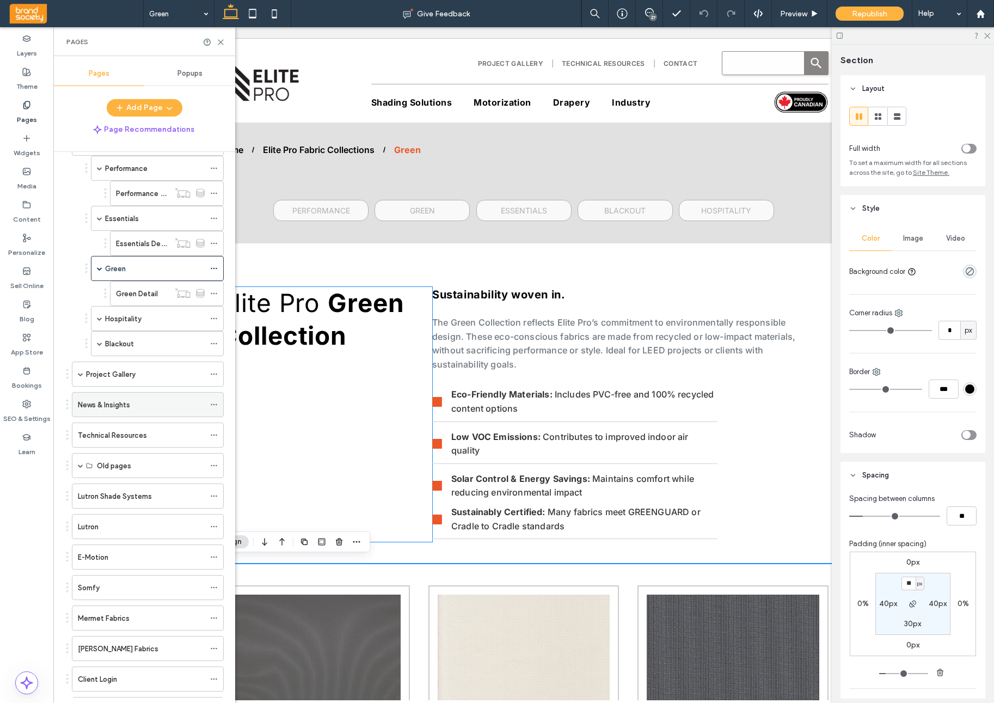
scroll to position [305, 0]
click at [130, 319] on label "Hospitality" at bounding box center [123, 315] width 36 height 19
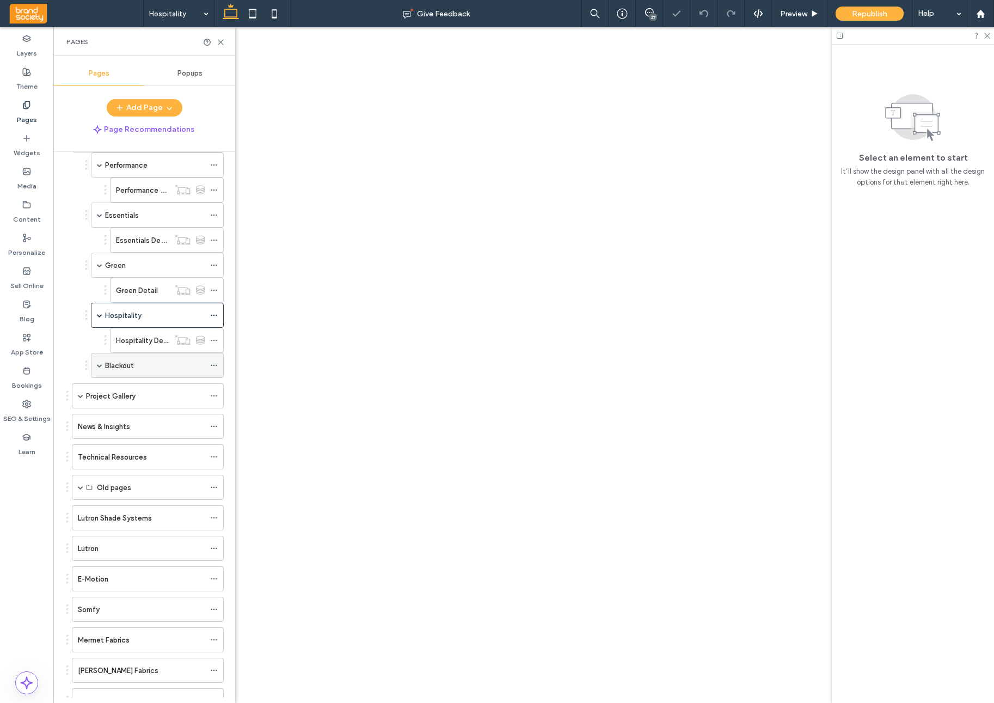
click at [124, 364] on label "Blackout" at bounding box center [119, 365] width 29 height 19
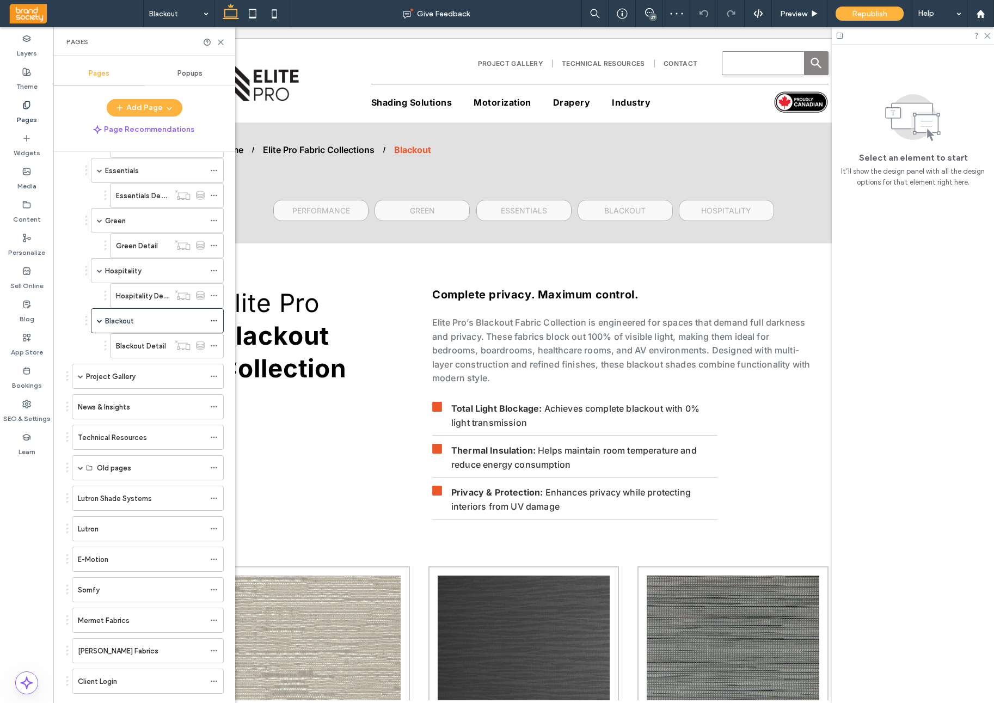
click at [139, 274] on label "Hospitality" at bounding box center [123, 270] width 36 height 19
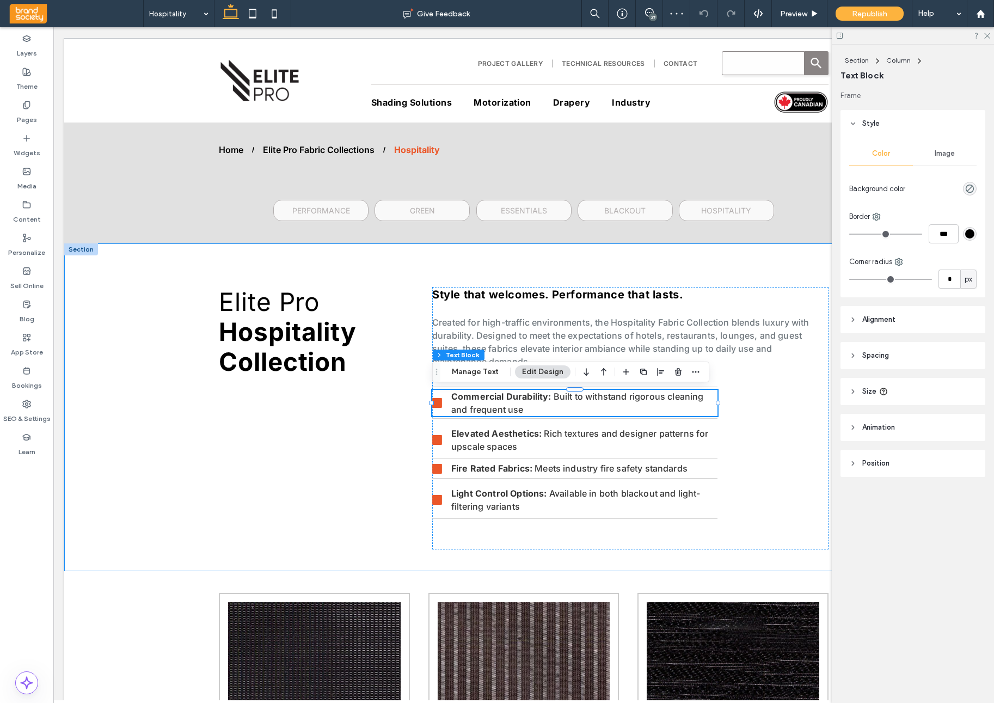
click at [948, 155] on span "Image" at bounding box center [945, 153] width 20 height 9
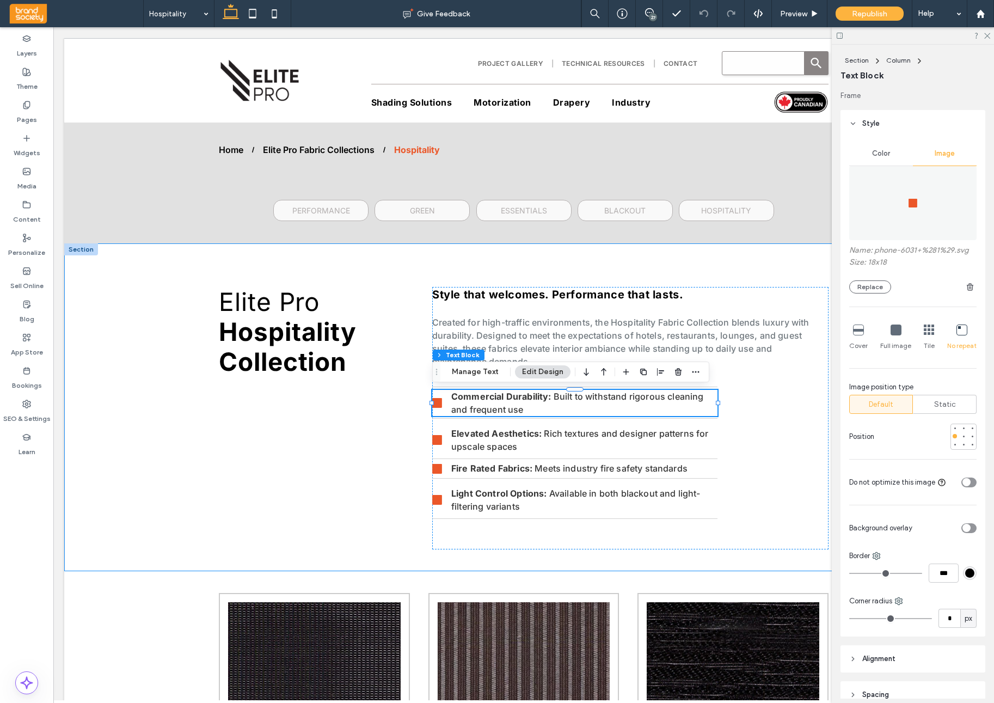
drag, startPoint x: 956, startPoint y: 426, endPoint x: 940, endPoint y: 426, distance: 15.8
click at [956, 427] on div at bounding box center [956, 428] width 2 height 2
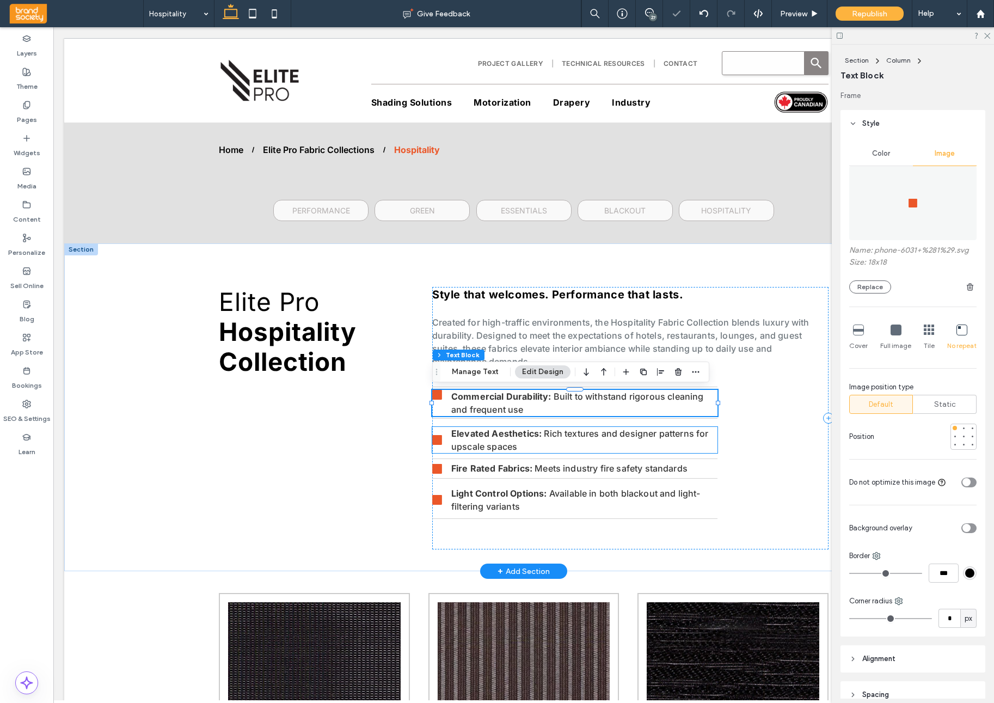
click at [564, 444] on p "Elevated Aesthetics: Rich textures and designer patterns for upscale spaces" at bounding box center [584, 440] width 266 height 26
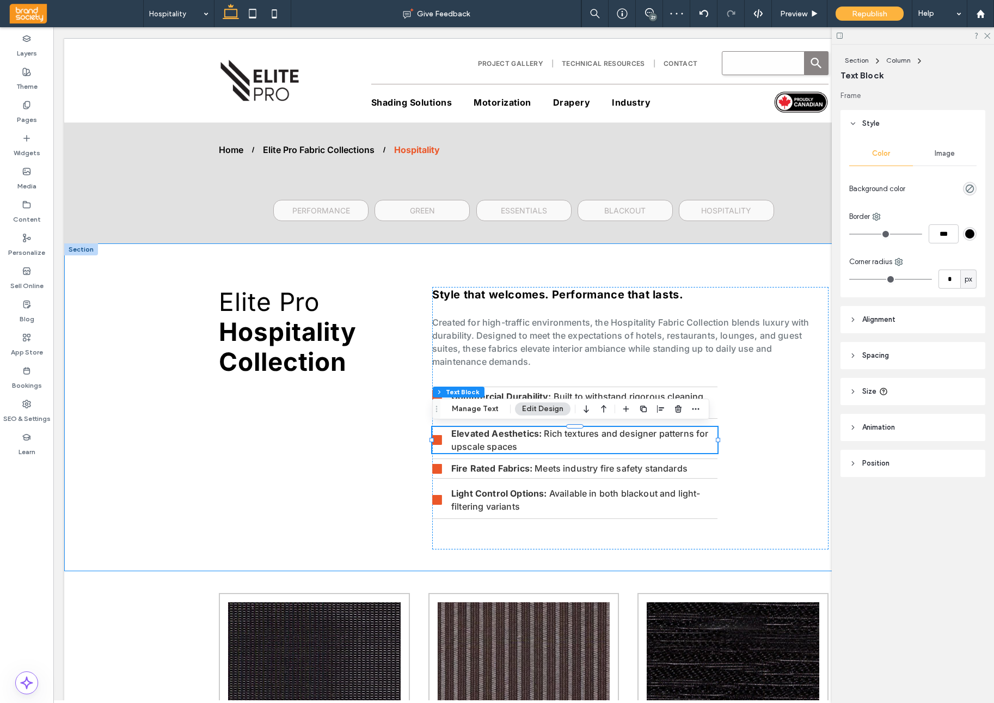
drag, startPoint x: 946, startPoint y: 155, endPoint x: 946, endPoint y: 162, distance: 7.1
click at [947, 155] on span "Image" at bounding box center [945, 153] width 20 height 9
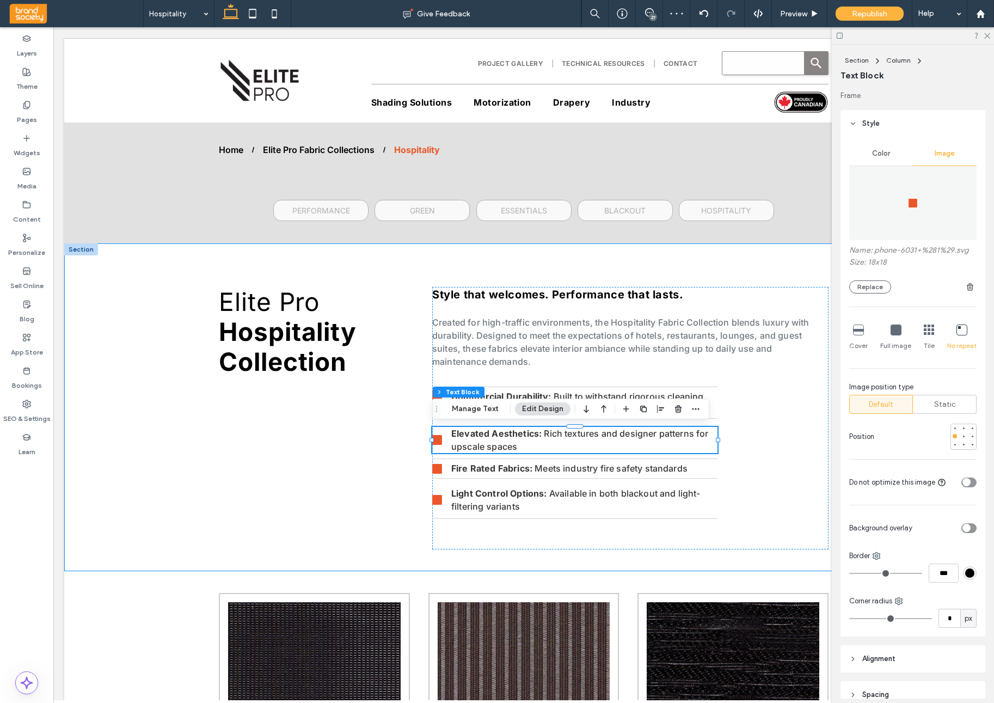
click at [957, 430] on div at bounding box center [955, 428] width 8 height 8
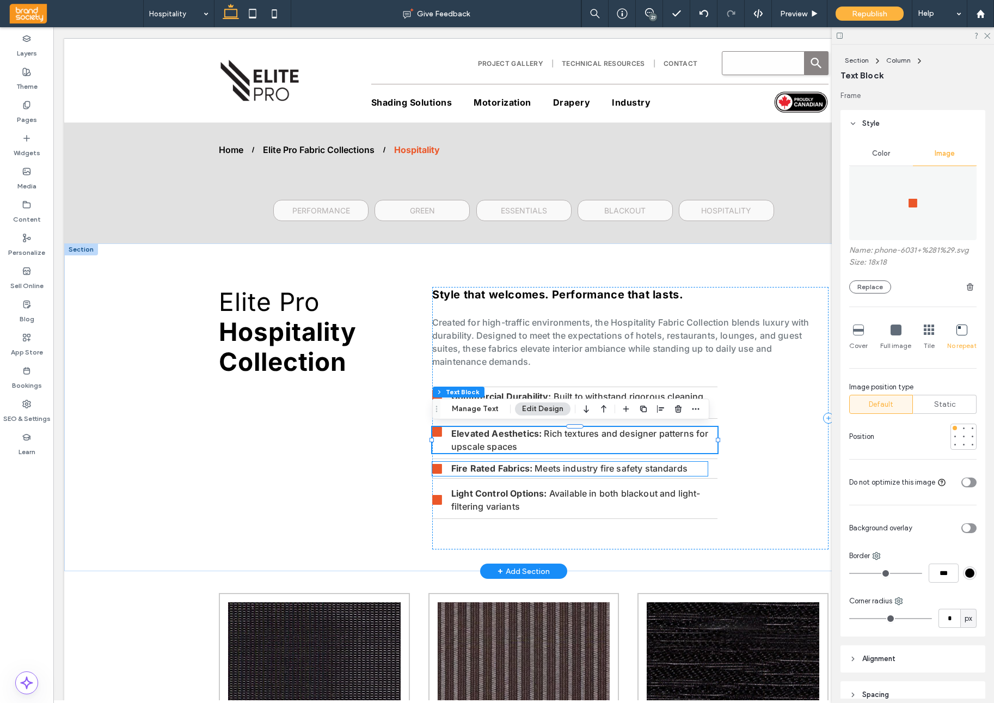
click at [705, 468] on div "Style that welcomes. Performance that lasts. Created for high-traffic environme…" at bounding box center [630, 418] width 396 height 262
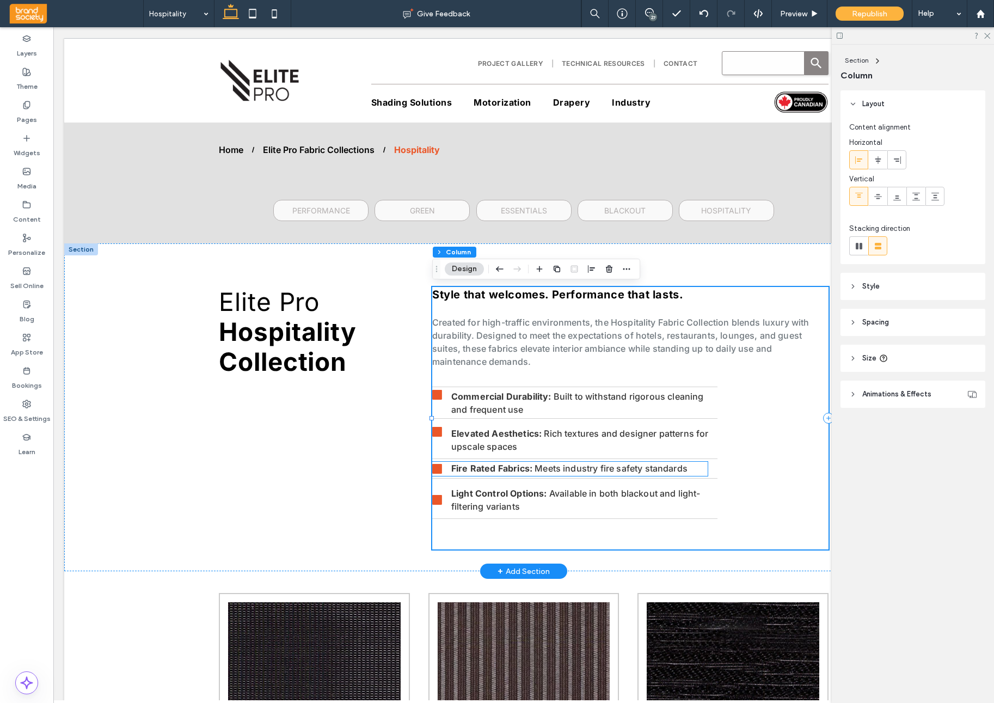
click at [705, 468] on p "Fire Rated Fabrics: Meets industry fire safety standards" at bounding box center [579, 469] width 256 height 14
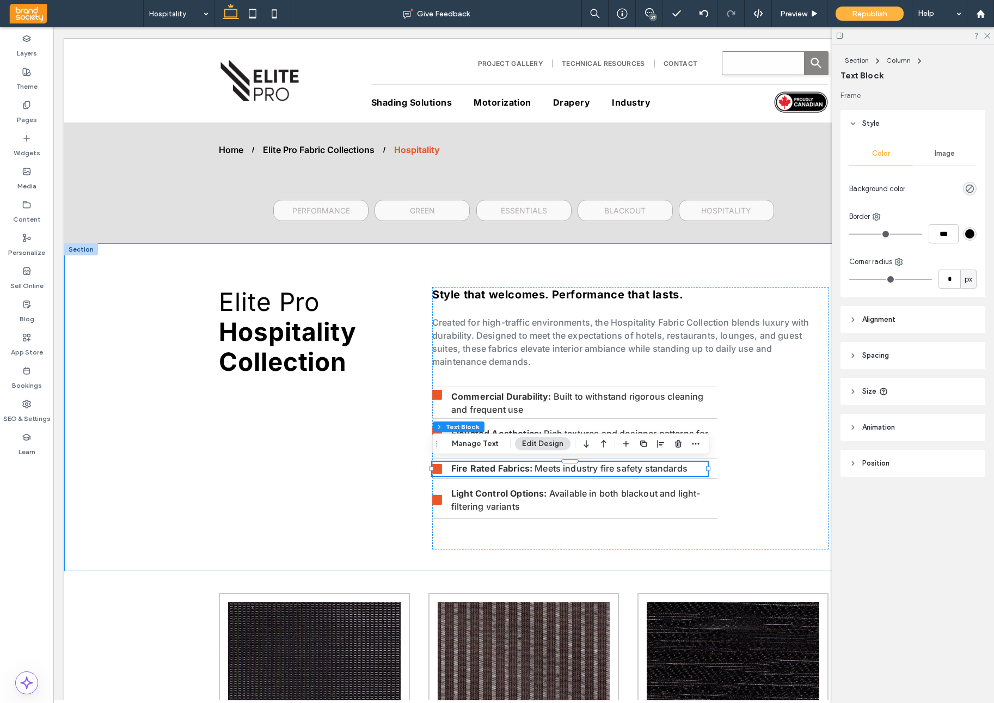
click at [956, 152] on div "Image" at bounding box center [945, 154] width 64 height 24
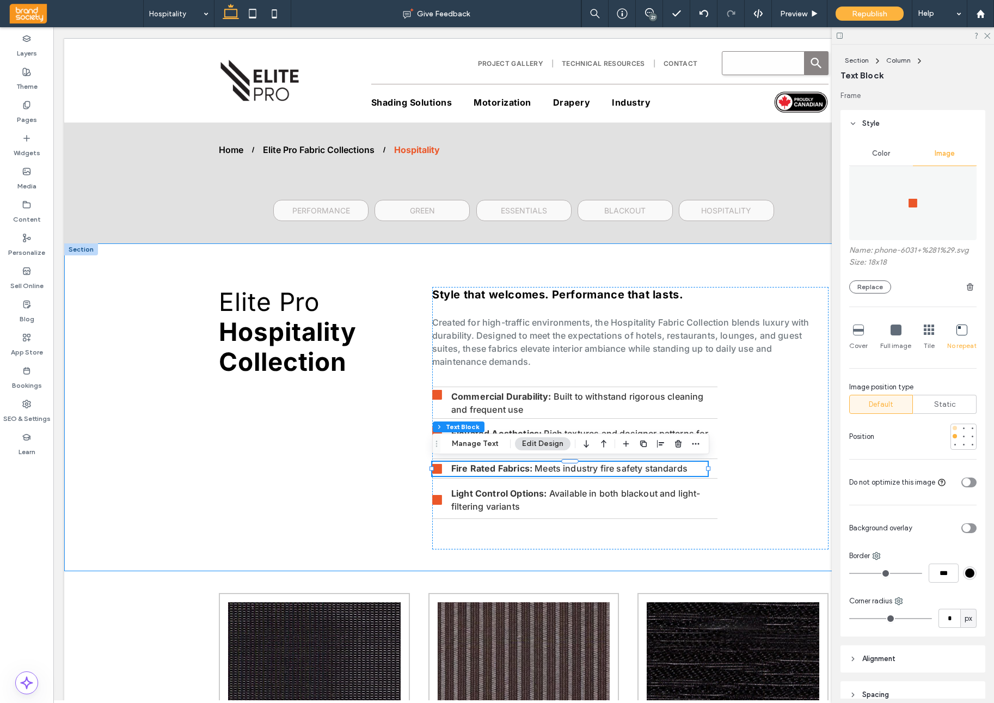
click at [956, 429] on div at bounding box center [955, 428] width 4 height 4
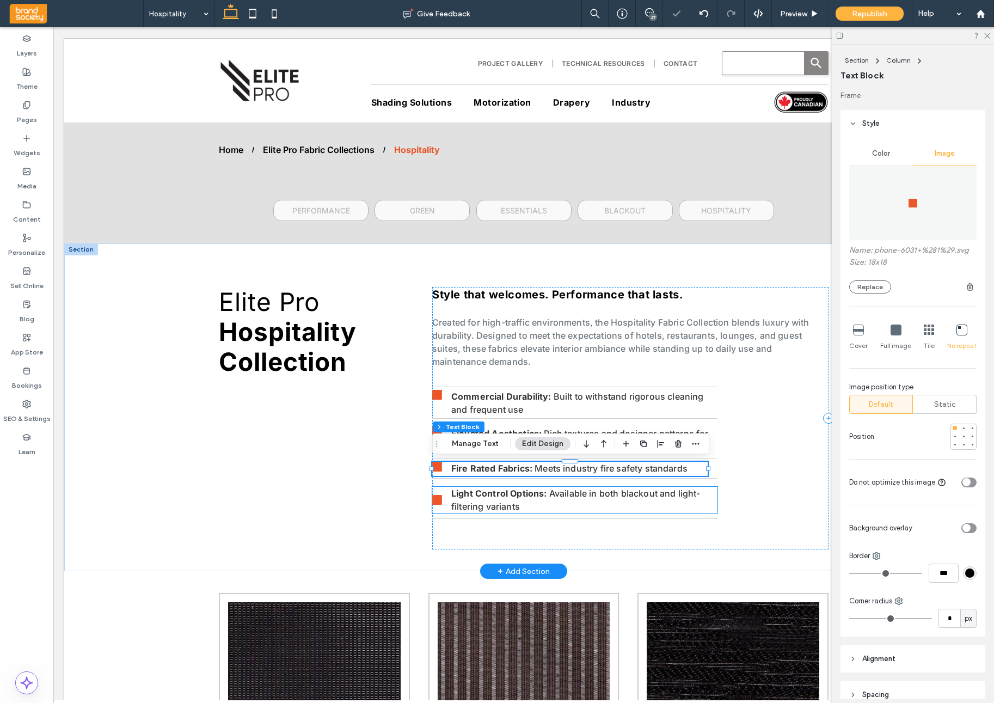
click at [608, 504] on p "Light Control Options: Available in both blackout and light-filtering variants" at bounding box center [584, 500] width 266 height 26
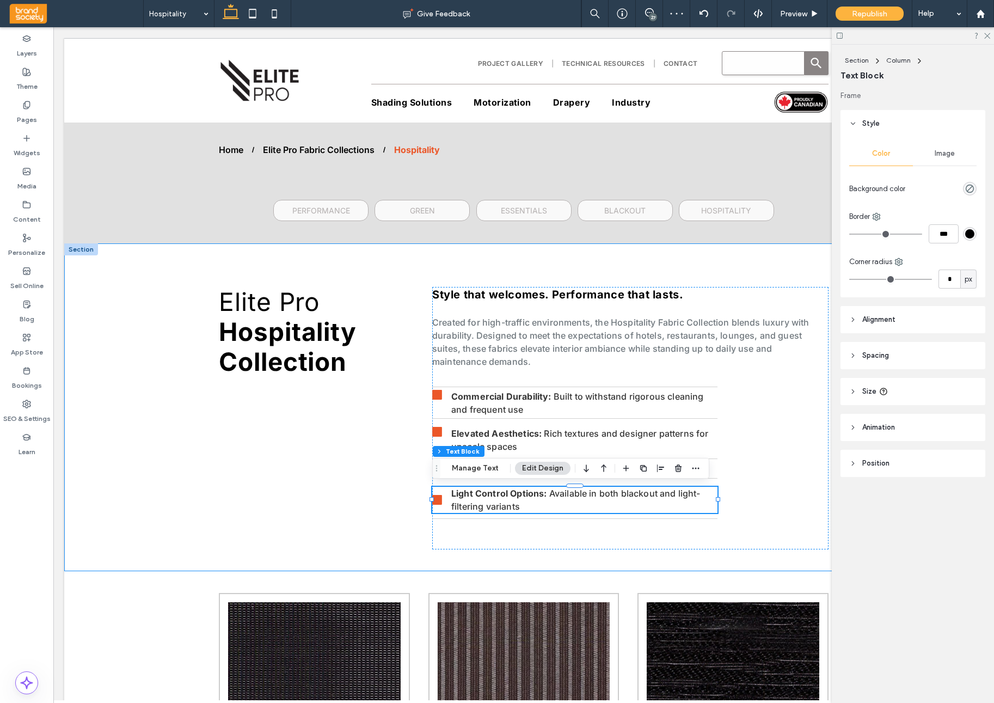
click at [945, 154] on span "Image" at bounding box center [945, 153] width 20 height 9
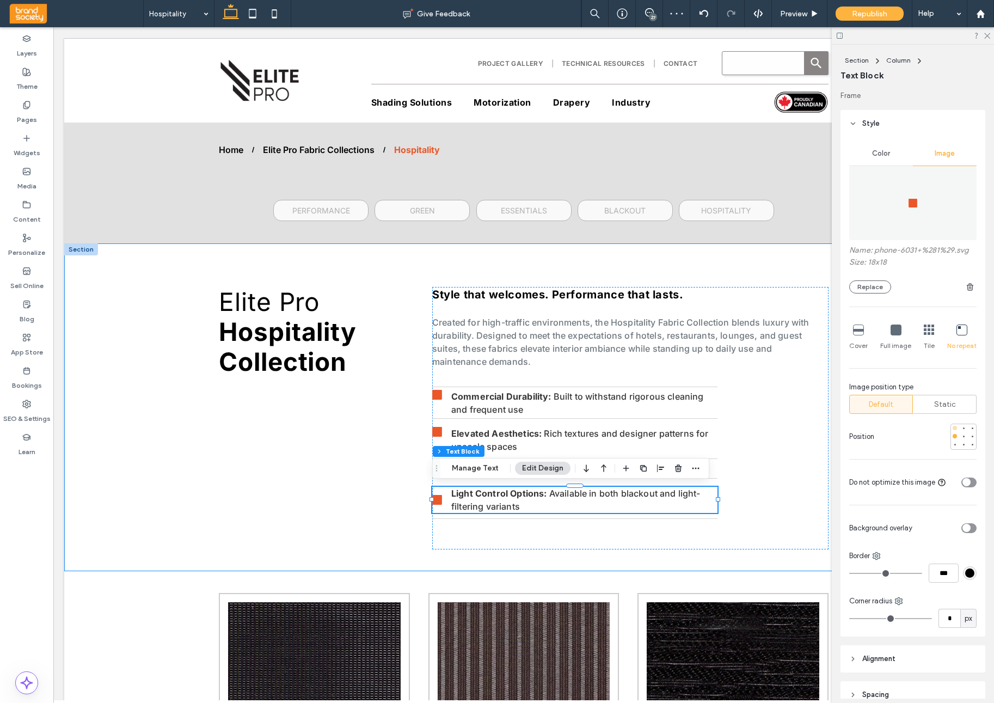
click at [956, 427] on div at bounding box center [955, 428] width 4 height 4
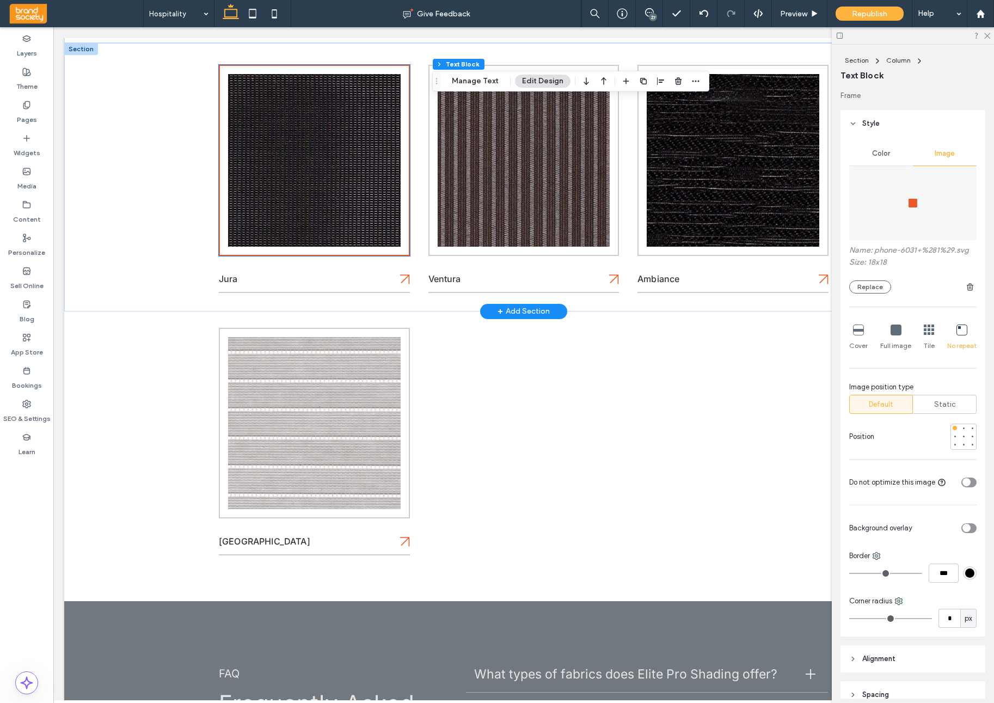
scroll to position [530, 0]
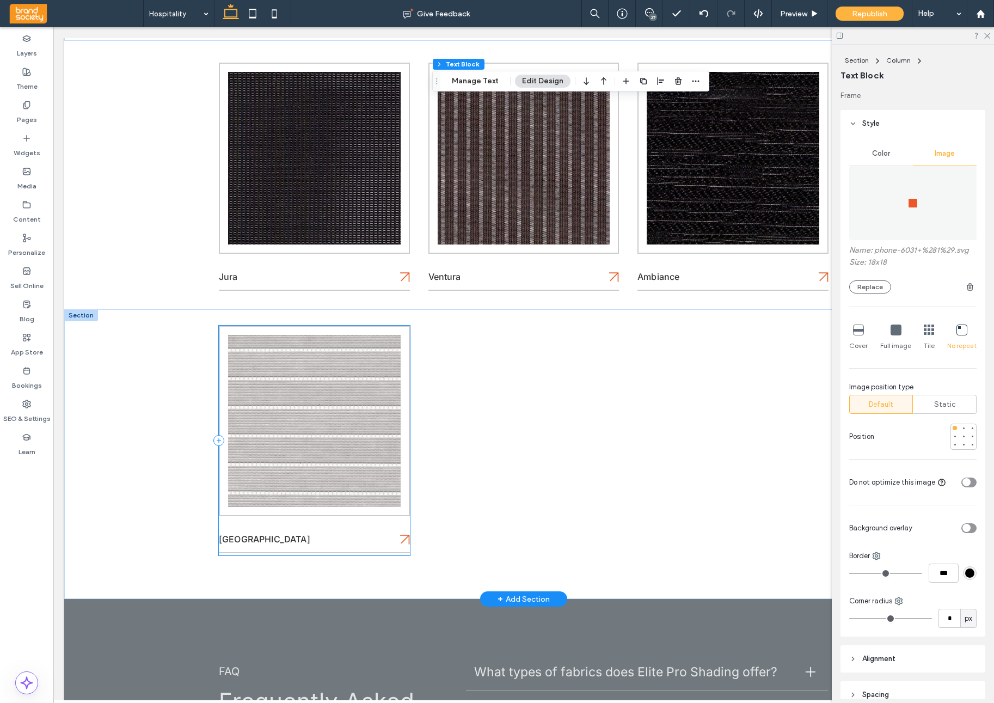
click at [354, 530] on div "Panama" at bounding box center [314, 441] width 191 height 230
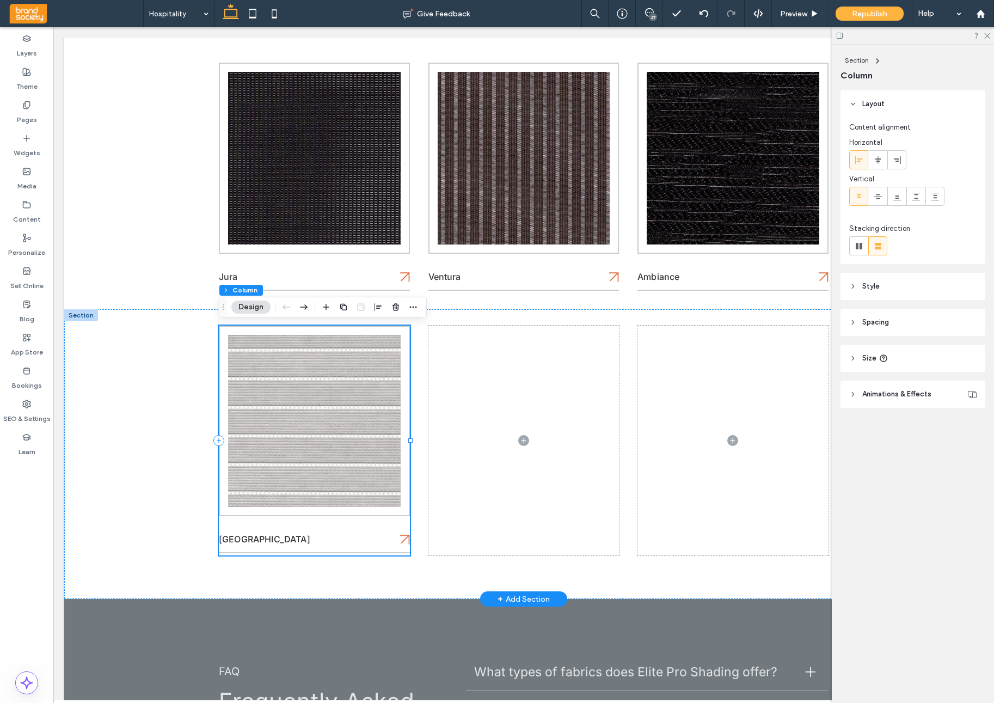
scroll to position [0, 0]
click at [362, 526] on div "Panama" at bounding box center [314, 441] width 191 height 230
click at [417, 309] on icon "button" at bounding box center [413, 307] width 9 height 9
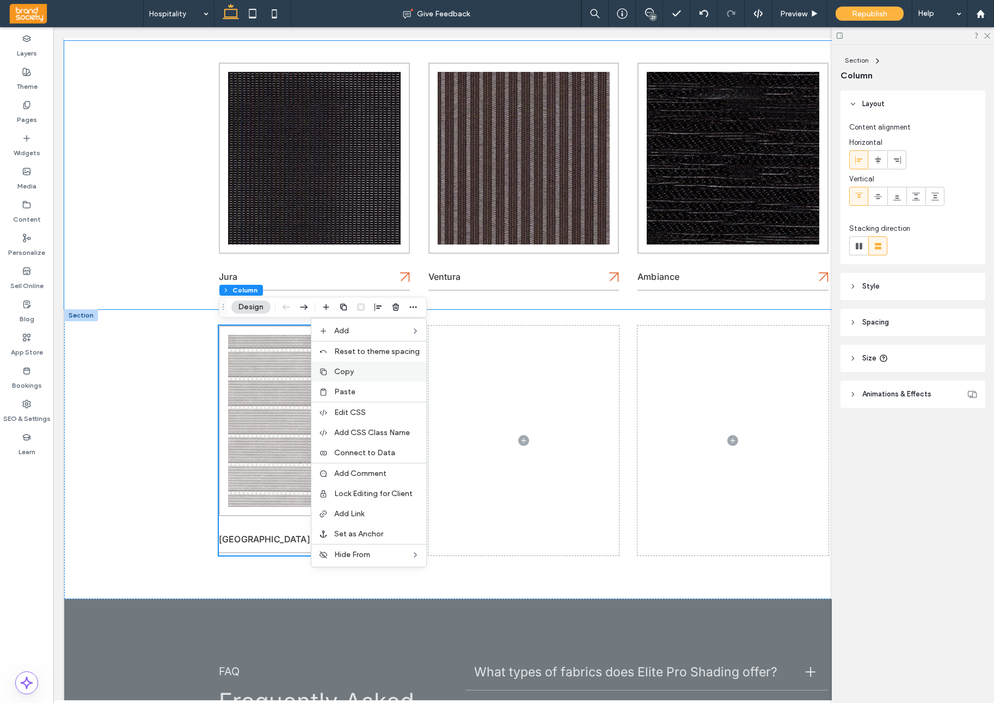
click at [359, 377] on div "Copy" at bounding box center [368, 372] width 115 height 20
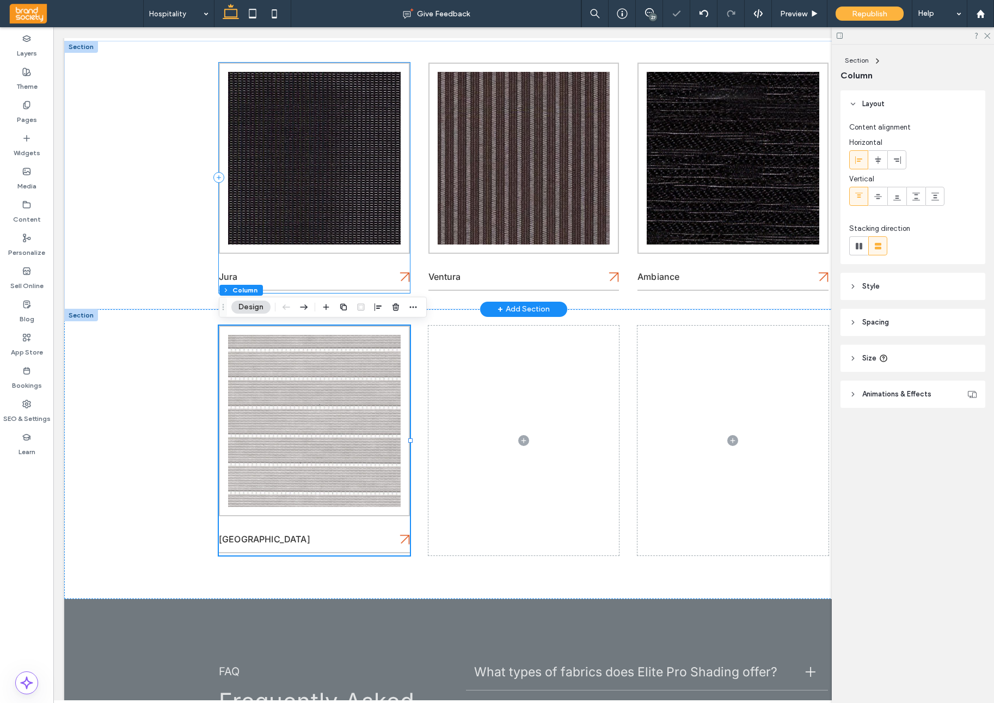
click at [327, 268] on div "Jura" at bounding box center [314, 178] width 191 height 230
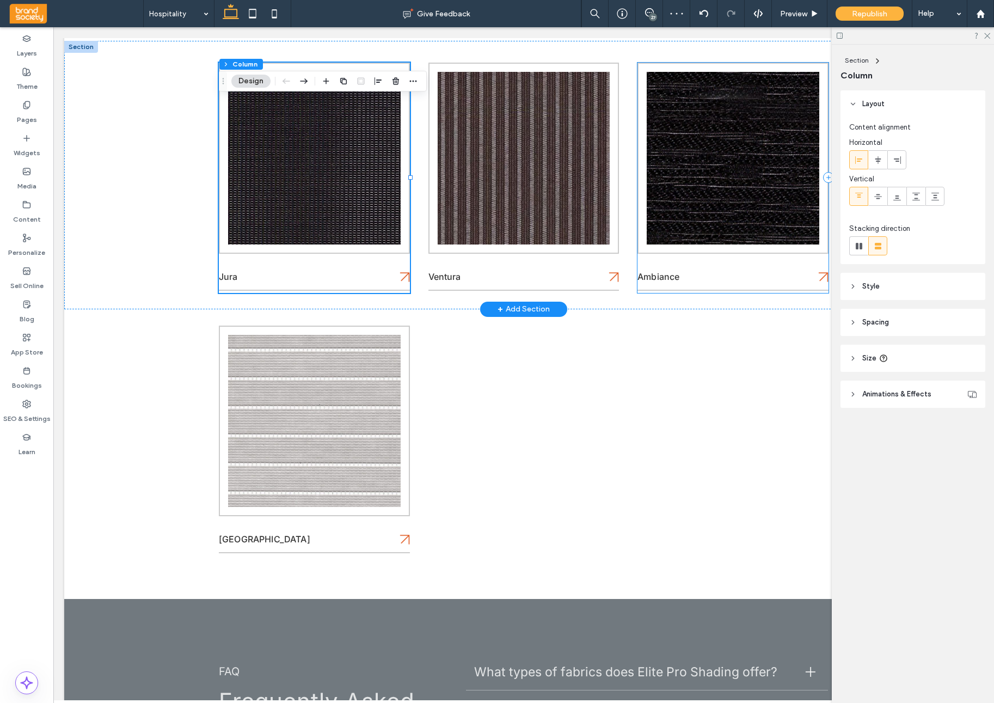
click at [753, 268] on div "Ambiance" at bounding box center [733, 178] width 191 height 230
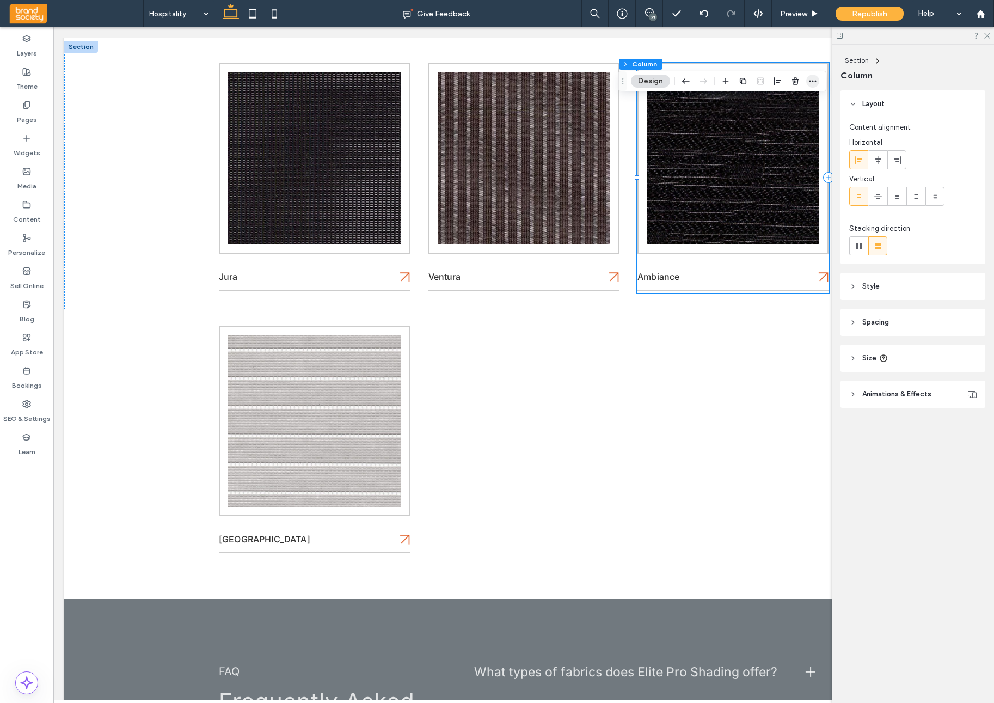
click at [817, 84] on icon "button" at bounding box center [813, 81] width 9 height 9
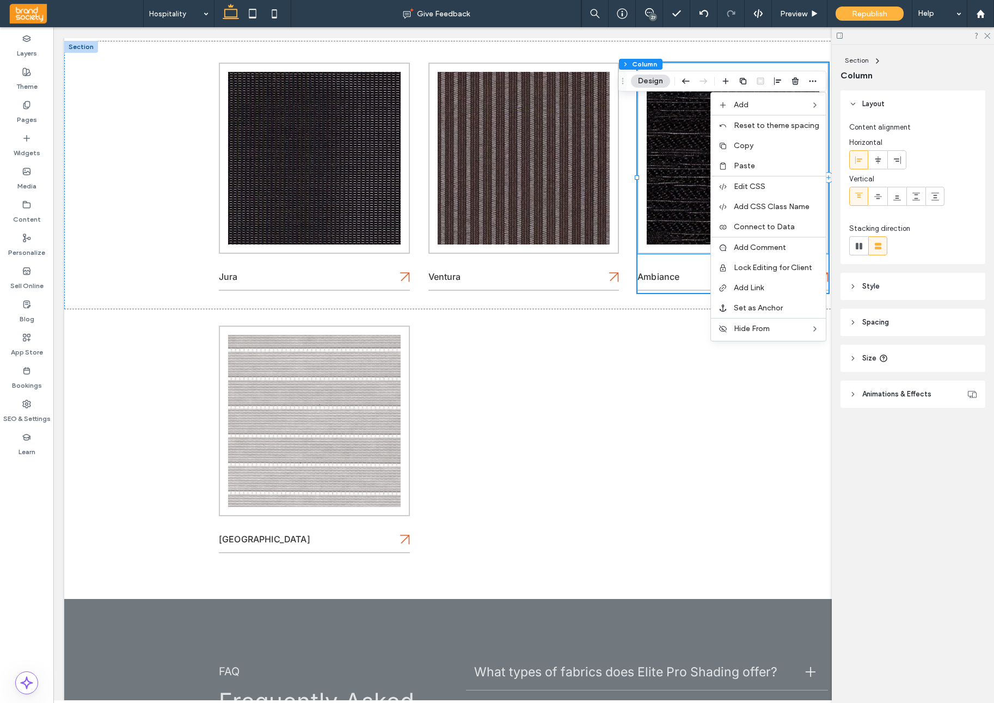
click at [763, 166] on label "Paste" at bounding box center [776, 165] width 85 height 9
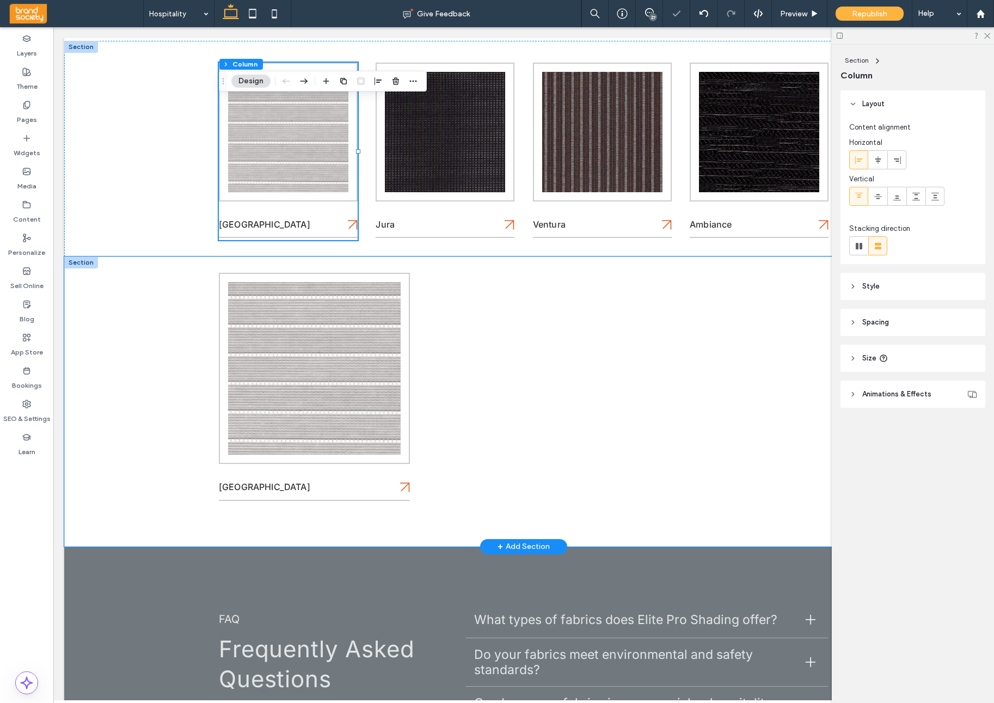
click at [113, 310] on div "Panama" at bounding box center [523, 401] width 919 height 290
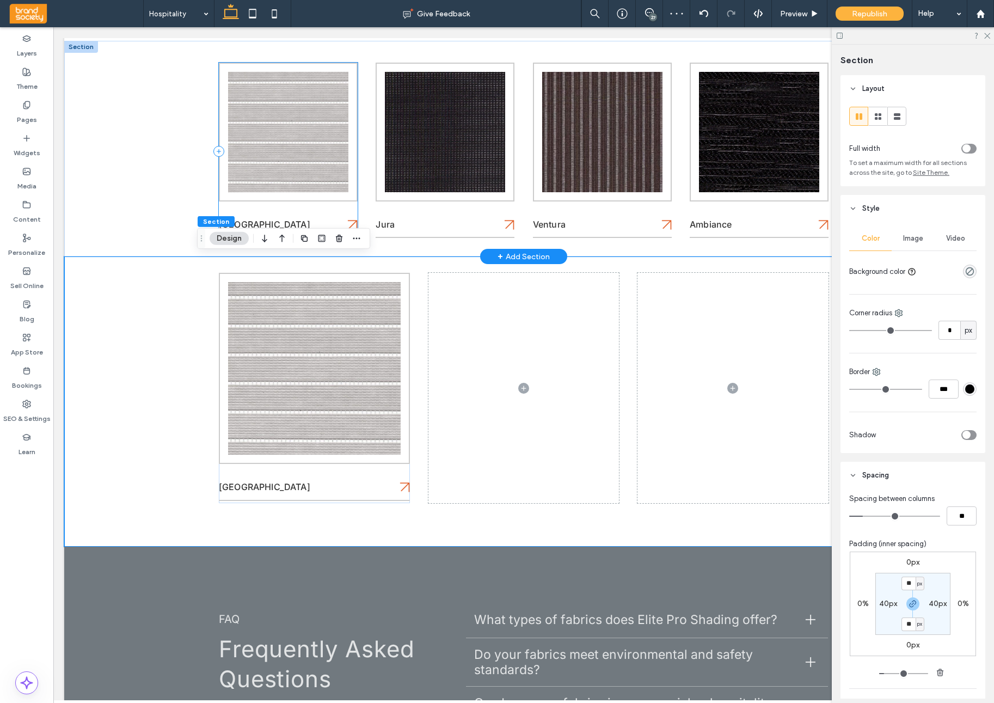
click at [289, 211] on div "Panama" at bounding box center [288, 152] width 139 height 178
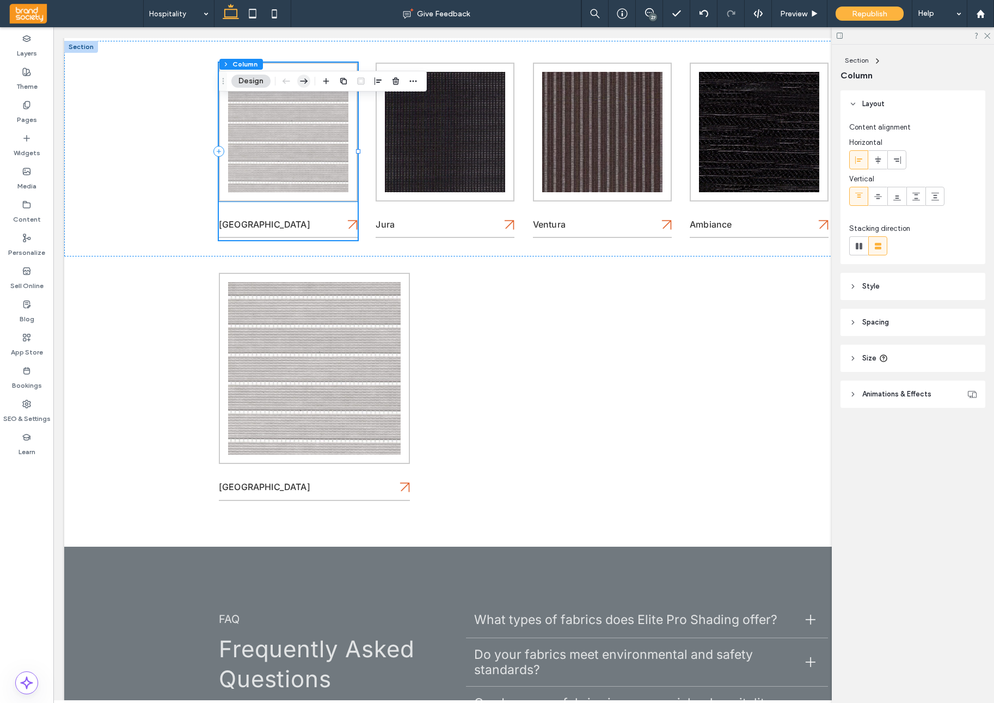
click at [304, 82] on icon "button" at bounding box center [303, 81] width 13 height 20
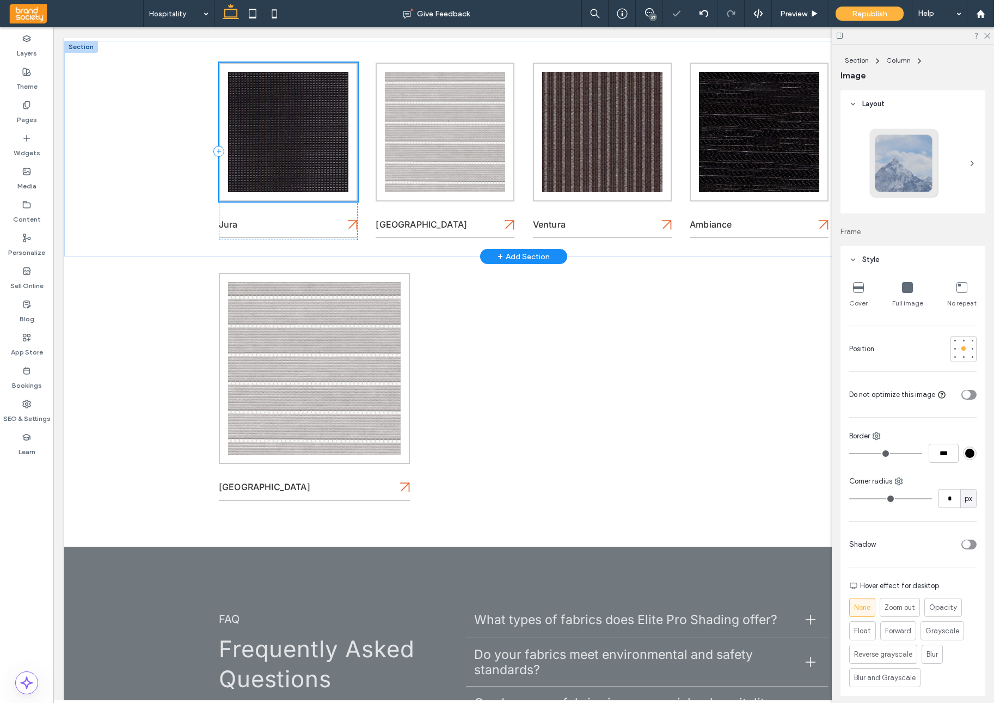
scroll to position [221, 0]
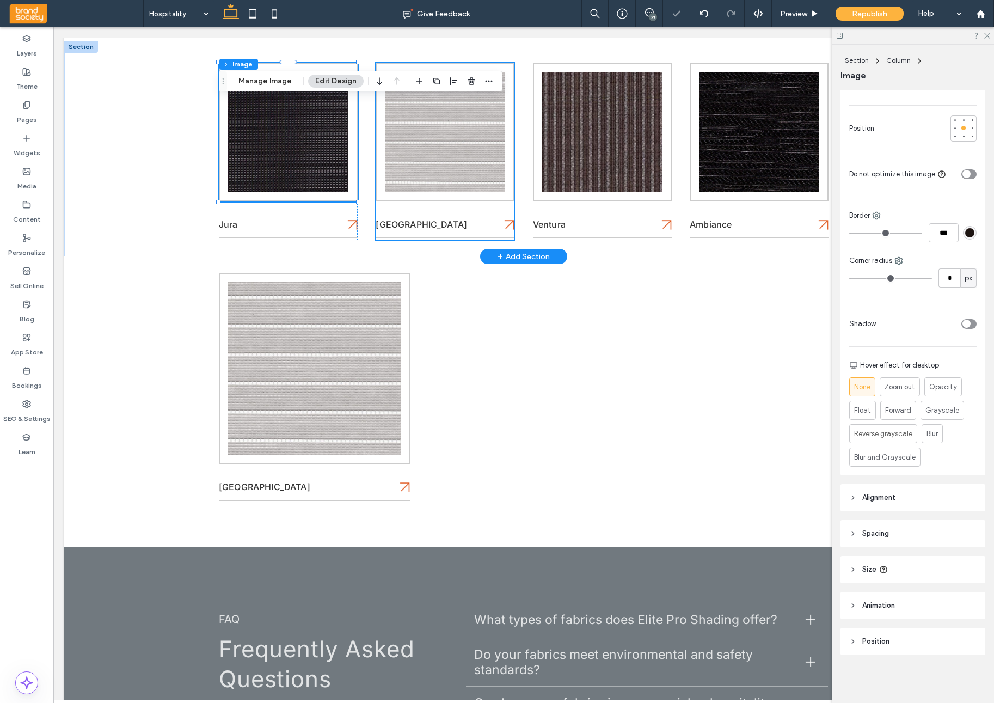
click at [444, 209] on div "Panama" at bounding box center [445, 152] width 139 height 178
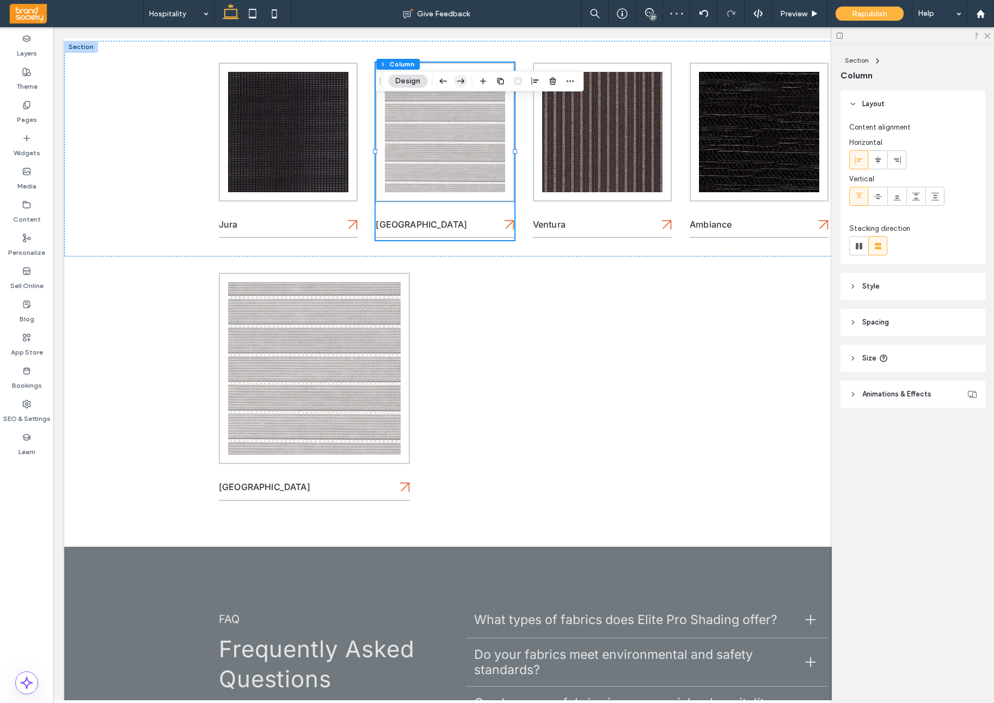
click at [463, 83] on use "button" at bounding box center [461, 80] width 8 height 5
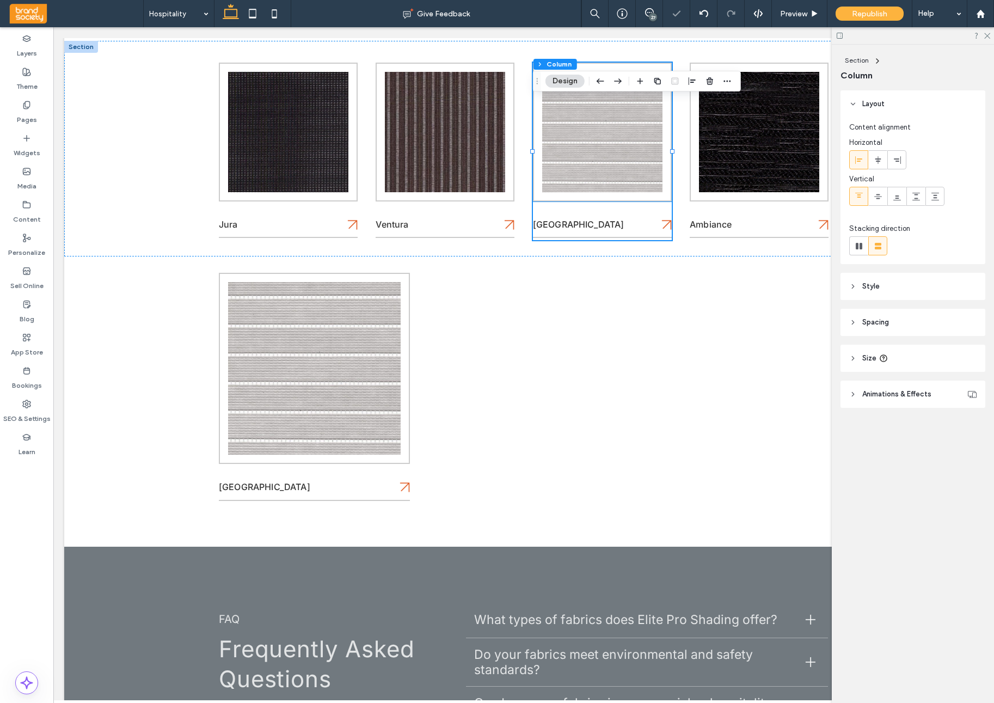
click at [615, 81] on icon "button" at bounding box center [618, 81] width 13 height 20
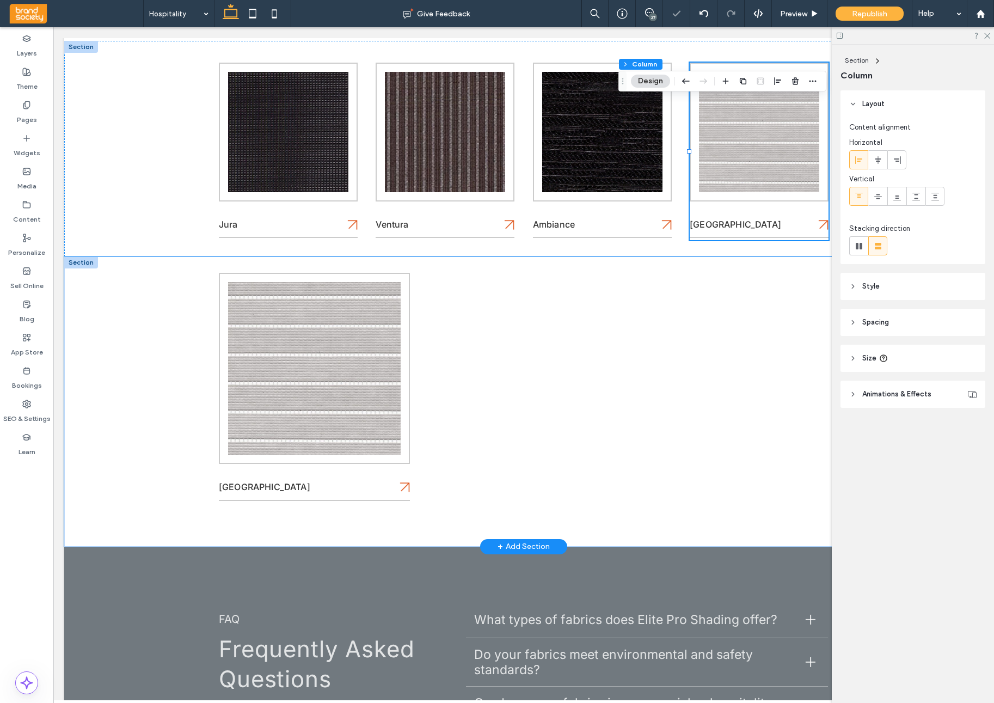
click at [169, 358] on div "Panama" at bounding box center [523, 401] width 919 height 290
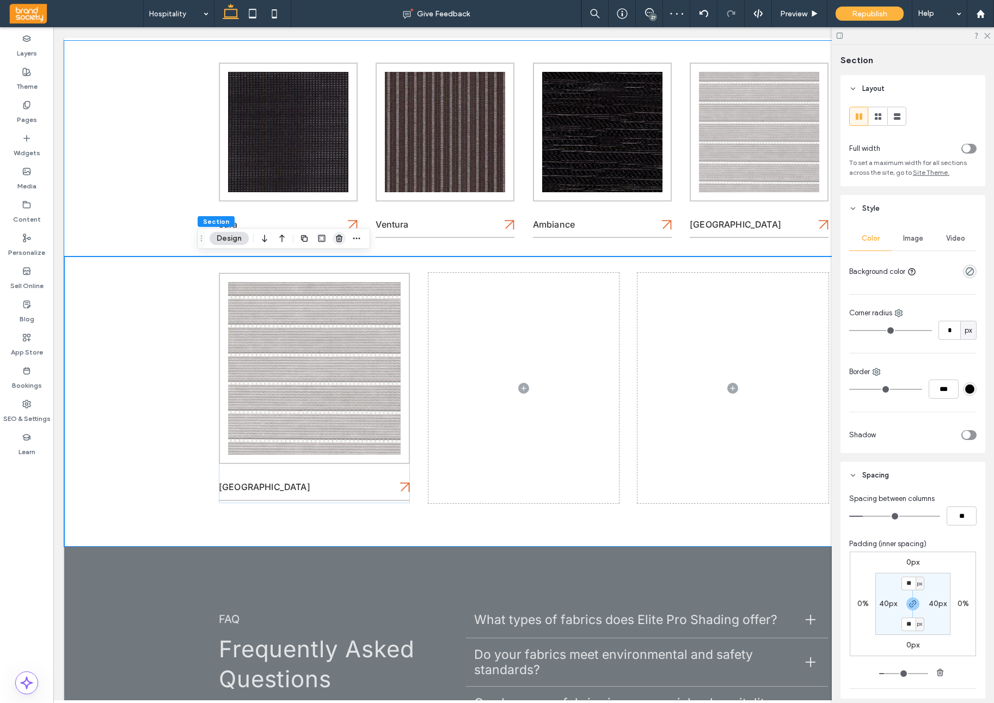
click at [338, 239] on icon "button" at bounding box center [339, 238] width 9 height 9
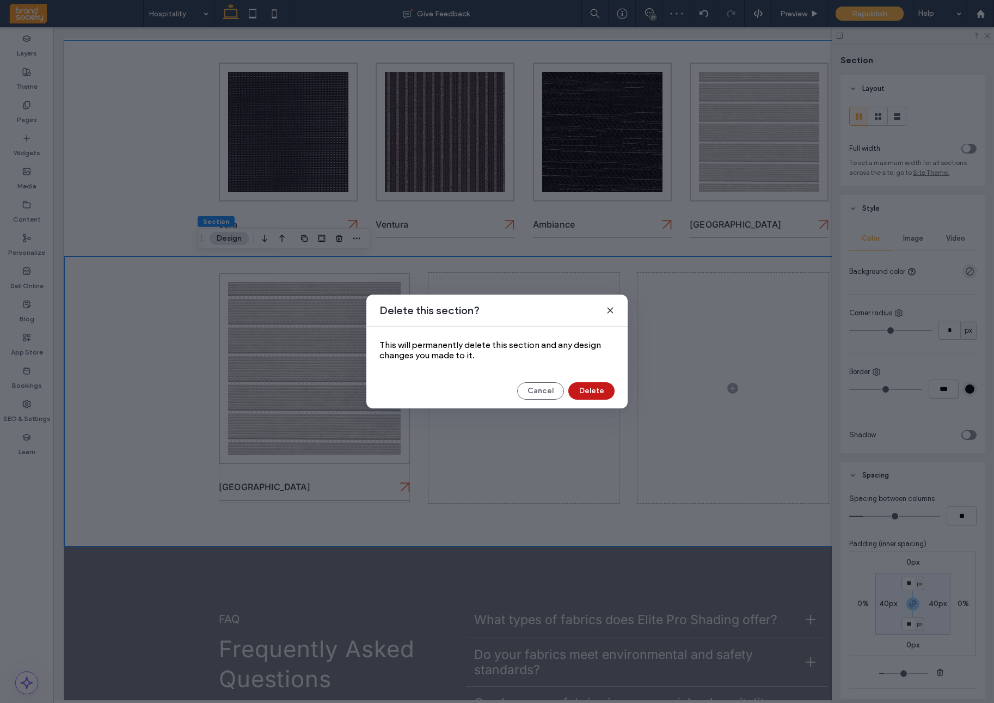
click at [591, 390] on button "Delete" at bounding box center [592, 390] width 46 height 17
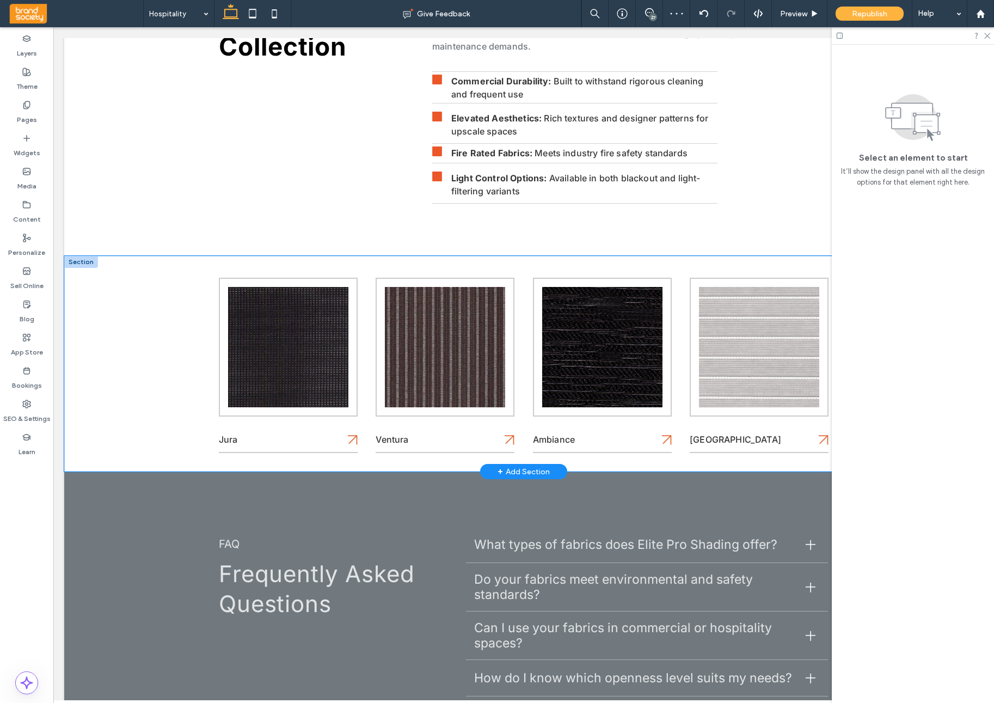
scroll to position [304, 0]
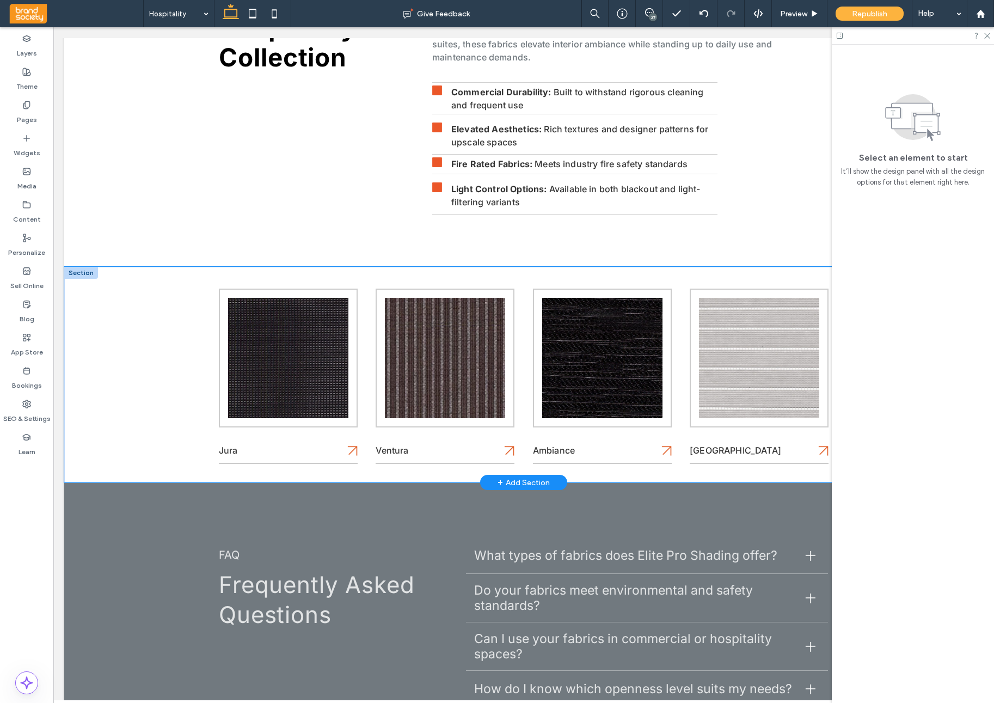
click at [124, 408] on div "Jura Ventura Ambiance Panama" at bounding box center [523, 375] width 919 height 216
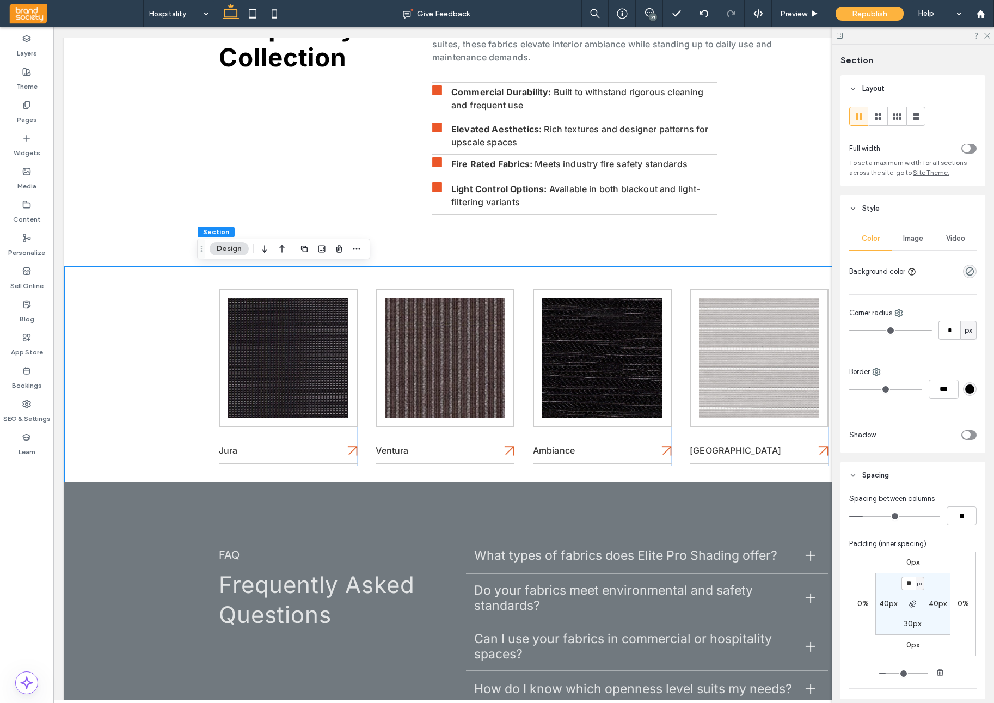
click at [912, 626] on label "30px" at bounding box center [913, 623] width 17 height 9
type input "**"
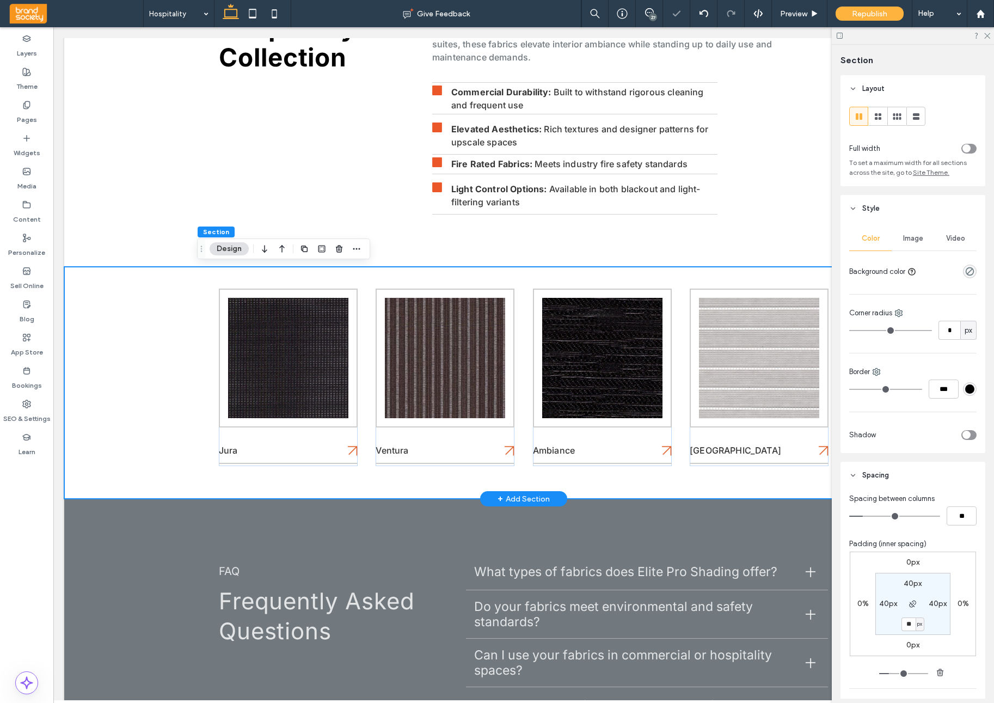
click at [192, 353] on div "Jura Ventura Ambiance Panama" at bounding box center [523, 383] width 919 height 232
click at [204, 334] on div "Jura Ventura Ambiance Panama" at bounding box center [523, 383] width 653 height 232
click at [193, 312] on div "Jura Ventura Ambiance Panama" at bounding box center [523, 383] width 919 height 232
click at [884, 119] on div at bounding box center [878, 116] width 18 height 18
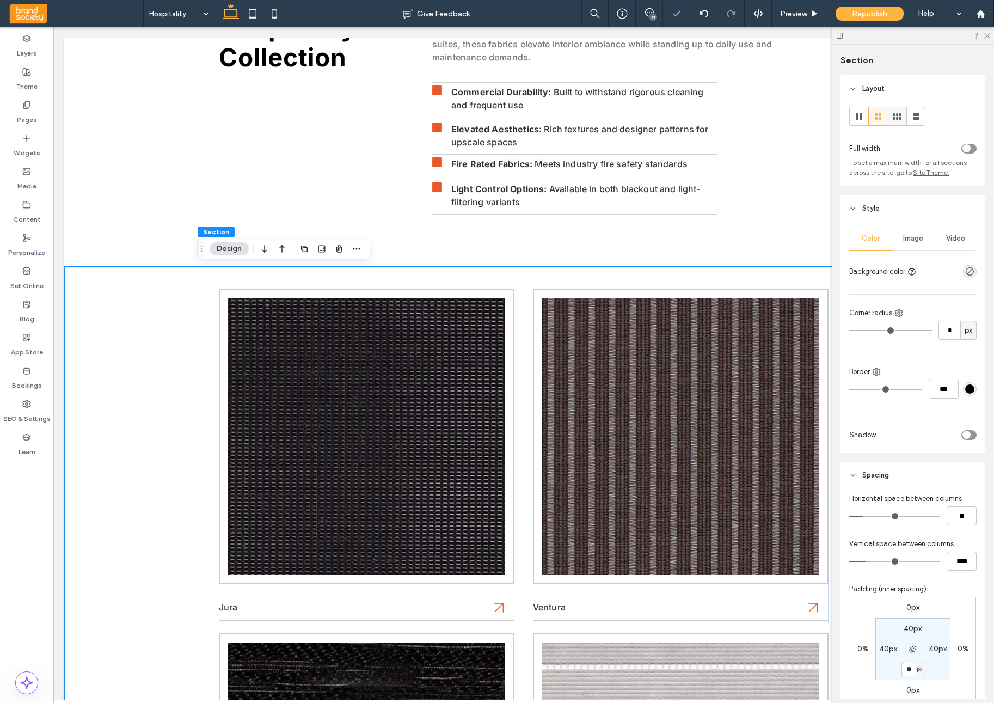
click at [895, 120] on icon at bounding box center [897, 116] width 11 height 11
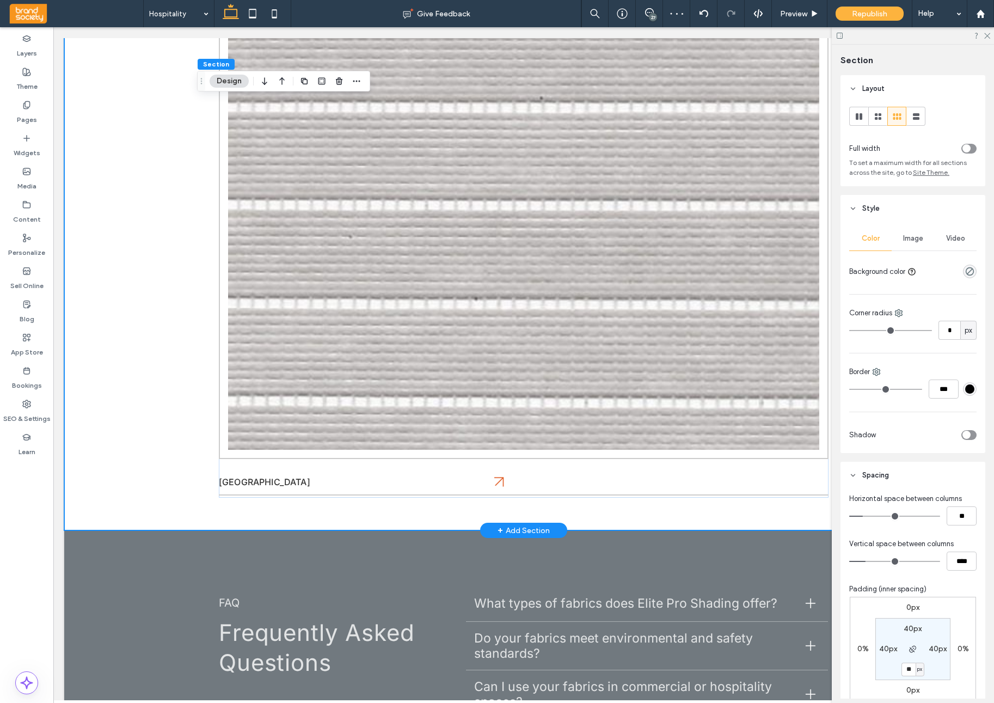
scroll to position [990, 0]
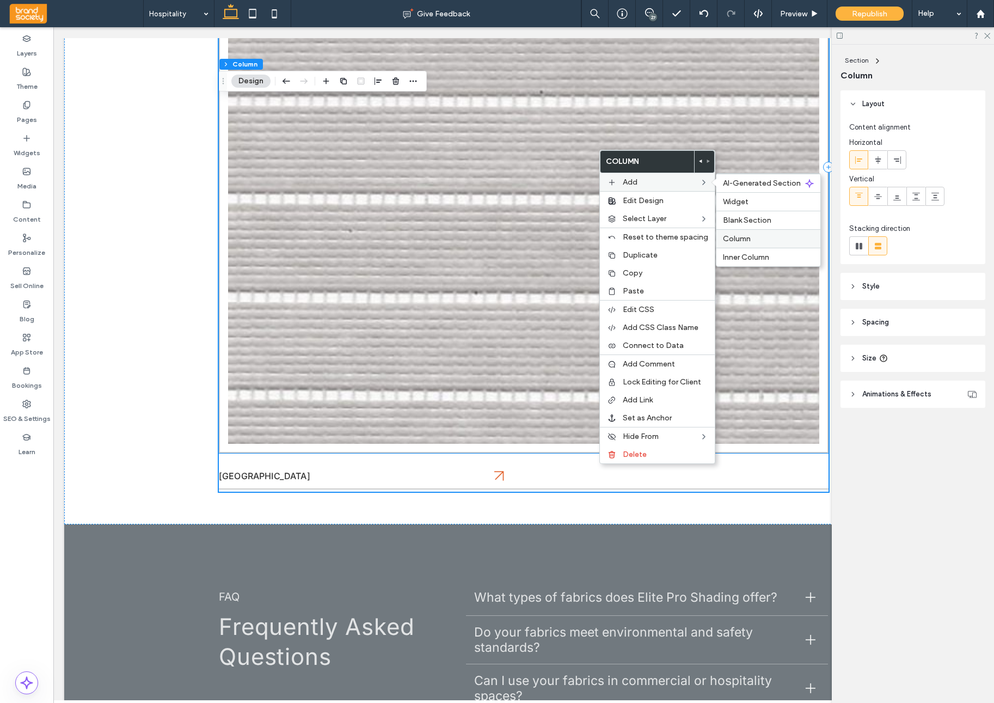
click at [747, 237] on span "Column" at bounding box center [737, 238] width 28 height 9
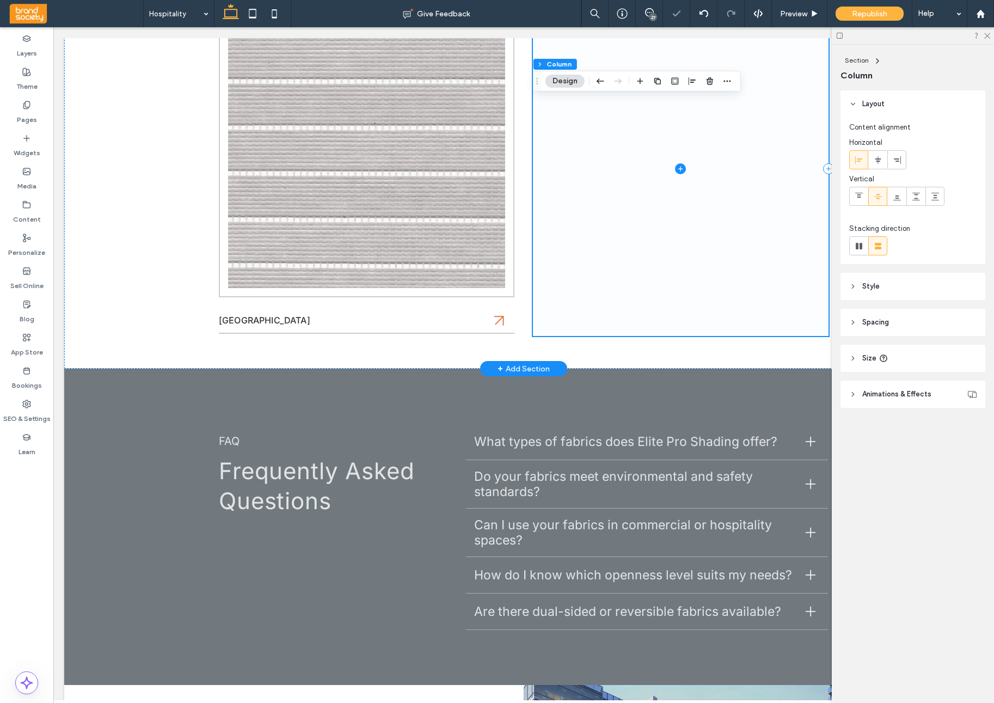
scroll to position [798, 0]
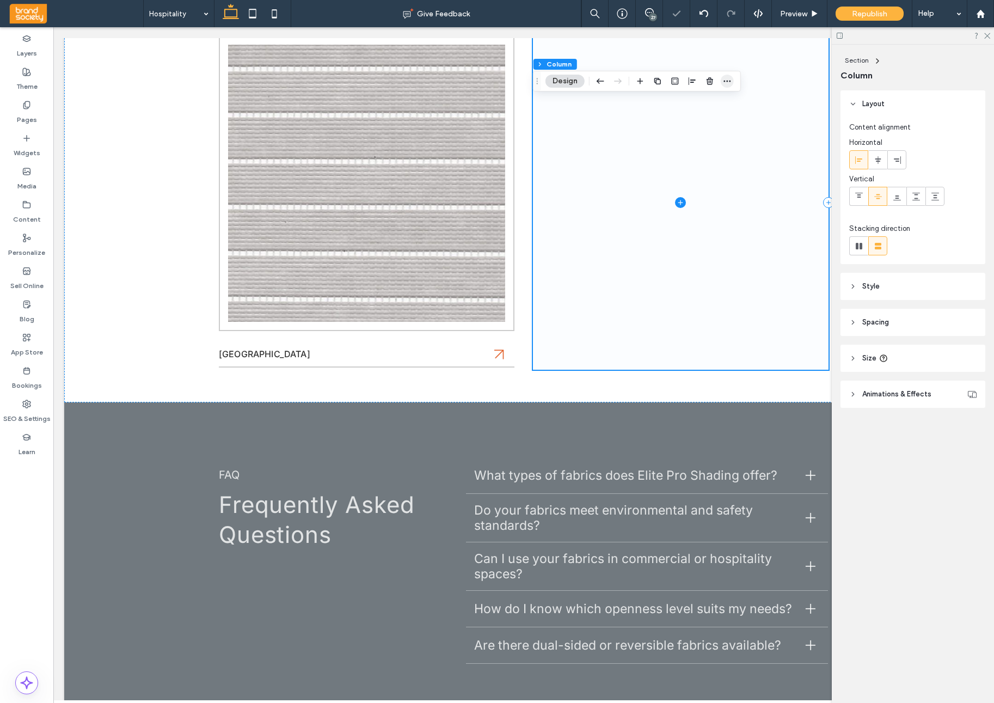
click at [730, 83] on icon "button" at bounding box center [727, 81] width 9 height 9
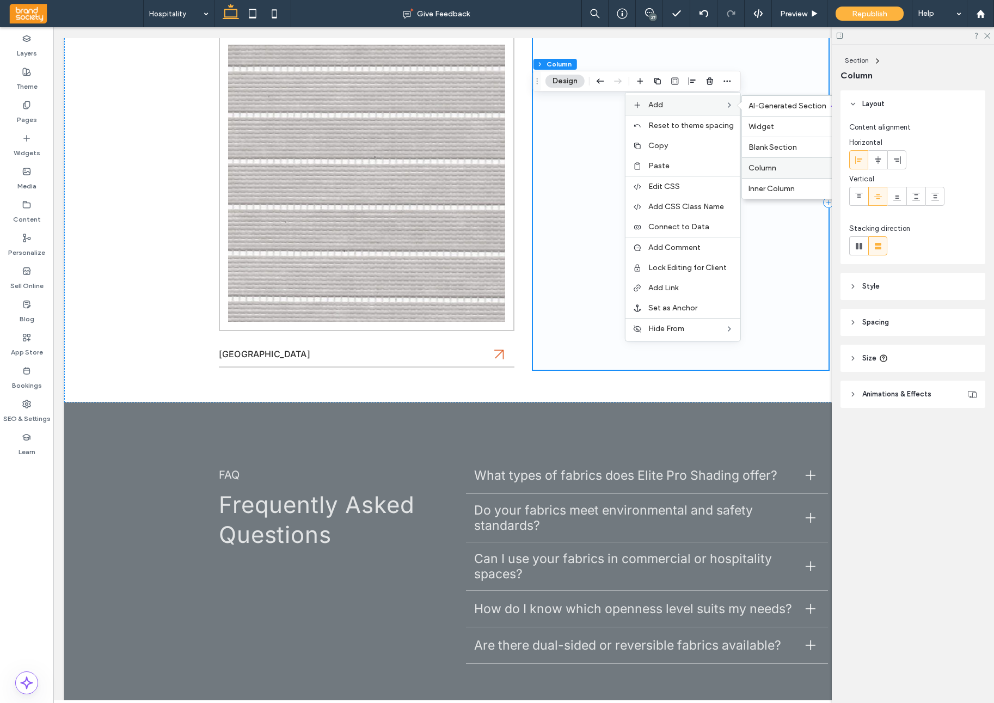
click at [767, 169] on span "Column" at bounding box center [763, 167] width 28 height 9
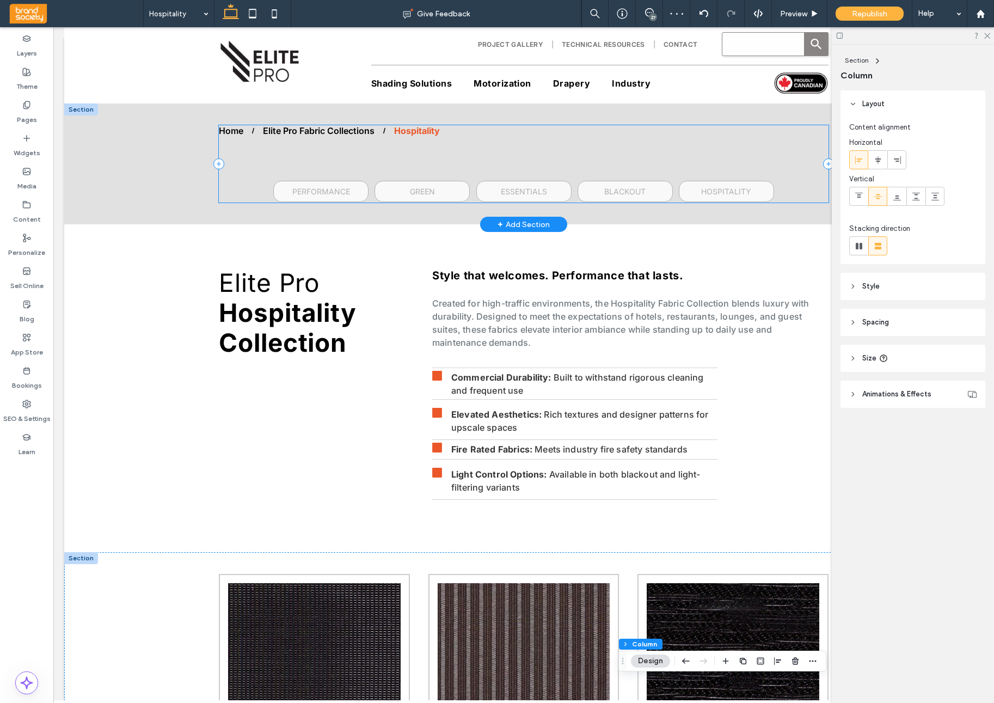
scroll to position [0, 0]
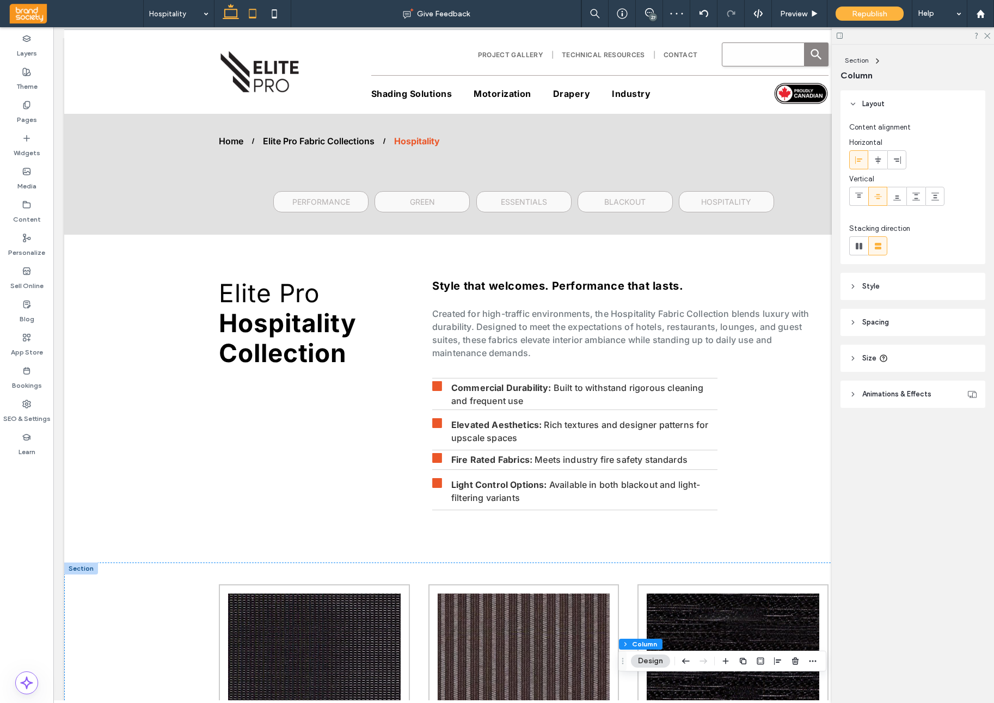
click at [257, 17] on icon at bounding box center [253, 14] width 22 height 22
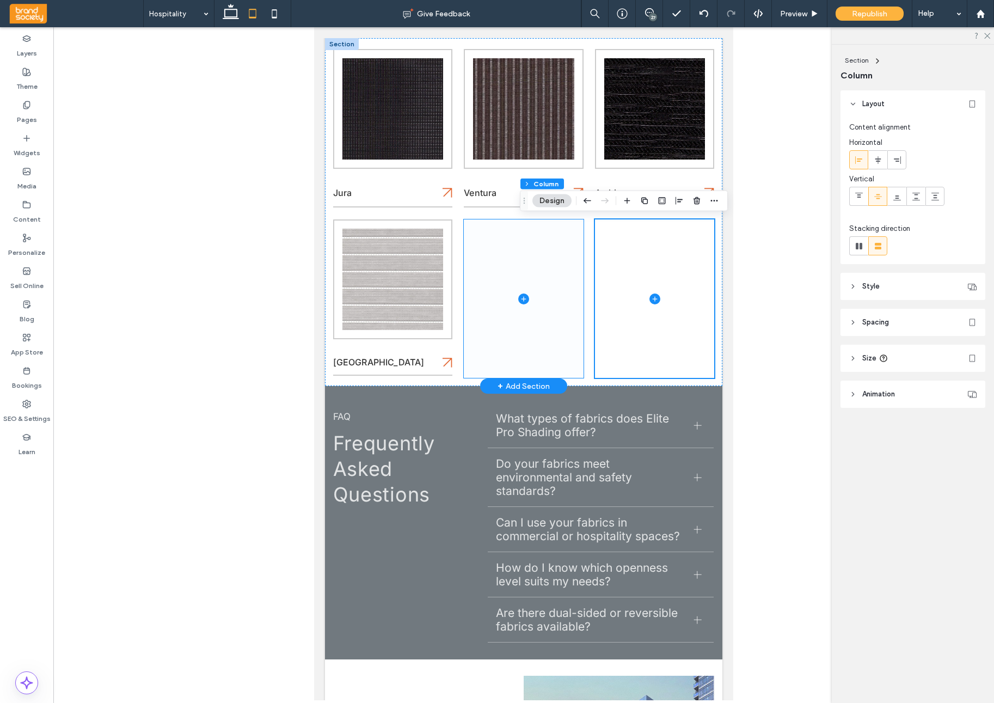
scroll to position [518, 0]
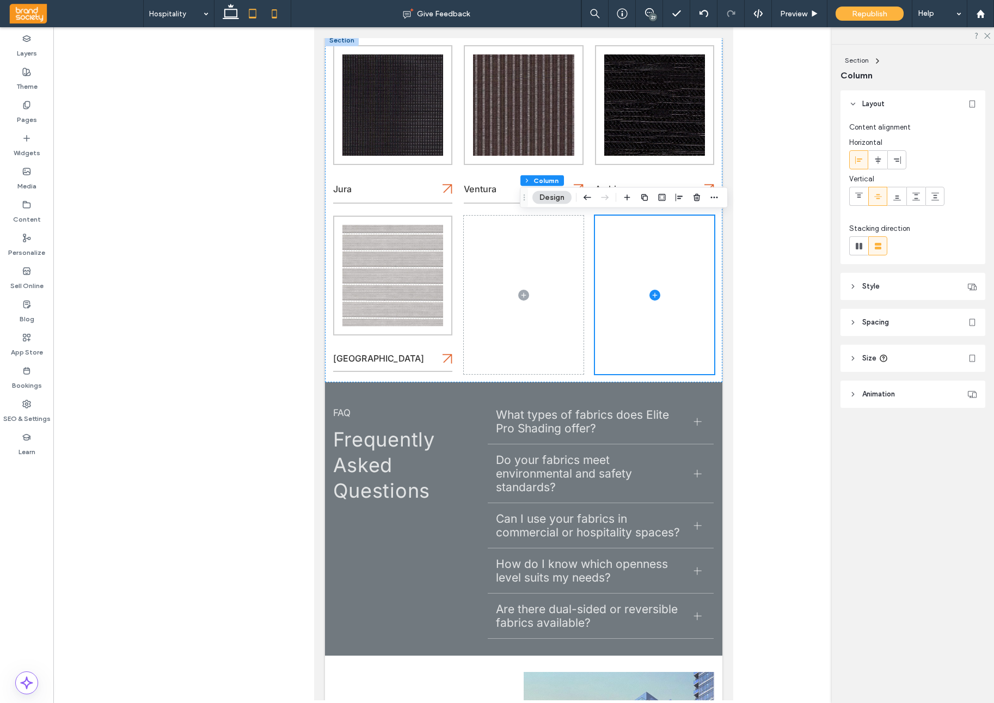
click at [274, 14] on icon at bounding box center [275, 14] width 22 height 22
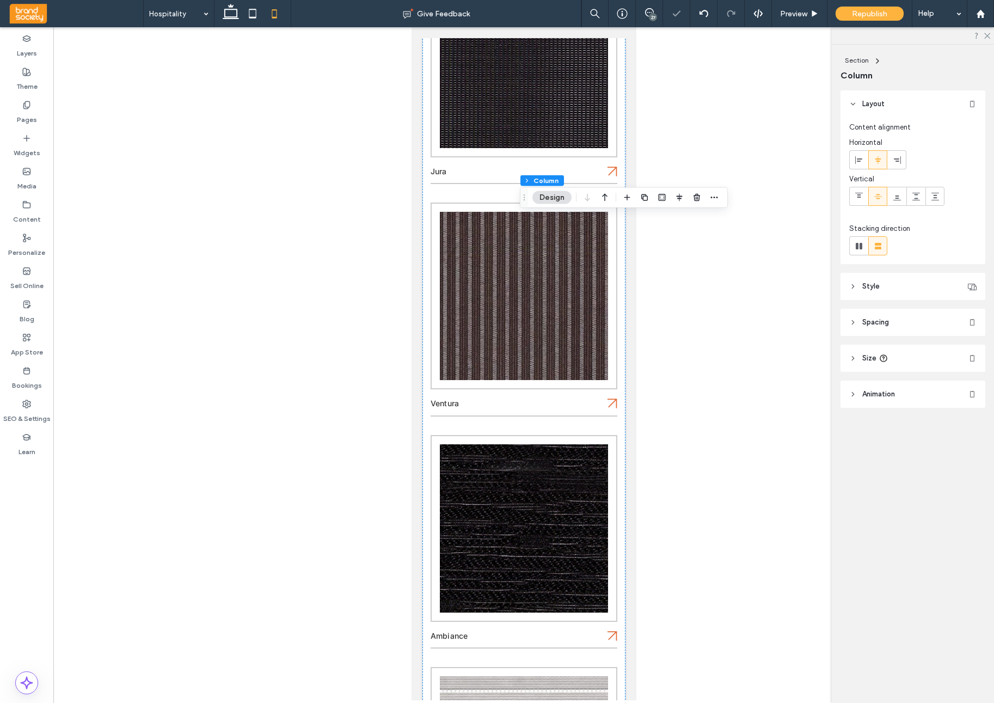
type input "**"
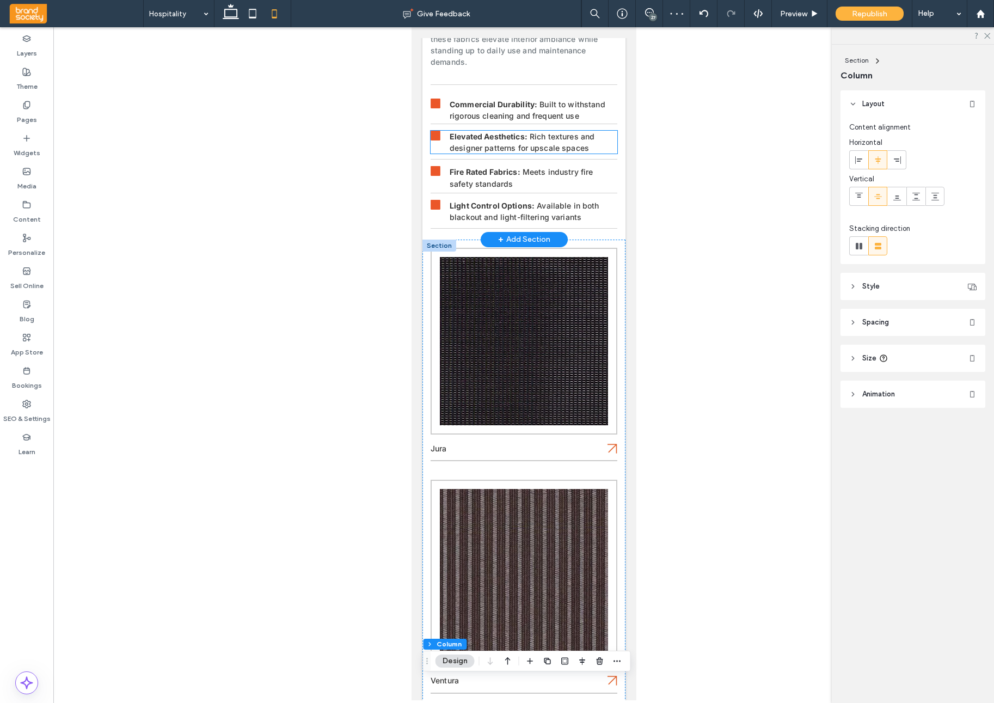
scroll to position [252, 0]
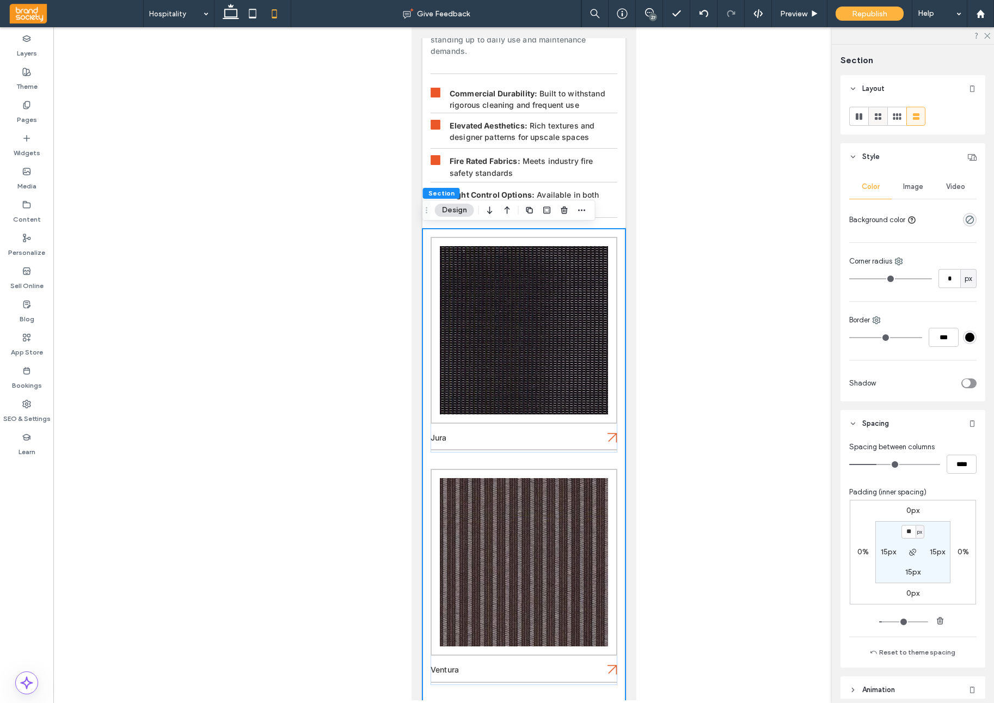
click at [883, 121] on icon at bounding box center [878, 116] width 11 height 11
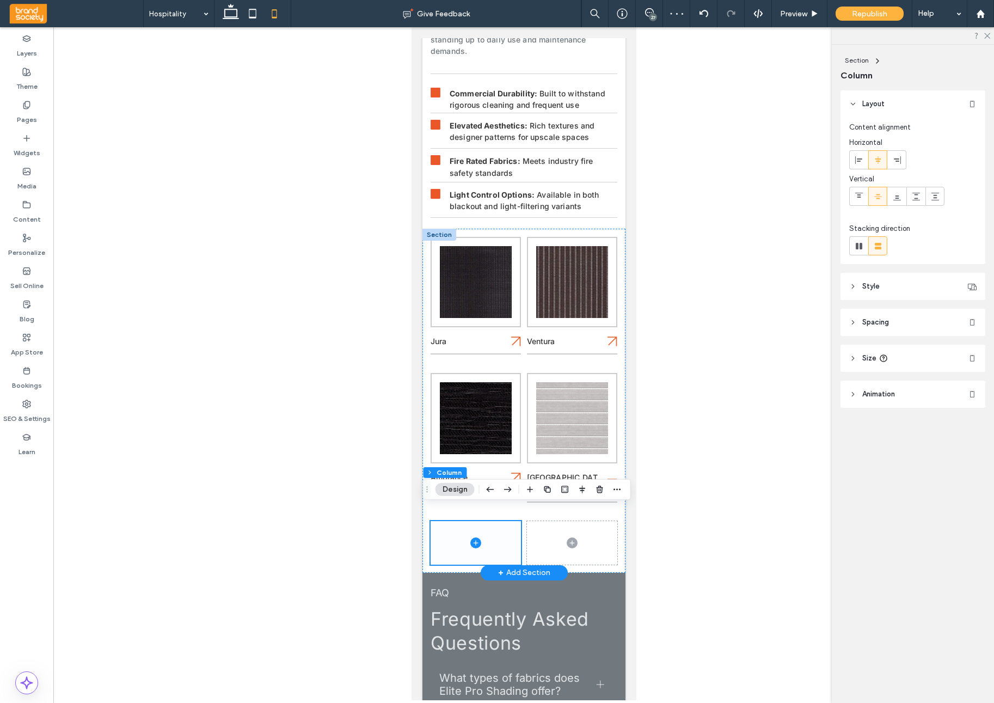
scroll to position [252, 0]
click at [618, 490] on icon "button" at bounding box center [617, 489] width 9 height 9
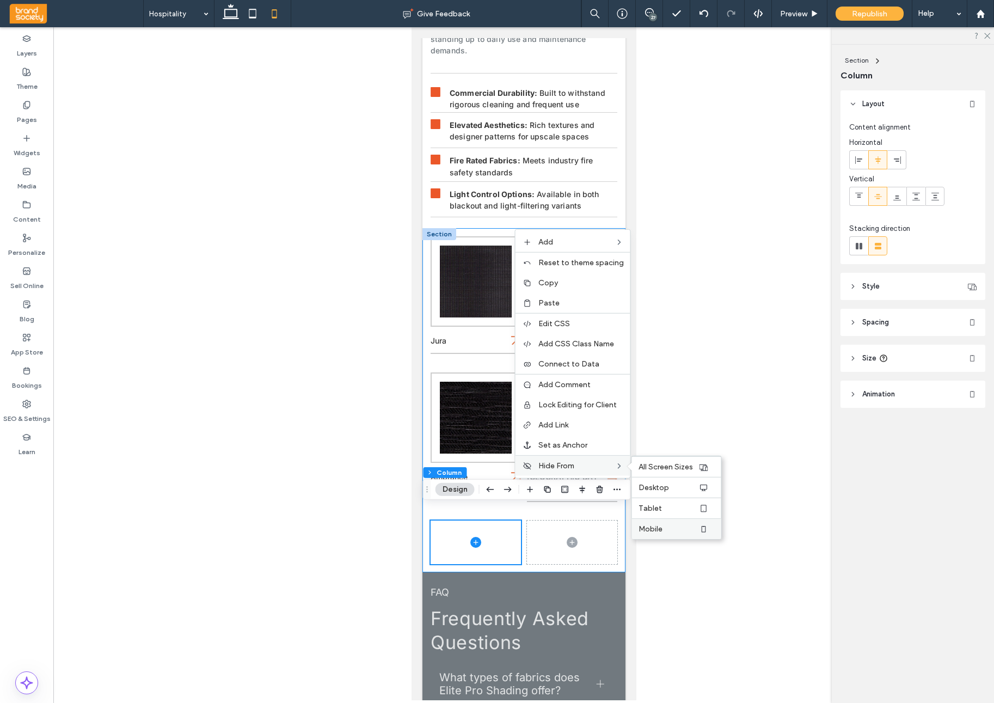
click at [654, 528] on span "Mobile" at bounding box center [651, 528] width 24 height 9
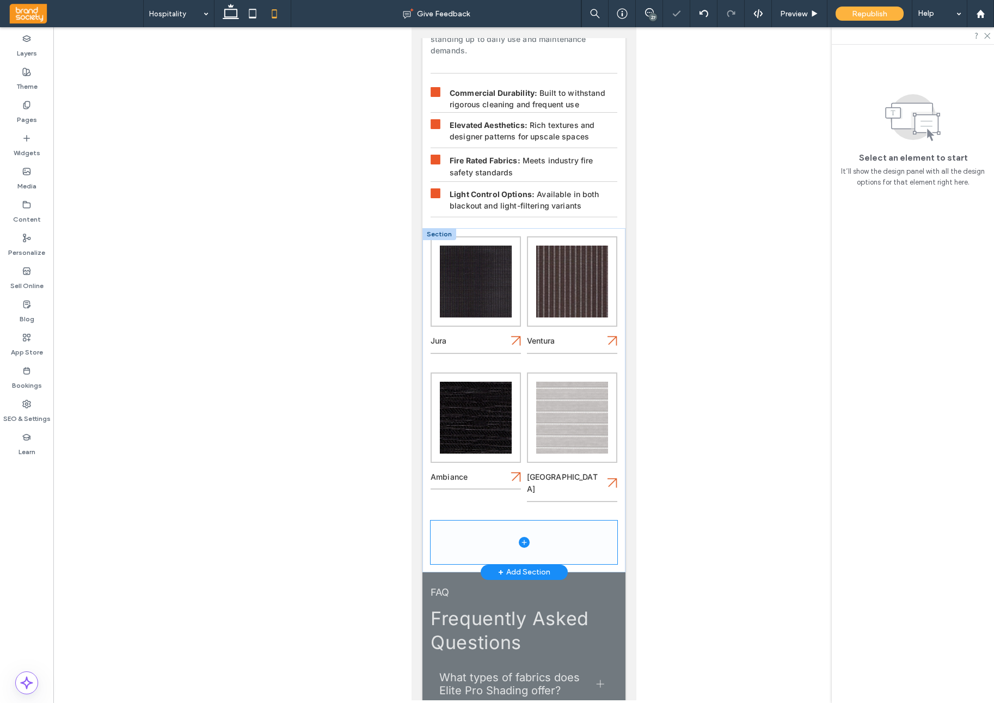
click at [592, 521] on span at bounding box center [523, 543] width 187 height 44
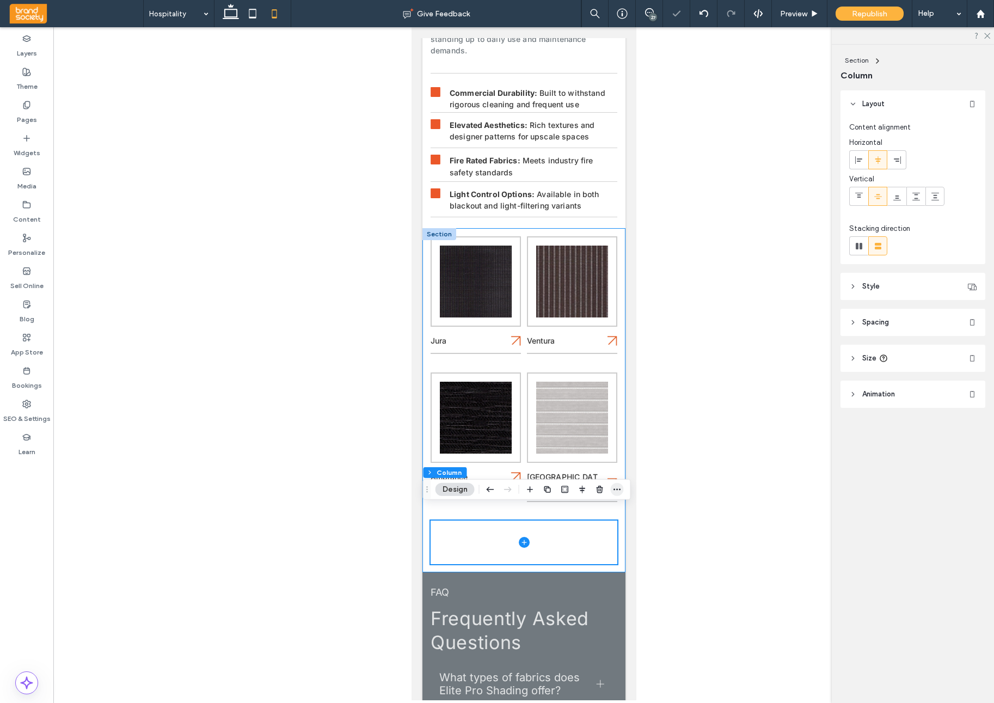
click at [620, 489] on icon "button" at bounding box center [617, 489] width 9 height 9
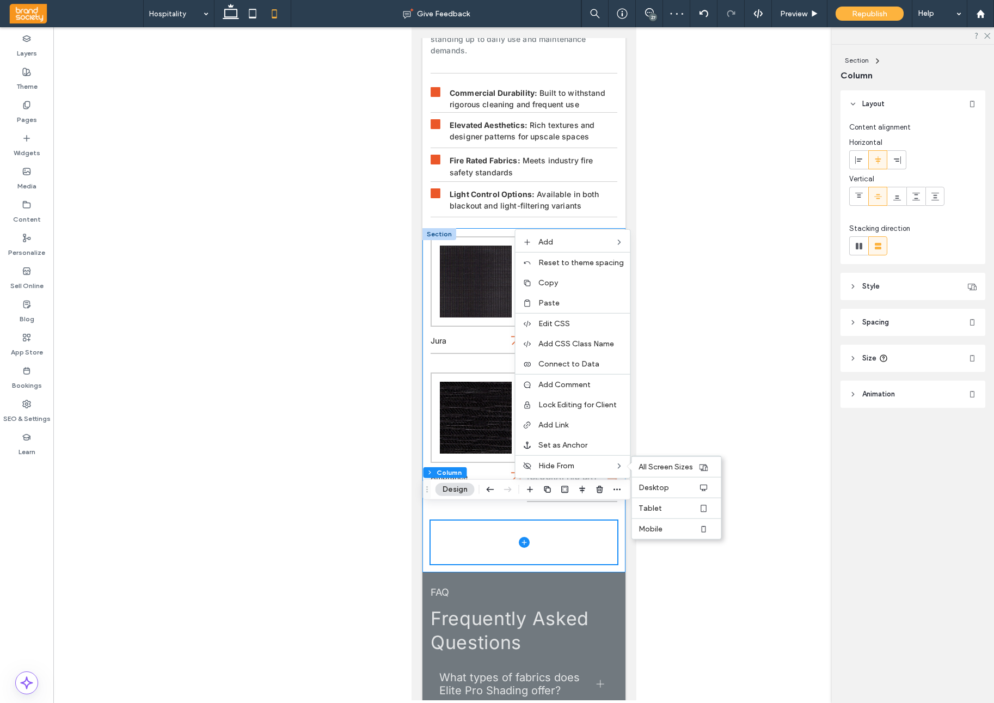
click at [653, 529] on span "Mobile" at bounding box center [651, 528] width 24 height 9
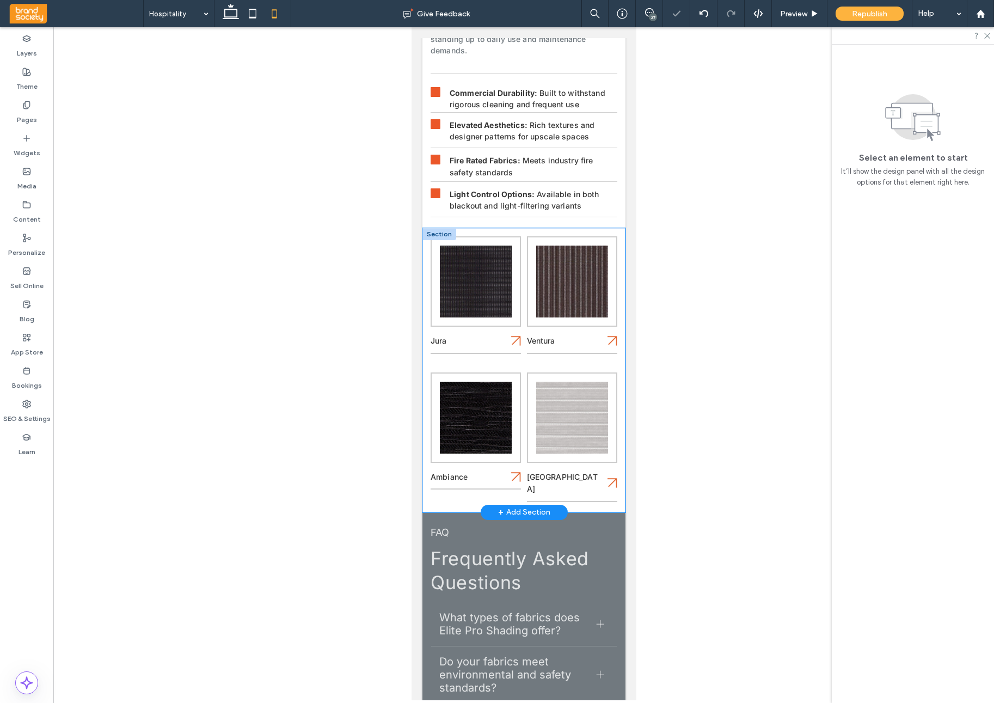
click at [428, 309] on div "Jura Ventura Ambiance Panama" at bounding box center [523, 370] width 203 height 284
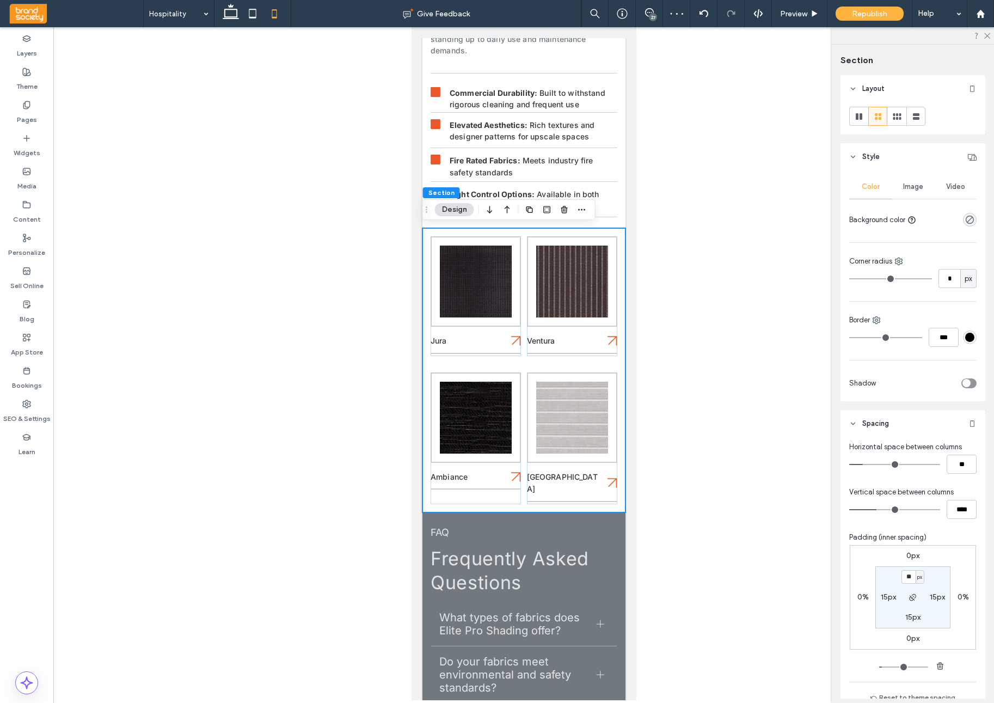
click at [913, 619] on label "15px" at bounding box center [913, 617] width 15 height 9
type input "**"
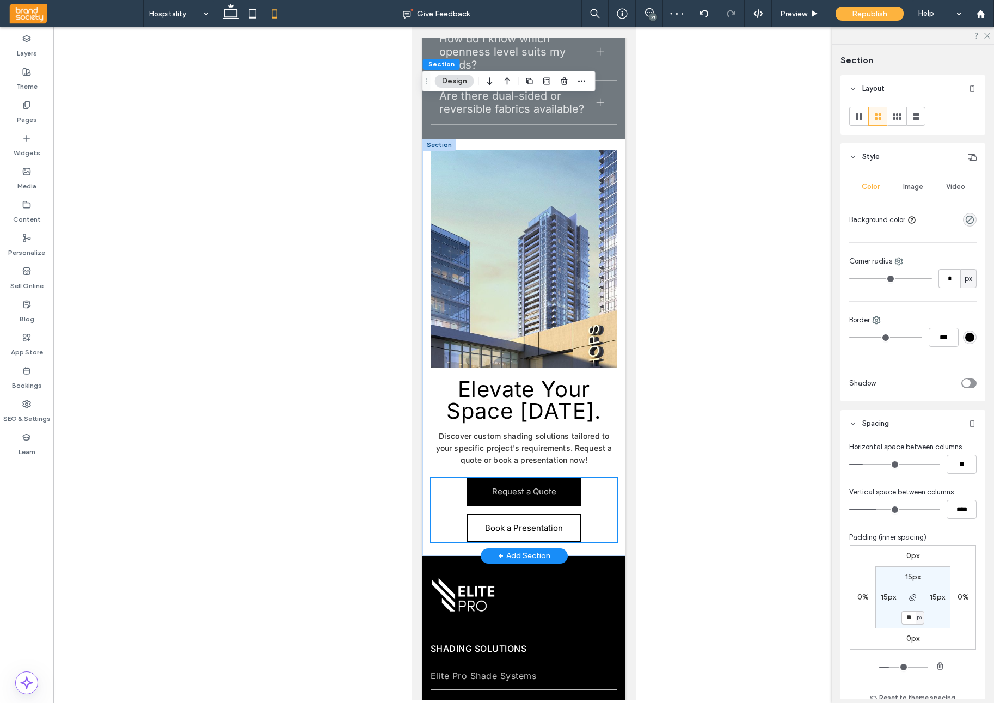
scroll to position [1028, 0]
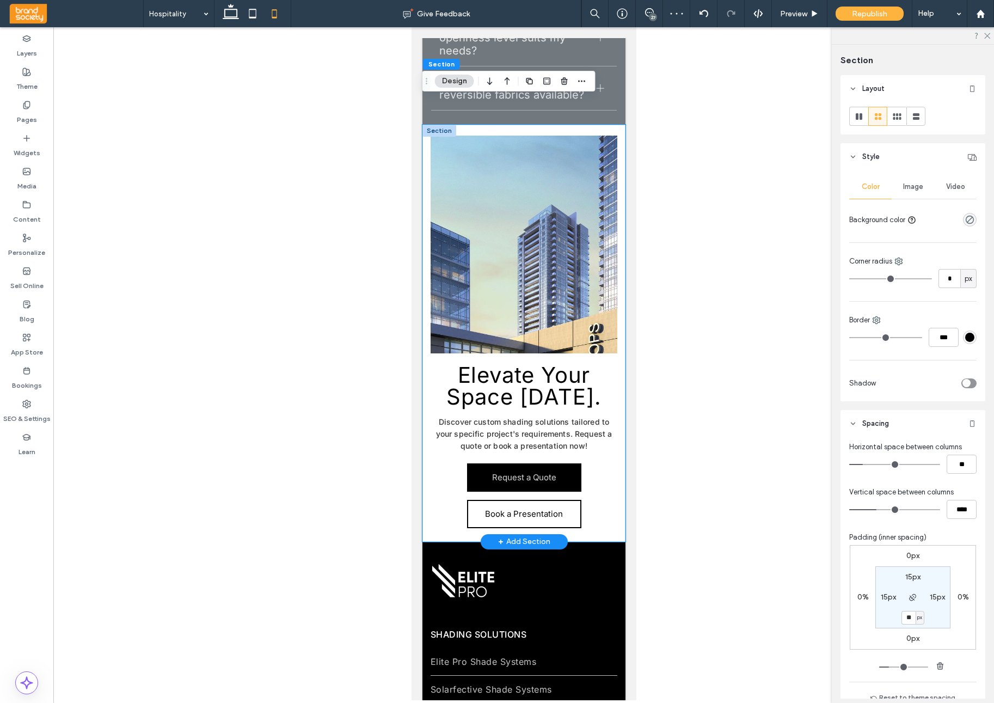
click at [428, 444] on div "Elevate Your Space Today. Discover custom shading solutions tailored to your sp…" at bounding box center [523, 333] width 203 height 417
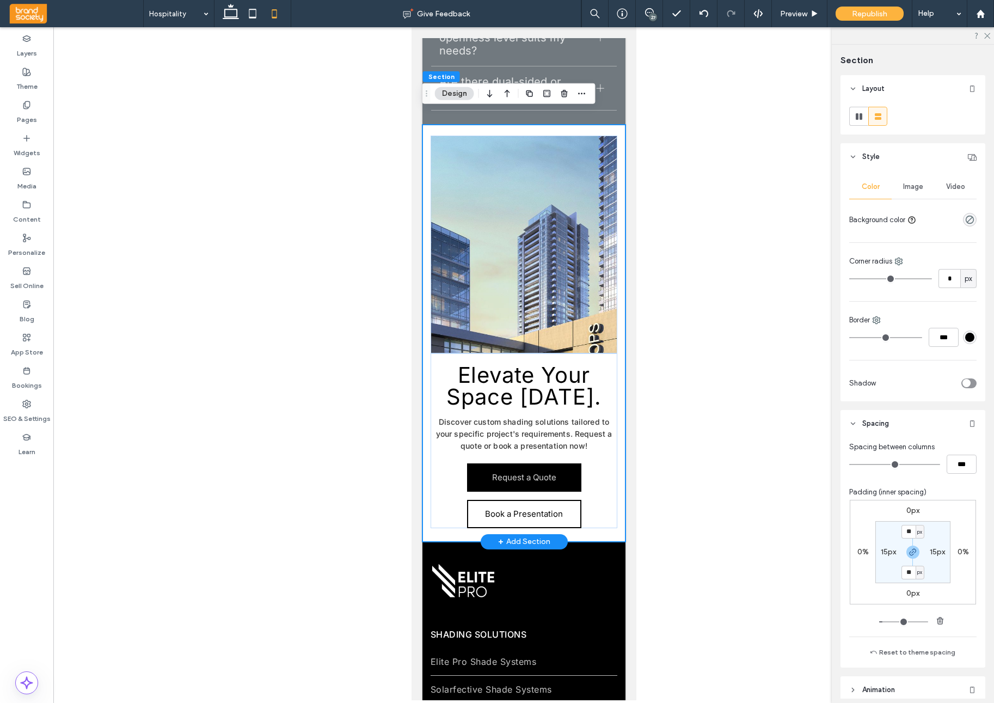
click at [426, 451] on div "Elevate Your Space Today. Discover custom shading solutions tailored to your sp…" at bounding box center [523, 333] width 203 height 417
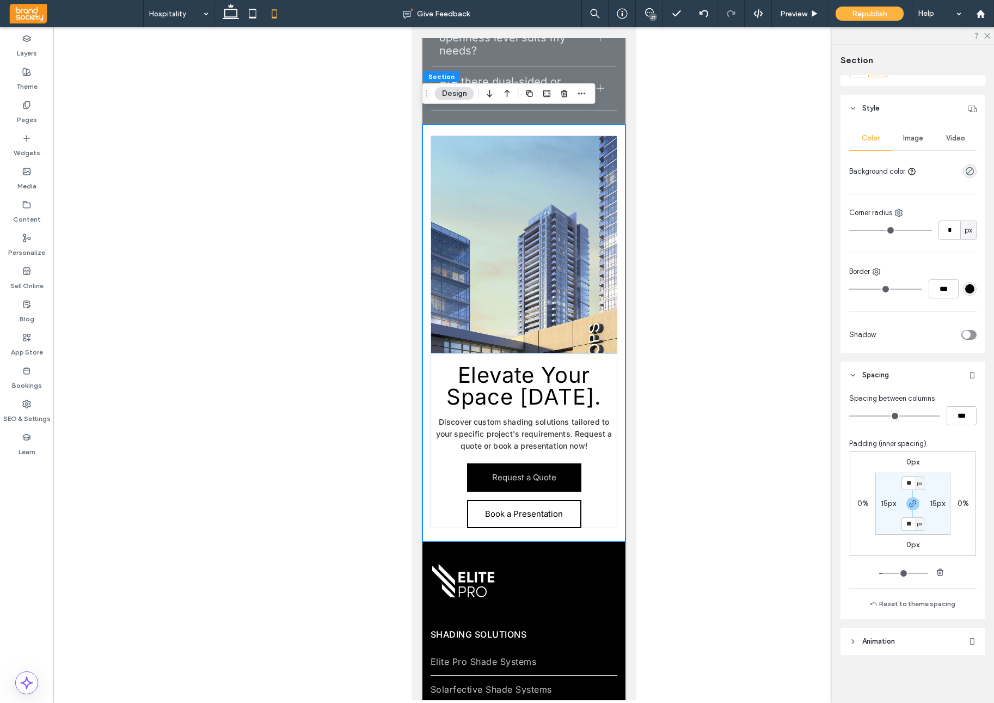
scroll to position [48, 0]
click at [914, 524] on input "**" at bounding box center [909, 524] width 14 height 14
type input "**"
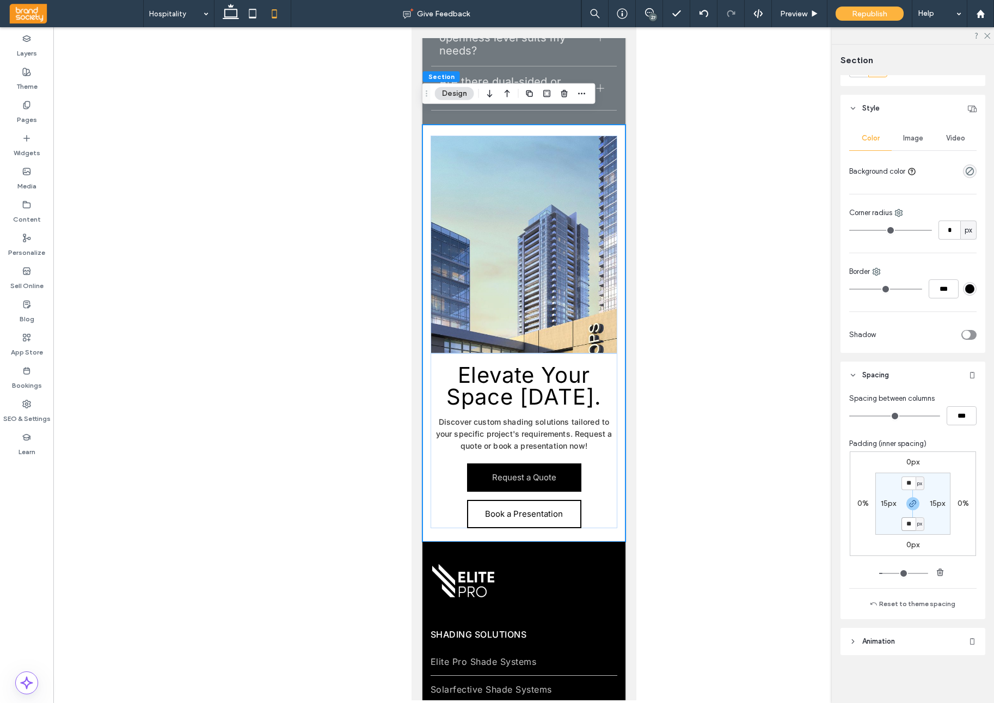
type input "**"
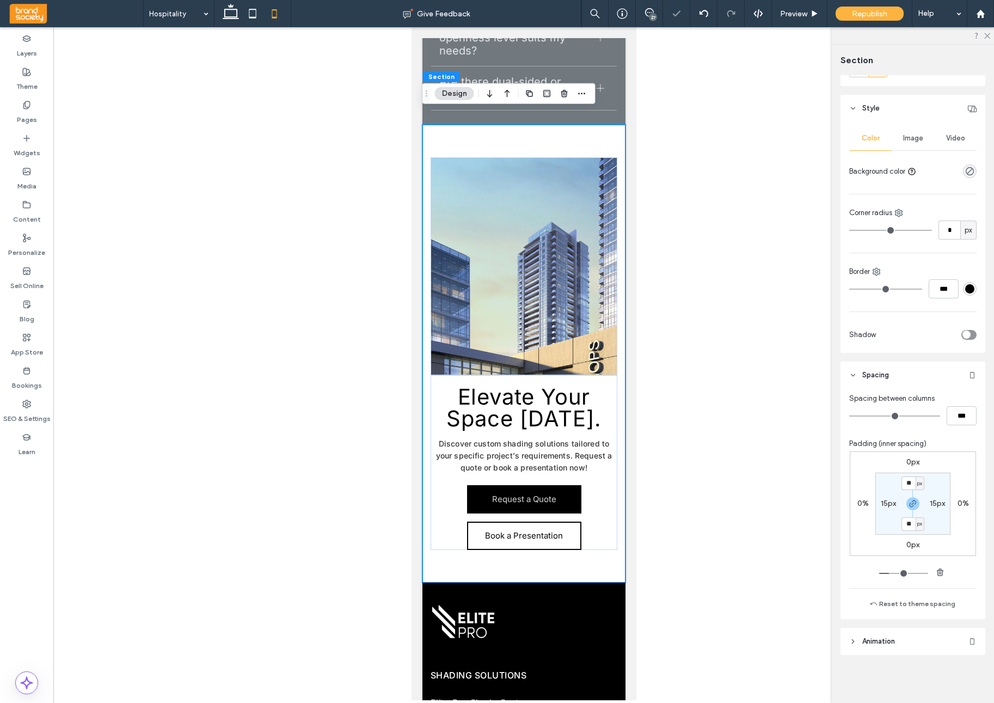
click at [769, 494] on div at bounding box center [523, 363] width 941 height 673
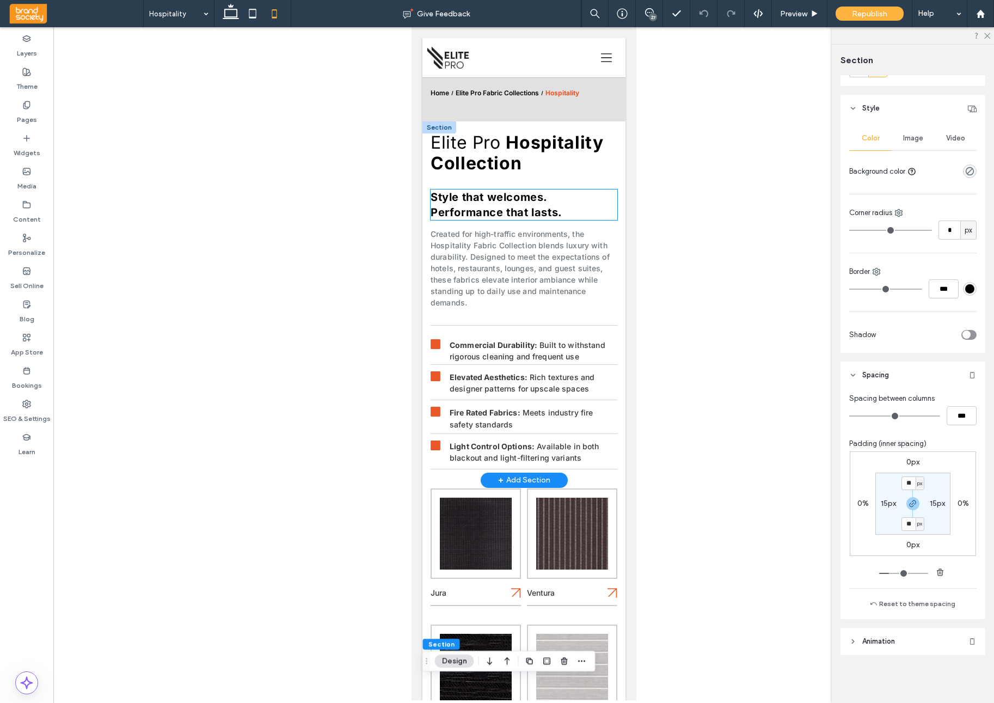
scroll to position [0, 0]
click at [29, 108] on icon at bounding box center [26, 105] width 9 height 9
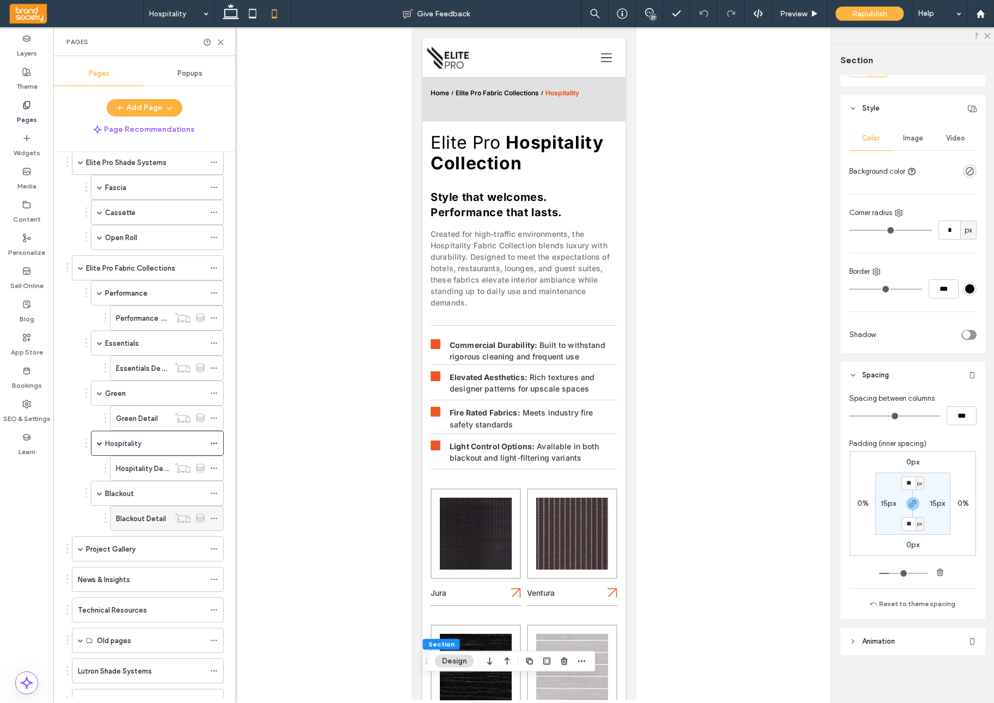
scroll to position [181, 0]
click at [153, 494] on div "Blackout" at bounding box center [155, 490] width 100 height 11
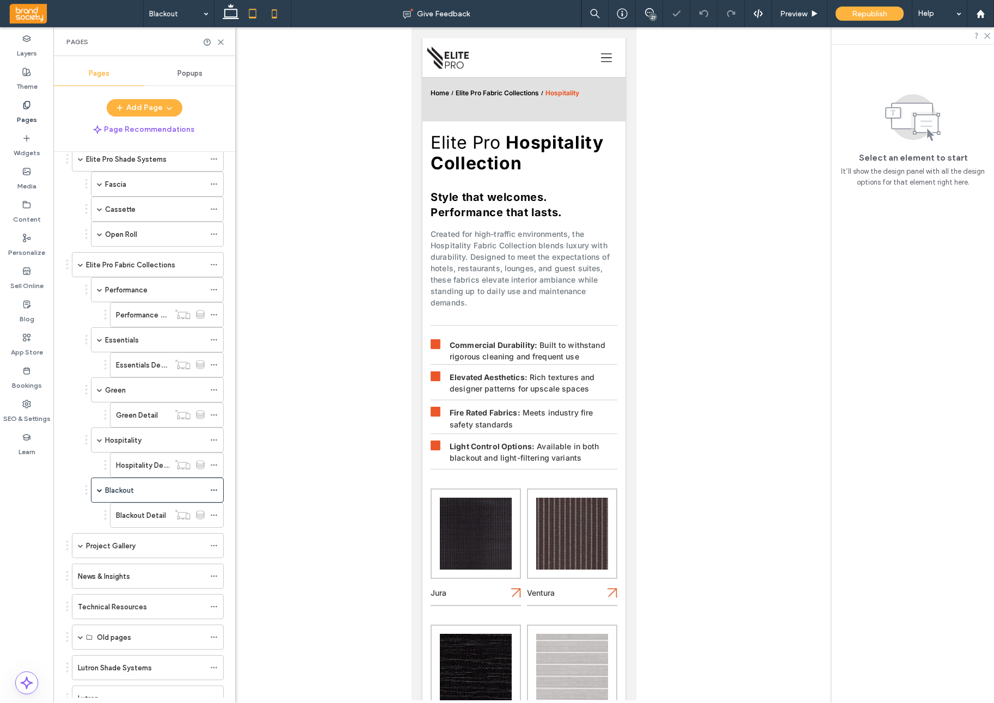
click at [251, 15] on icon at bounding box center [253, 14] width 22 height 22
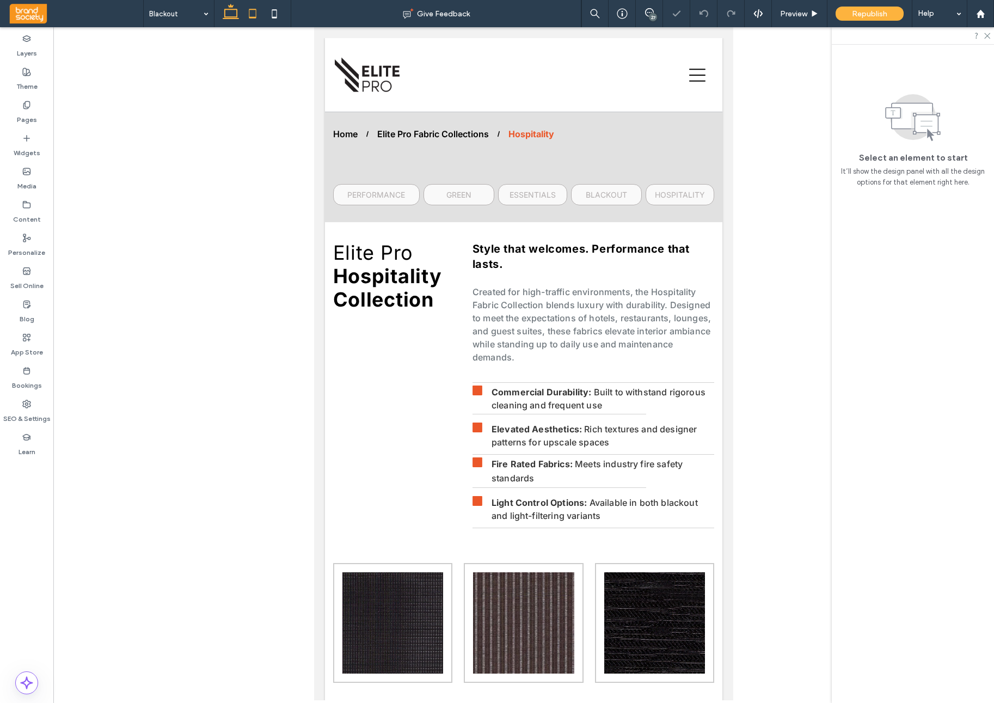
click at [229, 15] on icon at bounding box center [231, 14] width 22 height 22
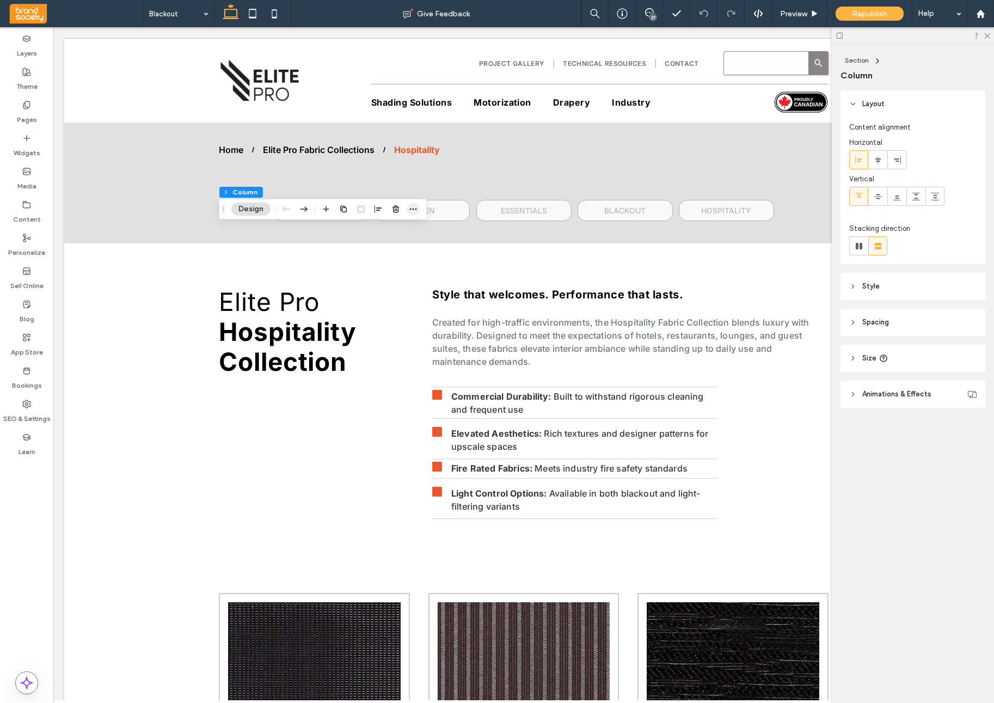
click at [412, 210] on icon "button" at bounding box center [413, 209] width 9 height 9
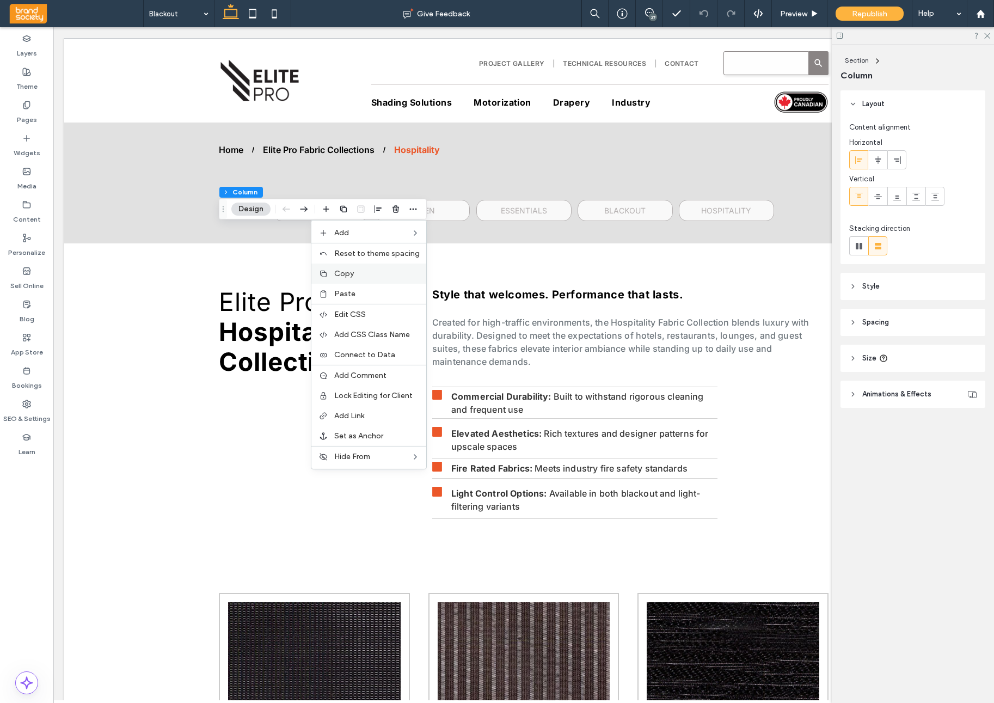
click at [372, 274] on label "Copy" at bounding box center [376, 273] width 85 height 9
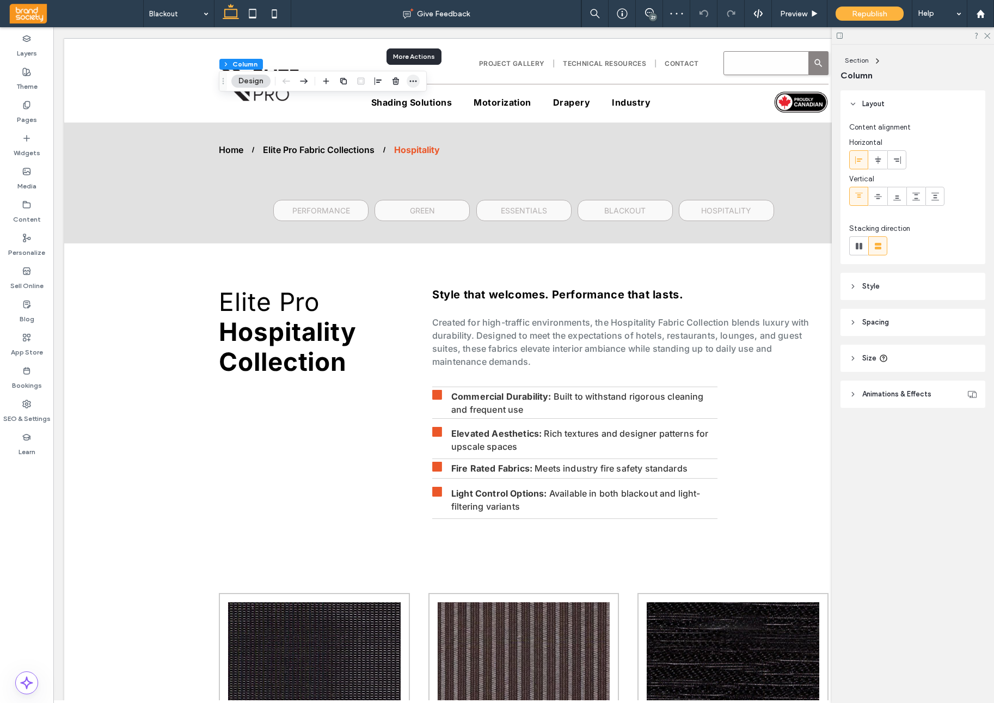
click at [412, 84] on icon "button" at bounding box center [413, 81] width 9 height 9
click at [818, 80] on span "button" at bounding box center [812, 81] width 13 height 13
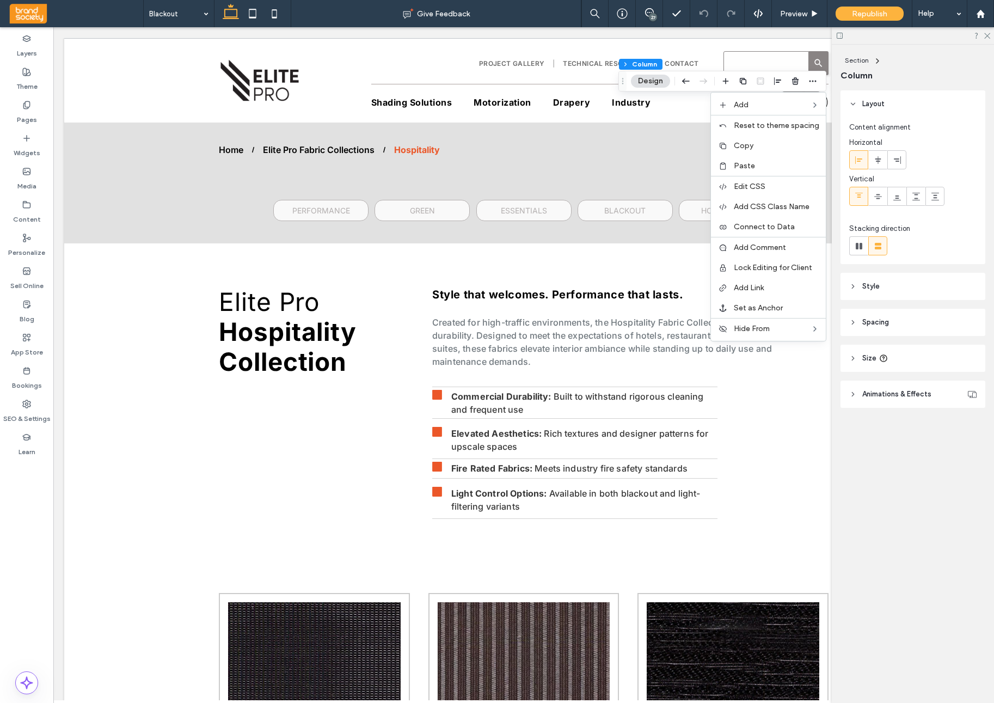
click at [774, 167] on label "Paste" at bounding box center [776, 165] width 85 height 9
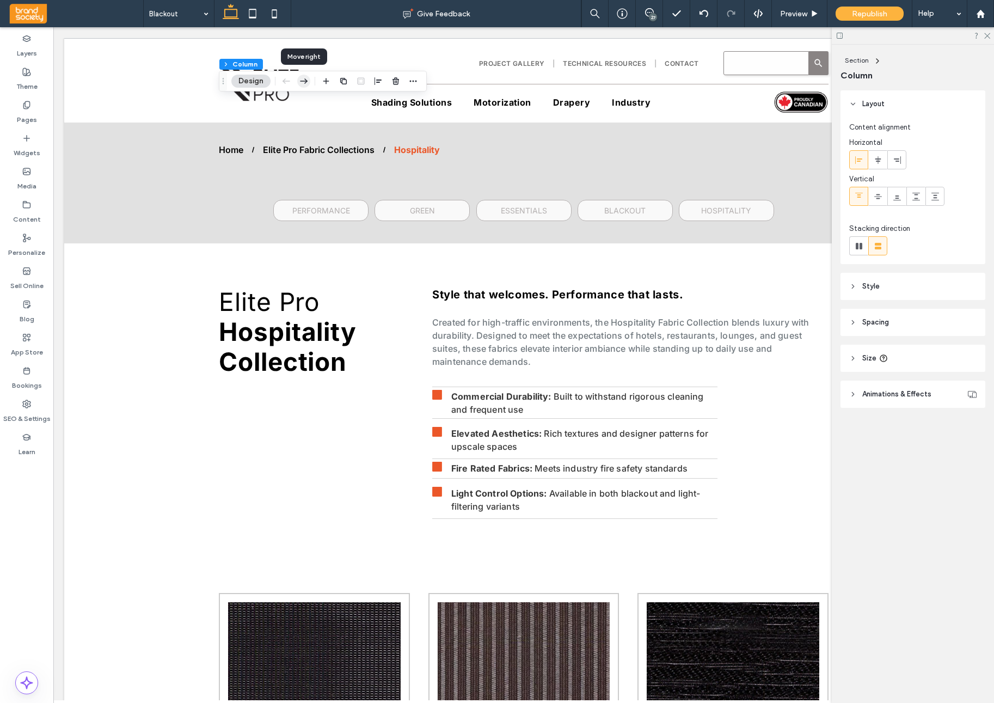
click at [304, 81] on icon "button" at bounding box center [303, 81] width 13 height 20
click at [460, 82] on icon "button" at bounding box center [460, 81] width 13 height 20
click at [621, 81] on icon "button" at bounding box center [618, 81] width 13 height 20
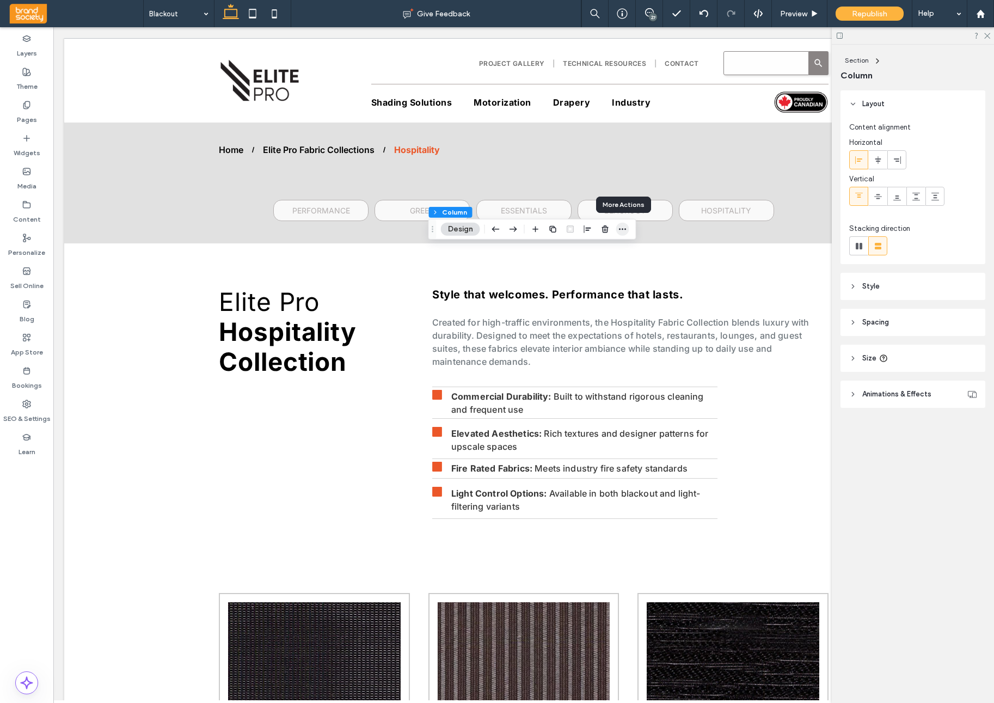
click at [623, 229] on use "button" at bounding box center [622, 229] width 7 height 2
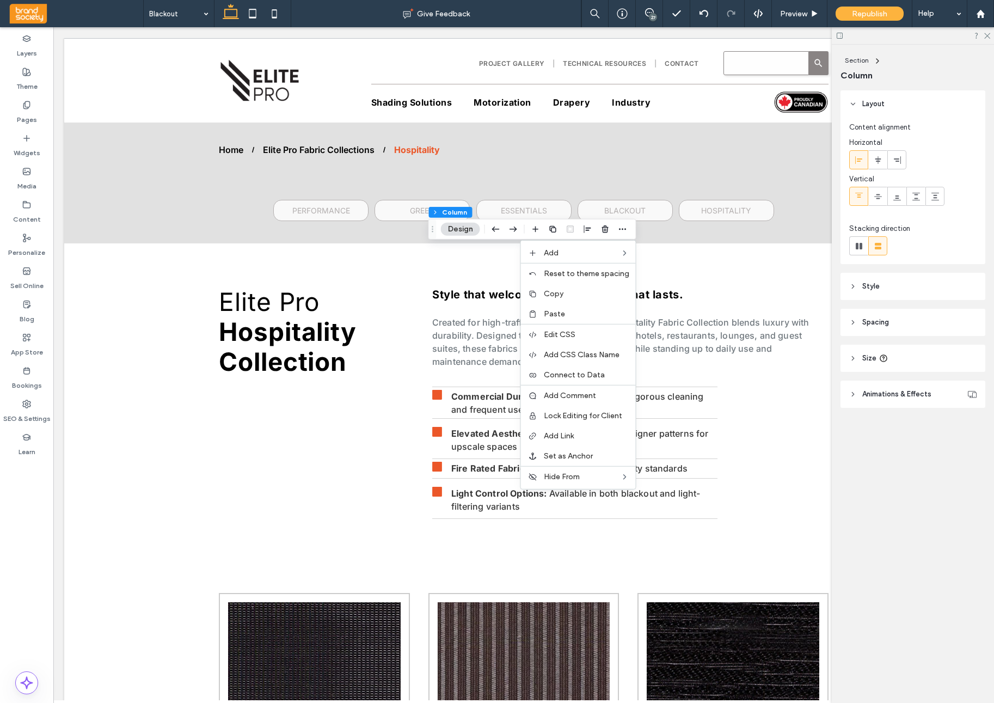
click at [578, 295] on label "Copy" at bounding box center [586, 293] width 85 height 9
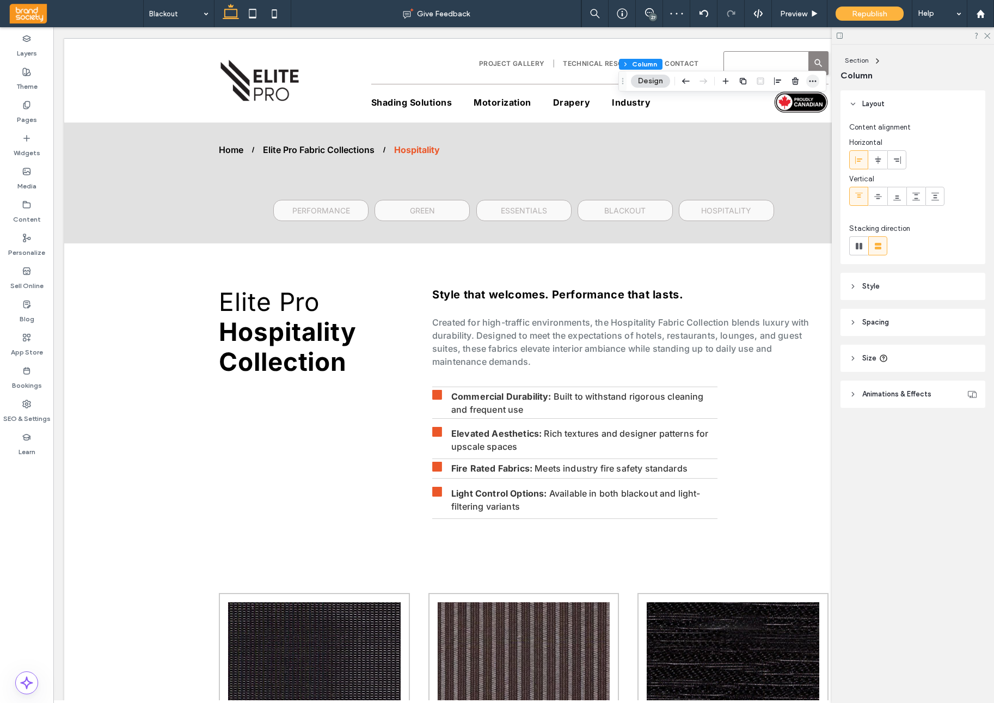
click at [817, 81] on icon "button" at bounding box center [813, 81] width 9 height 9
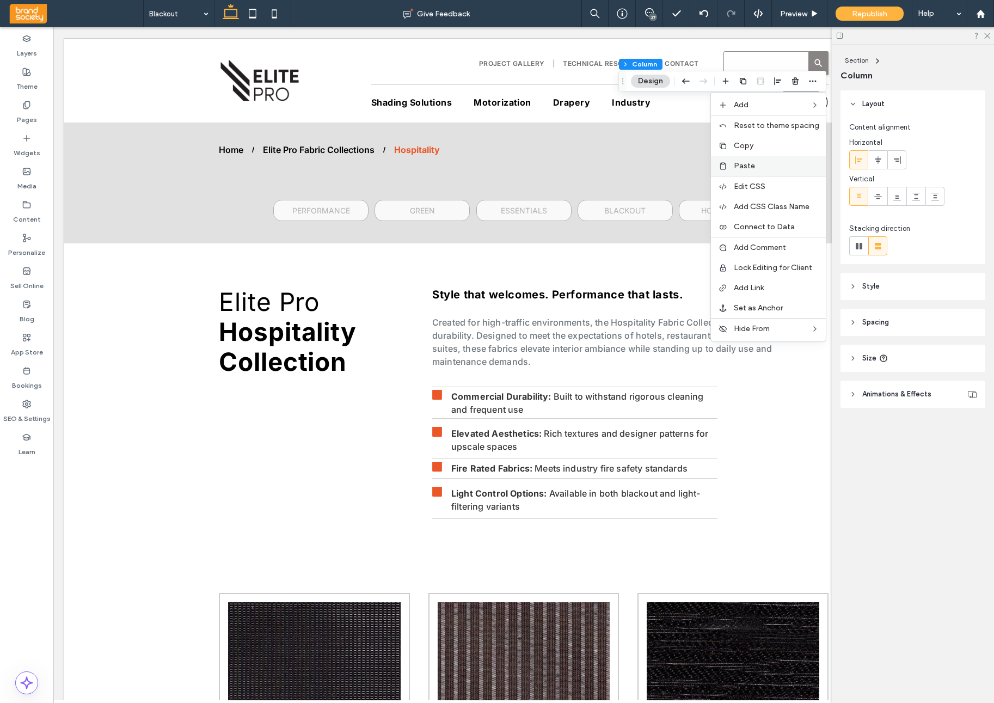
click at [778, 169] on label "Paste" at bounding box center [776, 165] width 85 height 9
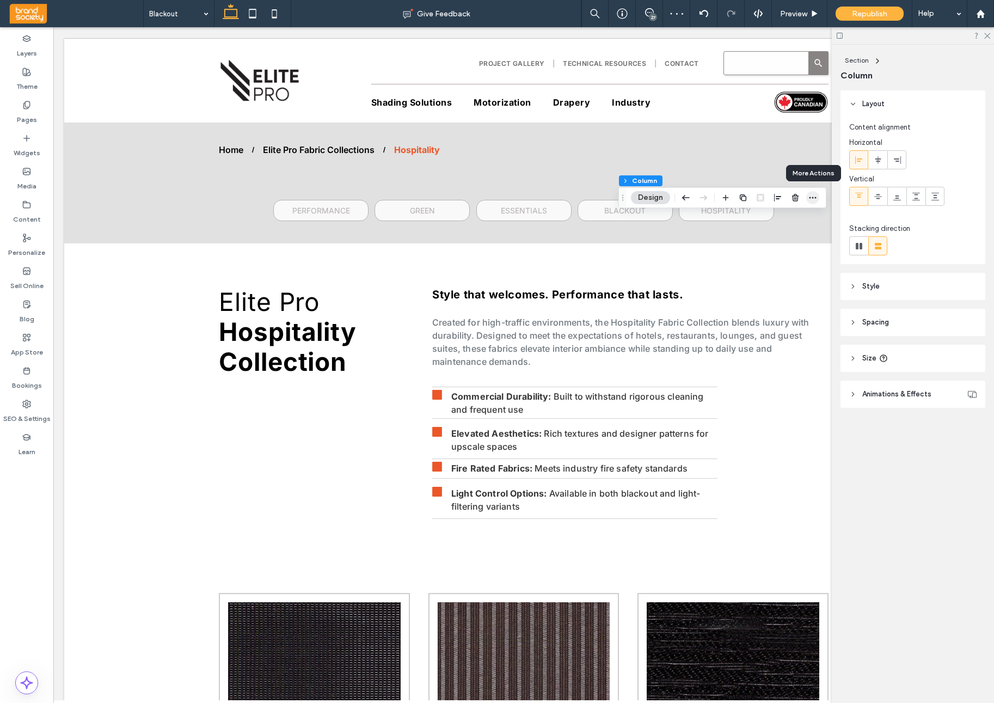
click at [815, 197] on icon "button" at bounding box center [813, 197] width 9 height 9
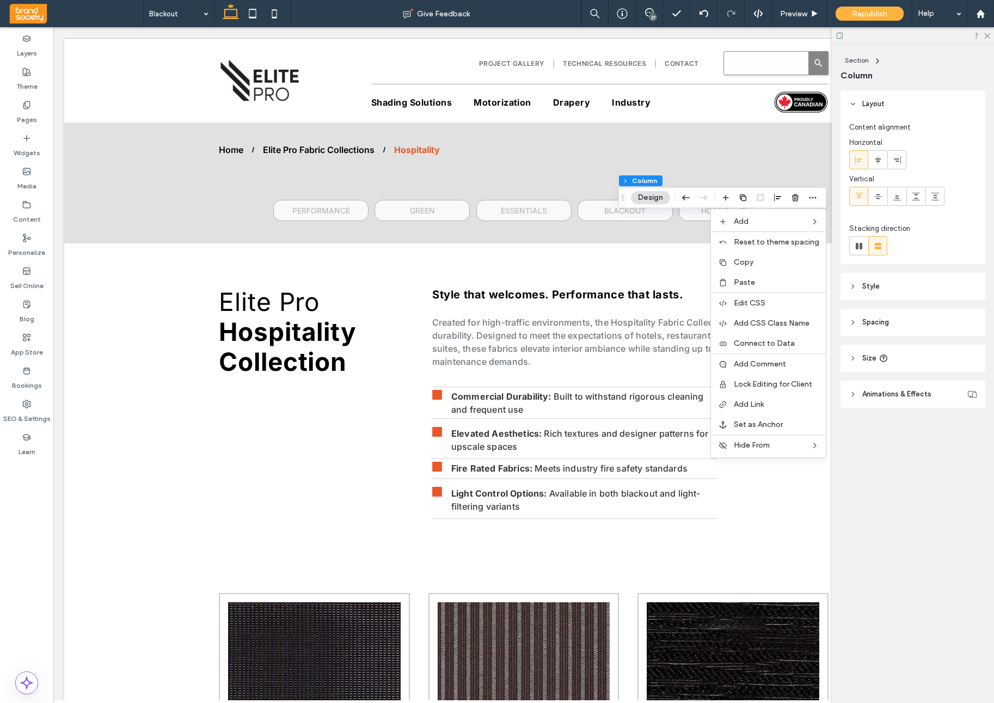
click at [775, 260] on label "Copy" at bounding box center [776, 262] width 85 height 9
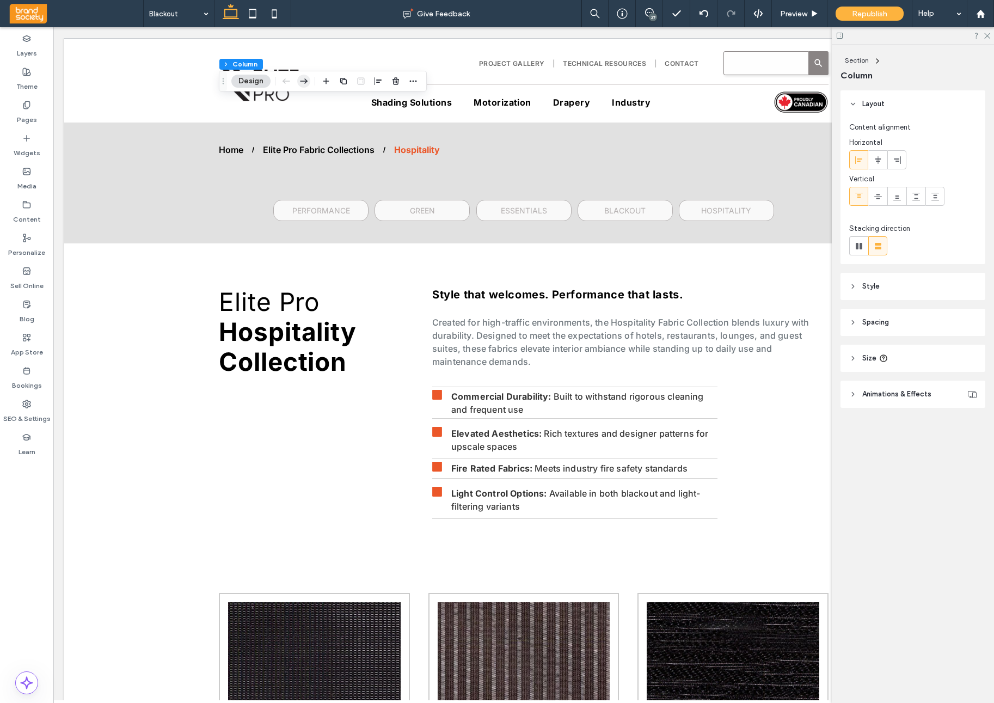
click at [303, 80] on icon "button" at bounding box center [303, 81] width 13 height 20
click at [429, 80] on icon "button" at bounding box center [429, 81] width 13 height 20
click at [558, 82] on use "button" at bounding box center [556, 80] width 8 height 5
click at [686, 82] on icon "button" at bounding box center [680, 81] width 13 height 20
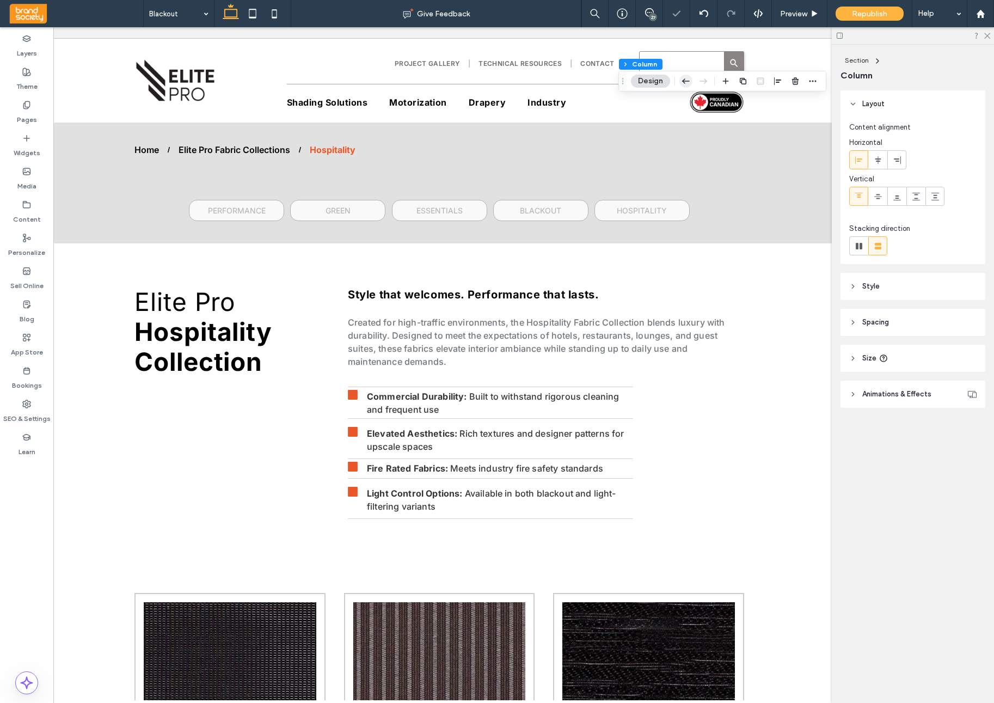
scroll to position [0, 83]
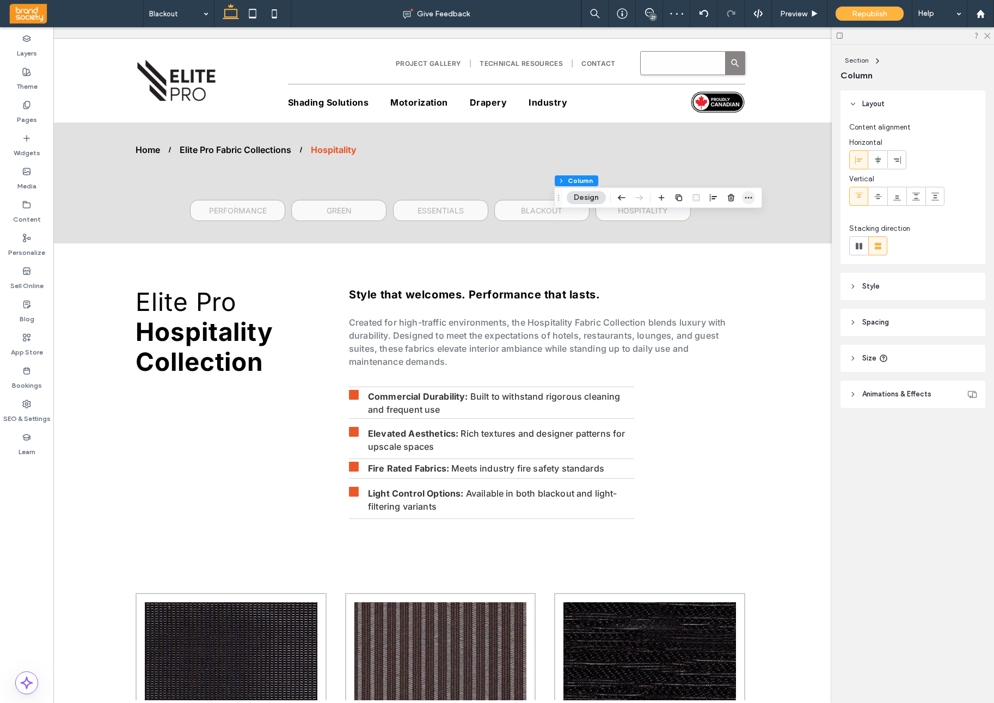
click at [748, 197] on icon "button" at bounding box center [748, 197] width 9 height 9
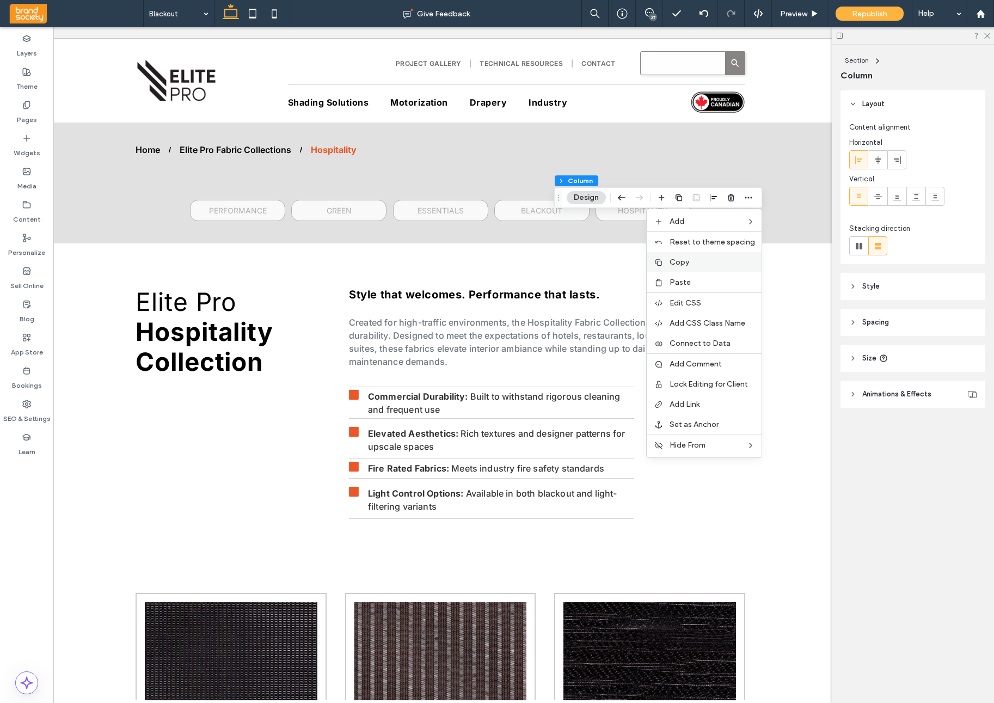
click at [694, 268] on div "Copy" at bounding box center [704, 262] width 115 height 20
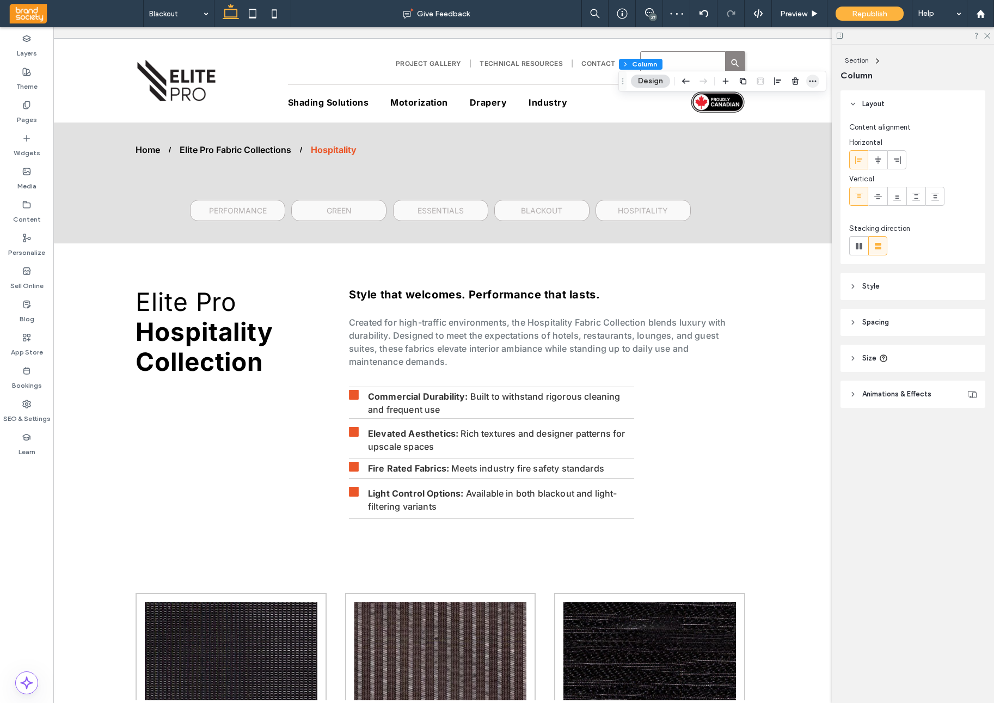
click at [814, 80] on icon "button" at bounding box center [813, 81] width 9 height 9
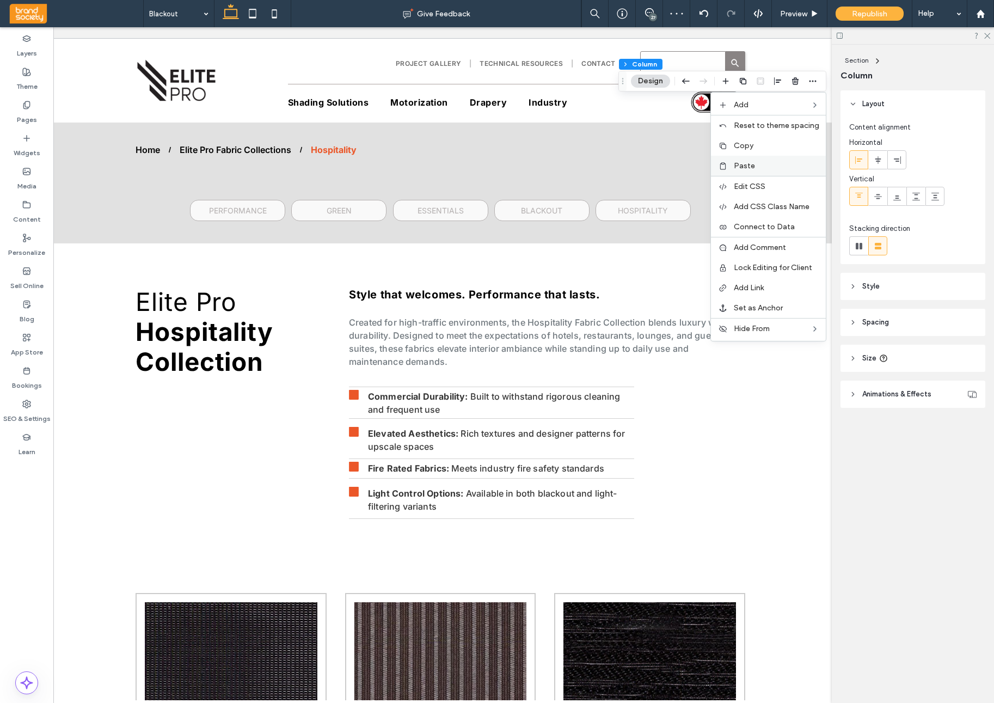
click at [767, 162] on label "Paste" at bounding box center [776, 165] width 85 height 9
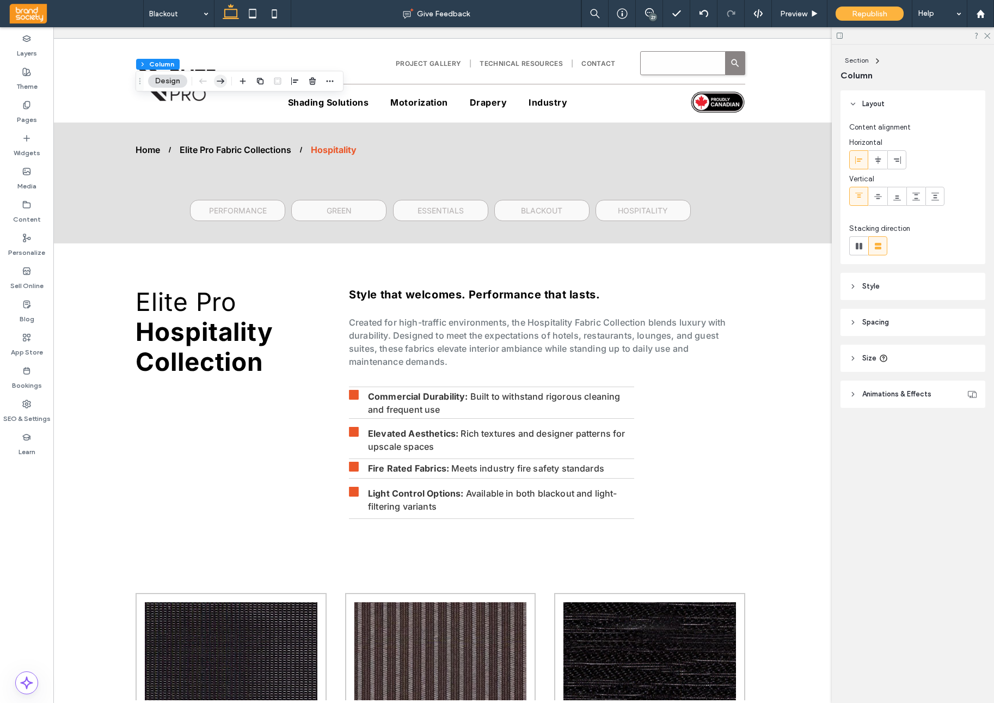
click at [221, 82] on icon "button" at bounding box center [220, 81] width 13 height 20
click at [327, 84] on icon "button" at bounding box center [325, 81] width 13 height 20
click at [430, 80] on icon "button" at bounding box center [430, 81] width 13 height 20
click at [537, 83] on icon "button" at bounding box center [534, 81] width 13 height 20
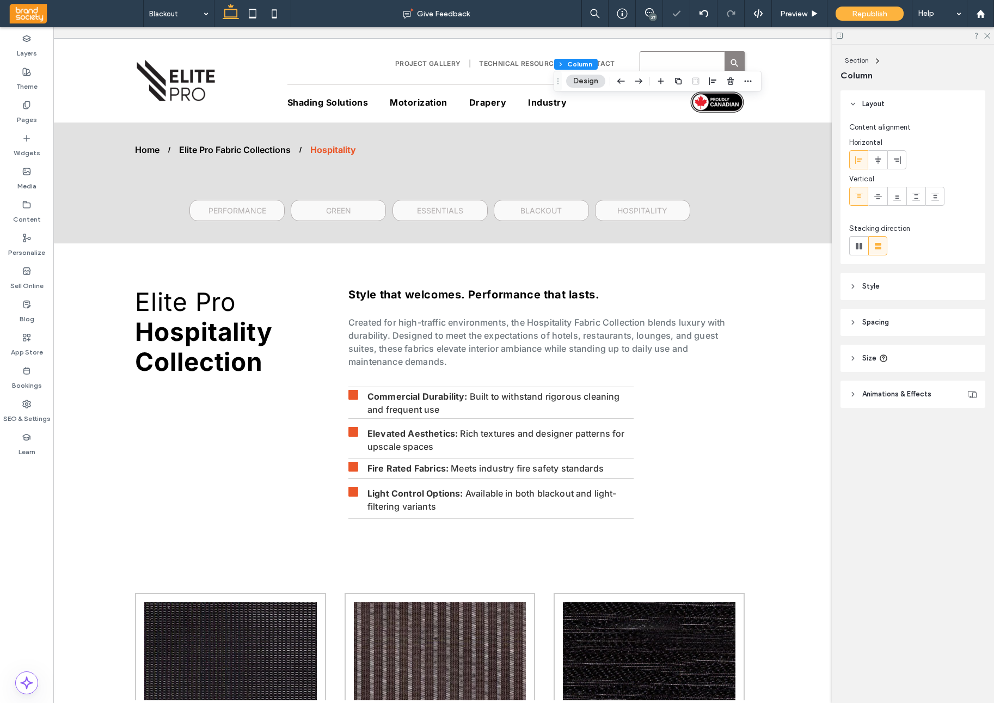
click at [644, 82] on icon "button" at bounding box center [638, 81] width 13 height 20
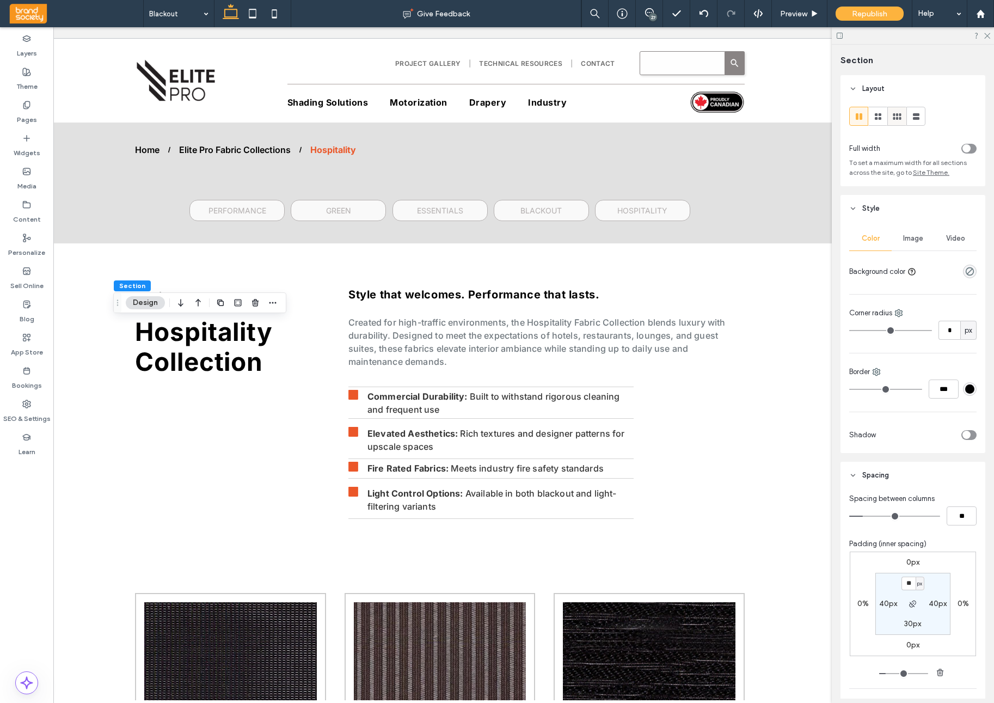
click at [897, 117] on use at bounding box center [897, 116] width 8 height 7
click at [256, 174] on icon "button" at bounding box center [255, 172] width 9 height 9
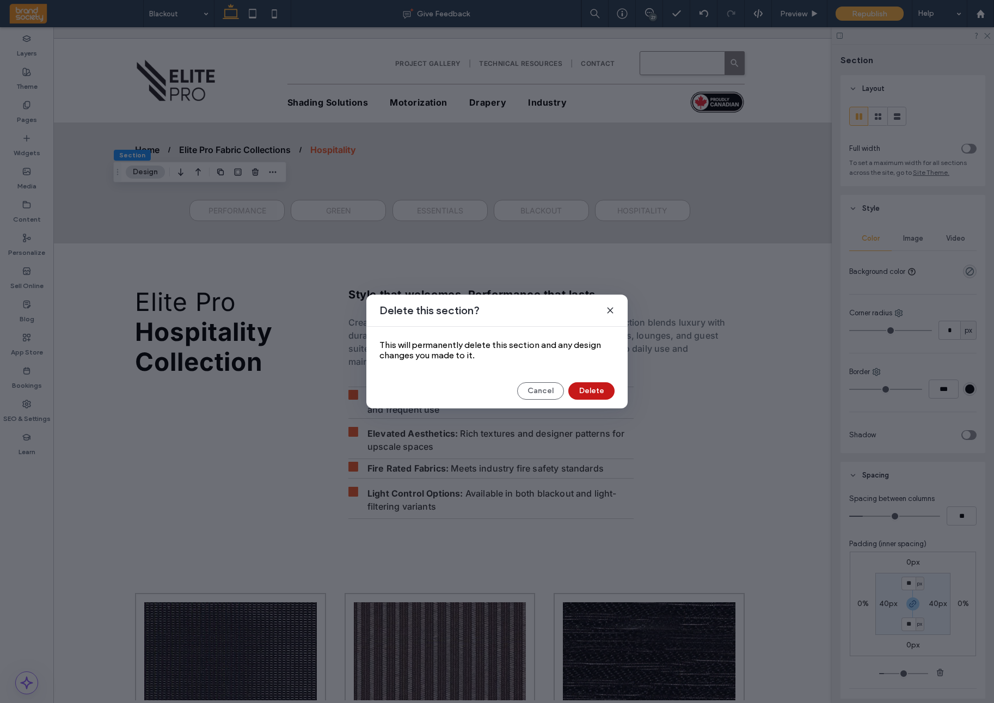
click at [601, 394] on button "Delete" at bounding box center [592, 390] width 46 height 17
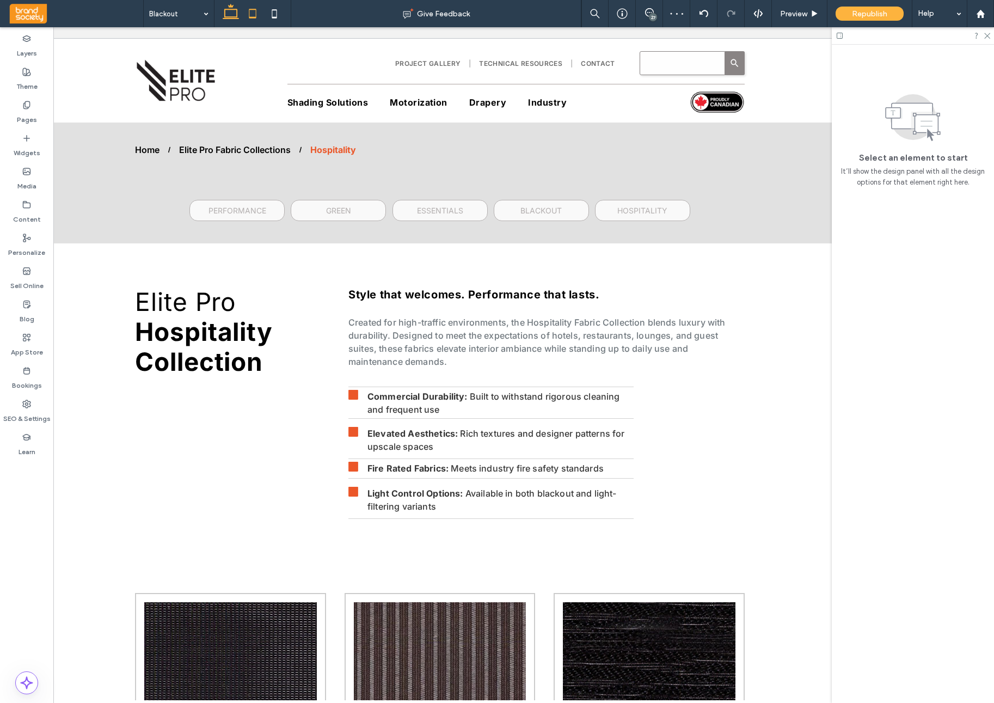
click at [252, 11] on icon at bounding box center [253, 14] width 22 height 22
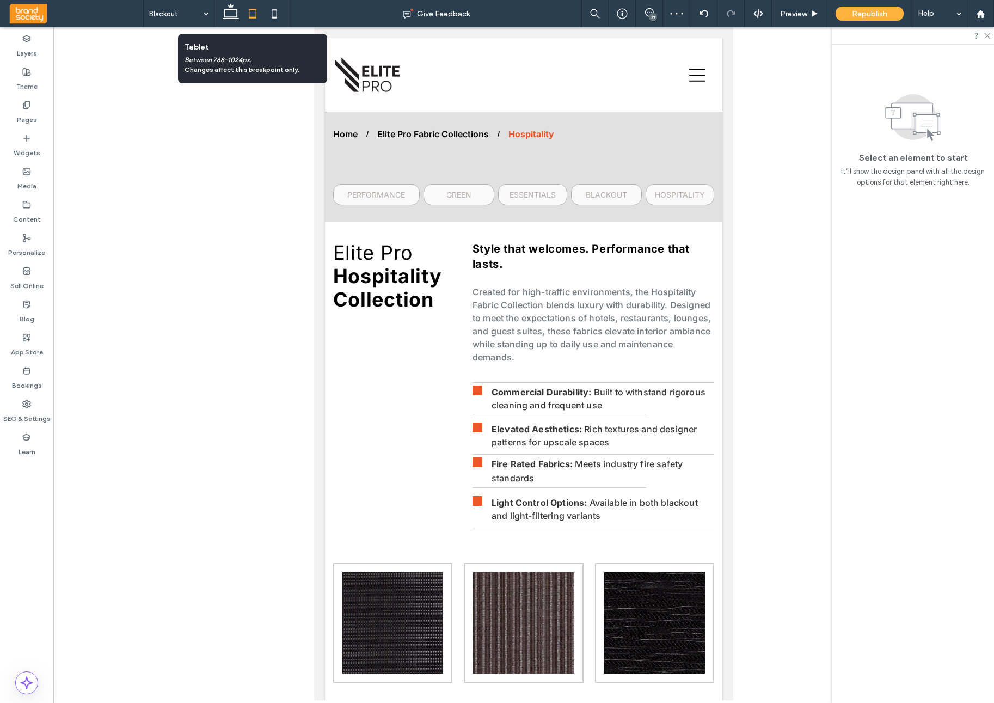
scroll to position [0, 0]
click at [275, 14] on icon at bounding box center [275, 14] width 22 height 22
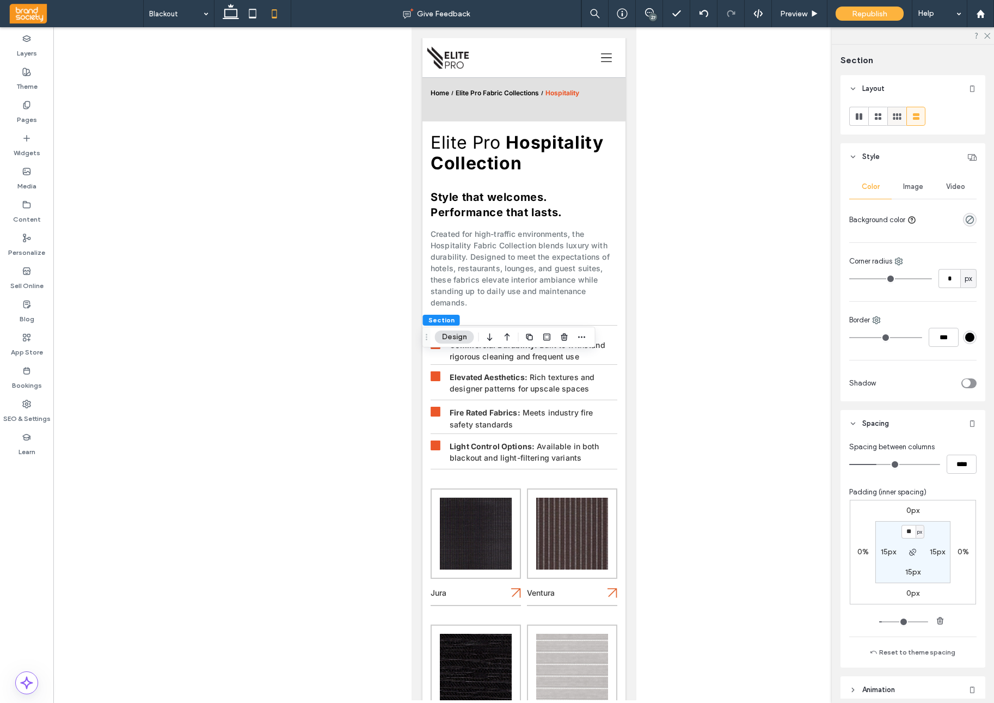
click at [900, 118] on use at bounding box center [897, 116] width 8 height 7
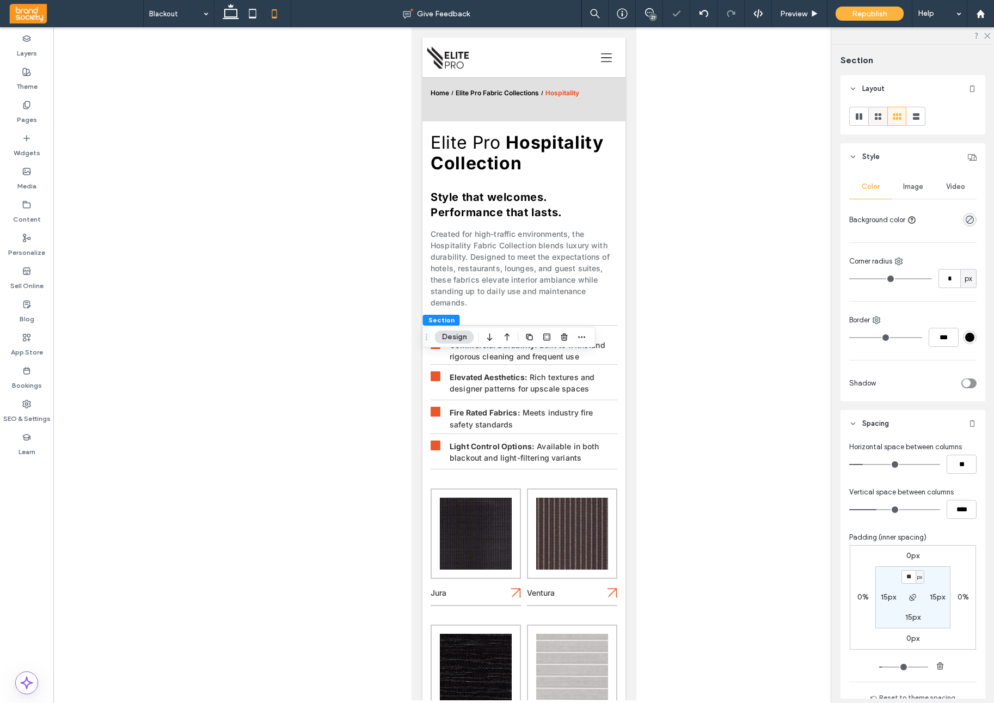
click at [881, 118] on use at bounding box center [878, 116] width 7 height 7
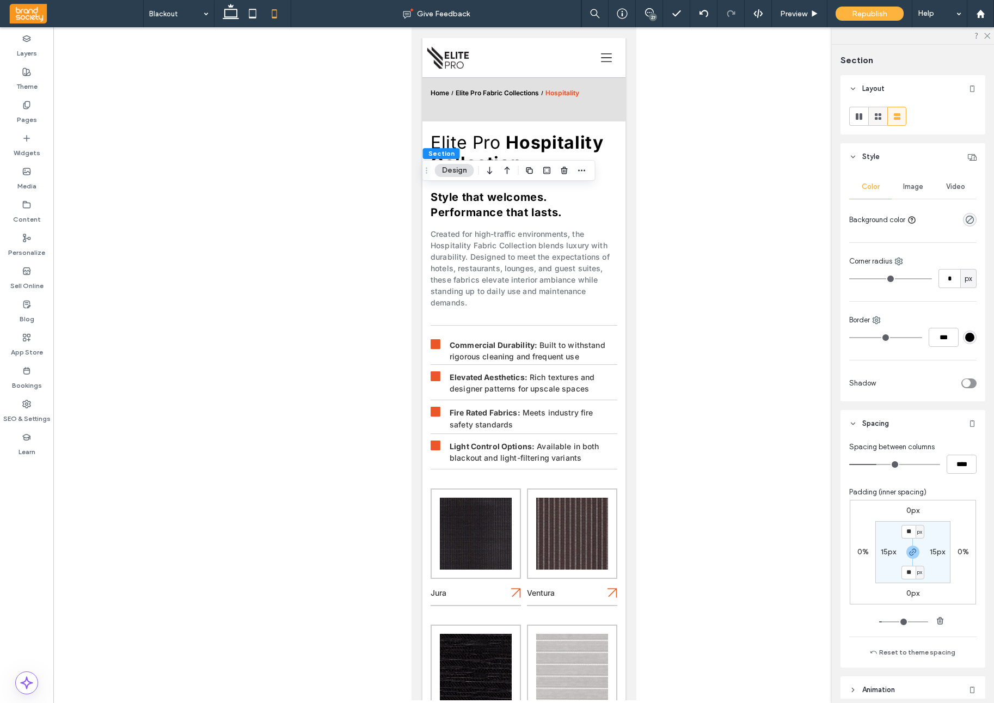
click at [883, 119] on icon at bounding box center [878, 116] width 11 height 11
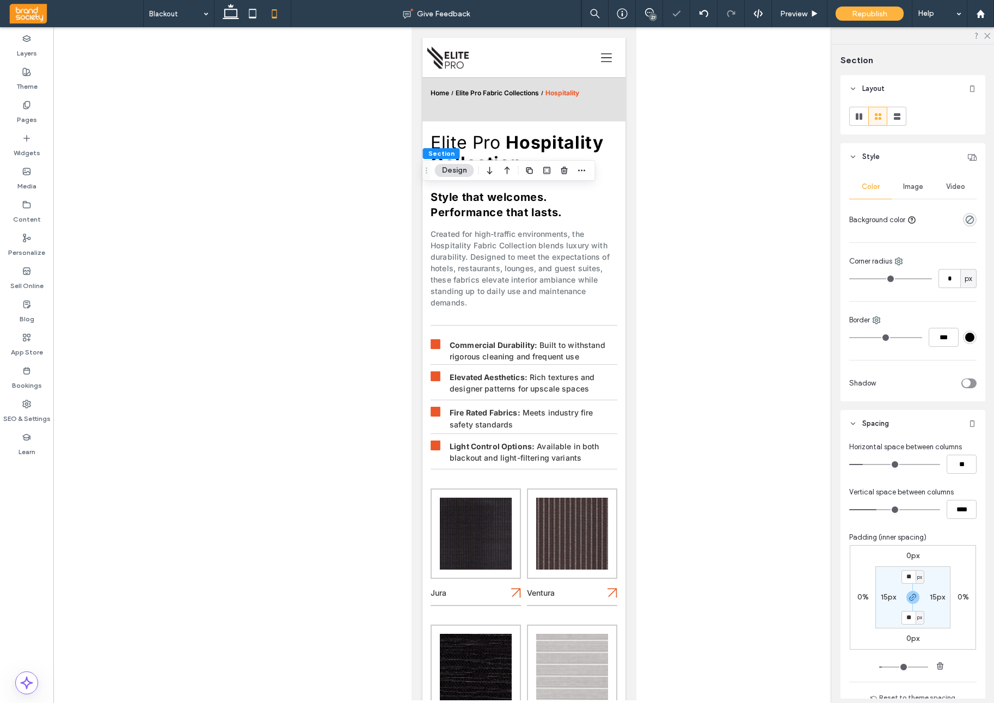
type input "***"
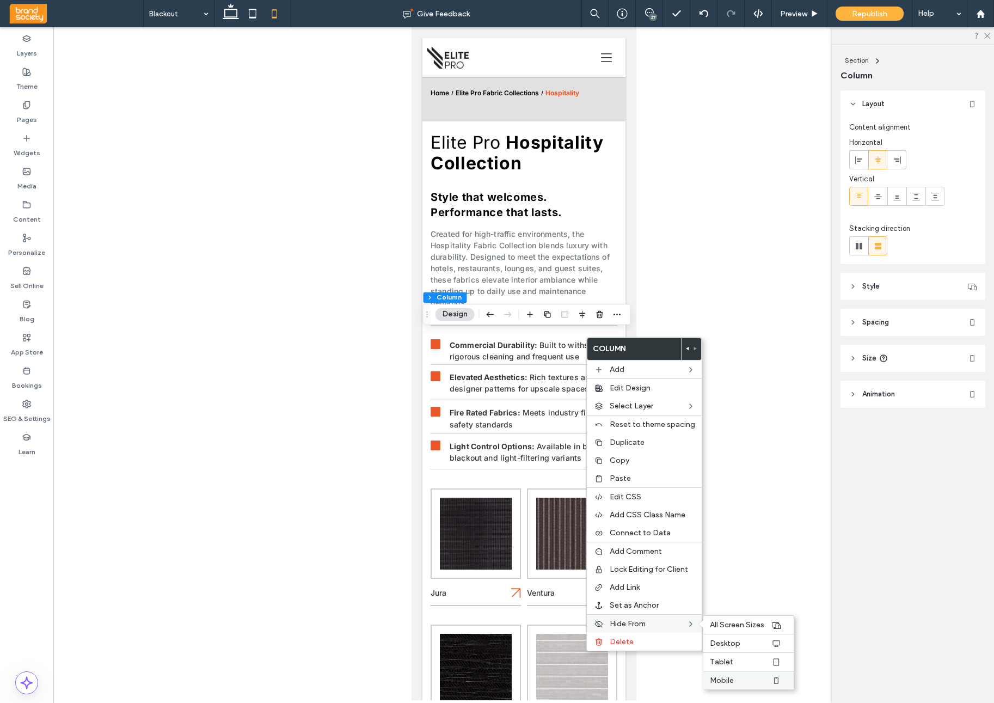
click at [731, 677] on label "Mobile" at bounding box center [740, 680] width 61 height 9
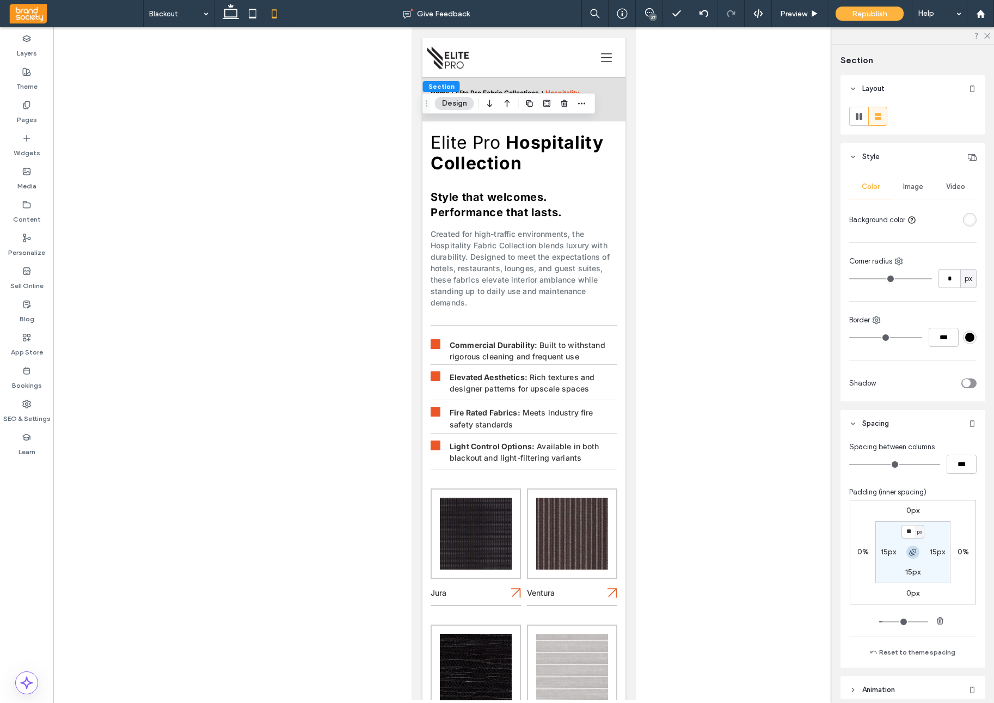
click at [915, 554] on icon "button" at bounding box center [913, 552] width 9 height 9
click at [914, 553] on icon "button" at bounding box center [913, 552] width 9 height 9
drag, startPoint x: 913, startPoint y: 552, endPoint x: 913, endPoint y: 557, distance: 5.5
click at [913, 554] on icon "button" at bounding box center [913, 552] width 9 height 9
click at [914, 551] on icon "button" at bounding box center [913, 552] width 9 height 9
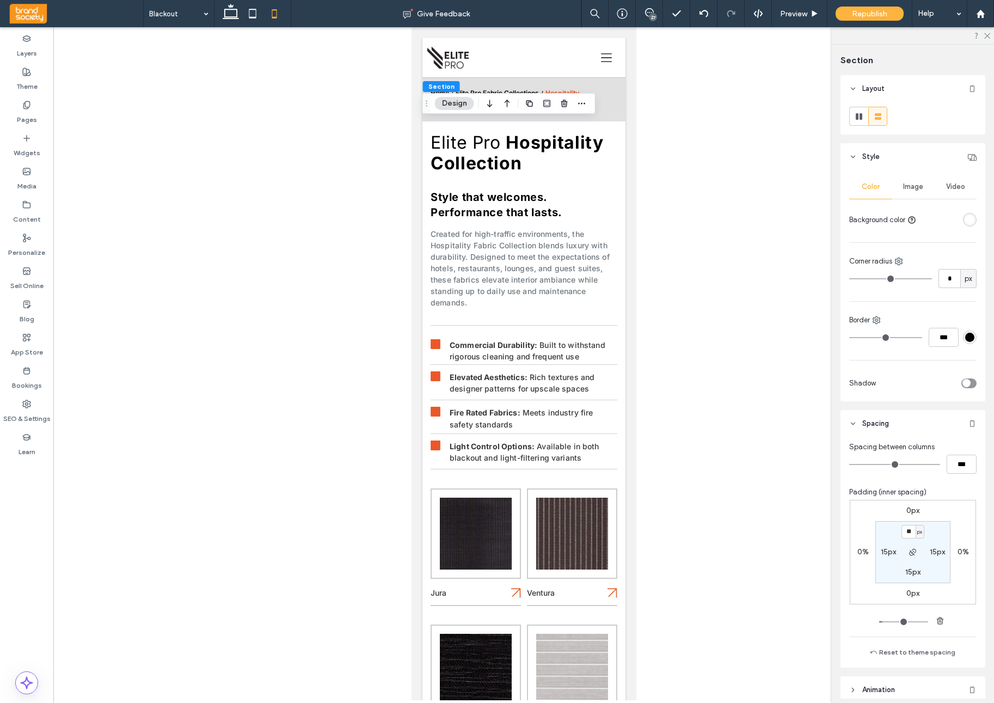
click at [910, 572] on label "15px" at bounding box center [913, 571] width 15 height 9
type input "**"
click at [910, 572] on input "**" at bounding box center [909, 573] width 14 height 14
type input "**"
click at [724, 441] on div at bounding box center [523, 363] width 941 height 673
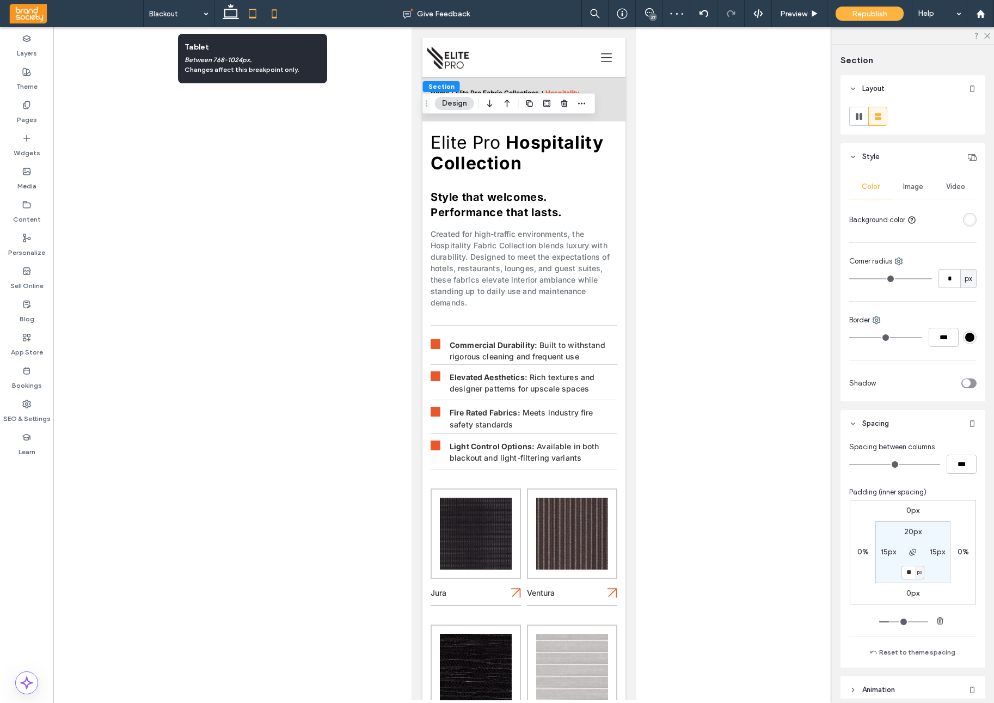
click at [248, 15] on icon at bounding box center [253, 14] width 22 height 22
type input "**"
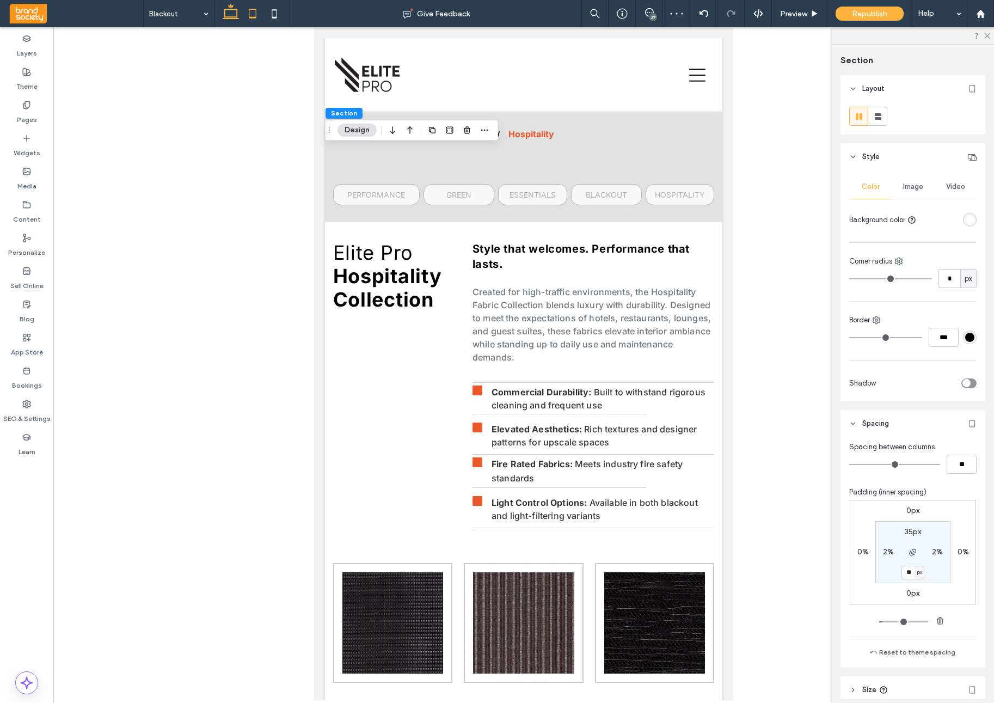
click at [239, 16] on icon at bounding box center [231, 14] width 22 height 22
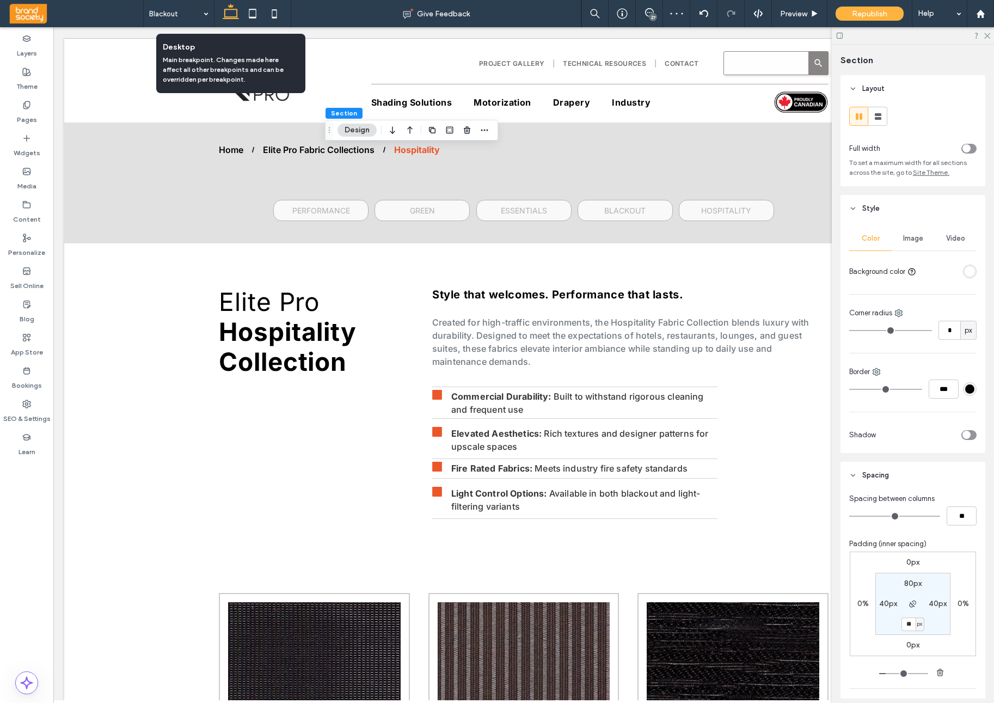
type input "**"
type input "*"
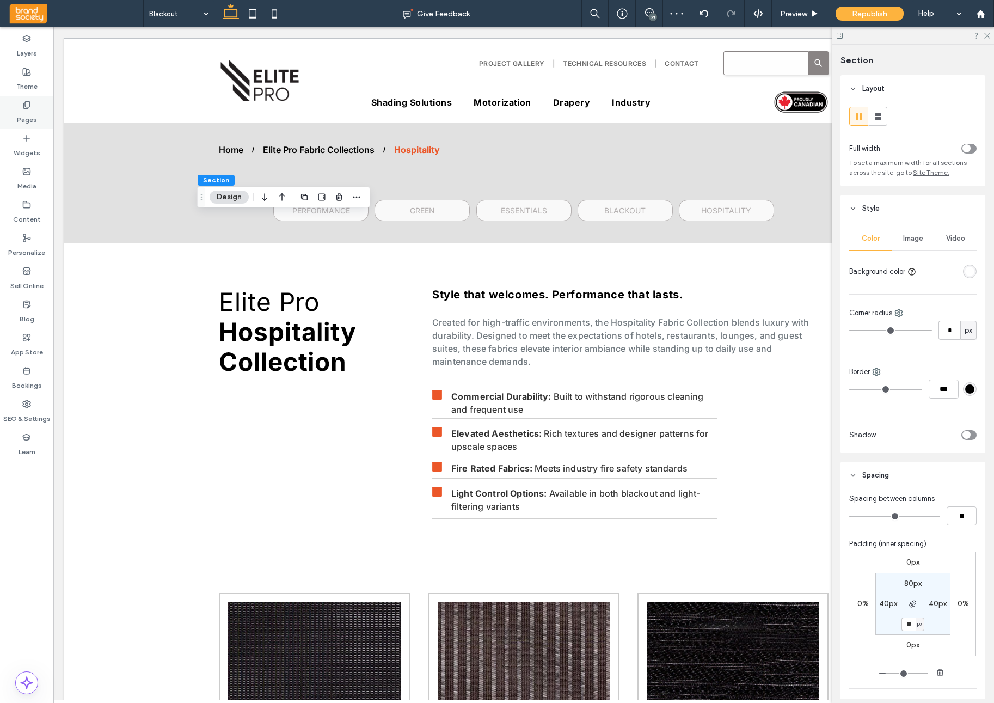
click at [30, 112] on label "Pages" at bounding box center [27, 116] width 20 height 15
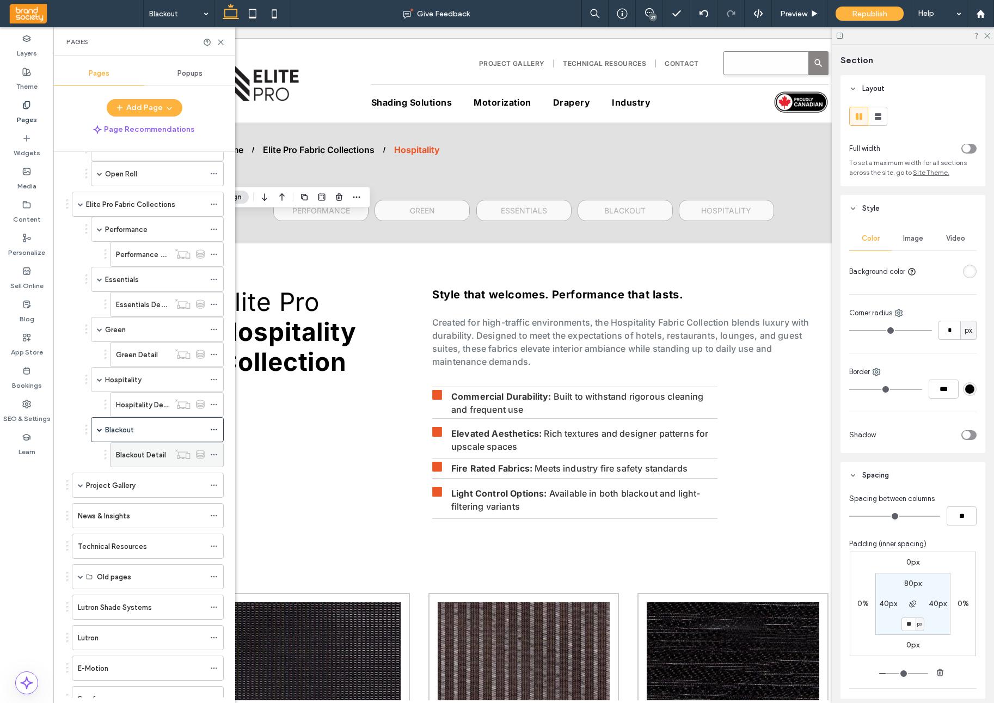
scroll to position [255, 0]
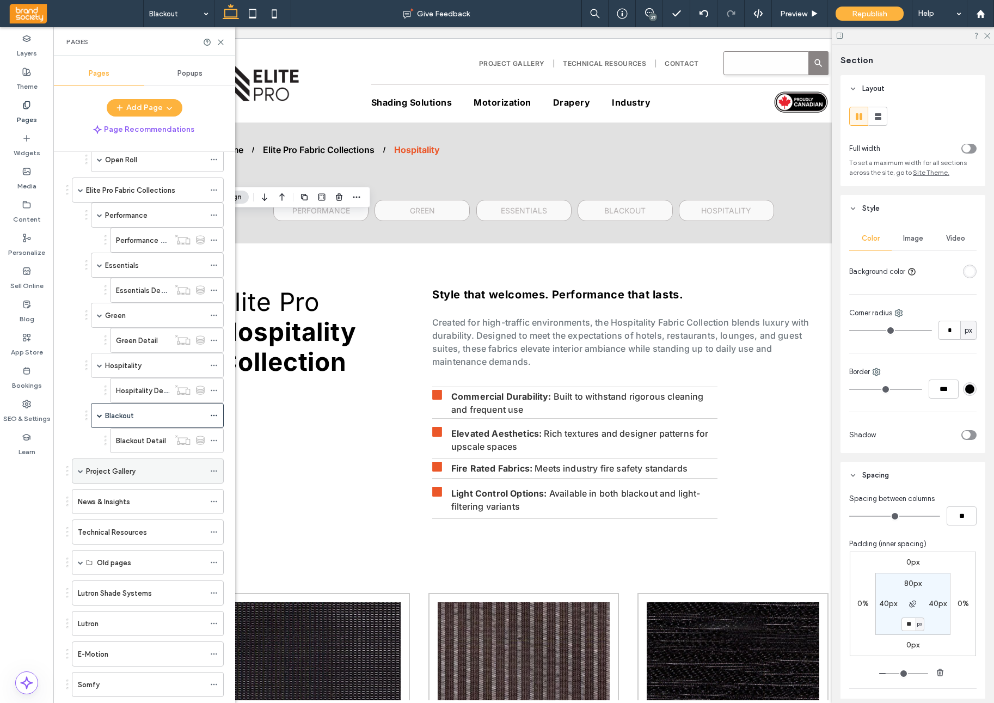
click at [154, 466] on div "Project Gallery" at bounding box center [145, 471] width 119 height 11
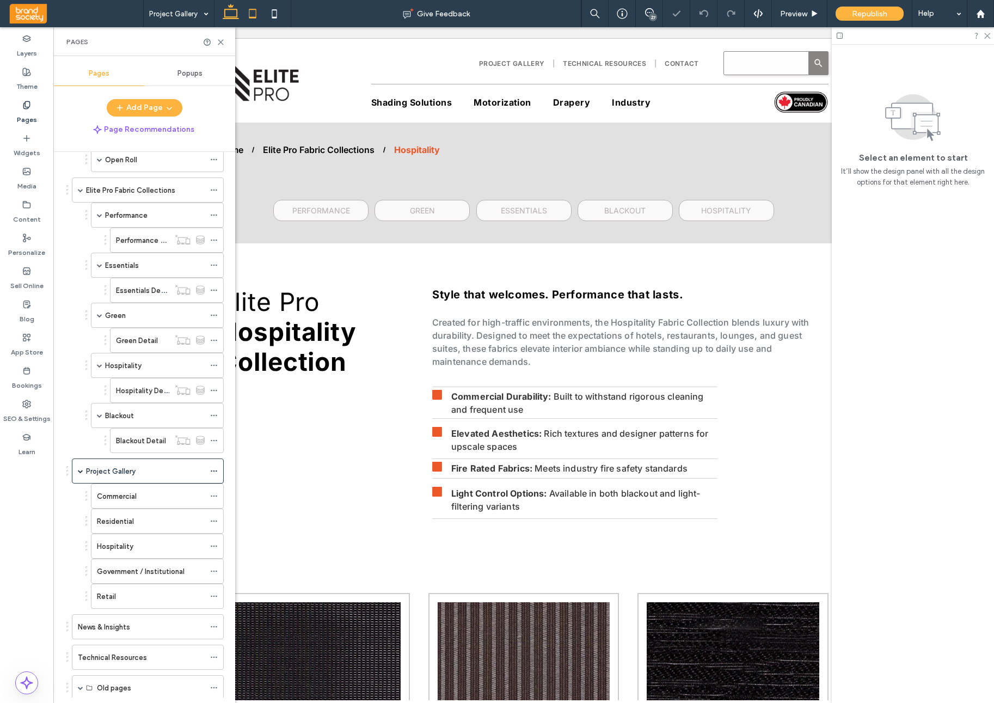
click at [253, 14] on icon at bounding box center [253, 14] width 22 height 22
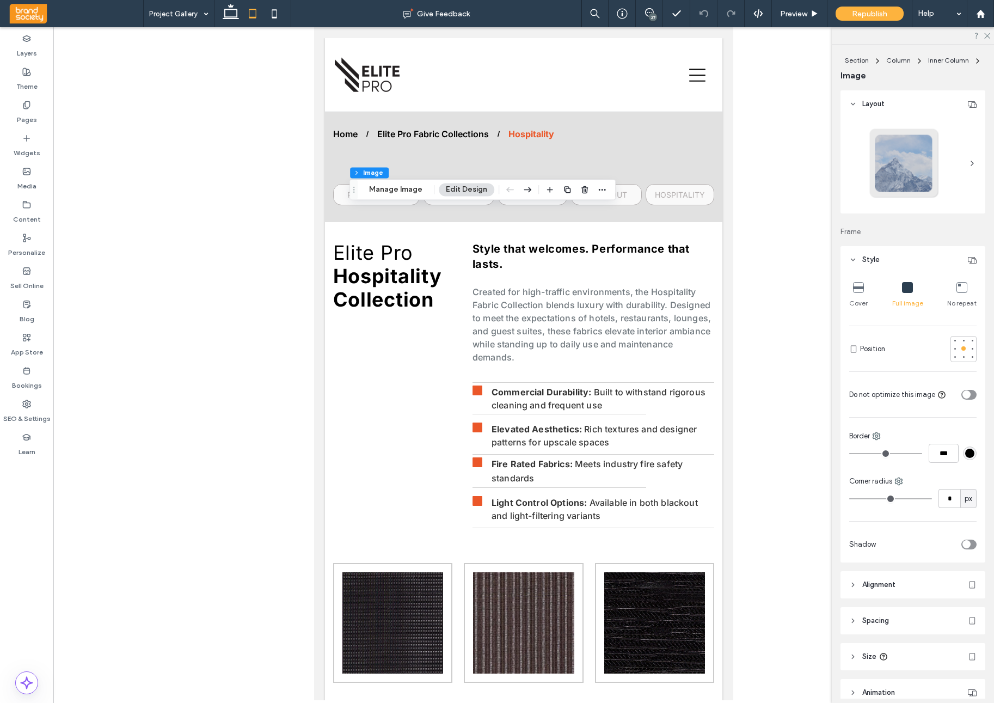
click at [854, 655] on icon at bounding box center [854, 657] width 8 height 8
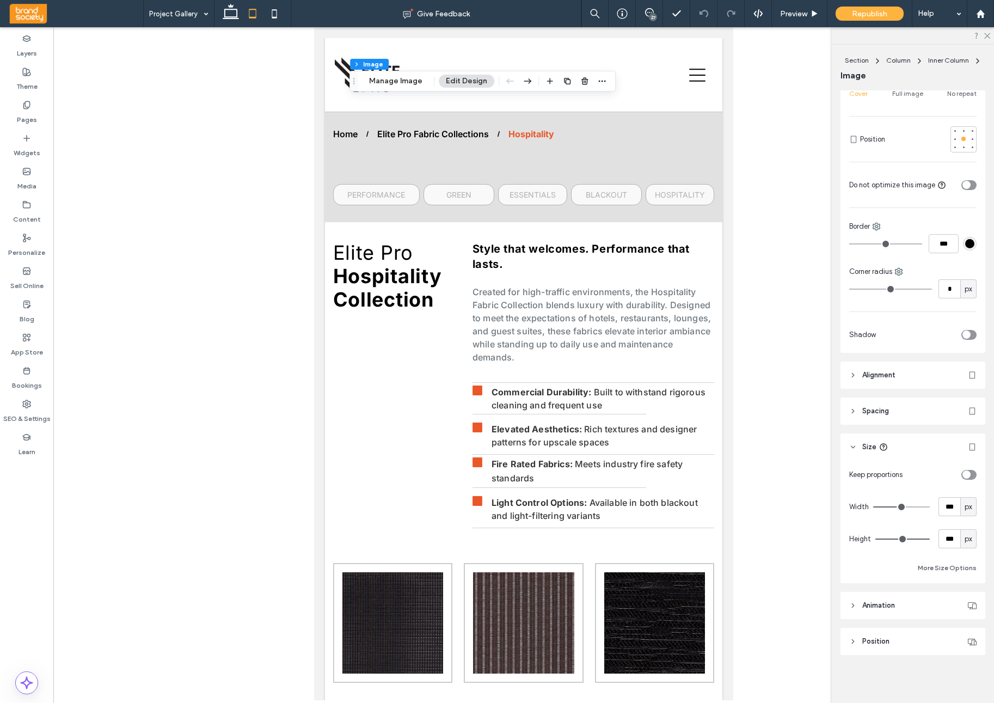
scroll to position [210, 0]
click at [968, 475] on icon "toggle" at bounding box center [966, 474] width 4 height 3
type input "*"
click at [968, 475] on div "toggle" at bounding box center [972, 475] width 8 height 8
type input "***"
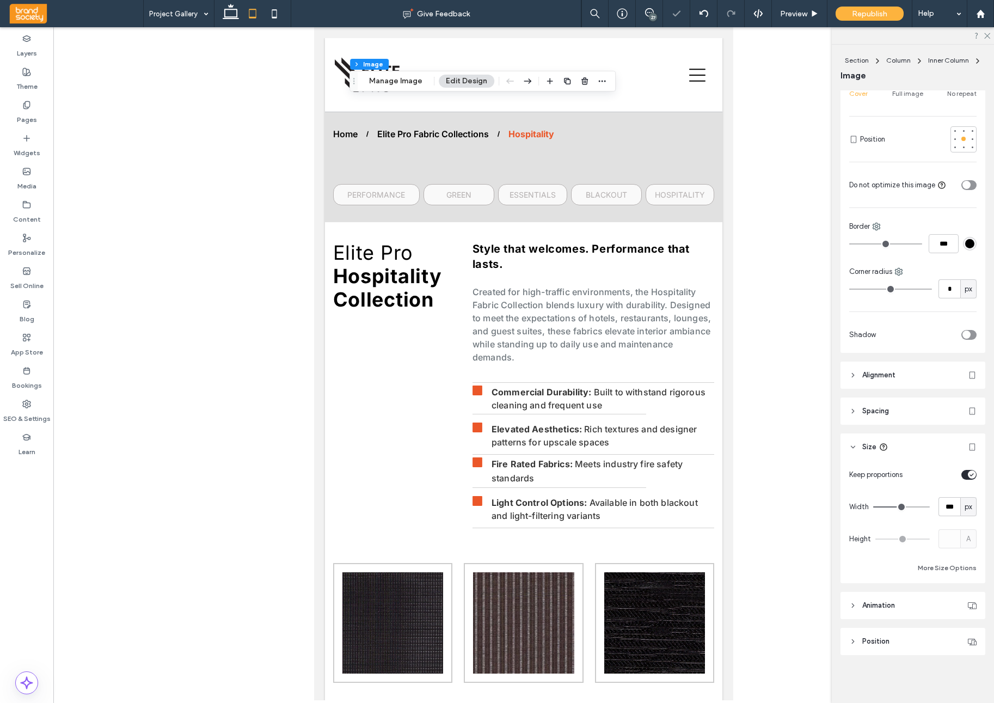
type input "*****"
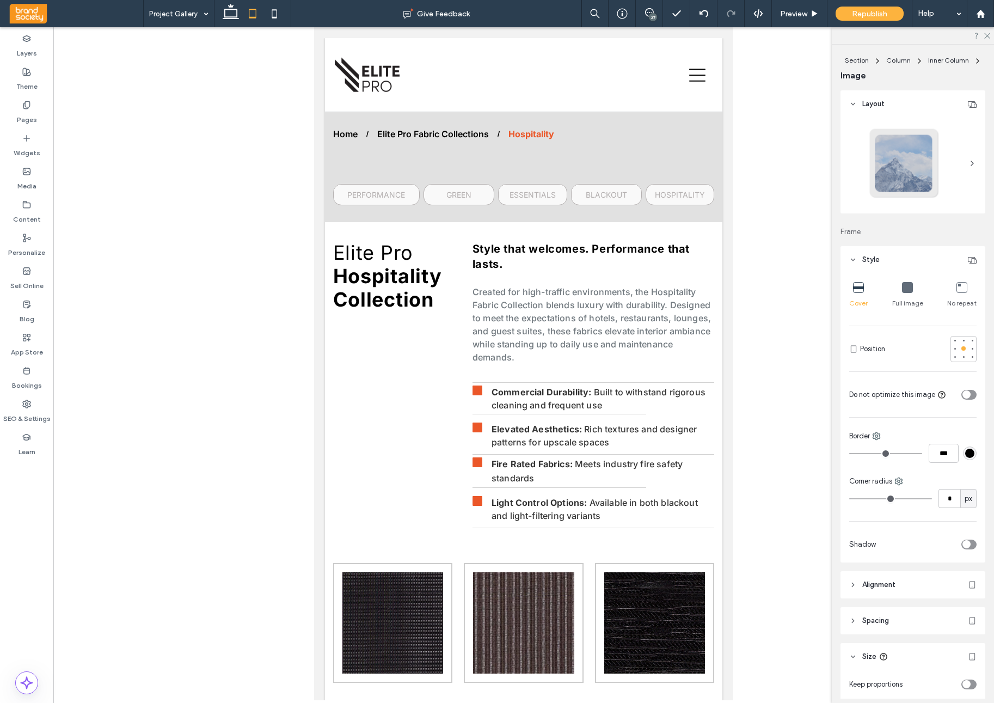
type input "***"
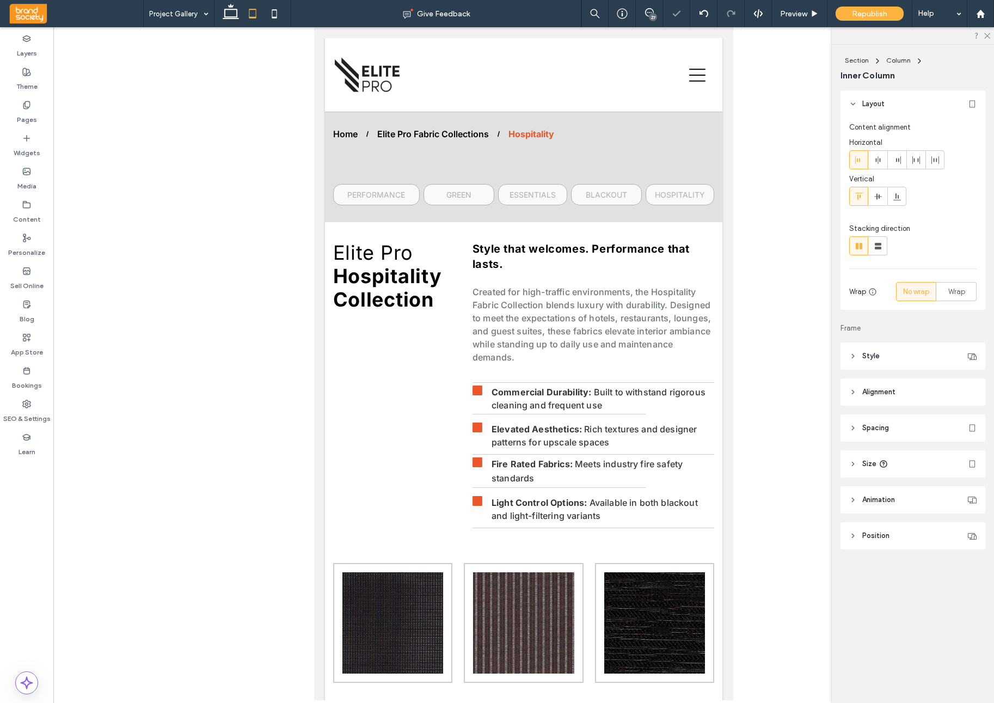
type input "**"
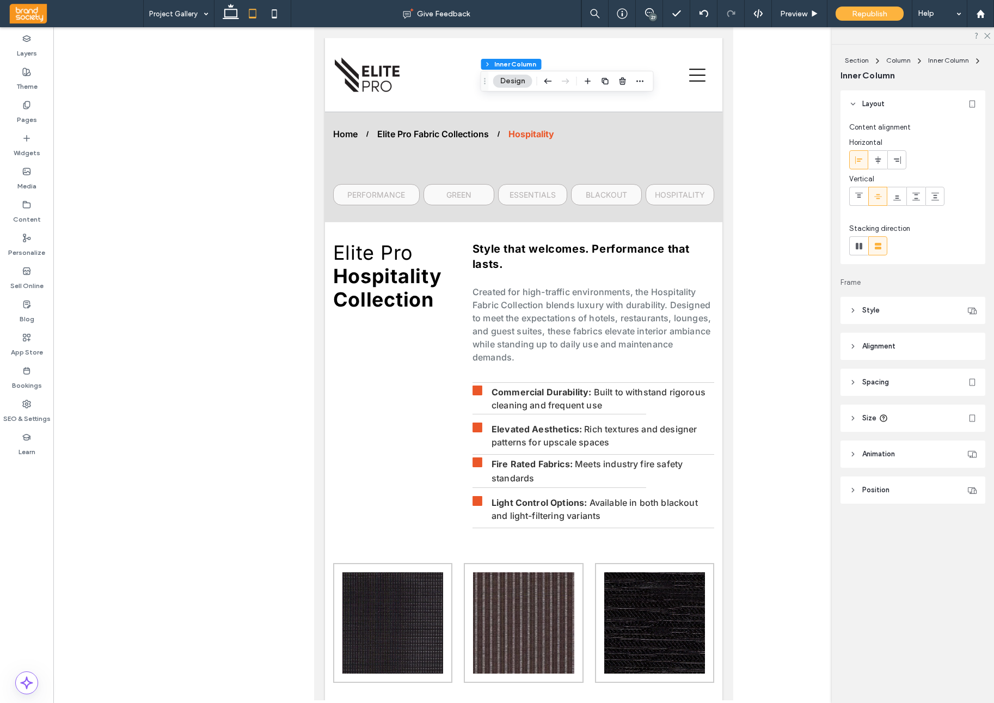
click at [854, 382] on icon at bounding box center [854, 382] width 8 height 8
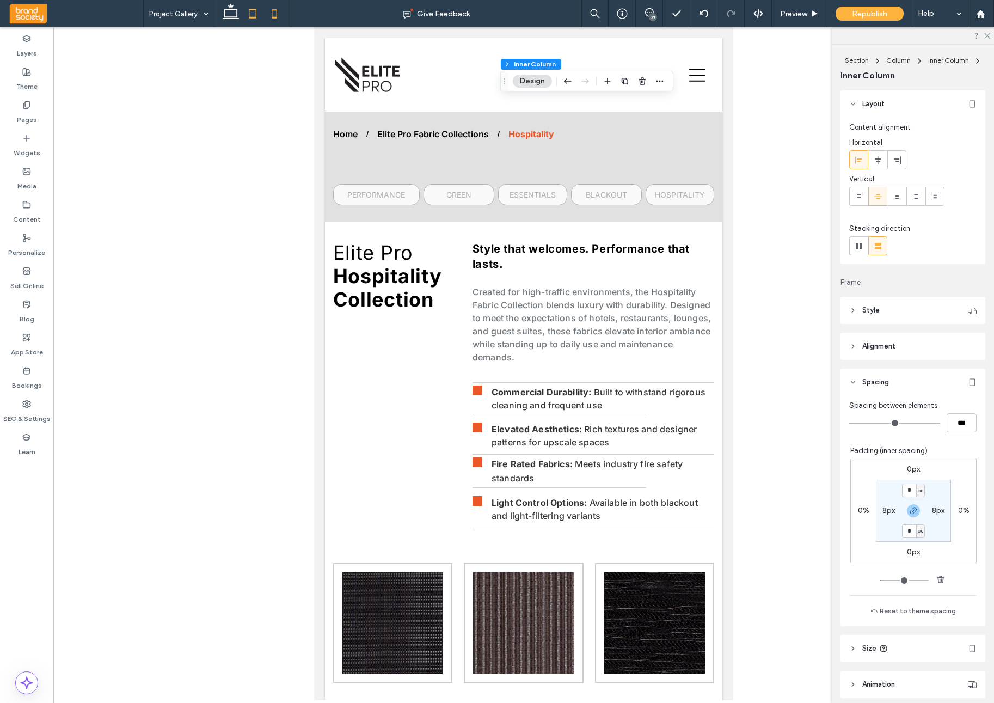
click at [278, 17] on icon at bounding box center [275, 14] width 22 height 22
type input "**"
type input "***"
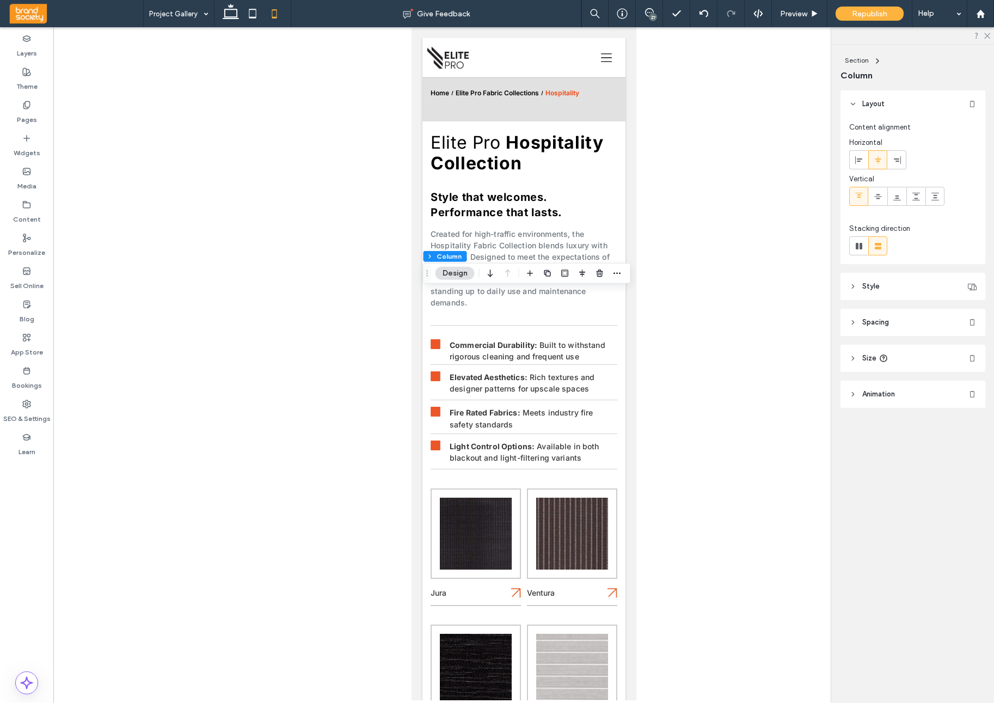
click at [856, 325] on icon at bounding box center [854, 323] width 8 height 8
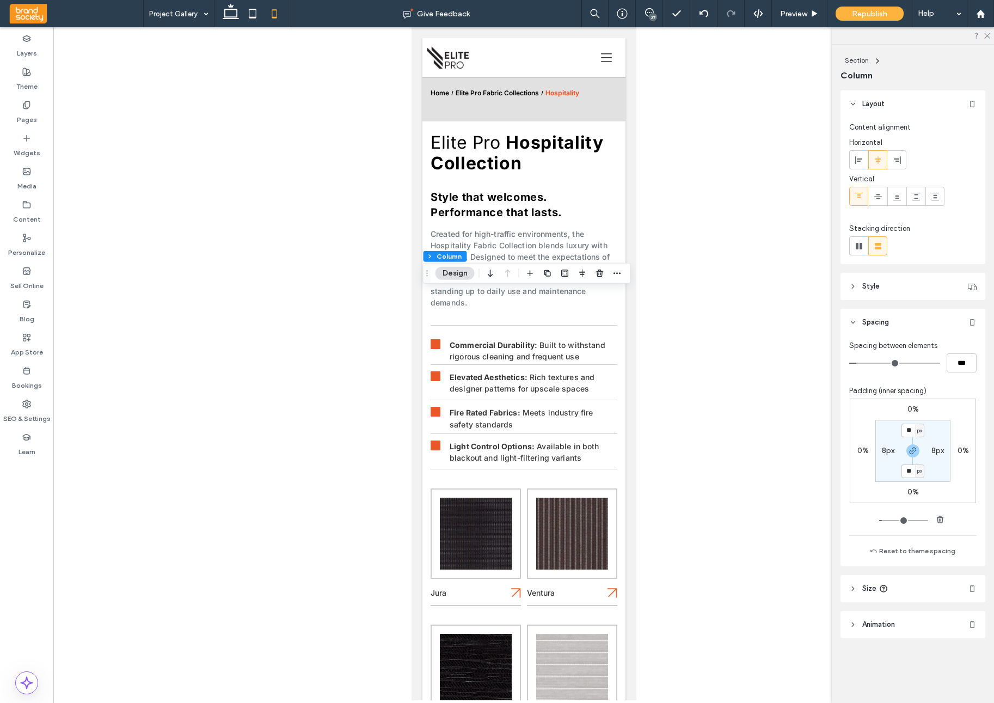
drag, startPoint x: 912, startPoint y: 451, endPoint x: 917, endPoint y: 458, distance: 8.6
click at [913, 451] on icon "button" at bounding box center [913, 451] width 9 height 9
click at [909, 470] on label "16px" at bounding box center [913, 470] width 15 height 9
type input "**"
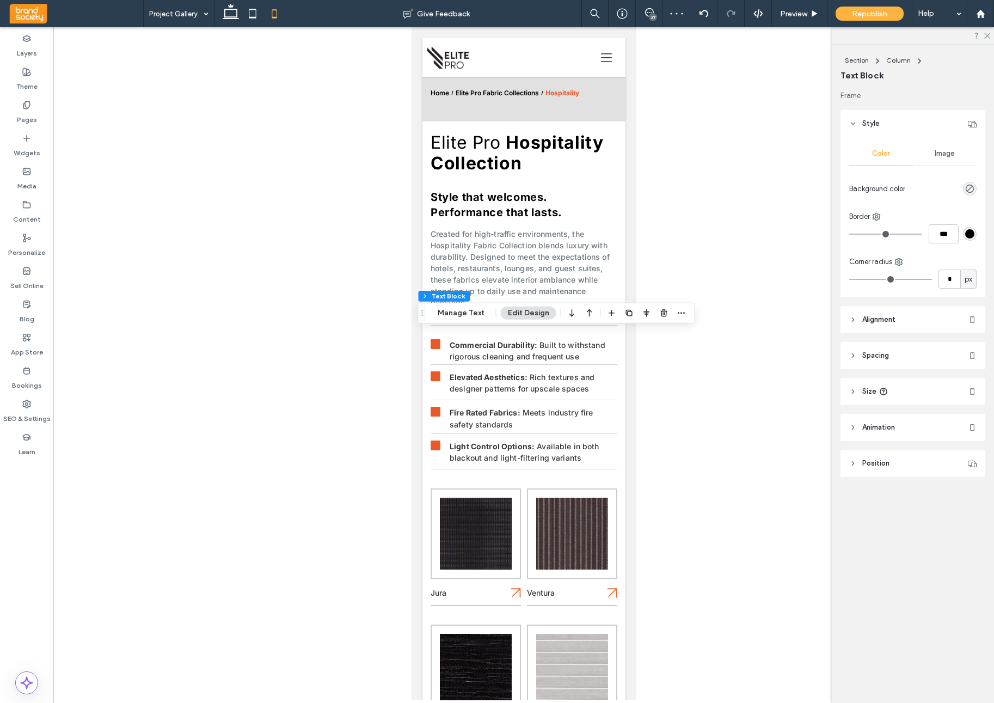
click at [856, 354] on icon at bounding box center [854, 356] width 8 height 8
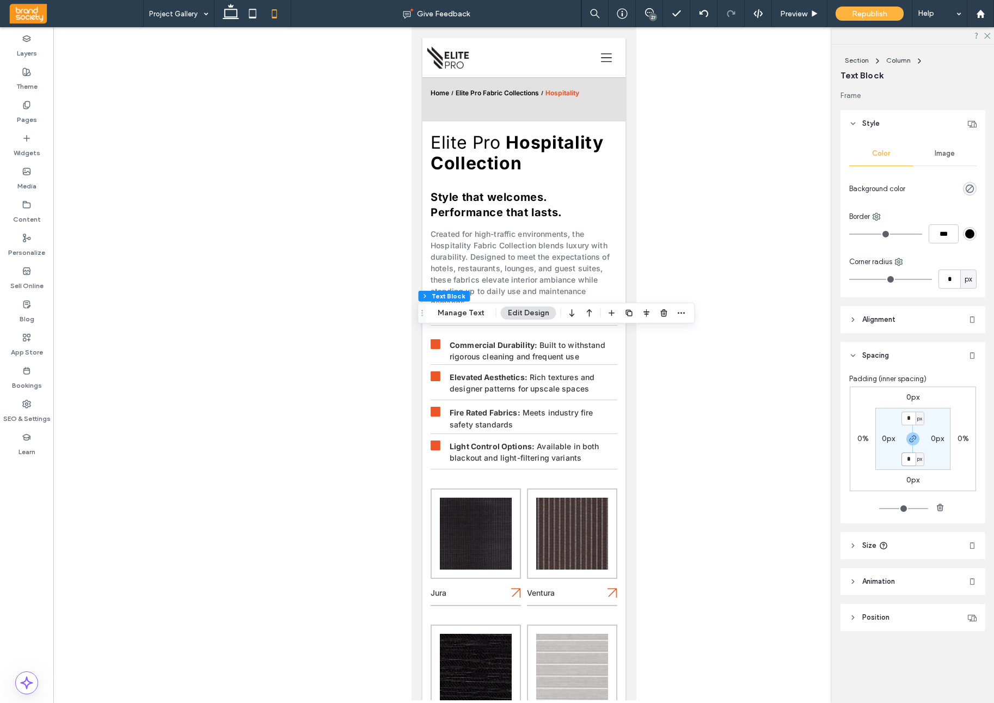
click at [910, 460] on input "*" at bounding box center [909, 460] width 14 height 14
click at [911, 460] on input "*" at bounding box center [909, 460] width 14 height 14
type input "**"
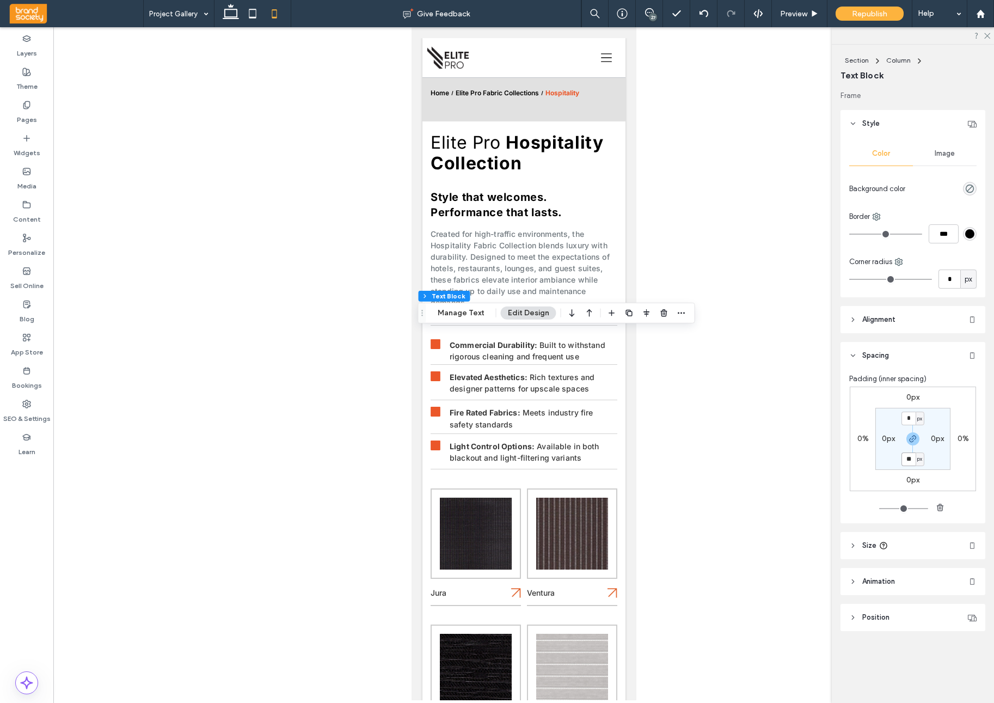
type input "**"
click at [912, 421] on input "**" at bounding box center [909, 419] width 14 height 14
type input "*"
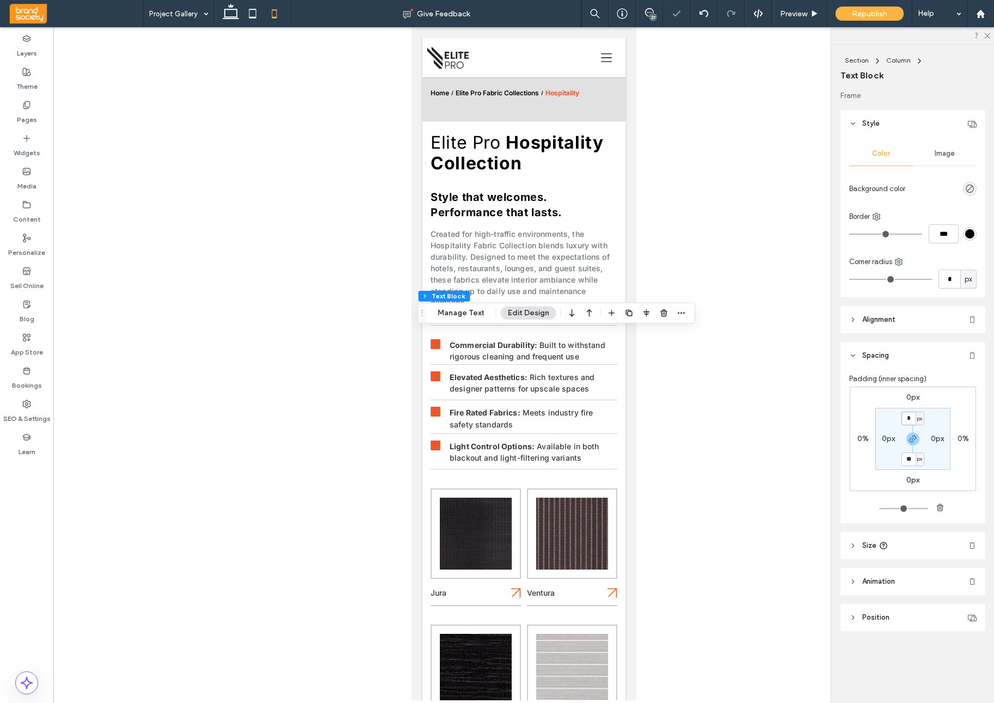
type input "*"
drag, startPoint x: 914, startPoint y: 441, endPoint x: 909, endPoint y: 453, distance: 12.4
click at [914, 442] on icon "button" at bounding box center [913, 439] width 9 height 9
click at [908, 461] on label "0px" at bounding box center [913, 458] width 13 height 9
type input "**"
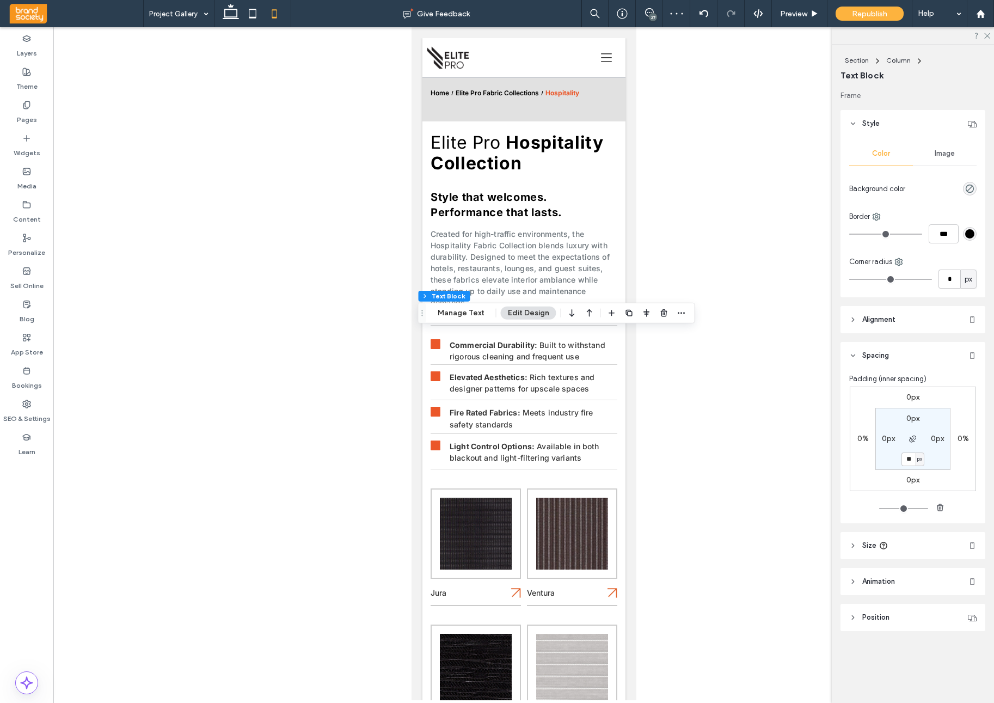
type input "**"
click at [709, 361] on div at bounding box center [523, 363] width 941 height 673
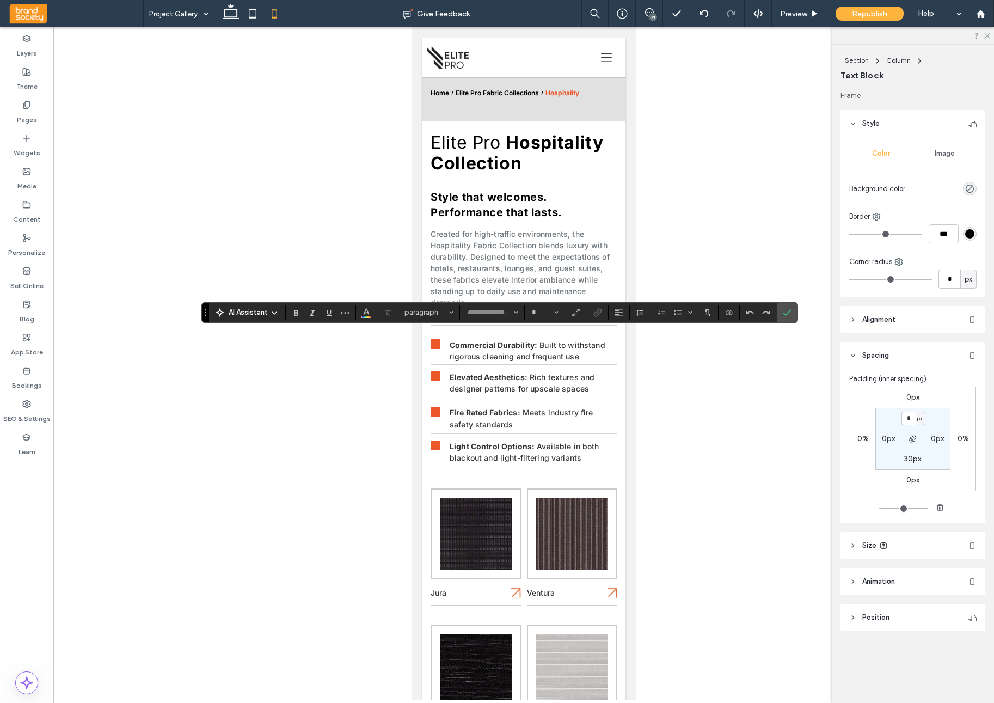
type input "*****"
type input "**"
click at [624, 314] on button "Alignment" at bounding box center [619, 312] width 16 height 15
click at [624, 331] on icon "ui.textEditor.alignment.left" at bounding box center [627, 330] width 9 height 9
click at [789, 314] on icon "Confirm" at bounding box center [787, 312] width 9 height 9
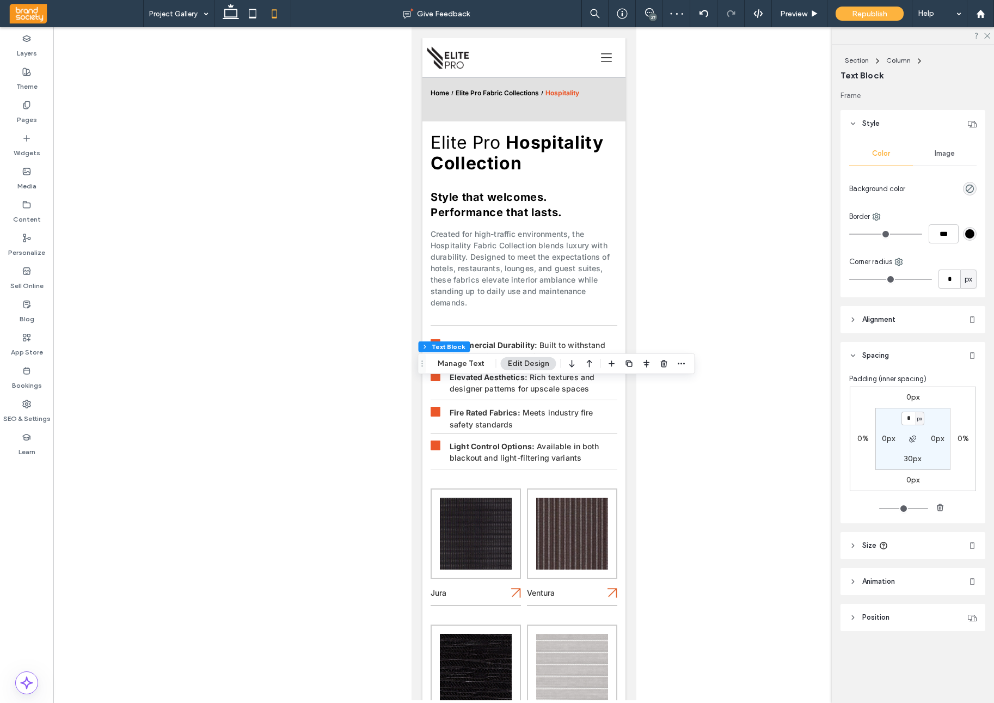
click at [691, 442] on div at bounding box center [523, 363] width 941 height 673
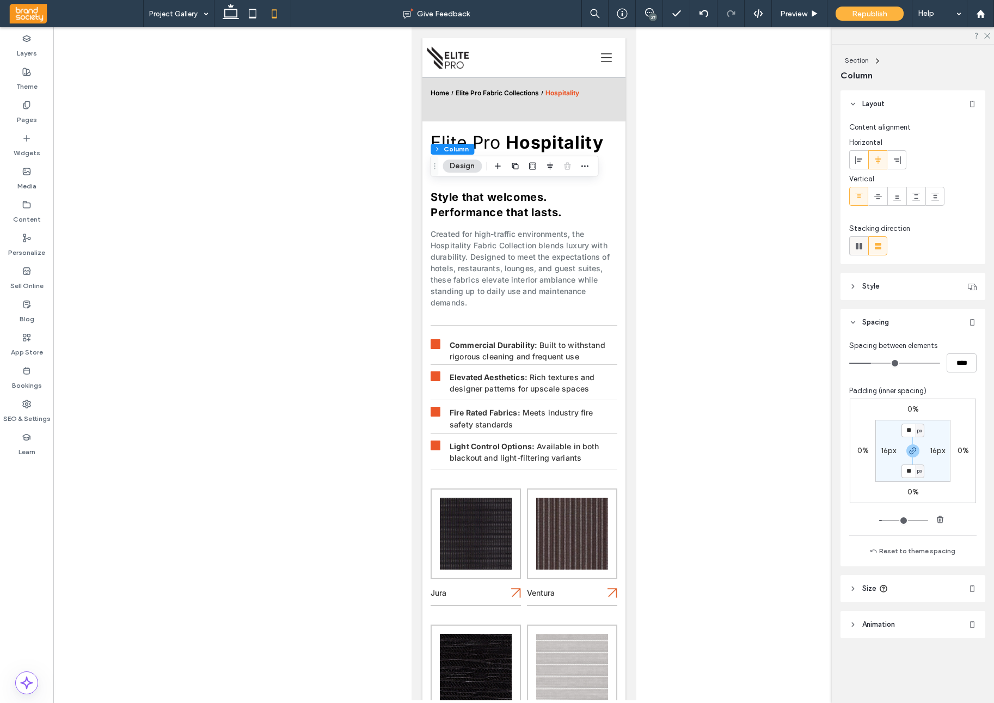
click at [858, 250] on icon at bounding box center [859, 246] width 11 height 11
type input "*"
type input "**"
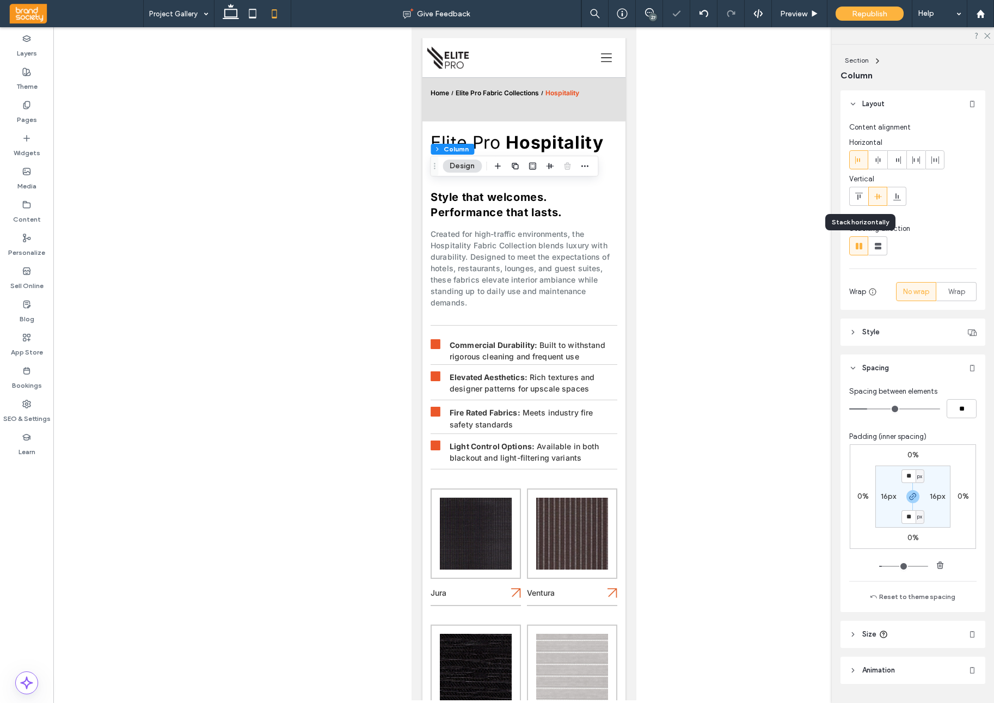
click at [858, 249] on use at bounding box center [859, 246] width 7 height 7
click at [878, 249] on use at bounding box center [878, 246] width 7 height 7
type input "**"
type input "****"
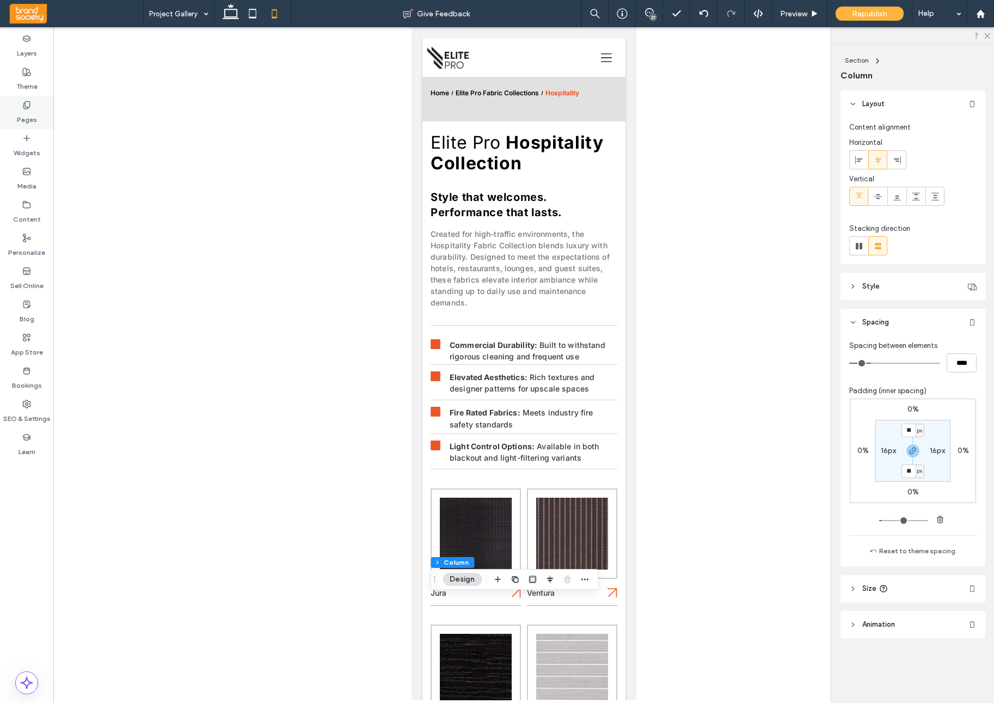
click at [23, 108] on icon at bounding box center [26, 105] width 9 height 9
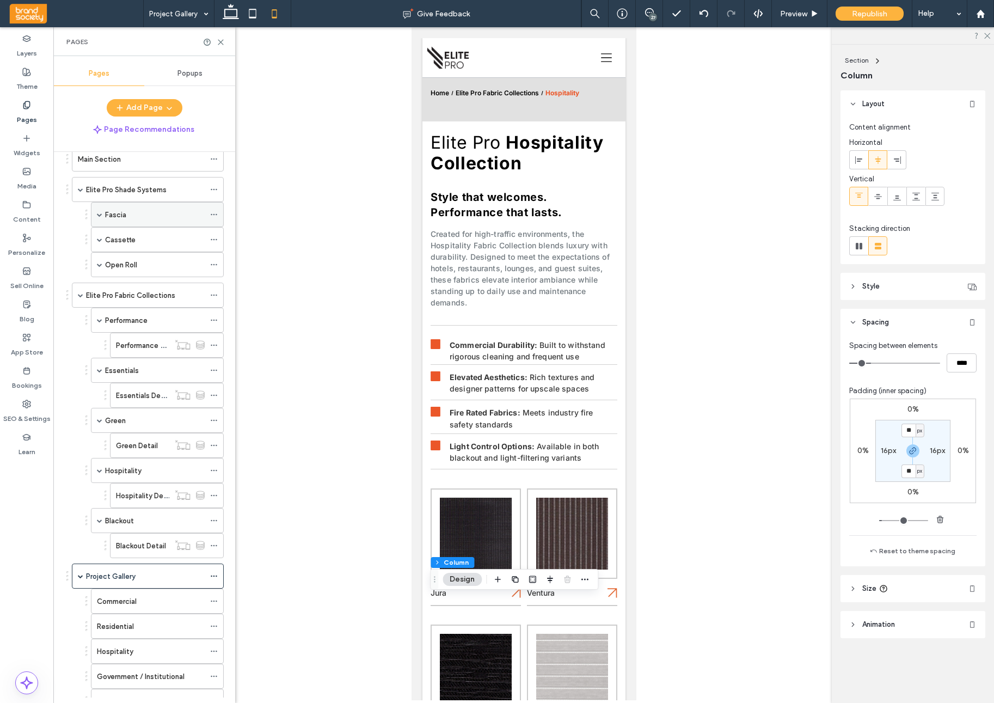
scroll to position [151, 0]
click at [134, 214] on div "Fascia" at bounding box center [155, 214] width 100 height 11
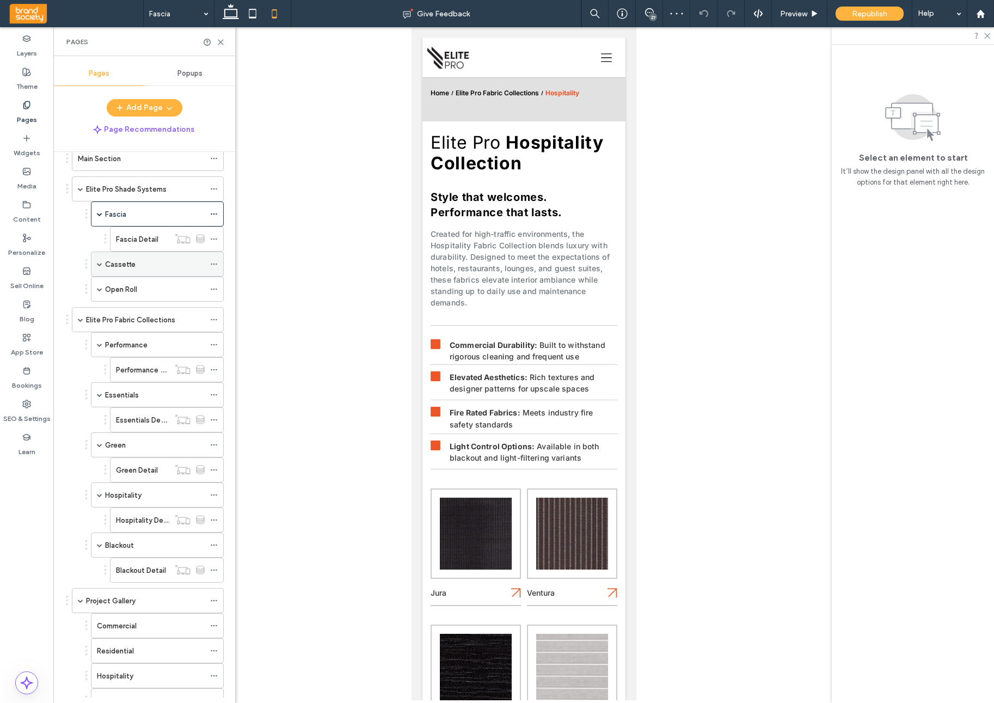
click at [138, 262] on div "Cassette" at bounding box center [155, 264] width 100 height 11
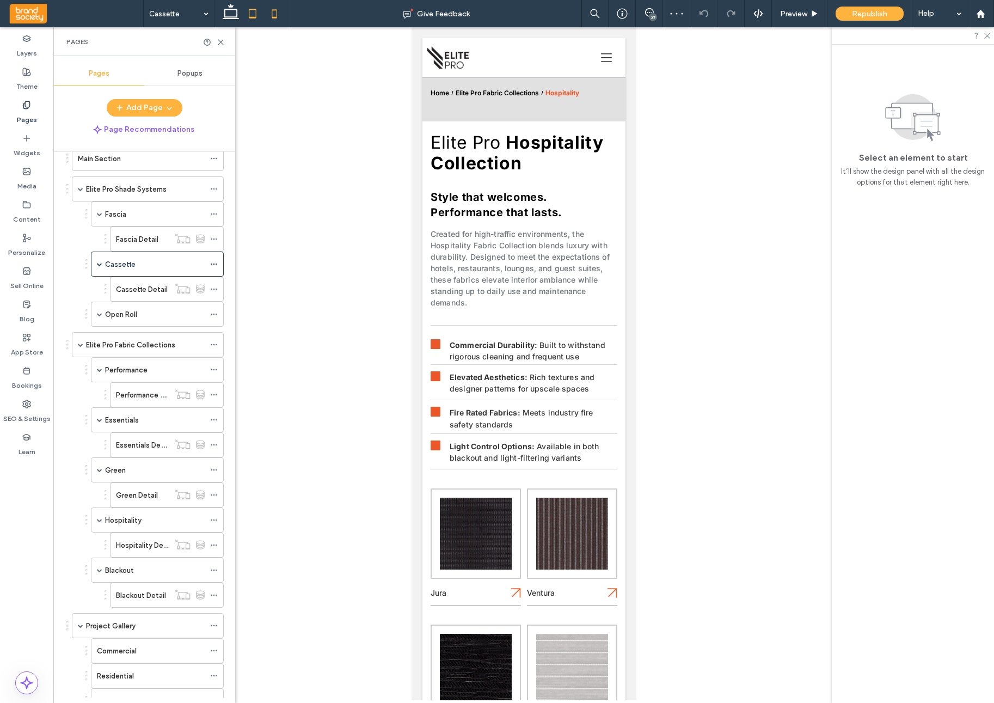
click at [258, 17] on icon at bounding box center [253, 14] width 22 height 22
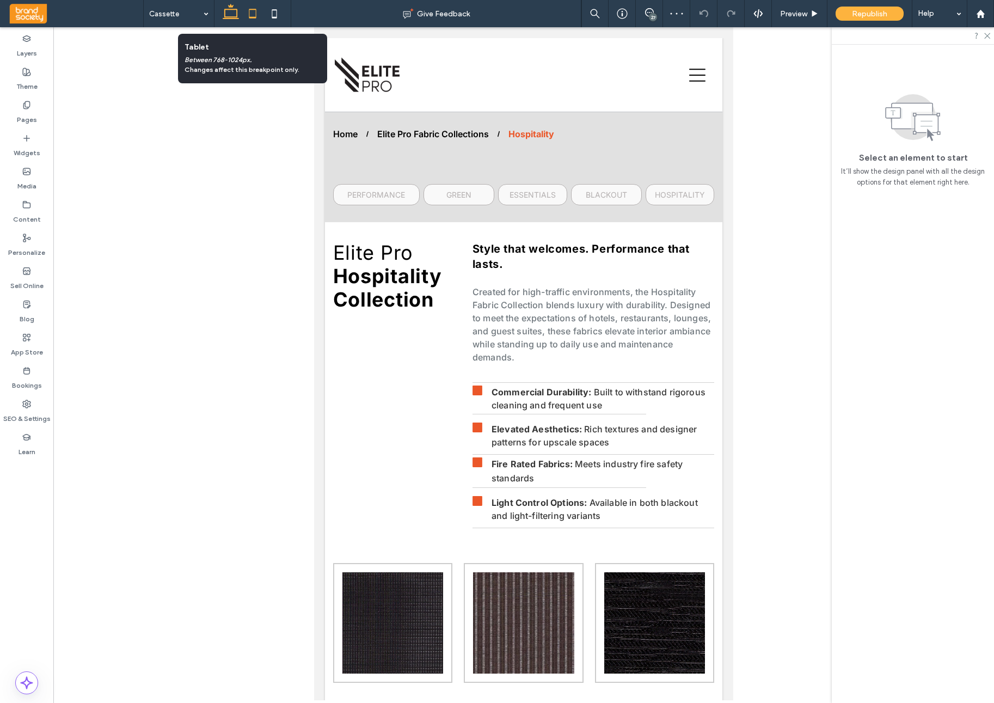
click at [240, 16] on icon at bounding box center [231, 14] width 22 height 22
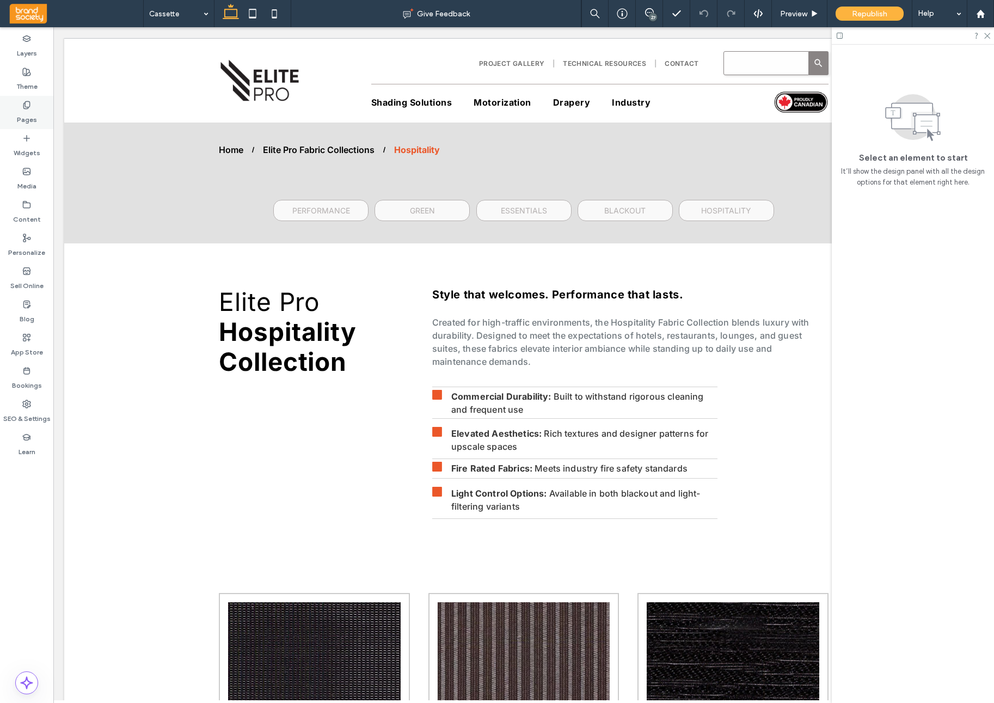
click at [22, 115] on label "Pages" at bounding box center [27, 116] width 20 height 15
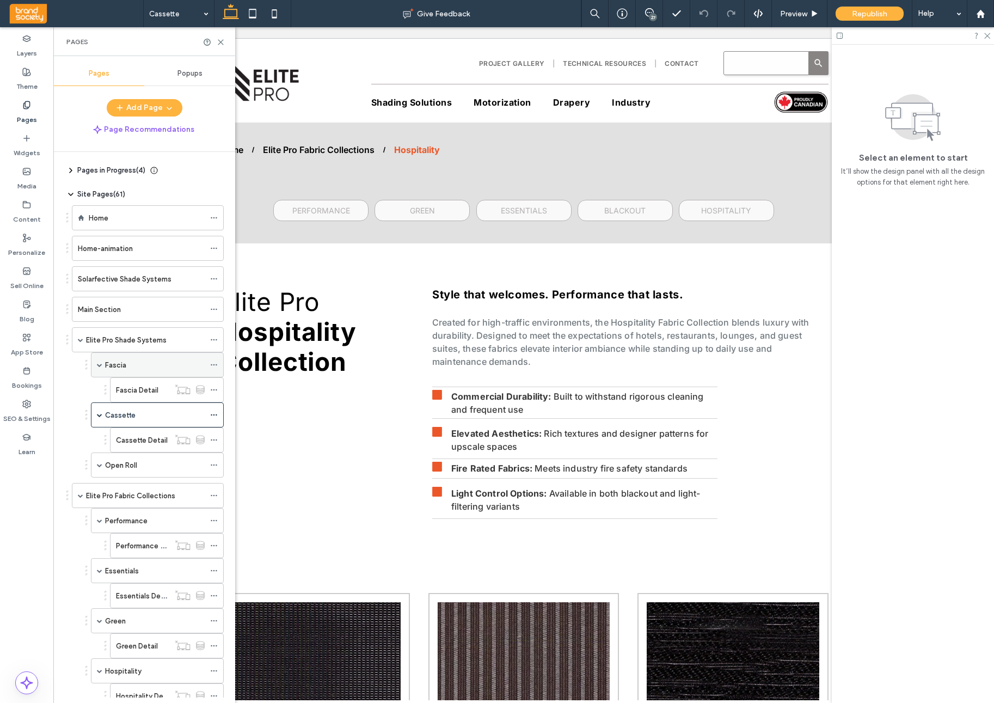
click at [140, 356] on div "Fascia" at bounding box center [155, 365] width 100 height 24
click at [219, 42] on icon at bounding box center [221, 42] width 8 height 8
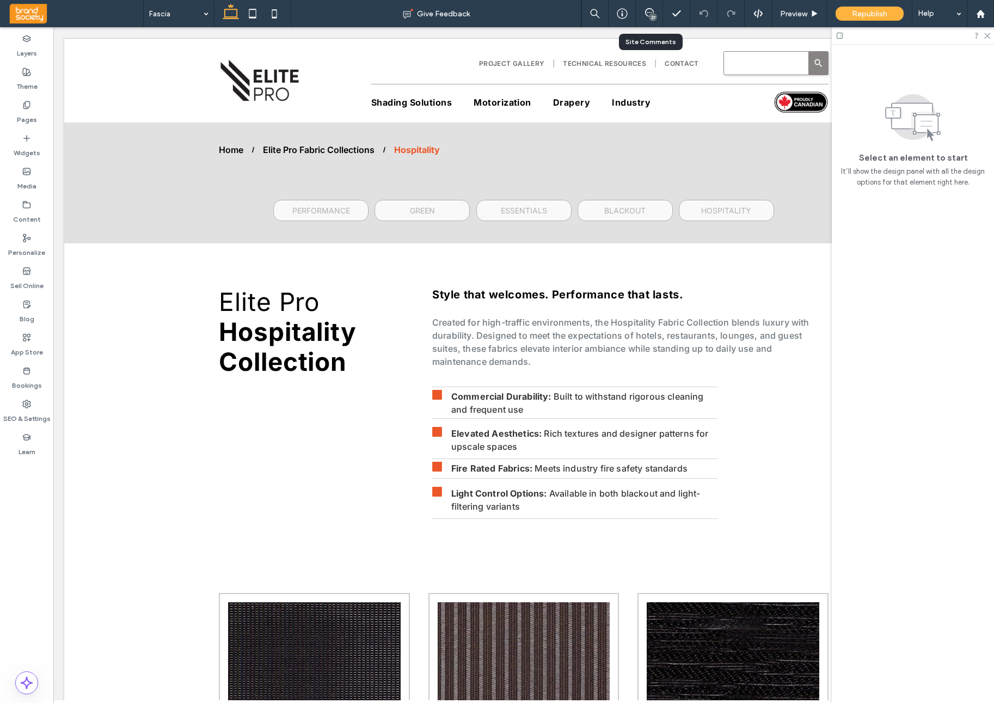
click at [647, 17] on div "27" at bounding box center [649, 13] width 27 height 11
click at [805, 11] on span "Preview" at bounding box center [793, 13] width 27 height 9
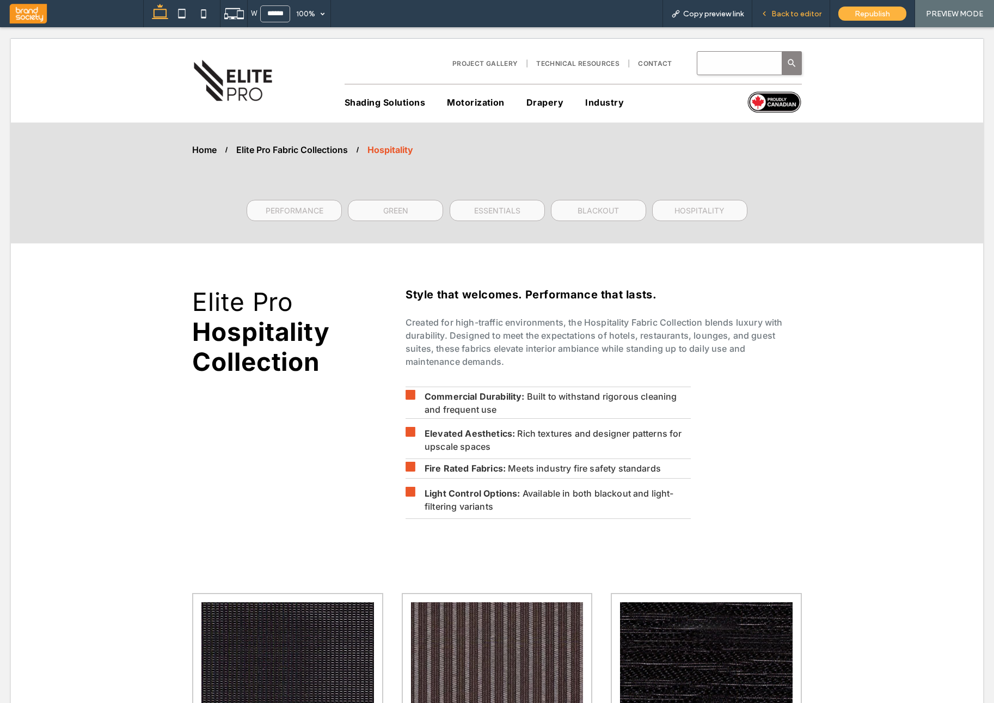
click at [798, 16] on span "Back to editor" at bounding box center [797, 13] width 50 height 9
